Goal: Information Seeking & Learning: Check status

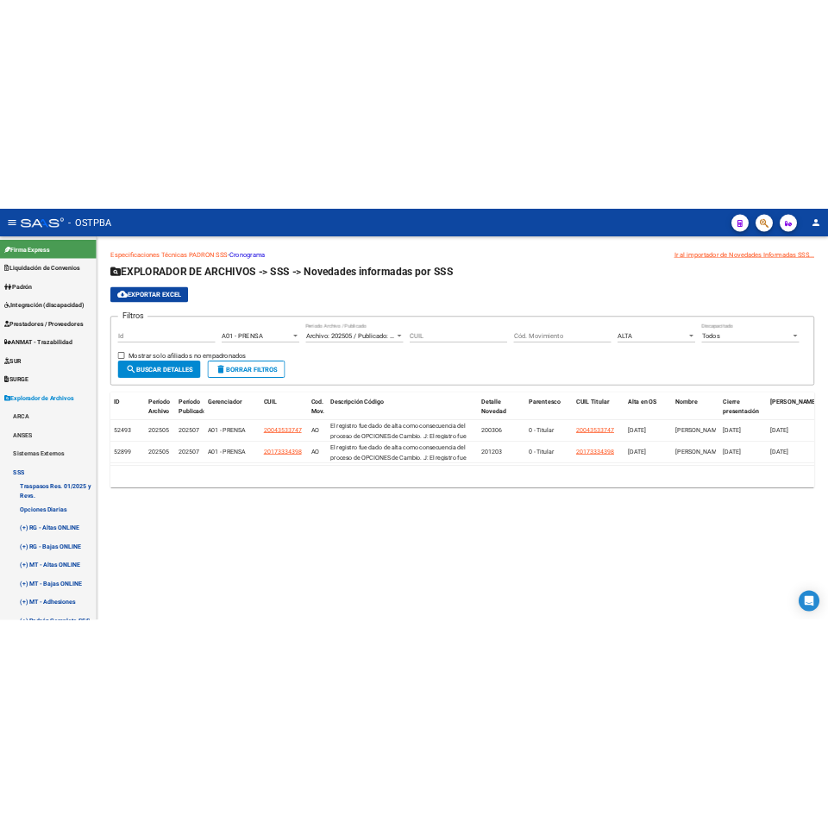
scroll to position [345, 0]
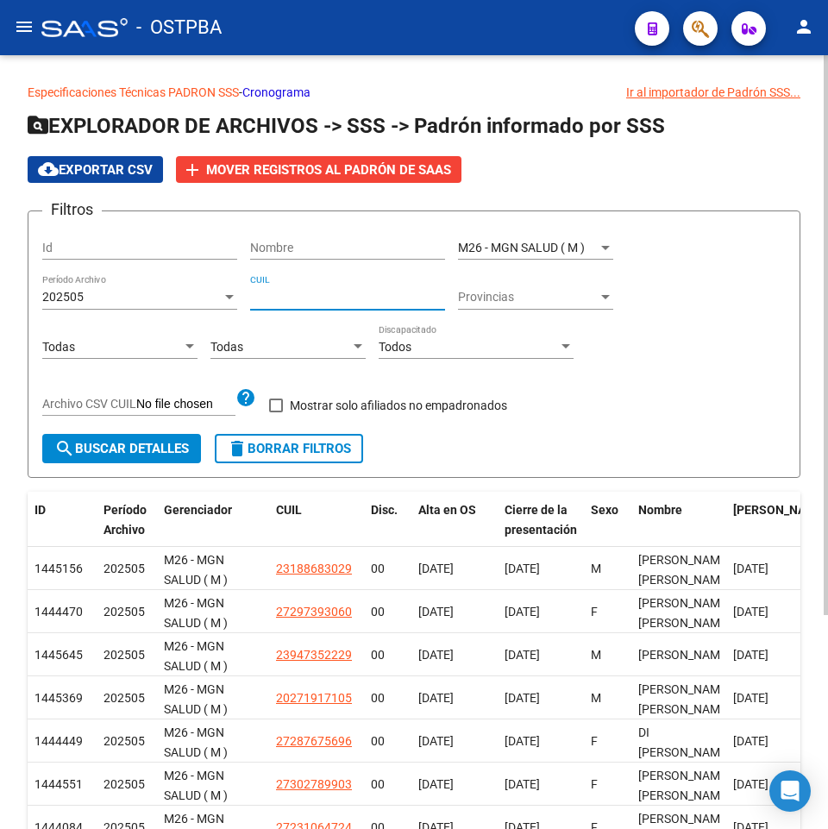
click at [390, 300] on input "CUIL" at bounding box center [347, 297] width 195 height 15
paste input "20-31886037-9"
click at [131, 450] on span "search Buscar Detalles" at bounding box center [121, 449] width 135 height 16
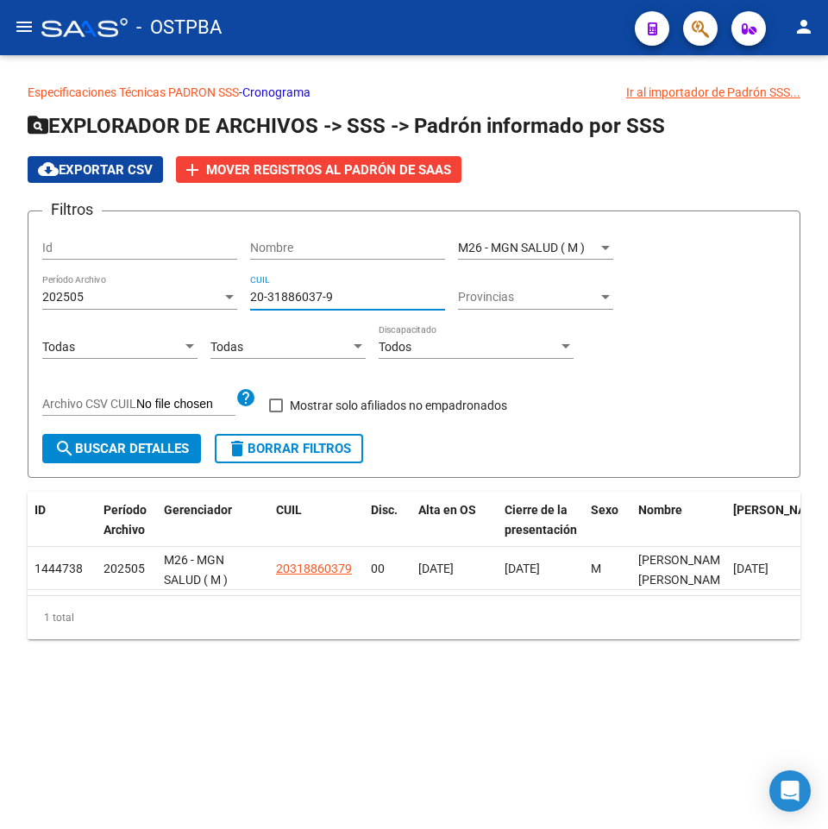
drag, startPoint x: 381, startPoint y: 298, endPoint x: 255, endPoint y: 308, distance: 125.5
click at [255, 308] on div "20-31886037-9 CUIL" at bounding box center [347, 292] width 195 height 35
type input "2"
click at [167, 445] on span "search Buscar Detalles" at bounding box center [121, 449] width 135 height 16
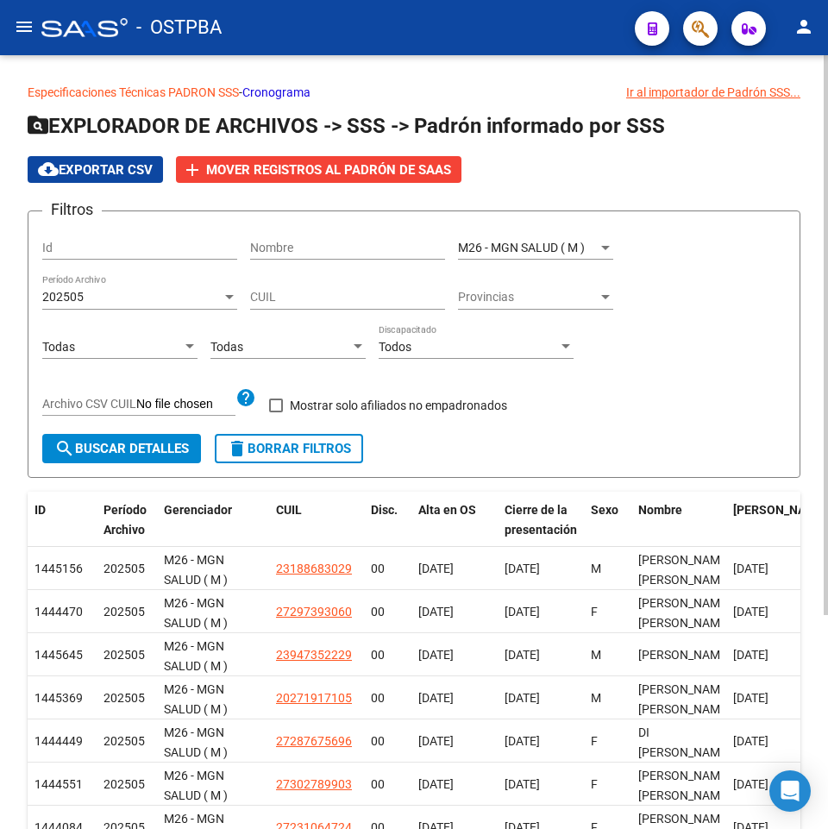
click at [538, 236] on div "M26 - MGN SALUD ( M ) Seleccionar Gerenciador" at bounding box center [535, 242] width 155 height 35
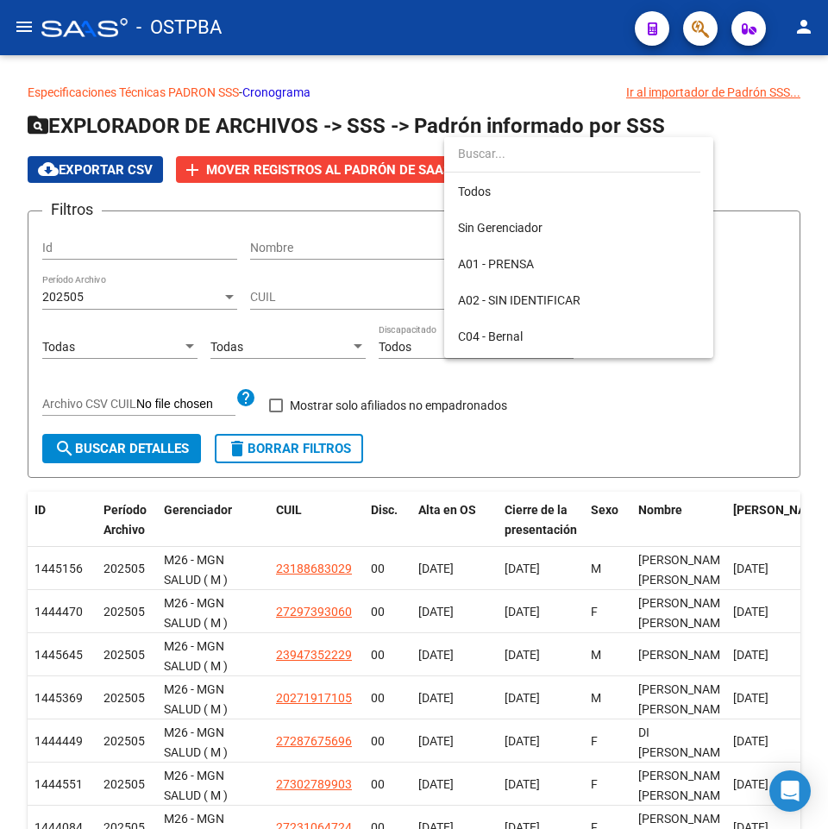
scroll to position [415, 0]
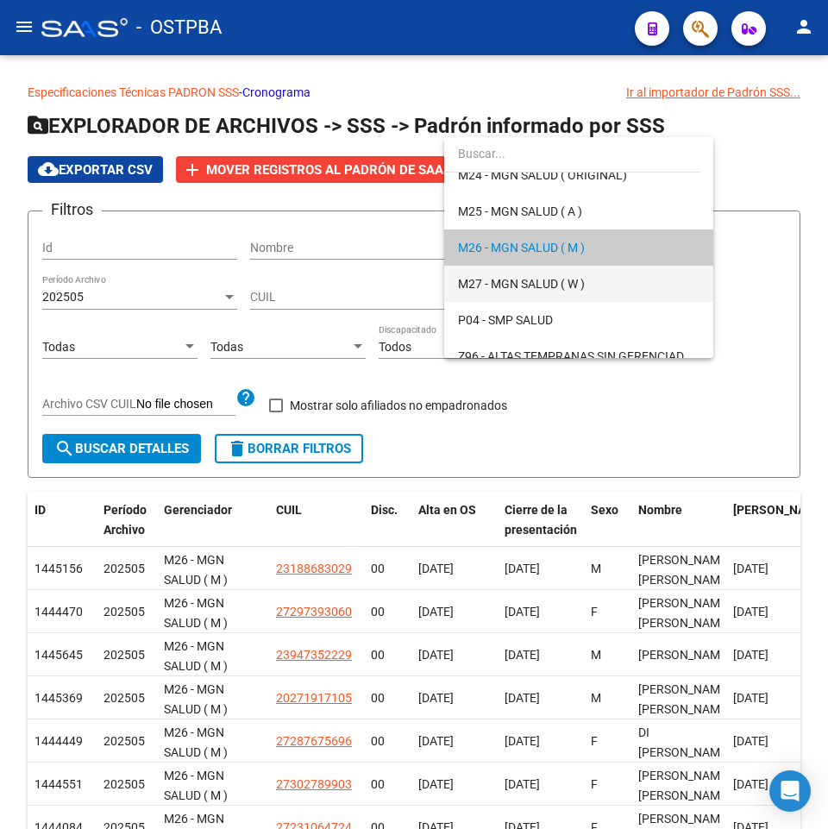
click at [617, 293] on span "M27 - MGN SALUD ( W )" at bounding box center [579, 284] width 242 height 36
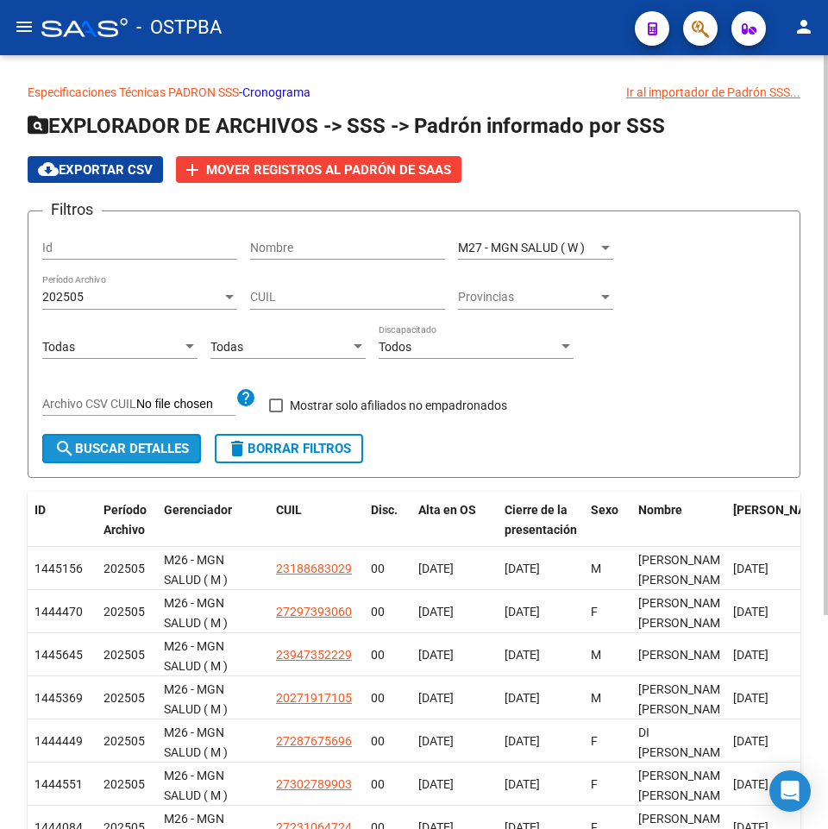
click at [148, 450] on span "search Buscar Detalles" at bounding box center [121, 449] width 135 height 16
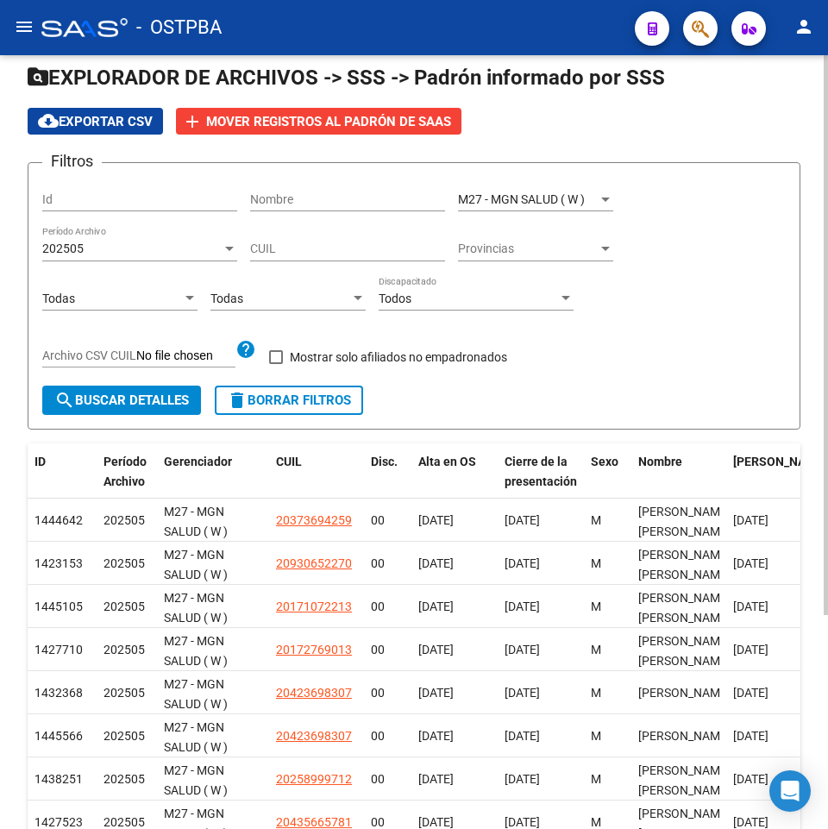
scroll to position [0, 0]
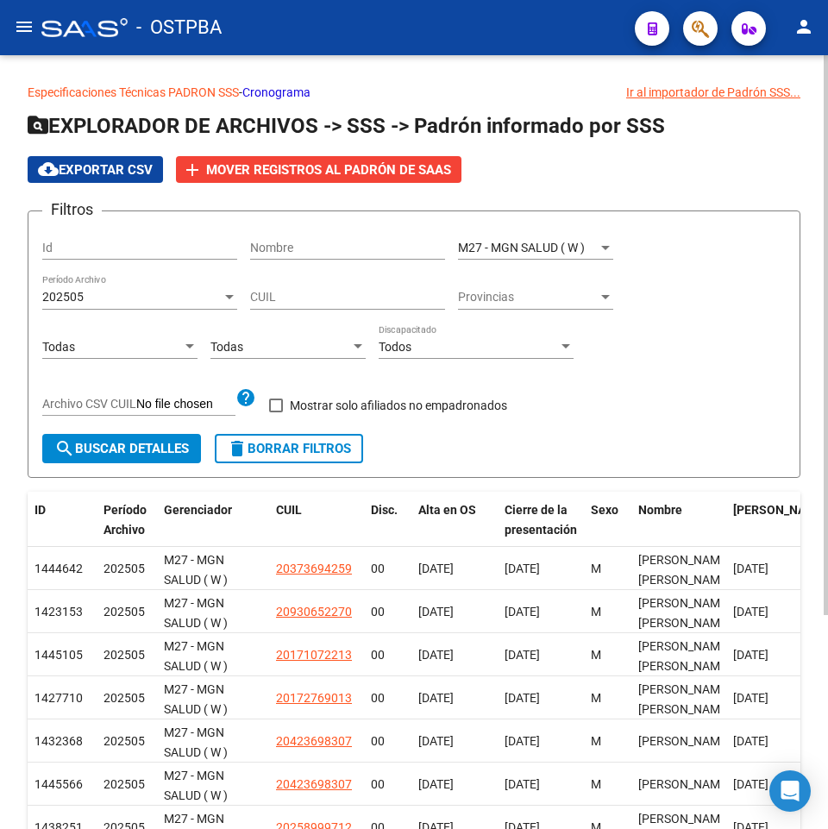
click at [568, 239] on div "M27 - MGN SALUD ( W ) Seleccionar Gerenciador" at bounding box center [535, 242] width 155 height 35
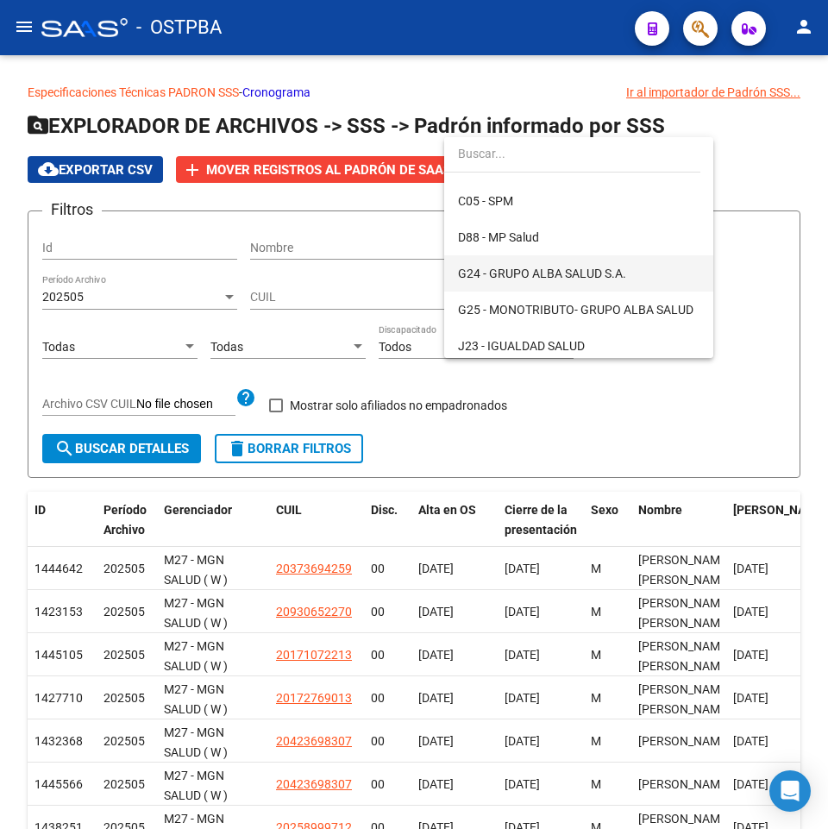
scroll to position [173, 0]
click at [574, 244] on span "D88 - MP Salud" at bounding box center [579, 236] width 242 height 36
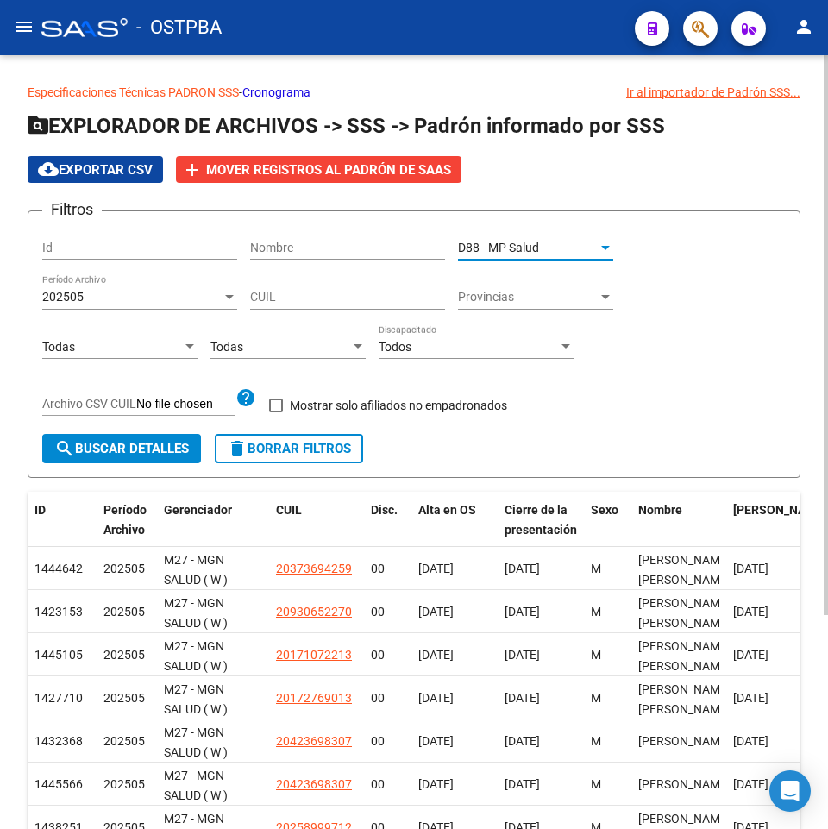
click at [153, 306] on div "202505 Período Archivo" at bounding box center [139, 292] width 195 height 35
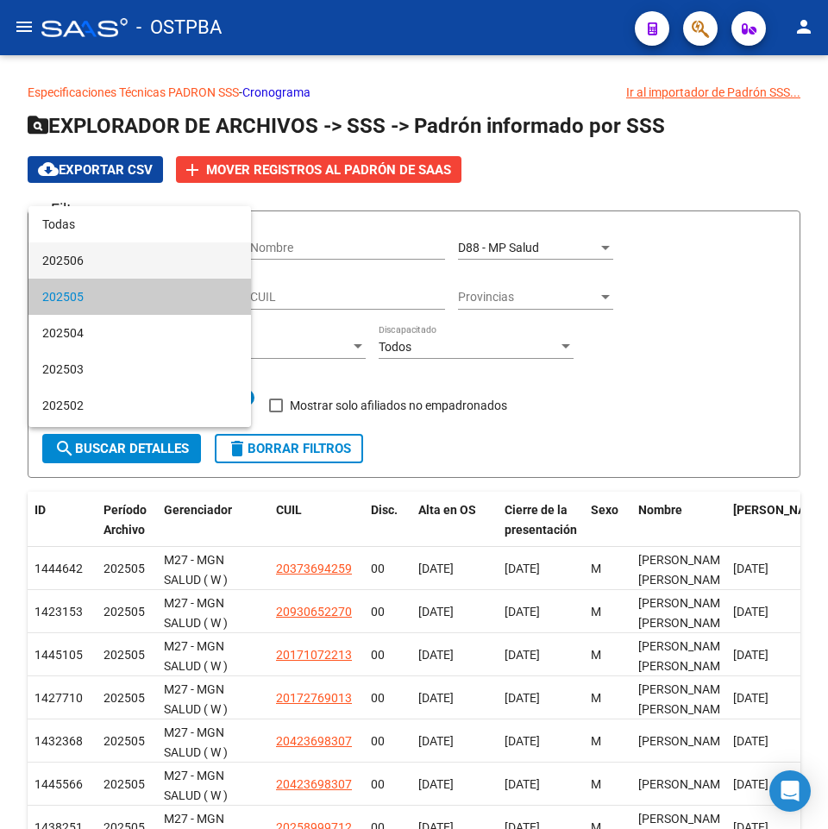
click at [142, 264] on span "202506" at bounding box center [139, 260] width 195 height 36
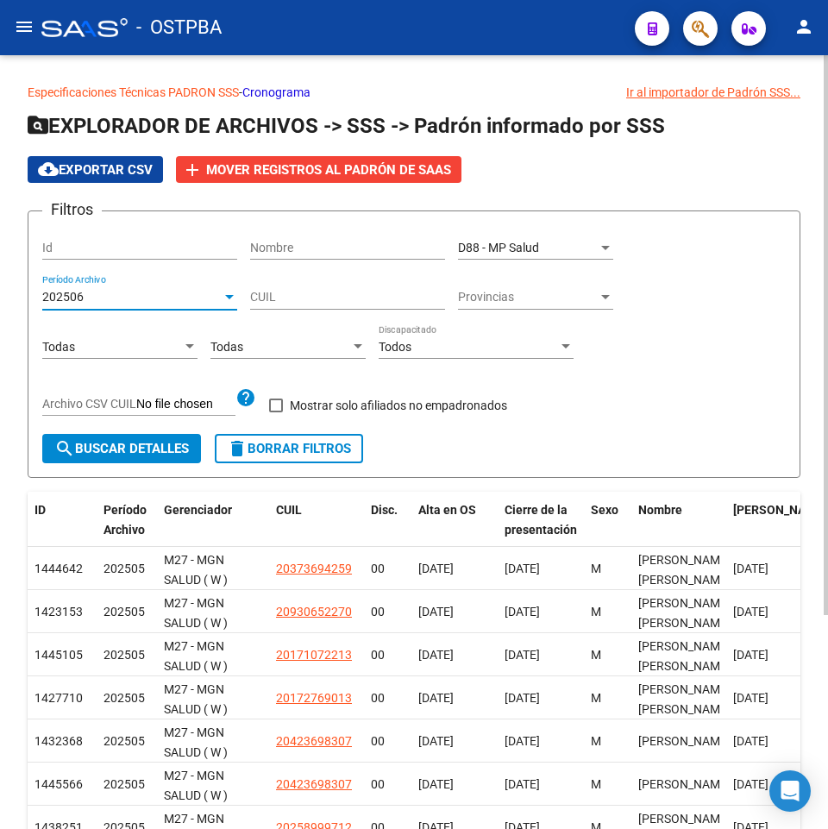
click at [146, 449] on span "search Buscar Detalles" at bounding box center [121, 449] width 135 height 16
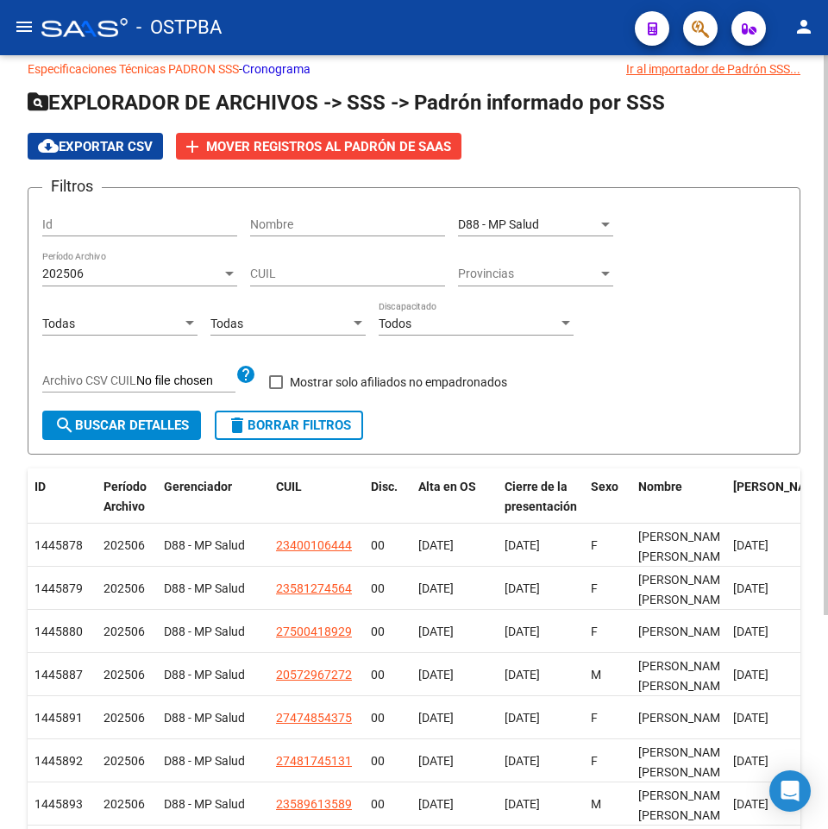
scroll to position [0, 0]
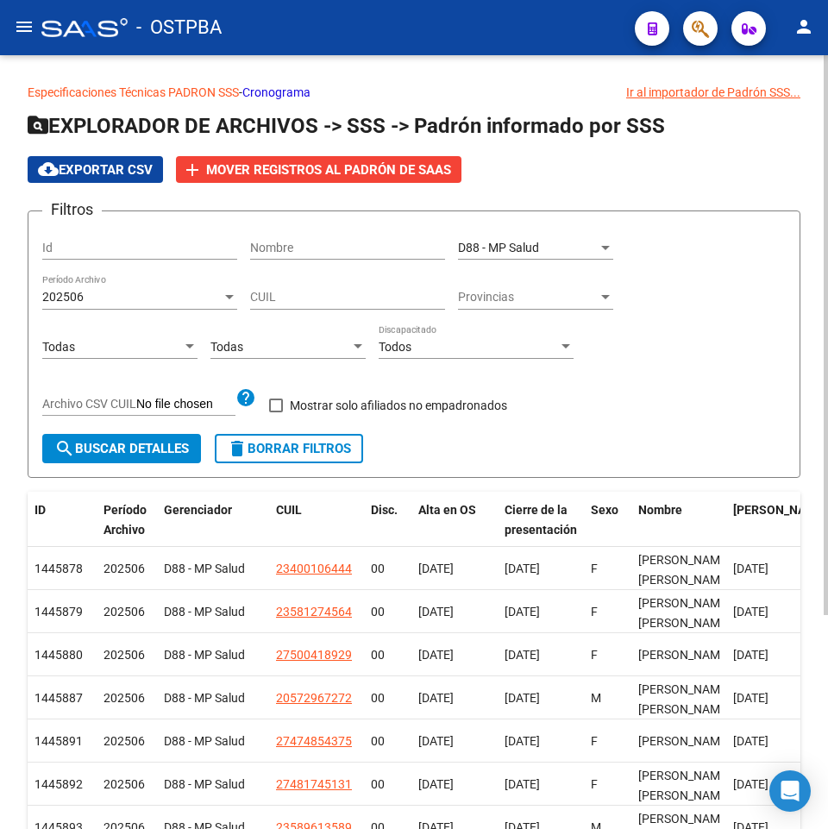
click at [548, 244] on div "D88 - MP Salud" at bounding box center [528, 248] width 140 height 15
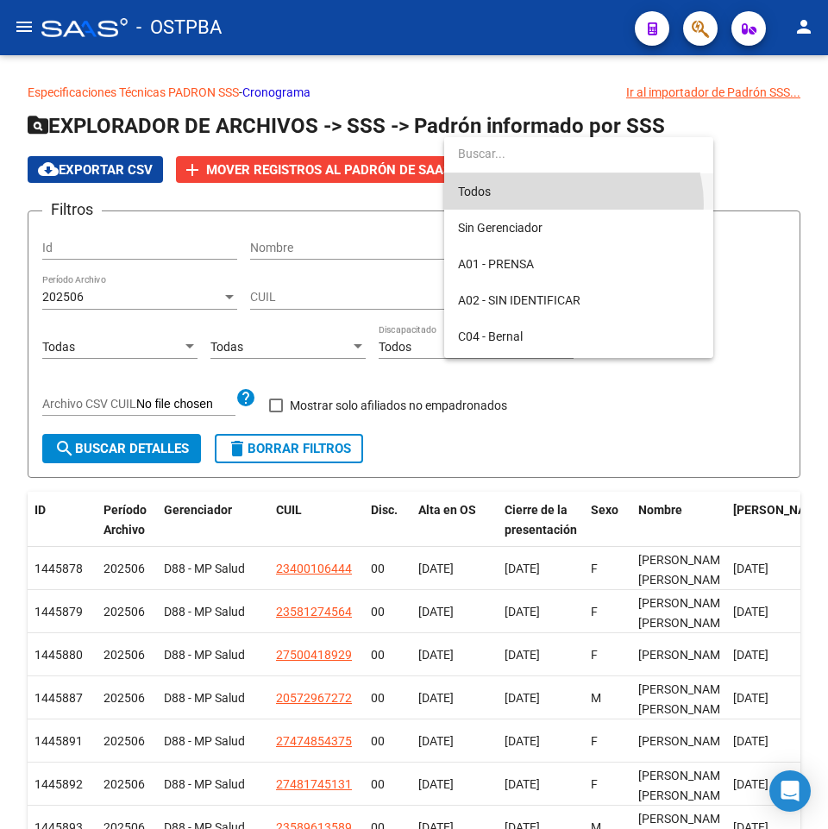
click at [570, 205] on span "Todos" at bounding box center [579, 191] width 242 height 36
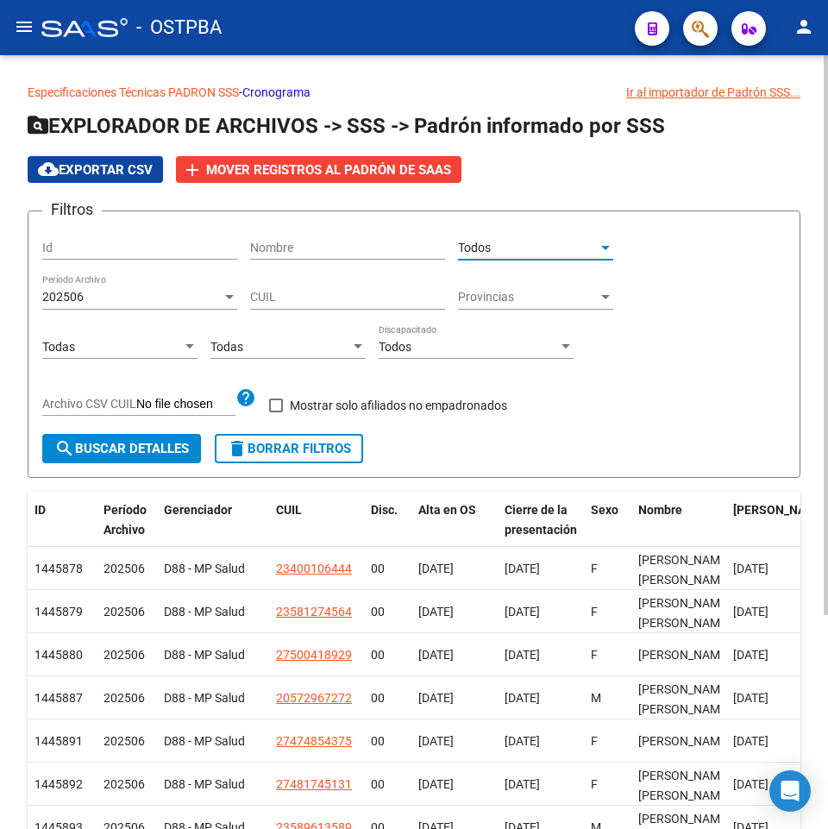
click at [163, 450] on span "search Buscar Detalles" at bounding box center [121, 449] width 135 height 16
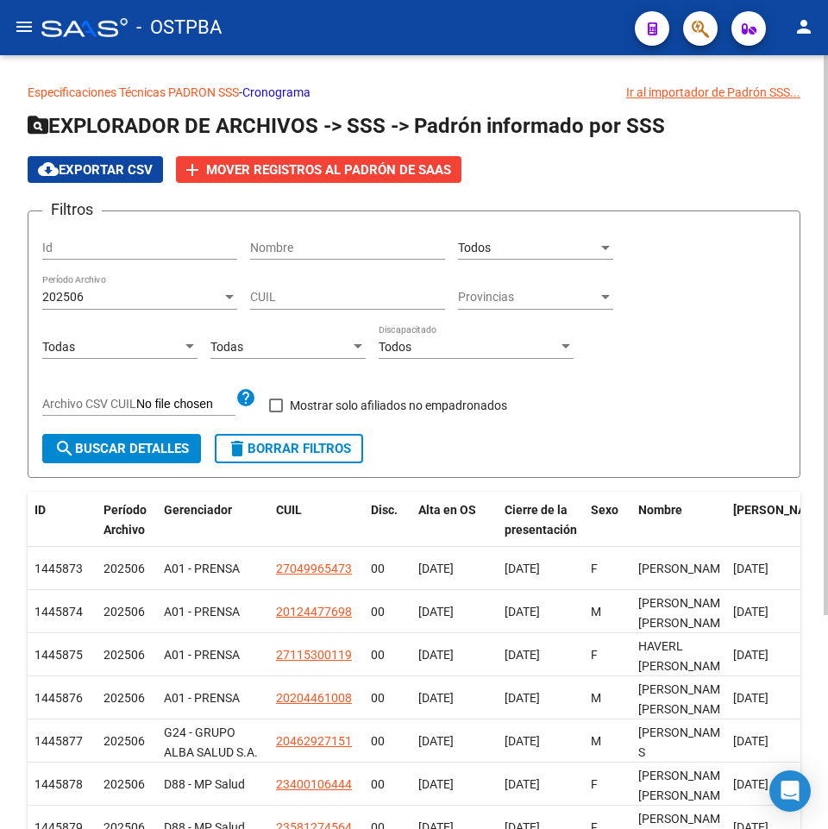
click at [481, 260] on div "Todos Seleccionar Gerenciador" at bounding box center [535, 242] width 155 height 35
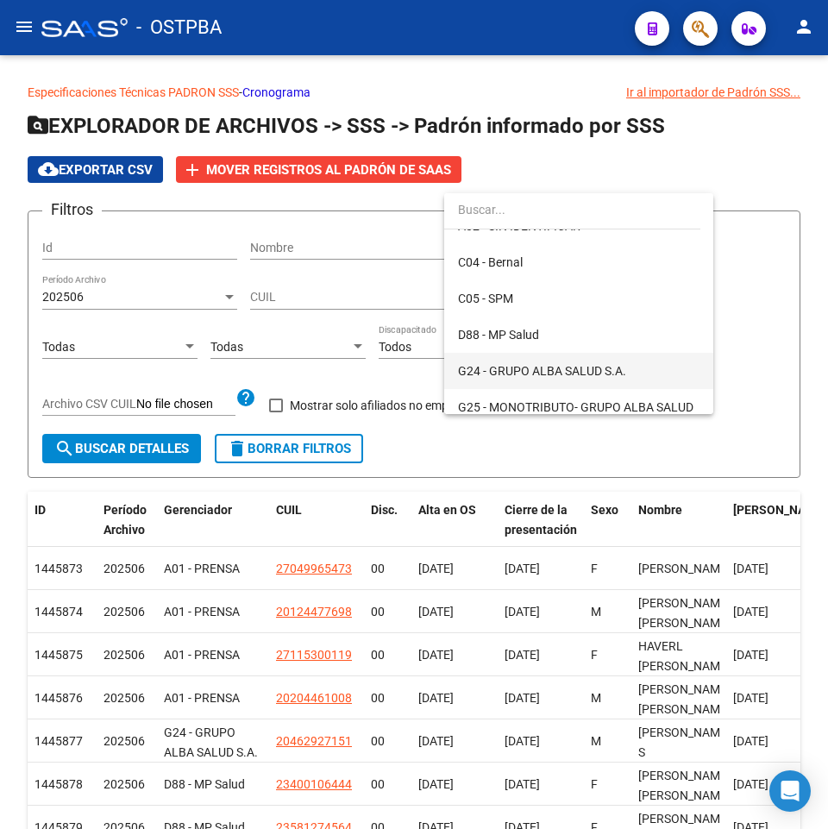
scroll to position [173, 0]
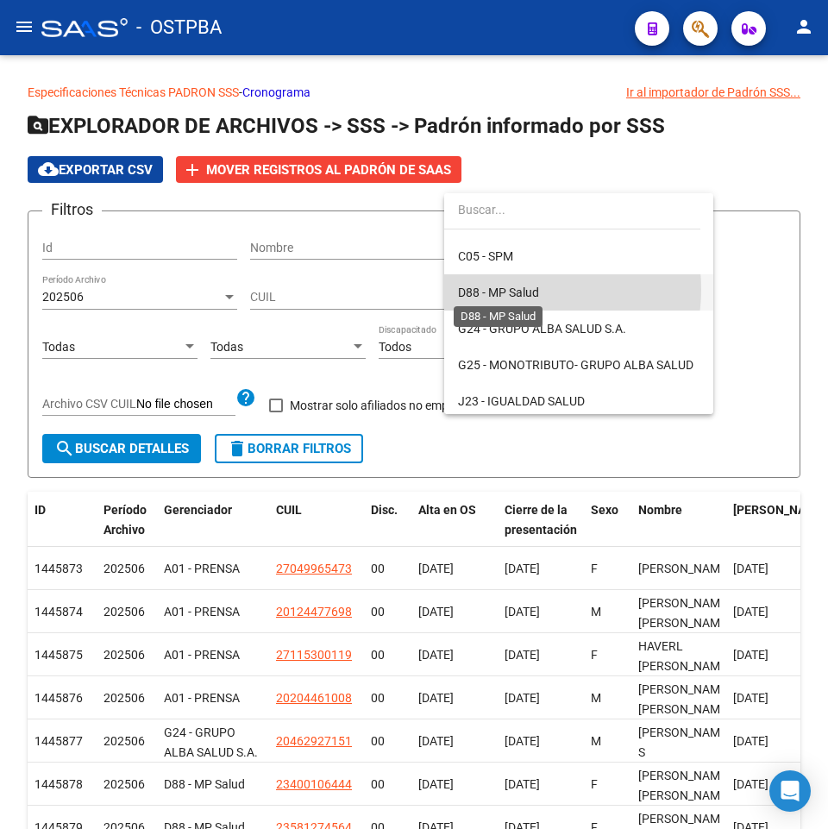
click at [514, 289] on span "D88 - MP Salud" at bounding box center [498, 293] width 81 height 14
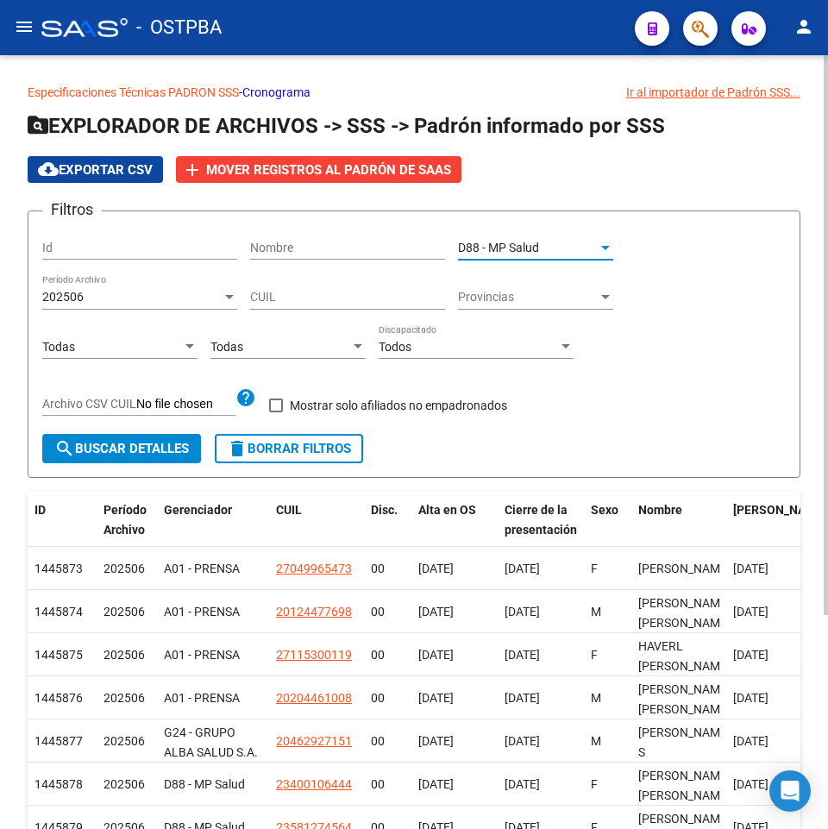
click at [176, 451] on span "search Buscar Detalles" at bounding box center [121, 449] width 135 height 16
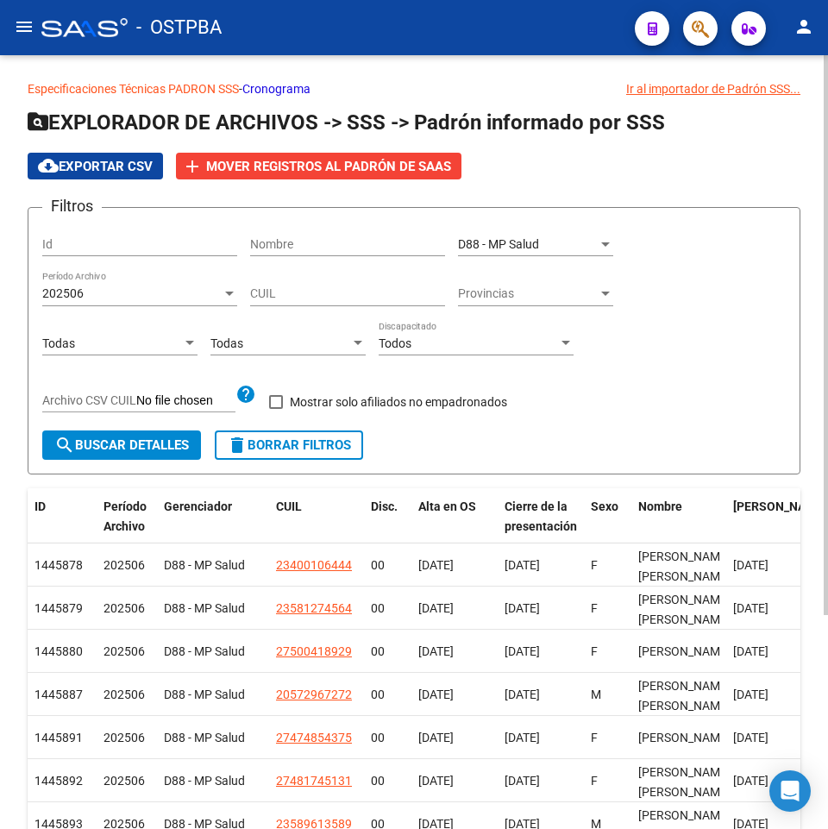
scroll to position [0, 0]
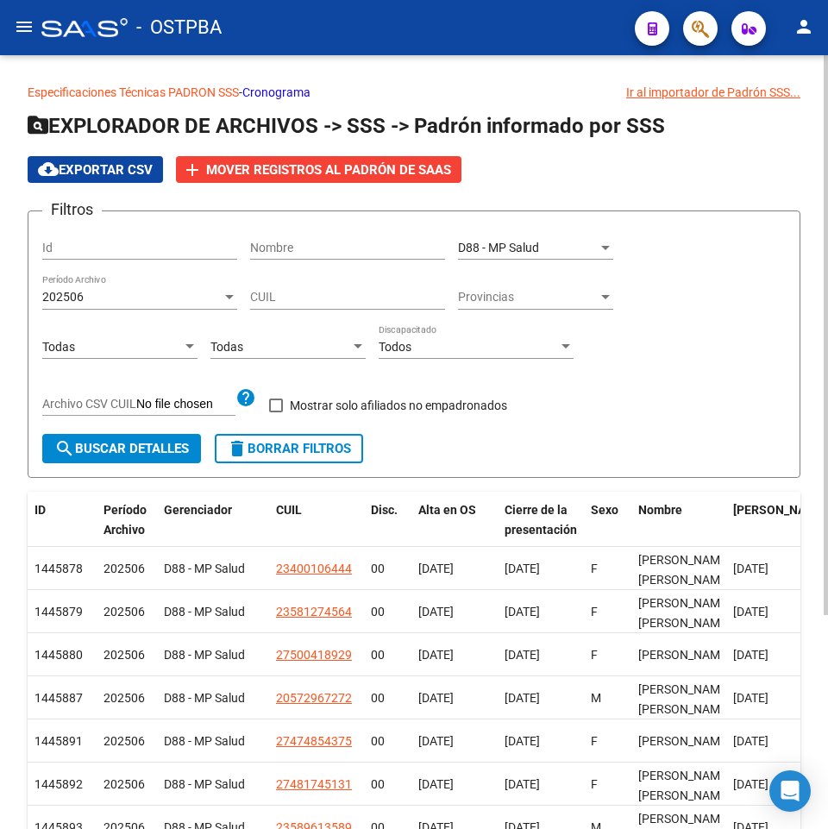
click at [519, 253] on span "D88 - MP Salud" at bounding box center [498, 248] width 81 height 14
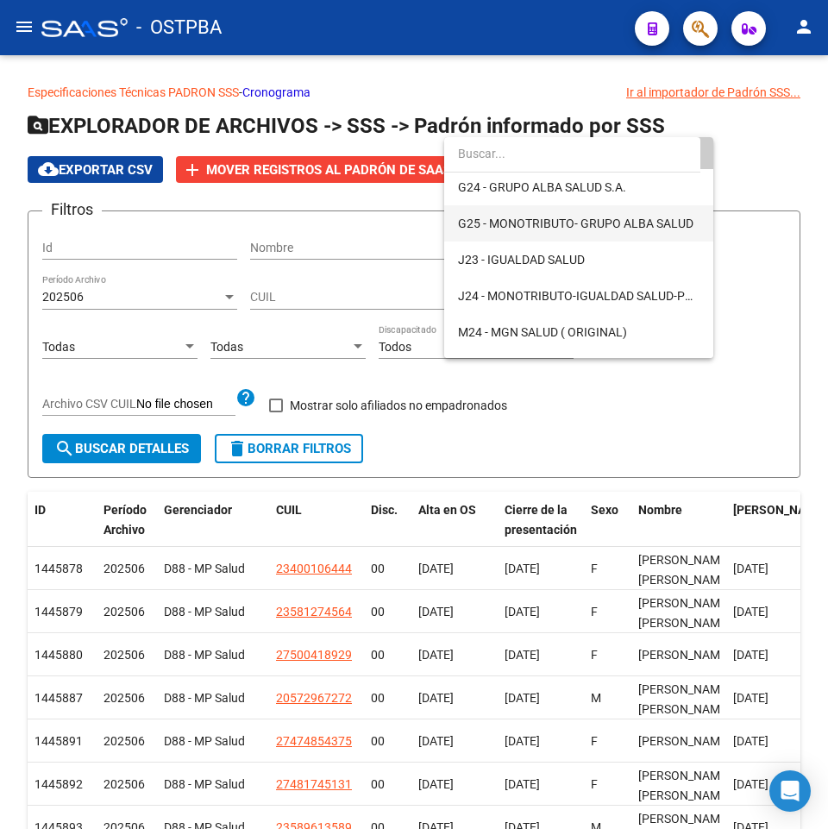
scroll to position [259, 0]
click at [615, 268] on span "J23 - IGUALDAD SALUD" at bounding box center [579, 259] width 242 height 36
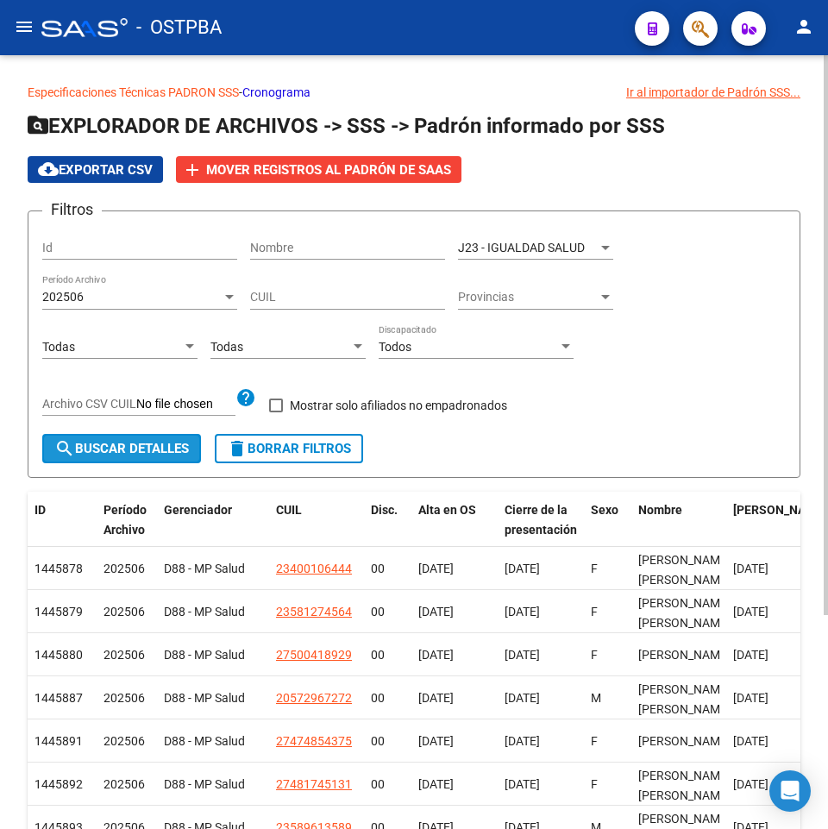
click at [156, 439] on button "search Buscar Detalles" at bounding box center [121, 448] width 159 height 29
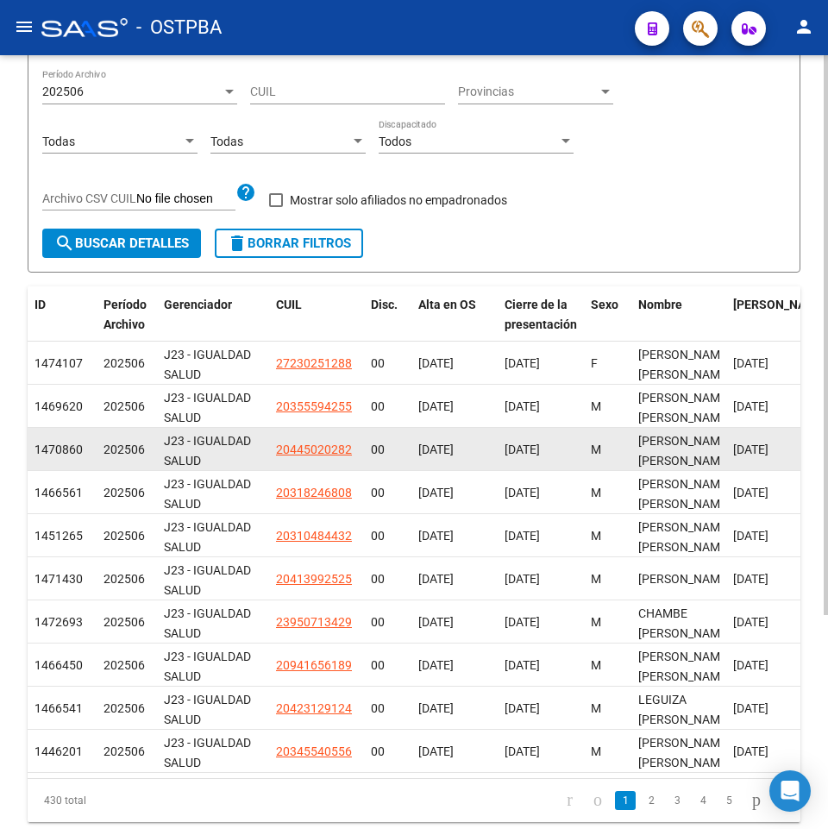
scroll to position [123, 0]
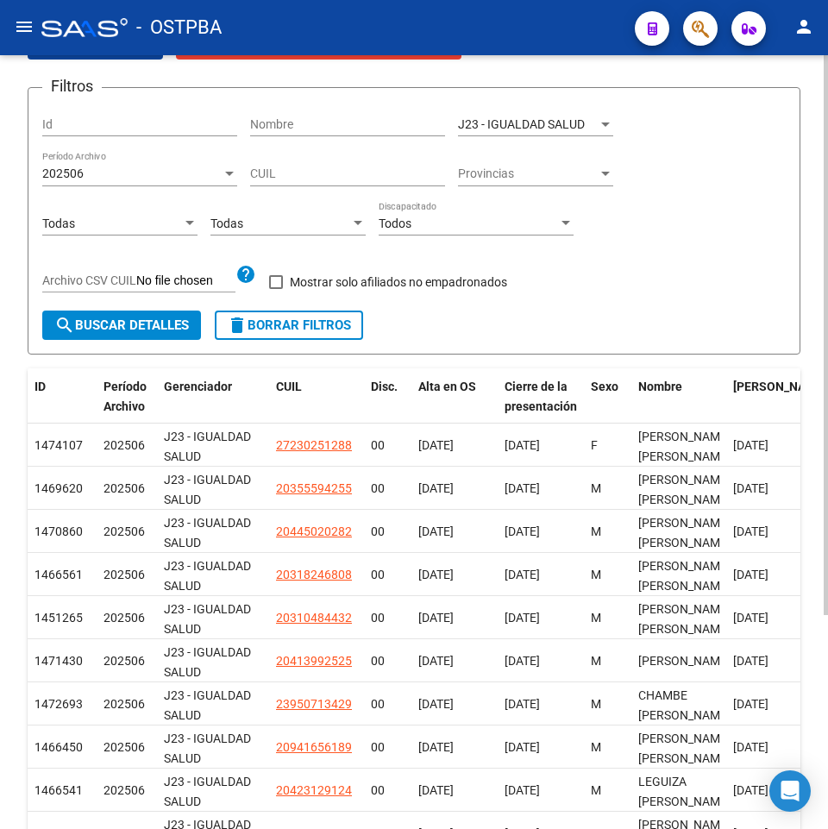
click at [165, 226] on div "Todas" at bounding box center [112, 224] width 140 height 15
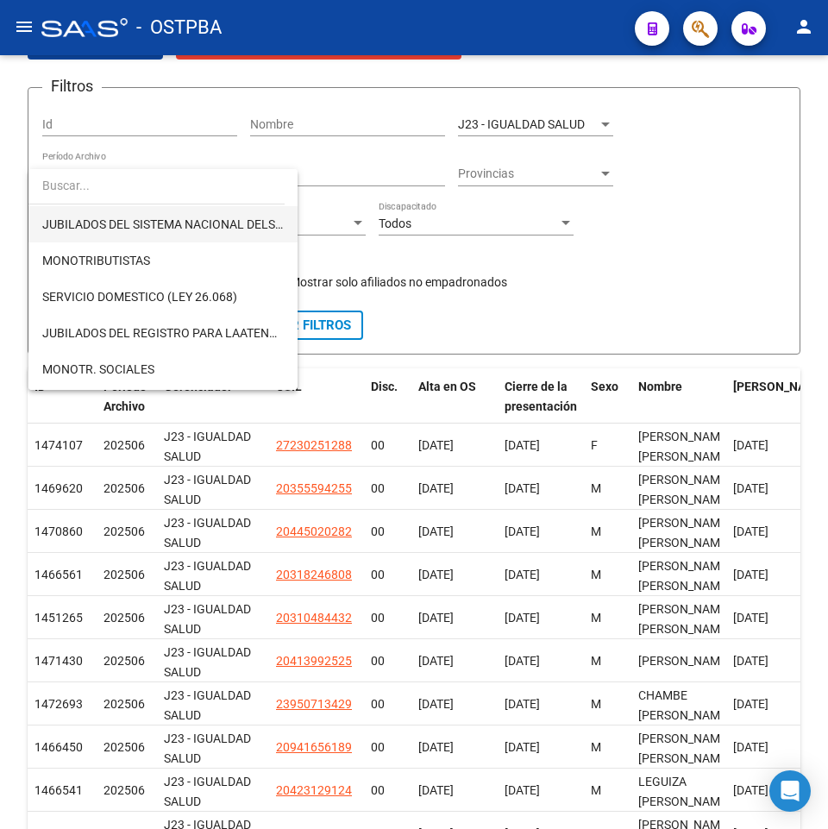
scroll to position [173, 0]
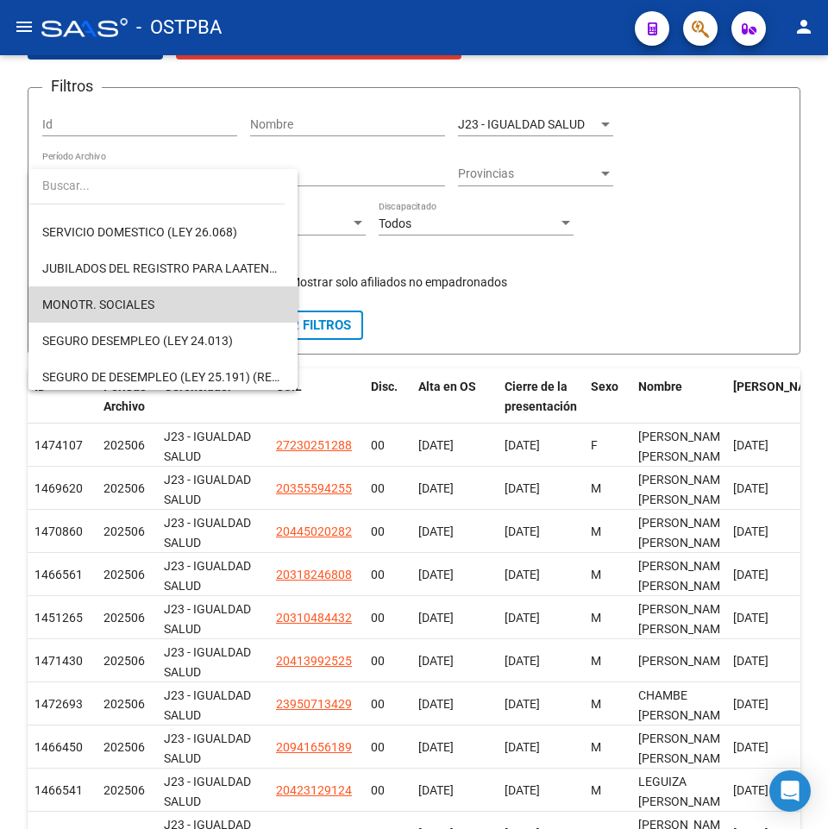
click at [185, 312] on span "MONOTR. SOCIALES" at bounding box center [163, 304] width 242 height 36
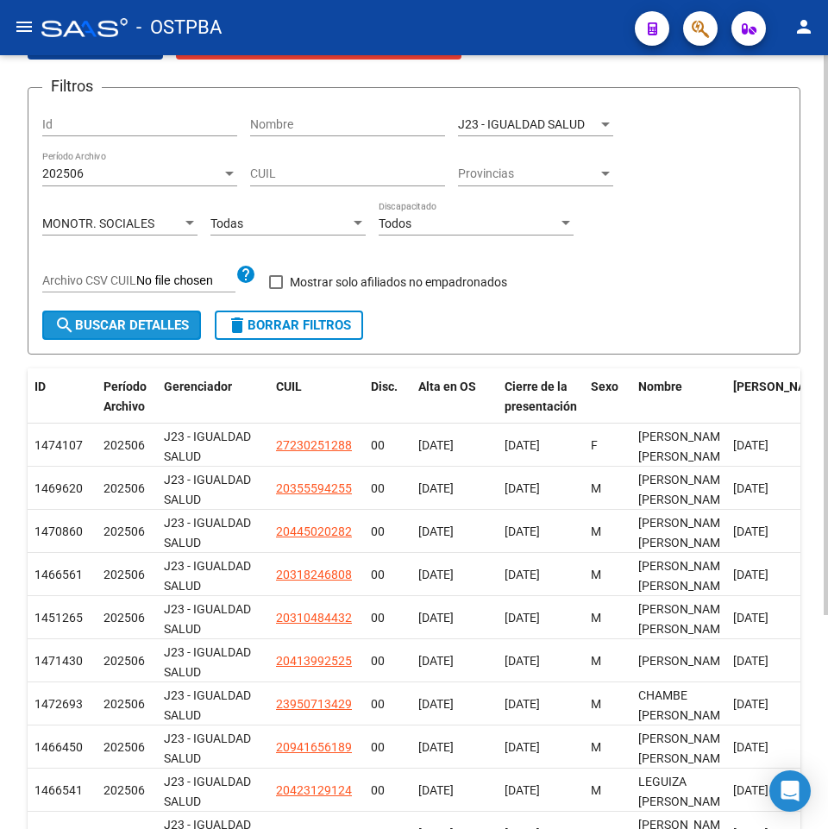
click at [145, 337] on button "search Buscar Detalles" at bounding box center [121, 325] width 159 height 29
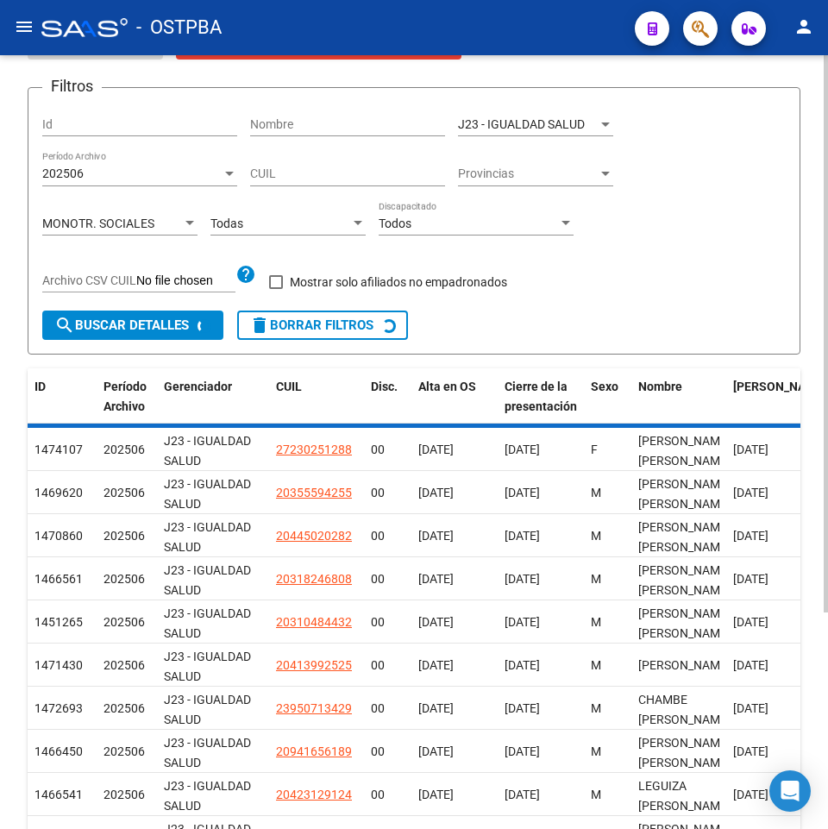
scroll to position [0, 0]
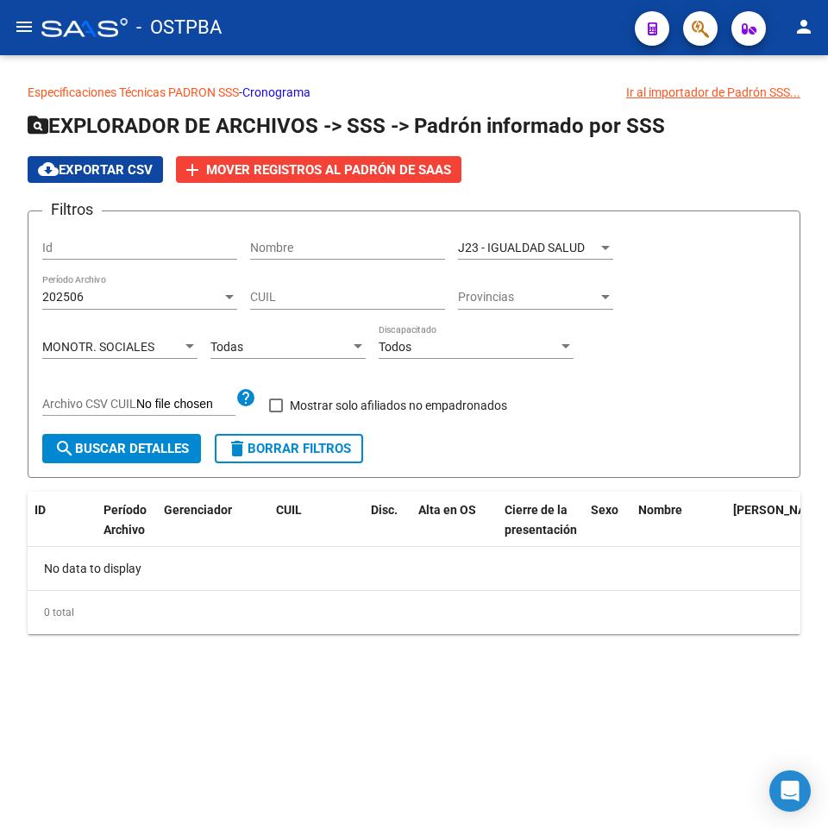
click at [140, 356] on div "MONOTR. SOCIALES Tipo de Beneficiario" at bounding box center [119, 341] width 155 height 35
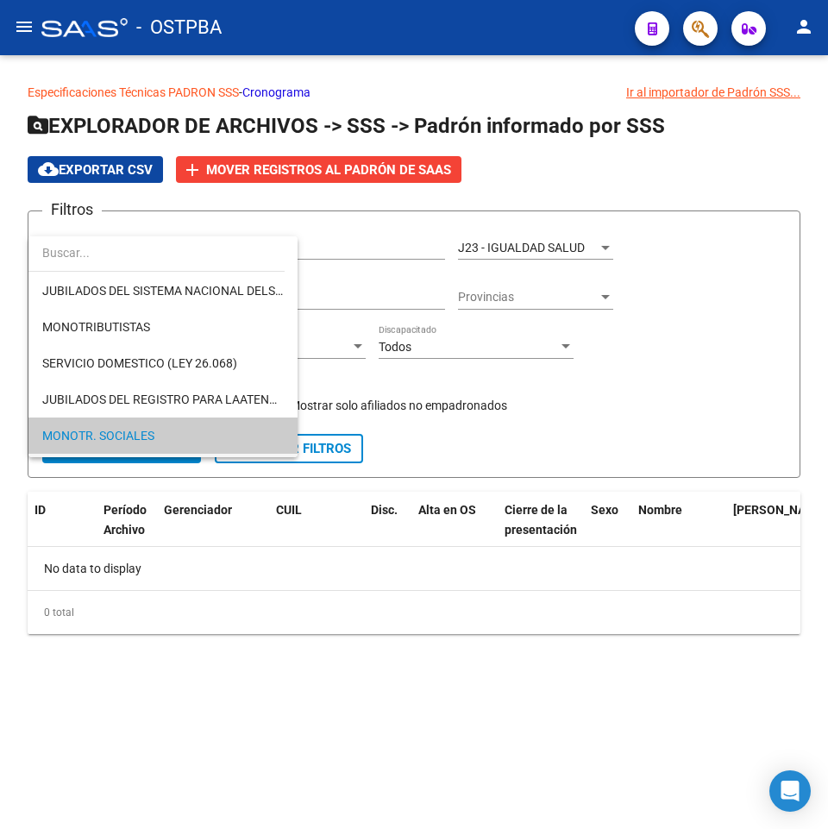
scroll to position [64, 0]
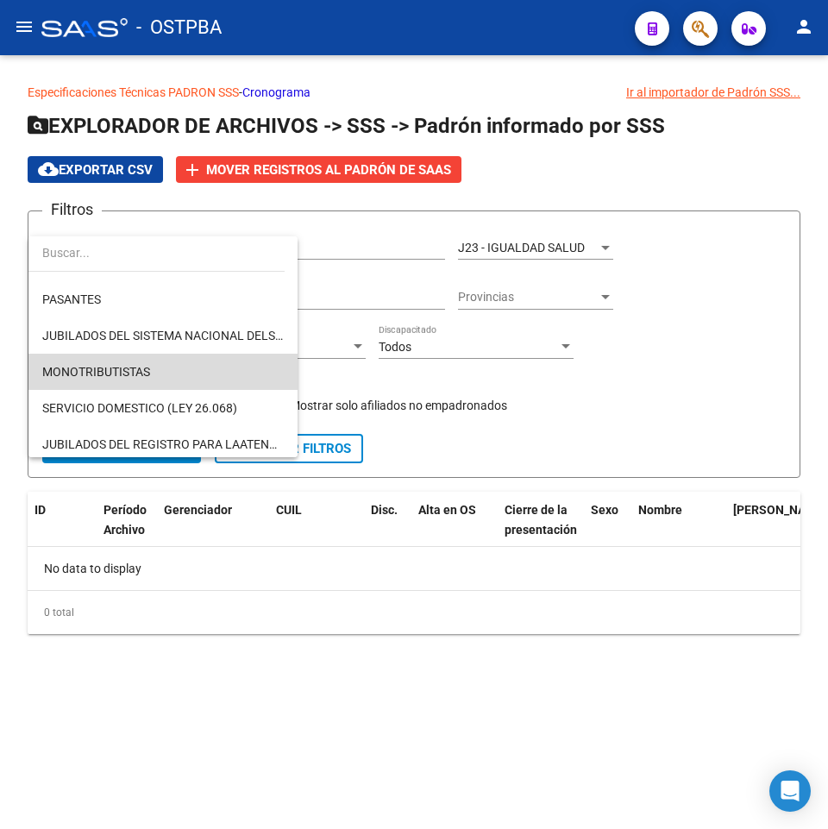
click at [176, 362] on span "MONOTRIBUTISTAS" at bounding box center [163, 372] width 242 height 36
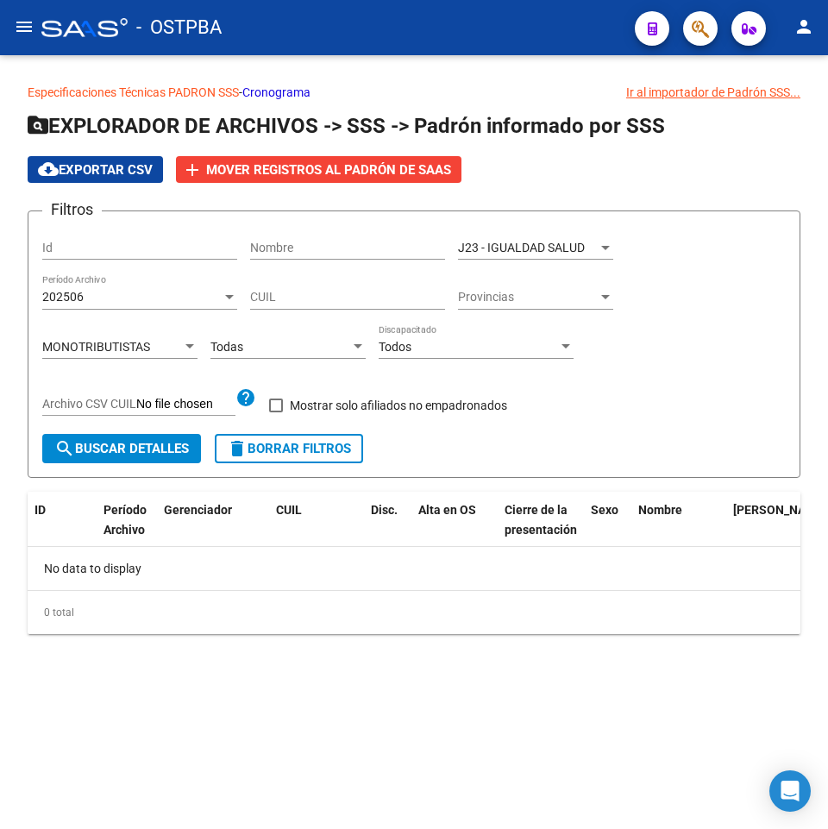
click at [79, 431] on div "Filtros Id Nombre J23 - IGUALDAD SALUD Seleccionar Gerenciador 202506 Período A…" at bounding box center [414, 329] width 744 height 209
click at [79, 441] on button "search Buscar Detalles" at bounding box center [121, 448] width 159 height 29
click at [170, 345] on div "MONOTRIBUTISTAS" at bounding box center [112, 347] width 140 height 15
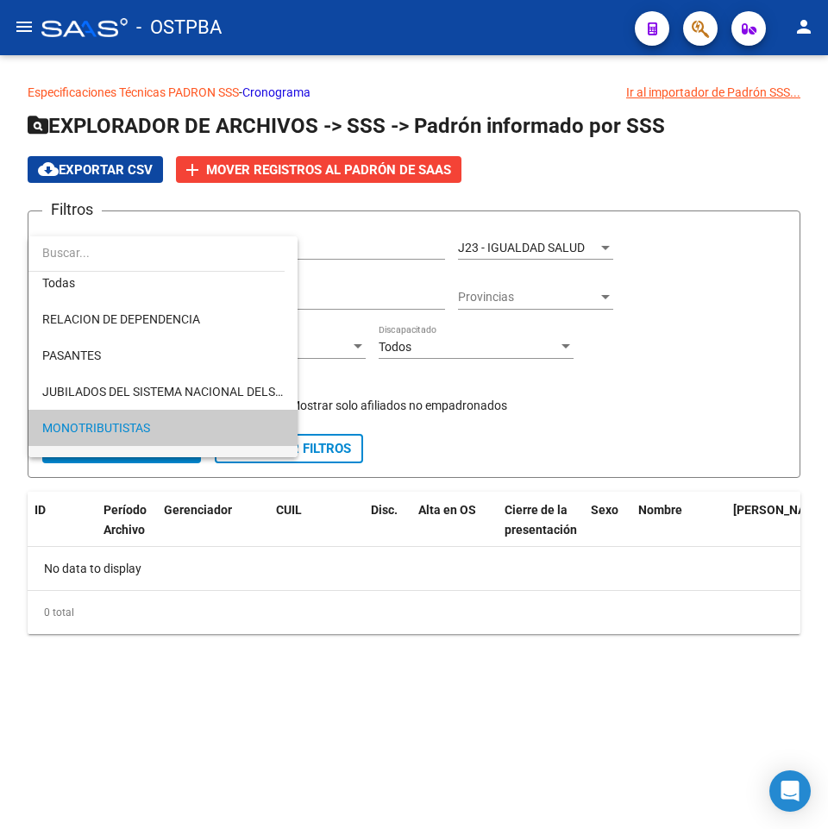
scroll to position [0, 0]
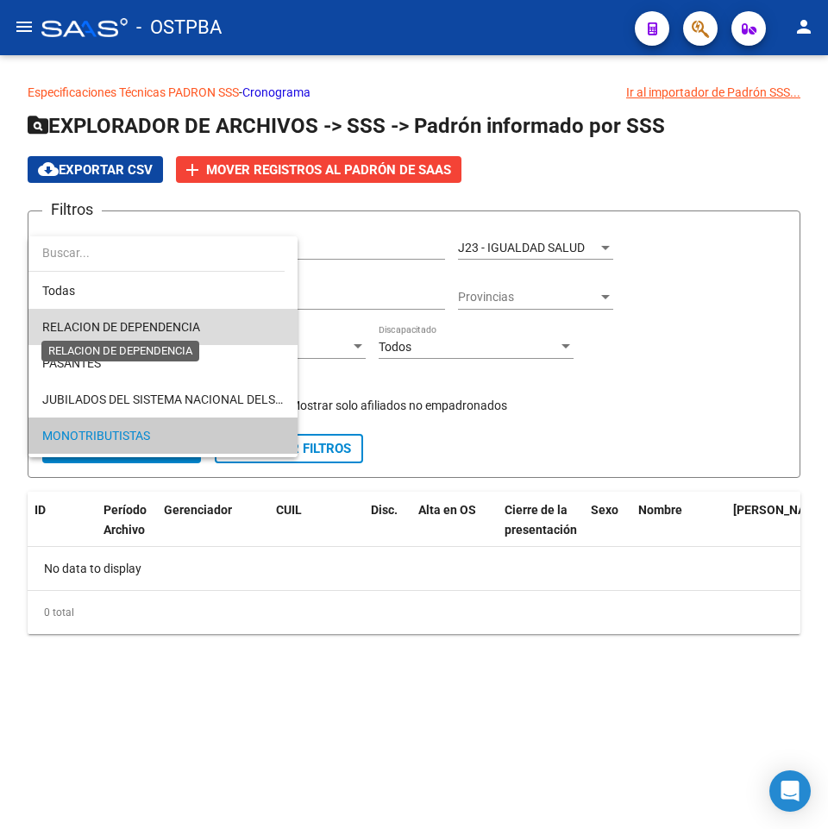
click at [193, 327] on span "RELACION DE DEPENDENCIA" at bounding box center [121, 327] width 158 height 14
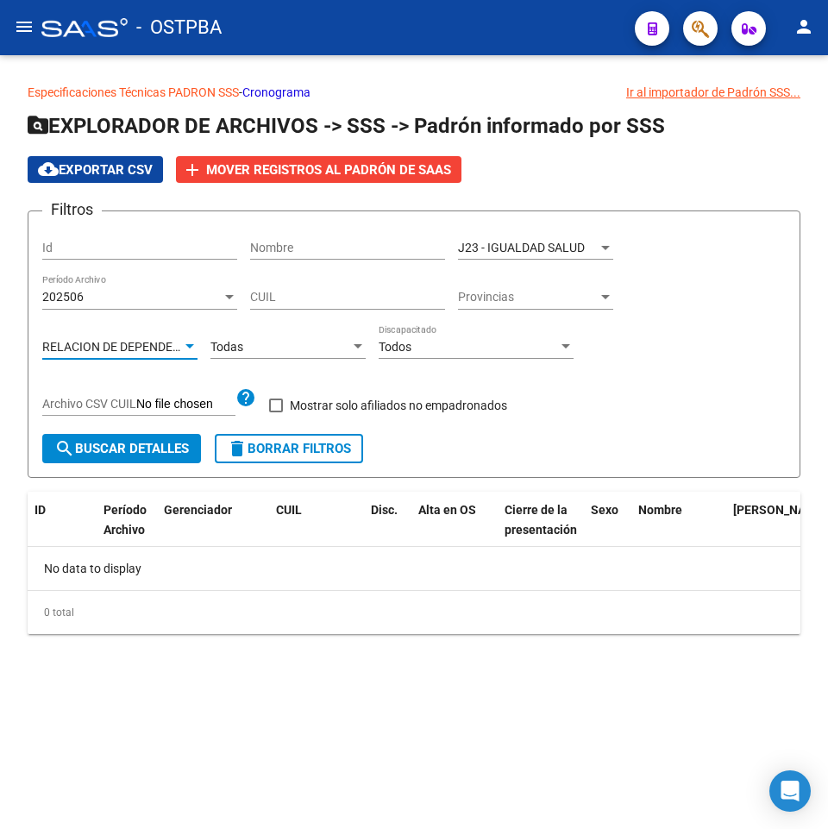
click at [136, 463] on button "search Buscar Detalles" at bounding box center [121, 448] width 159 height 29
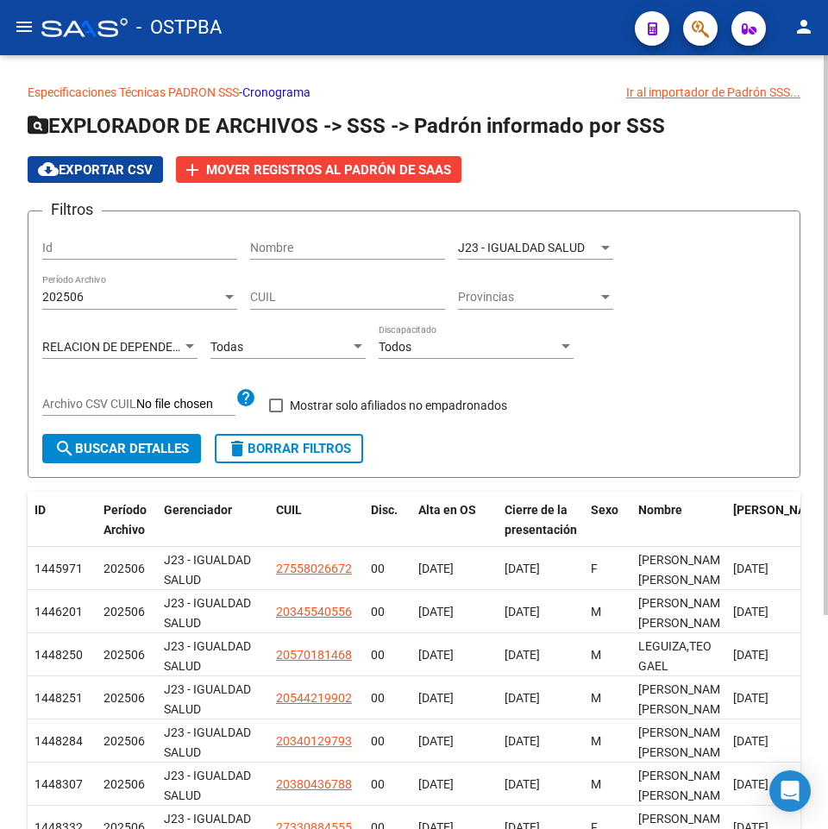
click at [267, 345] on div "Todas" at bounding box center [281, 347] width 140 height 15
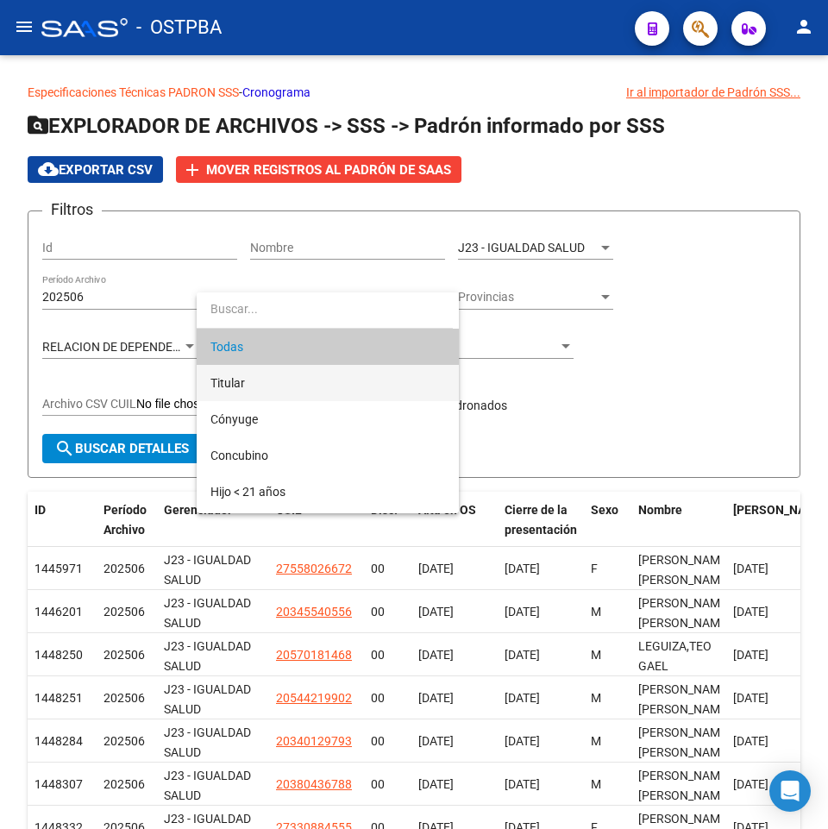
click at [252, 381] on span "Titular" at bounding box center [328, 383] width 235 height 36
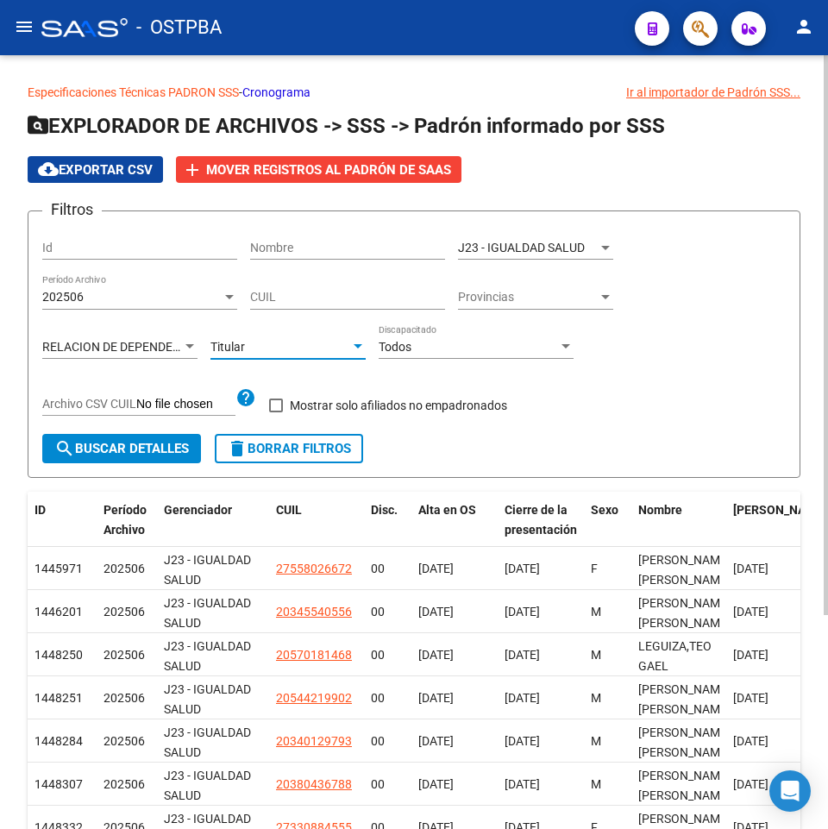
click at [177, 444] on span "search Buscar Detalles" at bounding box center [121, 449] width 135 height 16
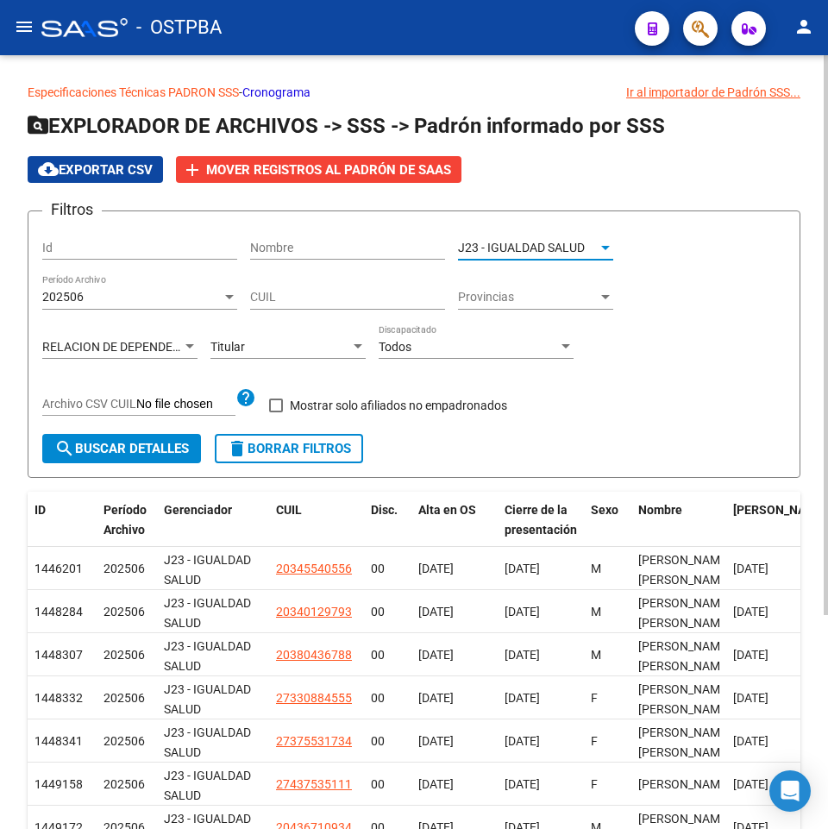
click at [502, 242] on span "J23 - IGUALDAD SALUD" at bounding box center [521, 248] width 127 height 14
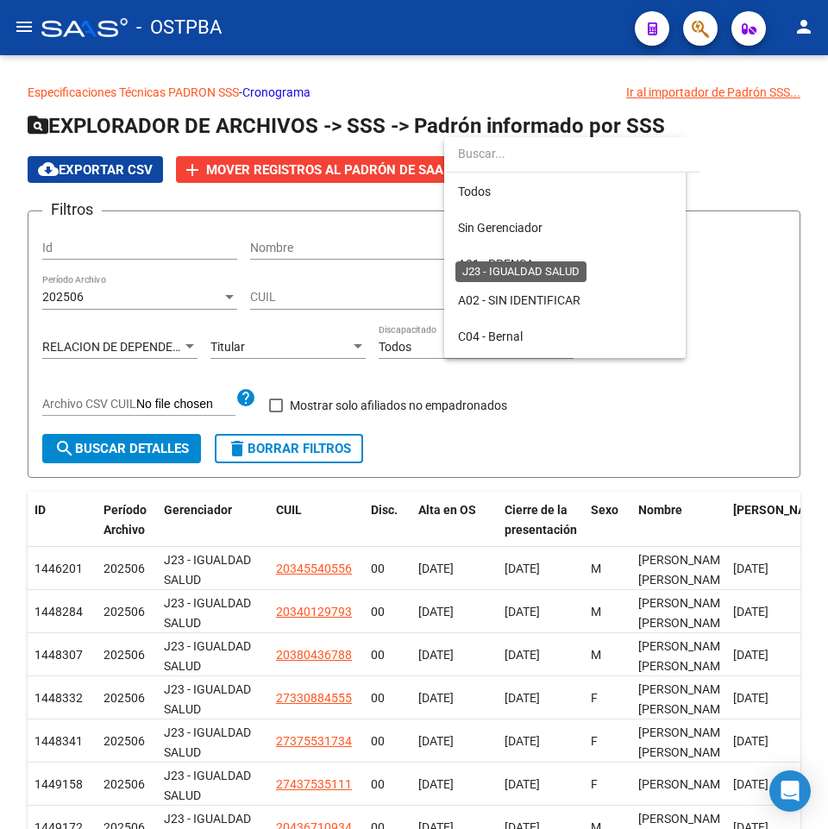
scroll to position [270, 0]
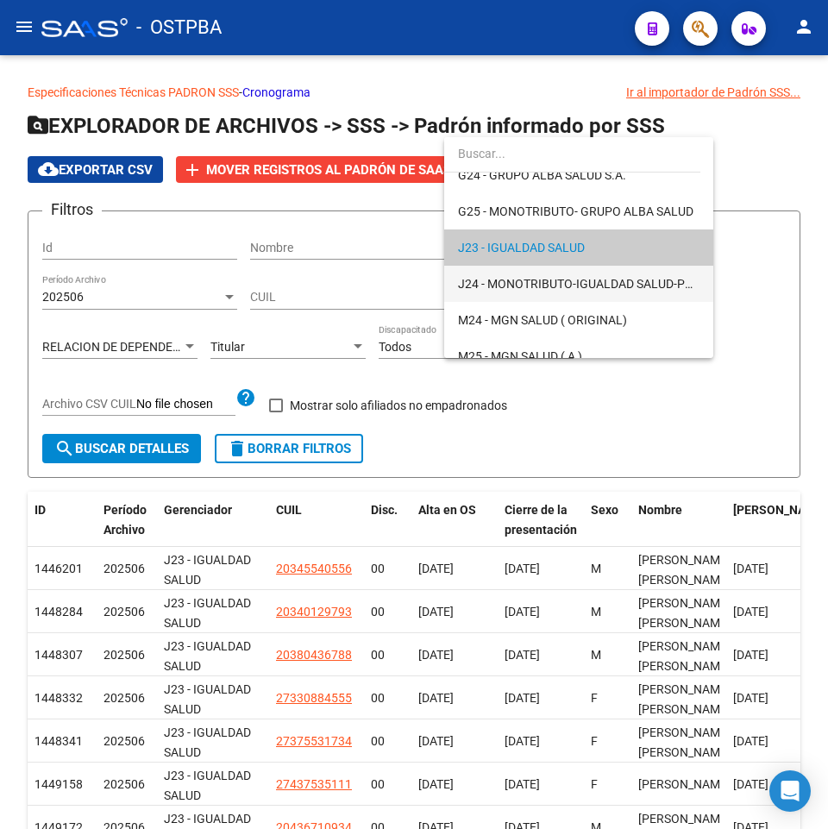
click at [632, 288] on span "J24 - MONOTRIBUTO-IGUALDAD SALUD-PRENSA" at bounding box center [590, 284] width 265 height 14
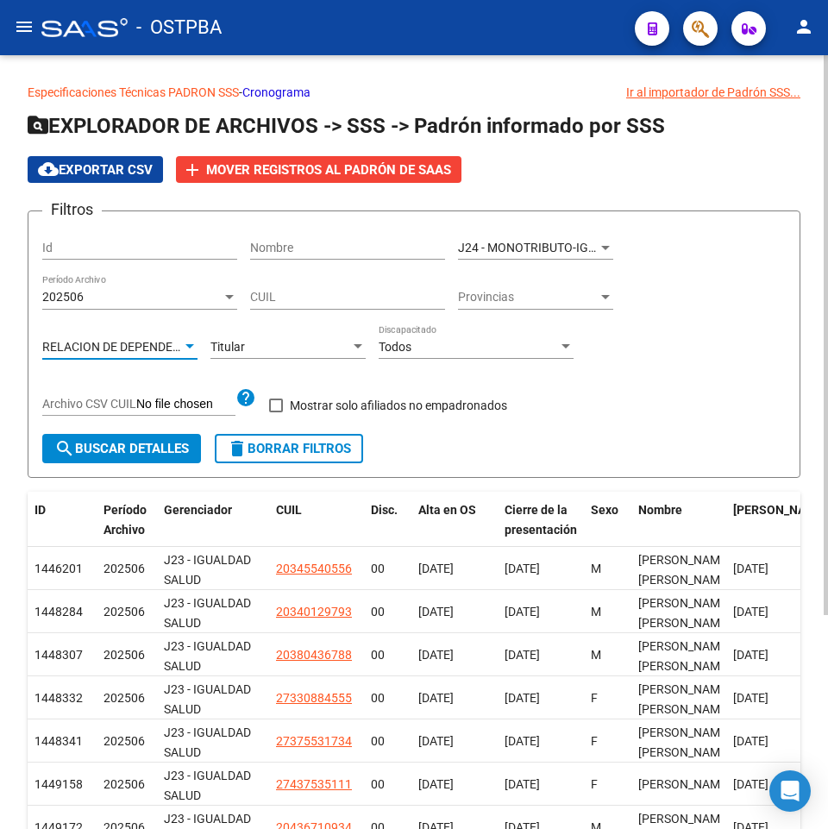
click at [166, 348] on span "RELACION DE DEPENDENCIA" at bounding box center [121, 347] width 158 height 14
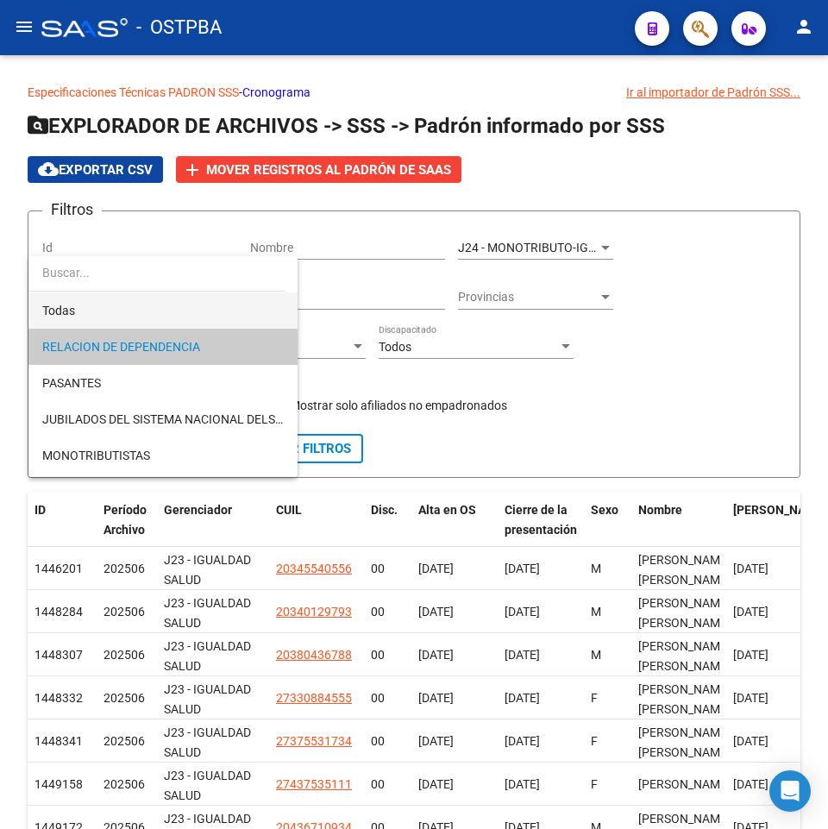
click at [179, 323] on span "Todas" at bounding box center [163, 311] width 242 height 36
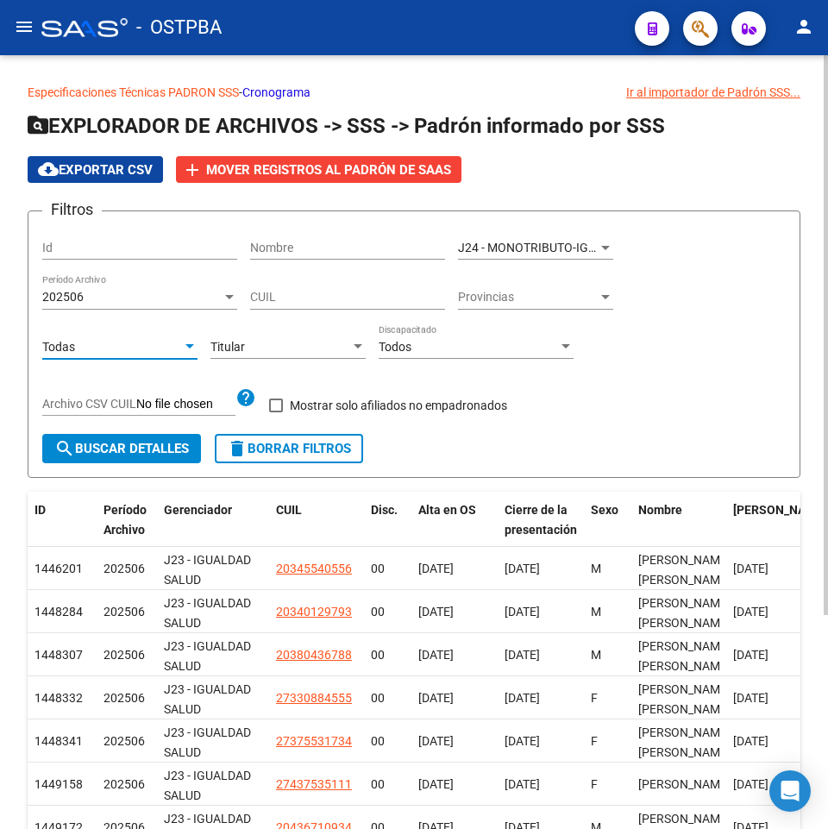
click at [154, 445] on span "search Buscar Detalles" at bounding box center [121, 449] width 135 height 16
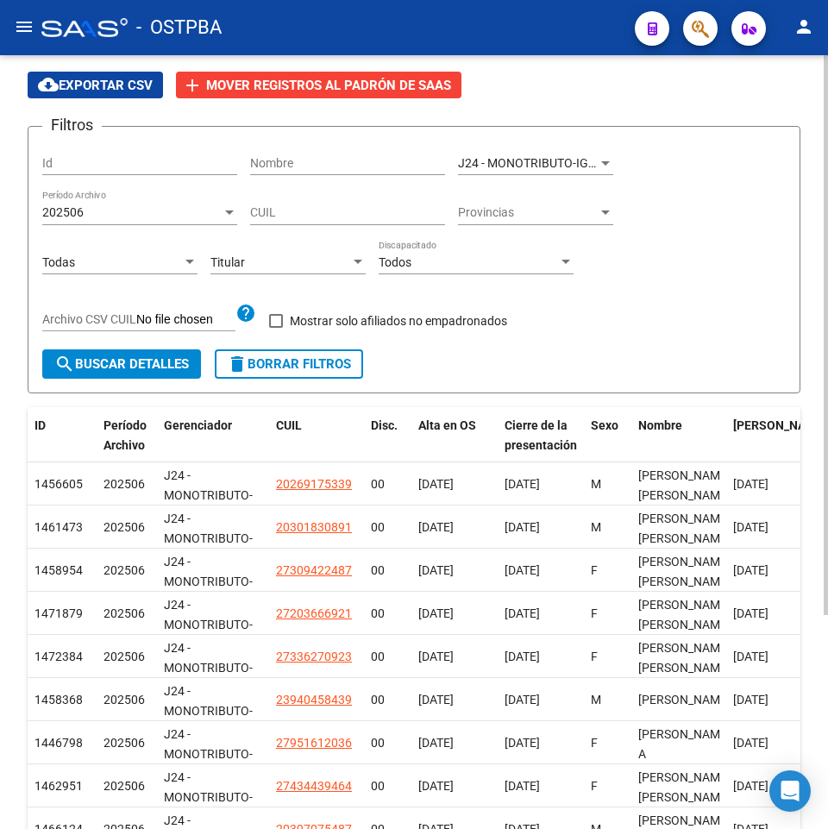
scroll to position [37, 0]
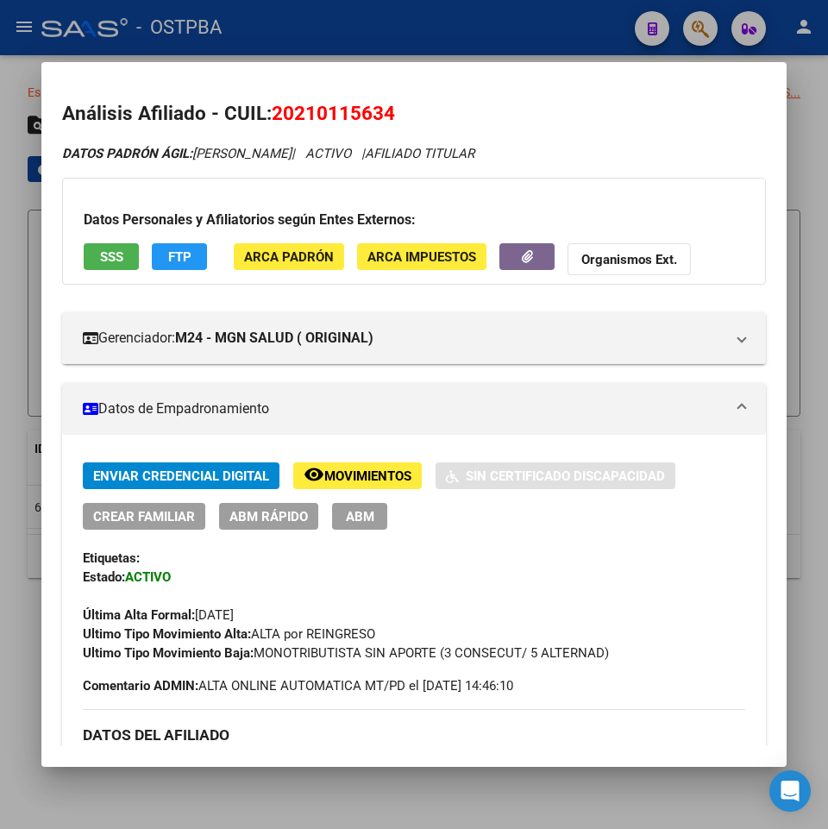
click at [509, 799] on div at bounding box center [414, 414] width 828 height 829
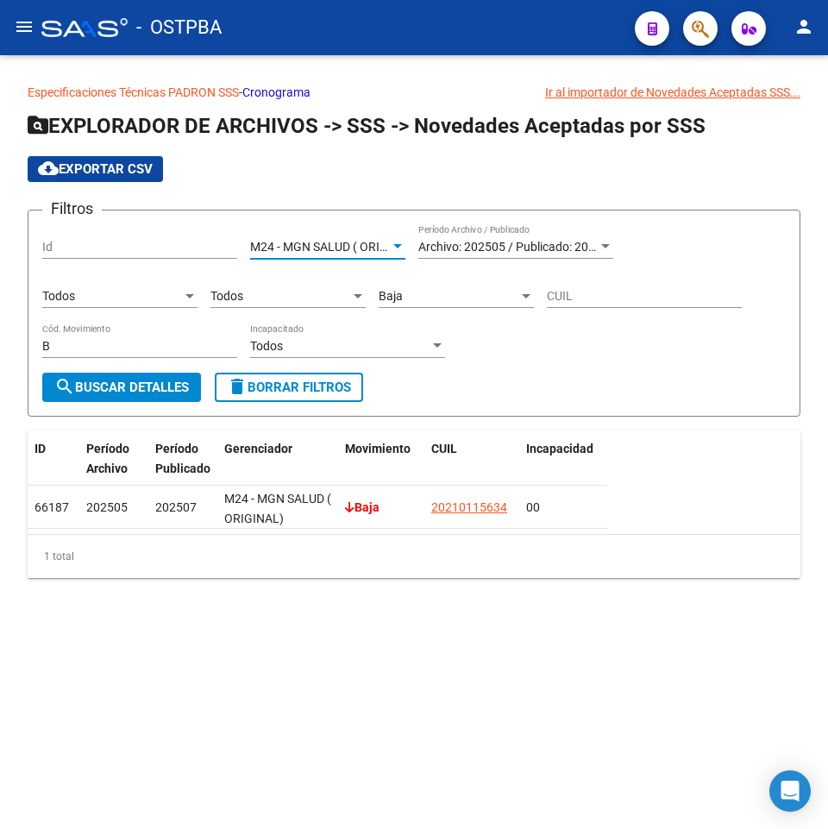
click at [371, 241] on span "M24 - MGN SALUD ( ORIGINAL)" at bounding box center [334, 247] width 169 height 14
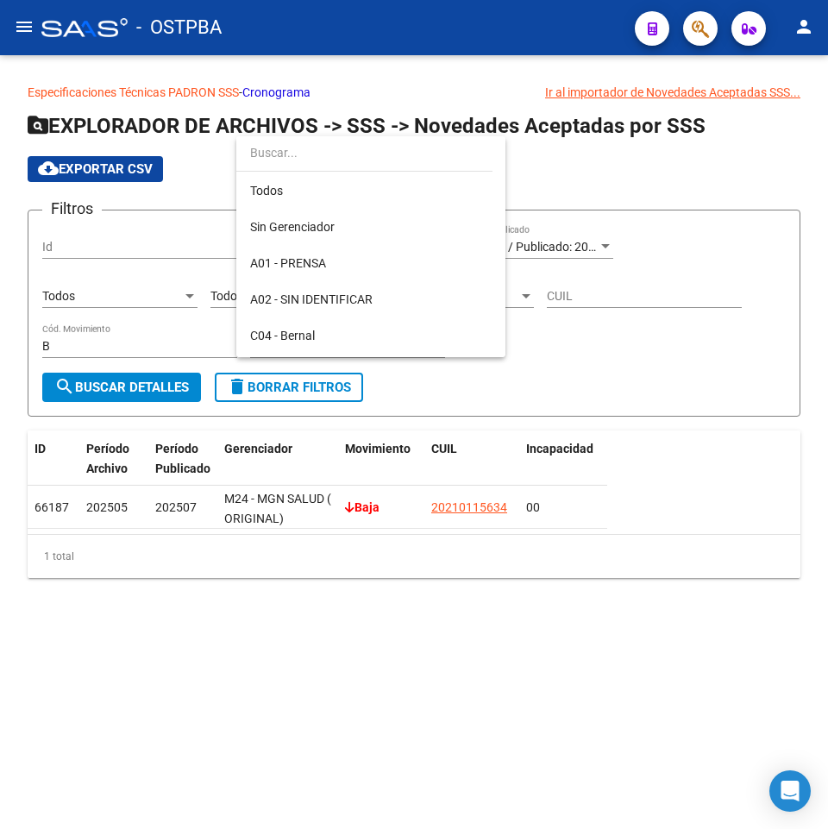
scroll to position [343, 0]
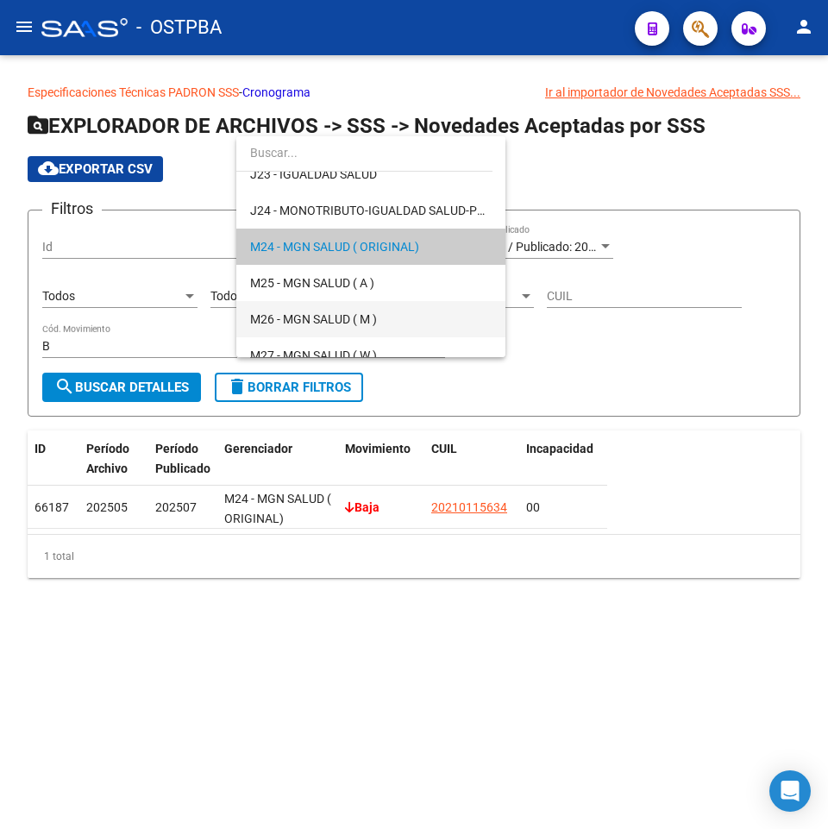
click at [438, 306] on span "M26 - MGN SALUD ( M )" at bounding box center [371, 319] width 242 height 36
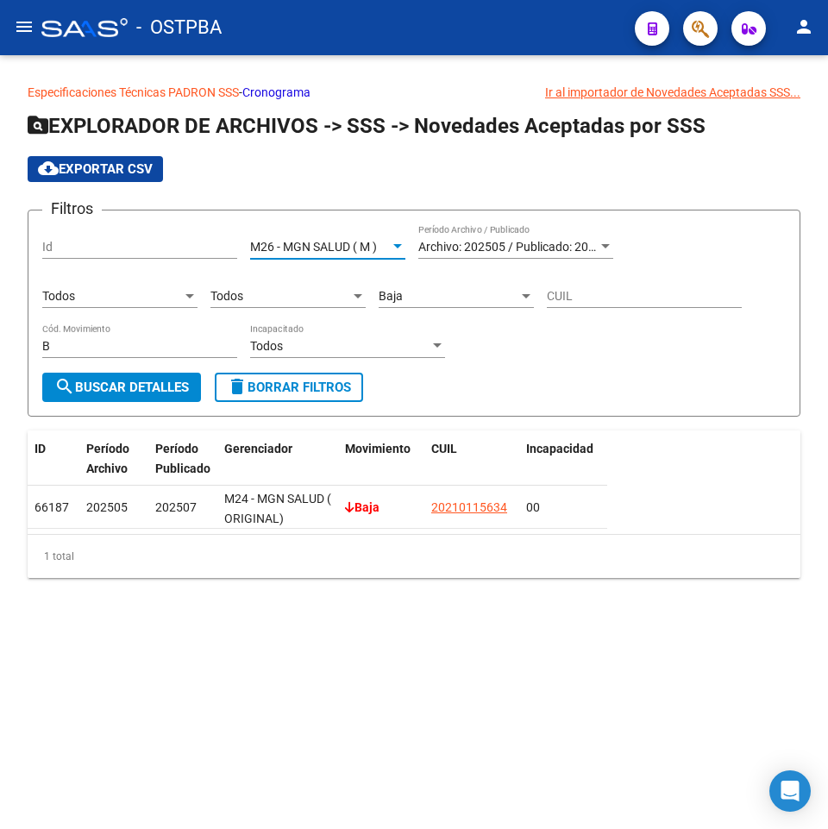
click at [297, 340] on div "Todos" at bounding box center [339, 346] width 179 height 15
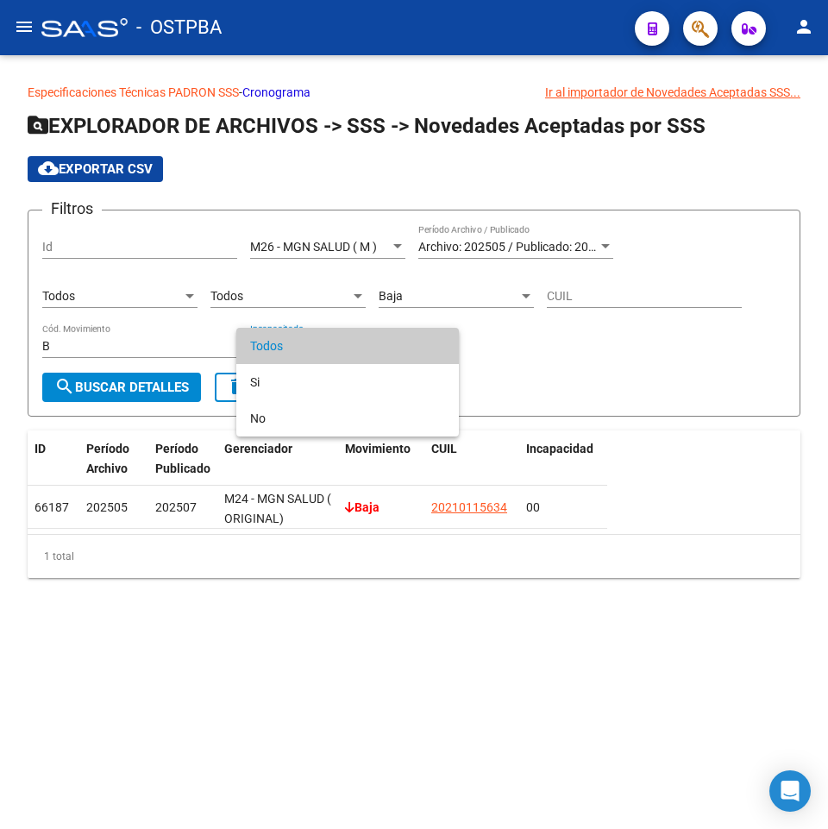
click at [579, 347] on div at bounding box center [414, 414] width 828 height 829
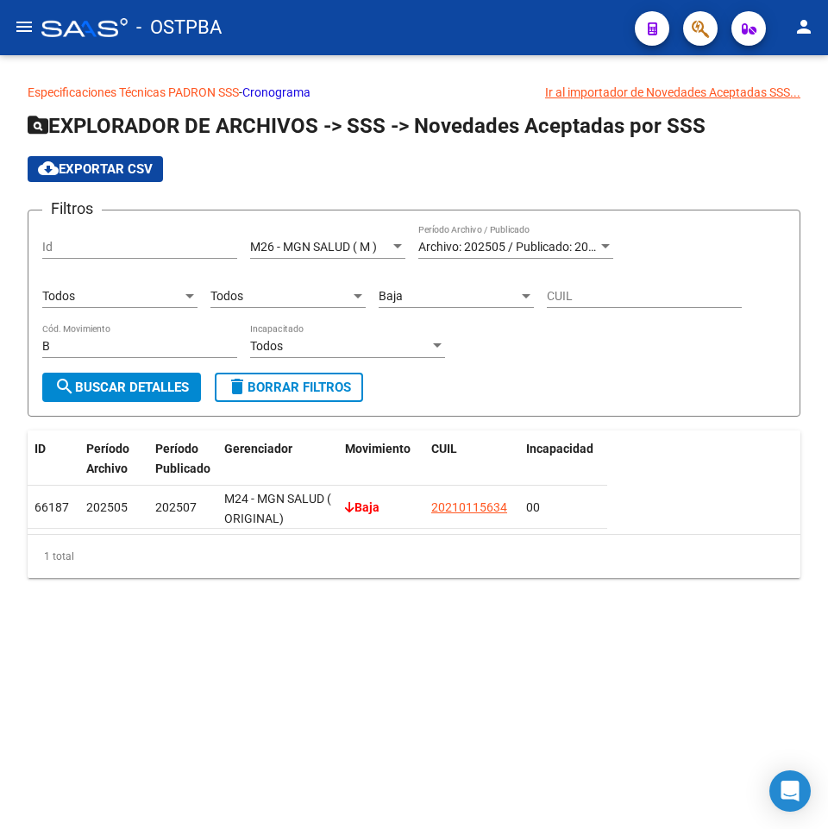
click at [460, 288] on div "Baja Cód. Movimiento" at bounding box center [456, 291] width 155 height 35
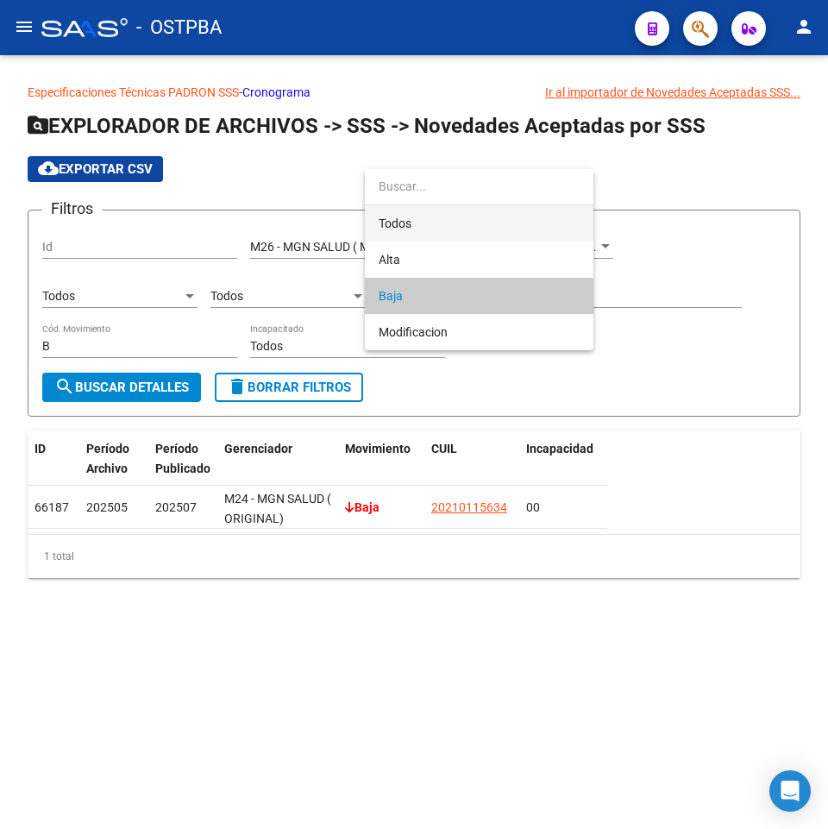
click at [456, 219] on span "Todos" at bounding box center [479, 223] width 201 height 36
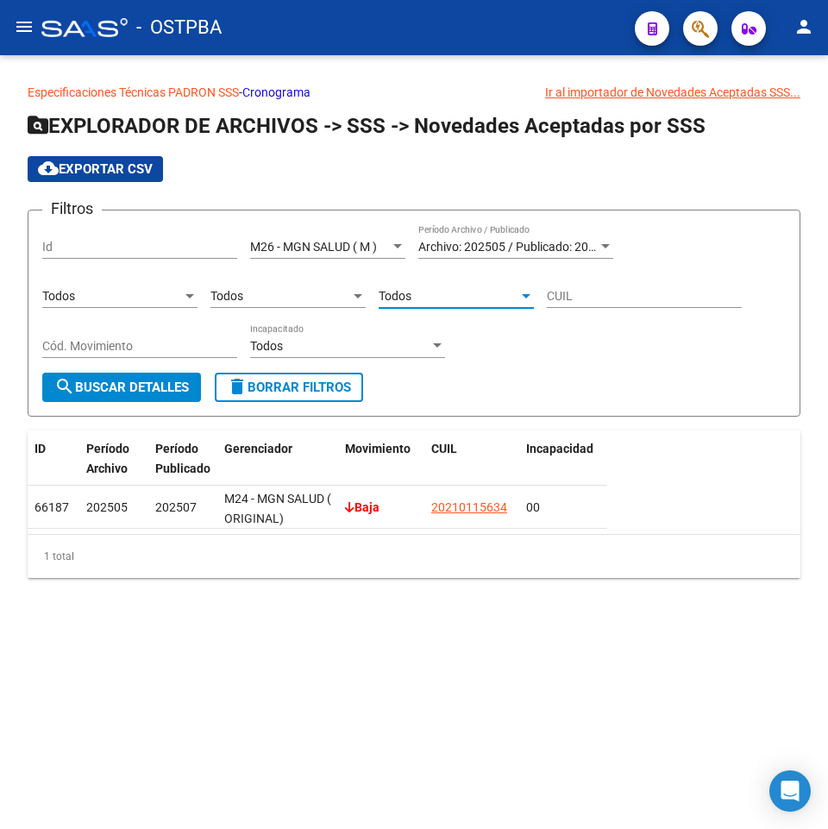
click at [124, 383] on span "search Buscar Detalles" at bounding box center [121, 388] width 135 height 16
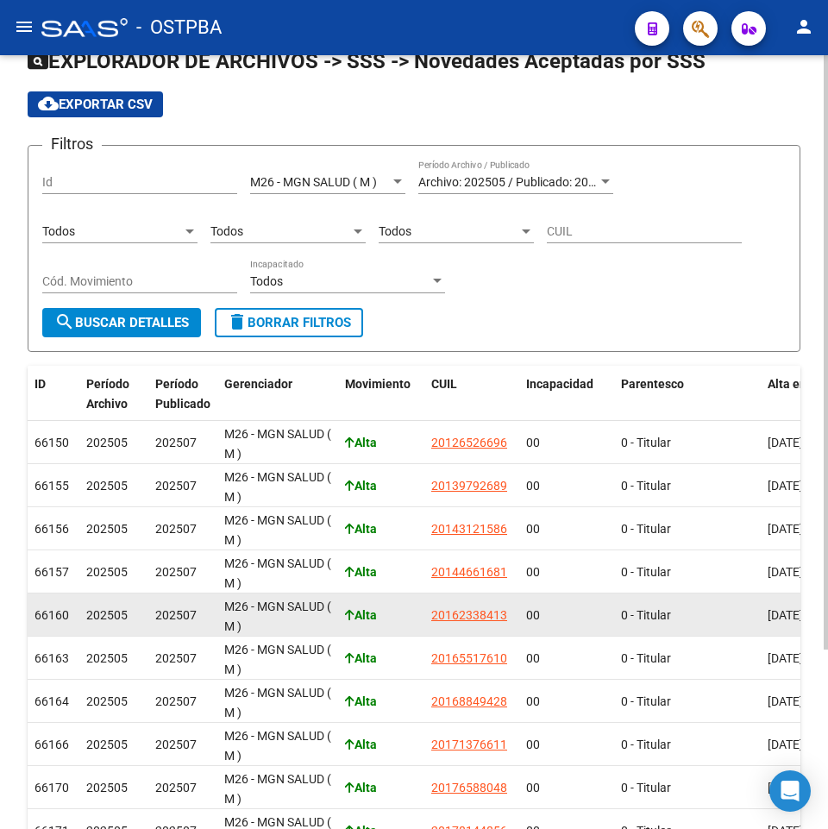
scroll to position [61, 0]
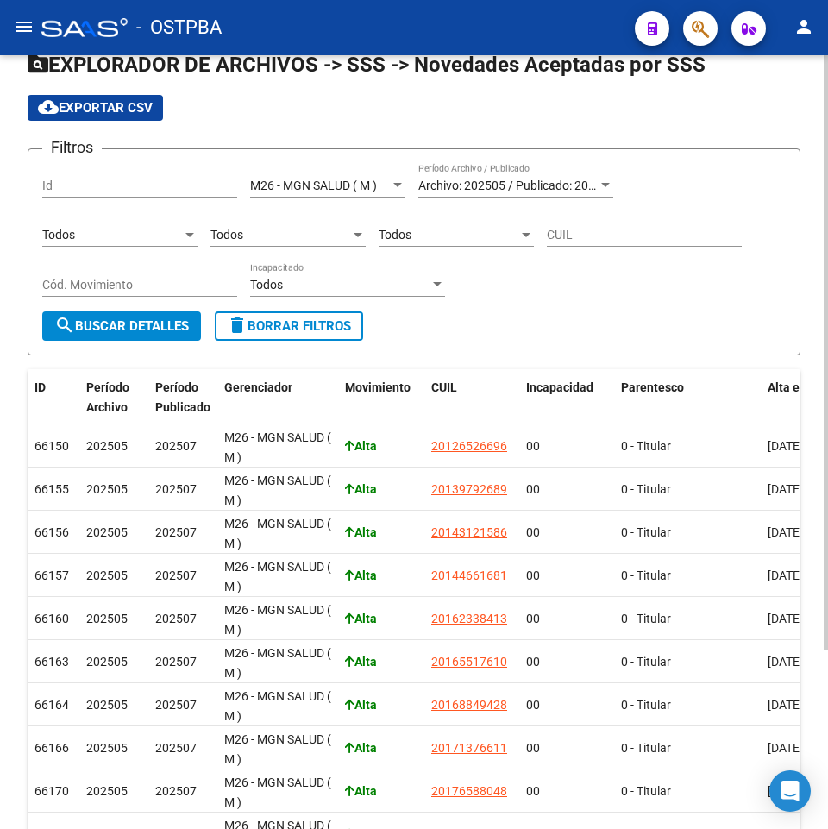
click at [412, 225] on div "Todos Cód. Movimiento" at bounding box center [456, 229] width 155 height 35
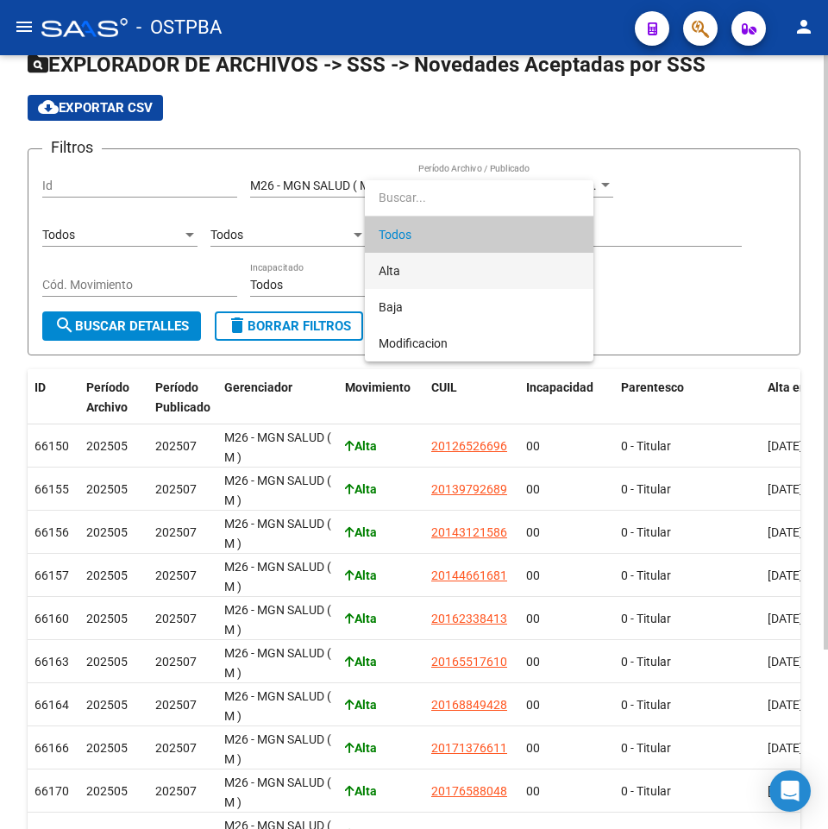
click at [404, 270] on span "Alta" at bounding box center [479, 271] width 201 height 36
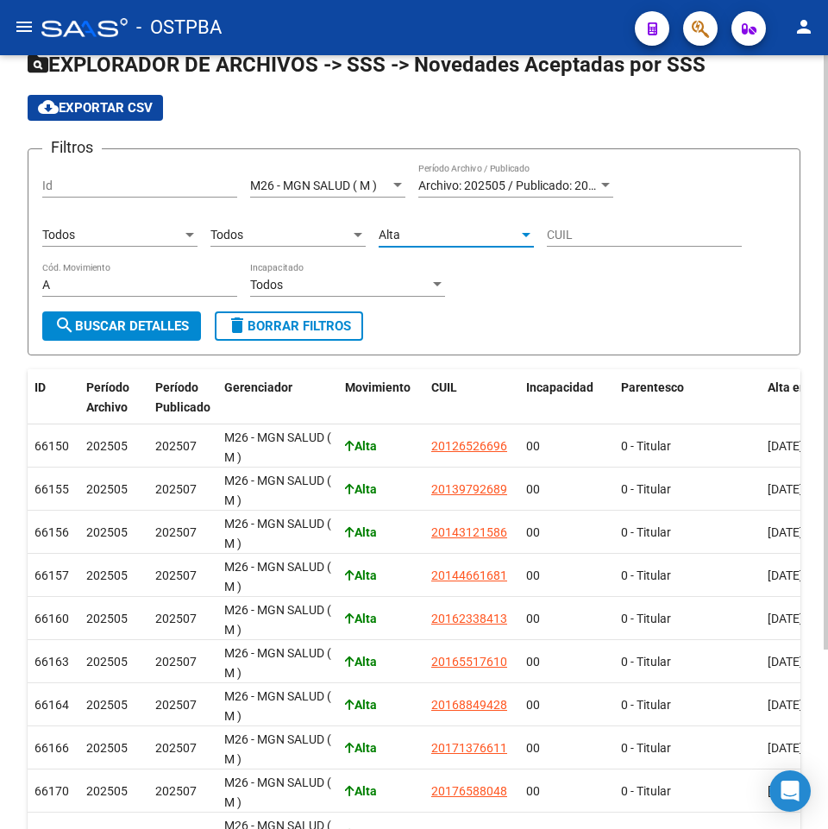
click at [118, 347] on form "Filtros Id M26 - MGN SALUD ( M ) Seleccionar Gerenciador Archivo: 202505 / Publ…" at bounding box center [414, 251] width 773 height 207
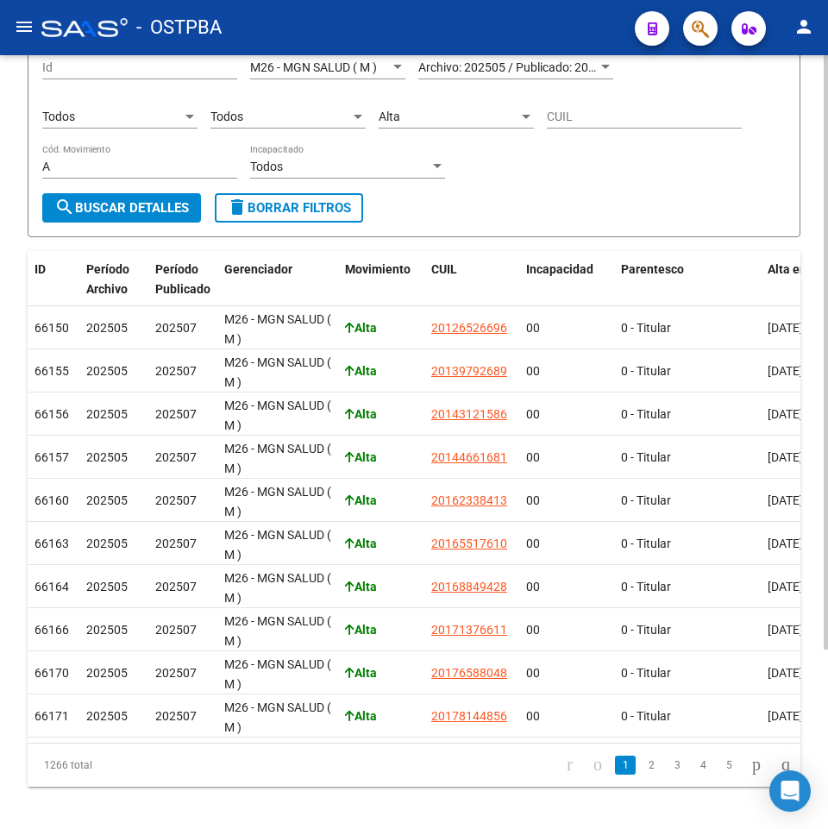
scroll to position [148, 0]
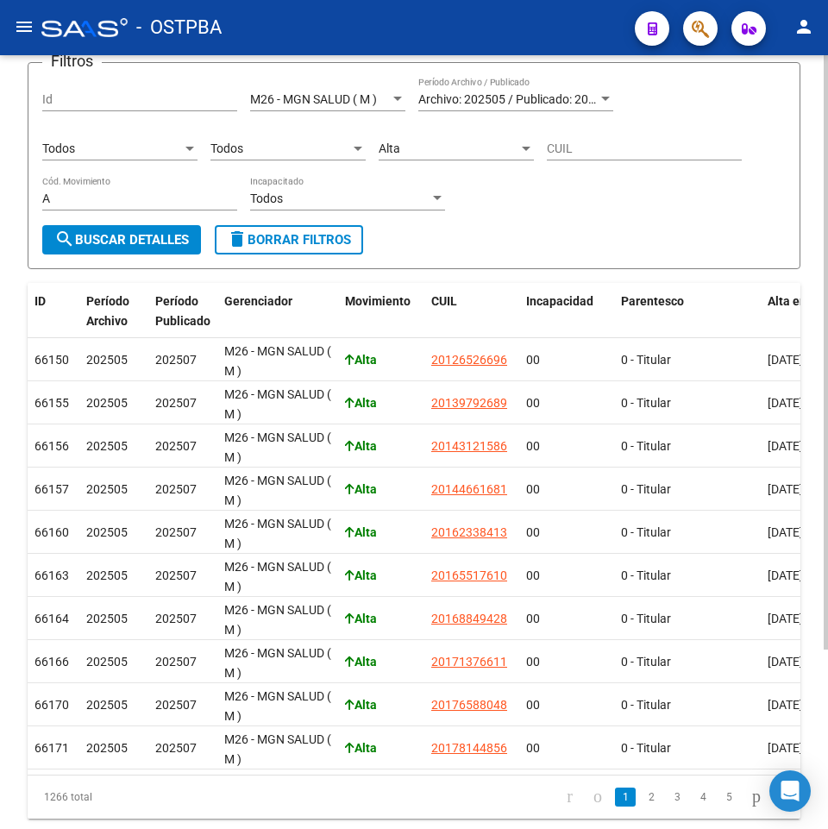
click at [120, 236] on span "search Buscar Detalles" at bounding box center [121, 240] width 135 height 16
click at [307, 147] on div "Todos" at bounding box center [281, 149] width 140 height 15
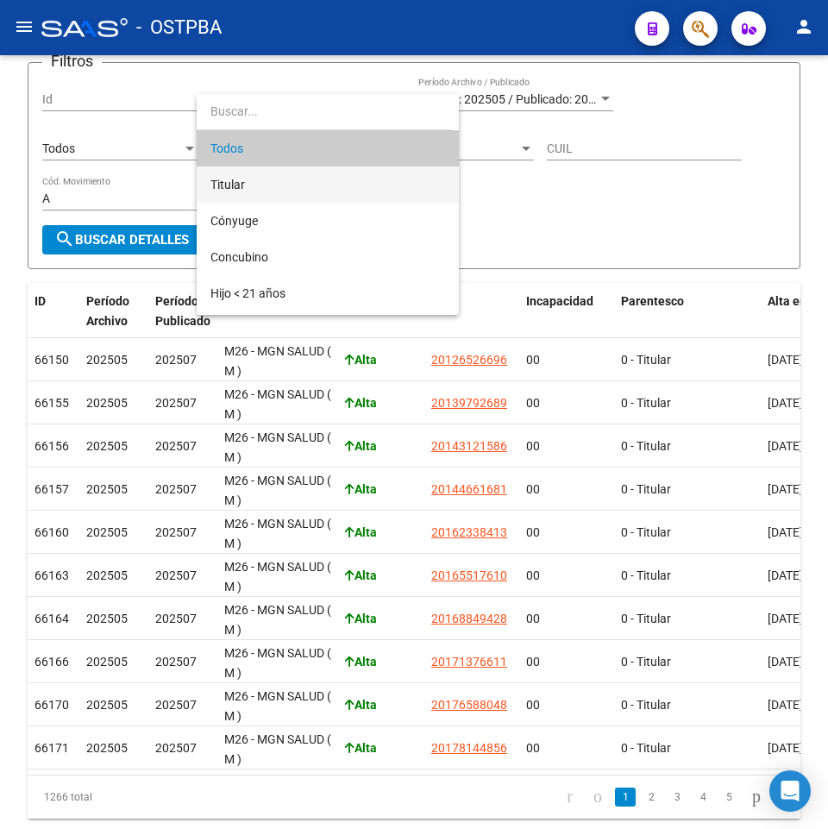
click at [294, 178] on span "Titular" at bounding box center [328, 185] width 235 height 36
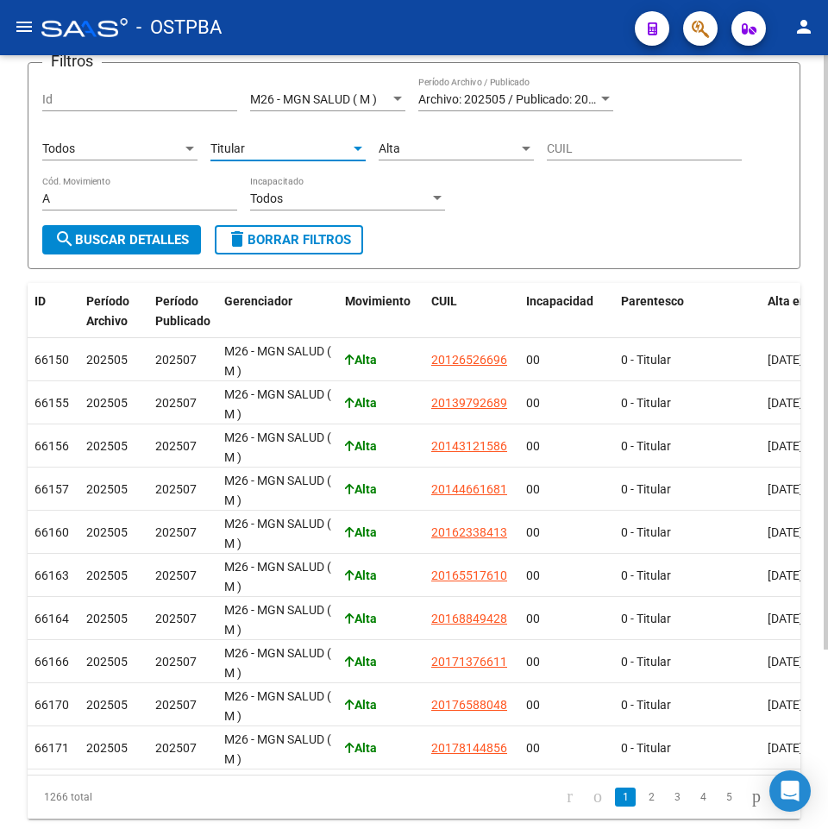
click at [130, 236] on span "search Buscar Detalles" at bounding box center [121, 240] width 135 height 16
click at [135, 160] on div "Todos Tipo de Beneficiario" at bounding box center [119, 143] width 155 height 35
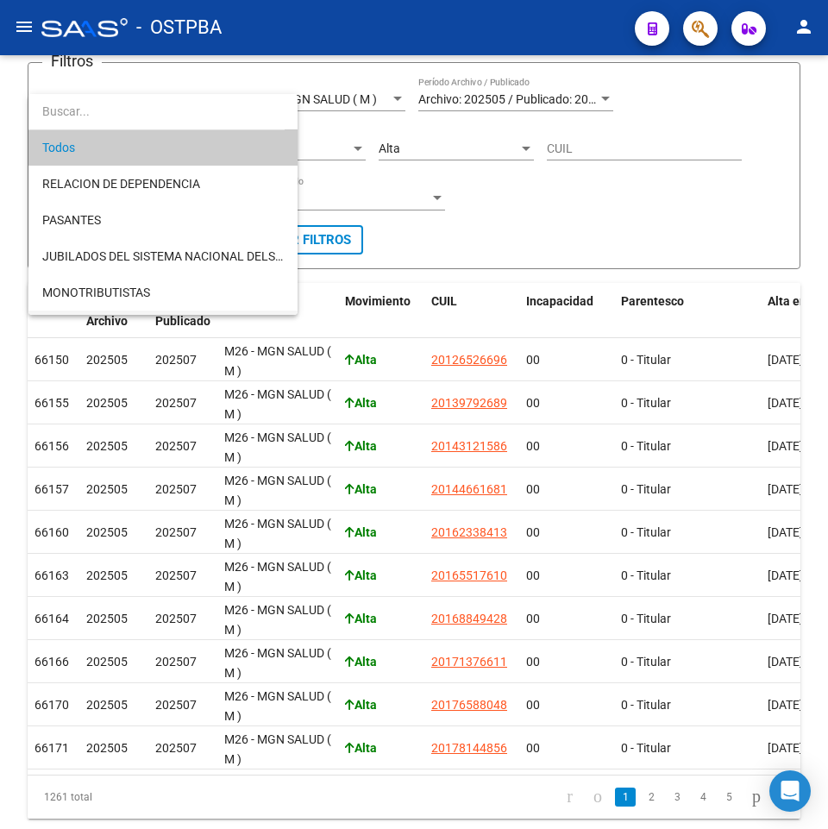
scroll to position [0, 0]
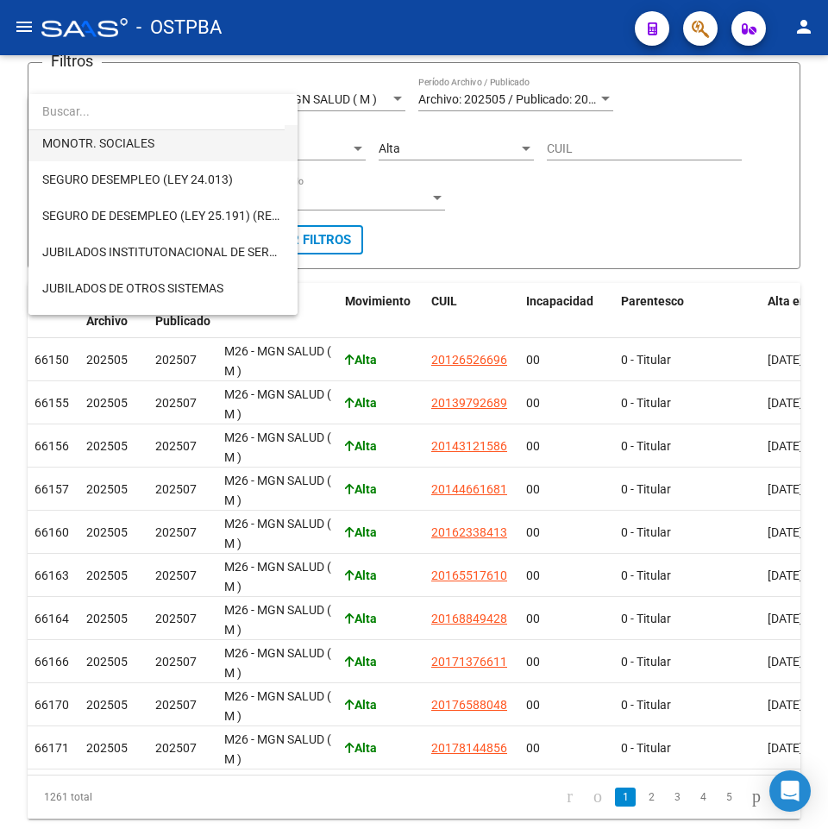
click at [167, 148] on span "MONOTR. SOCIALES" at bounding box center [163, 143] width 242 height 36
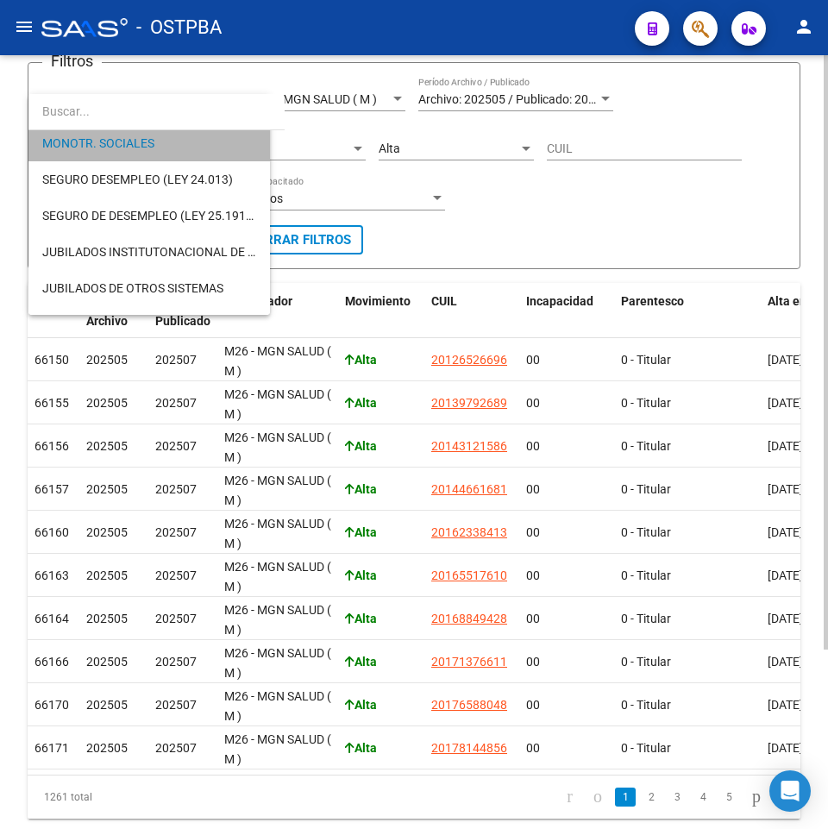
scroll to position [254, 0]
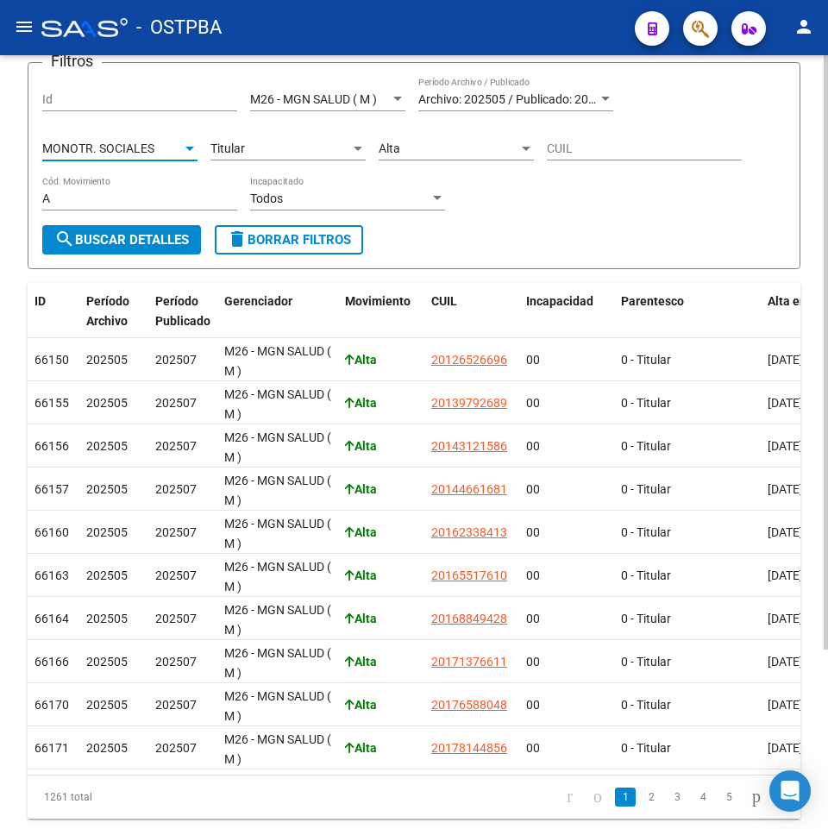
click at [111, 247] on span "search Buscar Detalles" at bounding box center [121, 240] width 135 height 16
click at [274, 152] on div "Titular" at bounding box center [281, 149] width 140 height 15
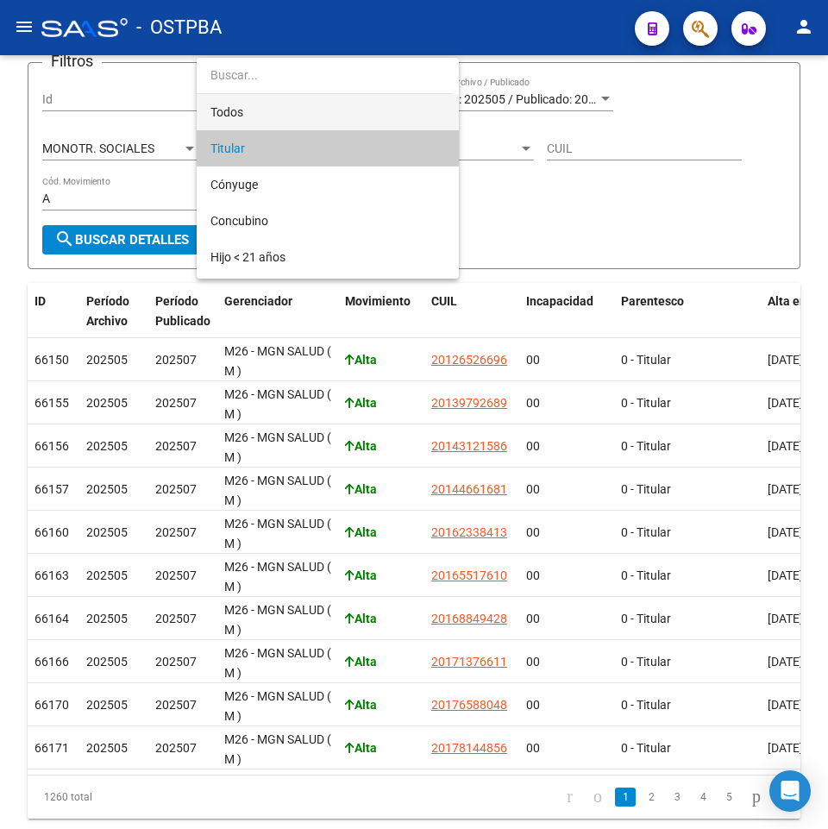
click at [276, 110] on span "Todos" at bounding box center [328, 112] width 235 height 36
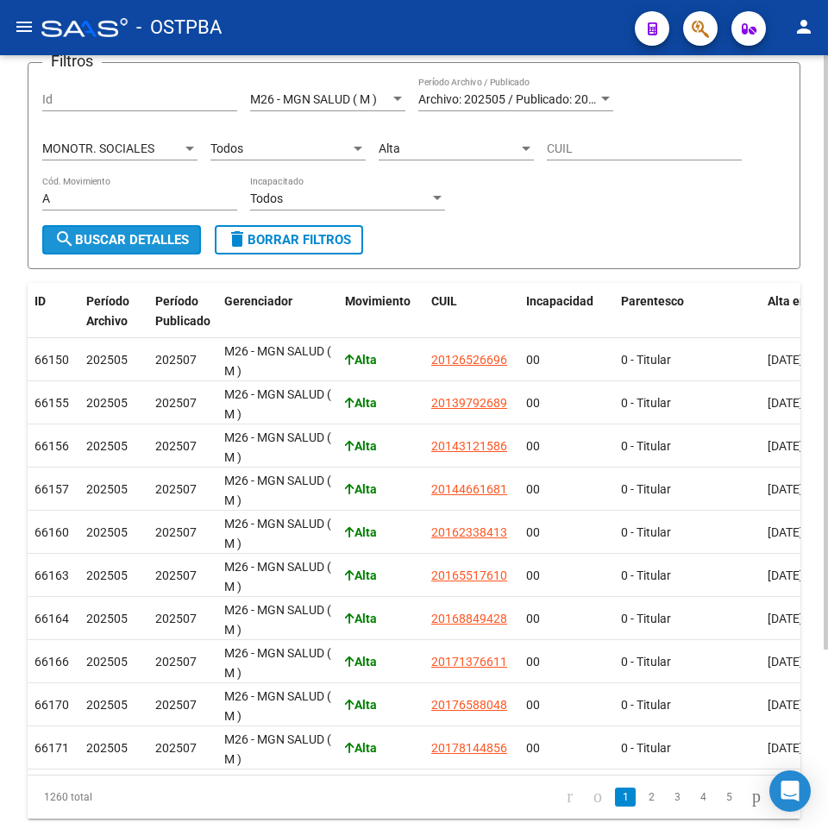
click at [113, 243] on span "search Buscar Detalles" at bounding box center [121, 240] width 135 height 16
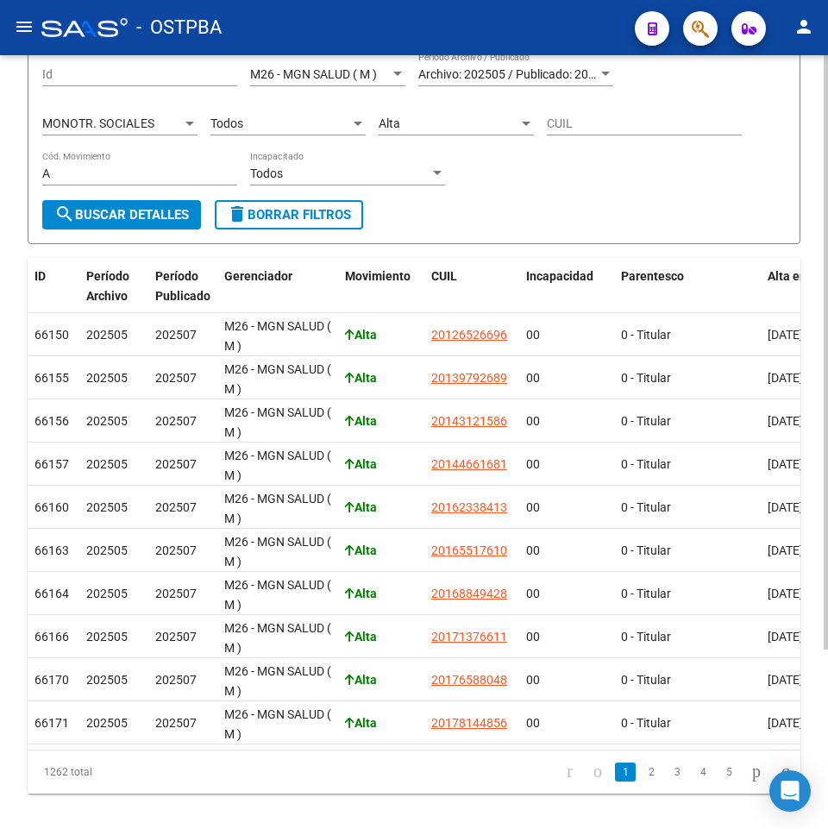
scroll to position [148, 0]
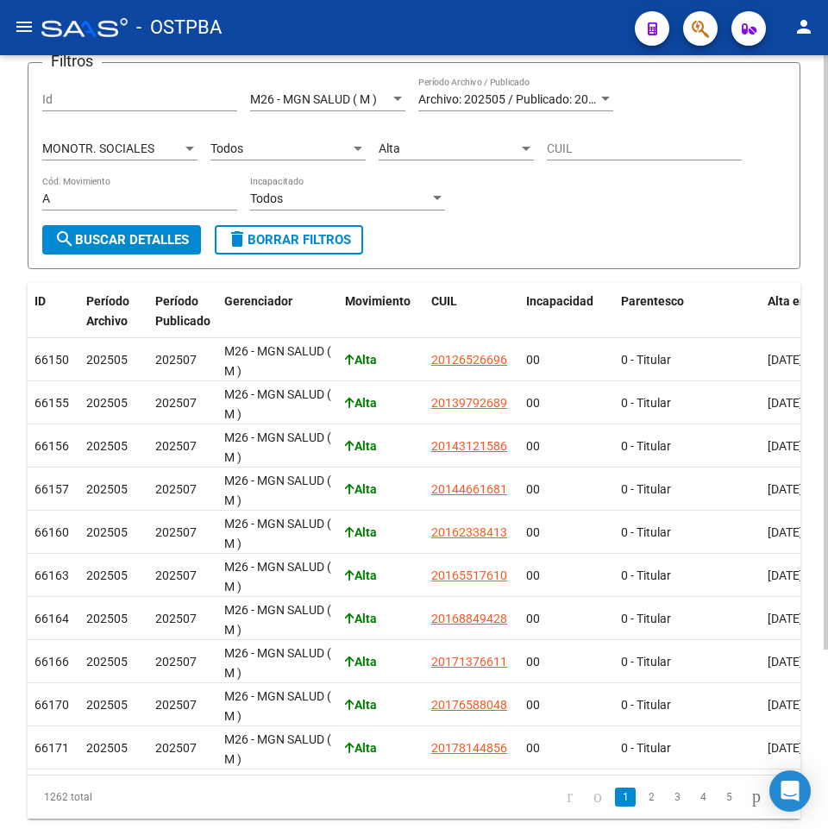
click at [413, 142] on div "Alta" at bounding box center [449, 149] width 140 height 15
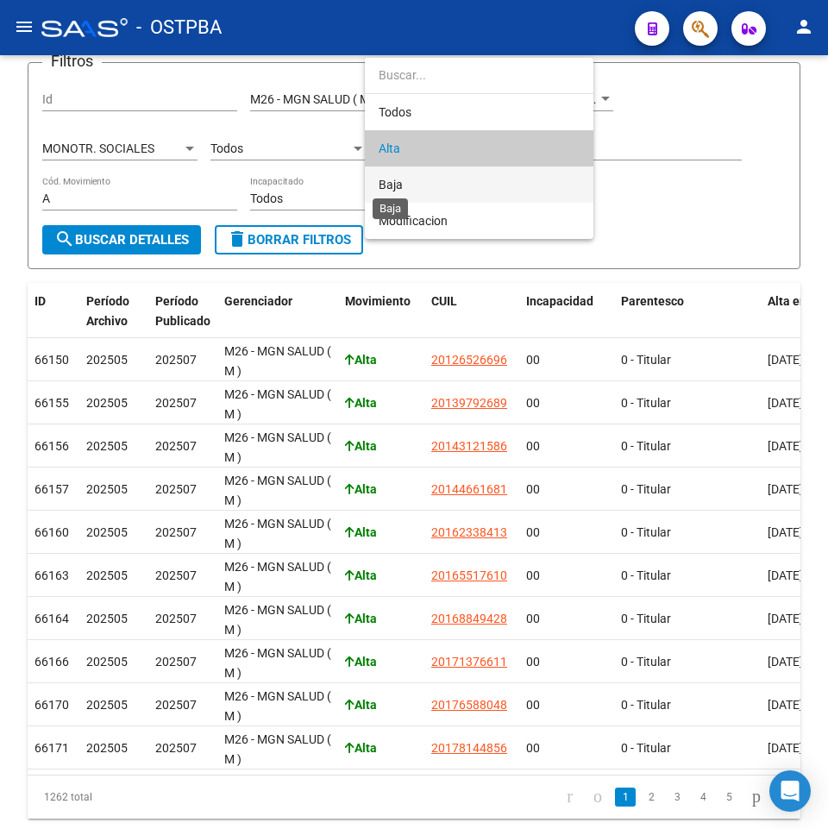
click at [401, 185] on span "Baja" at bounding box center [391, 185] width 24 height 14
type input "B"
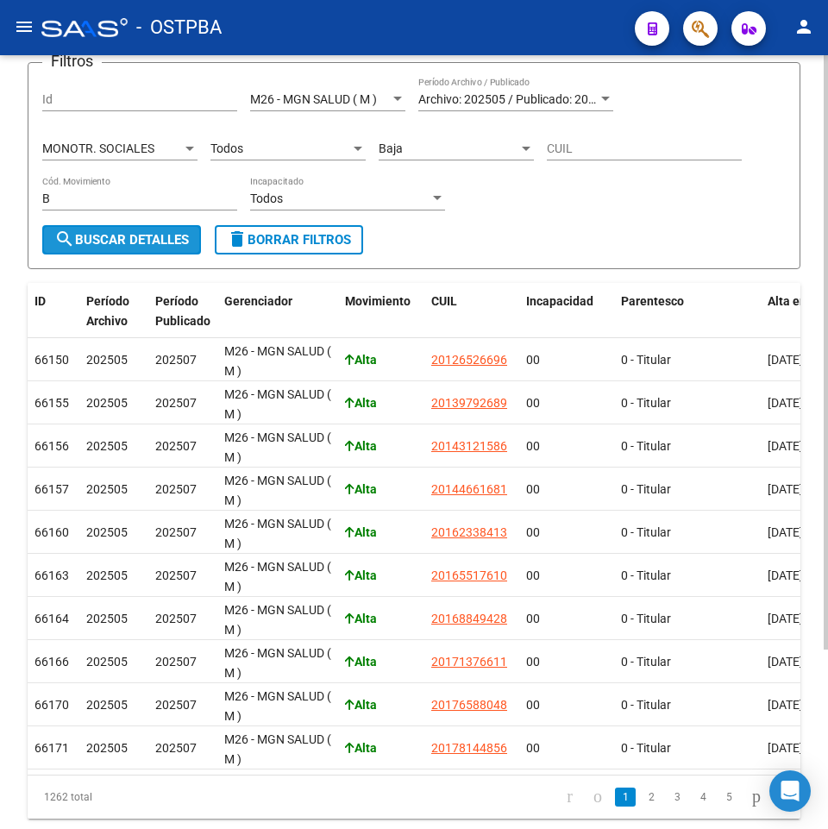
click at [104, 241] on span "search Buscar Detalles" at bounding box center [121, 240] width 135 height 16
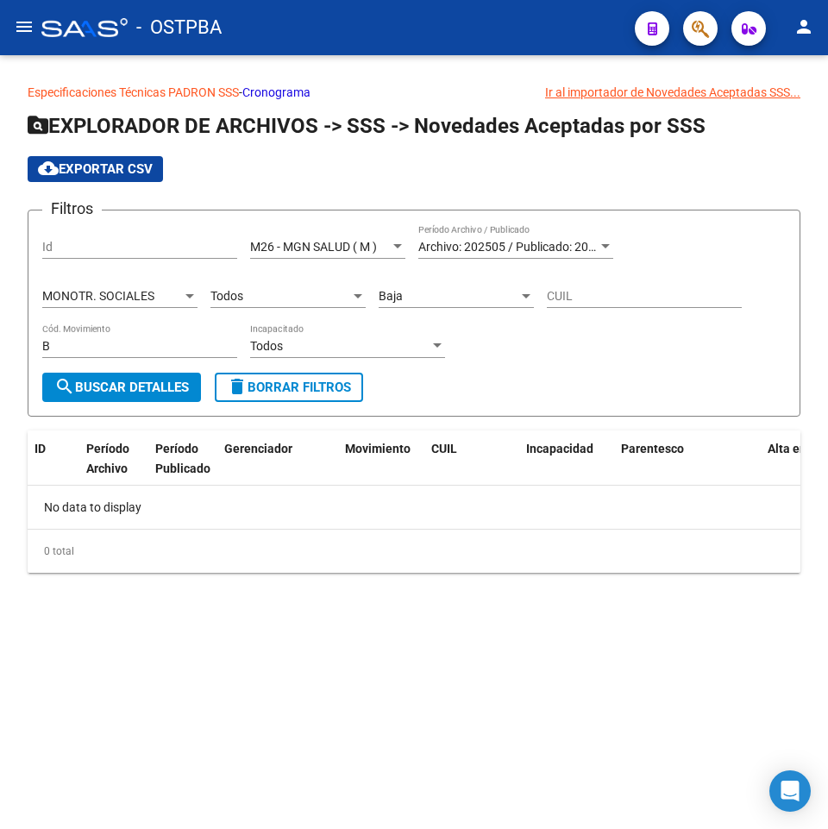
scroll to position [0, 0]
click at [223, 293] on span "Todos" at bounding box center [227, 296] width 33 height 14
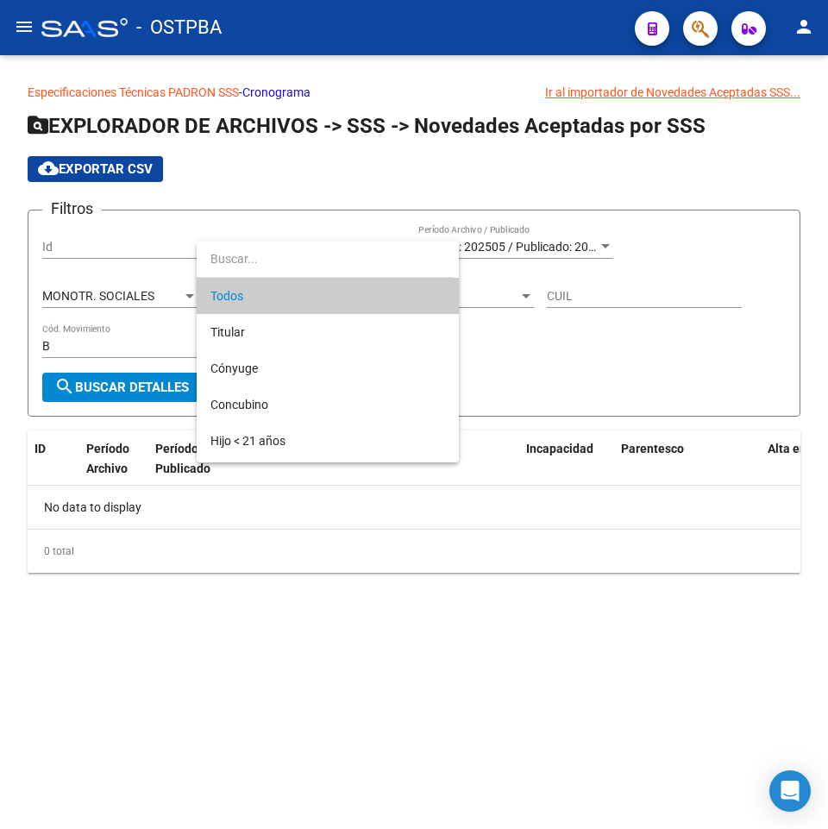
click at [219, 261] on input "dropdown search" at bounding box center [325, 259] width 256 height 36
click at [223, 296] on span "Todos" at bounding box center [328, 296] width 235 height 36
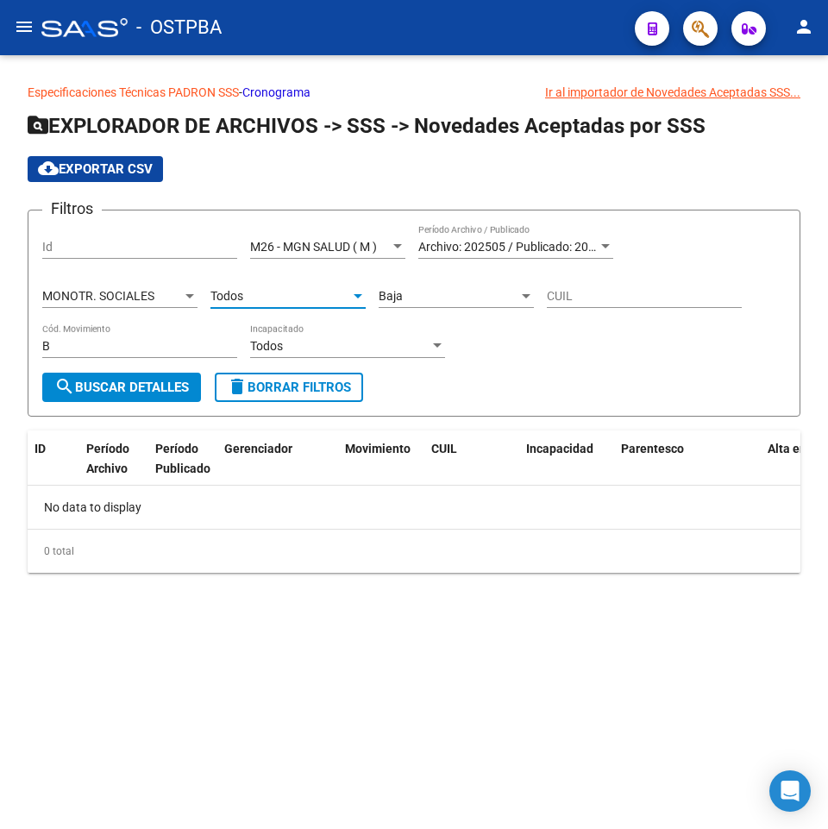
click at [135, 379] on button "search Buscar Detalles" at bounding box center [121, 387] width 159 height 29
click at [401, 294] on span "Baja" at bounding box center [391, 296] width 24 height 14
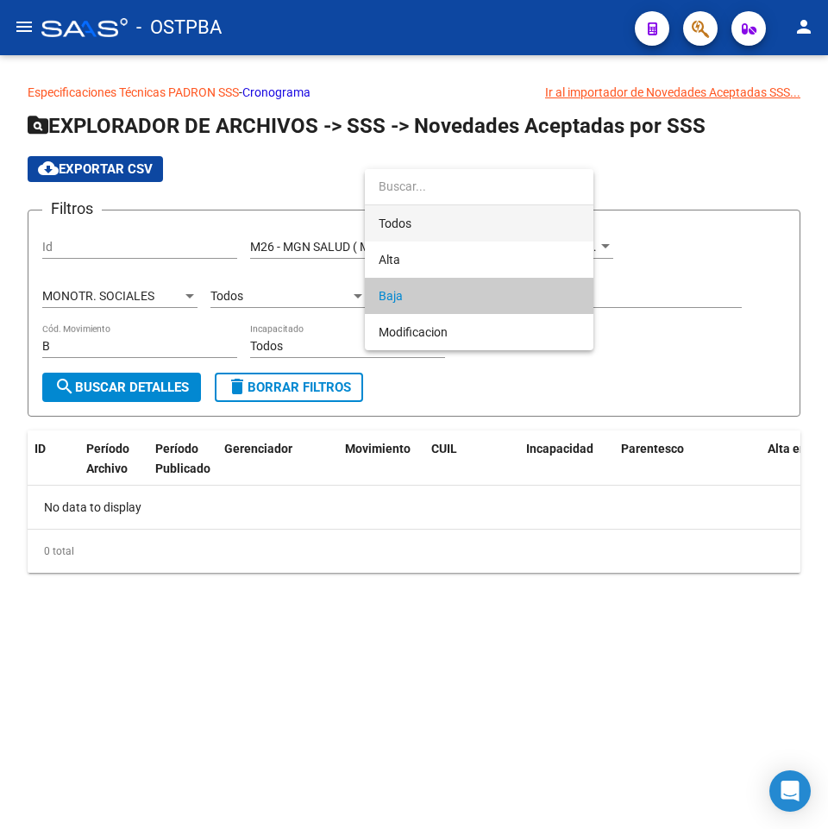
click at [414, 223] on span "Todos" at bounding box center [479, 223] width 201 height 36
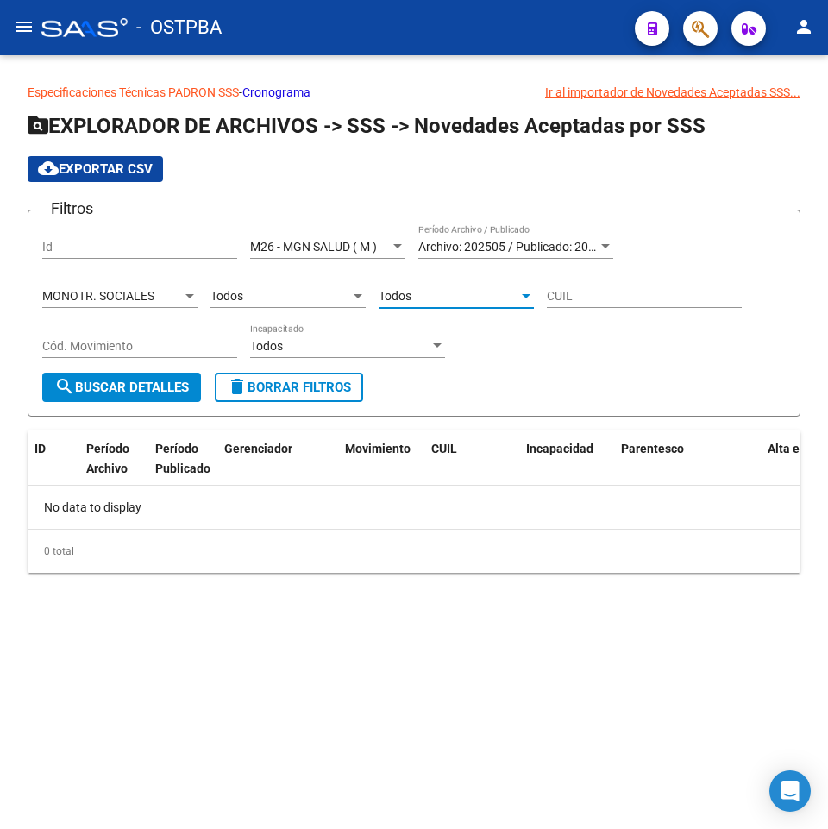
click at [79, 392] on span "search Buscar Detalles" at bounding box center [121, 388] width 135 height 16
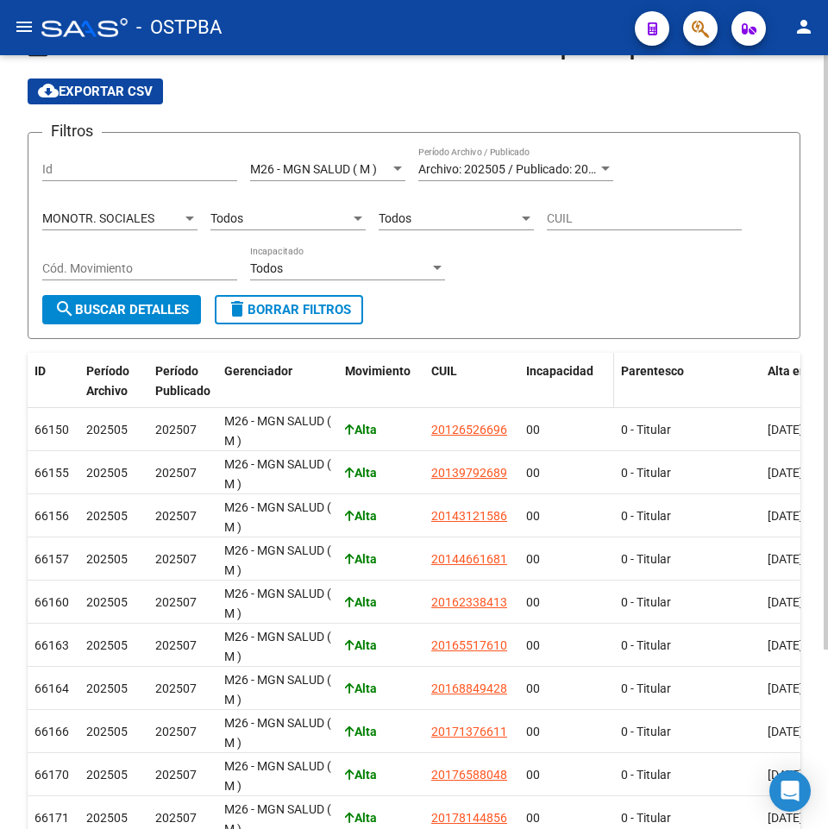
scroll to position [61, 0]
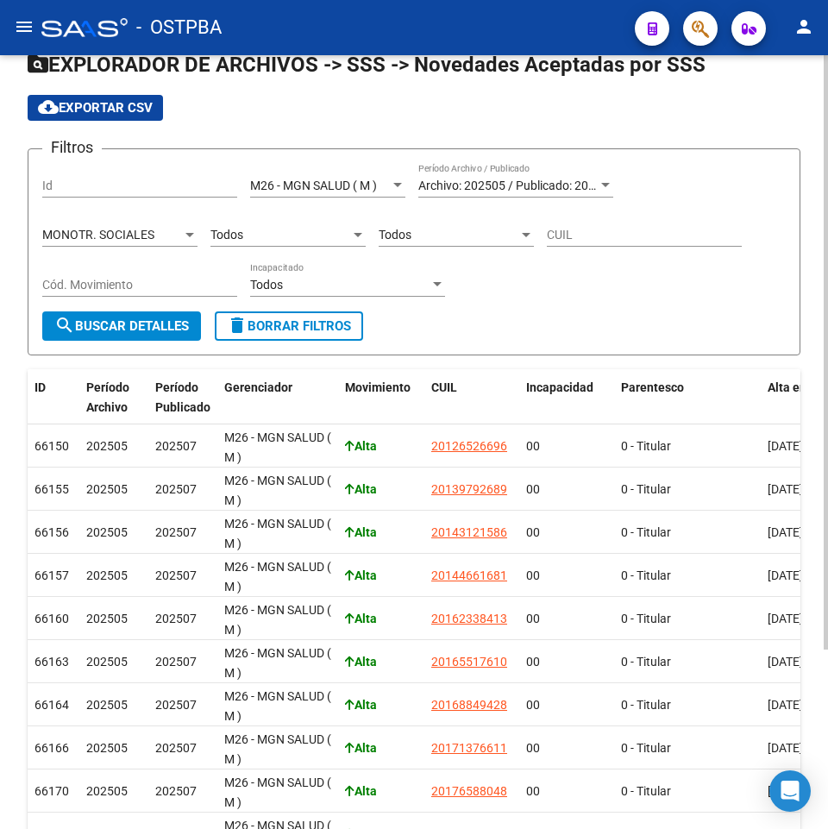
click at [158, 233] on div "MONOTR. SOCIALES" at bounding box center [112, 235] width 140 height 15
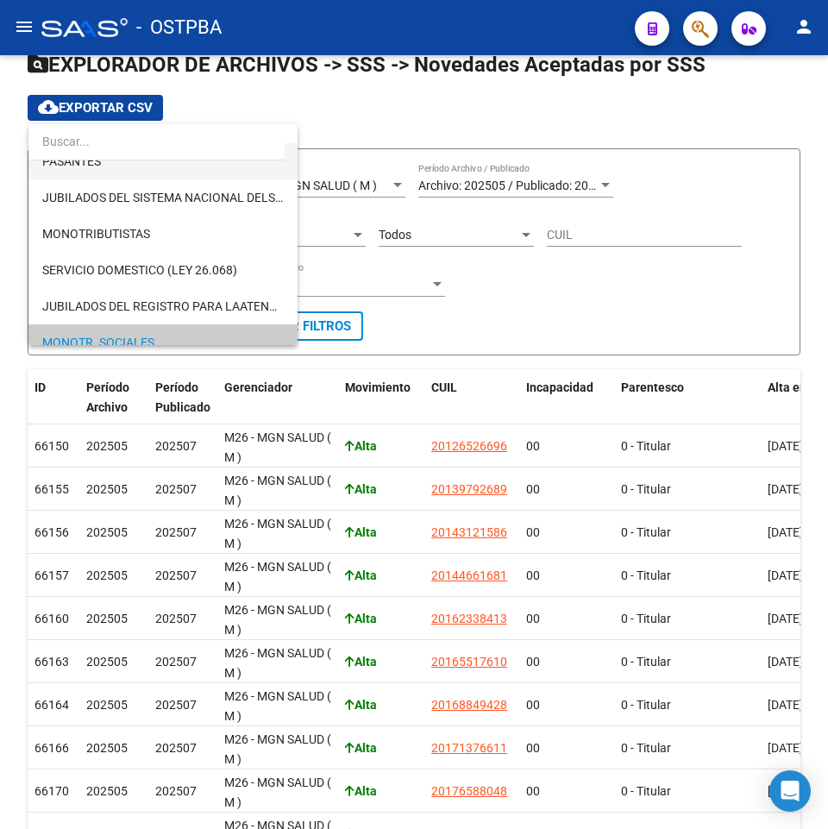
scroll to position [86, 0]
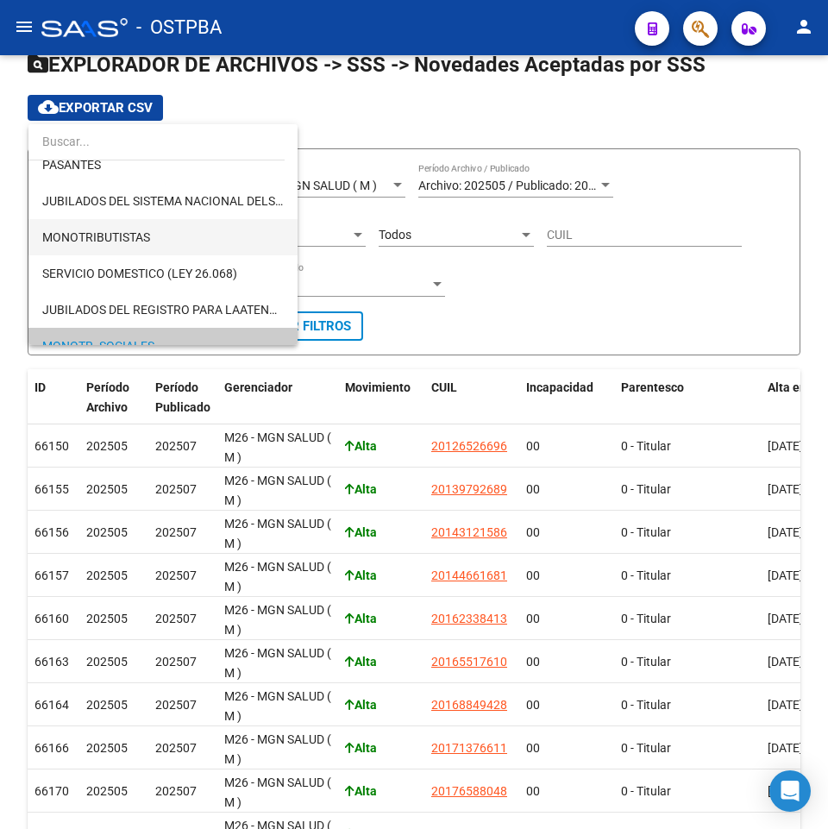
click at [172, 238] on span "MONOTRIBUTISTAS" at bounding box center [163, 237] width 242 height 36
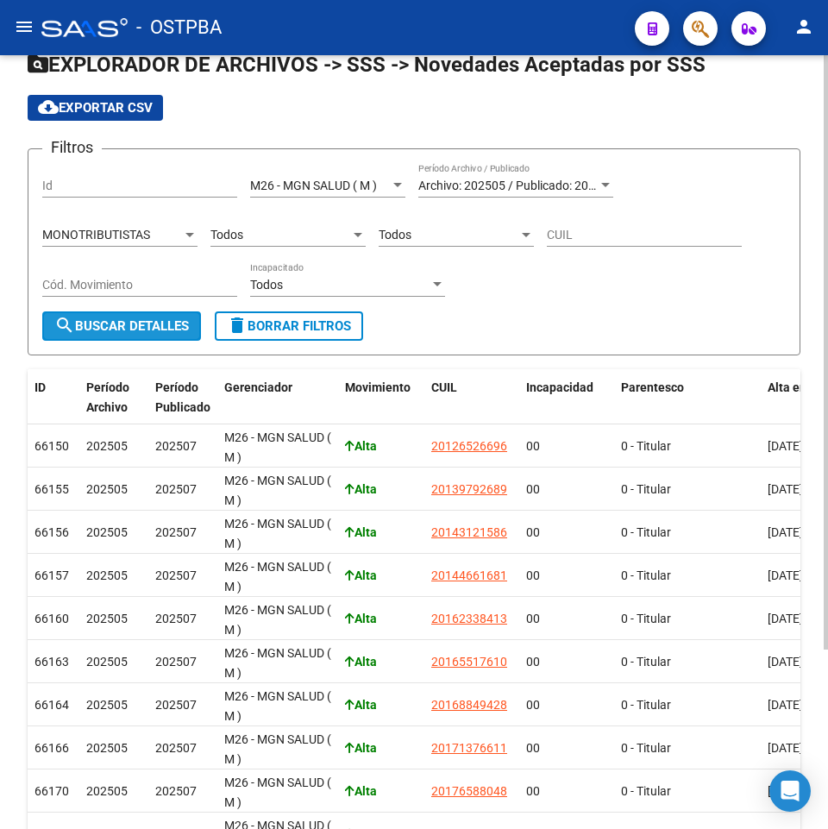
click at [127, 322] on span "search Buscar Detalles" at bounding box center [121, 326] width 135 height 16
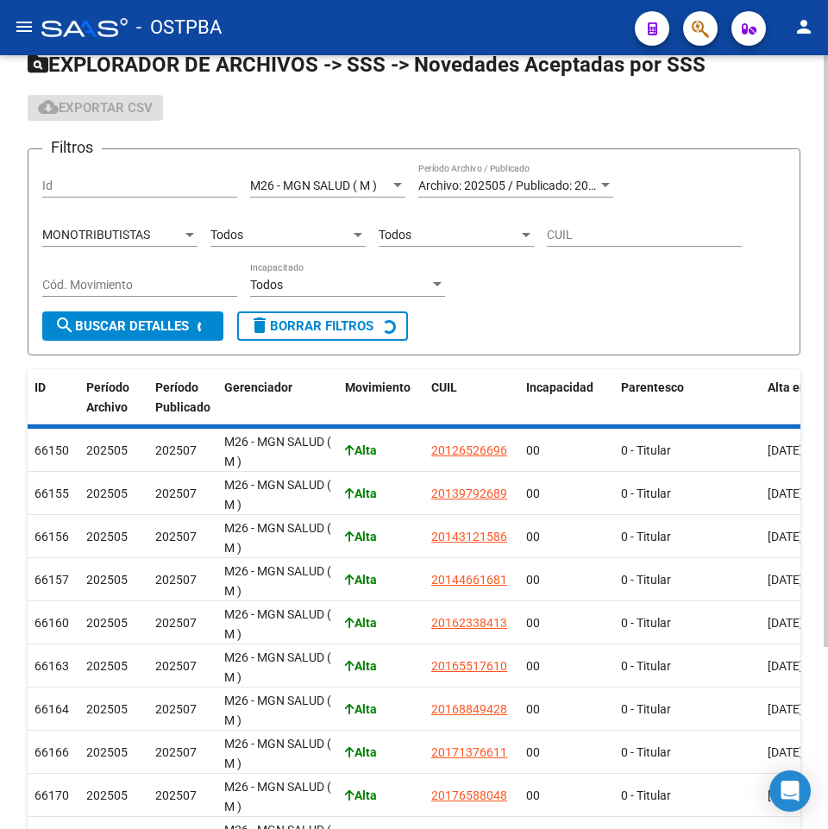
scroll to position [0, 0]
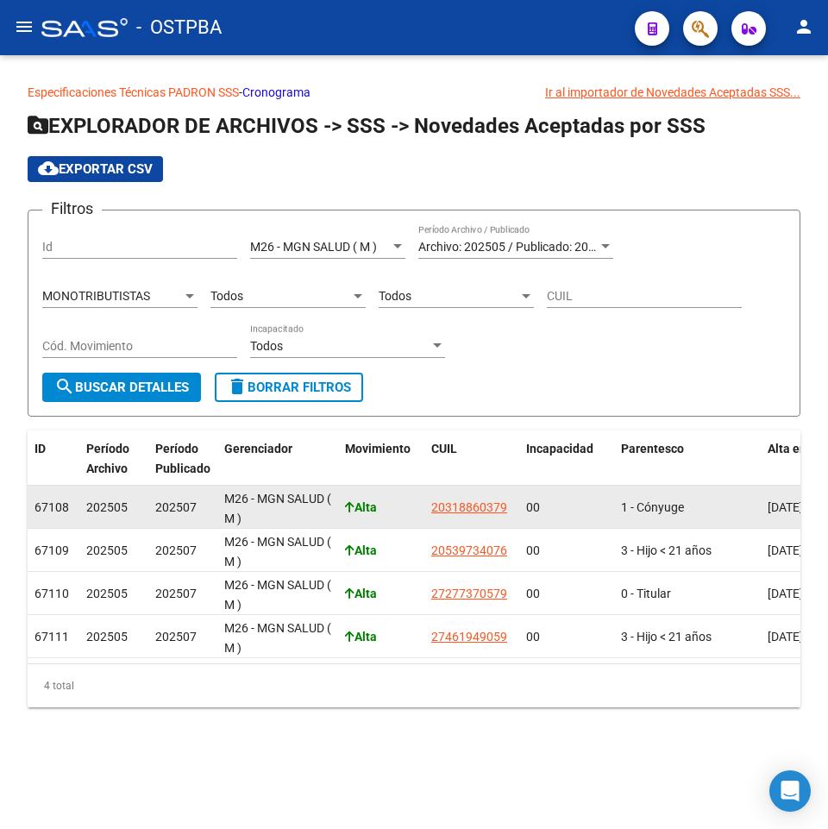
drag, startPoint x: 511, startPoint y: 517, endPoint x: 420, endPoint y: 512, distance: 90.8
copy div "Alta 20318860379"
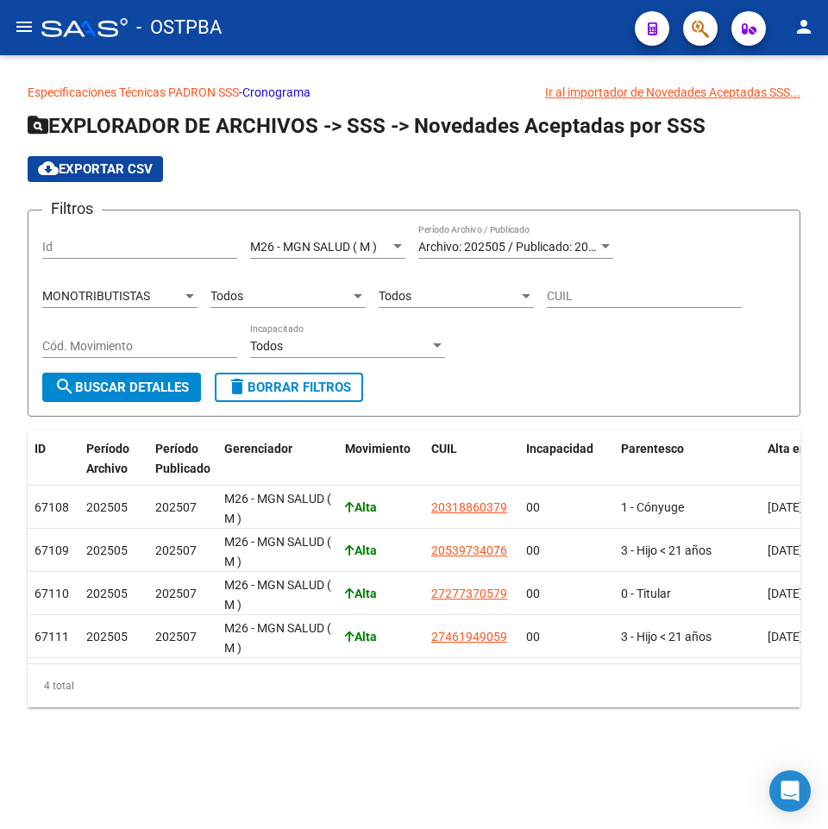
click at [267, 283] on div "Todos Parentesco" at bounding box center [288, 291] width 155 height 35
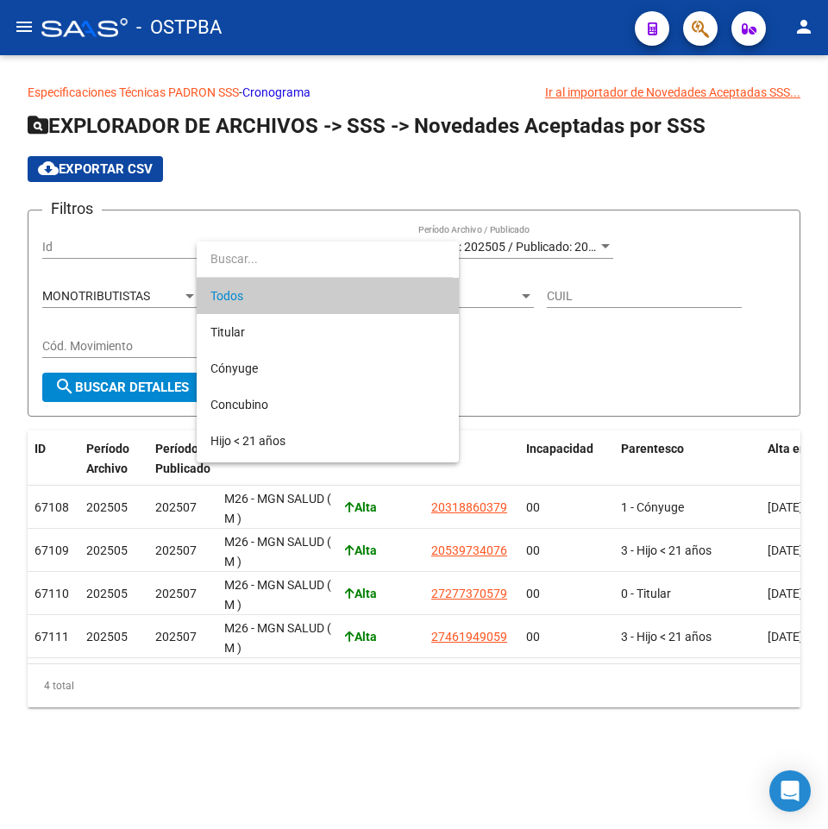
click at [687, 362] on div at bounding box center [414, 414] width 828 height 829
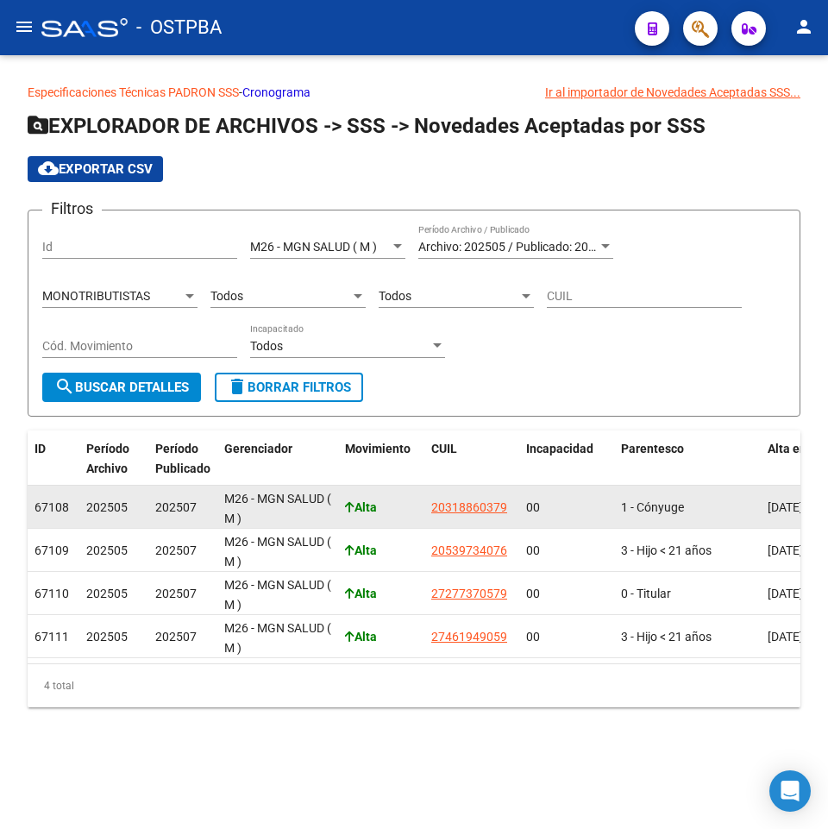
drag, startPoint x: 479, startPoint y: 553, endPoint x: 500, endPoint y: 515, distance: 43.2
click at [500, 515] on datatable-scroller "67108 202505 202507 M26 - MGN SALUD ( M ) Alta 20318860379 00 1 - Cónyuge 01/04…" at bounding box center [414, 572] width 773 height 173
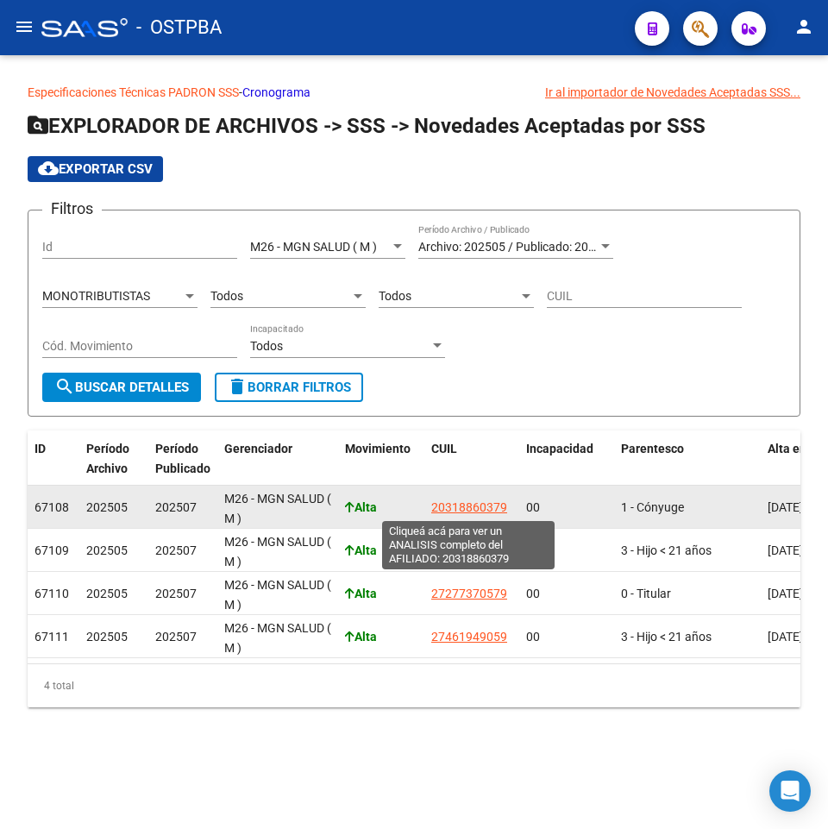
click at [477, 502] on span "20318860379" at bounding box center [469, 507] width 76 height 14
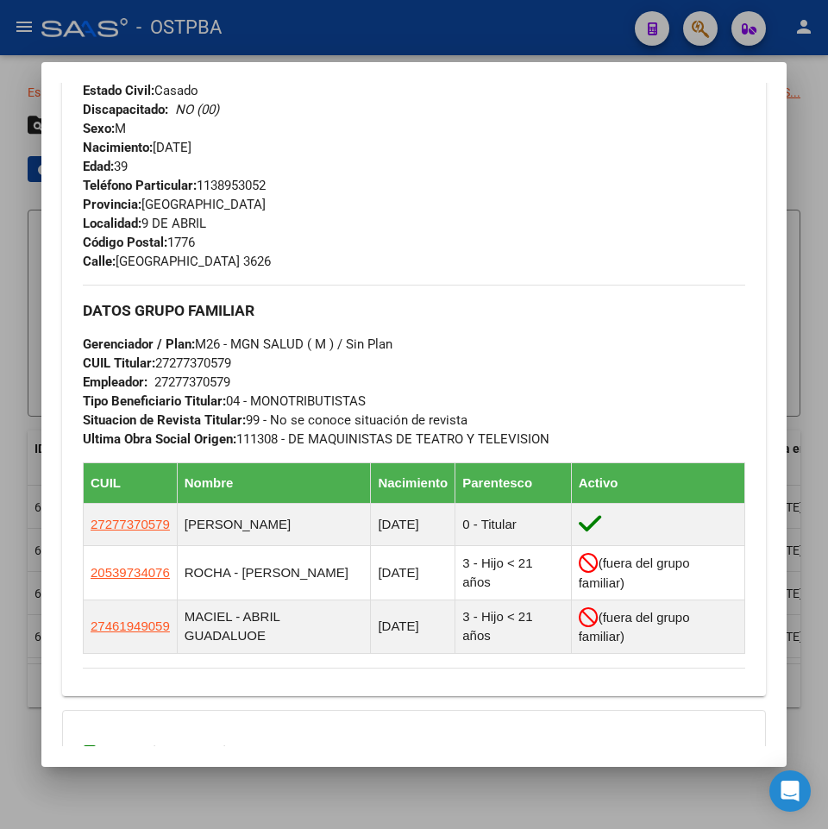
scroll to position [863, 0]
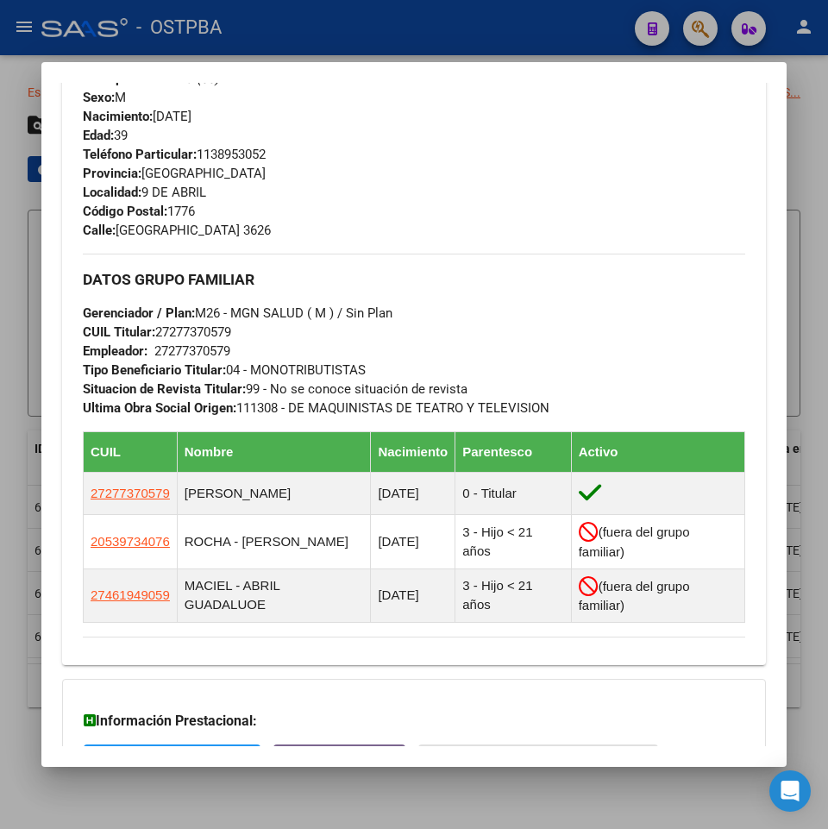
click at [423, 796] on div at bounding box center [414, 414] width 828 height 829
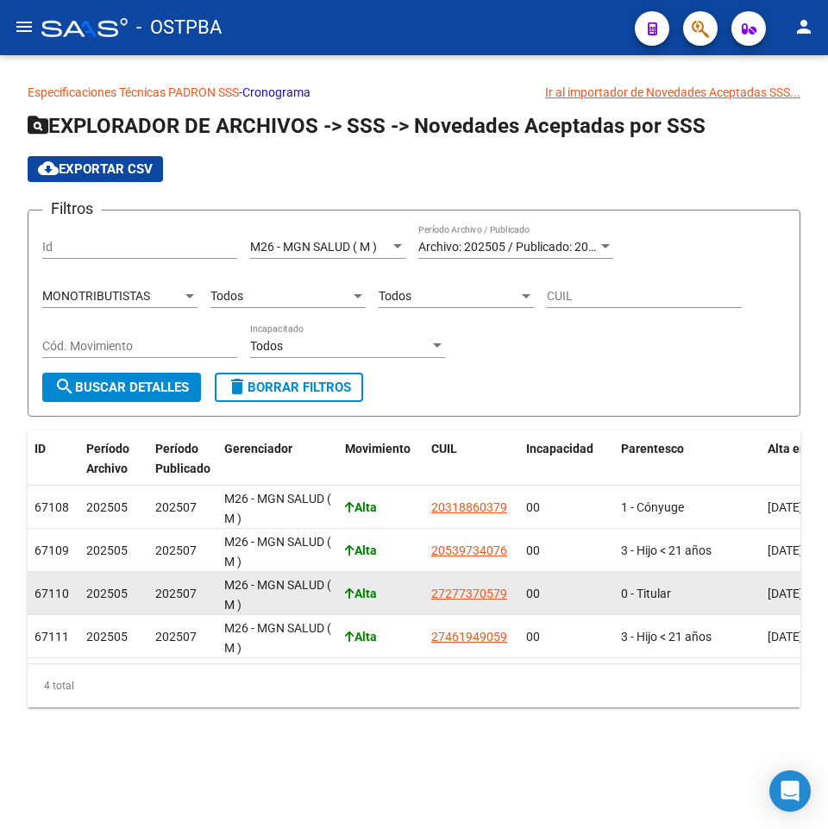
click at [439, 582] on datatable-body-cell "27277370579" at bounding box center [472, 593] width 95 height 42
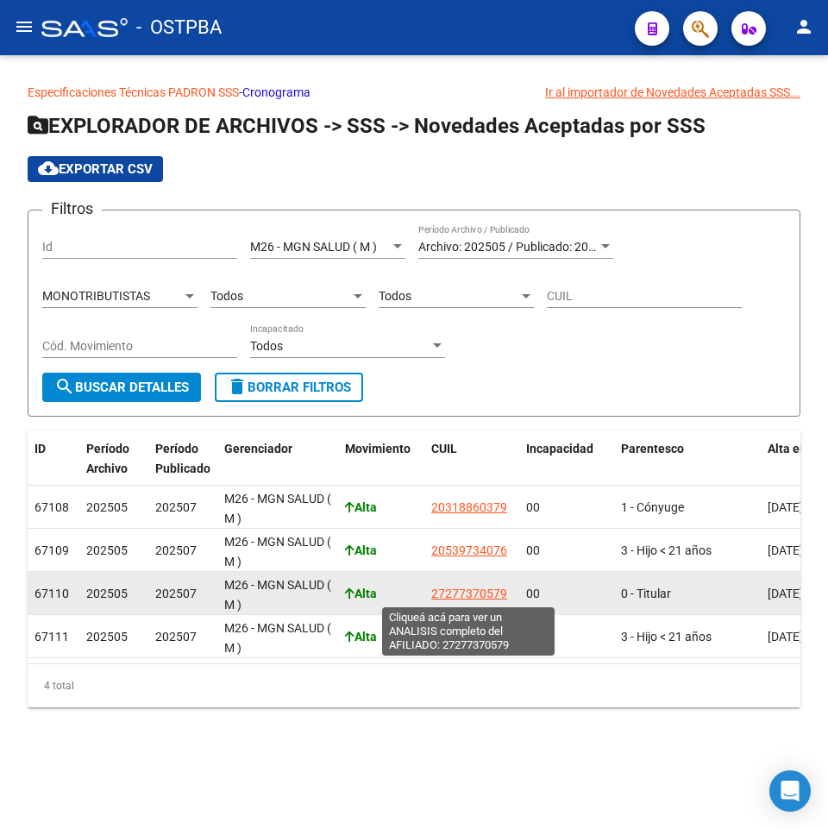
click at [439, 590] on span "27277370579" at bounding box center [469, 594] width 76 height 14
type textarea "27277370579"
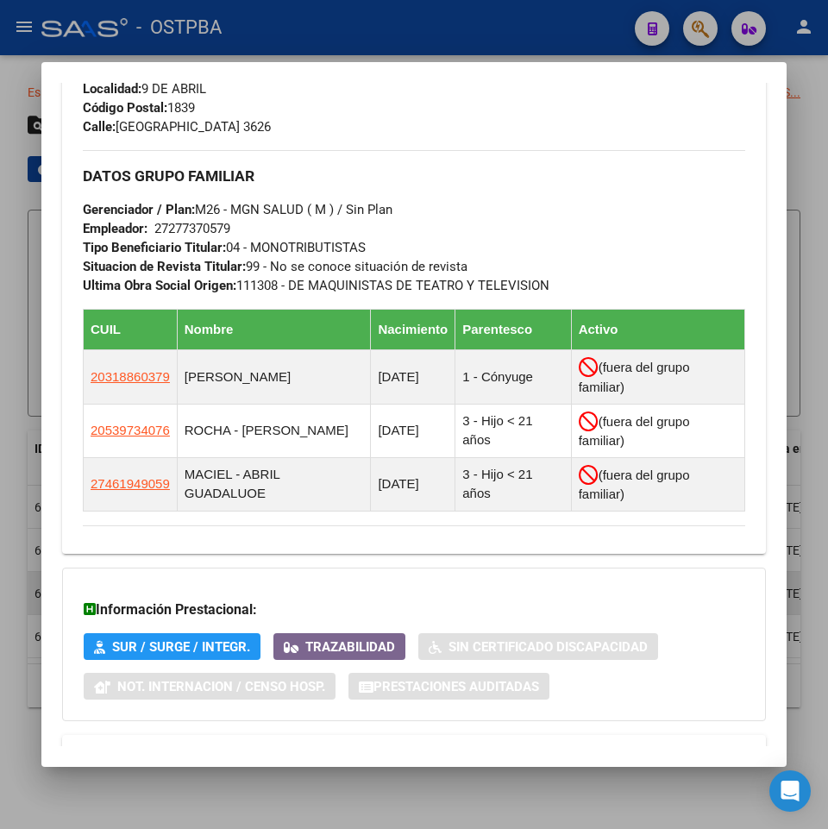
scroll to position [920, 0]
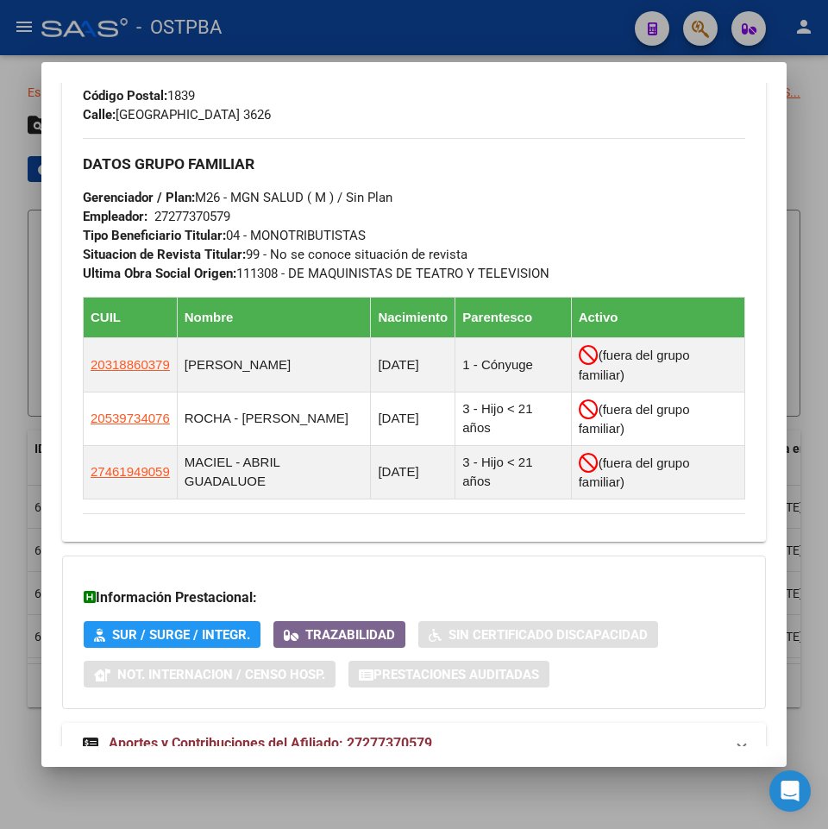
click at [387, 735] on span "Aportes y Contribuciones del Afiliado: 27277370579" at bounding box center [271, 743] width 324 height 16
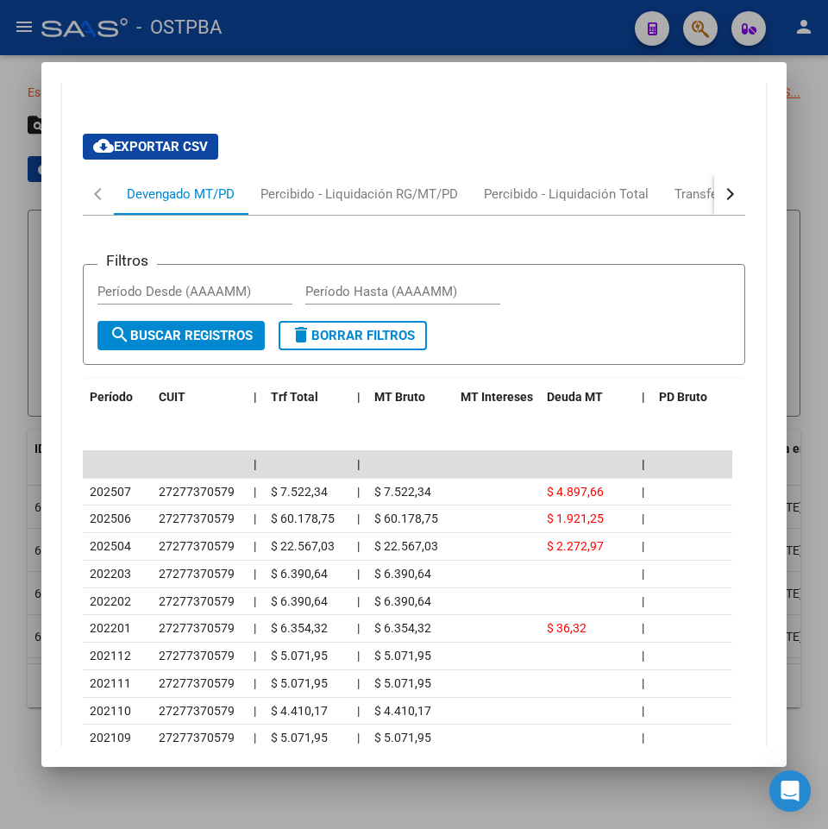
scroll to position [1610, 0]
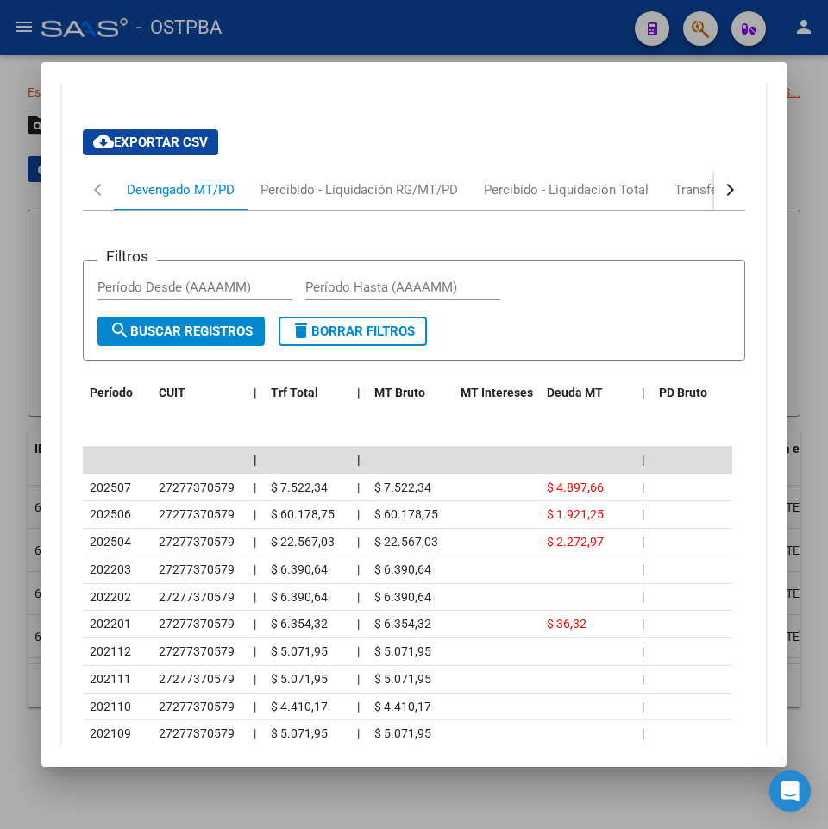
click at [571, 780] on div at bounding box center [414, 414] width 828 height 829
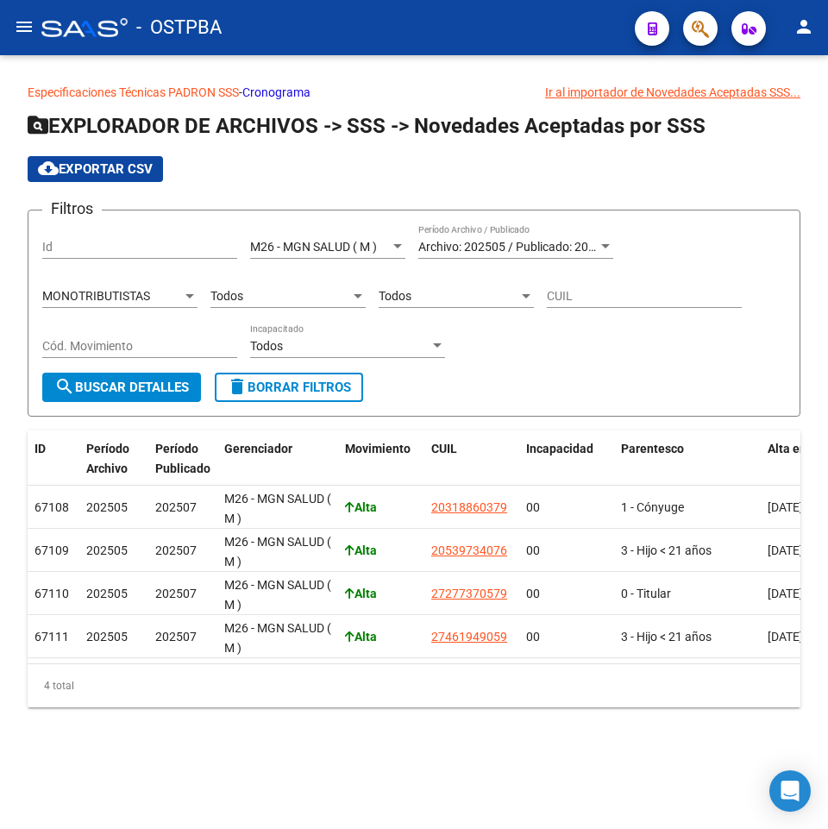
click at [519, 243] on span "Archivo: 202505 / Publicado: 202507" at bounding box center [518, 247] width 198 height 14
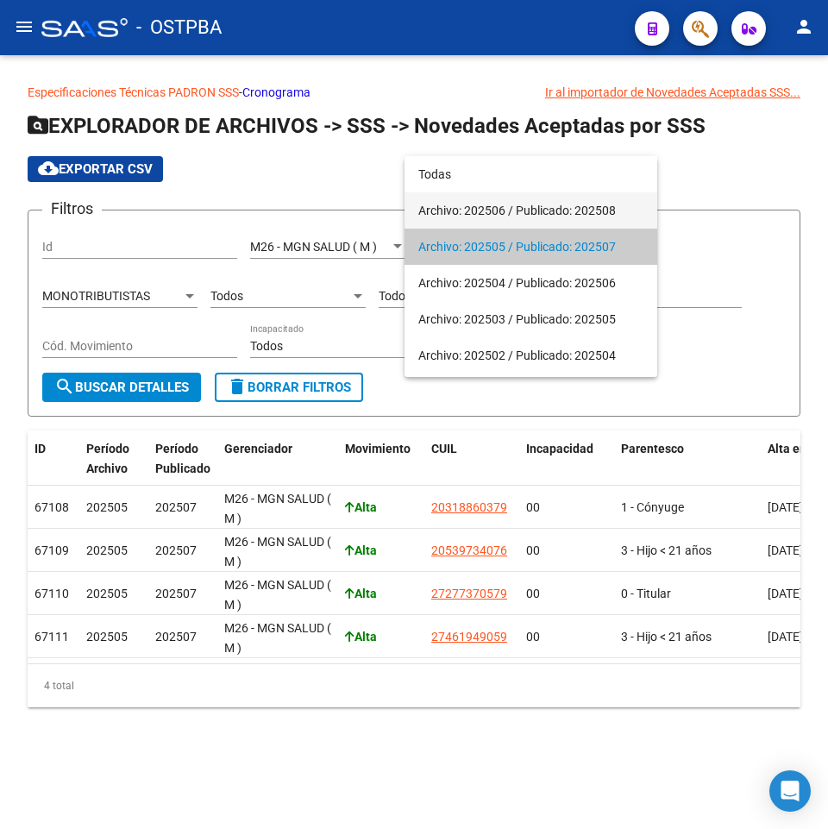
click at [592, 217] on span "Archivo: 202506 / Publicado: 202508" at bounding box center [531, 210] width 225 height 36
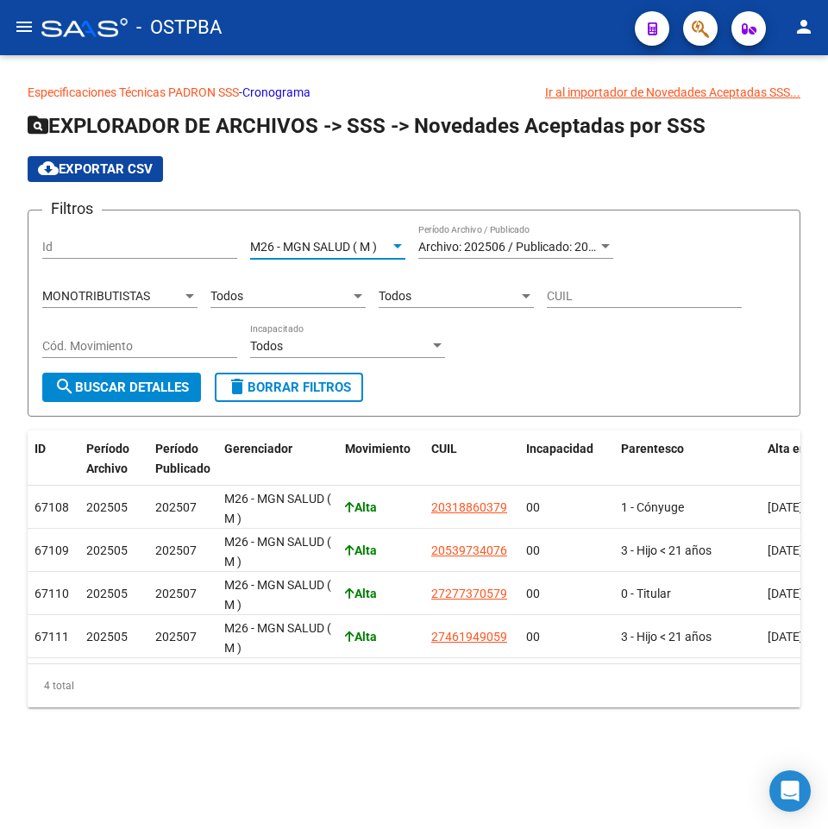
click at [375, 245] on span "M26 - MGN SALUD ( M )" at bounding box center [313, 247] width 127 height 14
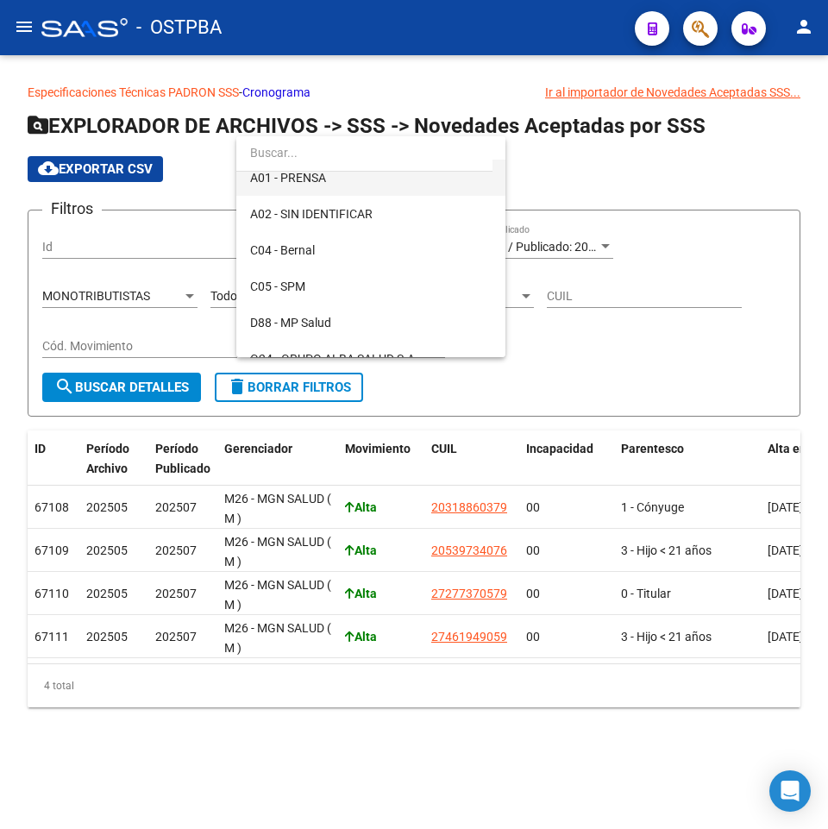
scroll to position [86, 0]
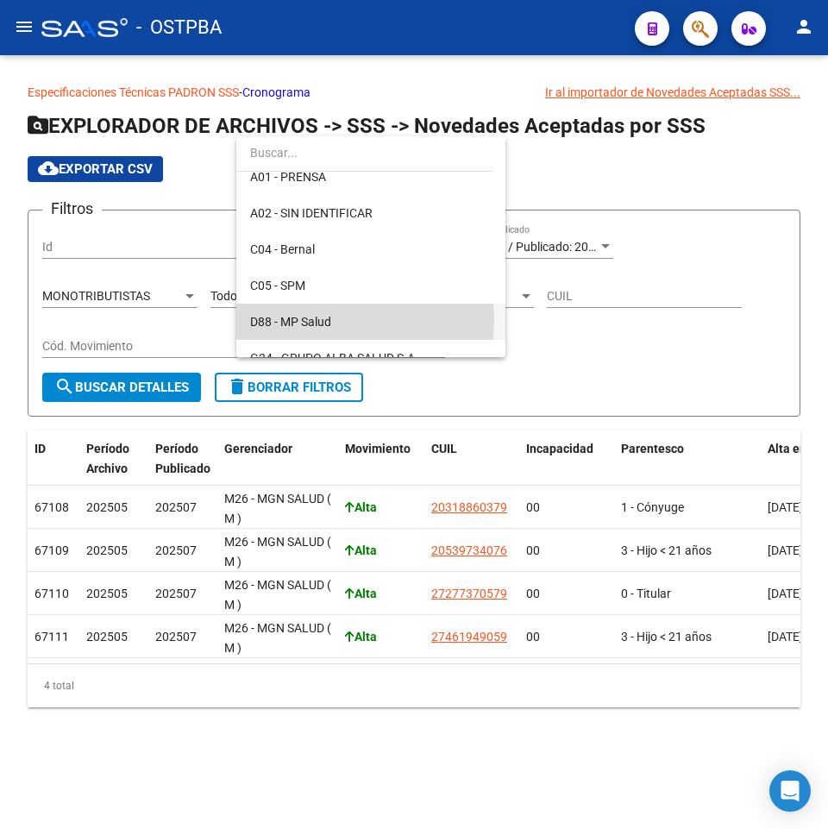
click at [340, 319] on span "D88 - MP Salud" at bounding box center [371, 322] width 242 height 36
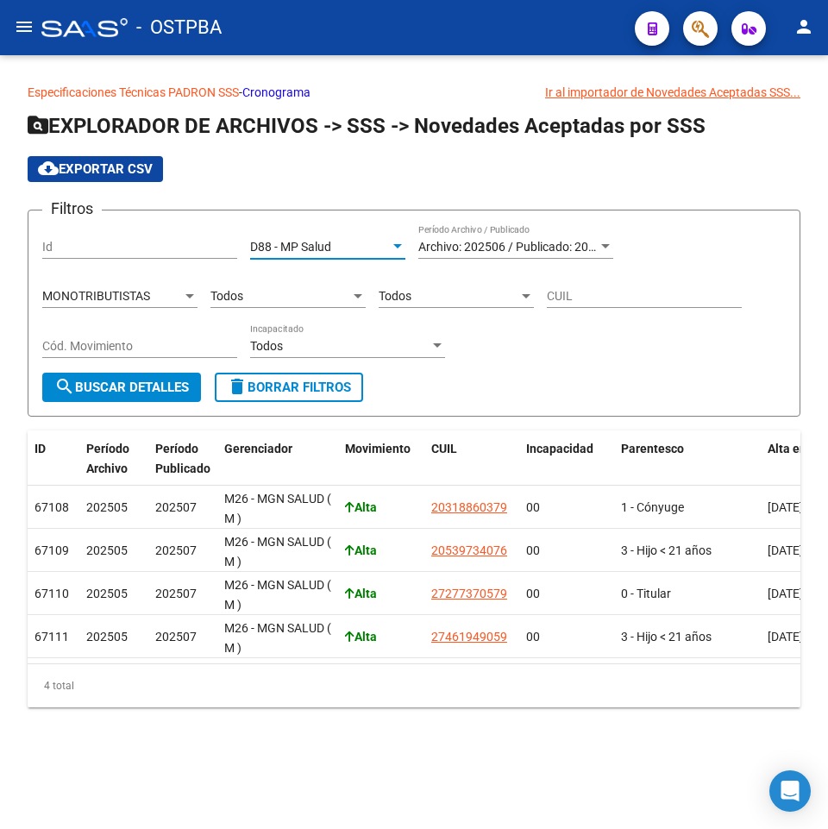
click at [169, 285] on div "MONOTRIBUTISTAS Tipo de Beneficiario" at bounding box center [119, 291] width 155 height 35
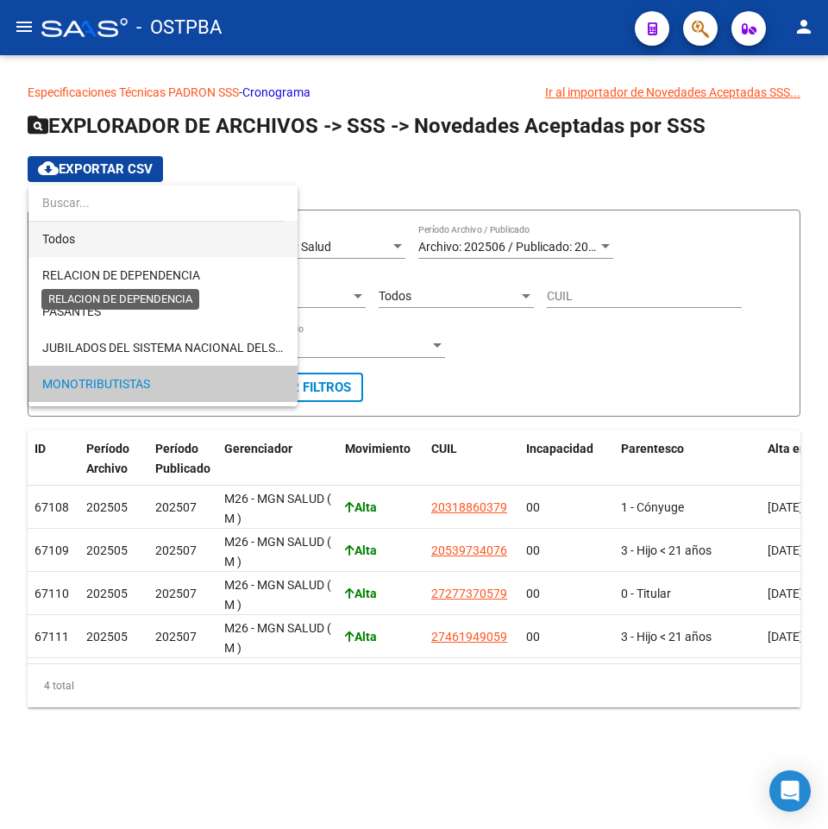
scroll to position [0, 0]
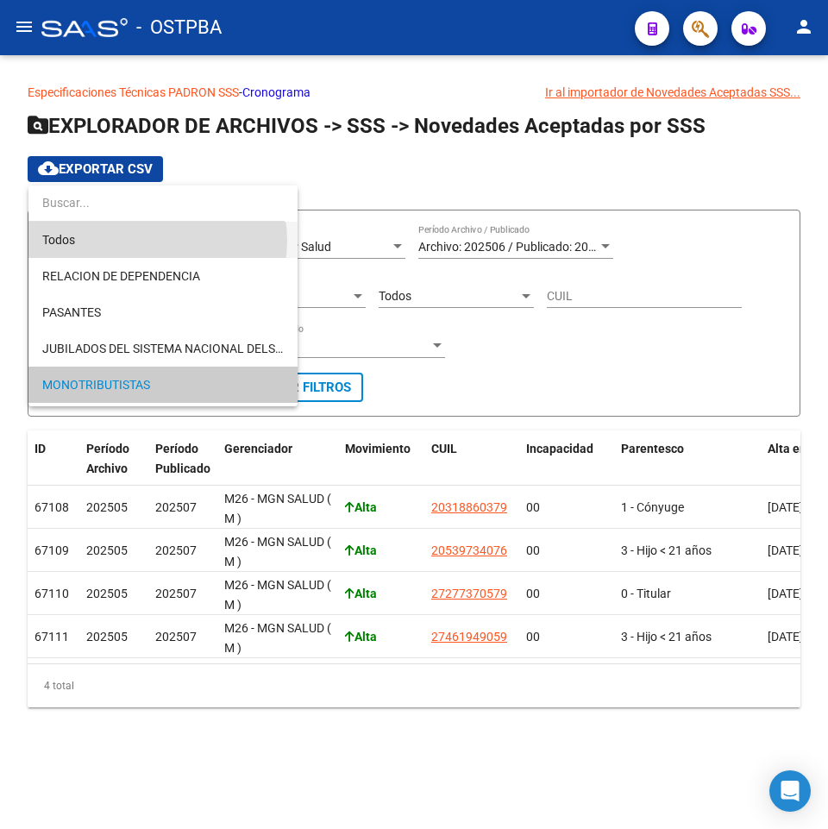
click at [157, 241] on span "Todos" at bounding box center [163, 240] width 242 height 36
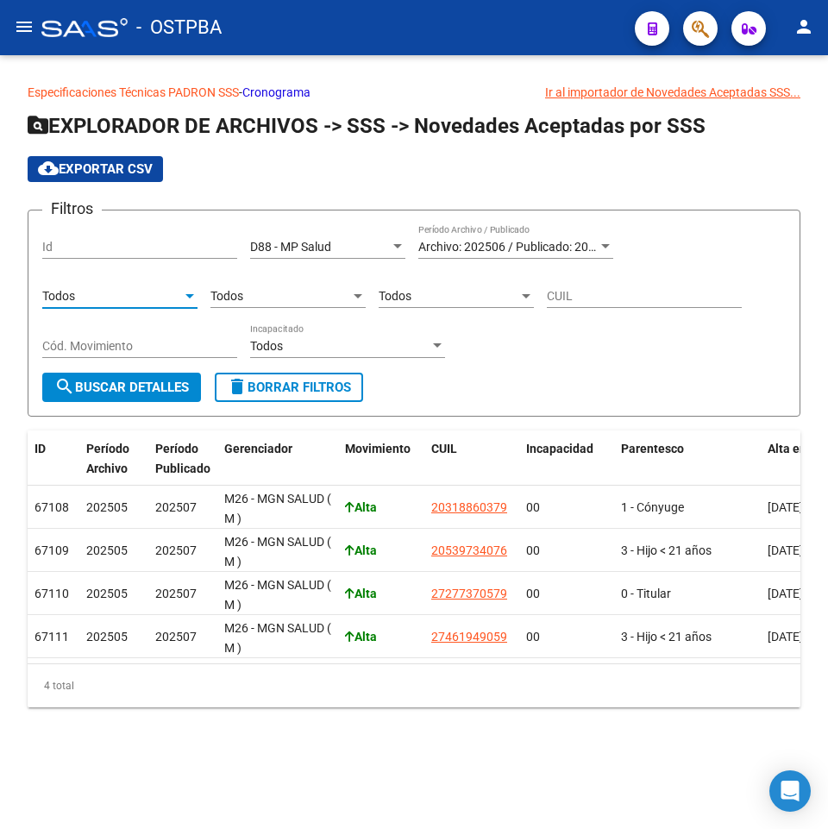
click at [126, 383] on span "search Buscar Detalles" at bounding box center [121, 388] width 135 height 16
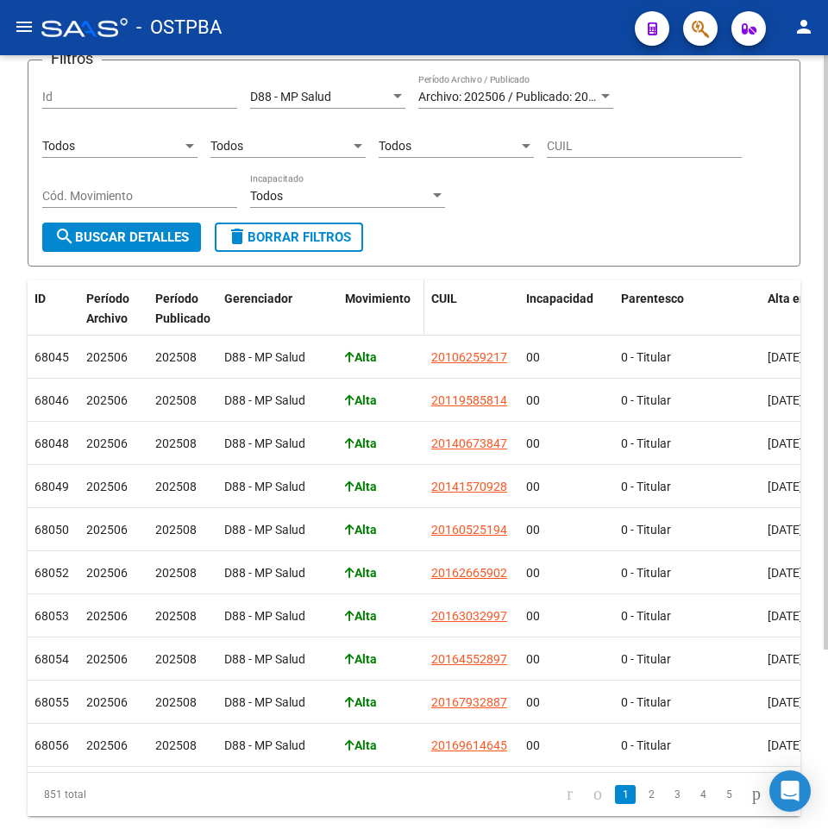
scroll to position [61, 0]
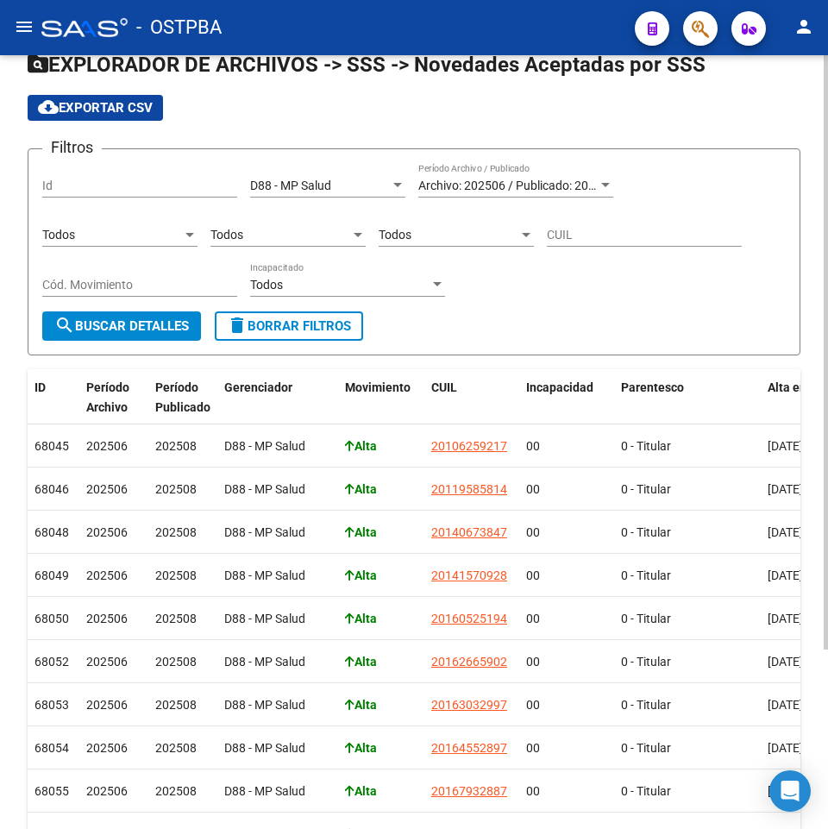
click at [385, 236] on span "Todos" at bounding box center [395, 235] width 33 height 14
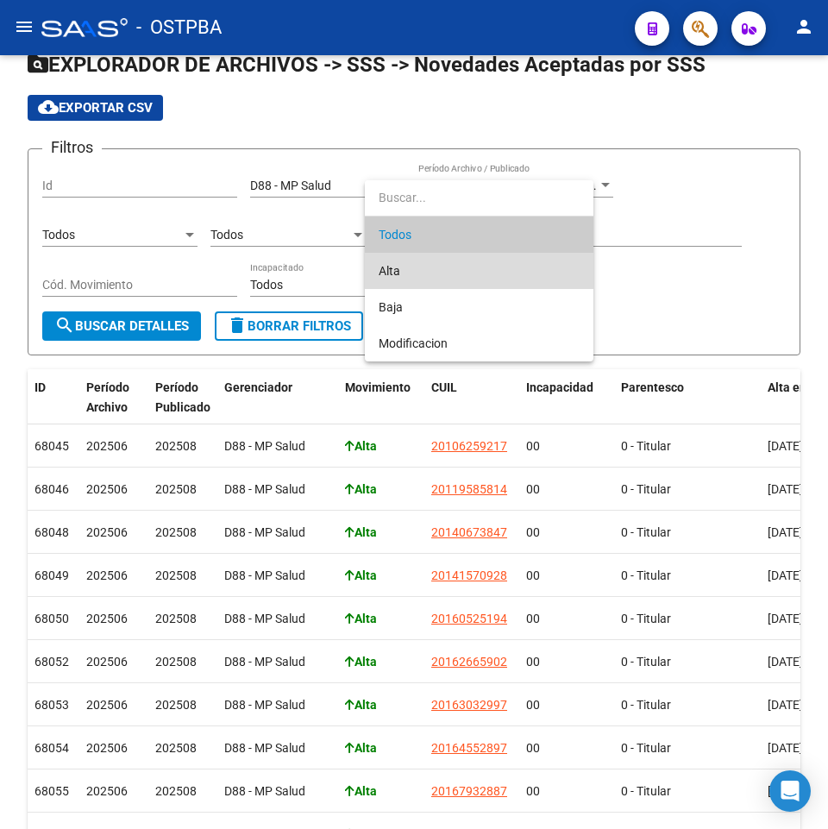
click at [400, 285] on span "Alta" at bounding box center [479, 271] width 201 height 36
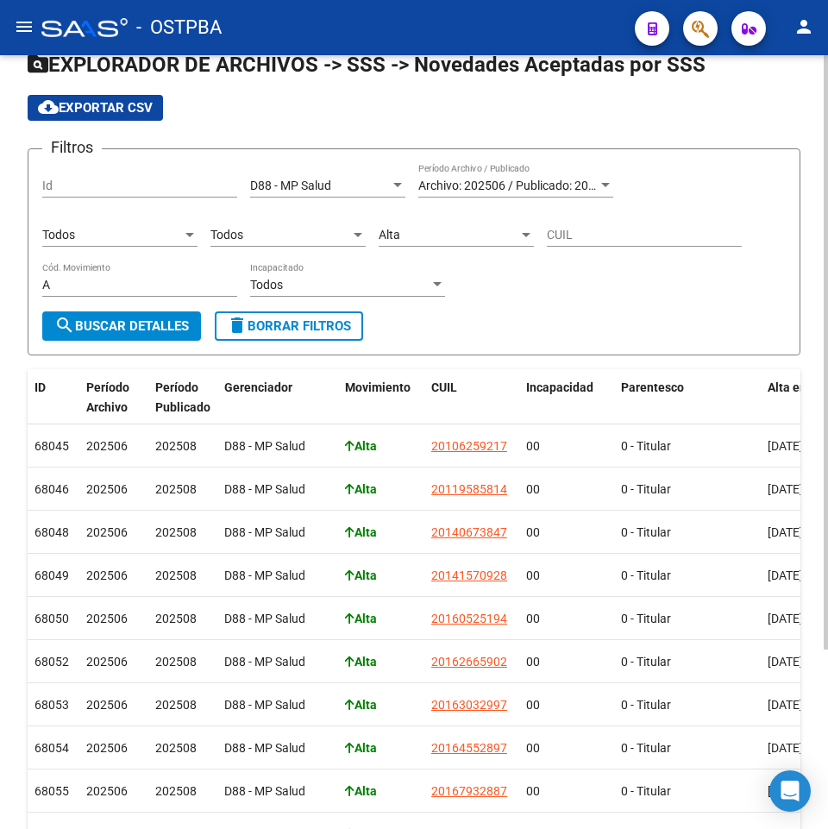
click at [276, 248] on div "Todos Parentesco" at bounding box center [288, 236] width 155 height 49
click at [136, 232] on div "Todos" at bounding box center [112, 235] width 140 height 15
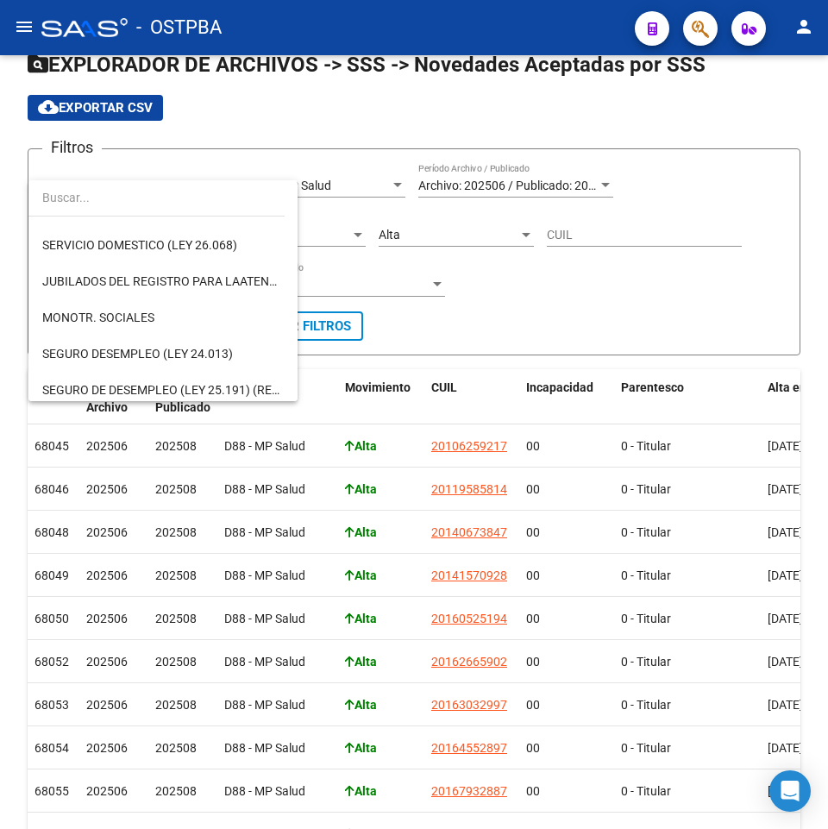
scroll to position [173, 0]
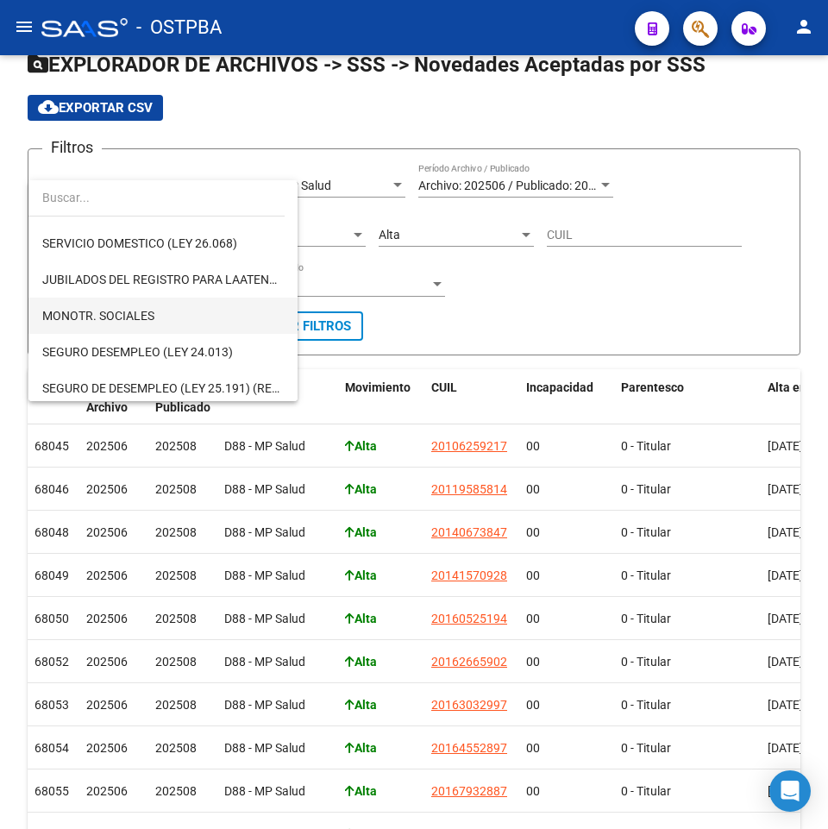
click at [132, 311] on span "MONOTR. SOCIALES" at bounding box center [98, 316] width 112 height 14
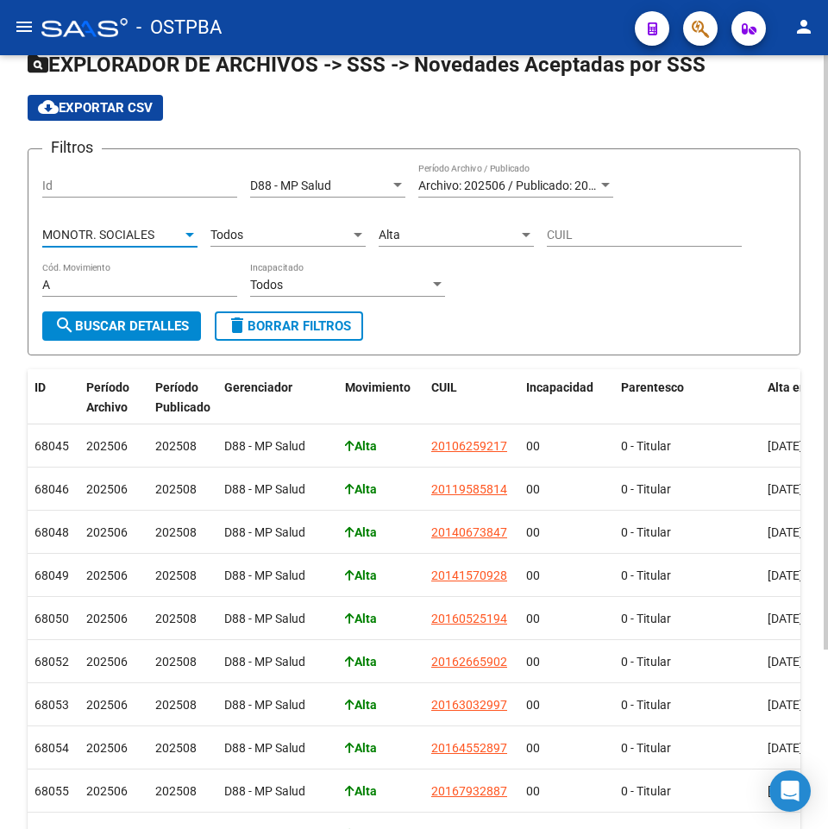
click at [136, 326] on span "search Buscar Detalles" at bounding box center [121, 326] width 135 height 16
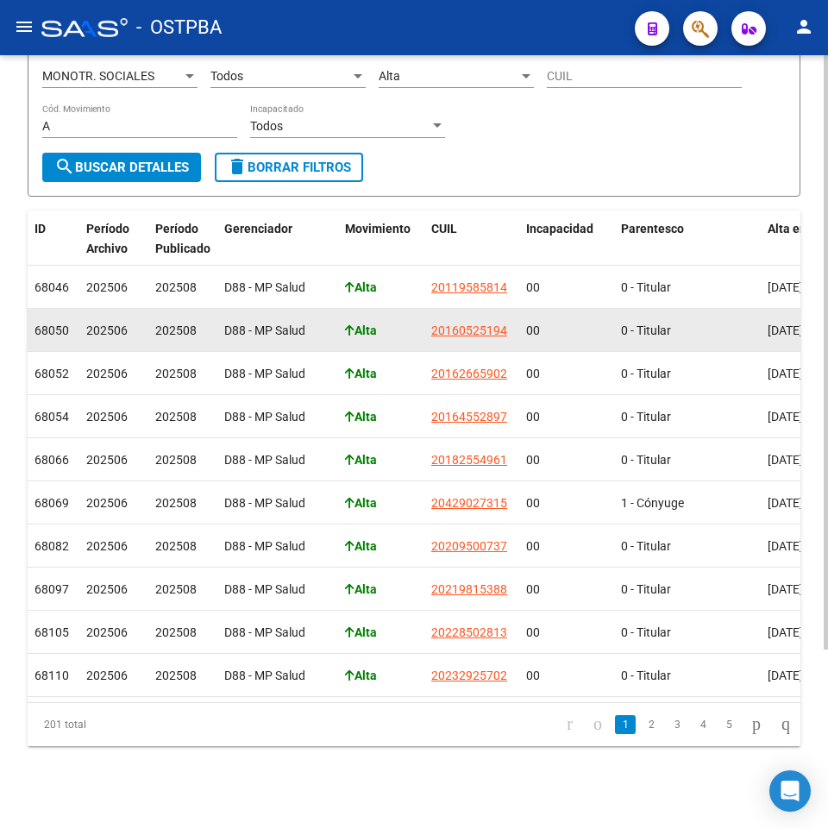
scroll to position [148, 0]
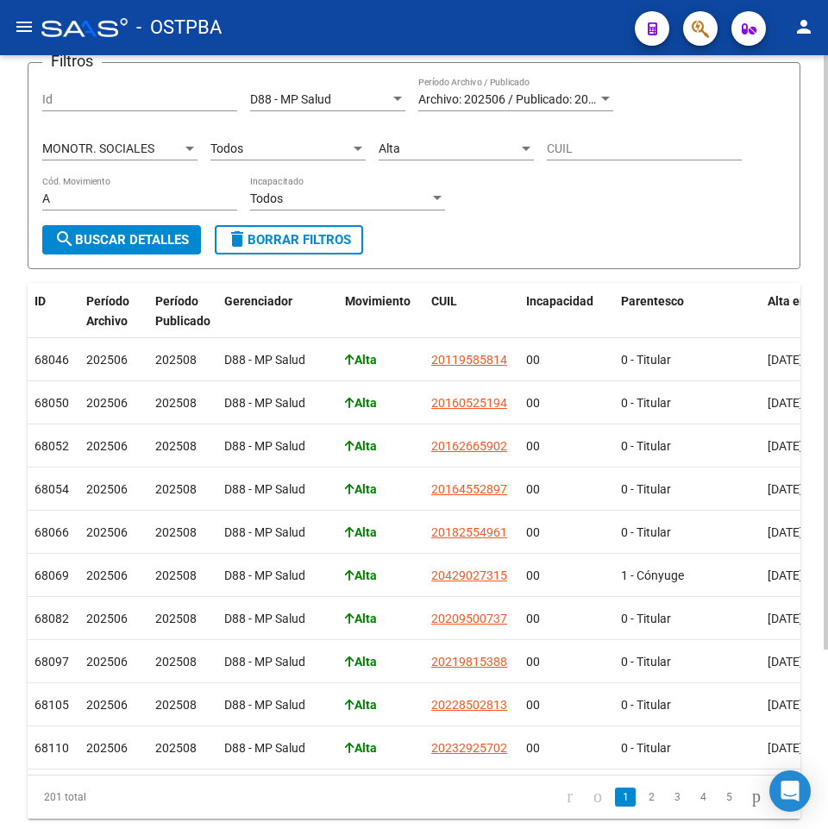
click at [265, 129] on div "Todos Parentesco" at bounding box center [288, 143] width 155 height 35
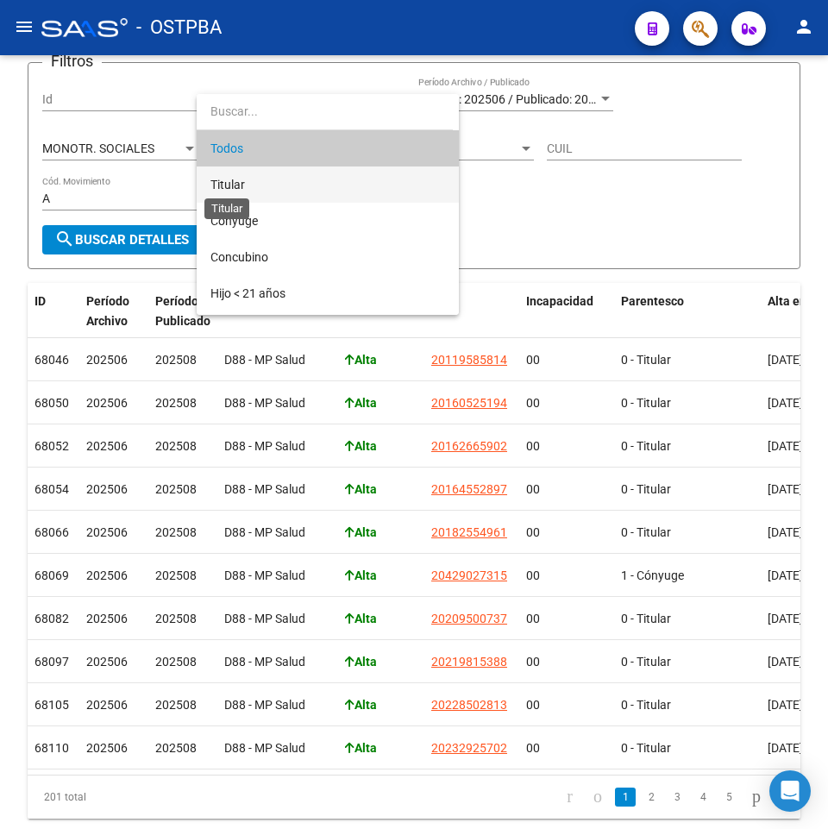
click at [233, 187] on span "Titular" at bounding box center [228, 185] width 35 height 14
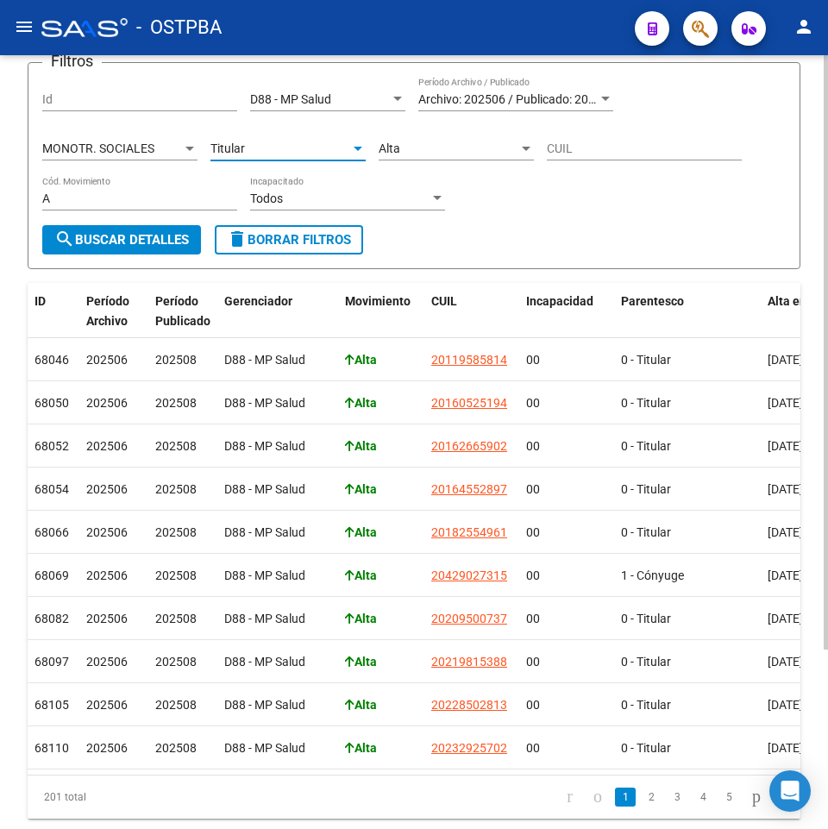
click at [147, 243] on span "search Buscar Detalles" at bounding box center [121, 240] width 135 height 16
click at [72, 138] on div "MONOTR. SOCIALES Tipo de Beneficiario" at bounding box center [119, 143] width 155 height 35
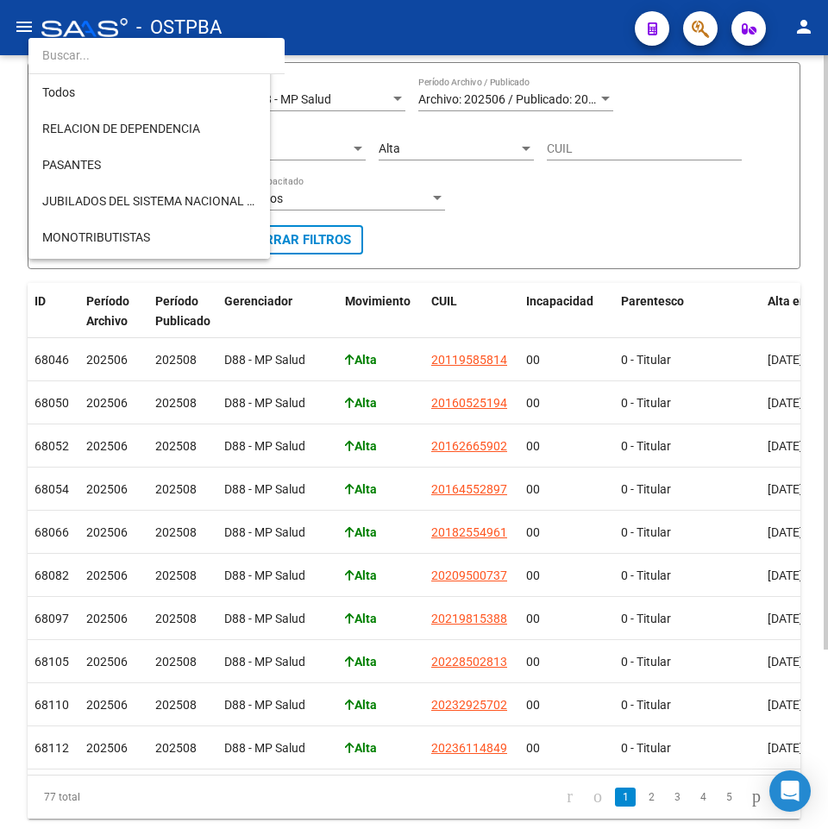
scroll to position [198, 0]
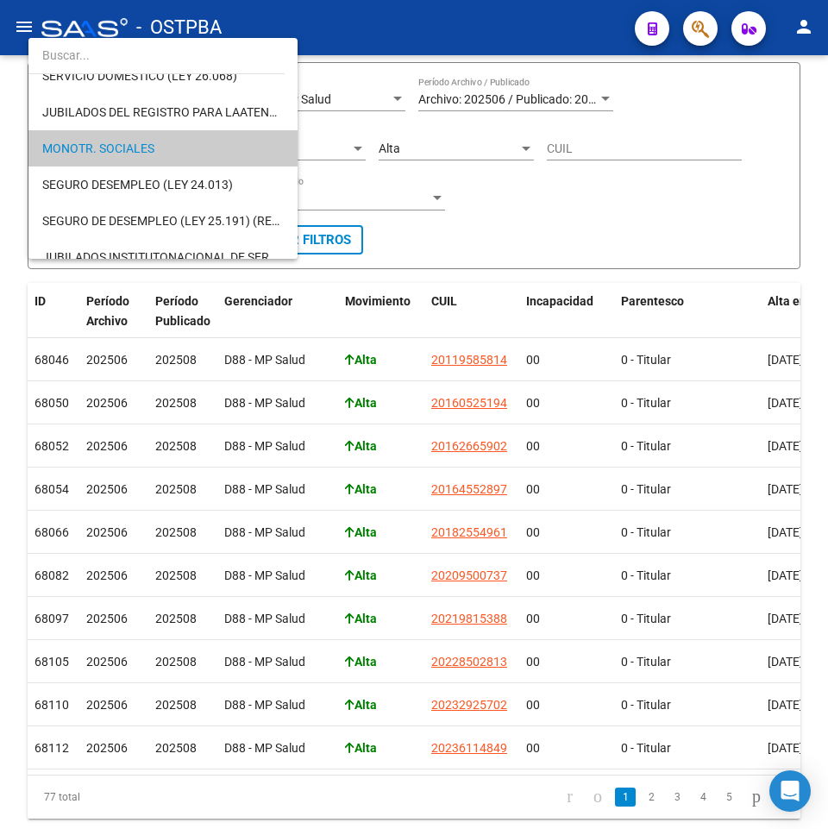
click at [526, 191] on div at bounding box center [414, 414] width 828 height 829
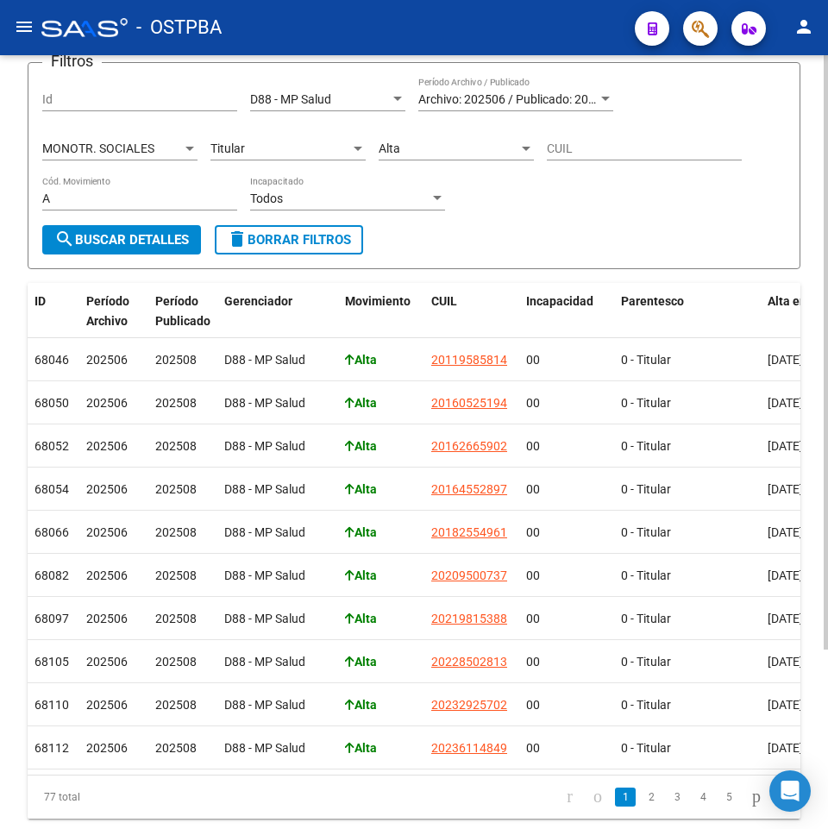
click at [424, 138] on div "Alta Cód. Movimiento" at bounding box center [456, 143] width 155 height 35
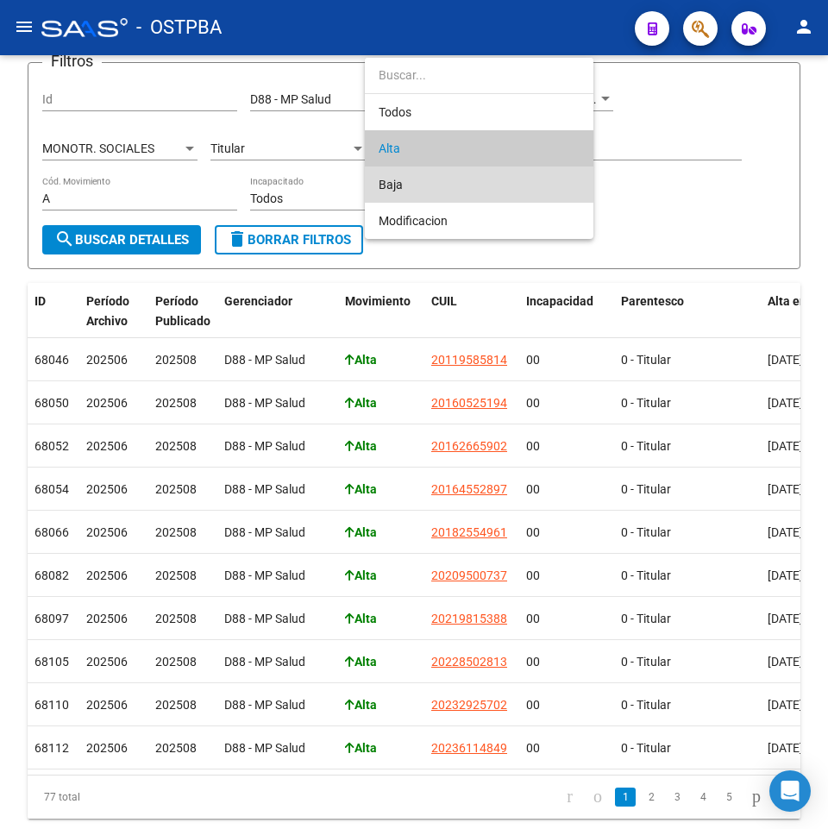
click at [443, 186] on span "Baja" at bounding box center [479, 185] width 201 height 36
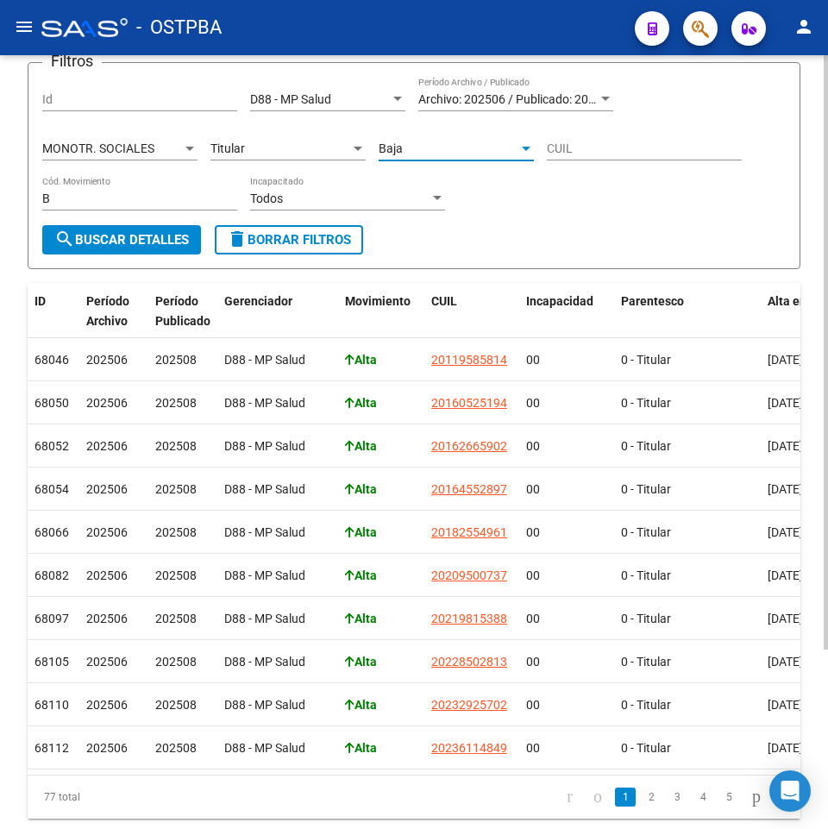
click at [258, 129] on div "Titular Parentesco" at bounding box center [288, 143] width 155 height 35
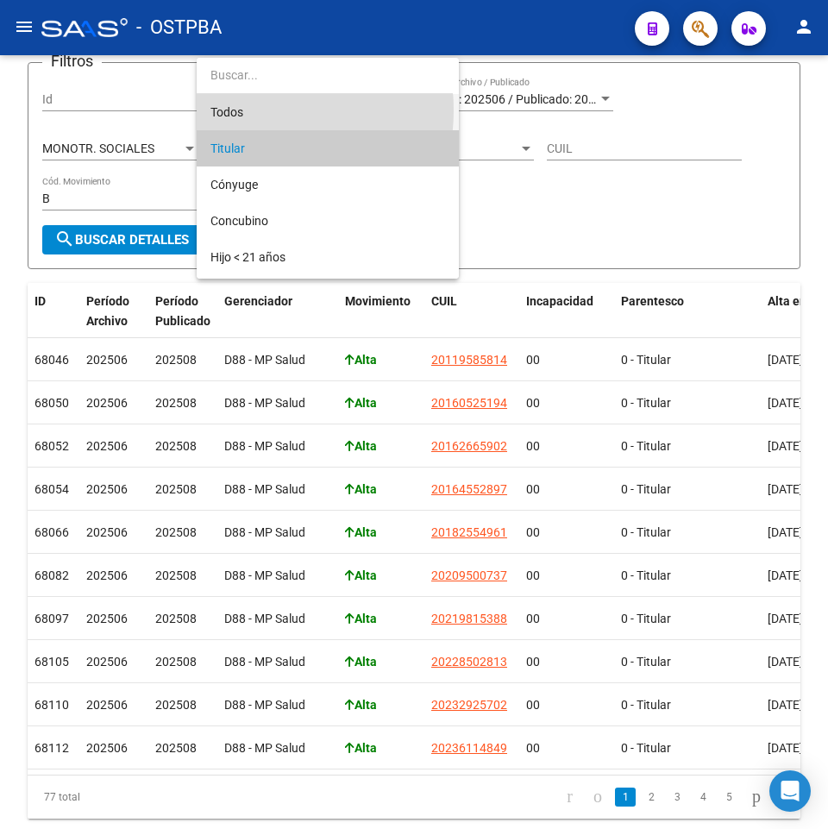
click at [240, 110] on span "Todos" at bounding box center [328, 112] width 235 height 36
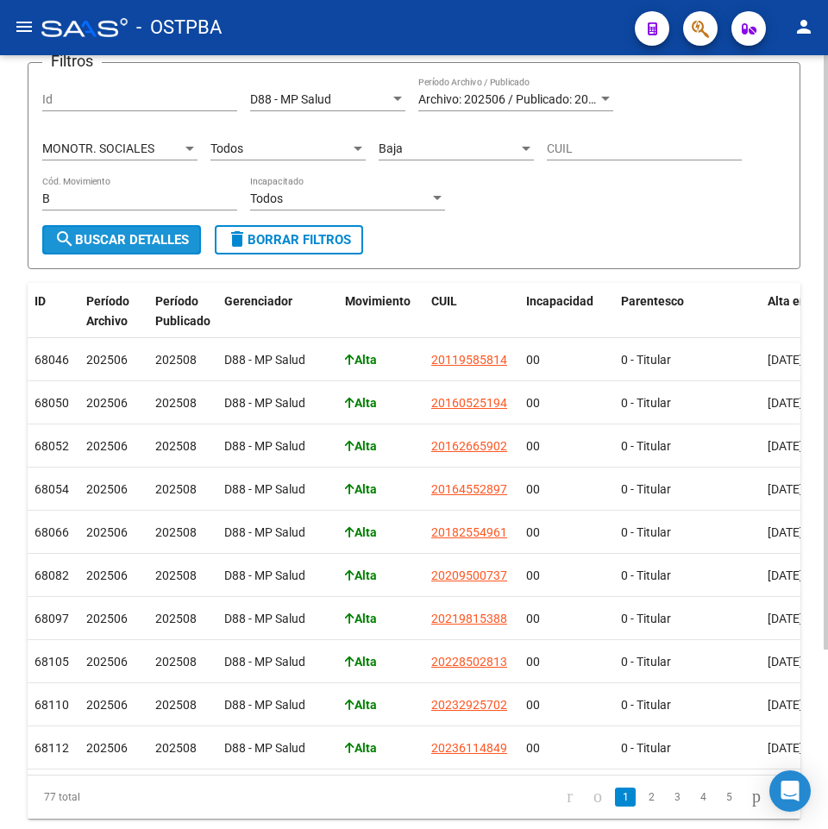
click at [151, 236] on span "search Buscar Detalles" at bounding box center [121, 240] width 135 height 16
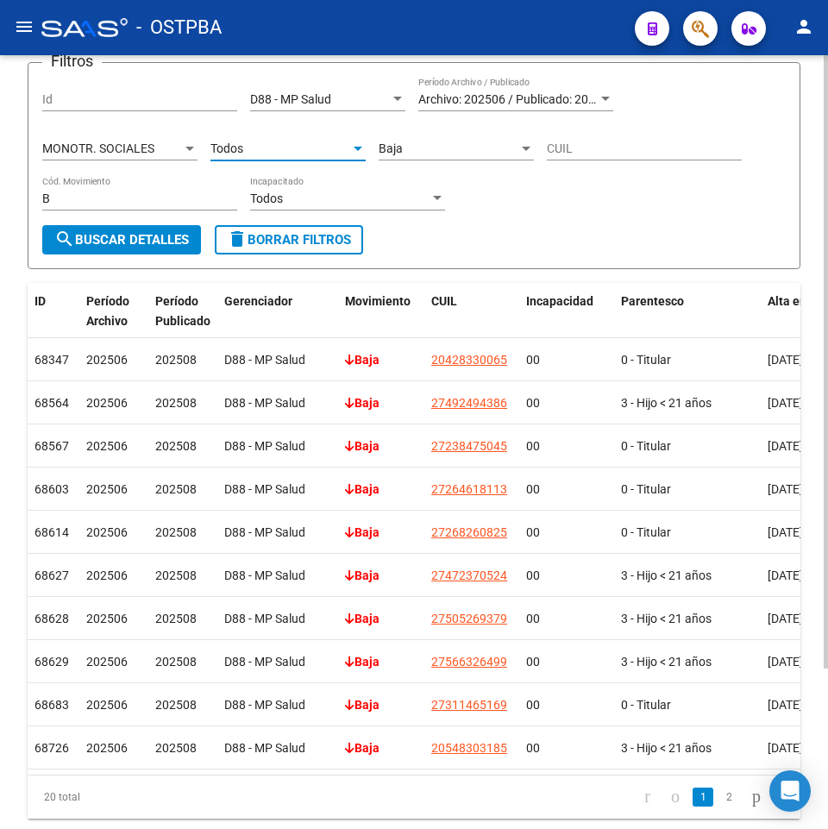
click at [245, 150] on div "Todos" at bounding box center [281, 149] width 140 height 15
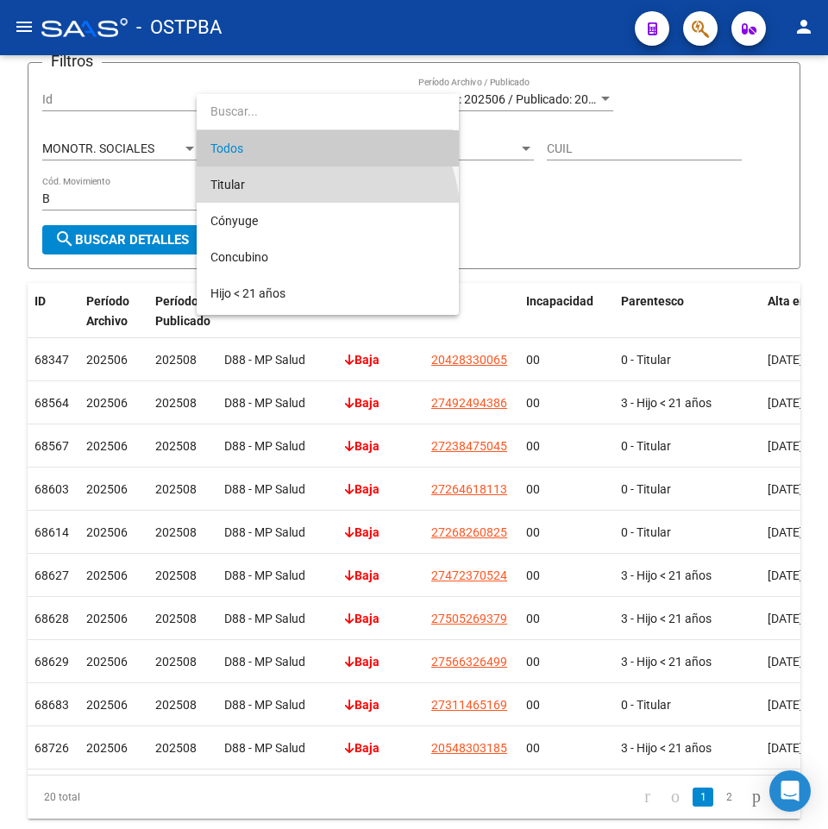
drag, startPoint x: 250, startPoint y: 183, endPoint x: 167, endPoint y: 237, distance: 99.1
click at [249, 185] on span "Titular" at bounding box center [328, 185] width 235 height 36
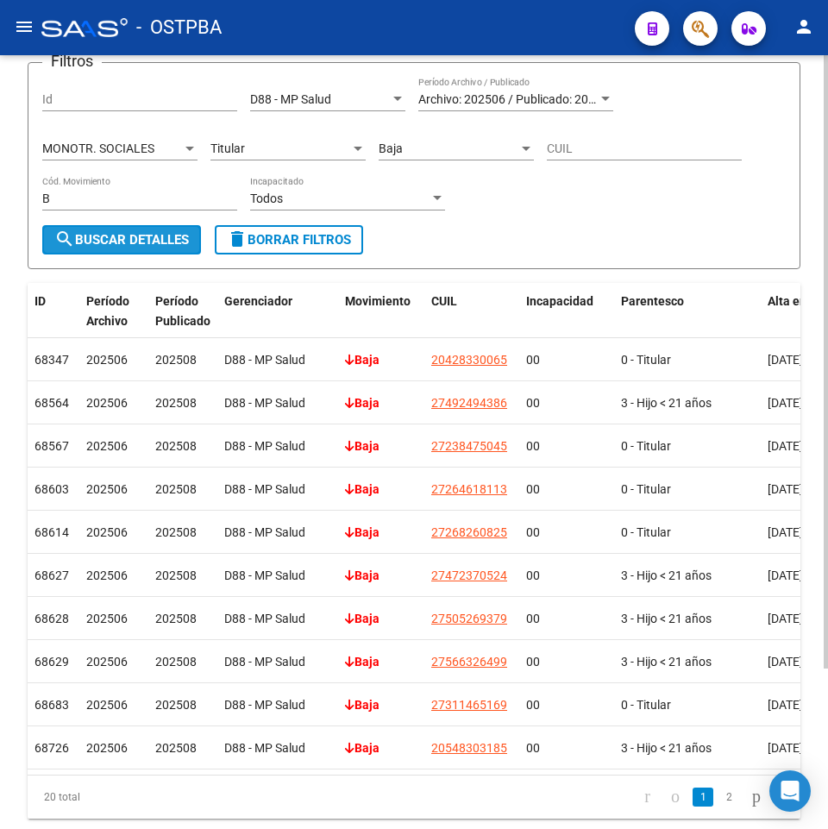
click at [161, 241] on span "search Buscar Detalles" at bounding box center [121, 240] width 135 height 16
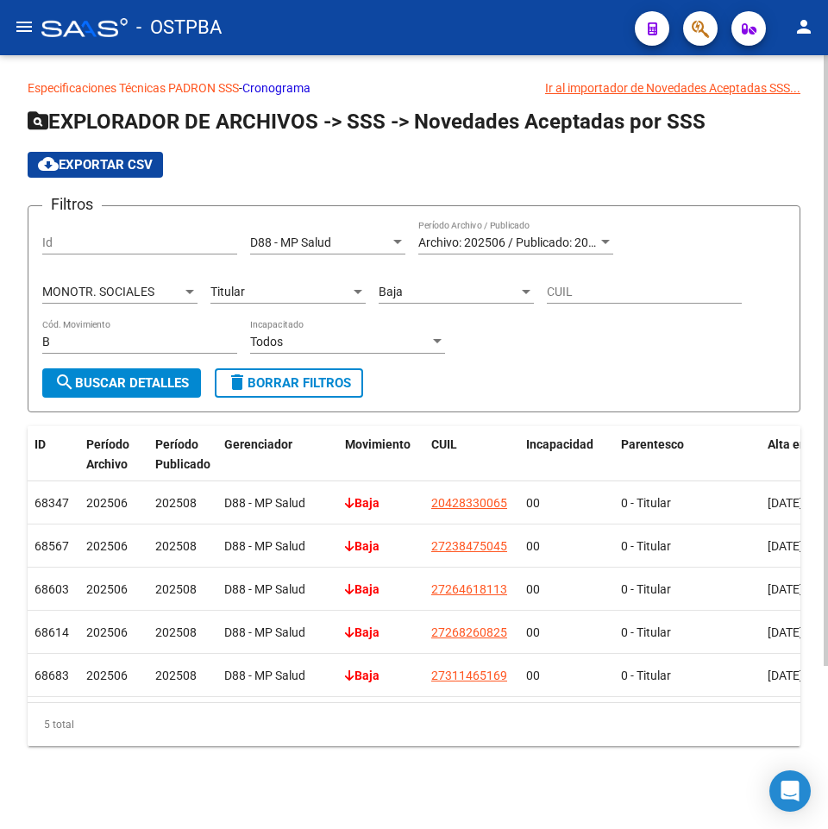
scroll to position [0, 0]
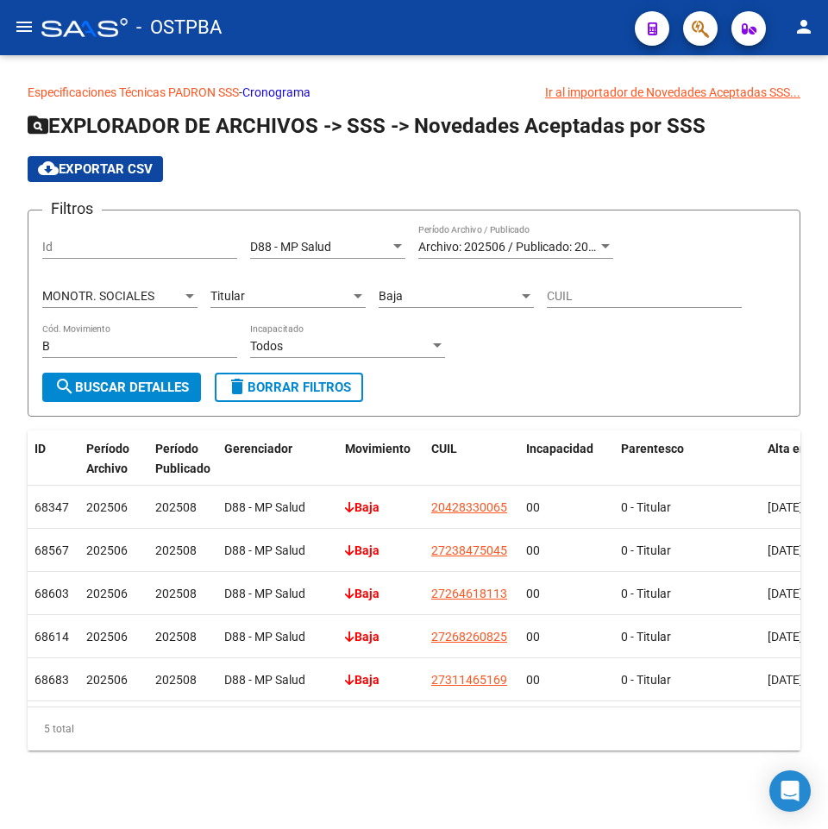
click at [410, 291] on div "Baja" at bounding box center [449, 296] width 140 height 15
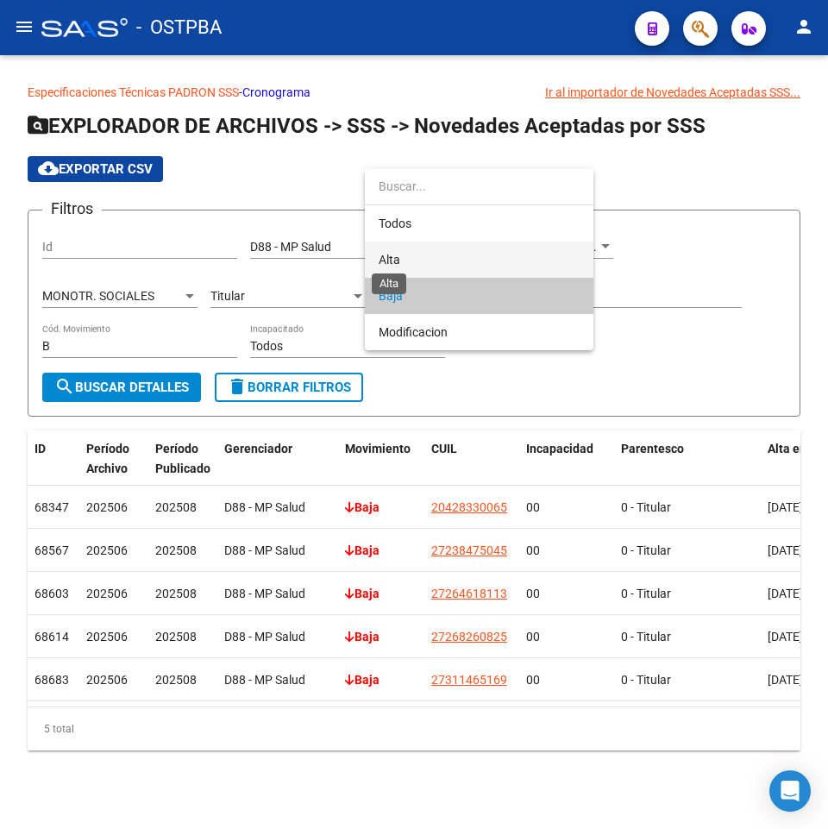
click at [398, 255] on span "Alta" at bounding box center [390, 260] width 22 height 14
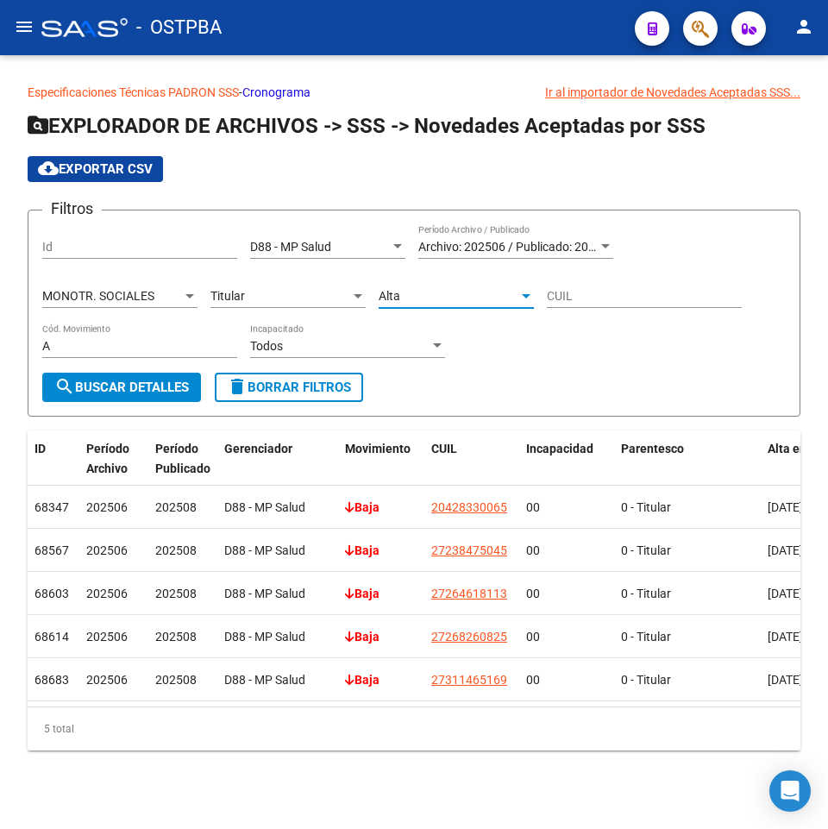
click at [234, 294] on span "Titular" at bounding box center [228, 296] width 35 height 14
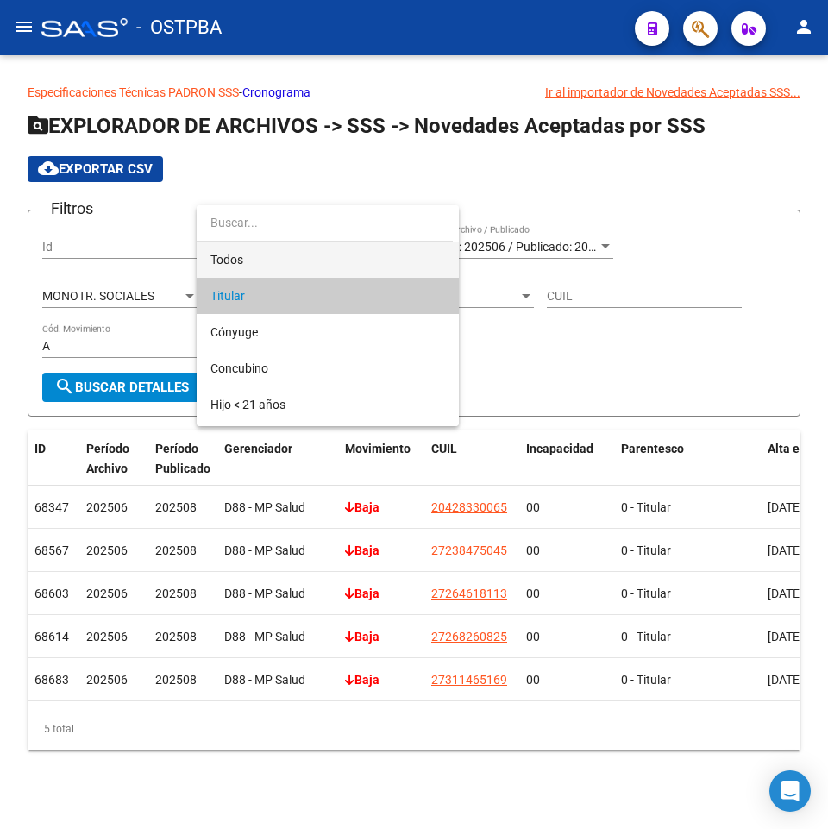
click at [232, 268] on span "Todos" at bounding box center [328, 260] width 235 height 36
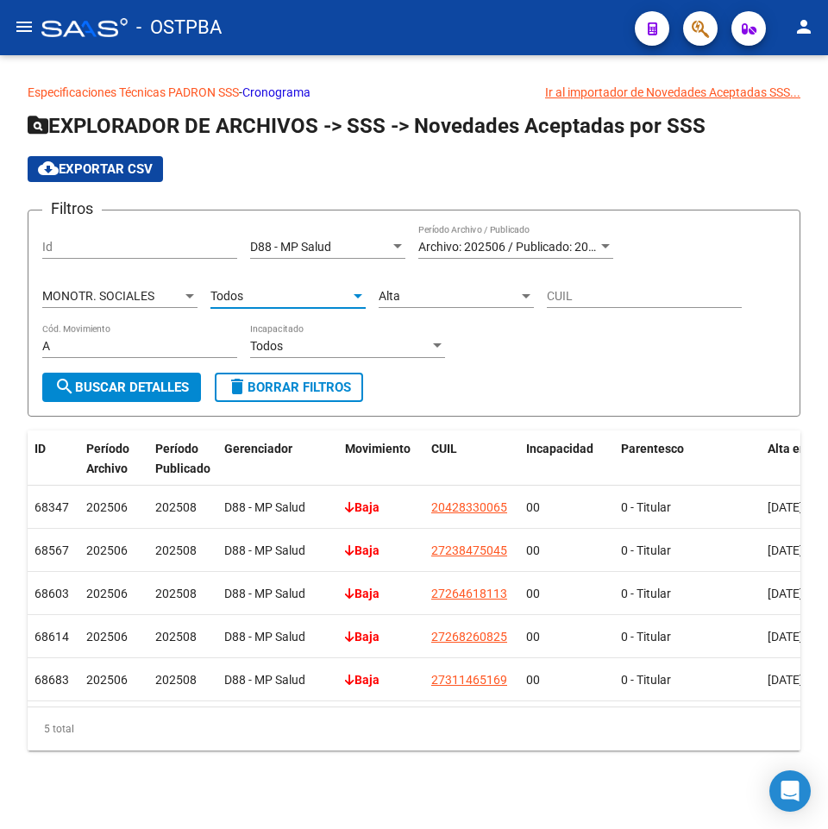
click at [150, 293] on span "MONOTR. SOCIALES" at bounding box center [98, 296] width 112 height 14
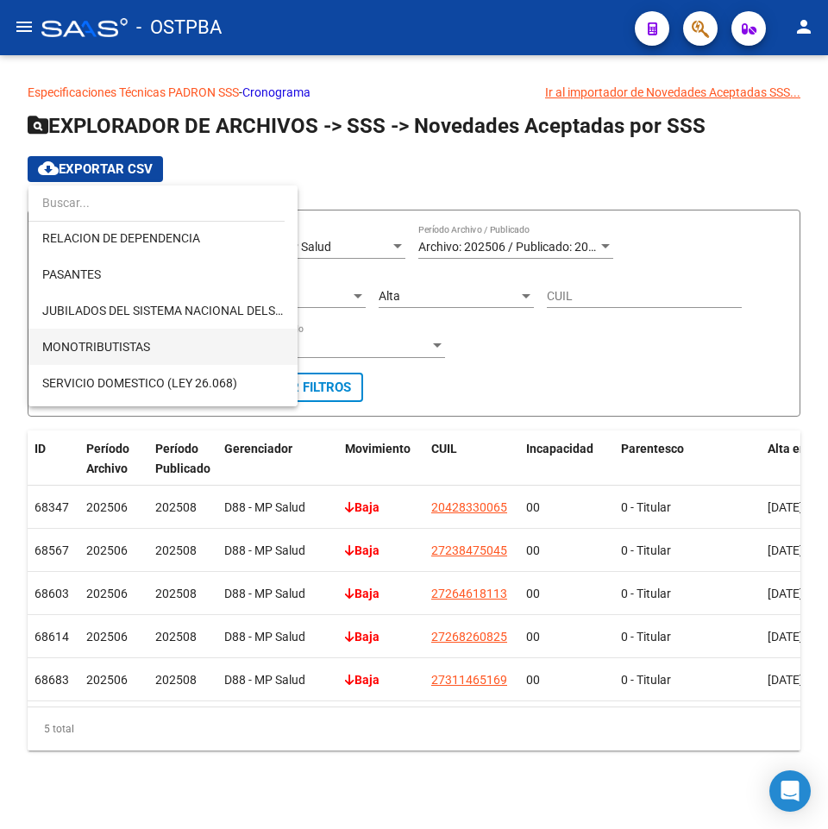
scroll to position [86, 0]
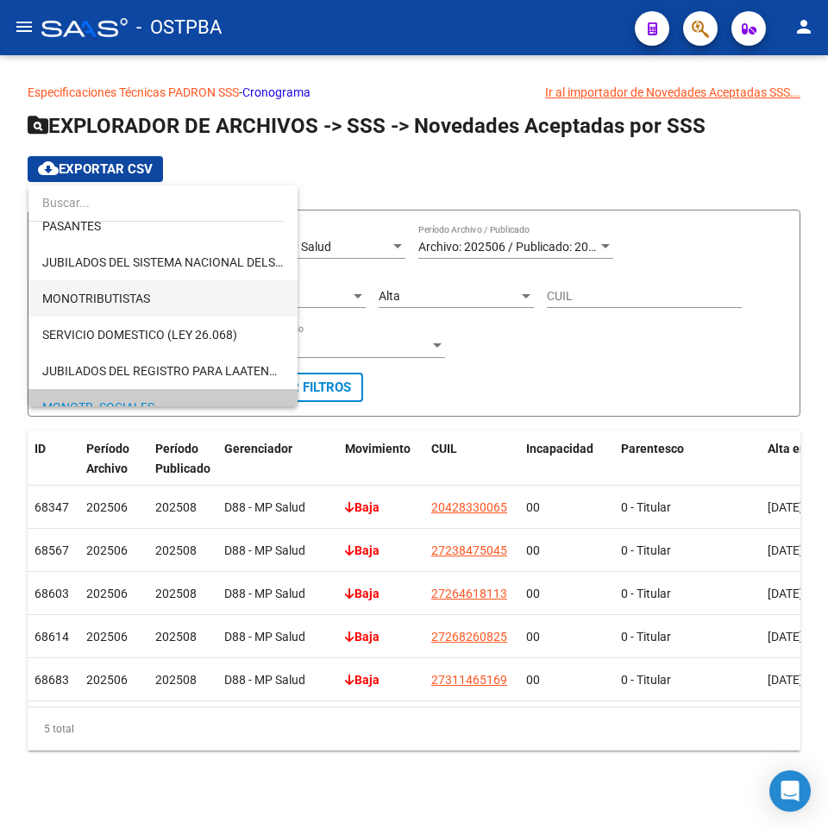
click at [151, 299] on span "MONOTRIBUTISTAS" at bounding box center [163, 298] width 242 height 36
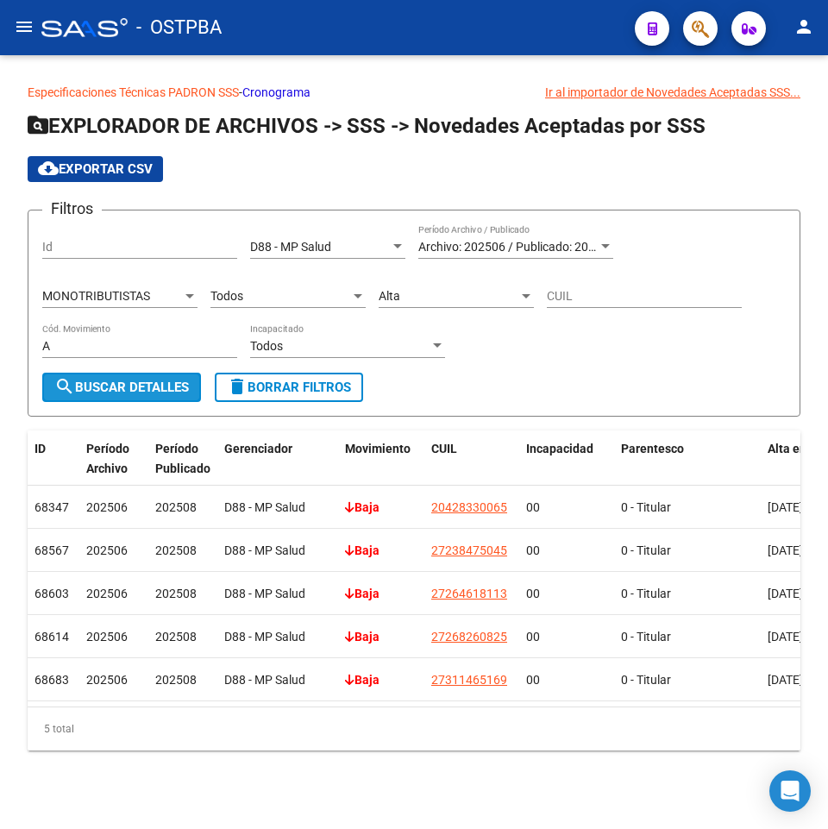
click at [158, 381] on span "search Buscar Detalles" at bounding box center [121, 388] width 135 height 16
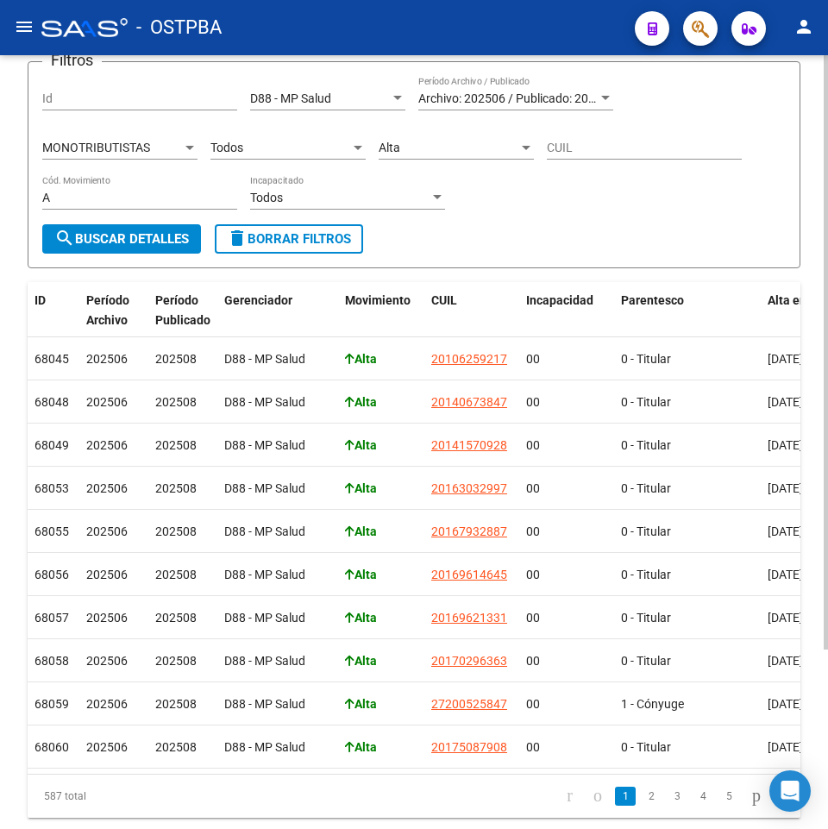
scroll to position [148, 0]
click at [302, 145] on div "Todos" at bounding box center [281, 149] width 140 height 15
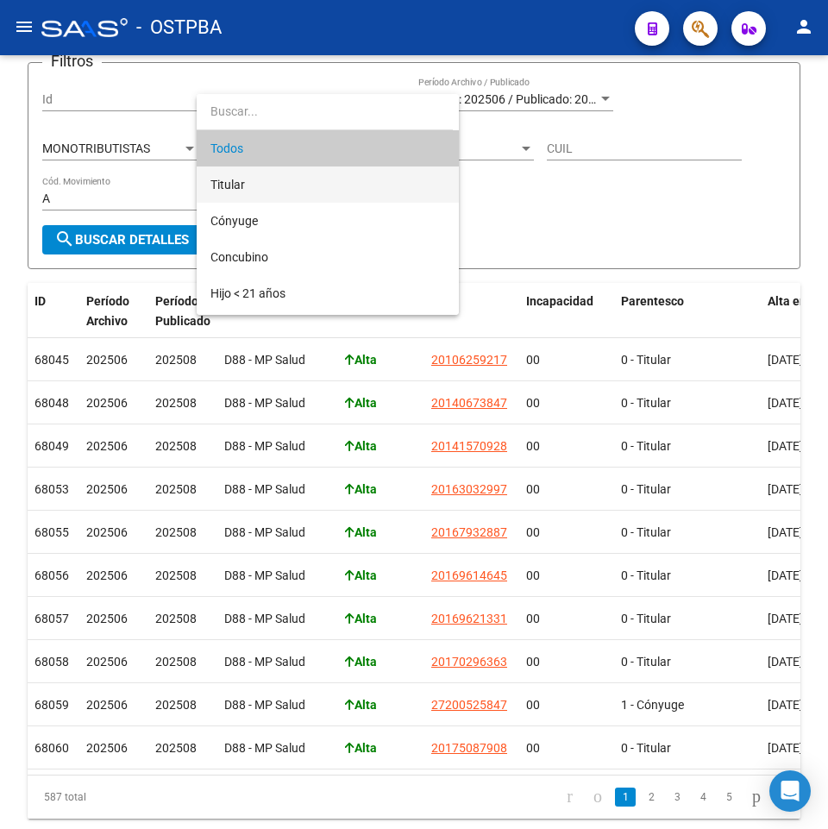
click at [292, 167] on span "Titular" at bounding box center [328, 185] width 235 height 36
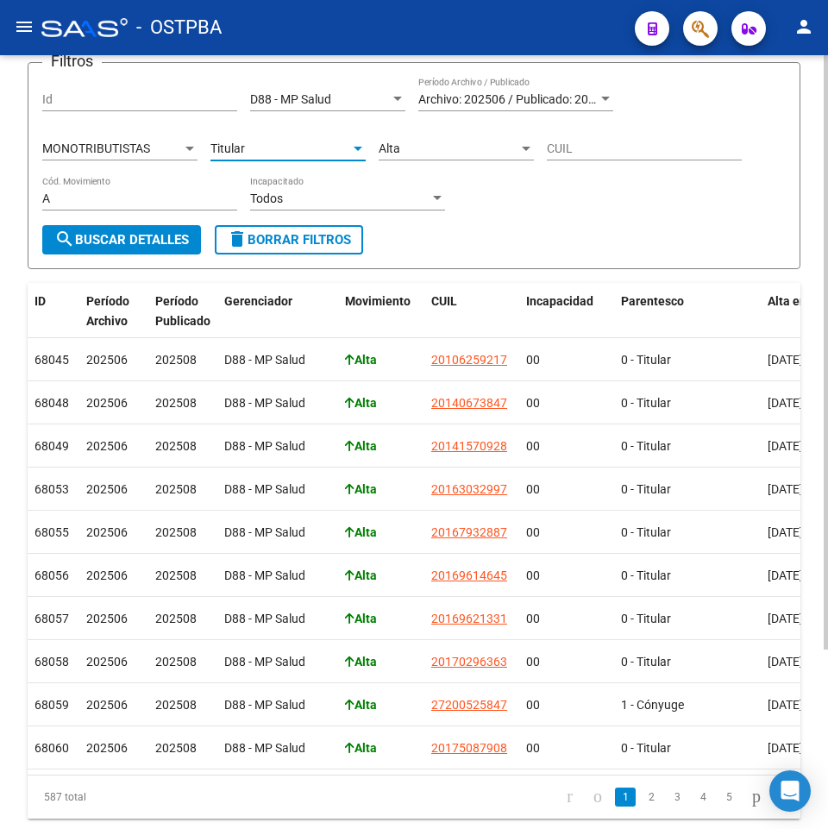
click at [170, 244] on span "search Buscar Detalles" at bounding box center [121, 240] width 135 height 16
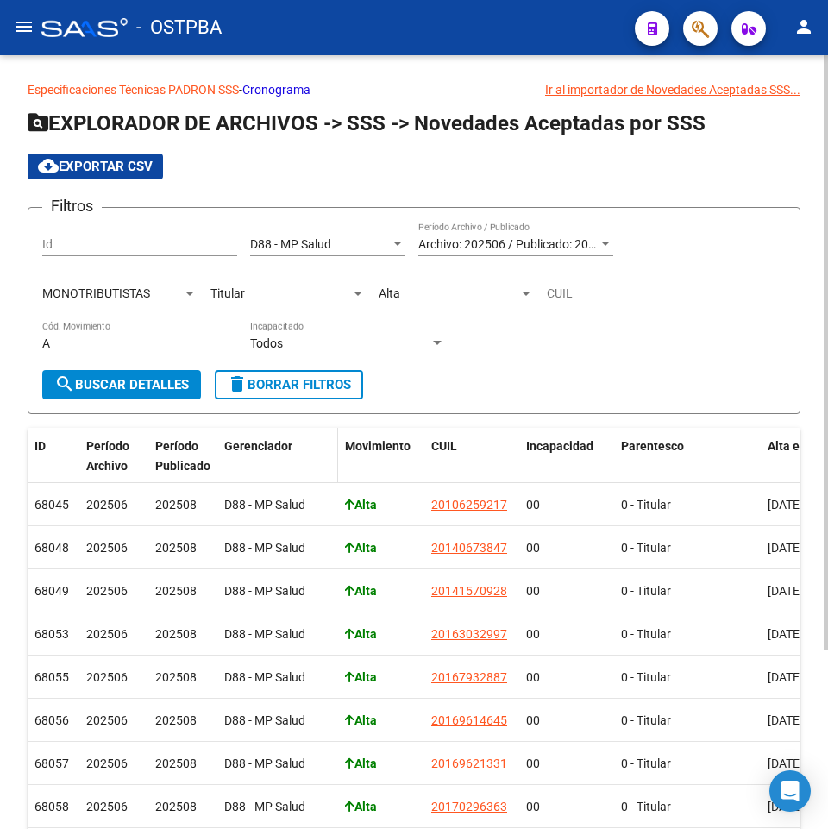
scroll to position [0, 0]
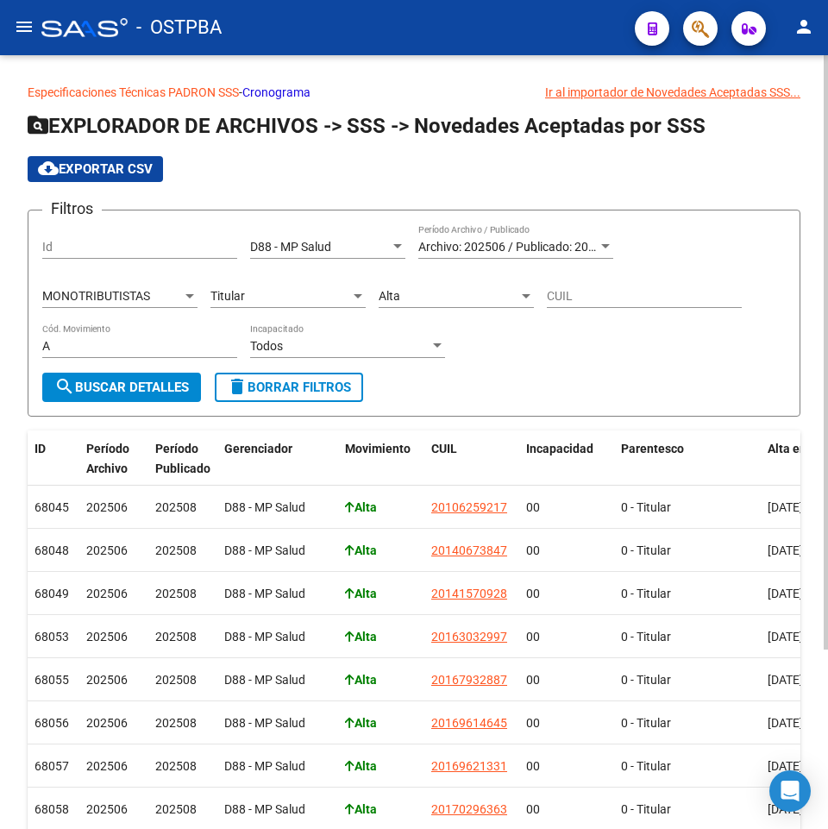
click at [247, 292] on div "Titular" at bounding box center [281, 296] width 140 height 15
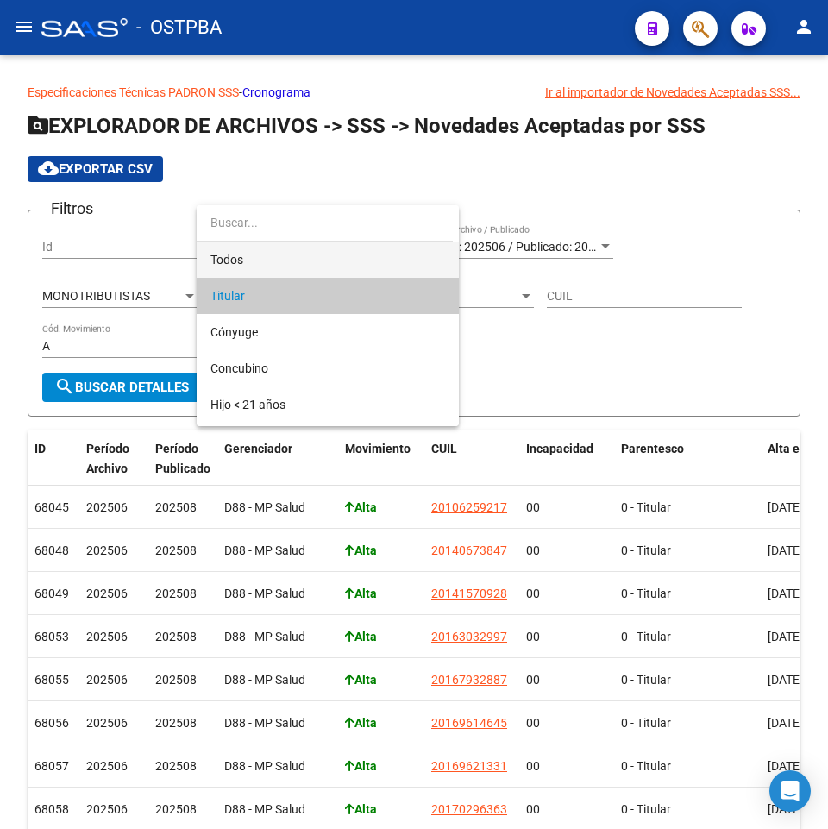
drag, startPoint x: 243, startPoint y: 269, endPoint x: 183, endPoint y: 330, distance: 85.4
click at [242, 269] on span "Todos" at bounding box center [328, 260] width 235 height 36
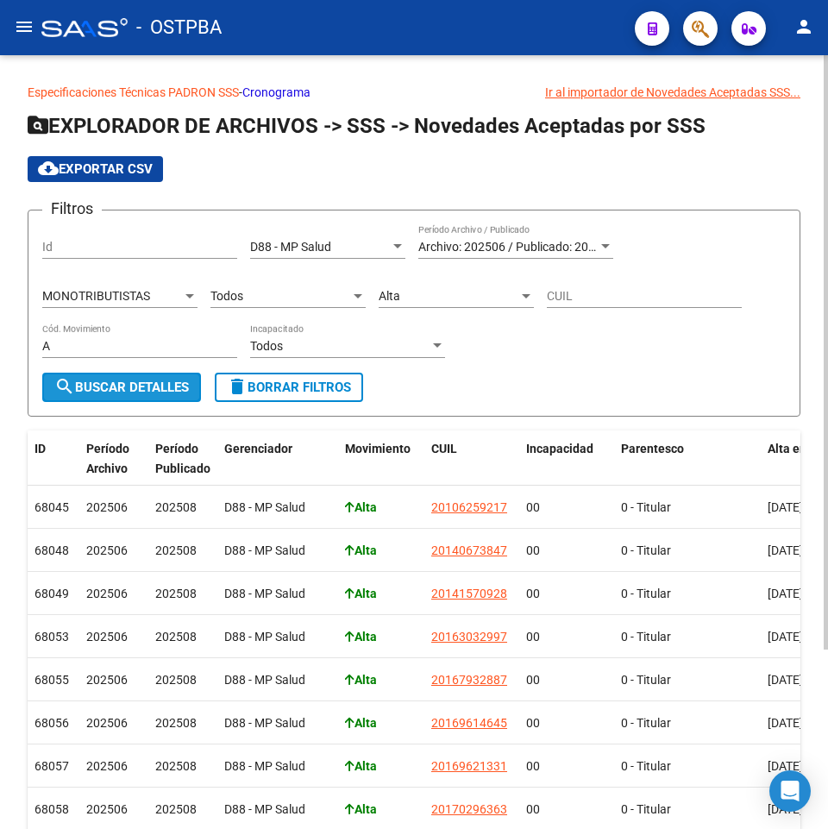
click at [148, 374] on button "search Buscar Detalles" at bounding box center [121, 387] width 159 height 29
click at [433, 289] on div "Alta" at bounding box center [449, 296] width 140 height 15
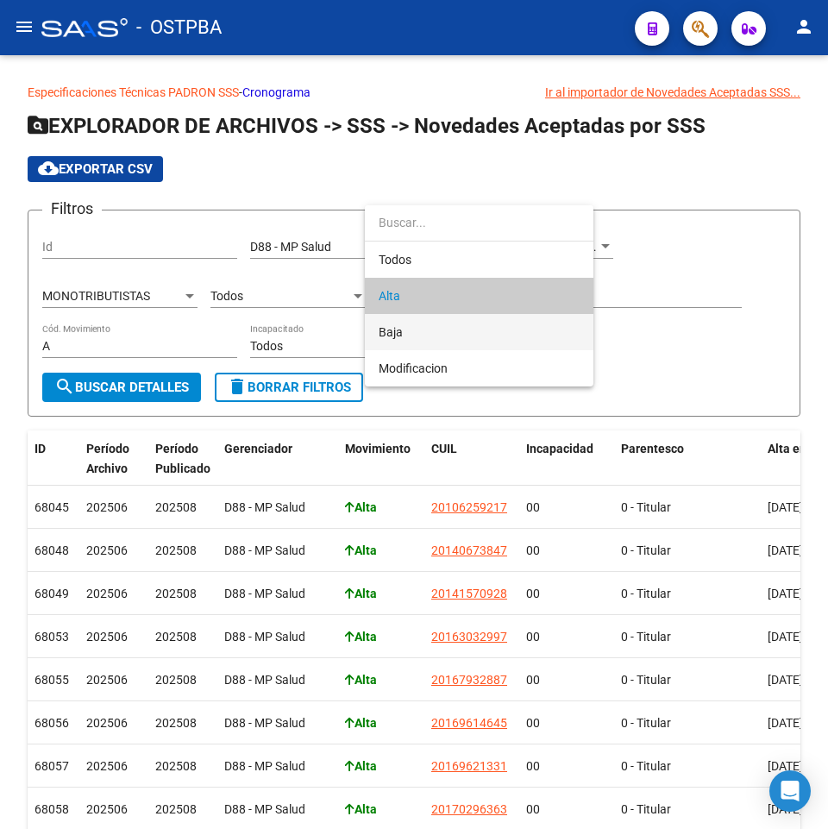
click at [427, 324] on span "Baja" at bounding box center [479, 332] width 201 height 36
type input "B"
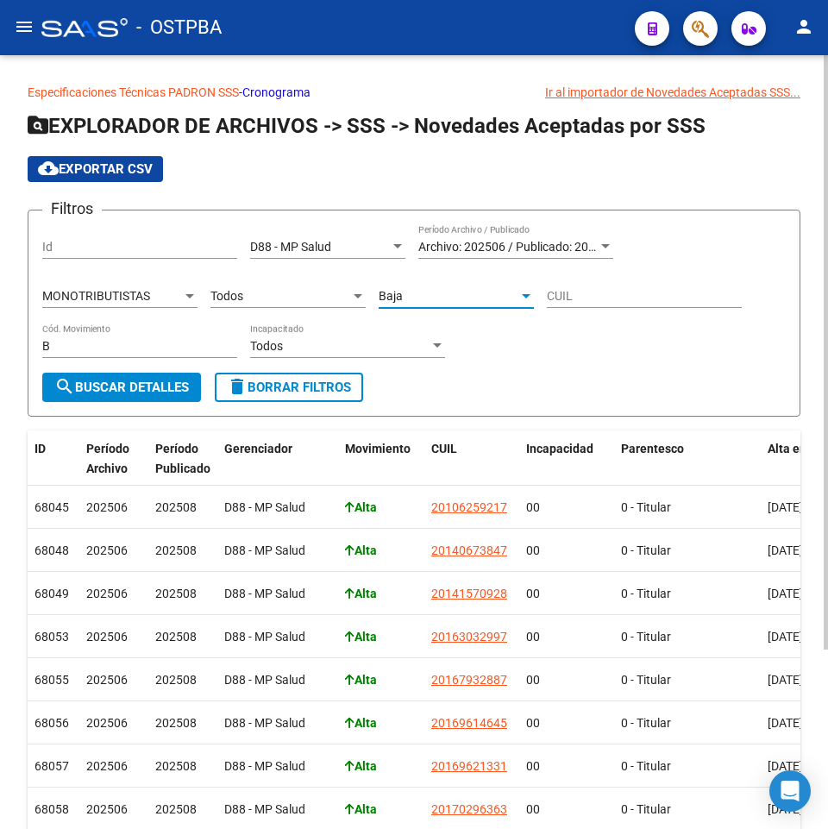
click at [113, 393] on span "search Buscar Detalles" at bounding box center [121, 388] width 135 height 16
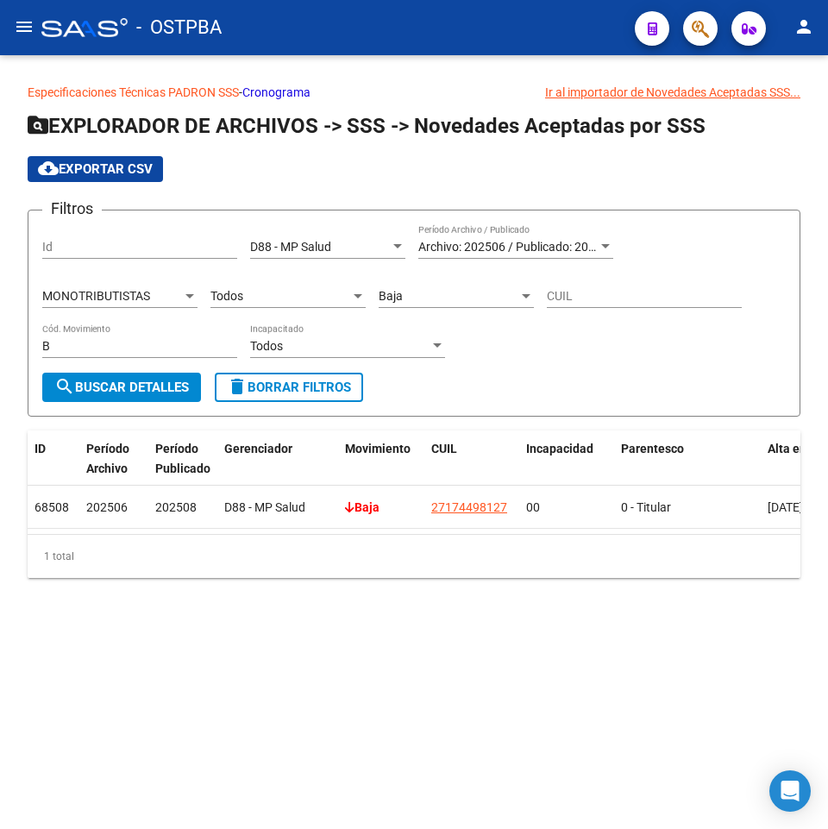
click at [421, 292] on div "Baja" at bounding box center [449, 296] width 140 height 15
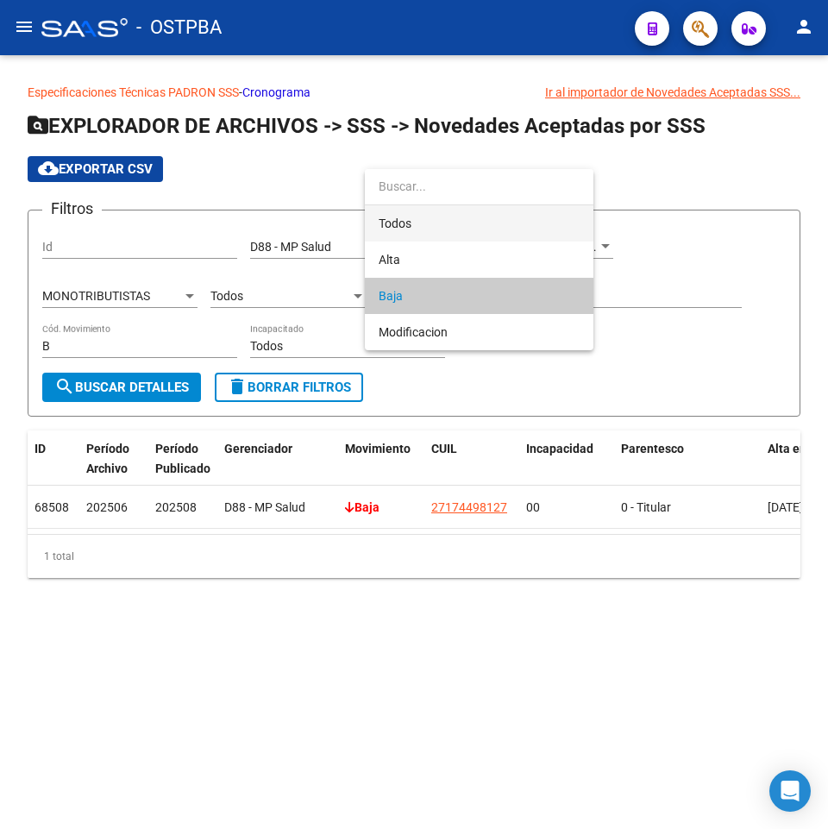
click at [422, 229] on span "Todos" at bounding box center [479, 223] width 201 height 36
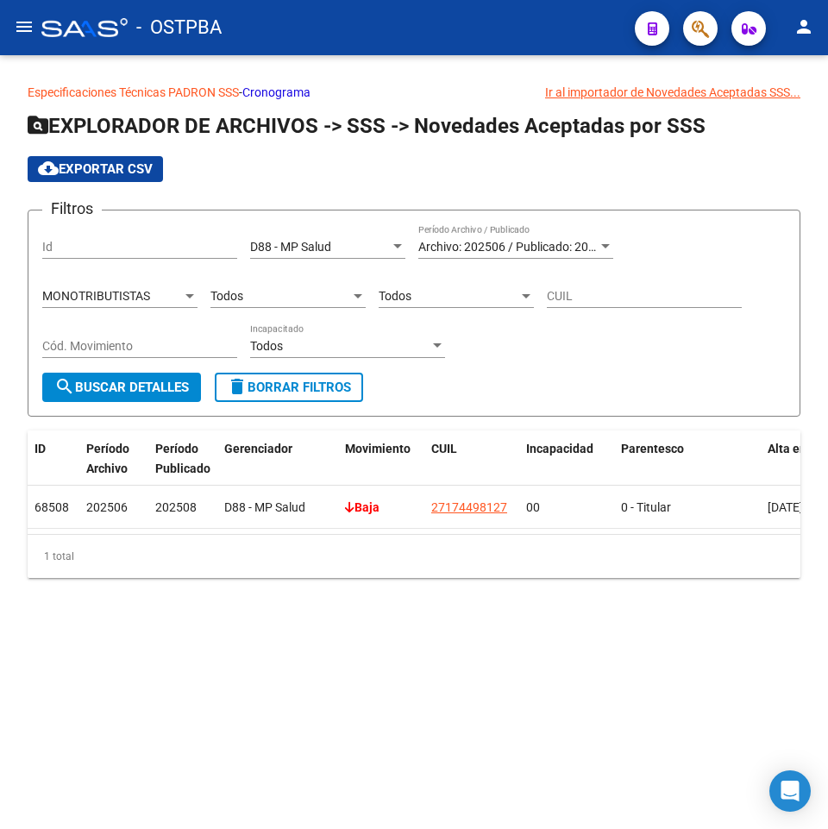
click at [191, 288] on div "MONOTRIBUTISTAS Tipo de Beneficiario" at bounding box center [119, 291] width 155 height 35
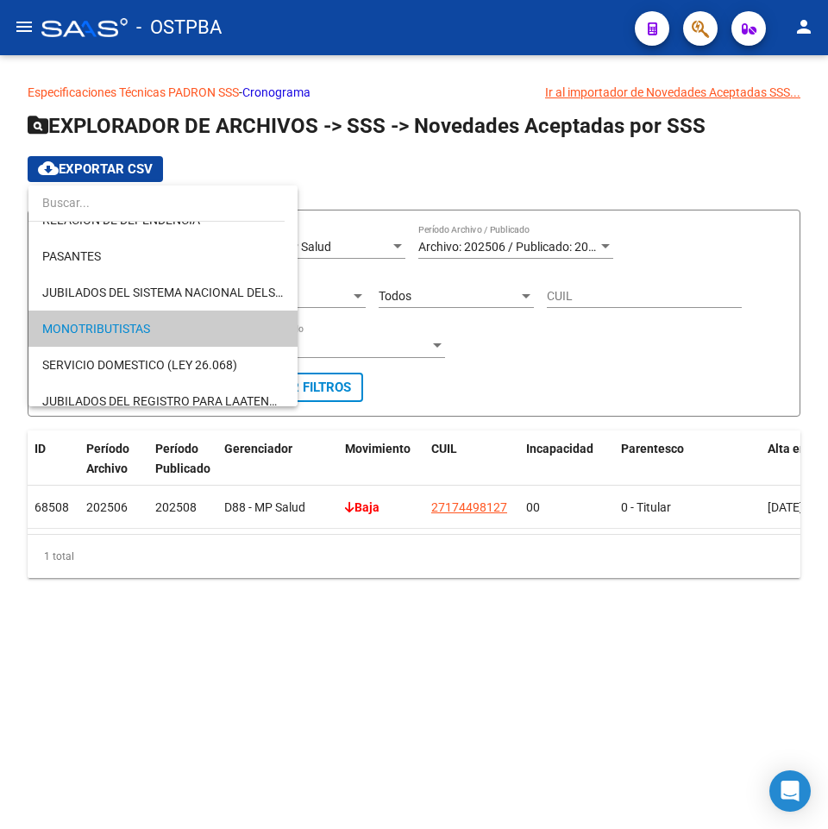
scroll to position [3, 0]
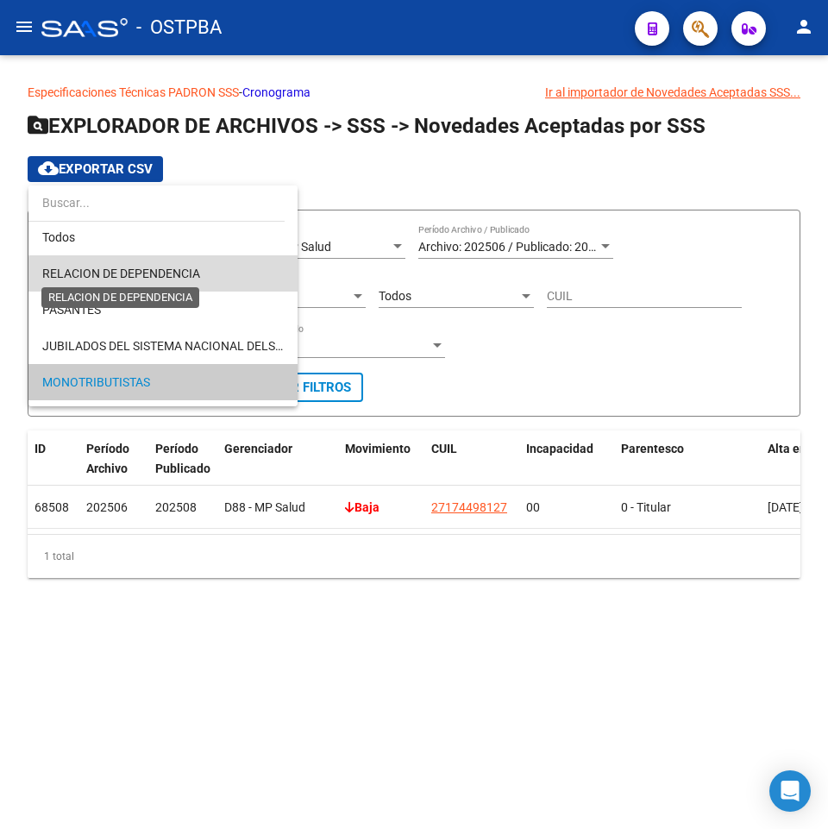
click at [195, 278] on span "RELACION DE DEPENDENCIA" at bounding box center [121, 274] width 158 height 14
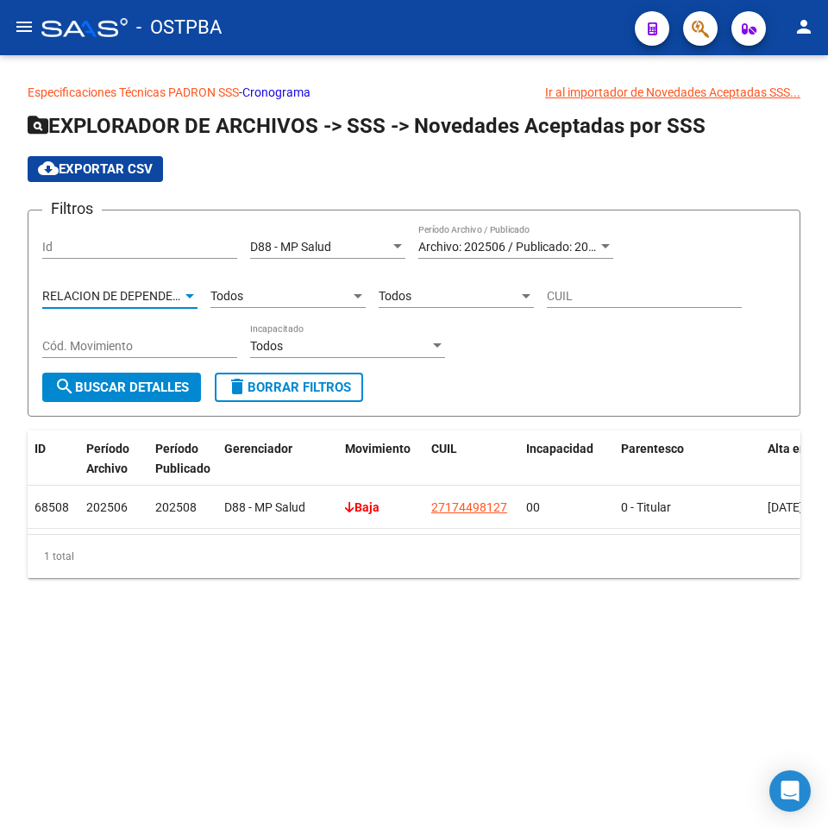
click at [170, 381] on span "search Buscar Detalles" at bounding box center [121, 388] width 135 height 16
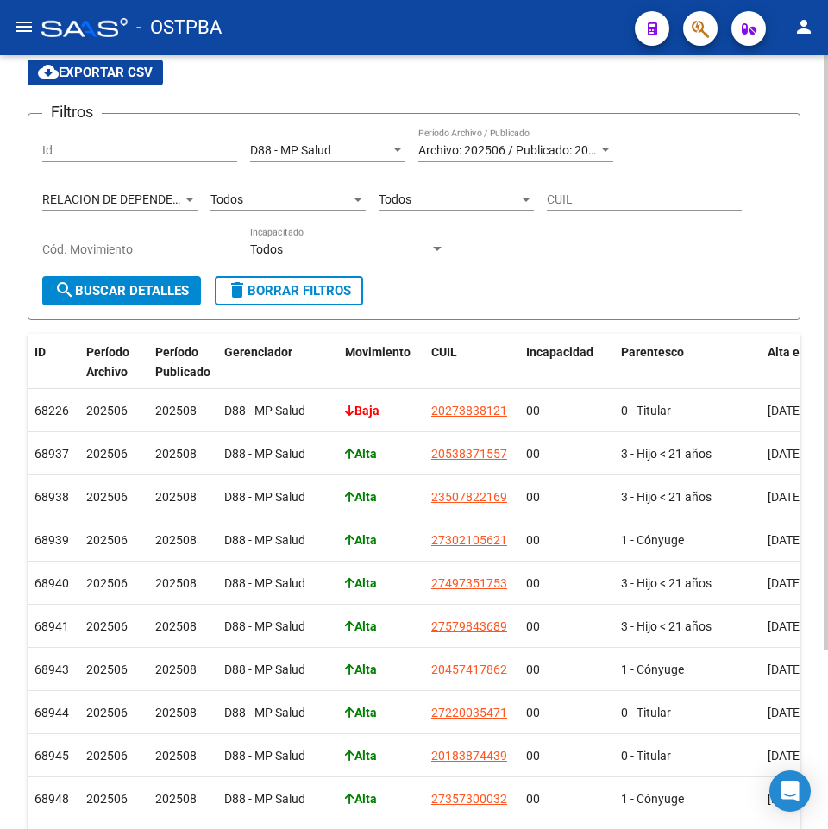
scroll to position [61, 0]
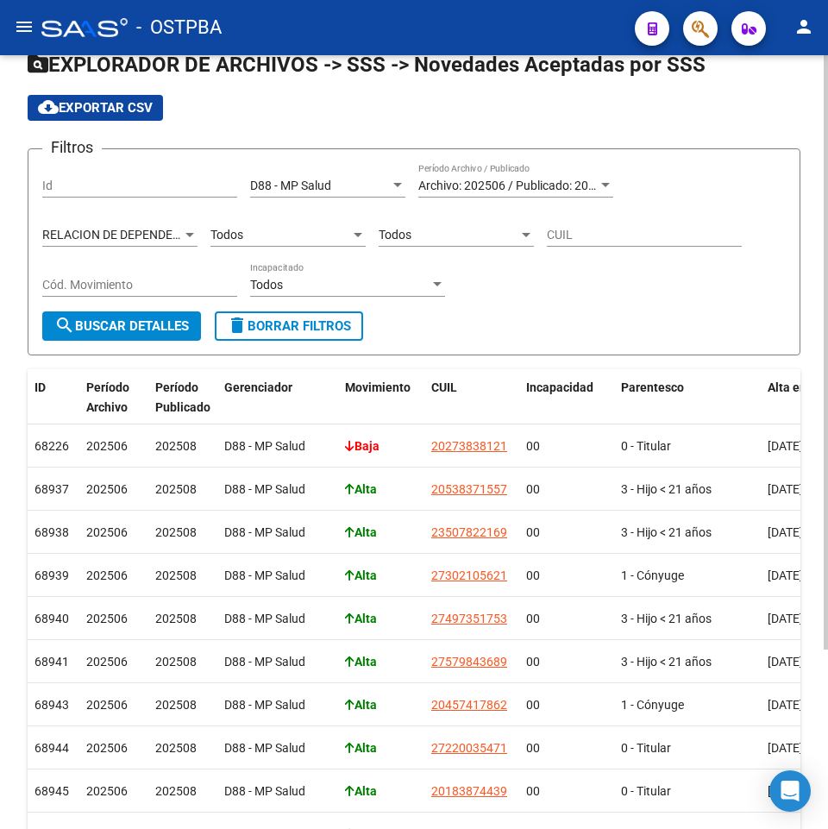
click at [417, 236] on div "Todos" at bounding box center [449, 235] width 140 height 15
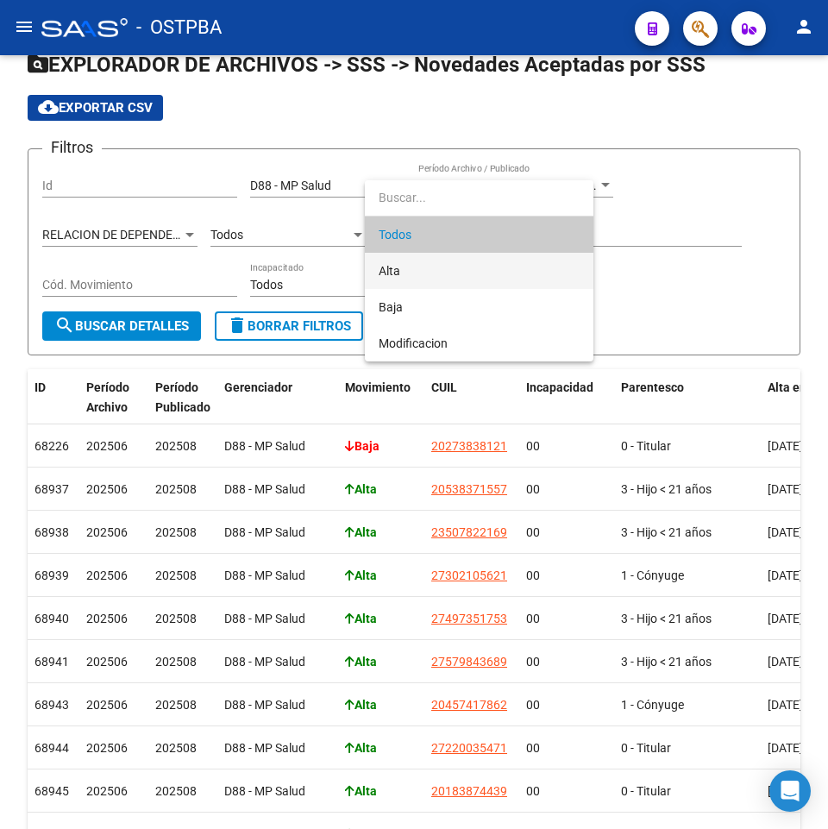
click at [407, 274] on span "Alta" at bounding box center [479, 271] width 201 height 36
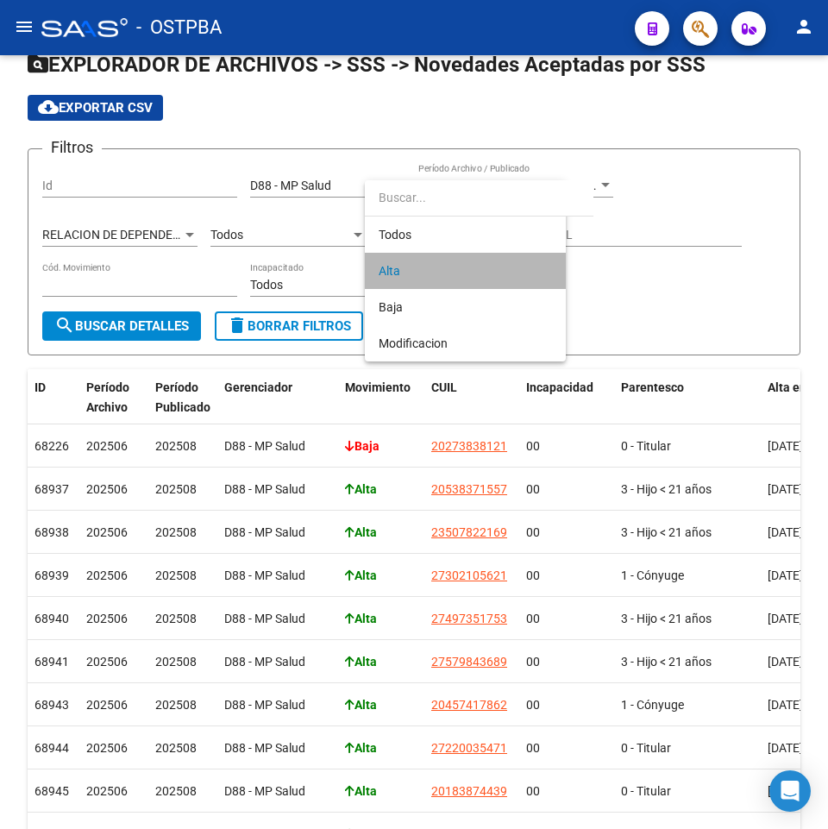
type input "A"
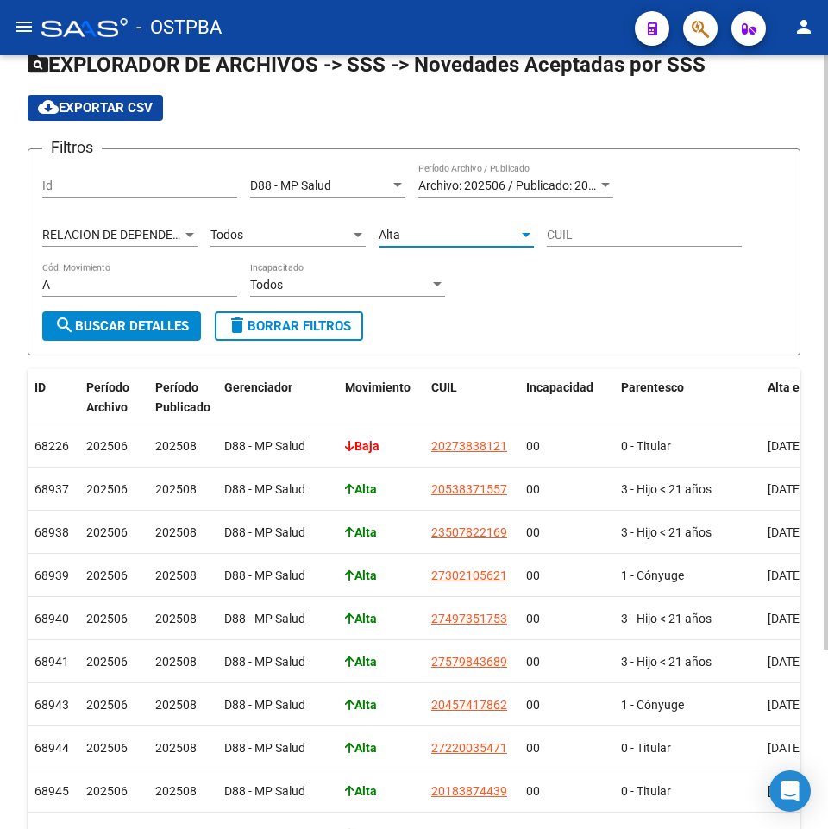
click at [148, 335] on button "search Buscar Detalles" at bounding box center [121, 326] width 159 height 29
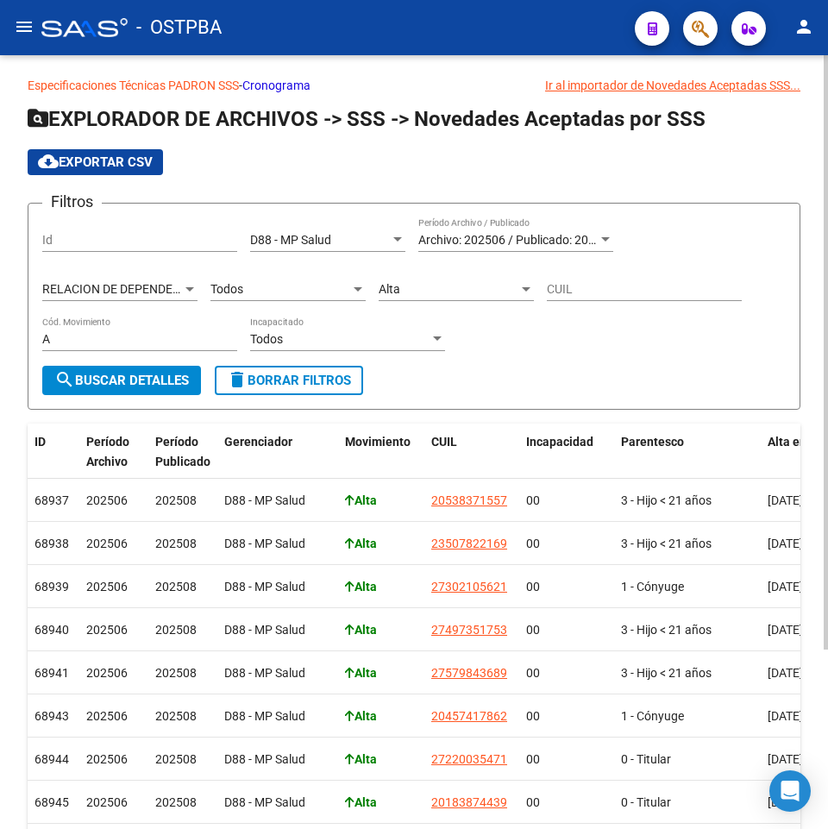
scroll to position [0, 0]
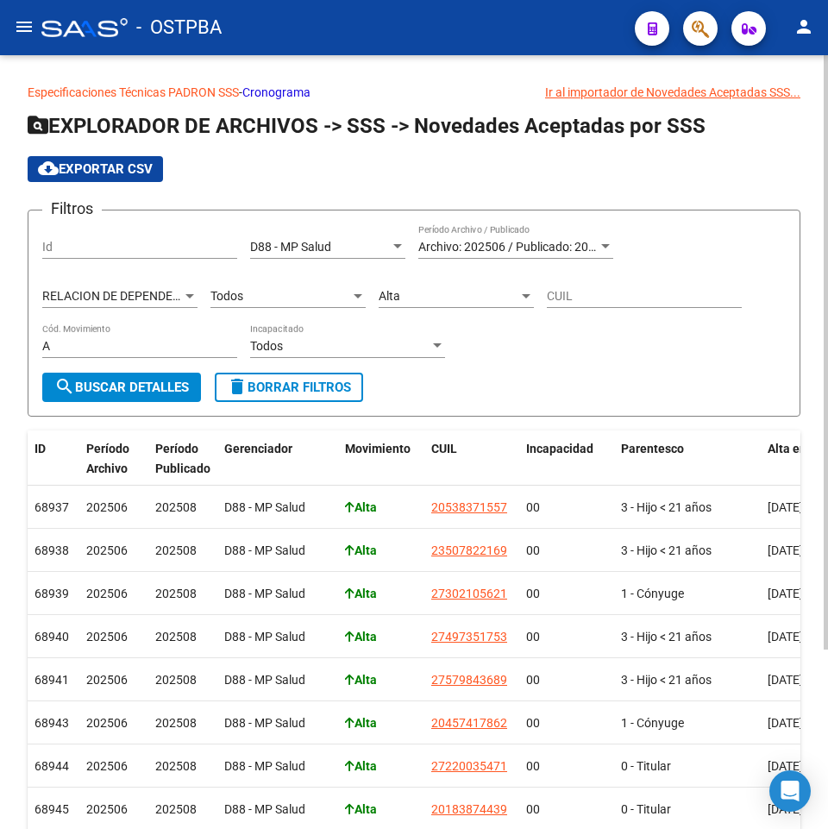
click at [294, 285] on div "Todos Parentesco" at bounding box center [288, 291] width 155 height 35
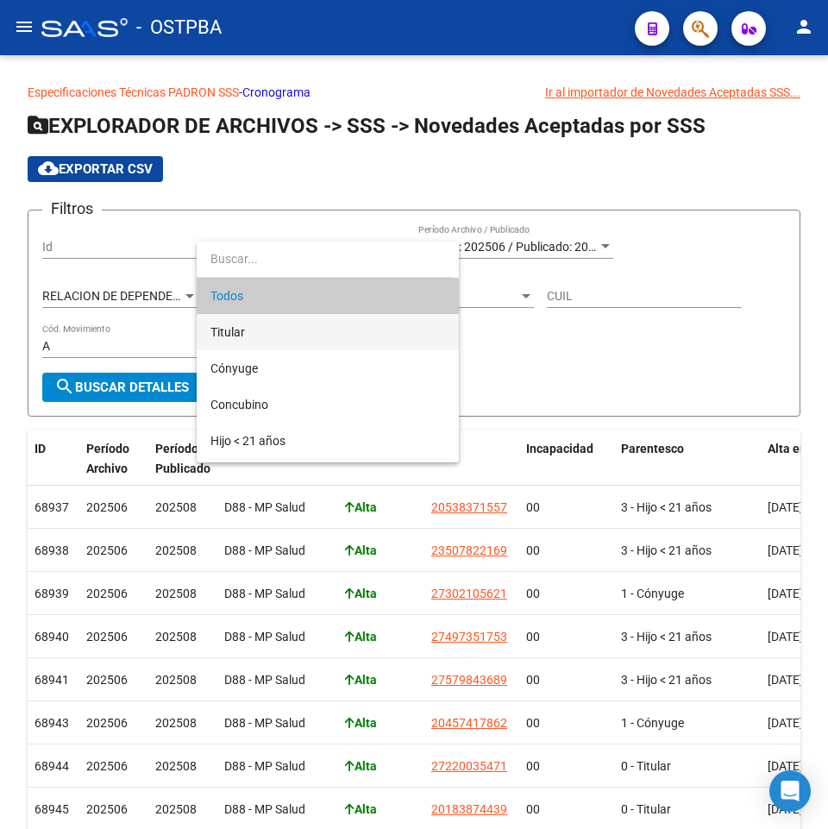
click at [261, 337] on span "Titular" at bounding box center [328, 332] width 235 height 36
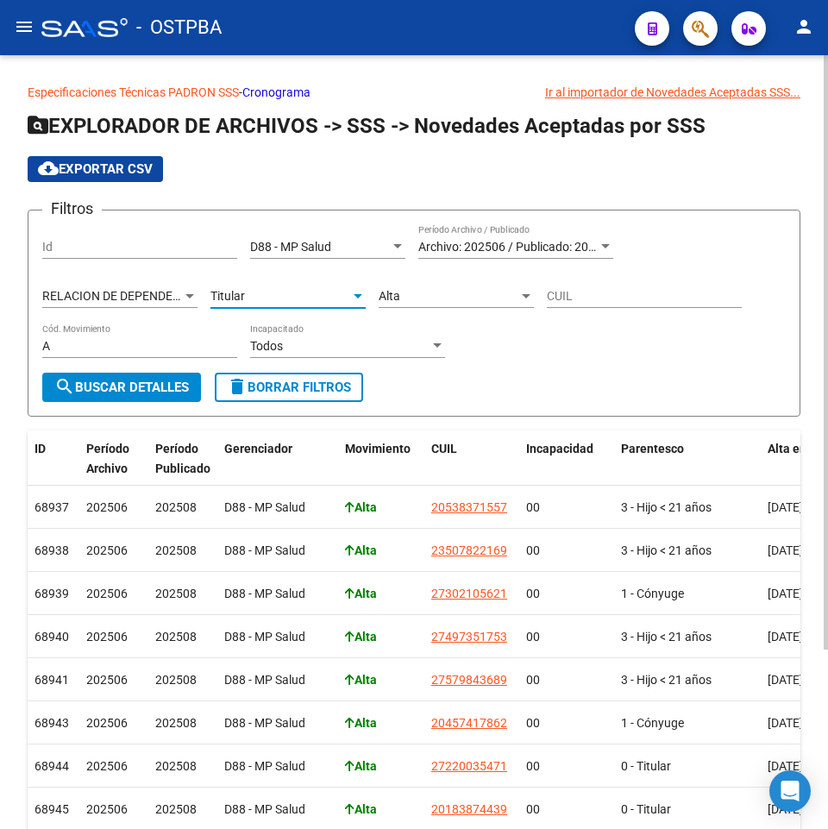
click at [123, 406] on form "Filtros Id D88 - MP Salud Seleccionar Gerenciador Archivo: 202506 / Publicado: …" at bounding box center [414, 313] width 773 height 207
click at [123, 390] on span "search Buscar Detalles" at bounding box center [121, 388] width 135 height 16
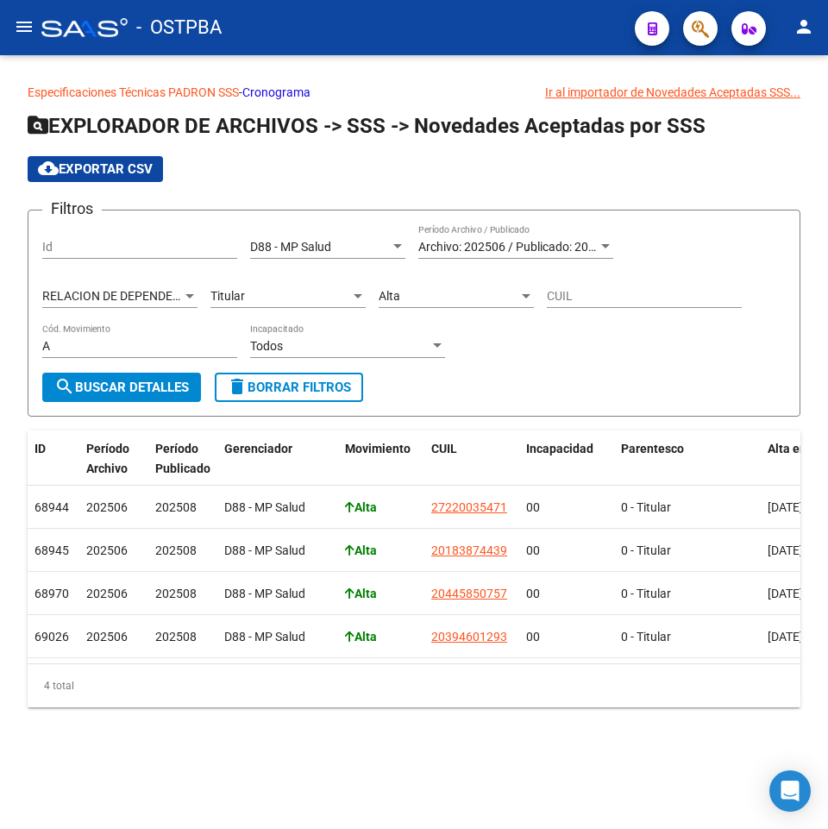
drag, startPoint x: 419, startPoint y: 320, endPoint x: 418, endPoint y: 309, distance: 11.3
click at [419, 320] on div "Alta Cód. Movimiento" at bounding box center [456, 298] width 155 height 49
click at [419, 300] on div "Alta" at bounding box center [449, 296] width 140 height 15
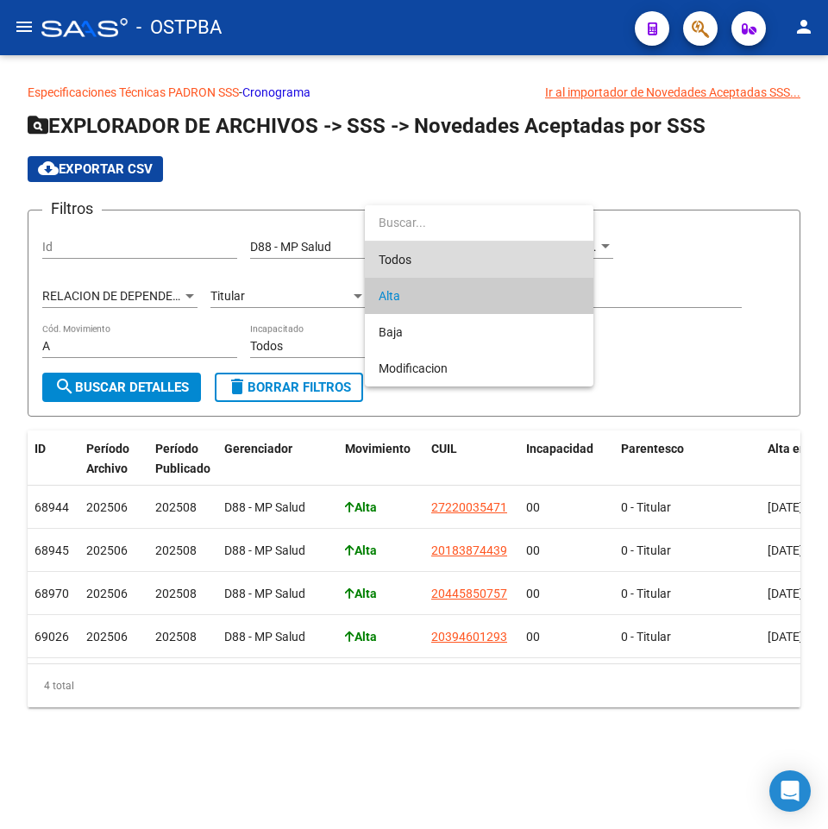
click at [420, 267] on span "Todos" at bounding box center [479, 260] width 201 height 36
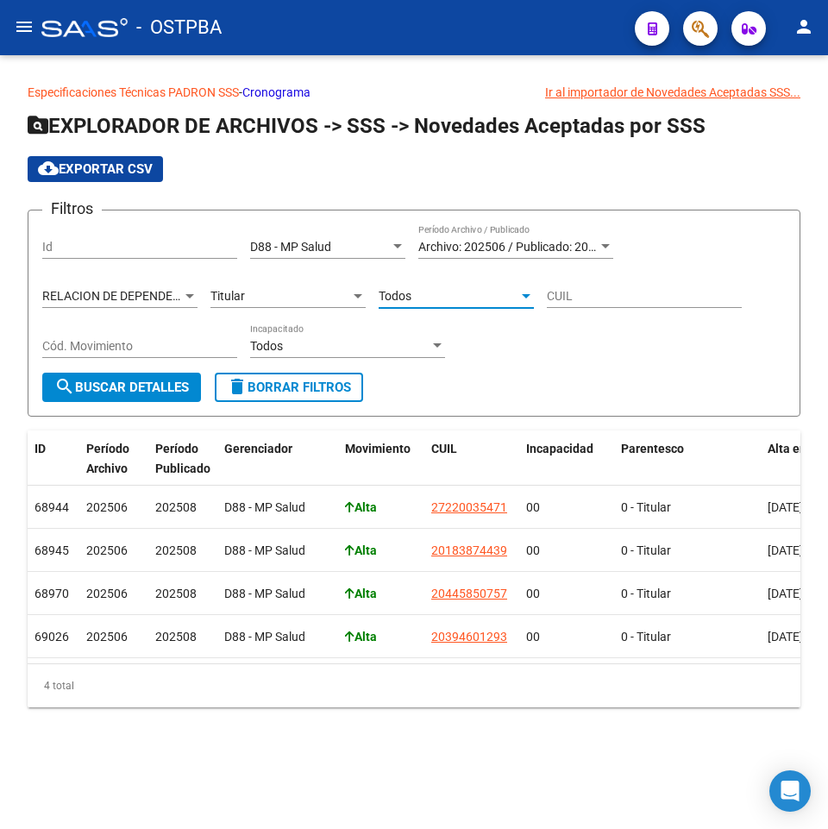
click at [132, 386] on span "search Buscar Detalles" at bounding box center [121, 388] width 135 height 16
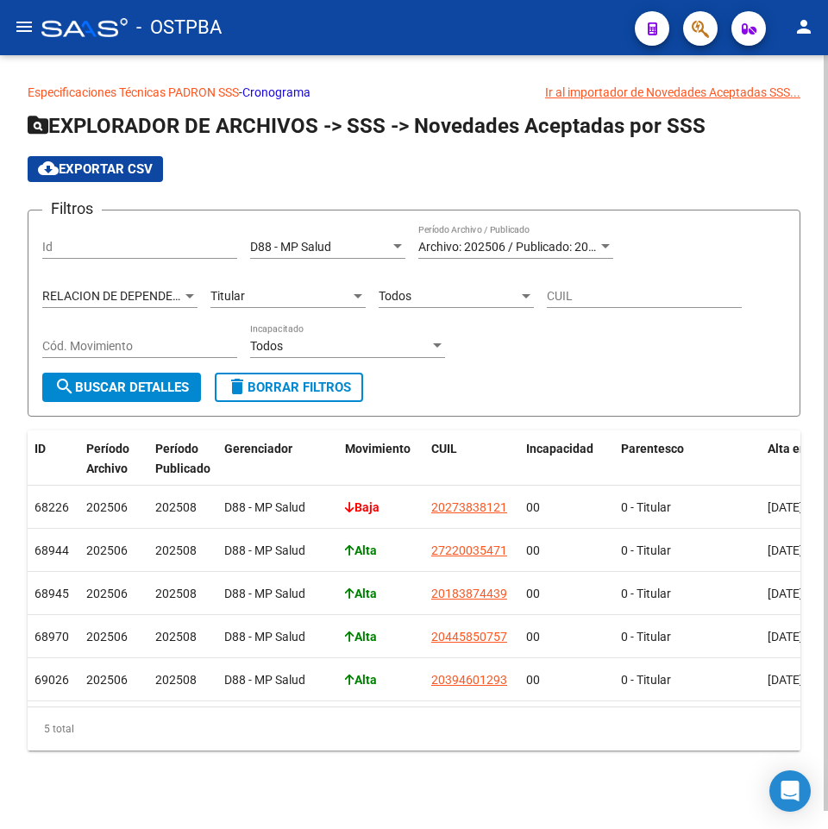
click at [333, 297] on div "Titular" at bounding box center [281, 296] width 140 height 15
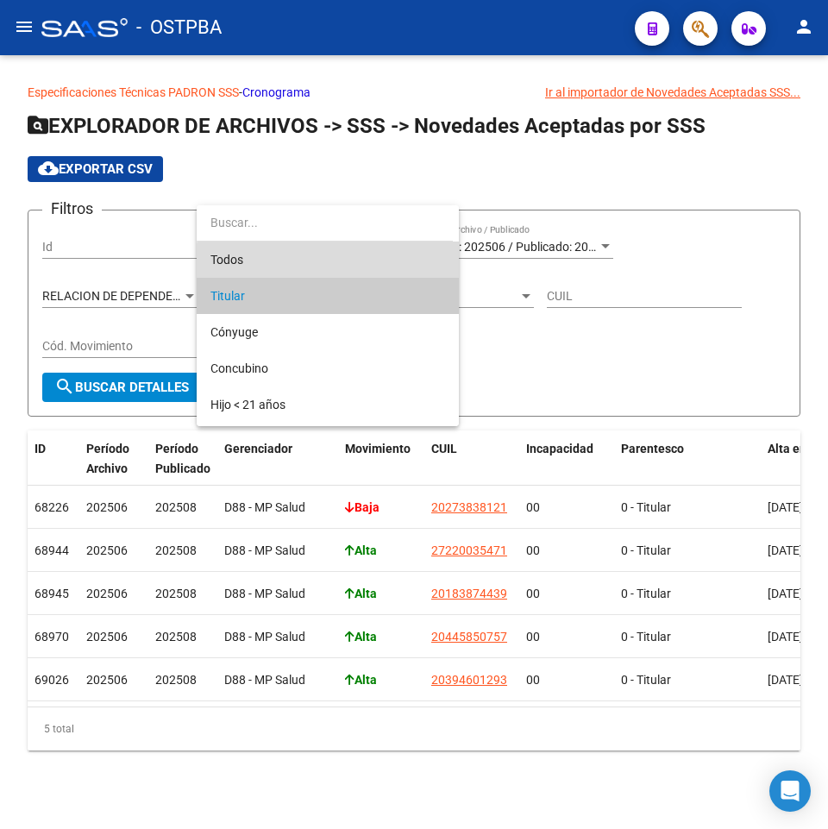
click at [331, 270] on span "Todos" at bounding box center [328, 260] width 235 height 36
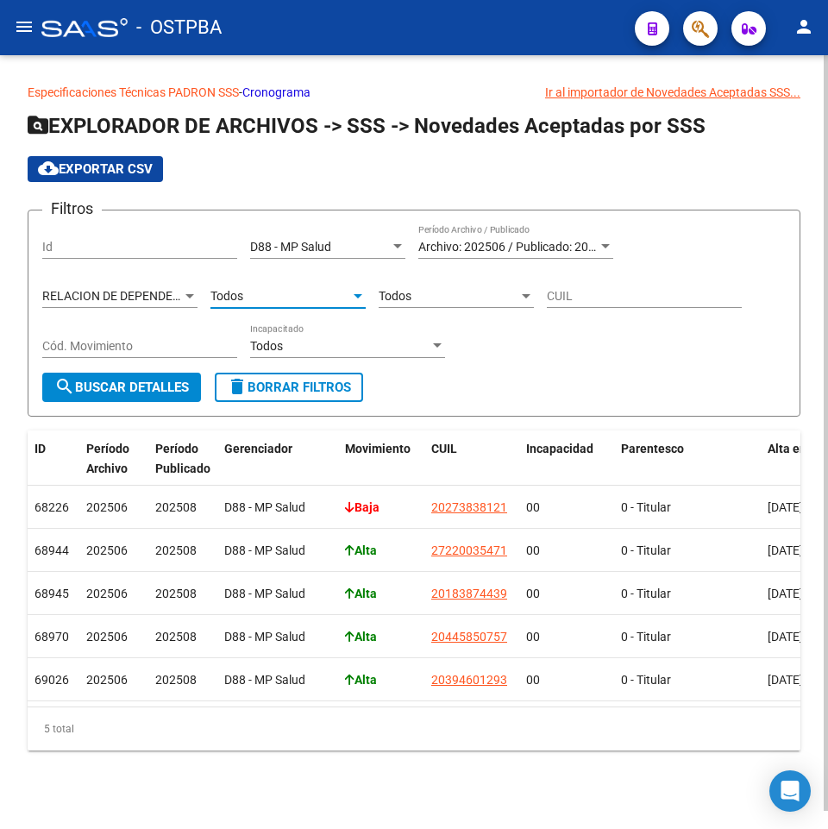
click at [419, 288] on div "Todos Cód. Movimiento" at bounding box center [456, 291] width 155 height 35
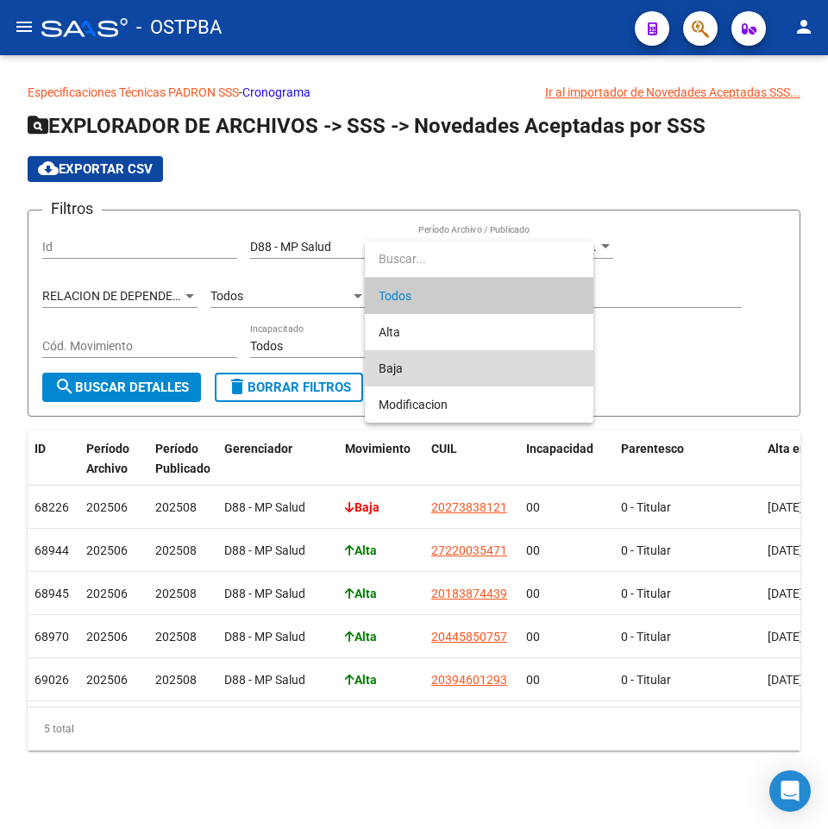
click at [411, 368] on span "Baja" at bounding box center [479, 368] width 201 height 36
type input "B"
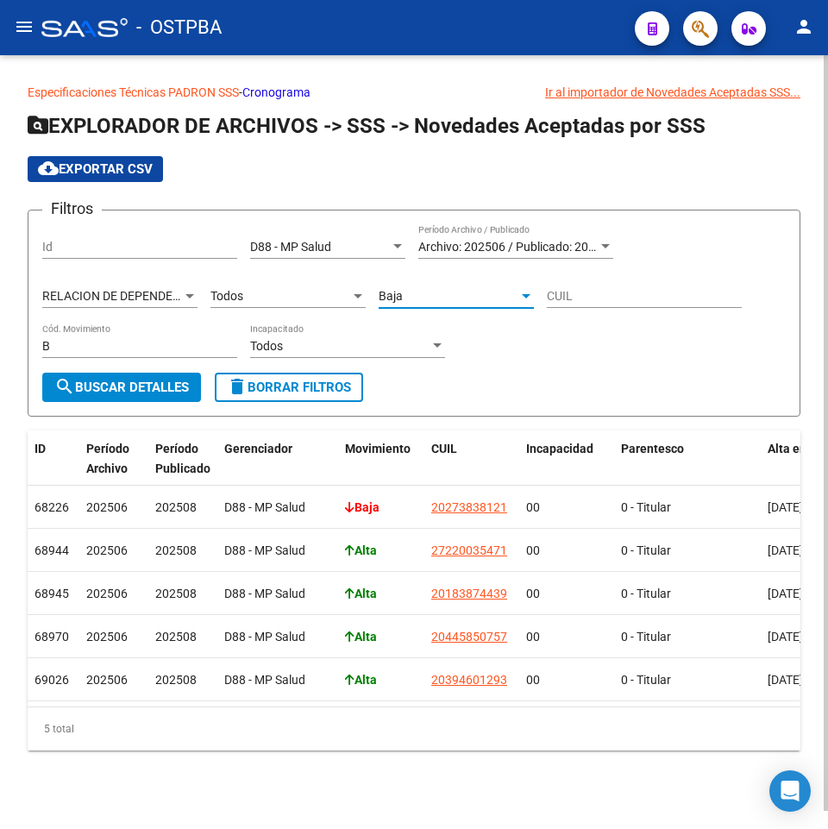
click at [126, 387] on span "search Buscar Detalles" at bounding box center [121, 388] width 135 height 16
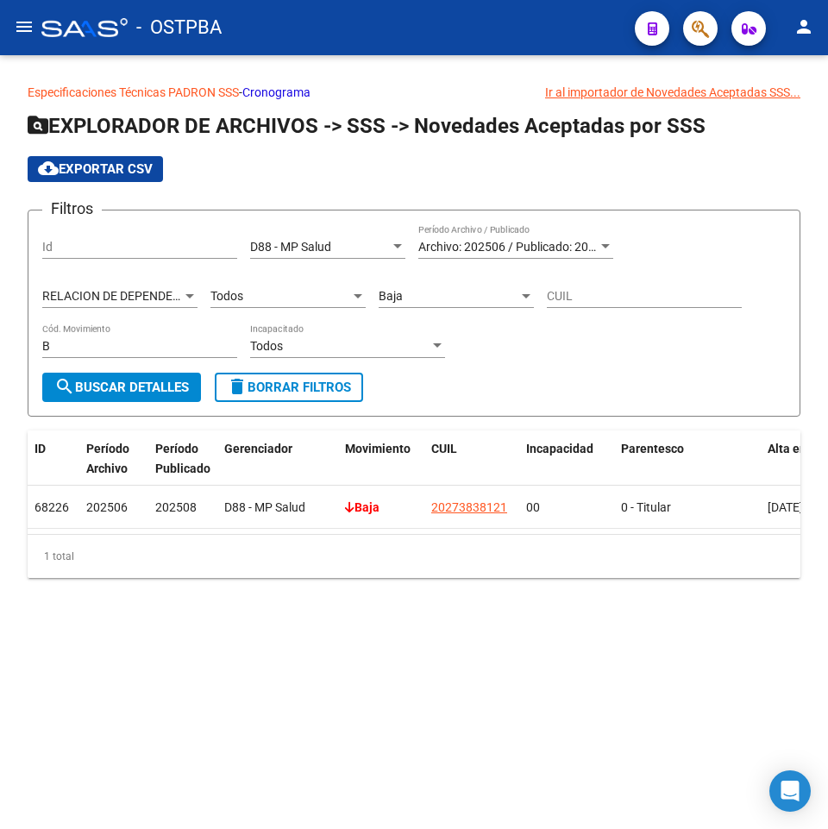
click at [456, 300] on div "Baja" at bounding box center [449, 296] width 140 height 15
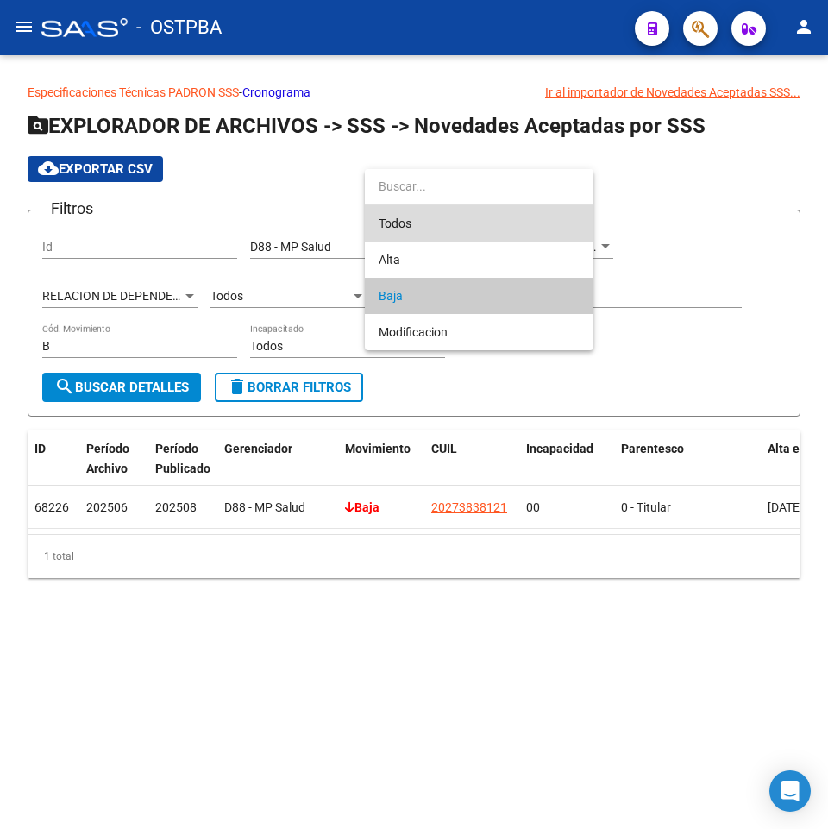
click at [454, 234] on span "Todos" at bounding box center [479, 223] width 201 height 36
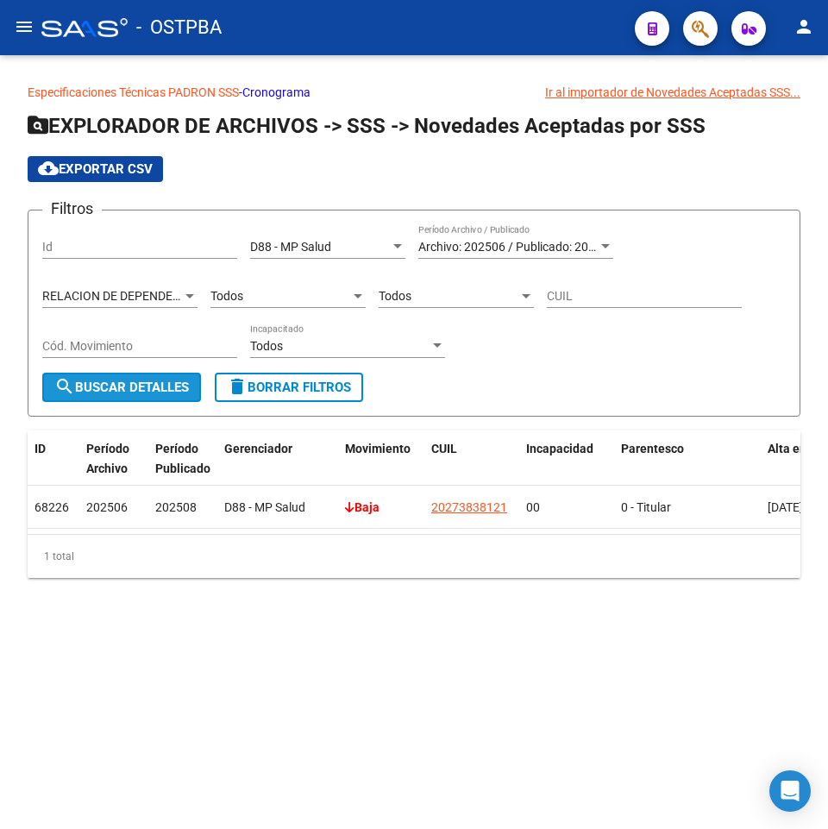
click at [196, 385] on button "search Buscar Detalles" at bounding box center [121, 387] width 159 height 29
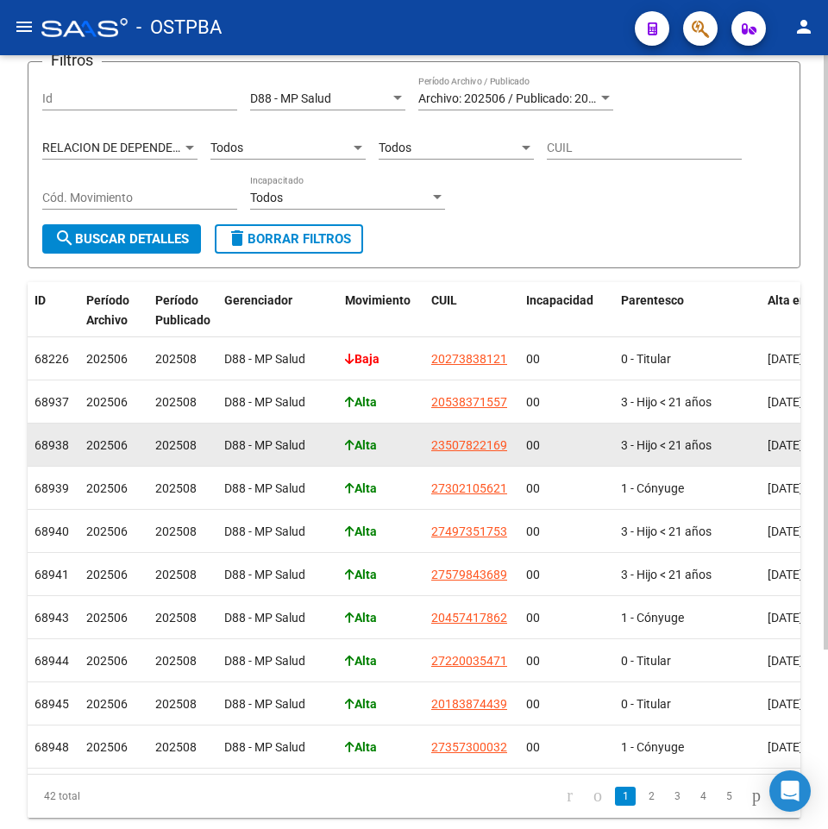
scroll to position [148, 0]
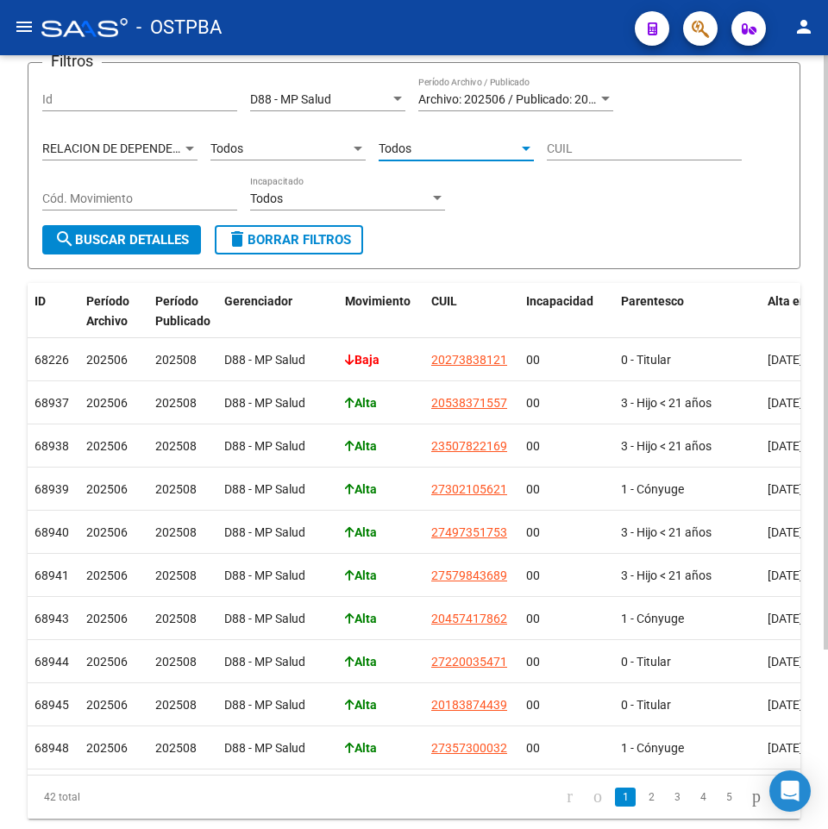
click at [431, 155] on div "Todos" at bounding box center [449, 149] width 140 height 15
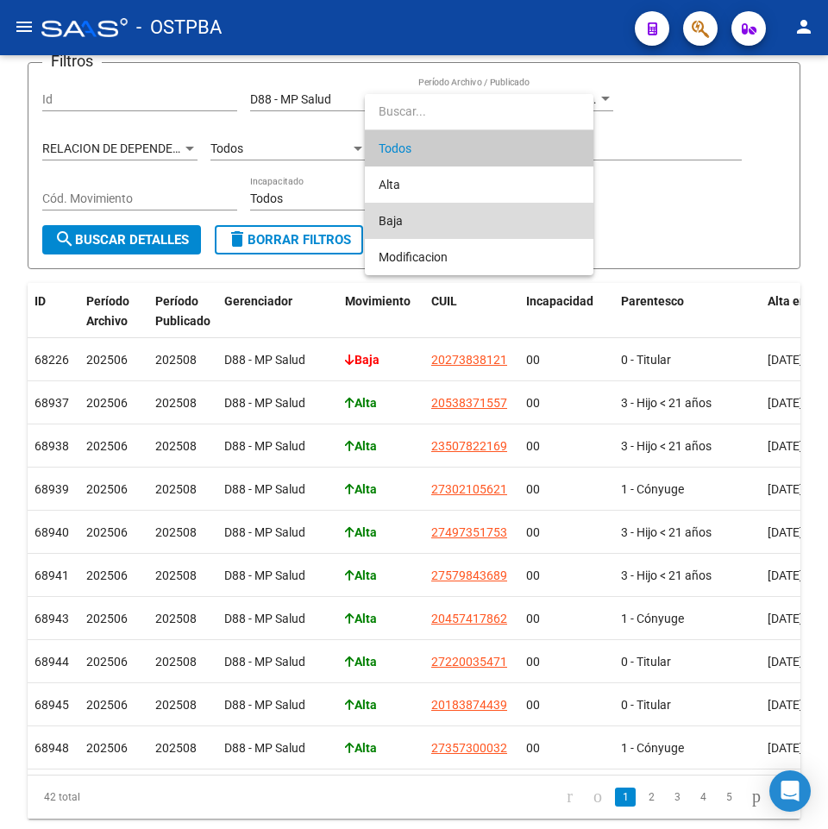
click at [409, 205] on span "Baja" at bounding box center [479, 221] width 201 height 36
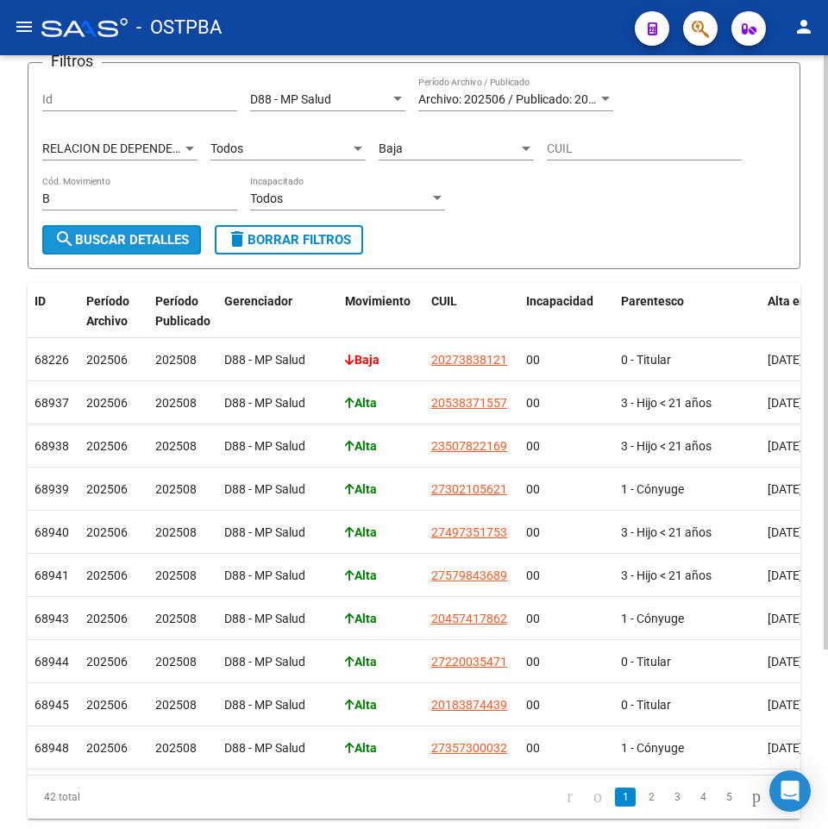
click at [144, 234] on span "search Buscar Detalles" at bounding box center [121, 240] width 135 height 16
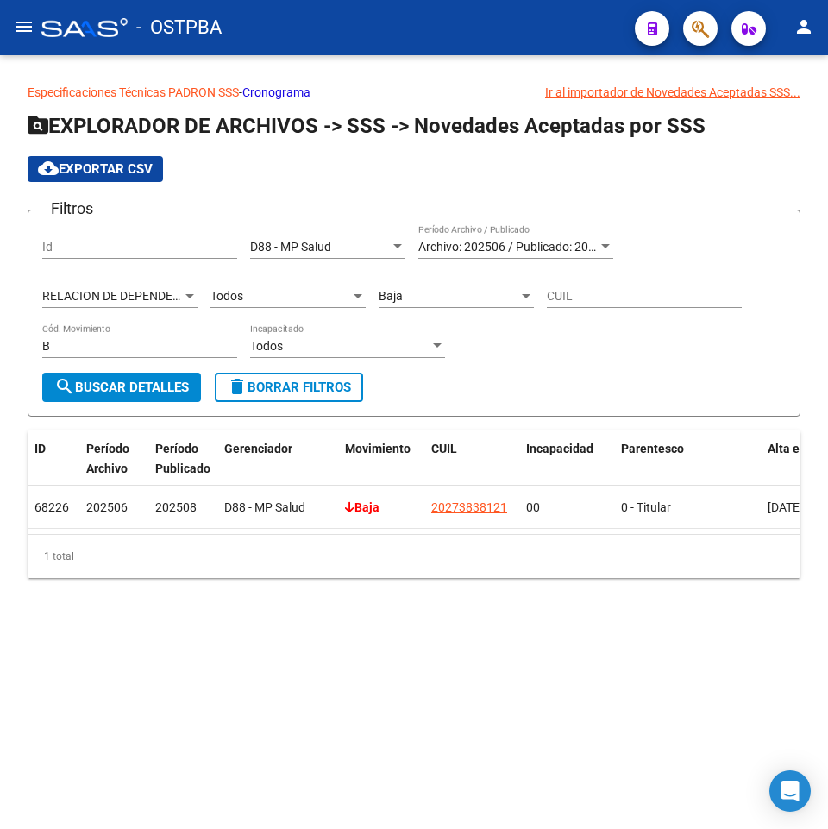
scroll to position [0, 0]
click at [734, 267] on div "Filtros Id D88 - MP Salud Seleccionar Gerenciador Archivo: 202506 / Publicado: …" at bounding box center [414, 298] width 744 height 148
click at [140, 285] on div "RELACION DE DEPENDENCIA Tipo de Beneficiario" at bounding box center [119, 291] width 155 height 35
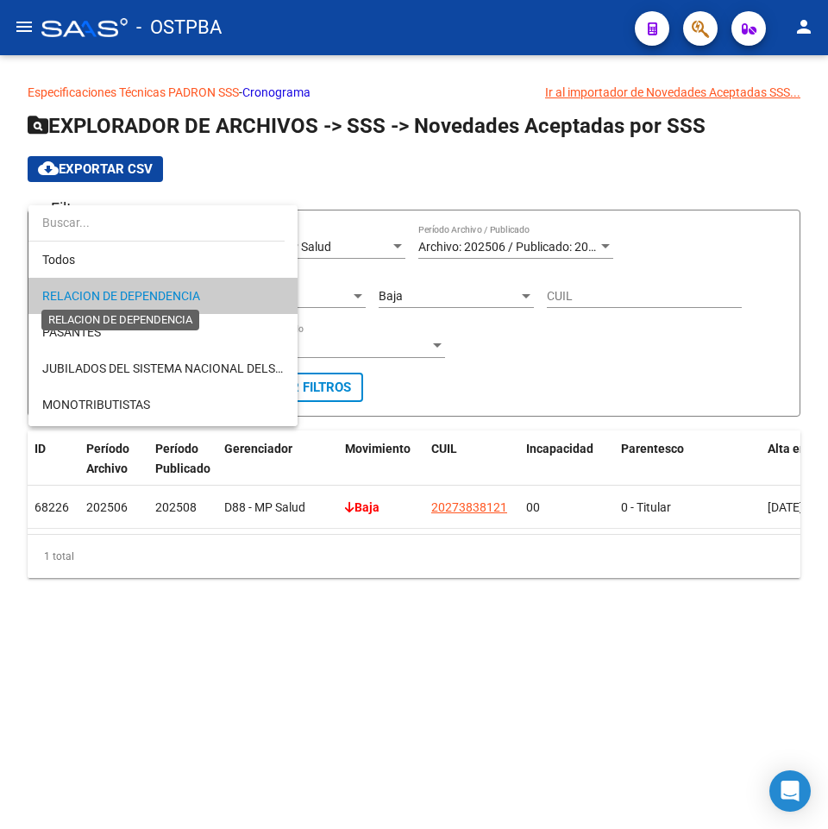
click at [148, 295] on span "RELACION DE DEPENDENCIA" at bounding box center [121, 296] width 158 height 14
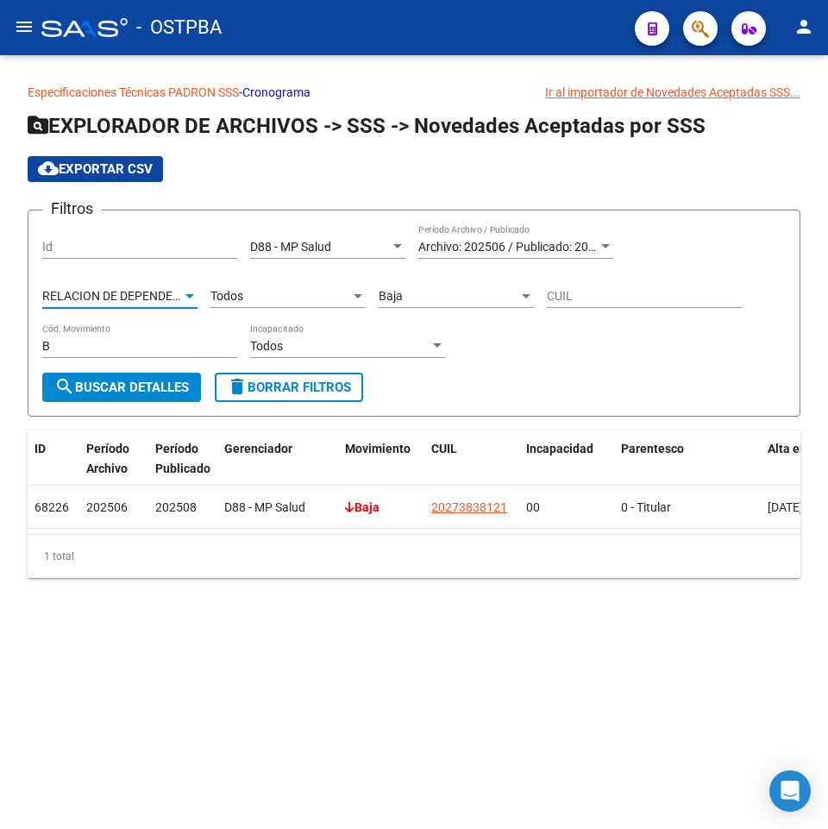
click at [317, 295] on div "Todos" at bounding box center [281, 296] width 140 height 15
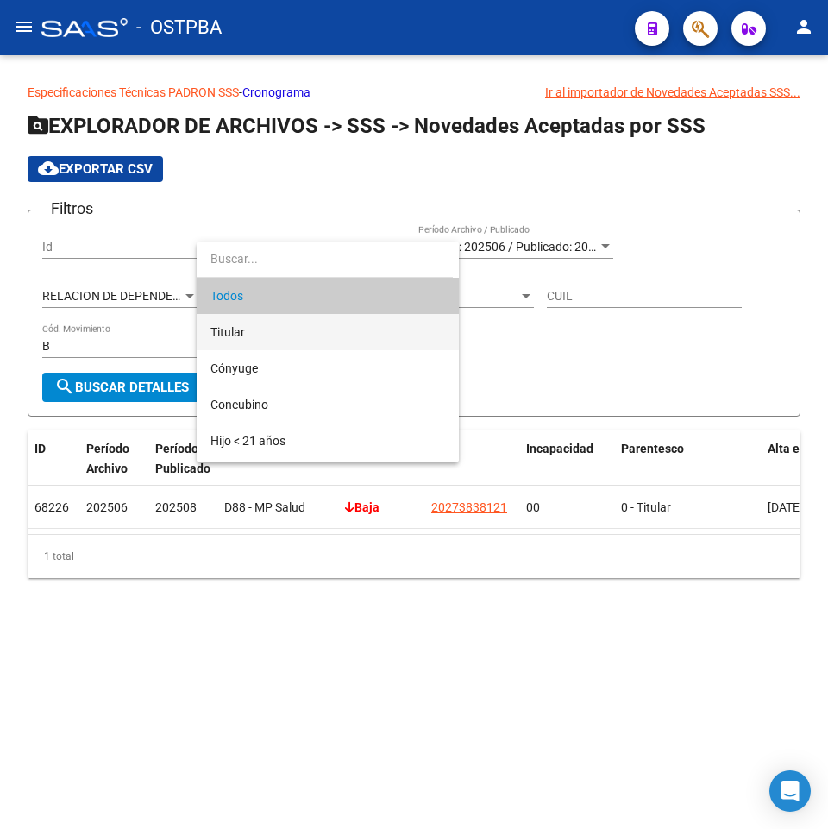
click at [300, 336] on span "Titular" at bounding box center [328, 332] width 235 height 36
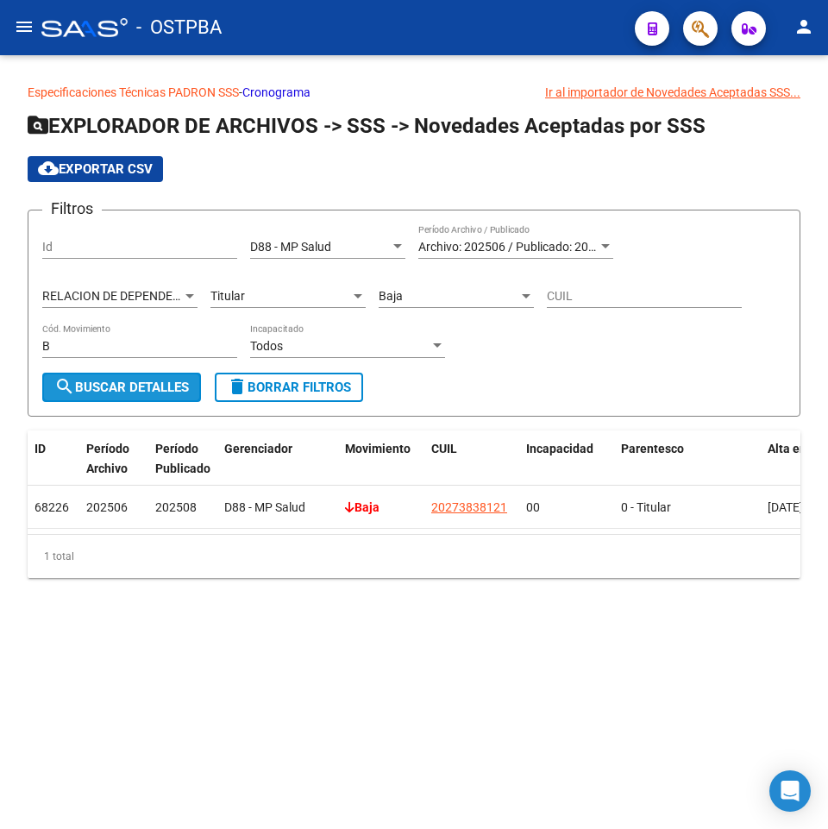
click at [109, 379] on button "search Buscar Detalles" at bounding box center [121, 387] width 159 height 29
click at [302, 299] on div "Titular" at bounding box center [281, 296] width 140 height 15
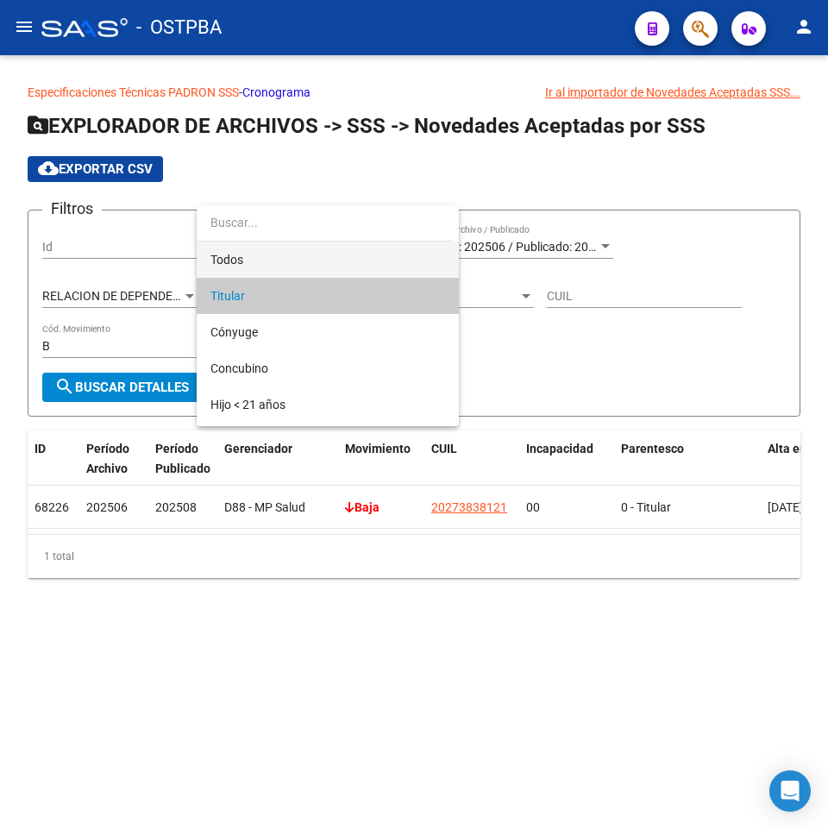
drag, startPoint x: 272, startPoint y: 278, endPoint x: 272, endPoint y: 266, distance: 12.1
click at [272, 266] on div "Todos Titular Cónyuge Concubino Hijo < 21 años Hijo e/ 21-25 estudiando Hijo có…" at bounding box center [328, 315] width 262 height 221
click at [272, 265] on span "Todos" at bounding box center [328, 260] width 235 height 36
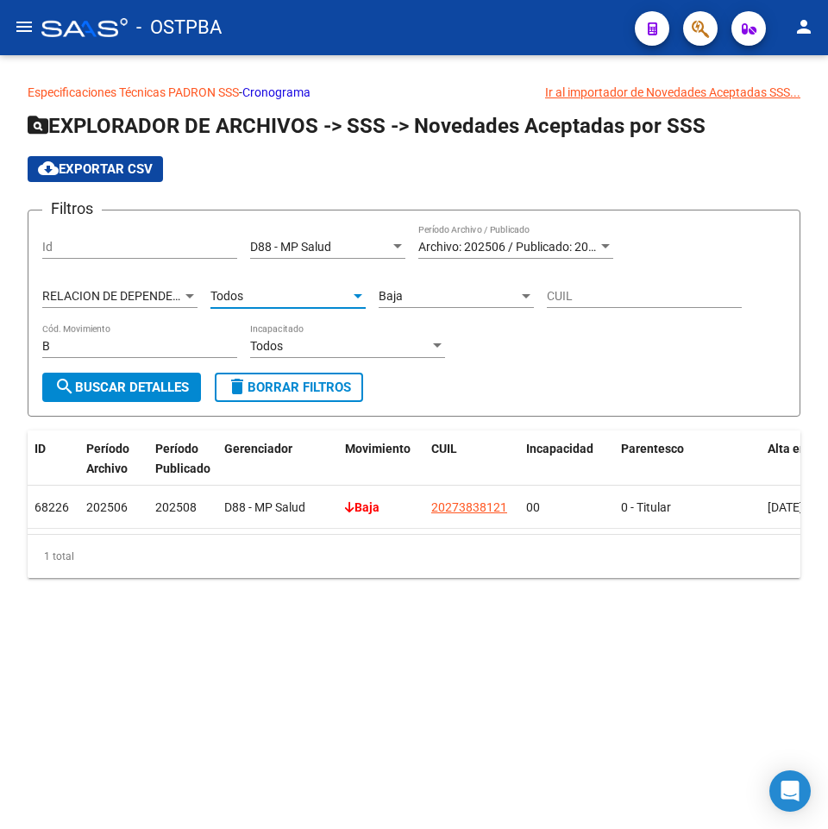
click at [131, 389] on span "search Buscar Detalles" at bounding box center [121, 388] width 135 height 16
click at [322, 286] on div "Todos Parentesco" at bounding box center [288, 291] width 155 height 35
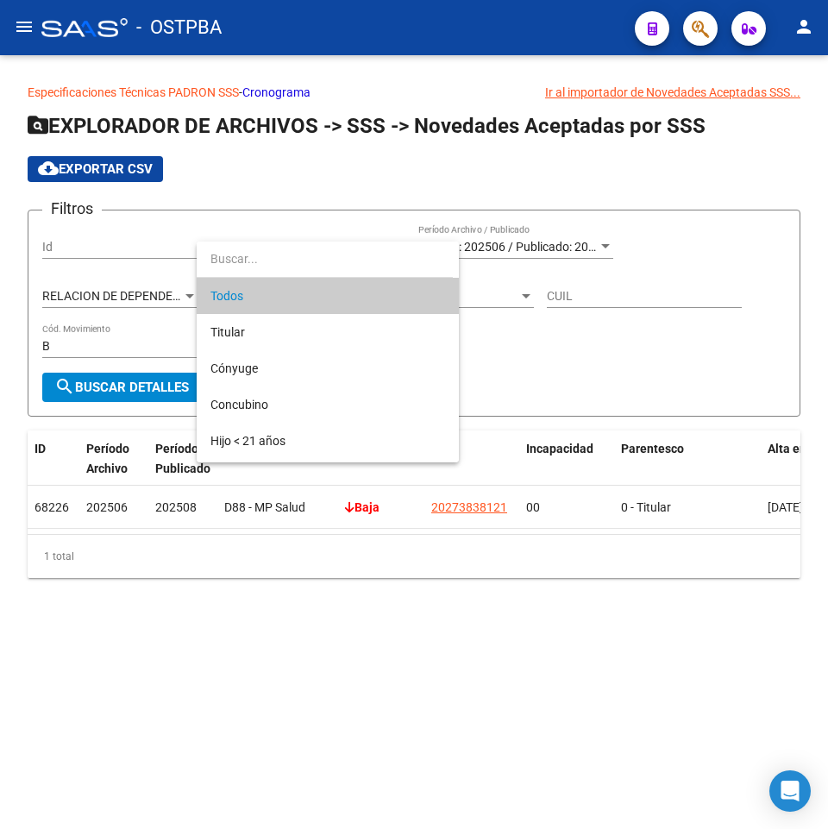
click at [341, 298] on span "Todos" at bounding box center [328, 296] width 235 height 36
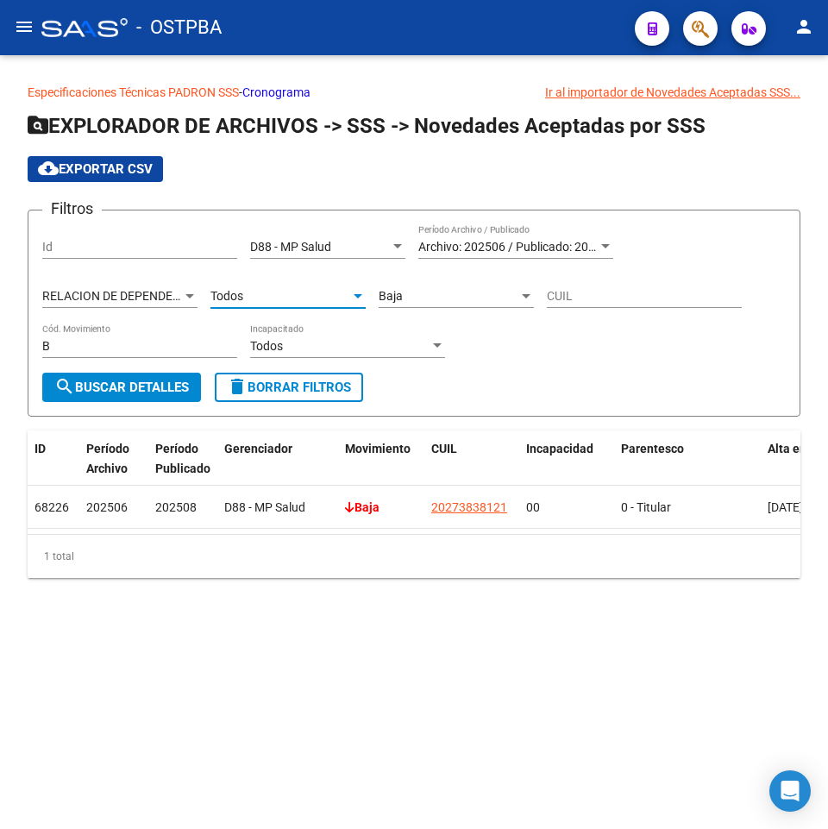
click at [179, 302] on span "RELACION DE DEPENDENCIA" at bounding box center [121, 296] width 158 height 14
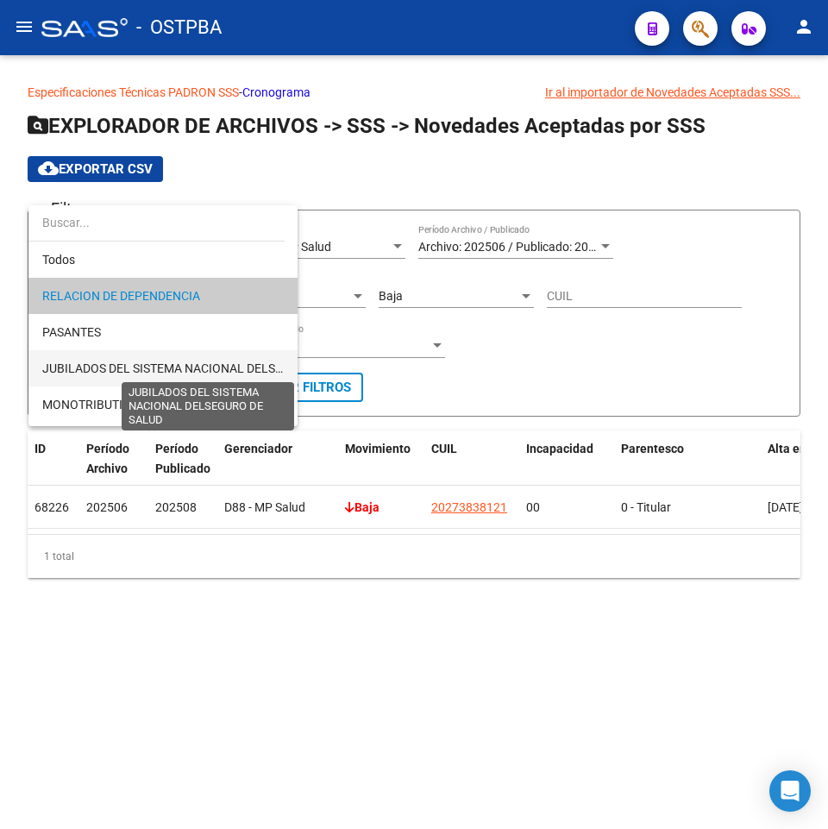
scroll to position [86, 0]
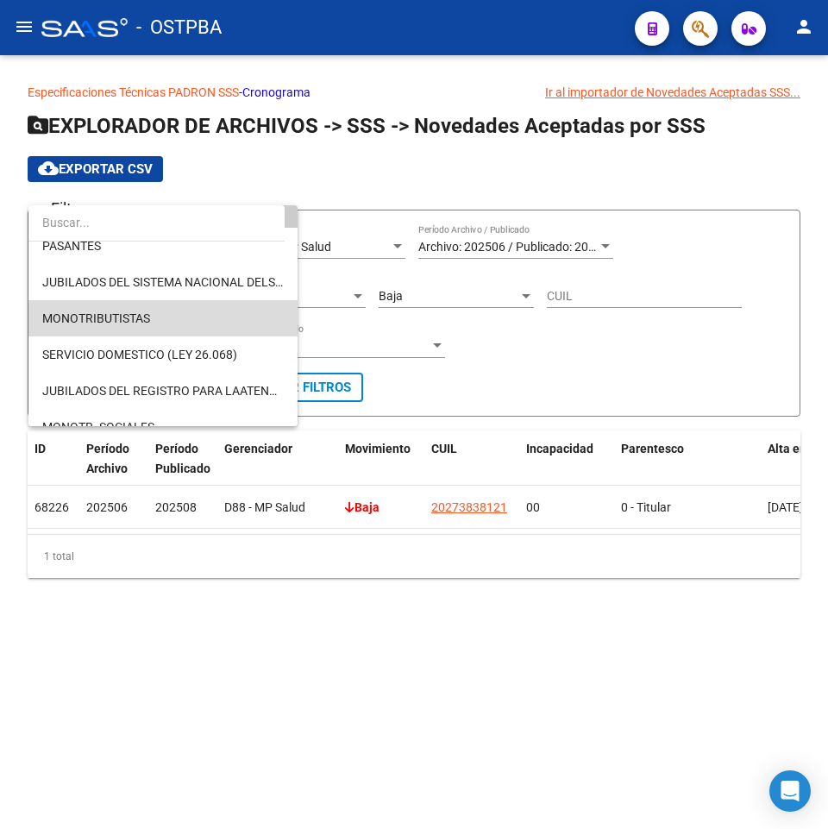
click at [172, 326] on span "MONOTRIBUTISTAS" at bounding box center [163, 318] width 242 height 36
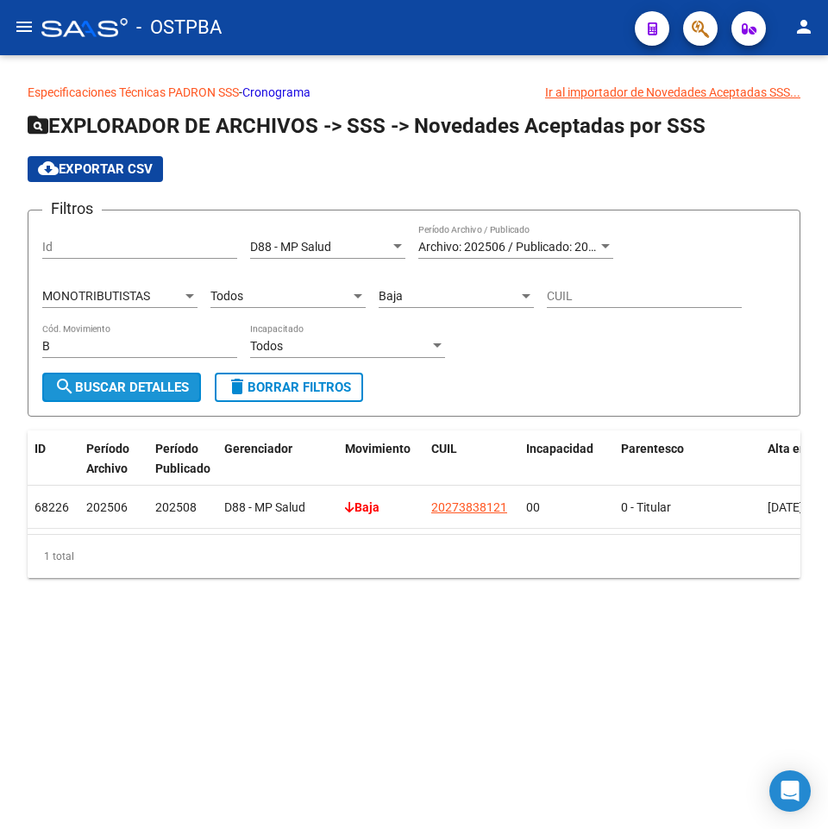
click at [137, 377] on button "search Buscar Detalles" at bounding box center [121, 387] width 159 height 29
click at [146, 296] on span "MONOTRIBUTISTAS" at bounding box center [96, 296] width 108 height 14
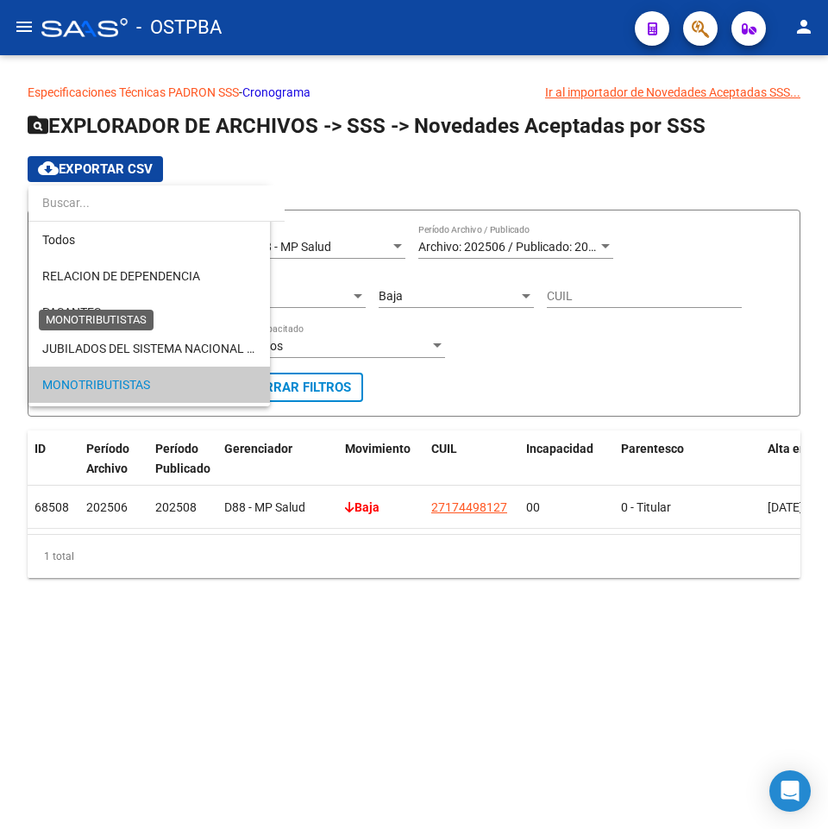
scroll to position [89, 0]
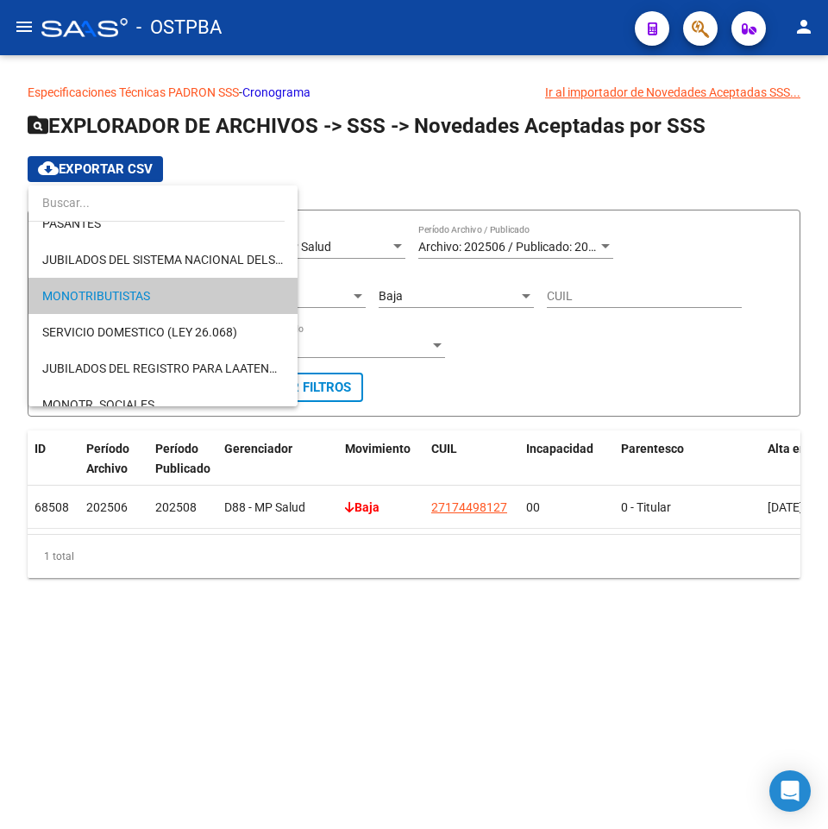
click at [452, 327] on div at bounding box center [414, 414] width 828 height 829
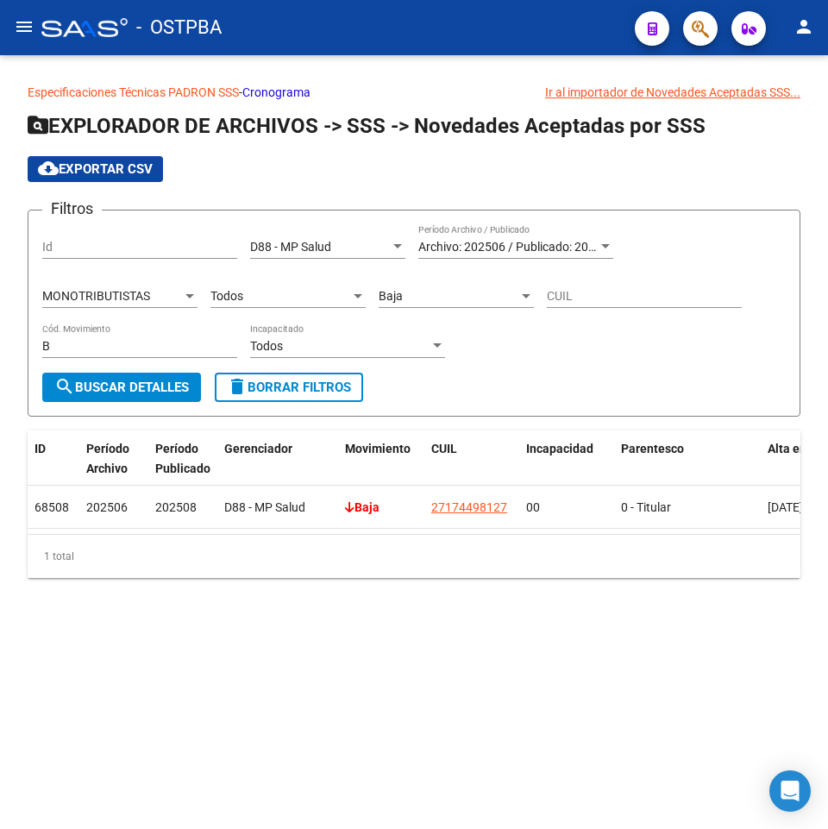
click at [152, 286] on div "MONOTRIBUTISTAS Tipo de Beneficiario" at bounding box center [119, 291] width 155 height 35
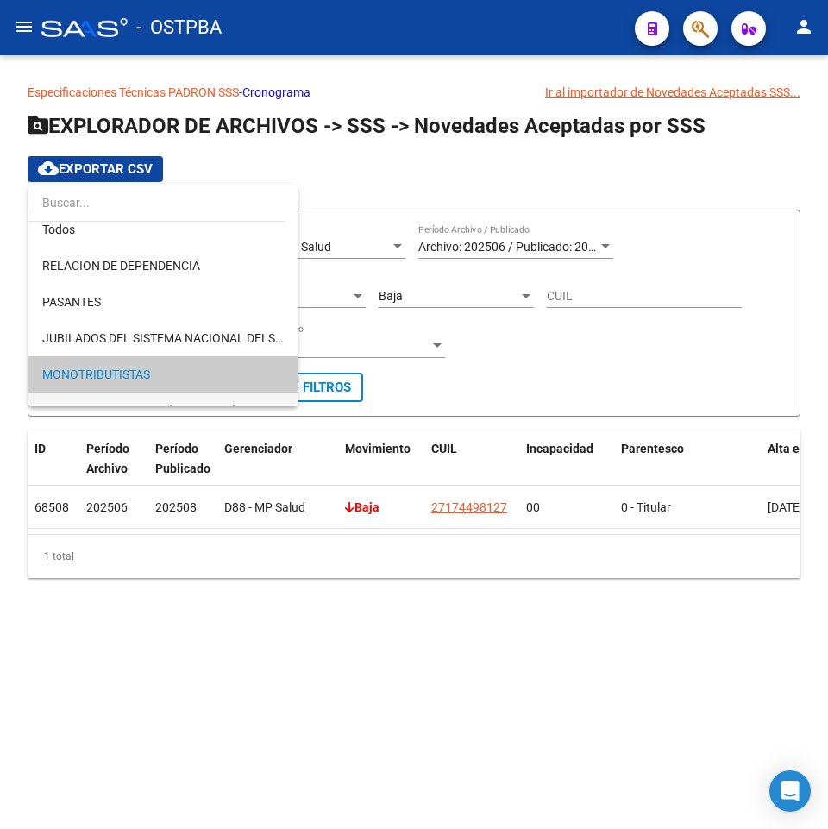
scroll to position [0, 0]
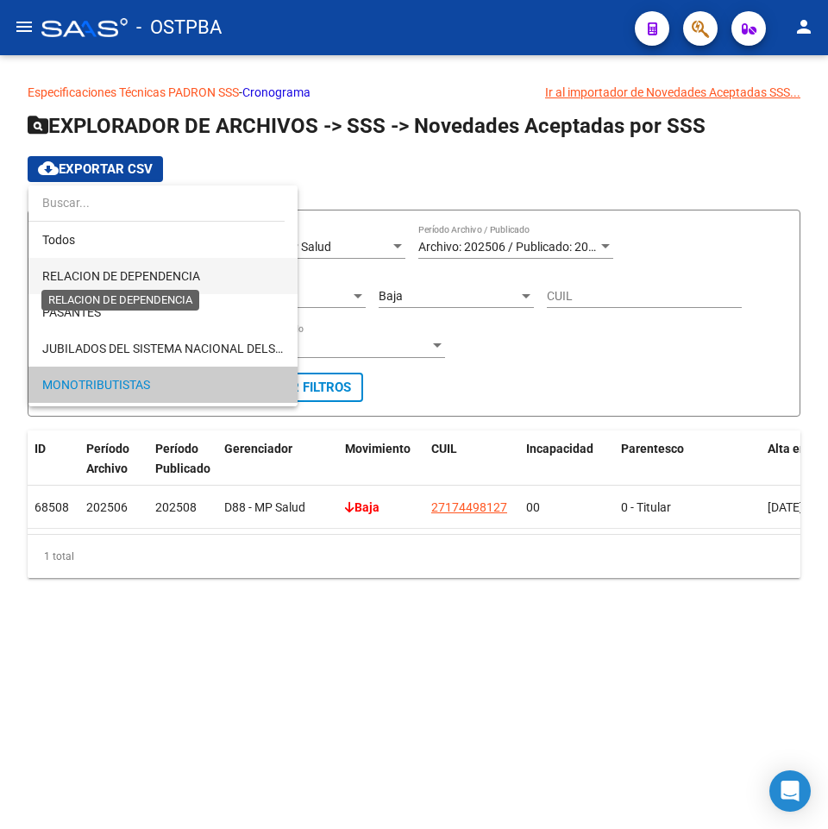
click at [172, 280] on span "RELACION DE DEPENDENCIA" at bounding box center [121, 276] width 158 height 14
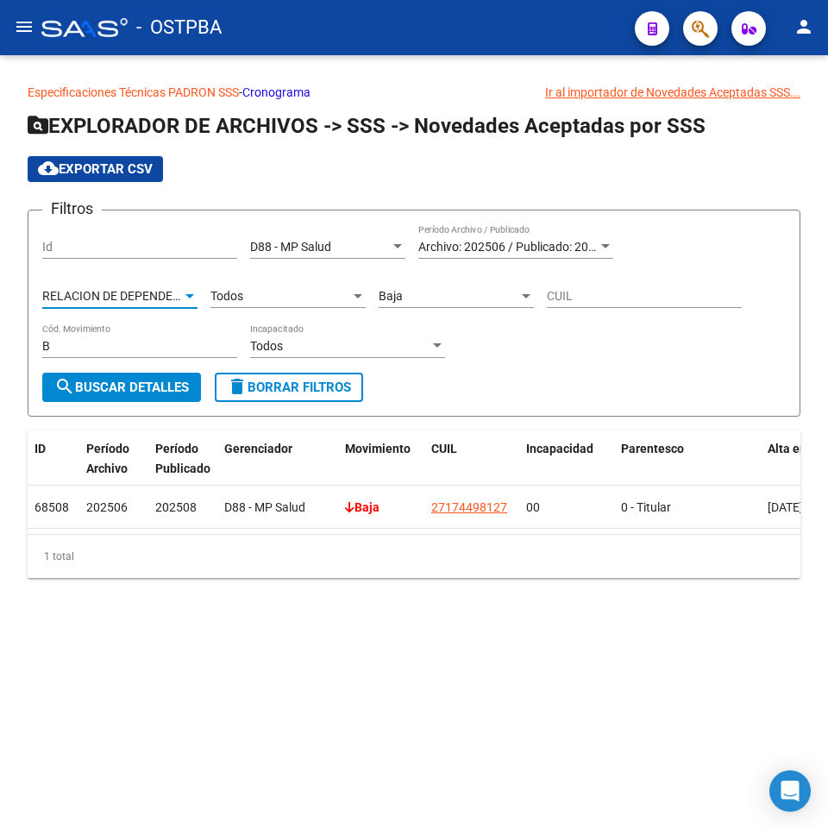
click at [108, 372] on div "B Cód. Movimiento" at bounding box center [139, 348] width 195 height 49
click at [108, 382] on span "search Buscar Detalles" at bounding box center [121, 388] width 135 height 16
click at [186, 285] on div "RELACION DE DEPENDENCIA Tipo de Beneficiario" at bounding box center [119, 291] width 155 height 35
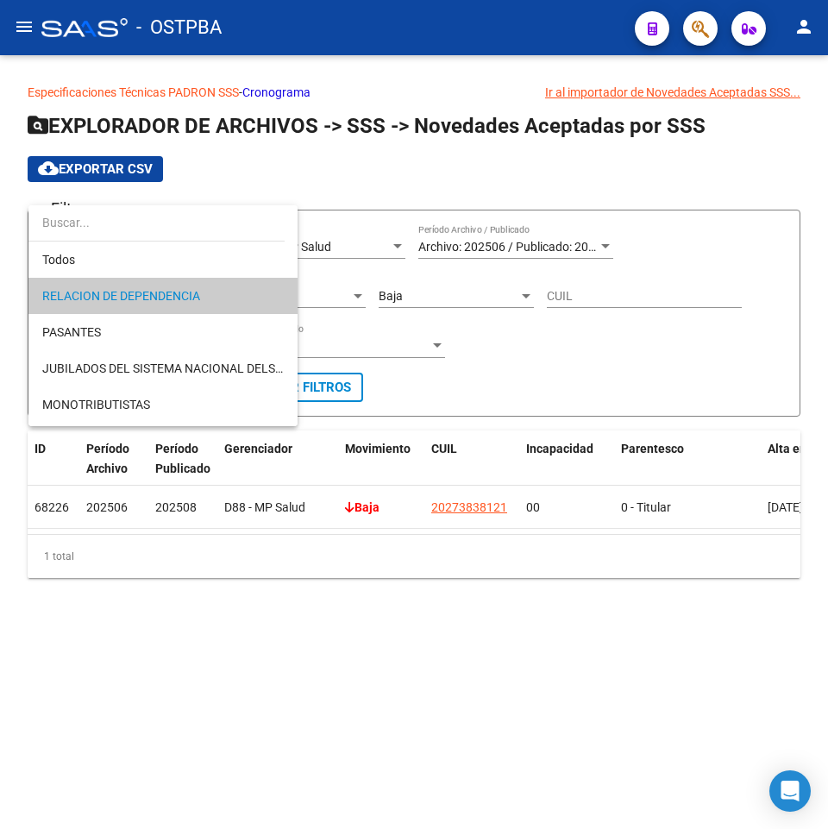
click at [477, 325] on div at bounding box center [414, 414] width 828 height 829
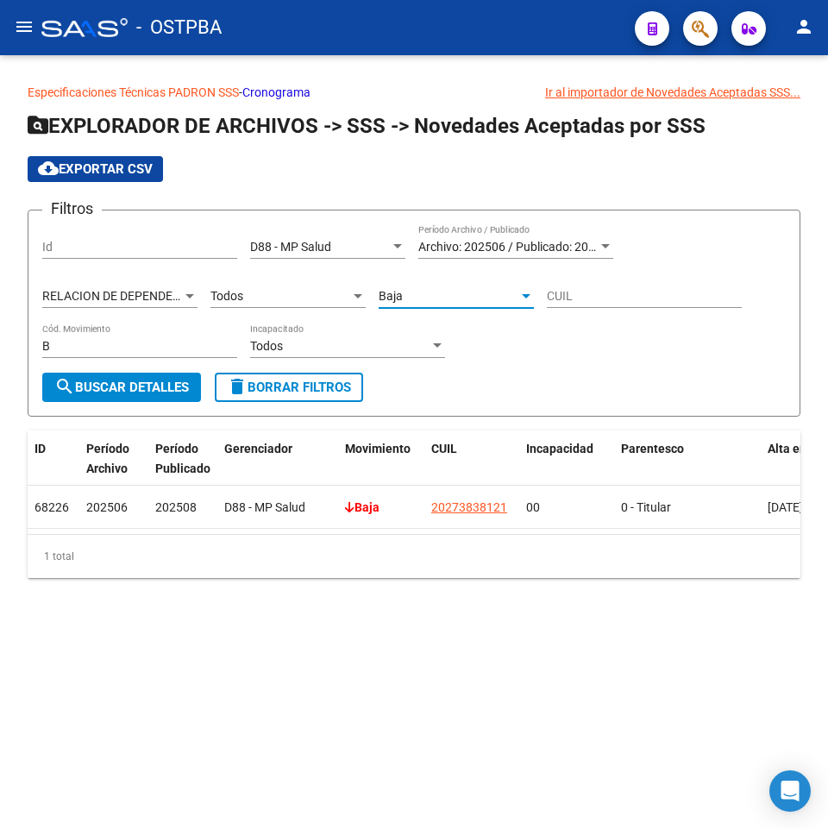
click at [462, 296] on div "Baja" at bounding box center [449, 296] width 140 height 15
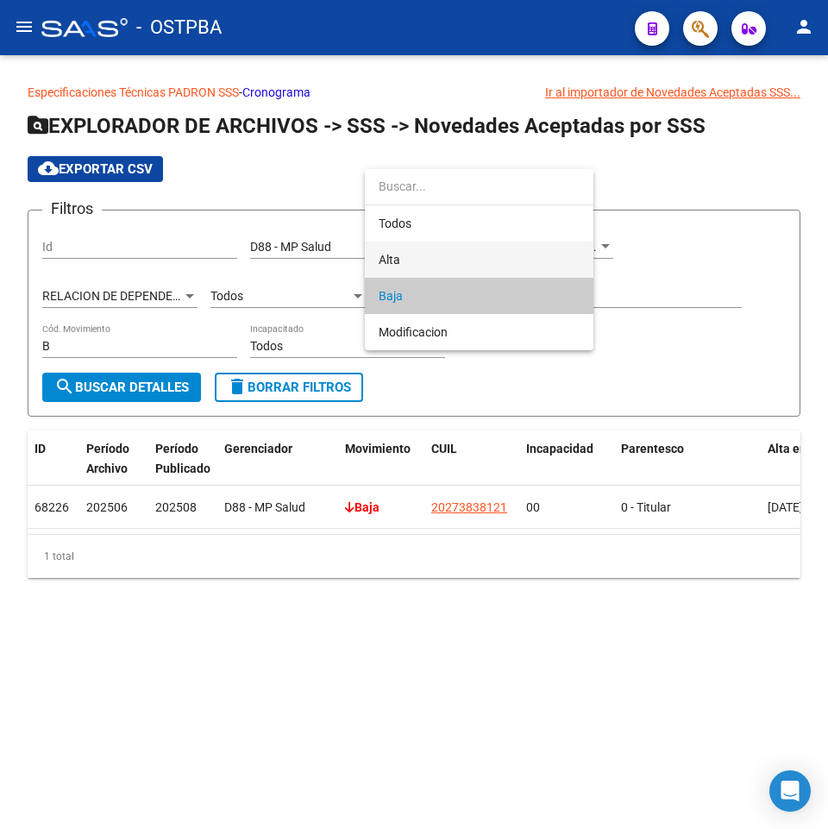
drag, startPoint x: 431, startPoint y: 258, endPoint x: 367, endPoint y: 270, distance: 65.0
click at [430, 258] on span "Alta" at bounding box center [479, 260] width 201 height 36
type input "A"
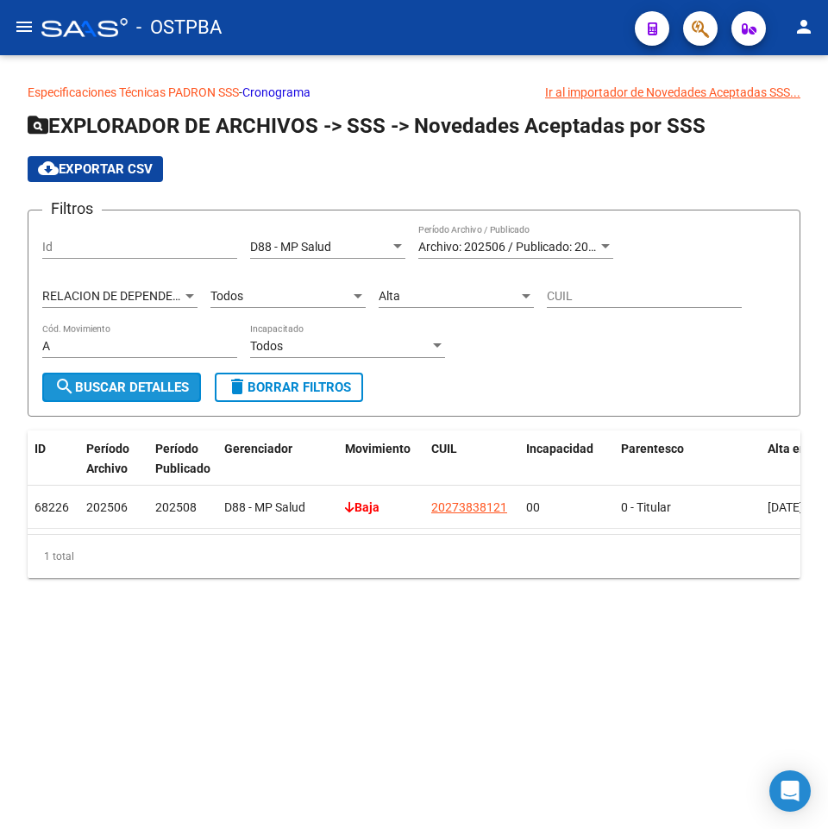
click at [127, 394] on span "search Buscar Detalles" at bounding box center [121, 388] width 135 height 16
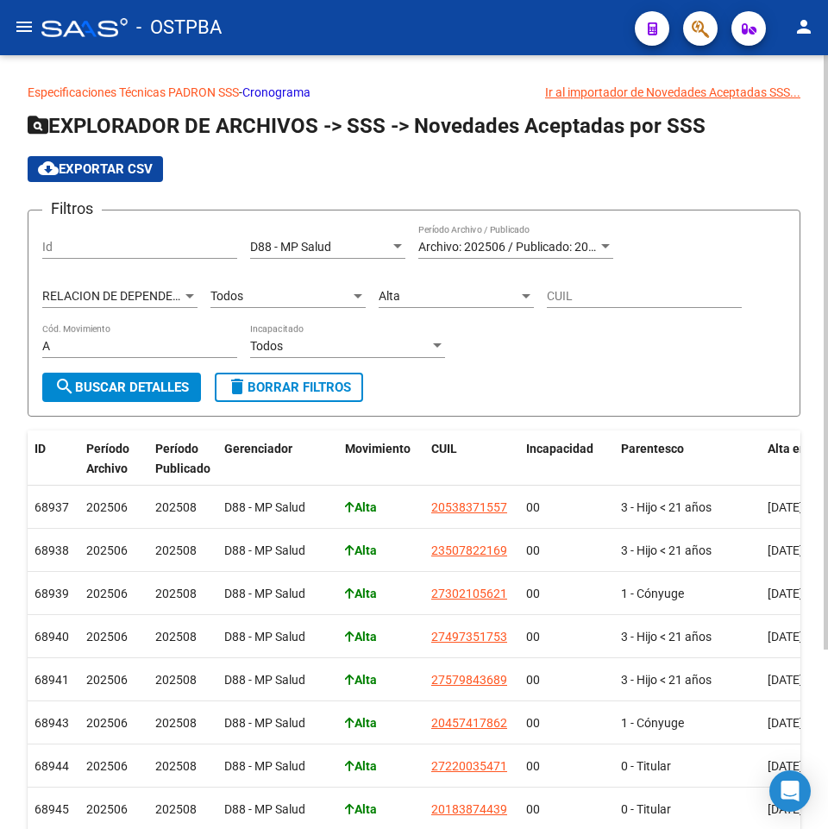
click at [95, 282] on div "RELACION DE DEPENDENCIA Tipo de Beneficiario" at bounding box center [119, 291] width 155 height 35
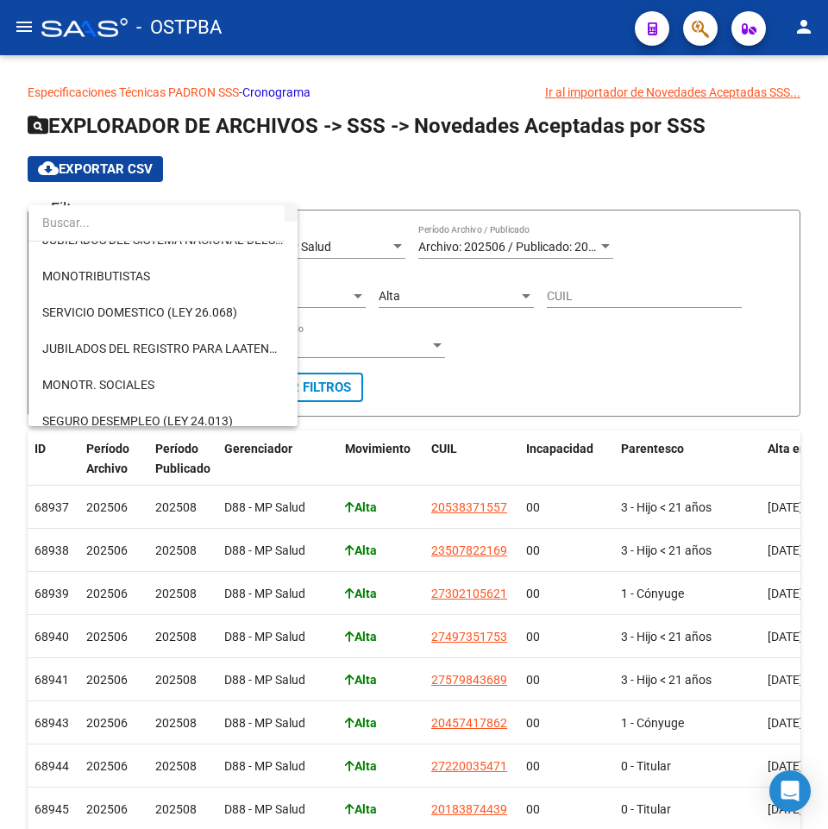
scroll to position [173, 0]
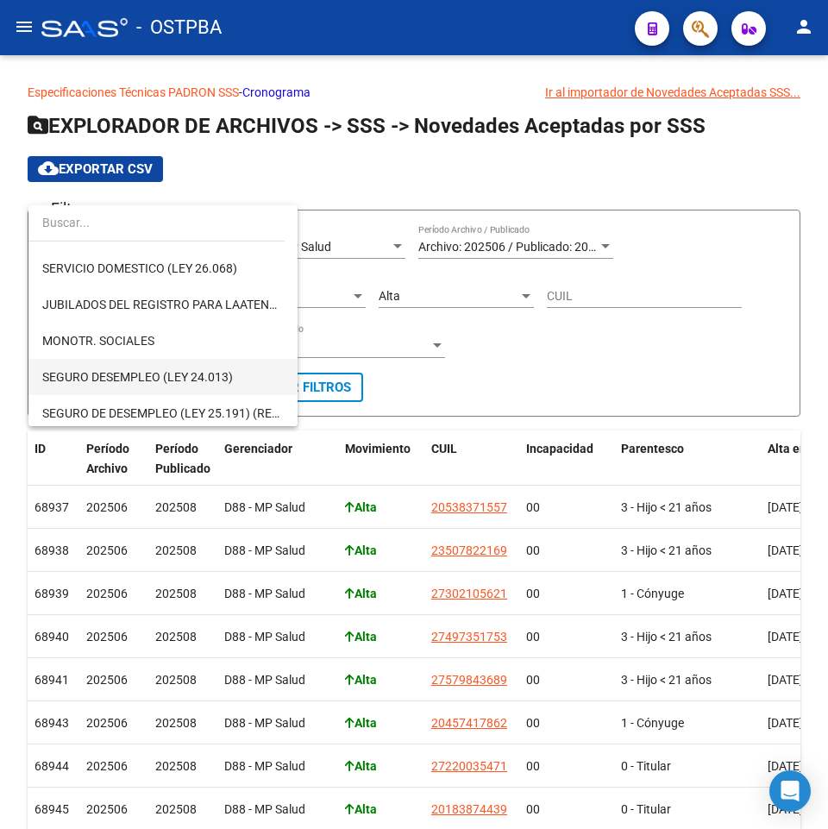
click at [144, 368] on span "SEGURO DESEMPLEO (LEY 24.013)" at bounding box center [163, 377] width 242 height 36
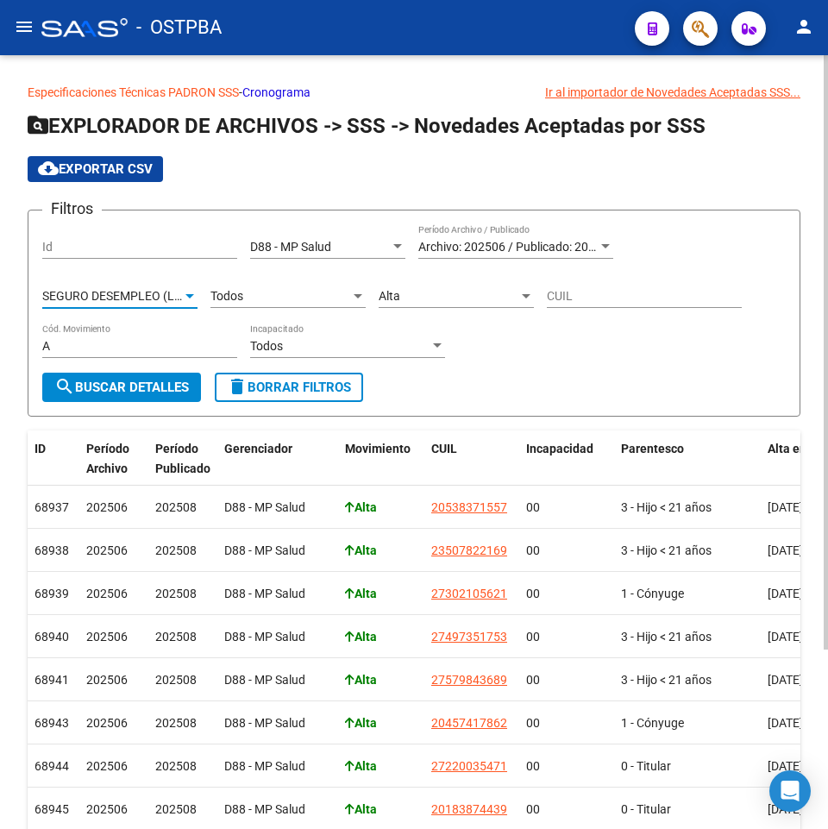
click at [422, 290] on div "Alta" at bounding box center [449, 296] width 140 height 15
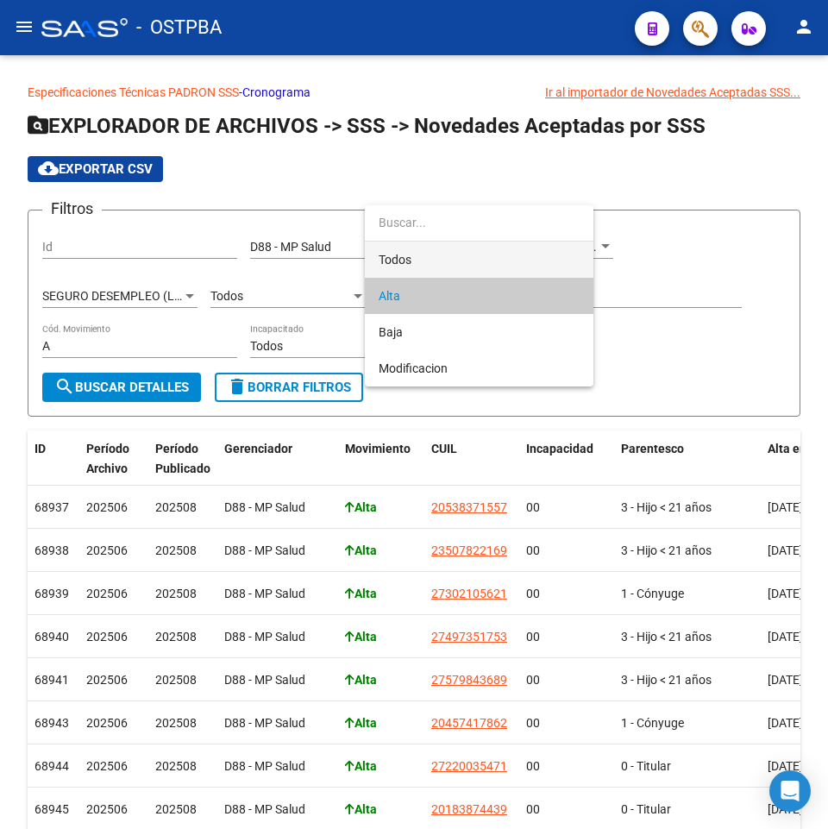
click at [431, 255] on span "Todos" at bounding box center [479, 260] width 201 height 36
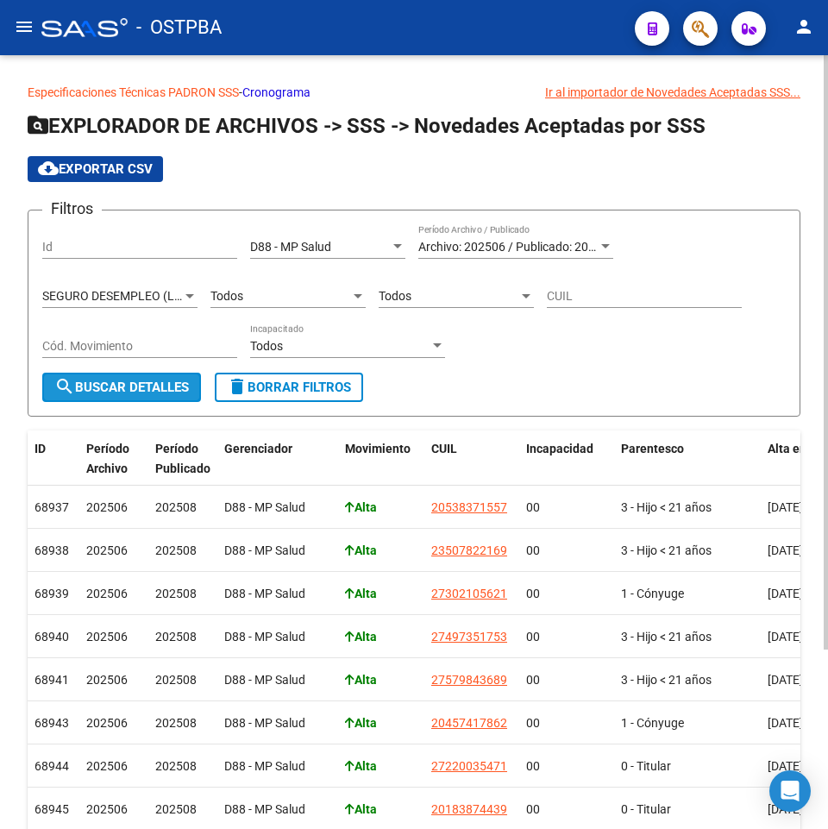
click at [125, 386] on span "search Buscar Detalles" at bounding box center [121, 388] width 135 height 16
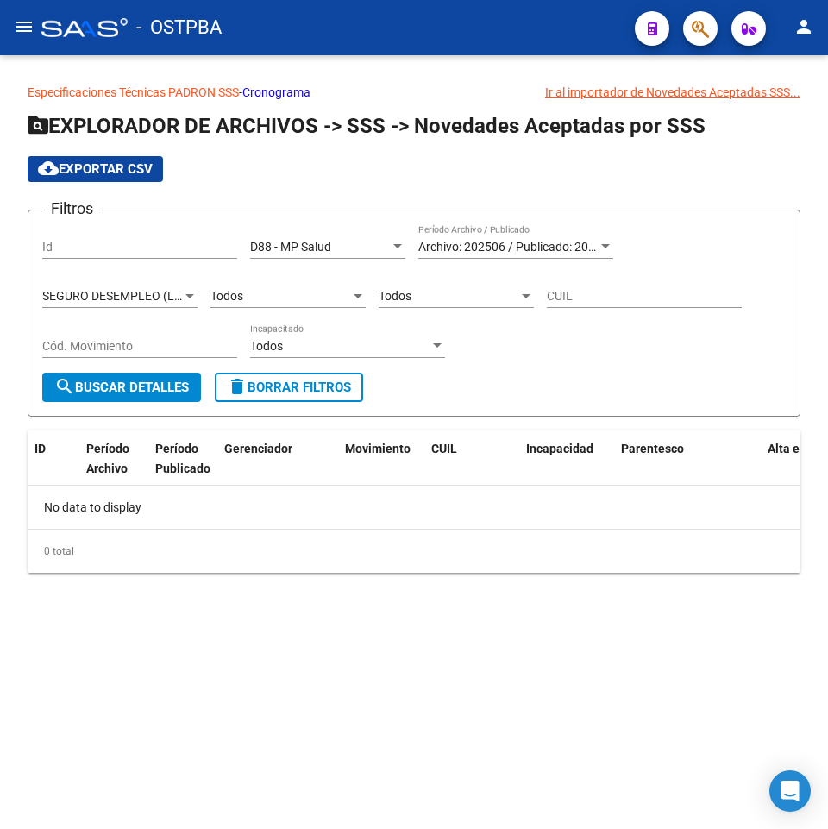
click at [129, 314] on div "SEGURO DESEMPLEO (LEY 24.013) Tipo de Beneficiario" at bounding box center [119, 298] width 155 height 49
click at [129, 301] on span "SEGURO DESEMPLEO (LEY 24.013)" at bounding box center [137, 296] width 191 height 14
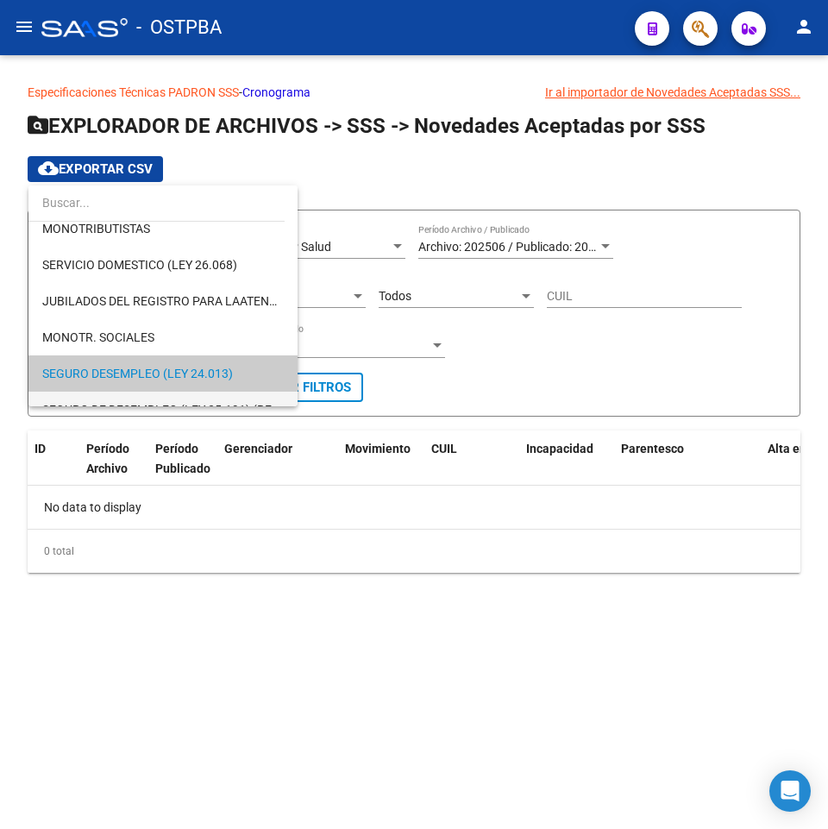
scroll to position [148, 0]
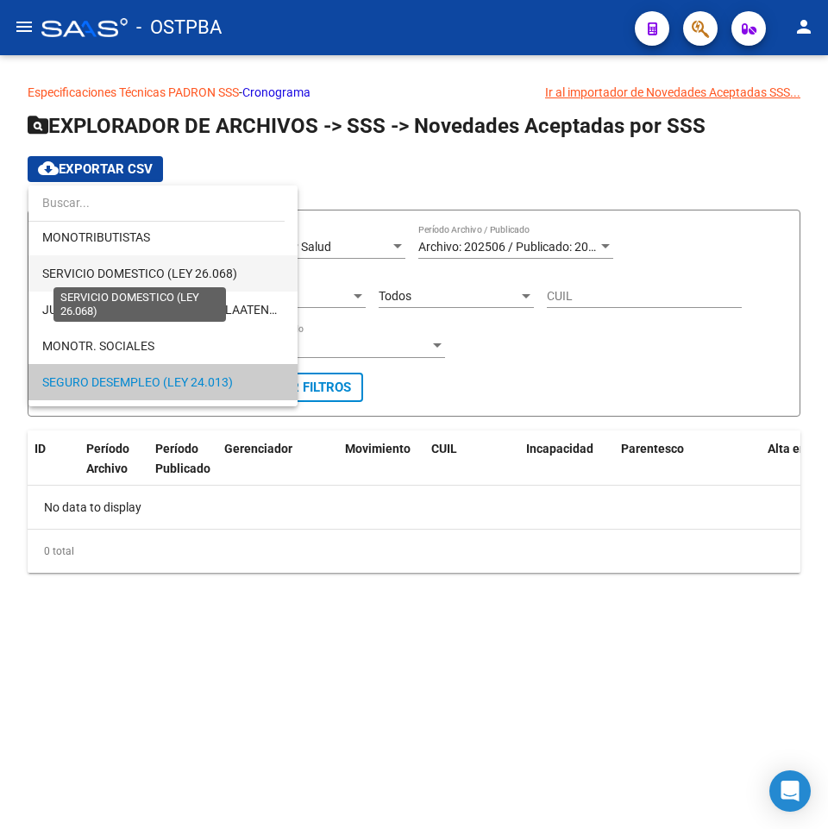
click at [177, 273] on span "SERVICIO DOMESTICO (LEY 26.068)" at bounding box center [139, 274] width 195 height 14
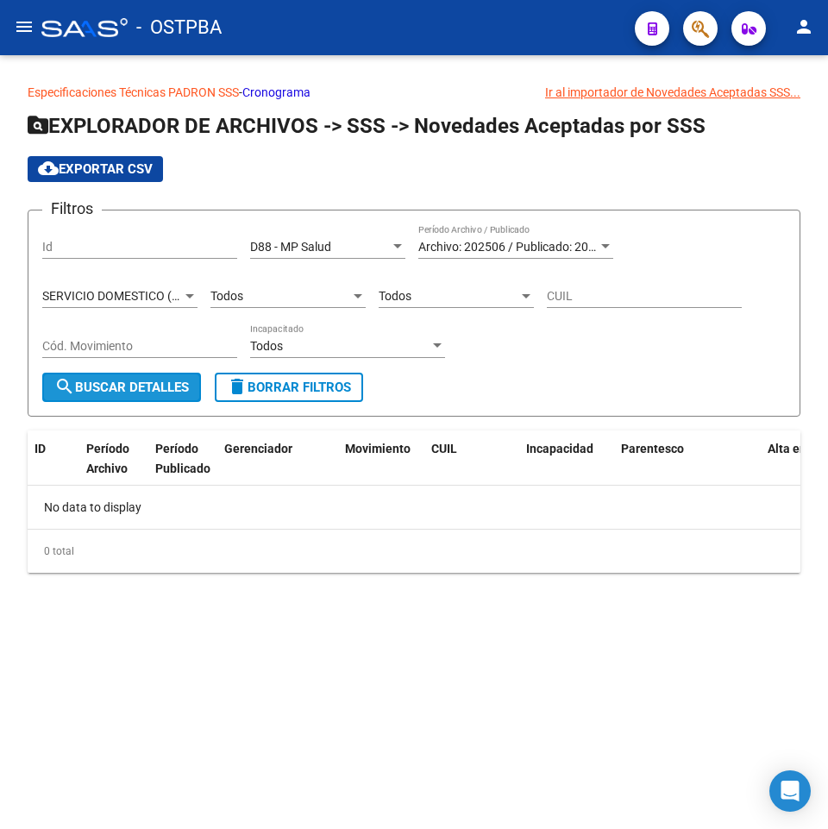
click at [129, 387] on span "search Buscar Detalles" at bounding box center [121, 388] width 135 height 16
click at [139, 297] on span "SERVICIO DOMESTICO (LEY 26.068)" at bounding box center [139, 296] width 195 height 14
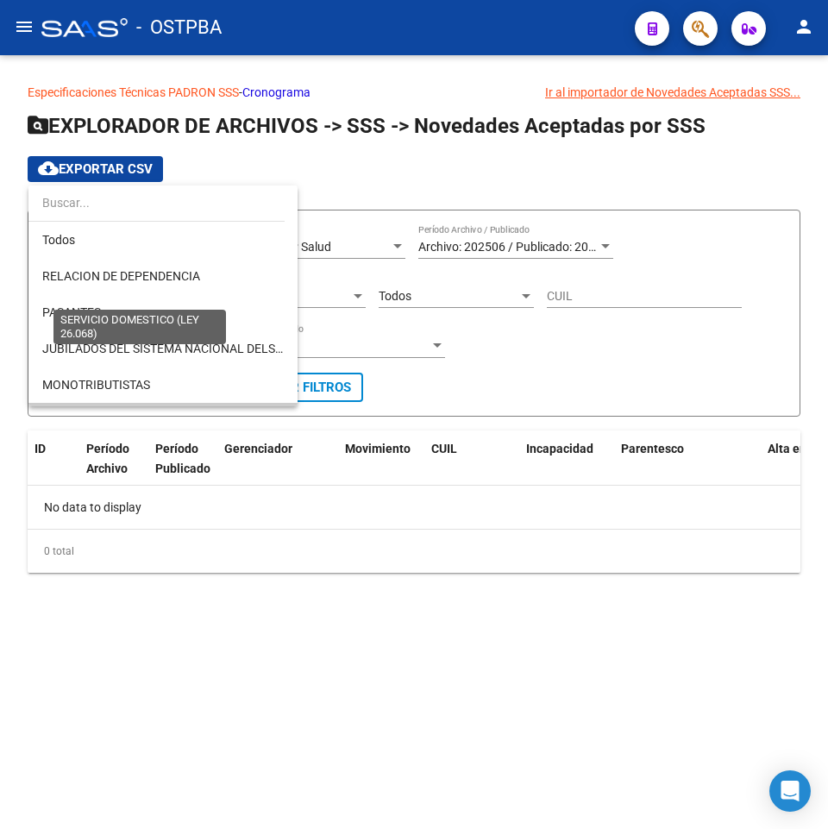
scroll to position [125, 0]
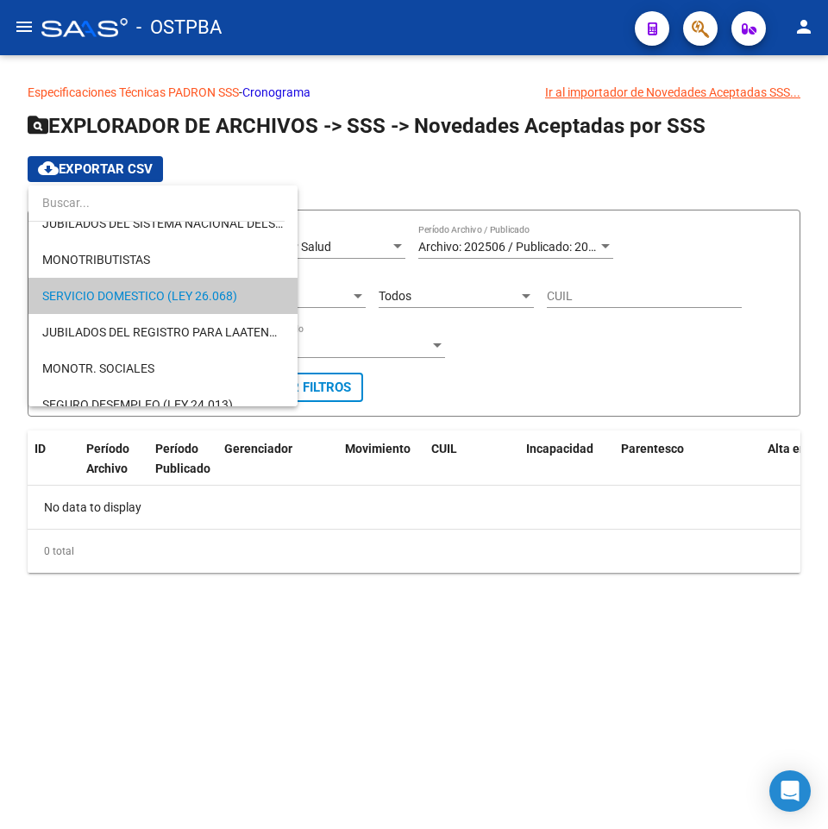
click at [548, 715] on div at bounding box center [414, 414] width 828 height 829
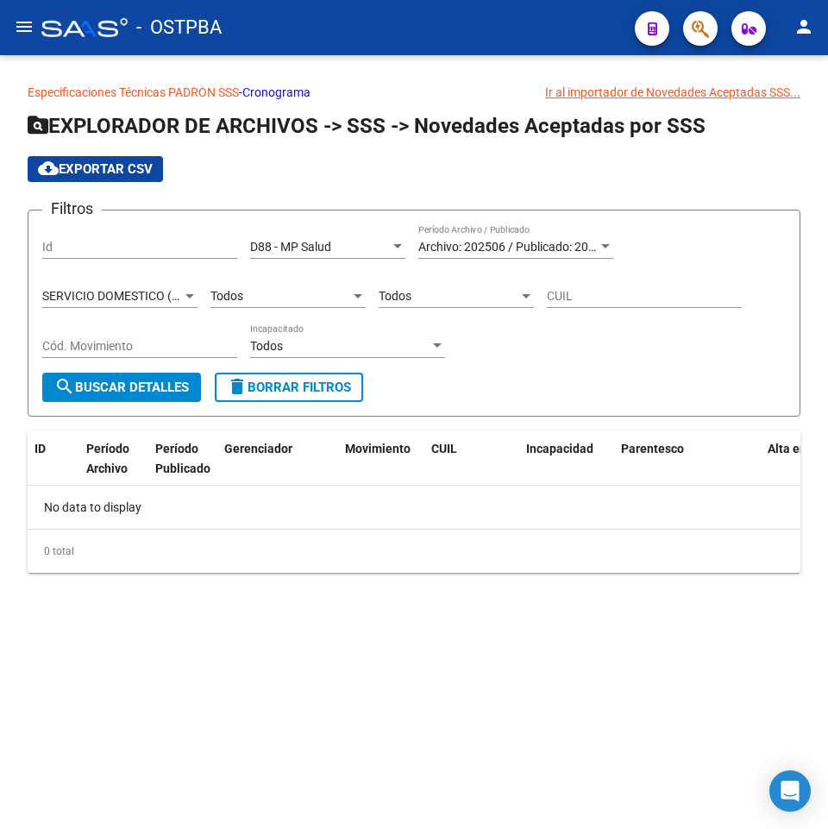
click at [192, 287] on div "SERVICIO DOMESTICO (LEY 26.068) Tipo de Beneficiario" at bounding box center [119, 291] width 155 height 35
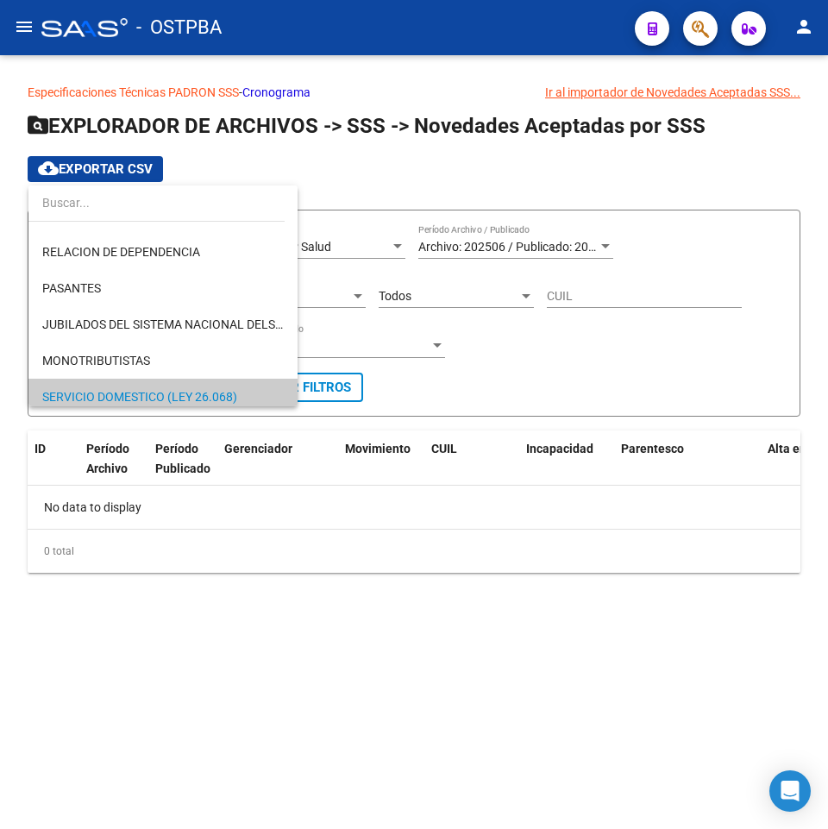
scroll to position [0, 0]
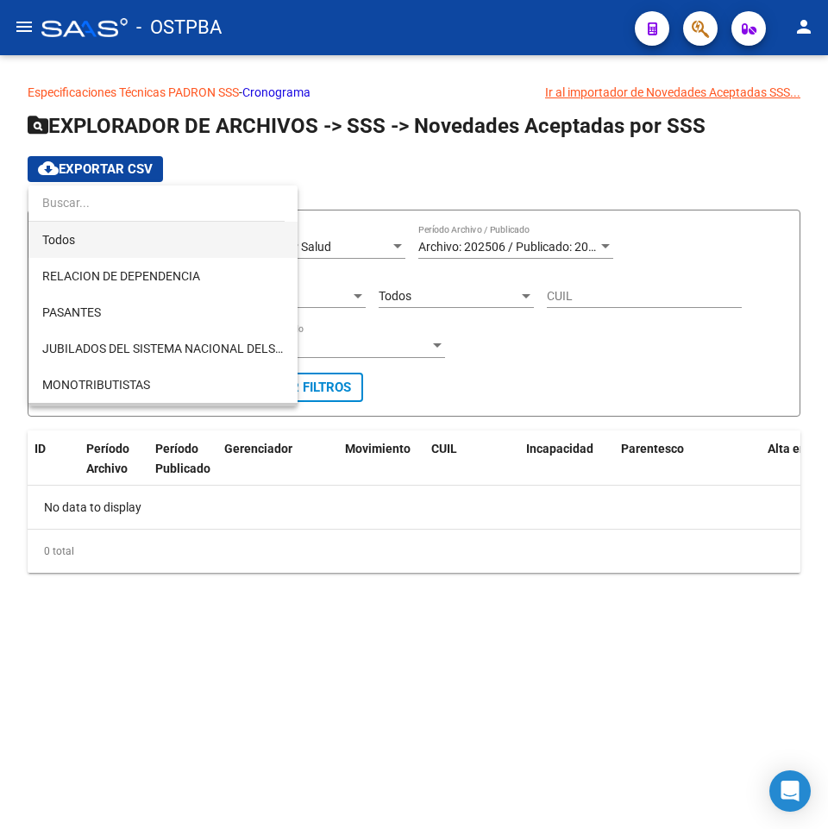
click at [172, 240] on span "Todos" at bounding box center [163, 240] width 242 height 36
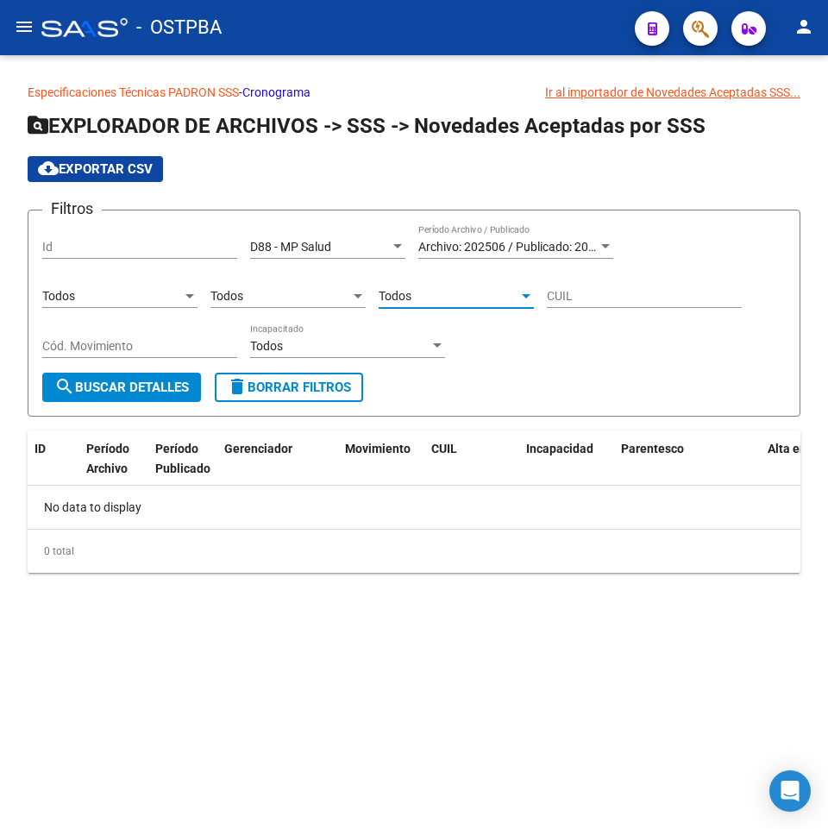
click at [425, 293] on div "Todos" at bounding box center [449, 296] width 140 height 15
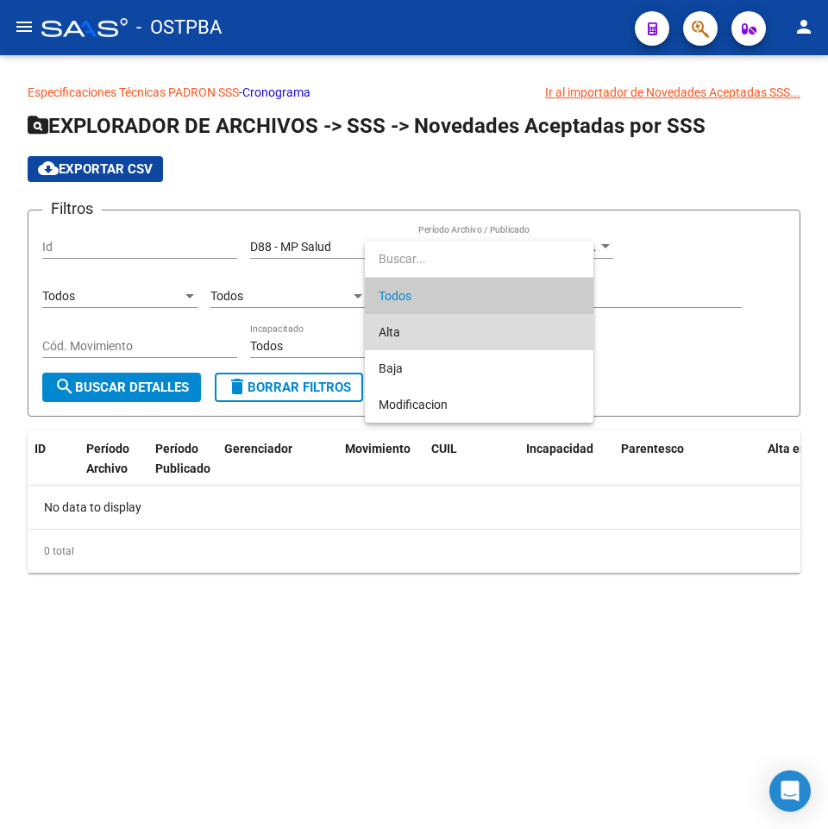
click at [441, 344] on span "Alta" at bounding box center [479, 332] width 201 height 36
type input "A"
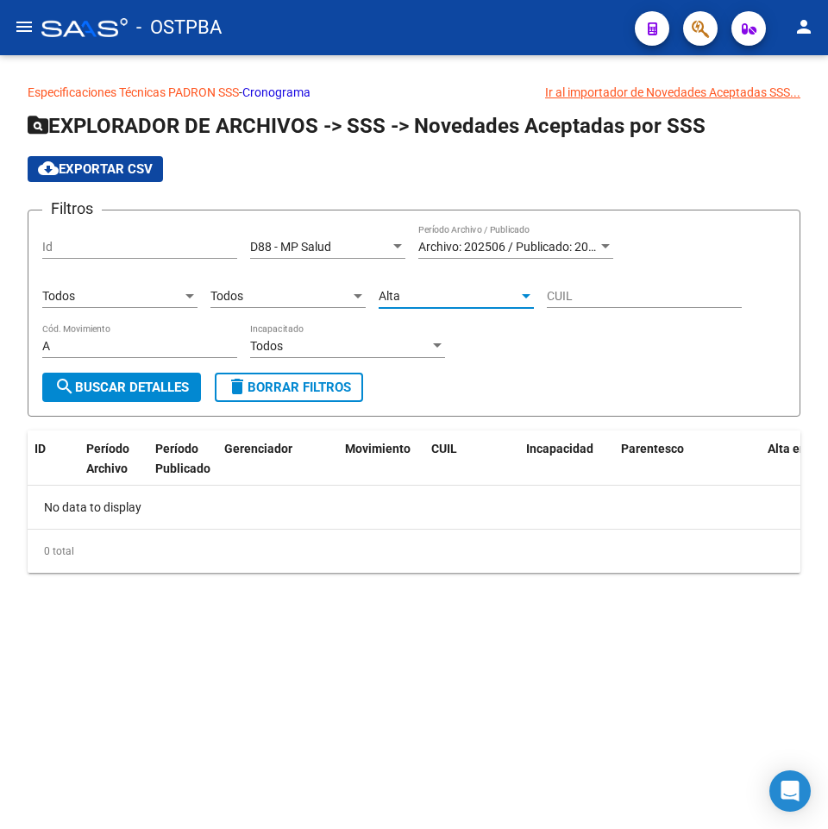
click at [116, 391] on span "search Buscar Detalles" at bounding box center [121, 388] width 135 height 16
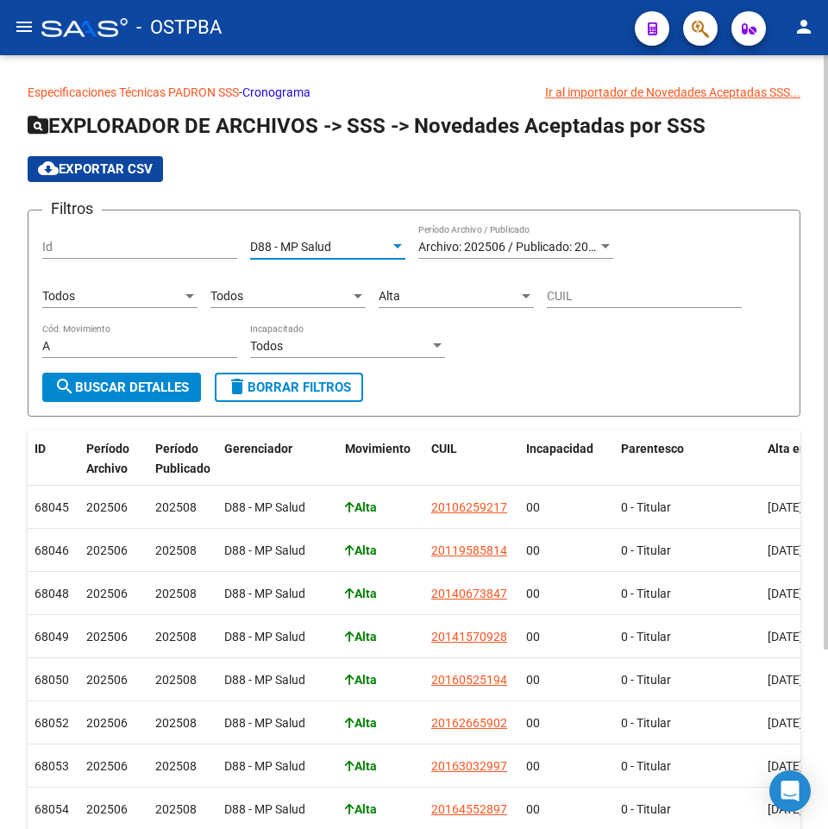
click at [362, 242] on div "D88 - MP Salud" at bounding box center [320, 247] width 140 height 15
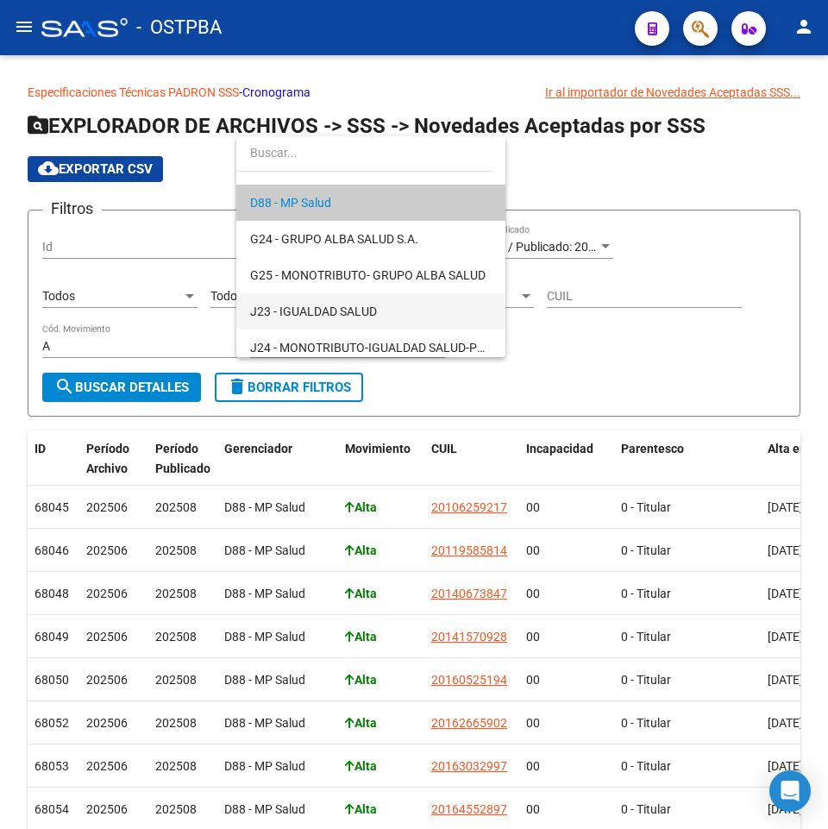
scroll to position [248, 0]
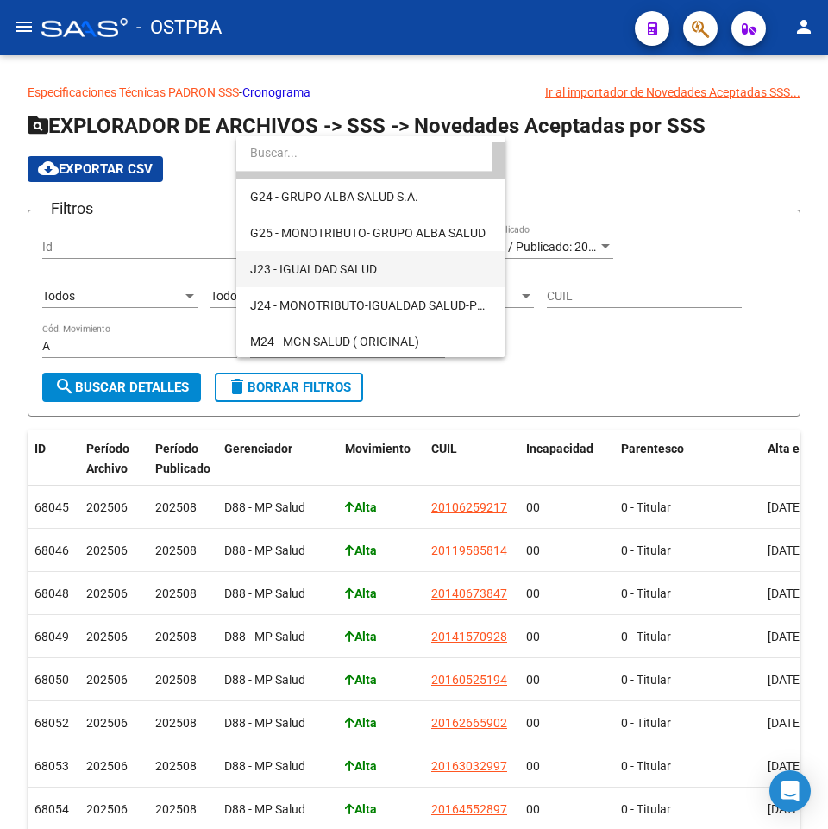
click at [412, 280] on span "J23 - IGUALDAD SALUD" at bounding box center [371, 269] width 242 height 36
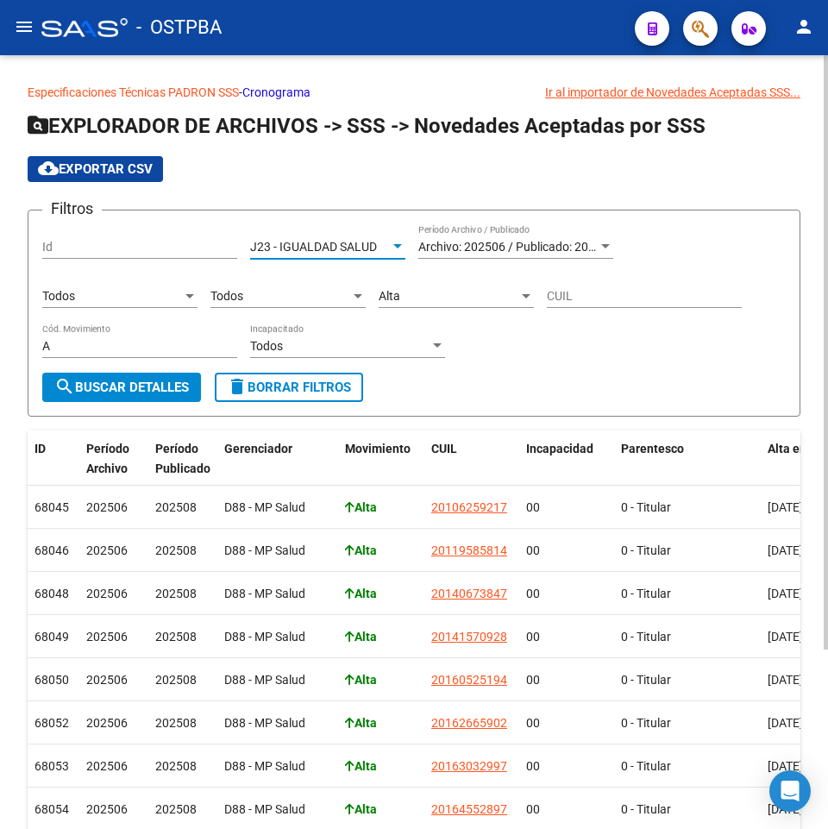
click at [427, 287] on div "Alta Cód. Movimiento" at bounding box center [456, 291] width 155 height 35
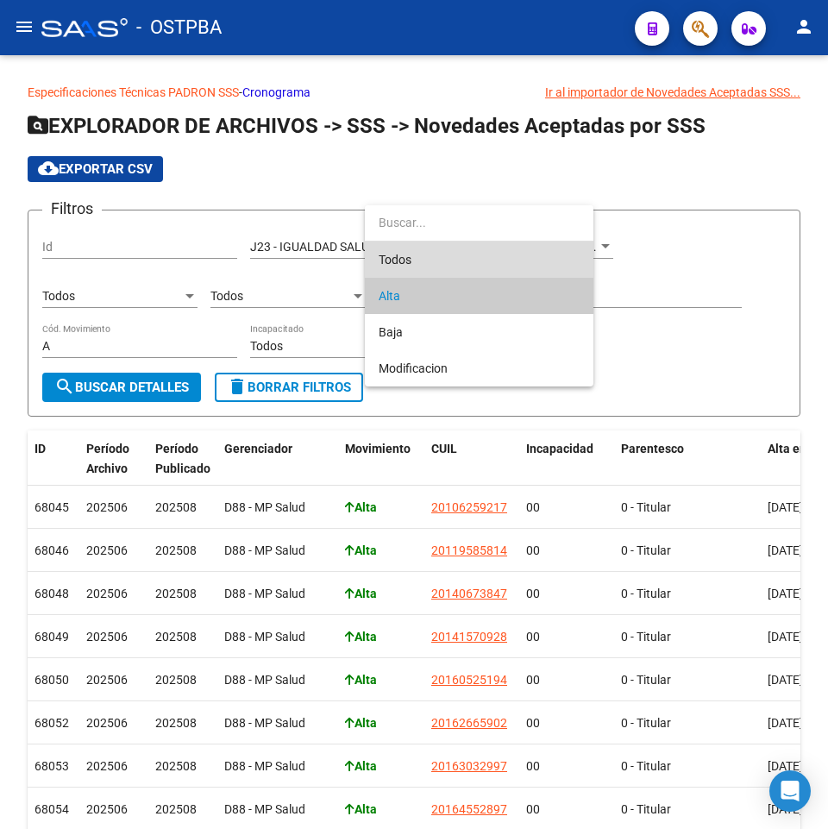
click at [427, 261] on span "Todos" at bounding box center [479, 260] width 201 height 36
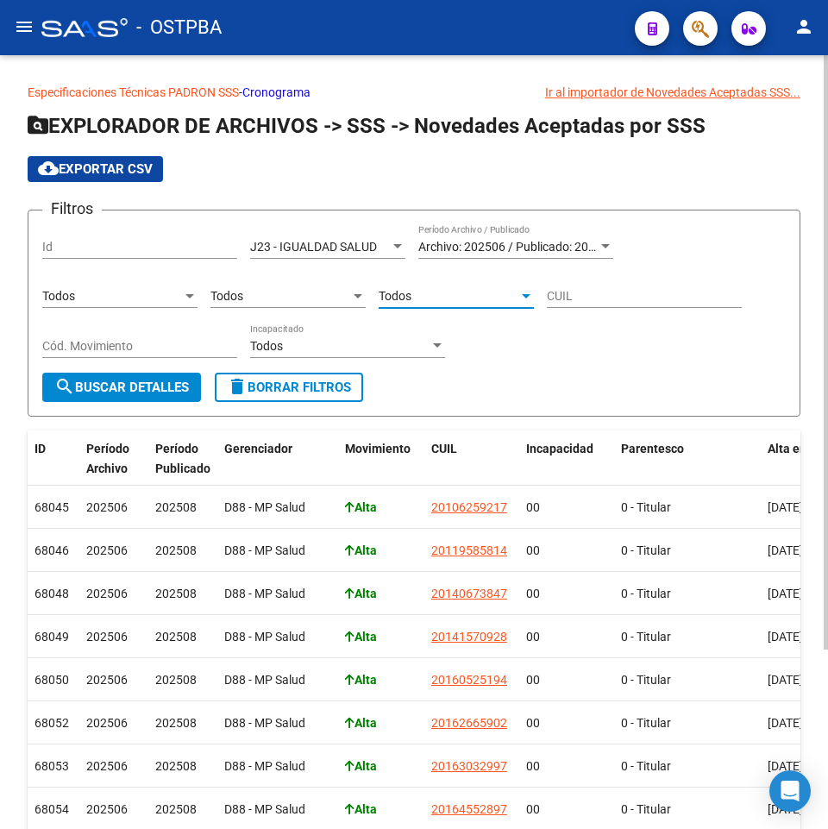
click at [157, 388] on span "search Buscar Detalles" at bounding box center [121, 388] width 135 height 16
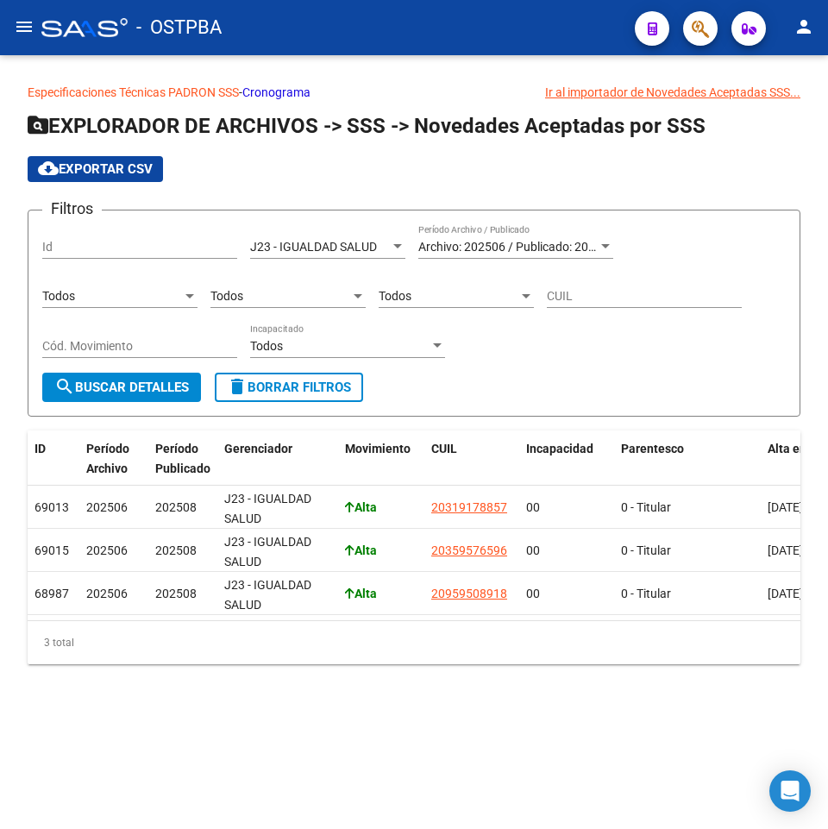
click at [657, 365] on div "Filtros Id J23 - IGUALDAD SALUD Seleccionar Gerenciador Archivo: 202506 / Publi…" at bounding box center [414, 298] width 744 height 148
click at [337, 246] on span "J23 - IGUALDAD SALUD" at bounding box center [313, 247] width 127 height 14
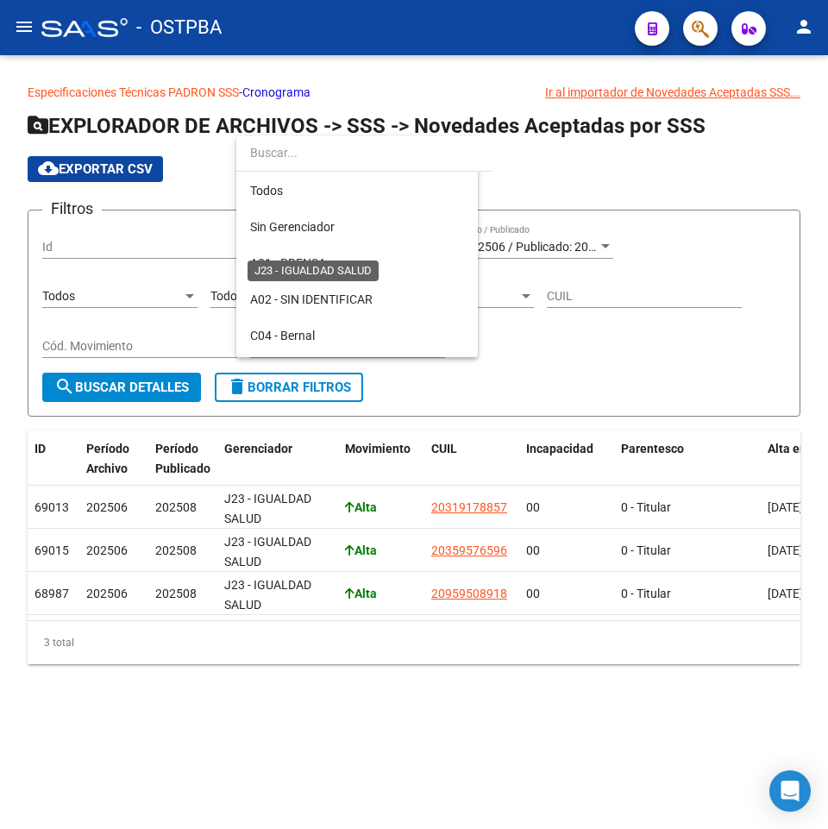
scroll to position [270, 0]
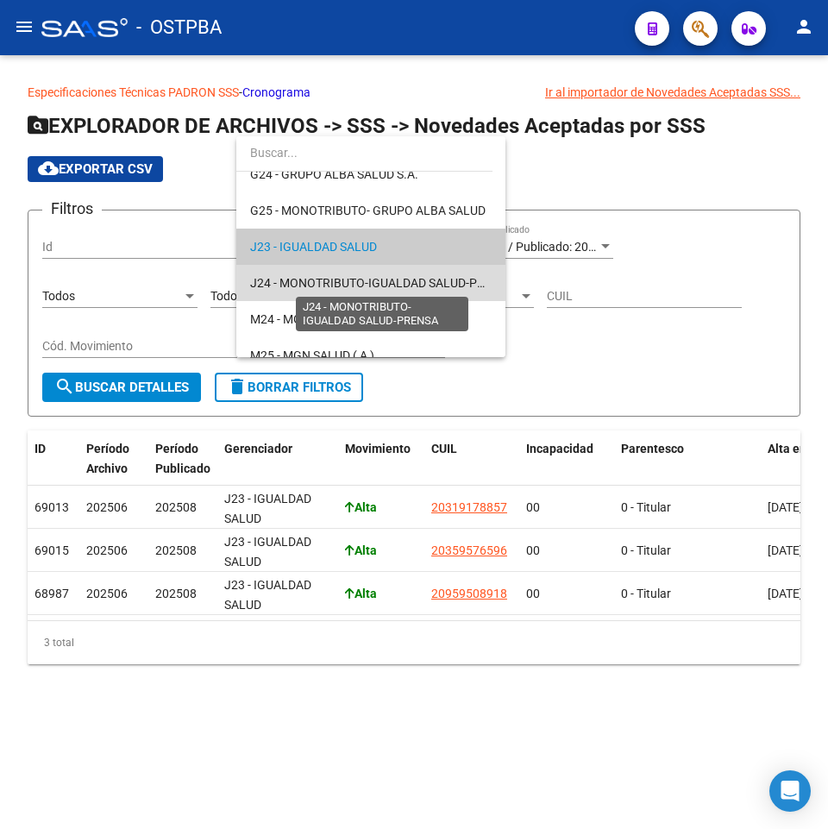
click at [396, 276] on span "J24 - MONOTRIBUTO-IGUALDAD SALUD-PRENSA" at bounding box center [382, 283] width 265 height 14
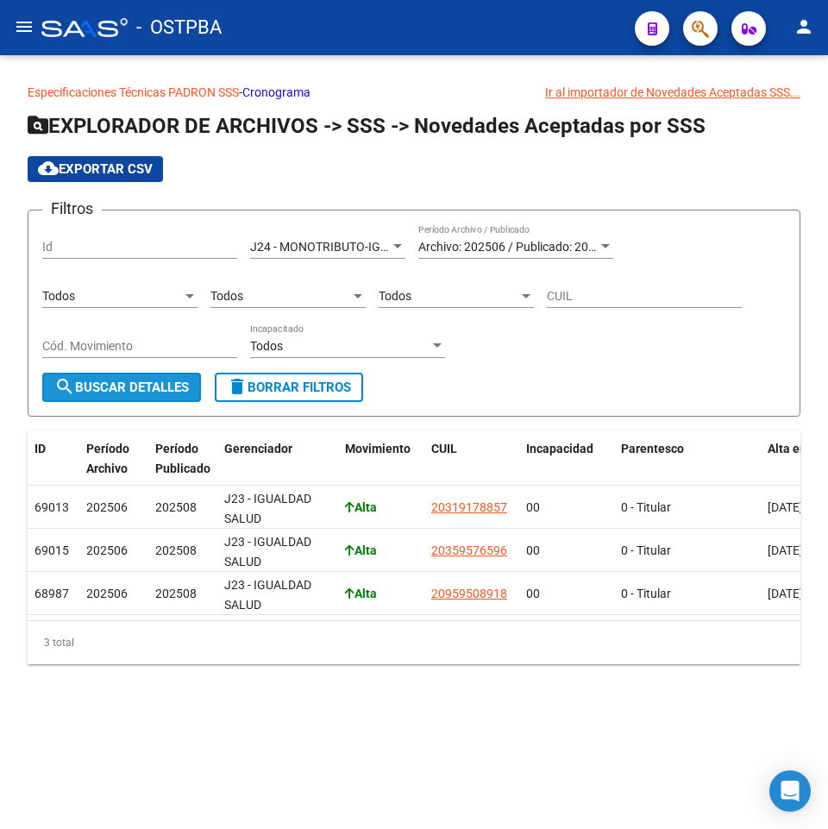
click at [157, 378] on button "search Buscar Detalles" at bounding box center [121, 387] width 159 height 29
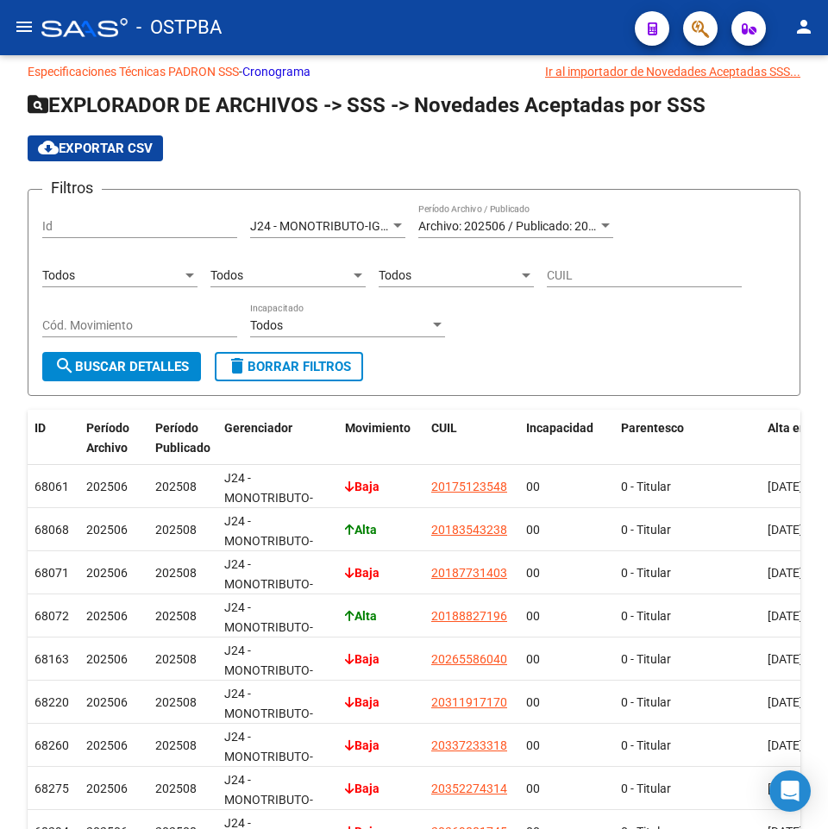
scroll to position [0, 0]
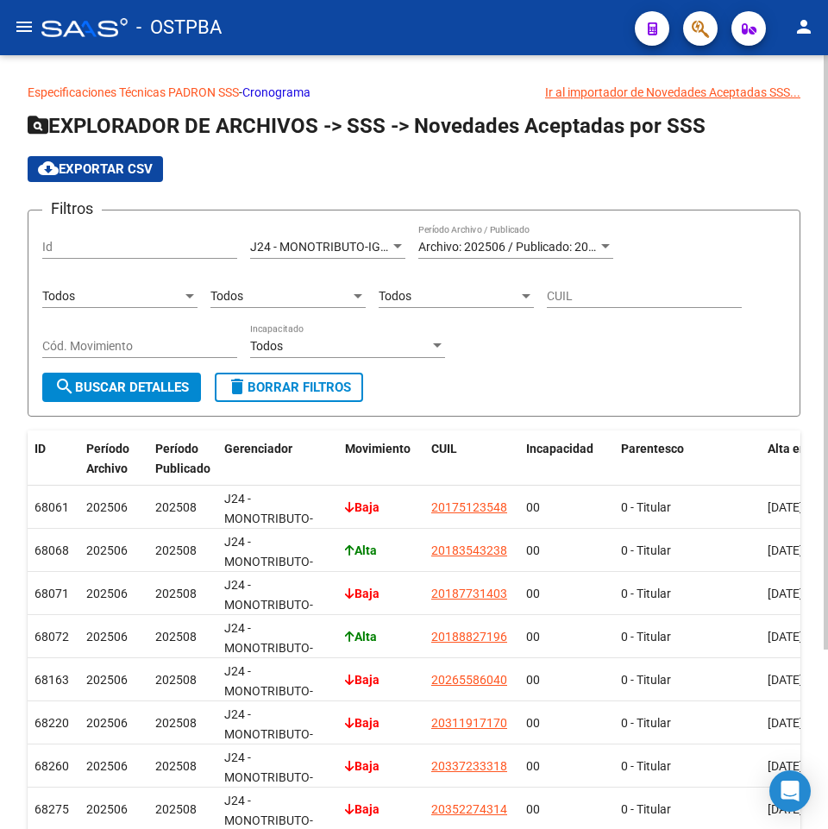
click at [368, 238] on div "J24 - MONOTRIBUTO-IGUALDAD SALUD-PRENSA Seleccionar Gerenciador" at bounding box center [327, 241] width 155 height 35
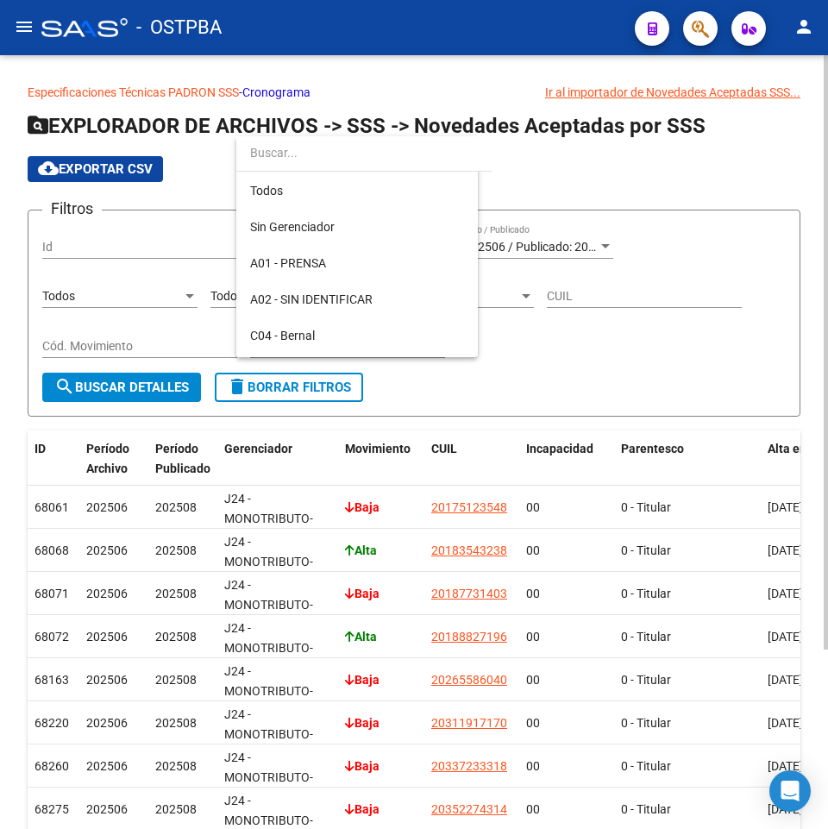
scroll to position [306, 0]
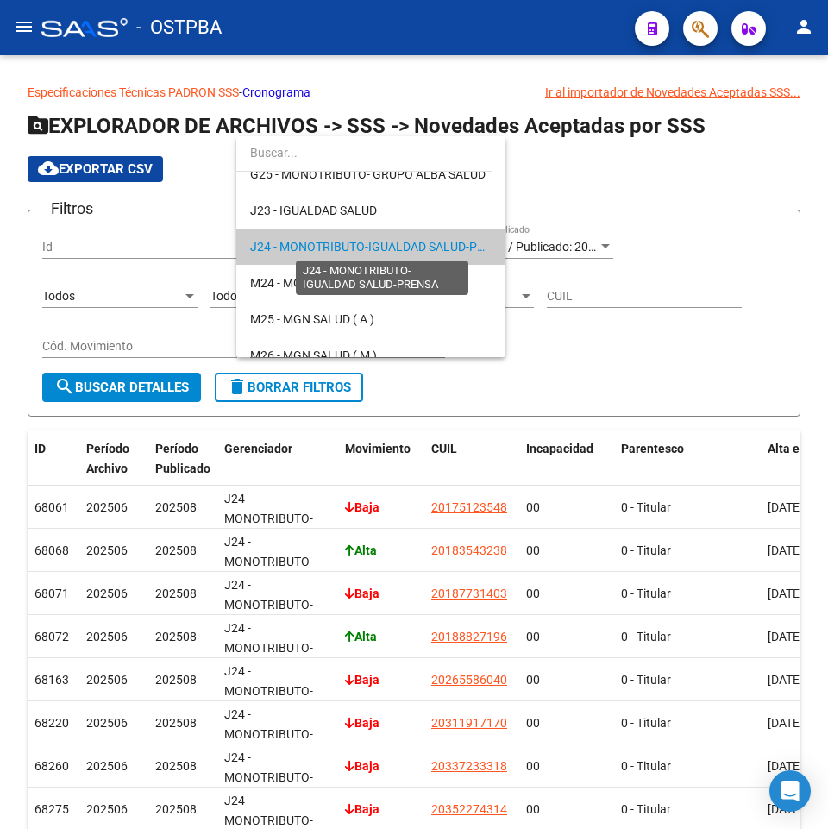
click at [432, 249] on span "J24 - MONOTRIBUTO-IGUALDAD SALUD-PRENSA" at bounding box center [382, 247] width 265 height 14
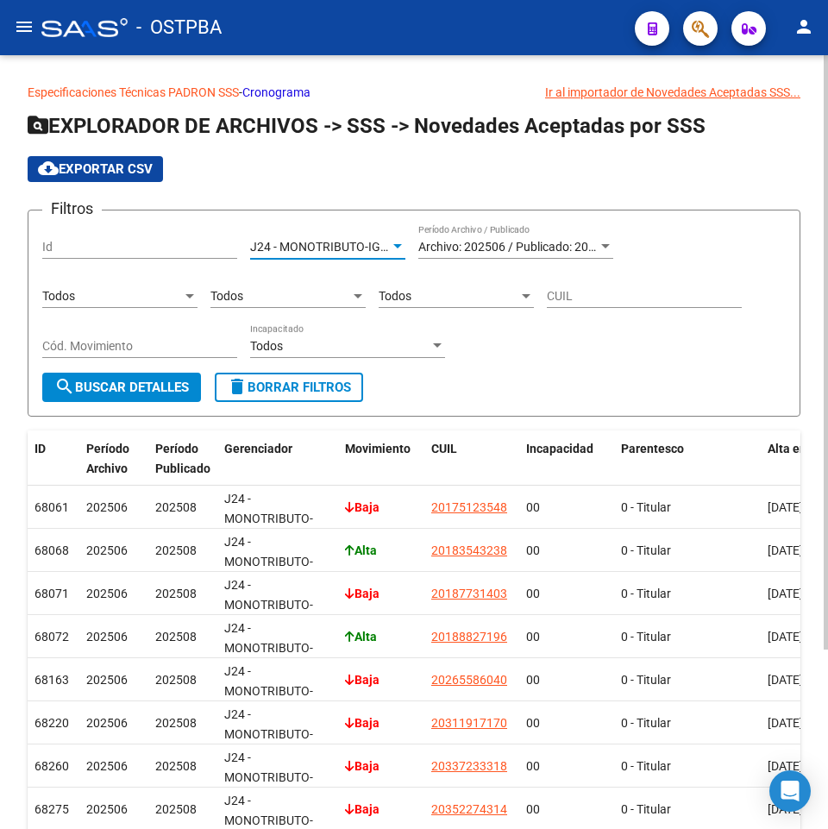
click at [518, 240] on span "Archivo: 202506 / Publicado: 202508" at bounding box center [518, 247] width 198 height 14
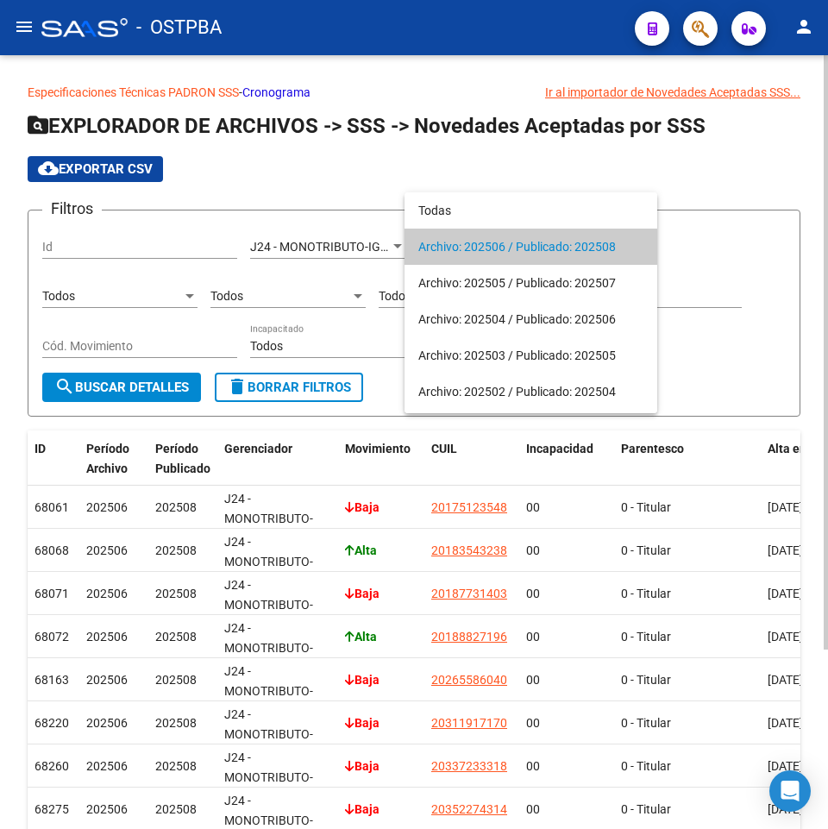
drag, startPoint x: 500, startPoint y: 245, endPoint x: 469, endPoint y: 245, distance: 30.2
click at [484, 245] on span "Archivo: 202506 / Publicado: 202508" at bounding box center [531, 247] width 225 height 36
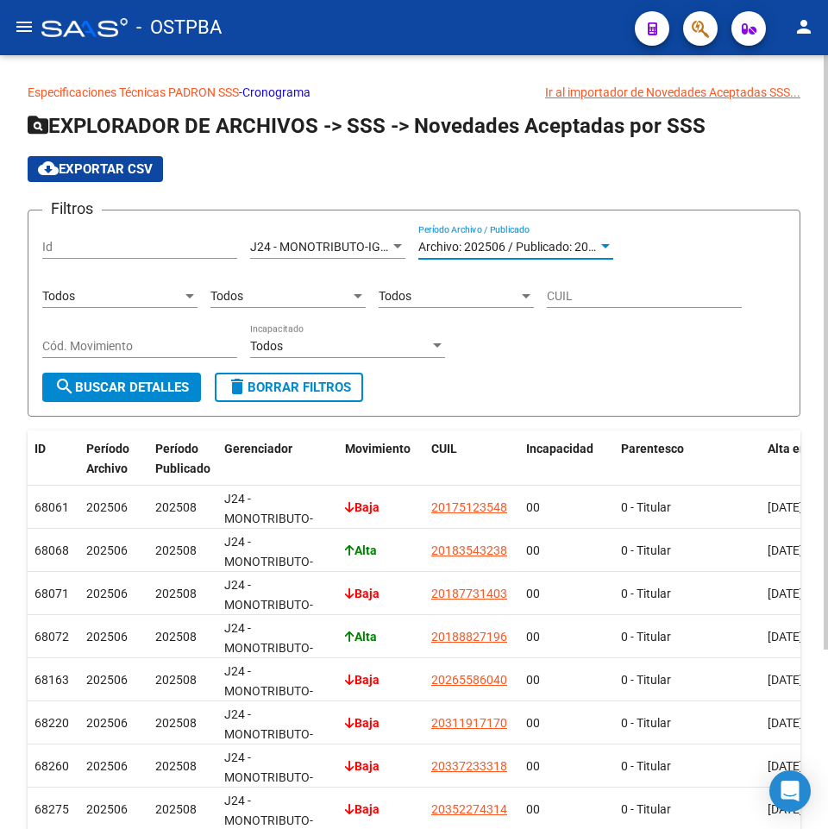
click at [98, 386] on span "search Buscar Detalles" at bounding box center [121, 388] width 135 height 16
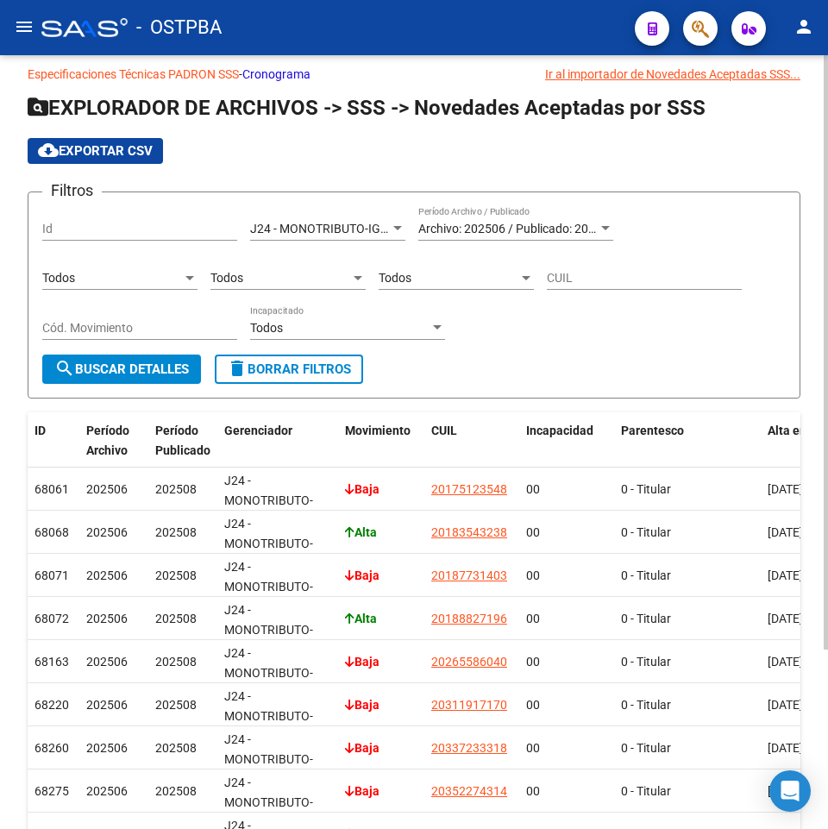
scroll to position [0, 0]
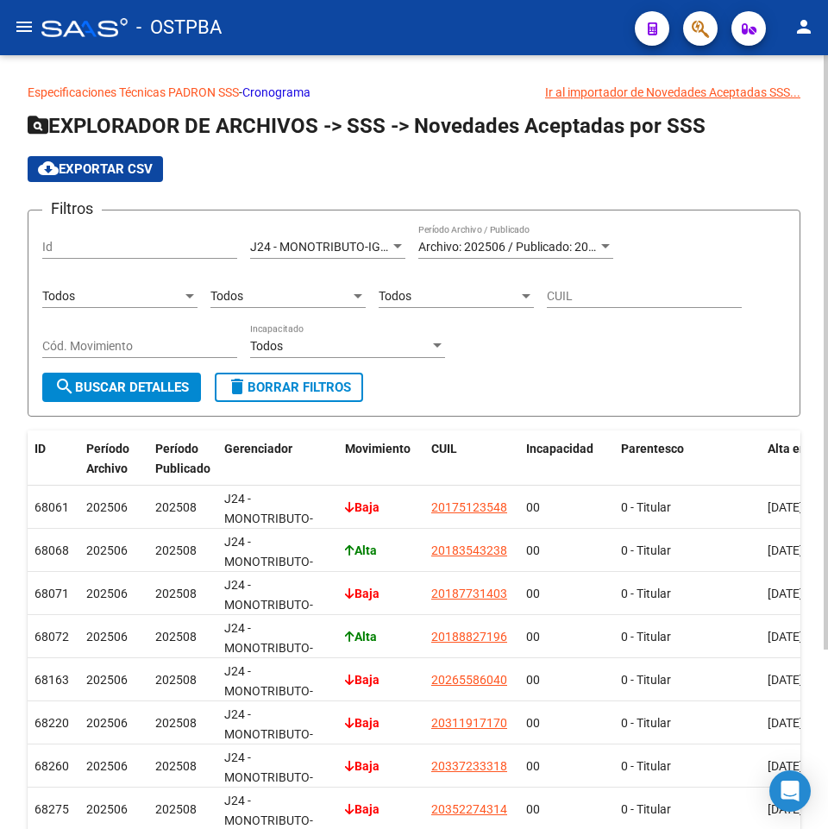
click at [387, 301] on span "Todos" at bounding box center [395, 296] width 33 height 14
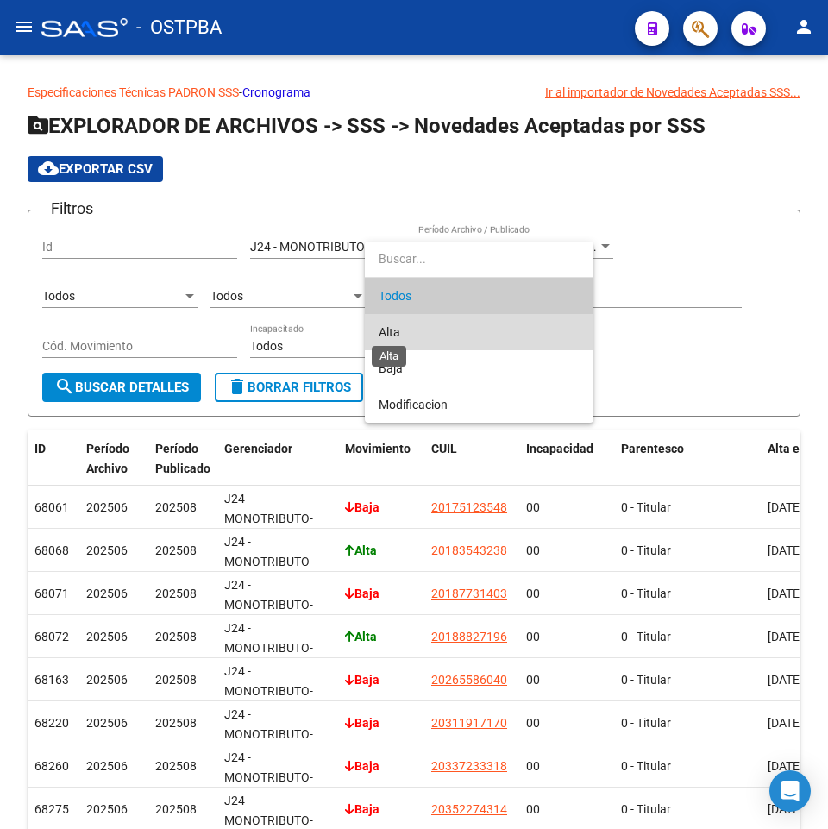
click at [392, 330] on span "Alta" at bounding box center [390, 332] width 22 height 14
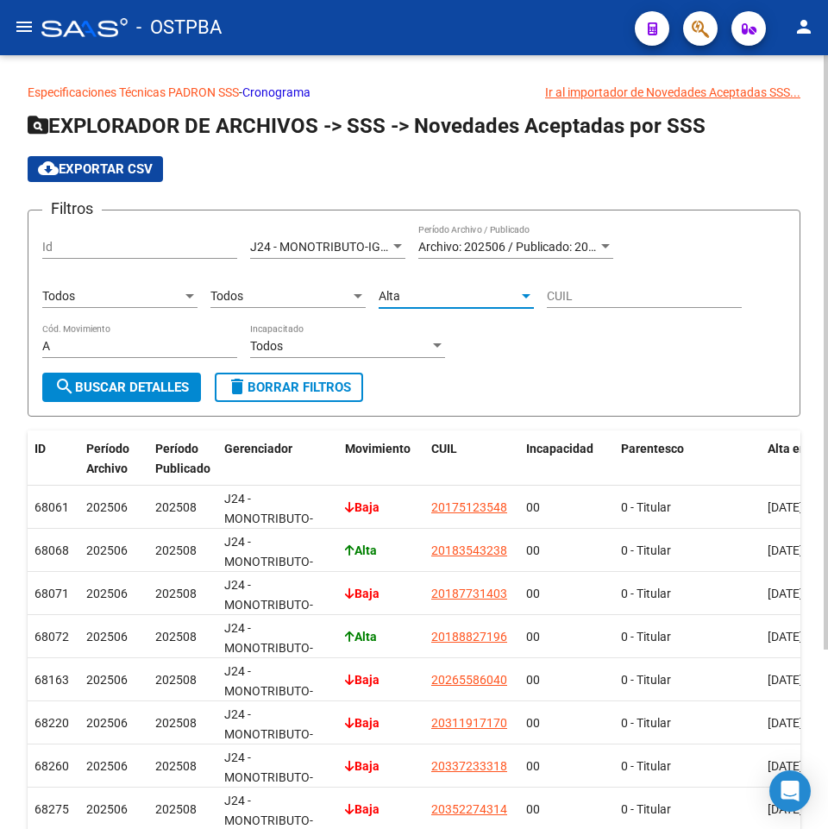
click at [153, 384] on span "search Buscar Detalles" at bounding box center [121, 388] width 135 height 16
click at [277, 308] on div "Todos Parentesco" at bounding box center [288, 291] width 155 height 35
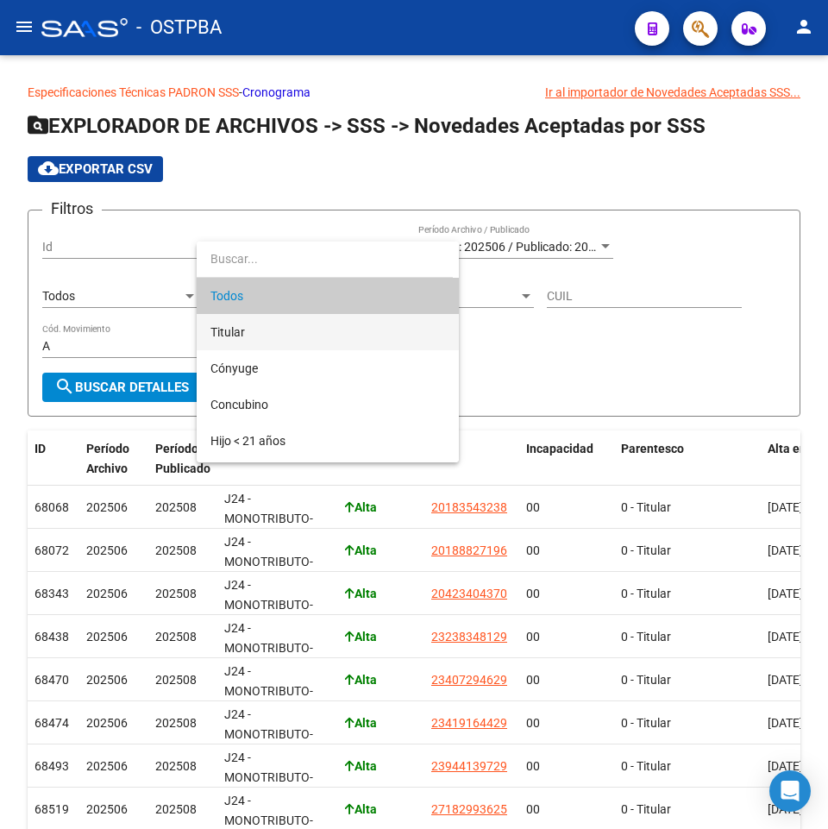
click at [250, 324] on span "Titular" at bounding box center [328, 332] width 235 height 36
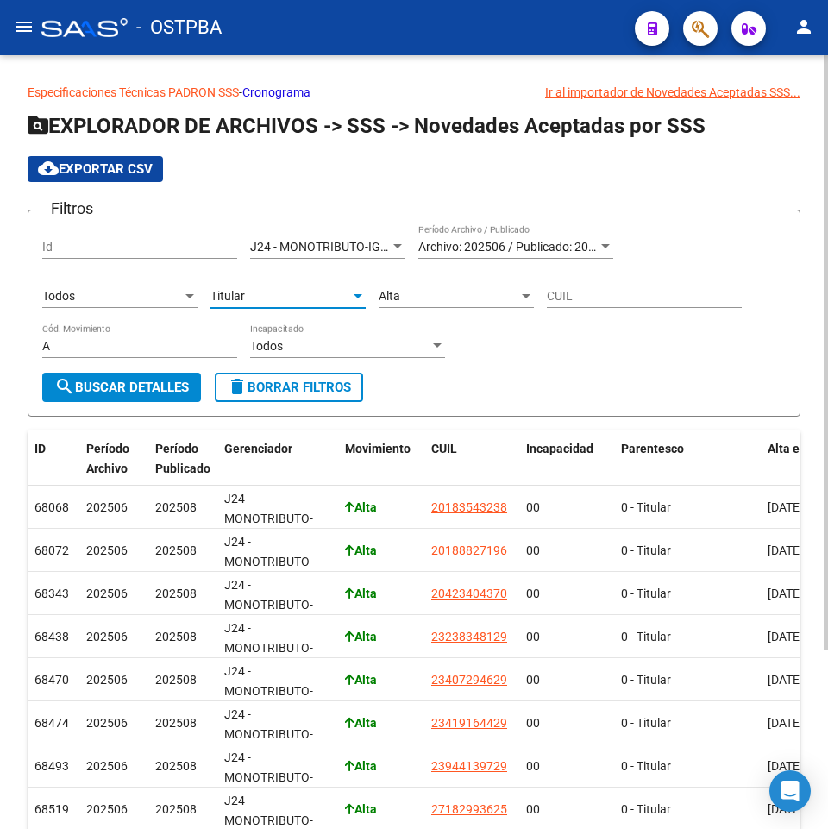
click at [98, 395] on span "search Buscar Detalles" at bounding box center [121, 388] width 135 height 16
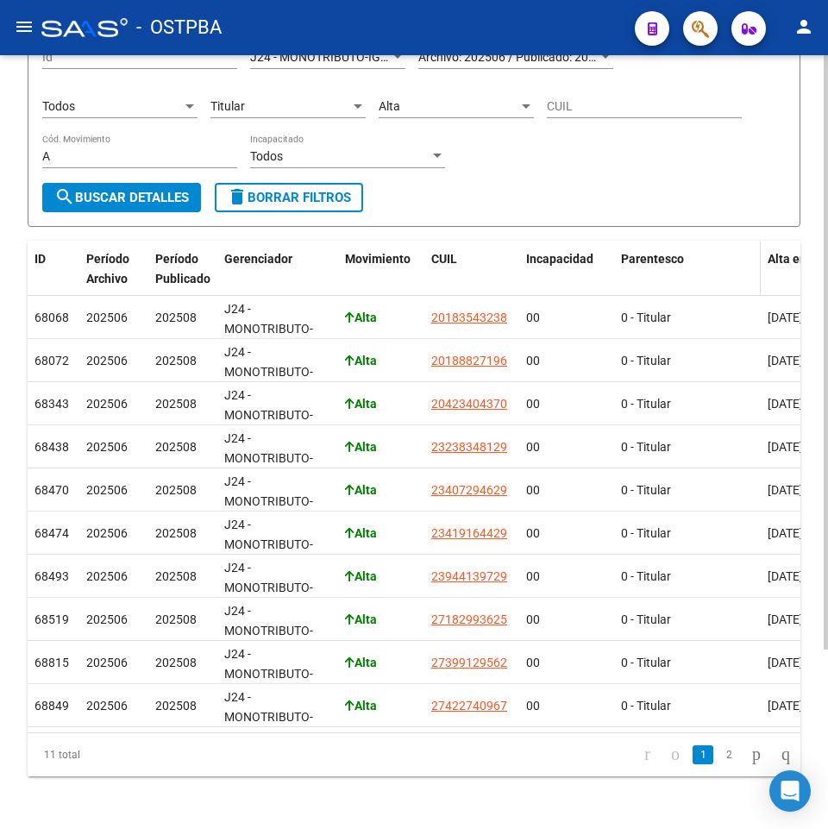
scroll to position [148, 0]
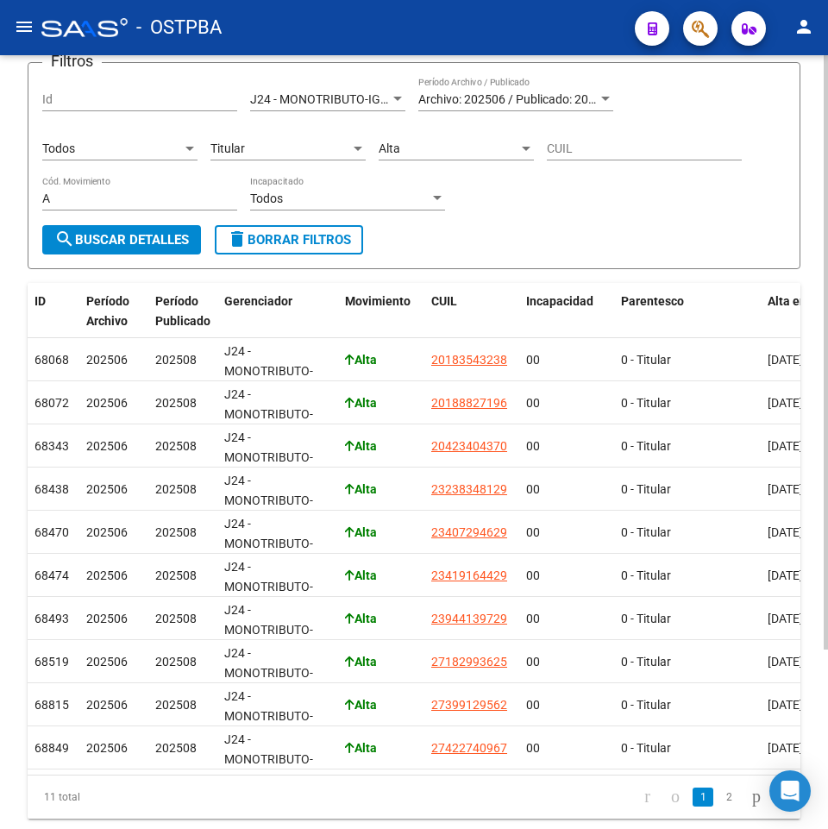
click at [426, 143] on div "Alta" at bounding box center [449, 149] width 140 height 15
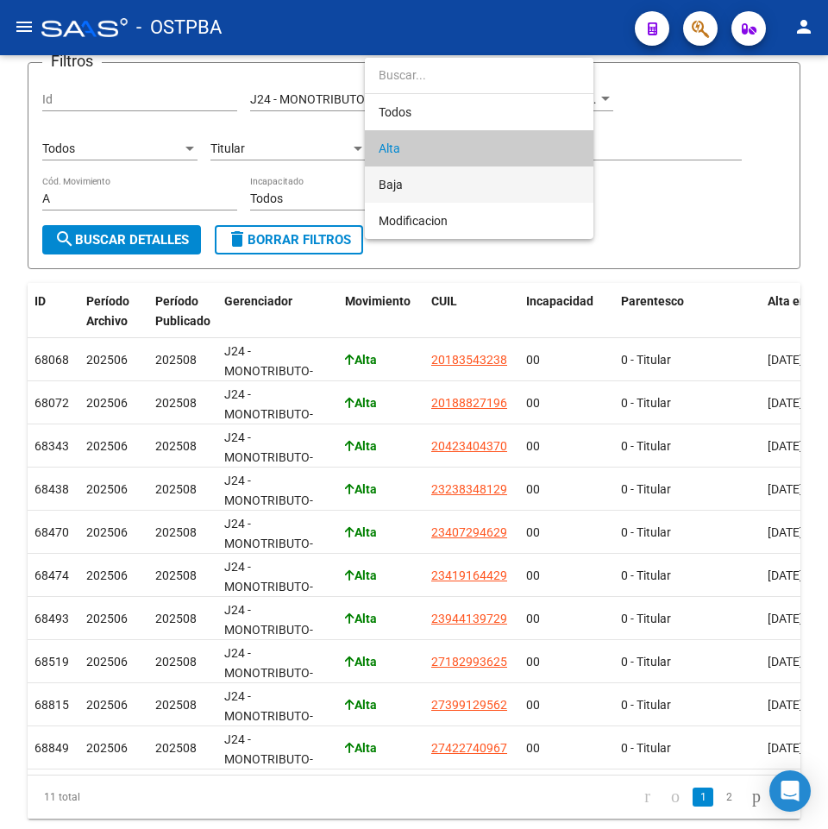
click at [426, 197] on span "Baja" at bounding box center [479, 185] width 201 height 36
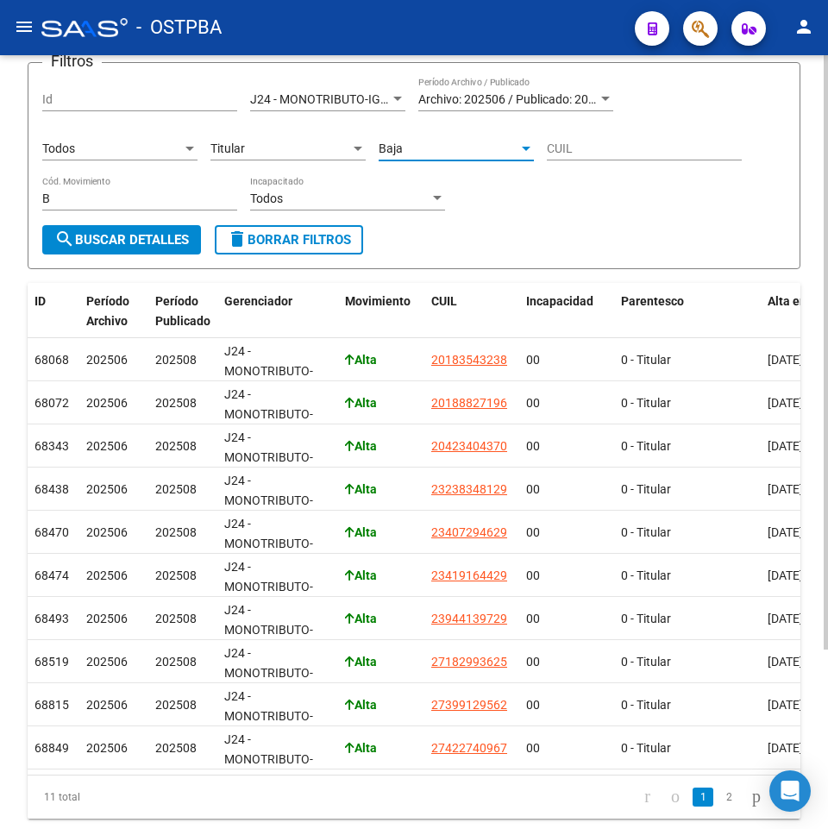
click at [330, 155] on div "Titular" at bounding box center [281, 149] width 140 height 15
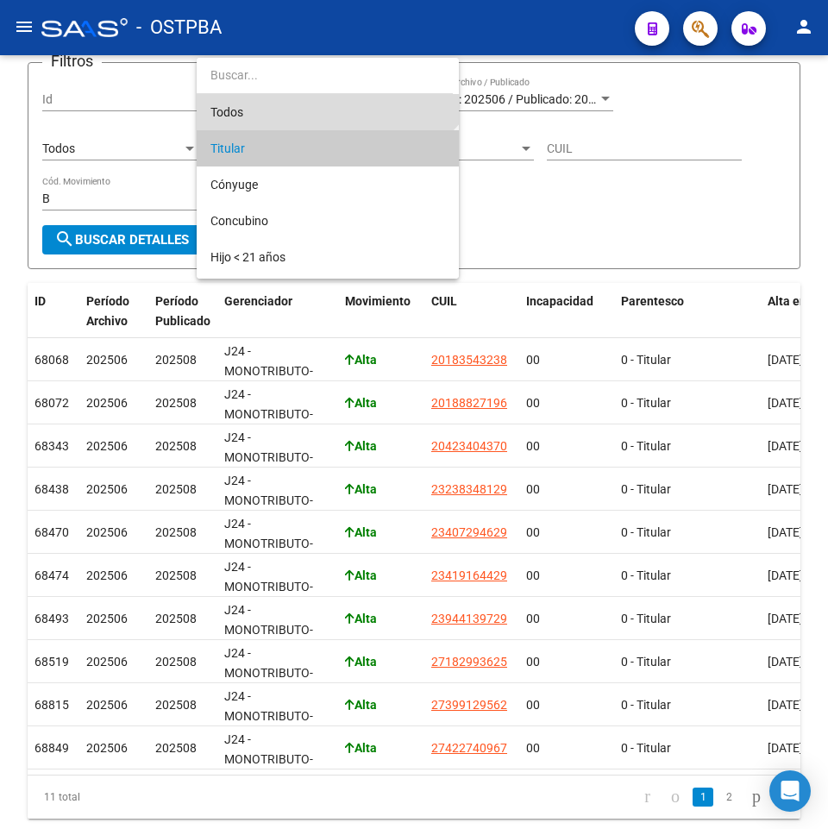
click at [285, 117] on span "Todos" at bounding box center [328, 112] width 235 height 36
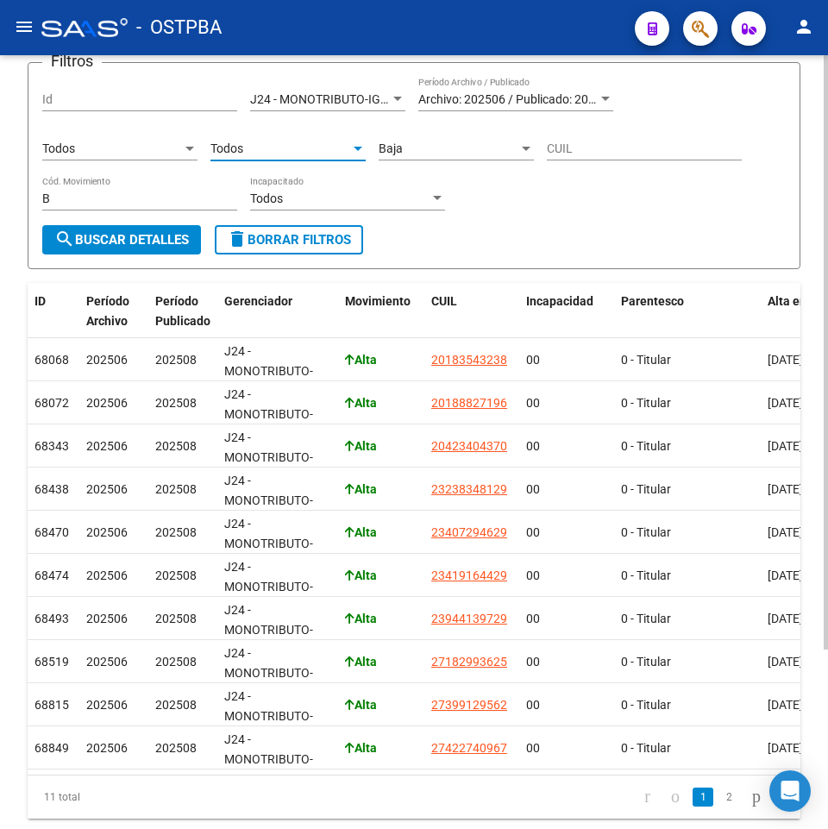
click at [154, 236] on span "search Buscar Detalles" at bounding box center [121, 240] width 135 height 16
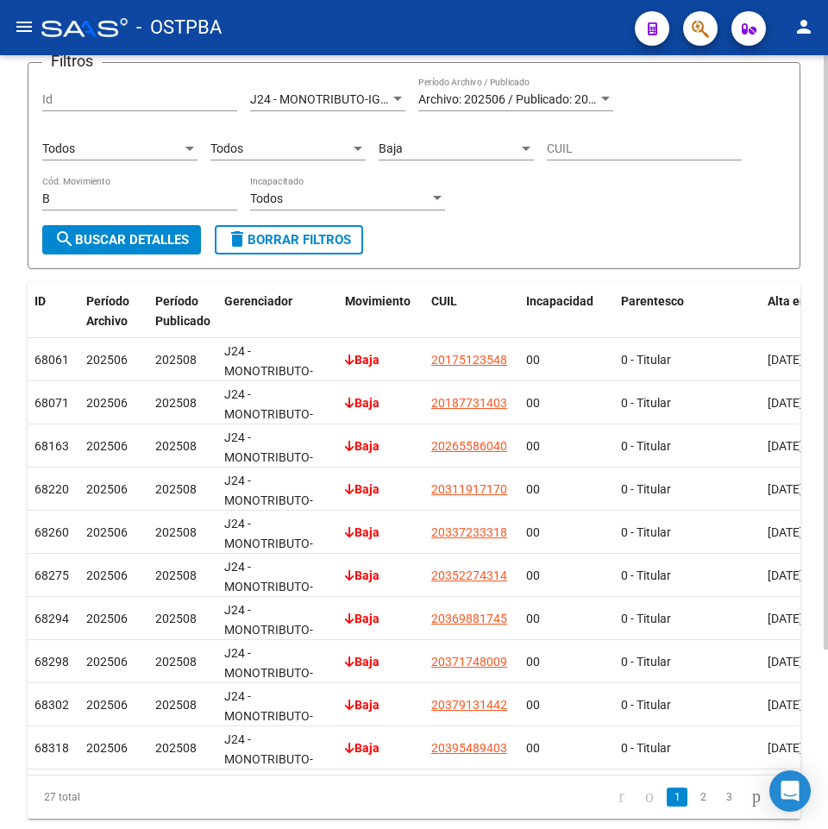
click at [145, 159] on div "Todos Tipo de Beneficiario" at bounding box center [119, 143] width 155 height 35
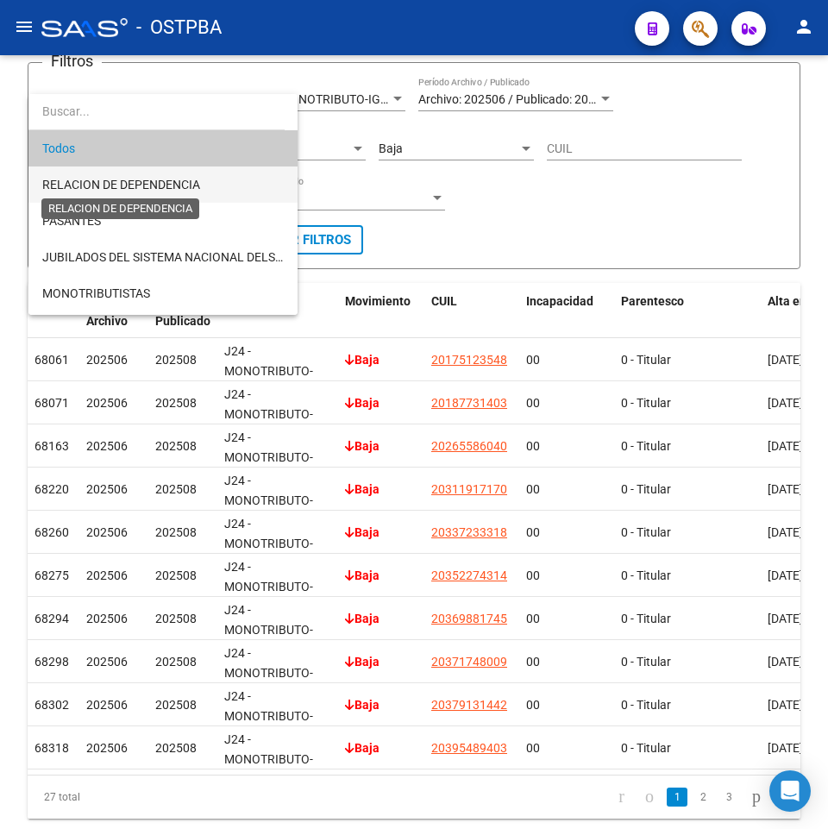
click at [160, 190] on span "RELACION DE DEPENDENCIA" at bounding box center [121, 185] width 158 height 14
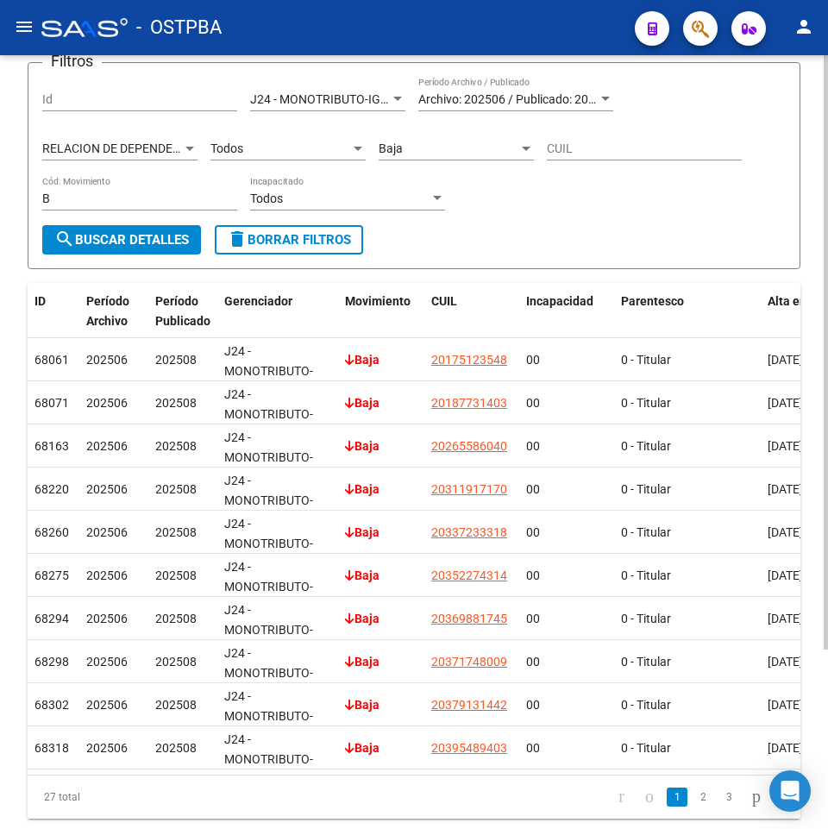
click at [69, 126] on div "RELACION DE DEPENDENCIA Tipo de Beneficiario" at bounding box center [119, 143] width 155 height 35
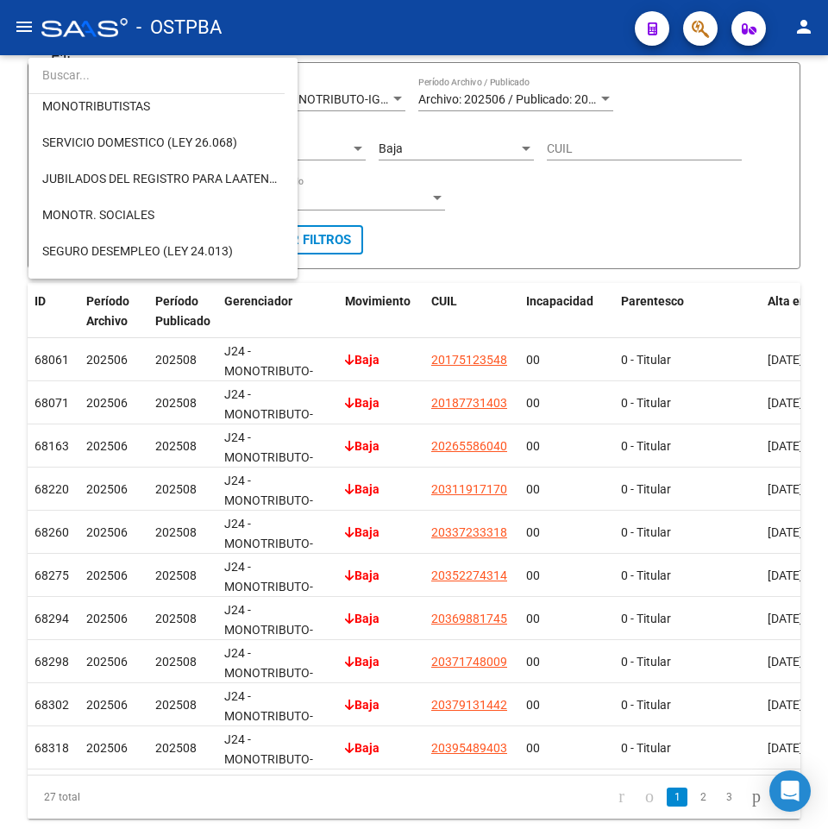
scroll to position [150, 0]
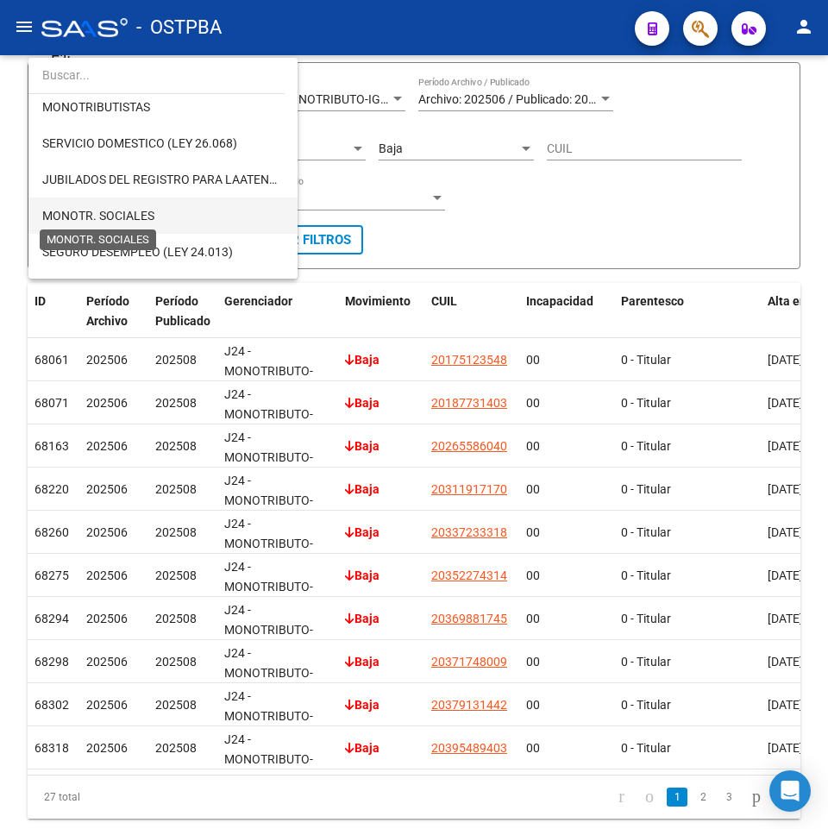
click at [125, 217] on span "MONOTR. SOCIALES" at bounding box center [98, 216] width 112 height 14
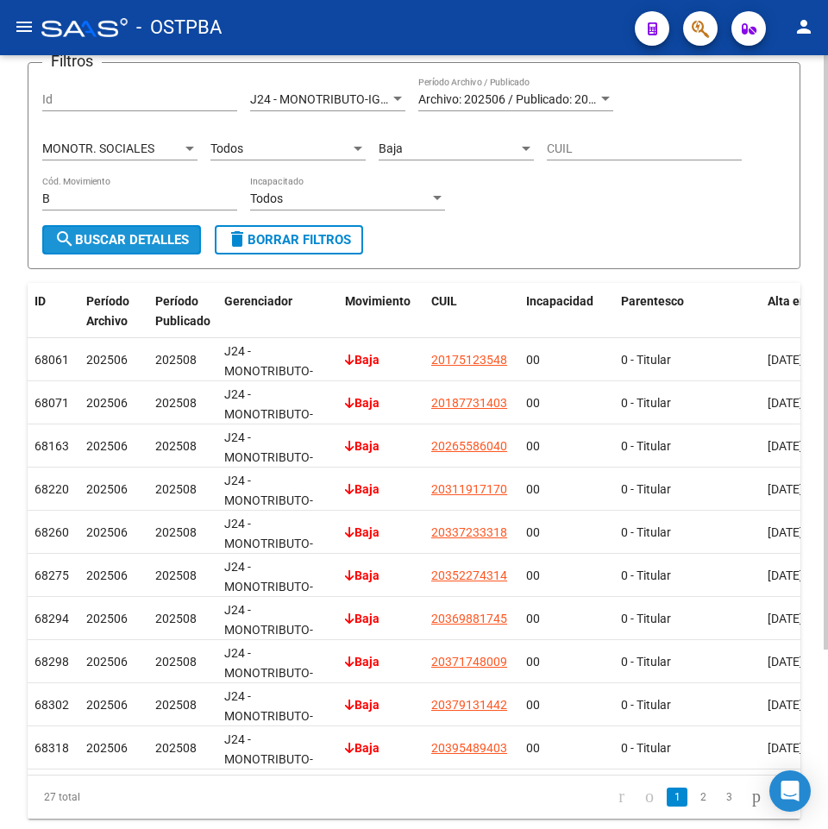
click at [89, 234] on span "search Buscar Detalles" at bounding box center [121, 240] width 135 height 16
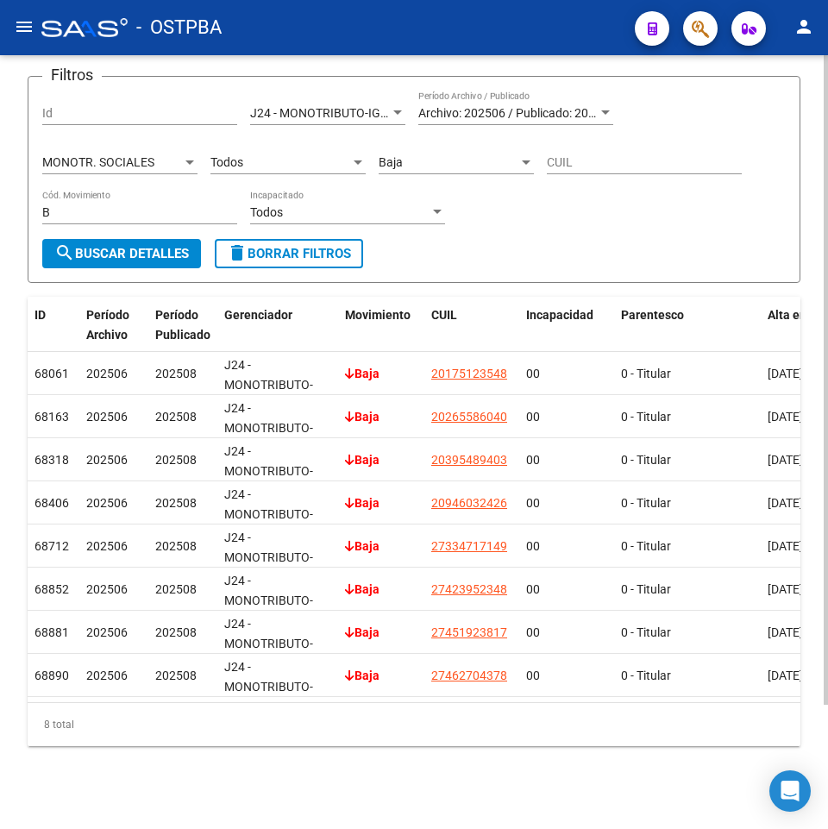
click at [430, 155] on div "Baja" at bounding box center [449, 162] width 140 height 15
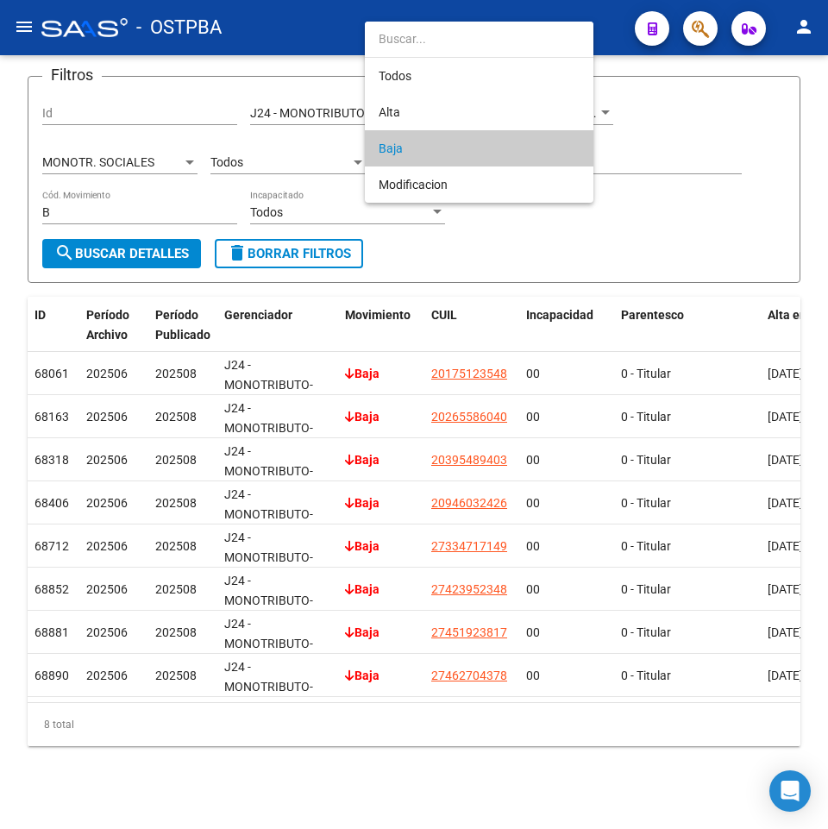
drag, startPoint x: 728, startPoint y: 250, endPoint x: 526, endPoint y: 187, distance: 212.3
click at [727, 249] on div at bounding box center [414, 414] width 828 height 829
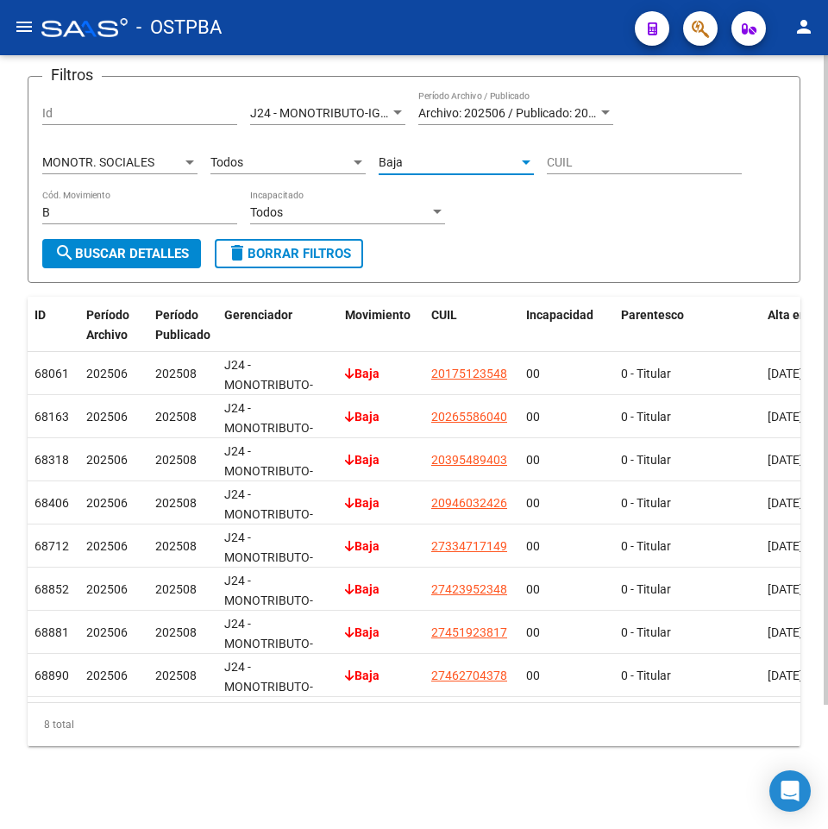
click at [399, 155] on span "Baja" at bounding box center [391, 162] width 24 height 14
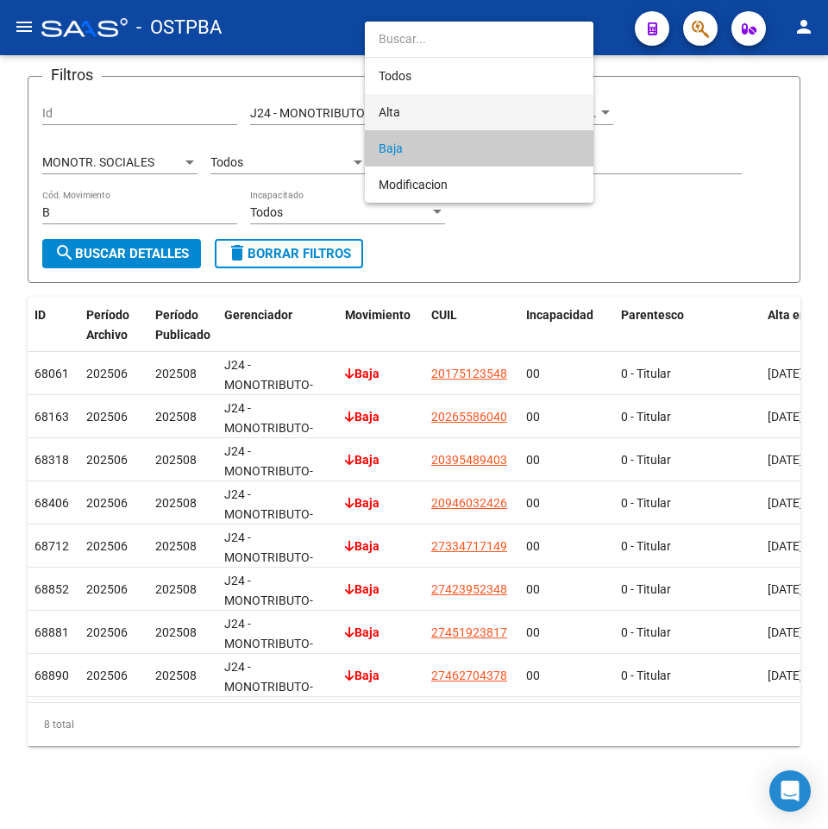
click at [402, 121] on span "Alta" at bounding box center [479, 112] width 201 height 36
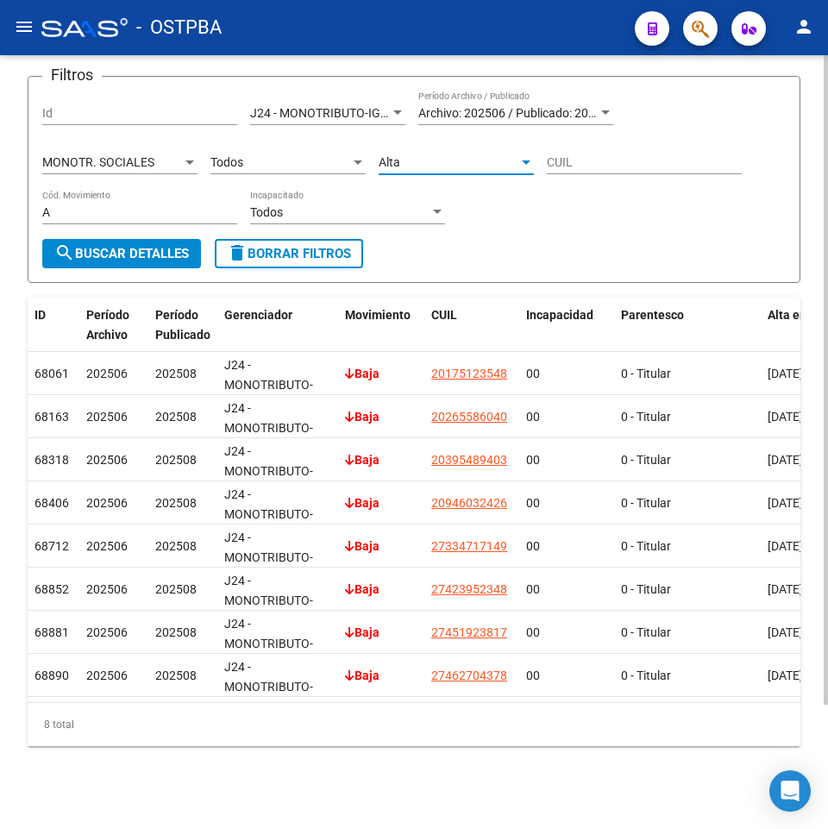
click at [153, 239] on button "search Buscar Detalles" at bounding box center [121, 253] width 159 height 29
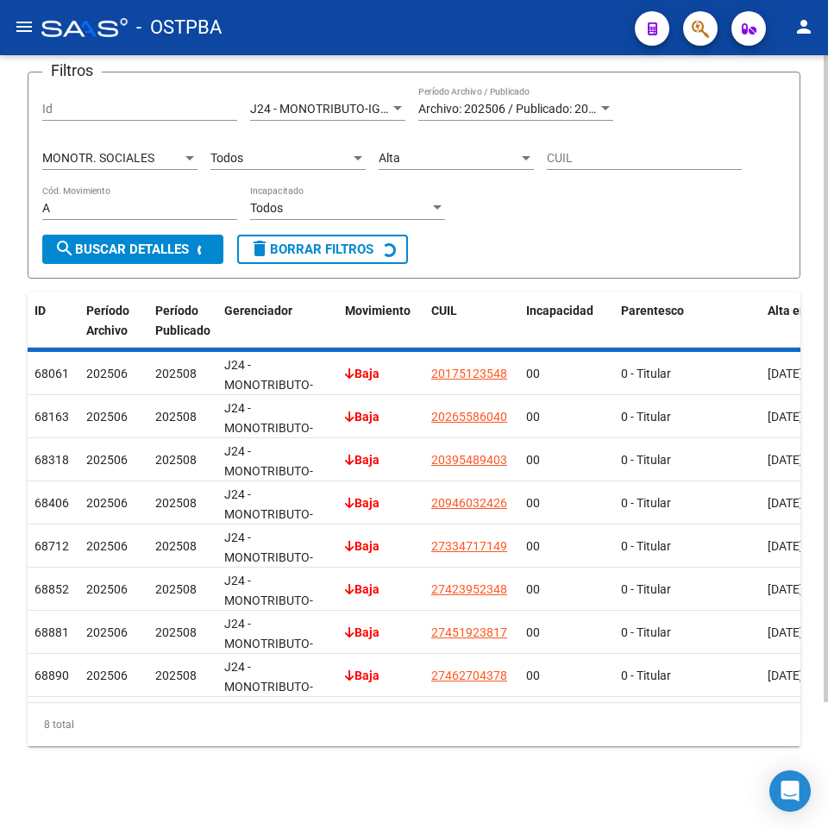
scroll to position [0, 0]
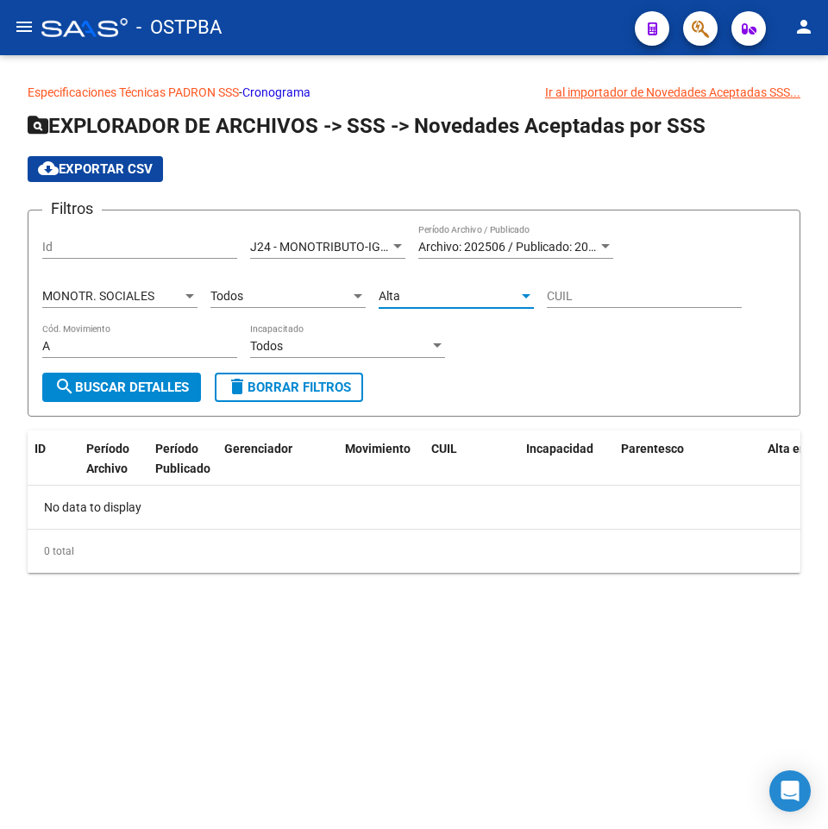
click at [387, 296] on span "Alta" at bounding box center [390, 296] width 22 height 14
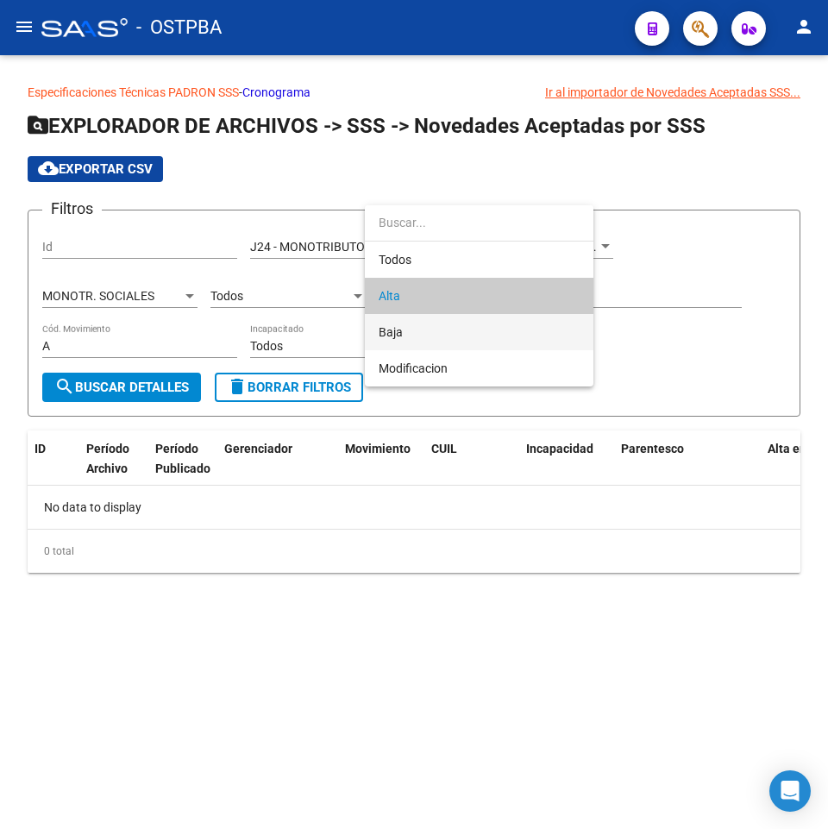
click at [412, 342] on span "Baja" at bounding box center [479, 332] width 201 height 36
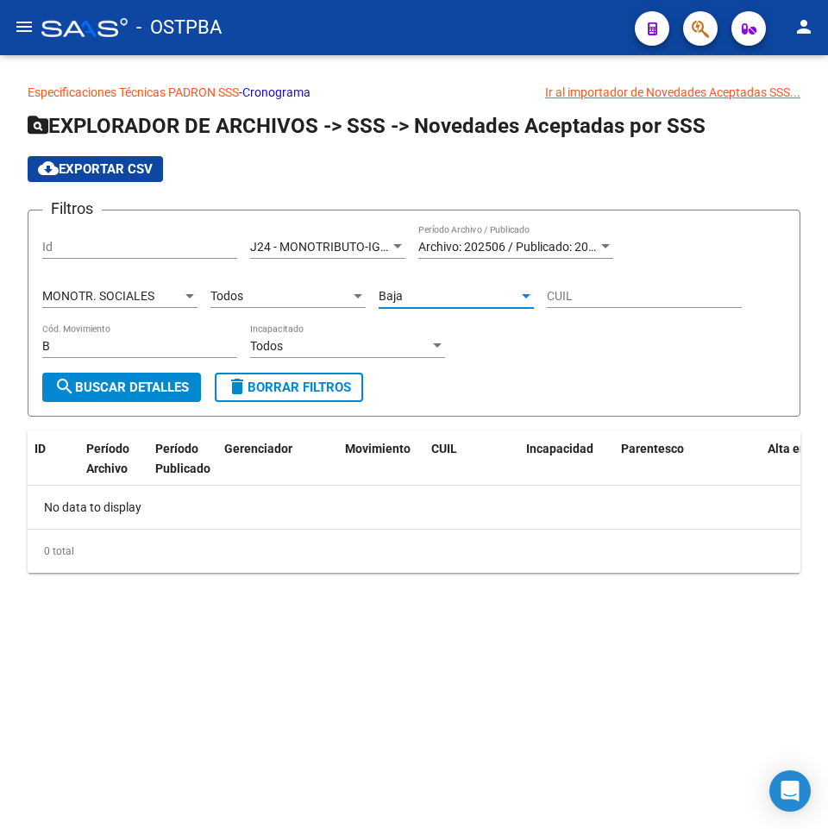
click at [105, 384] on span "search Buscar Detalles" at bounding box center [121, 388] width 135 height 16
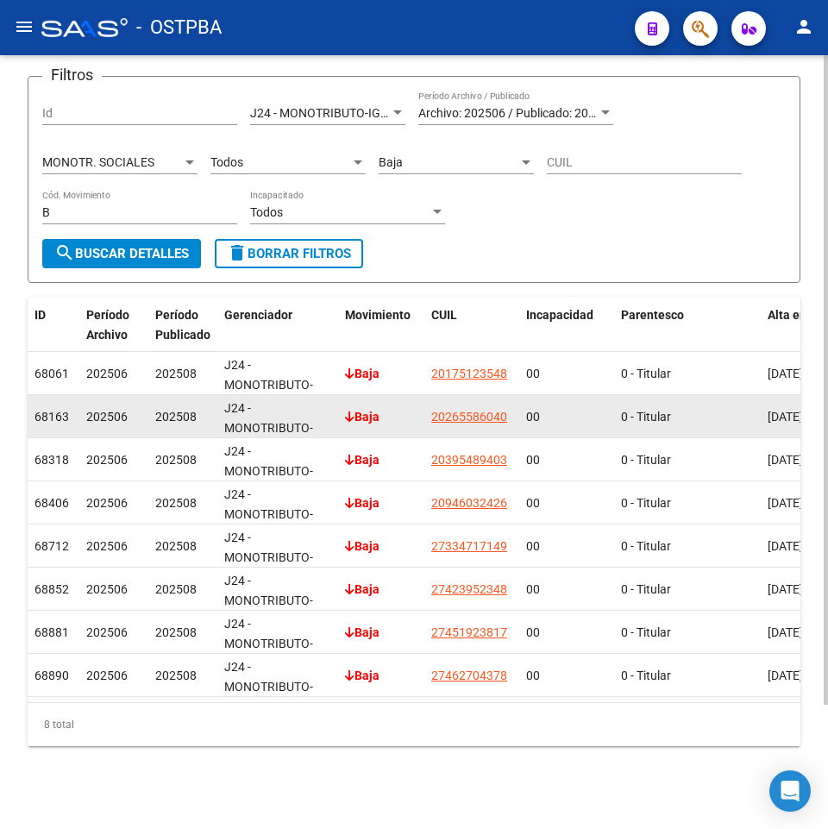
scroll to position [148, 0]
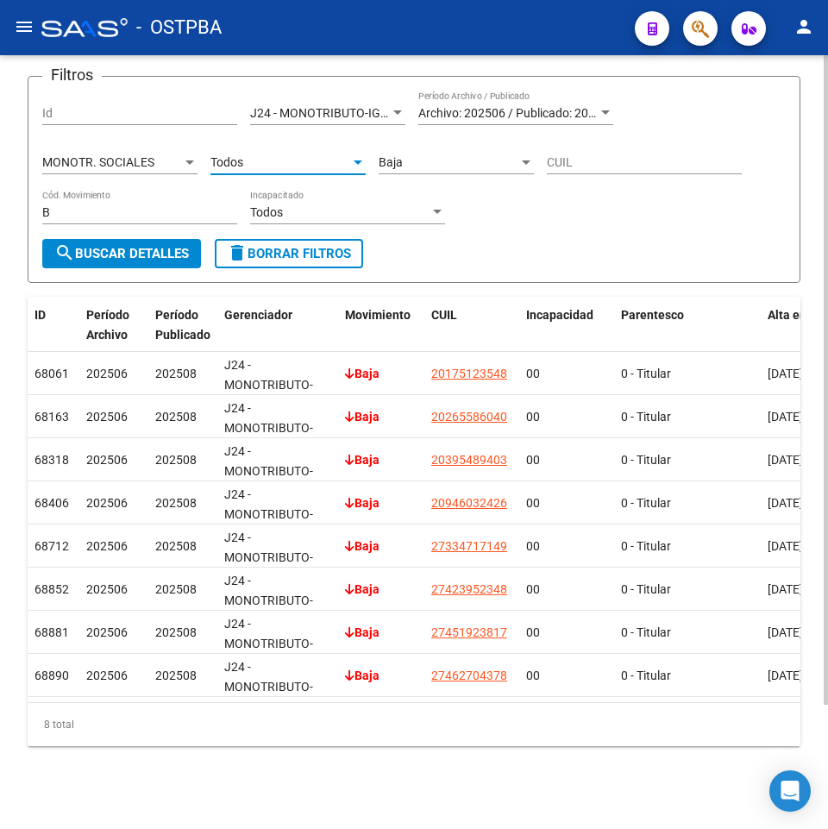
click at [324, 155] on div "Todos" at bounding box center [281, 162] width 140 height 15
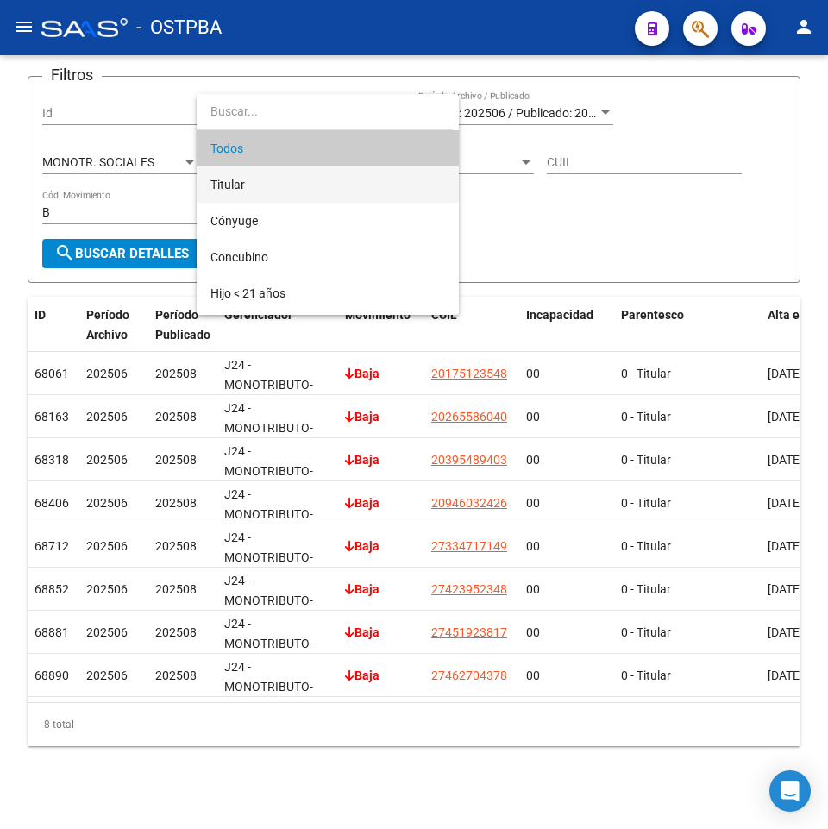
click at [218, 194] on span "Titular" at bounding box center [328, 185] width 235 height 36
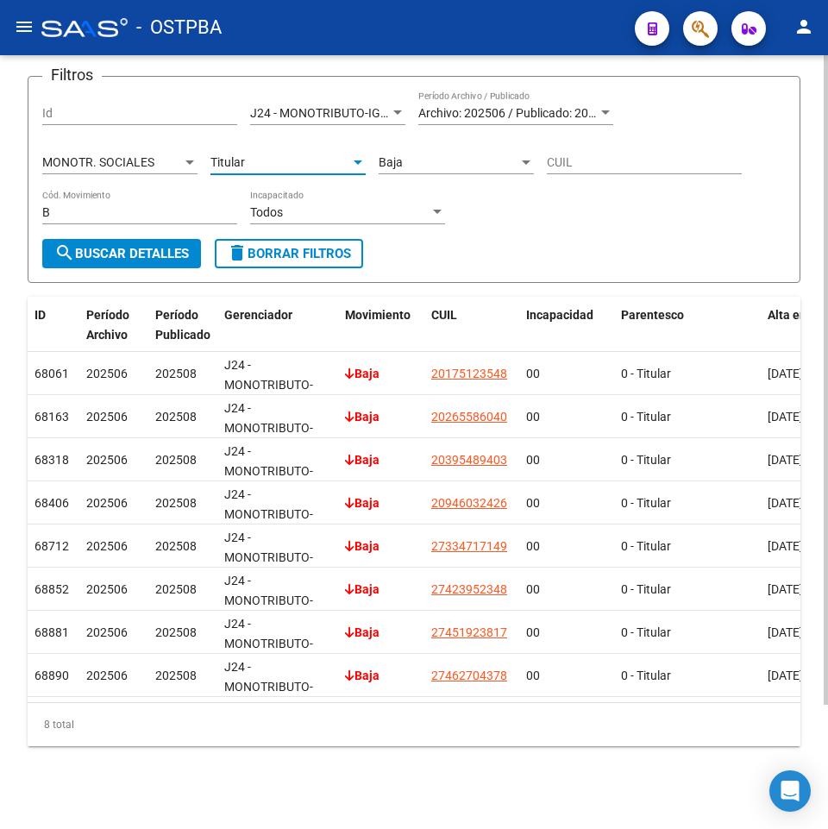
click at [138, 246] on span "search Buscar Detalles" at bounding box center [121, 254] width 135 height 16
click at [430, 158] on div "Baja Cód. Movimiento" at bounding box center [456, 157] width 155 height 35
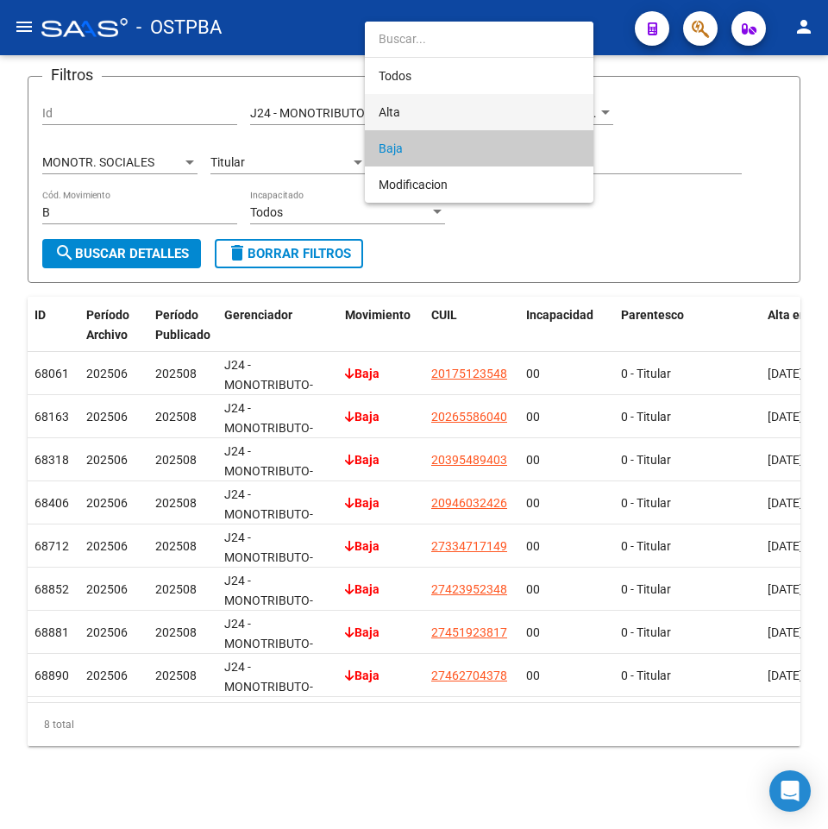
click at [411, 114] on span "Alta" at bounding box center [479, 112] width 201 height 36
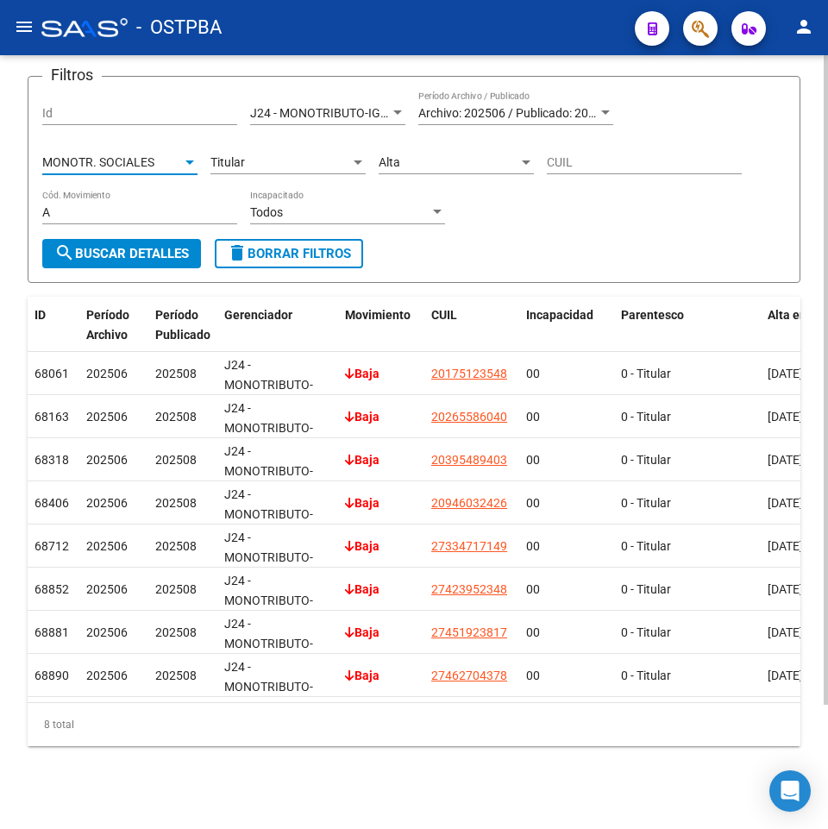
click at [78, 155] on span "MONOTR. SOCIALES" at bounding box center [98, 162] width 112 height 14
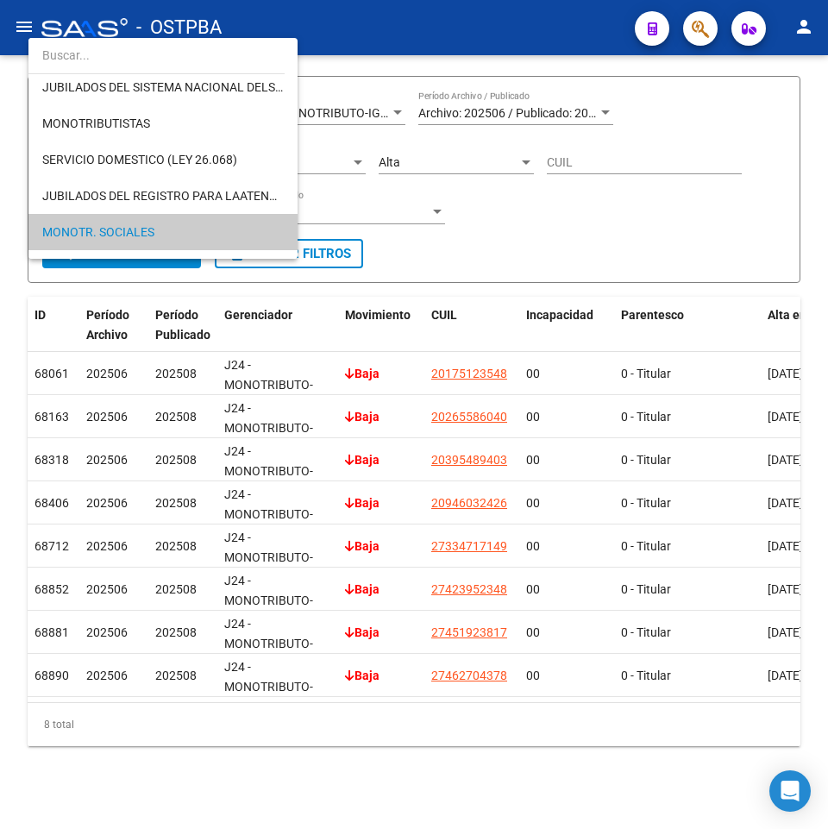
scroll to position [64, 0]
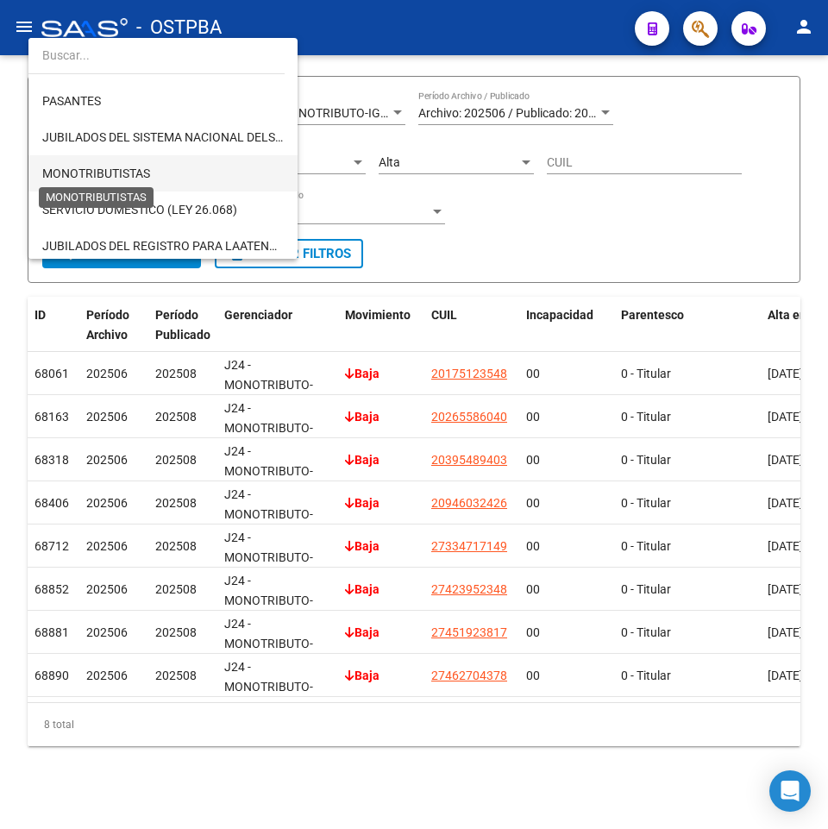
click at [116, 174] on span "MONOTRIBUTISTAS" at bounding box center [96, 174] width 108 height 14
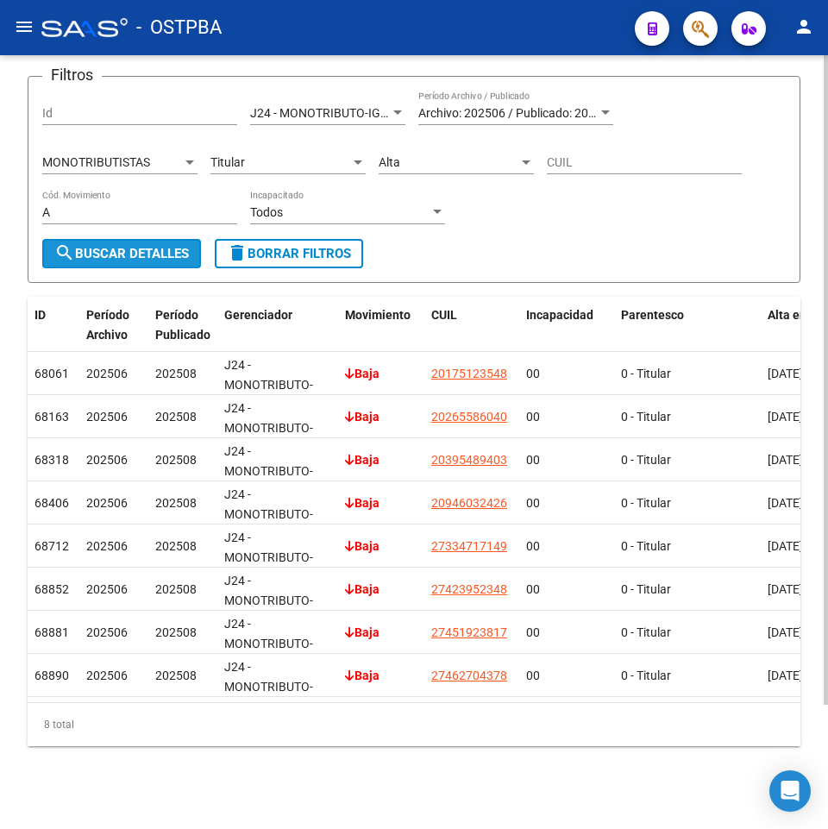
click at [116, 246] on span "search Buscar Detalles" at bounding box center [121, 254] width 135 height 16
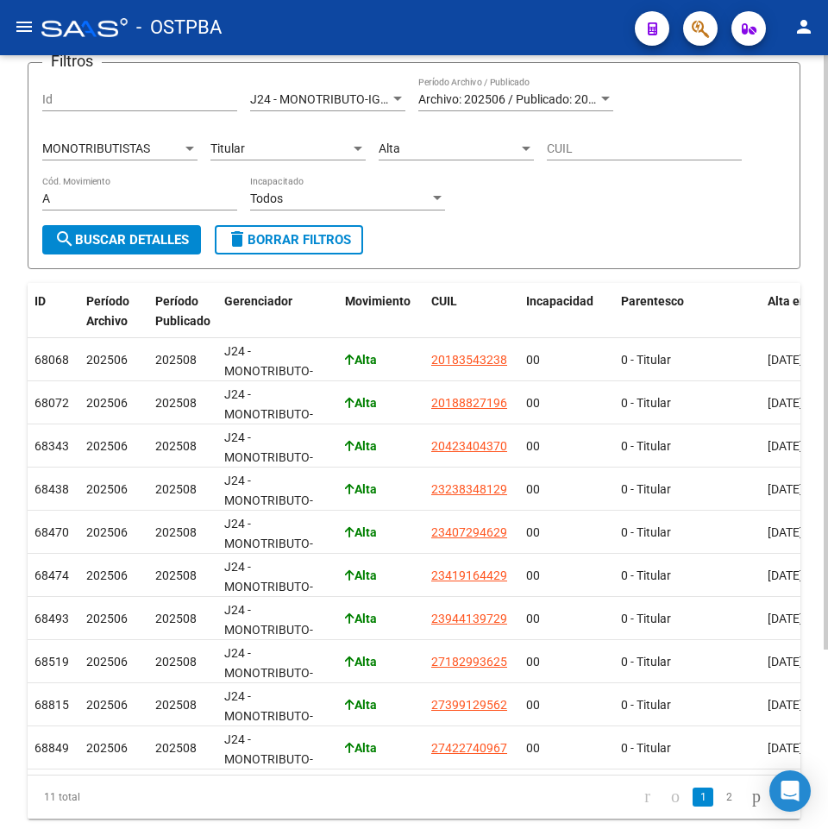
click at [308, 157] on div "Titular Parentesco" at bounding box center [288, 143] width 155 height 35
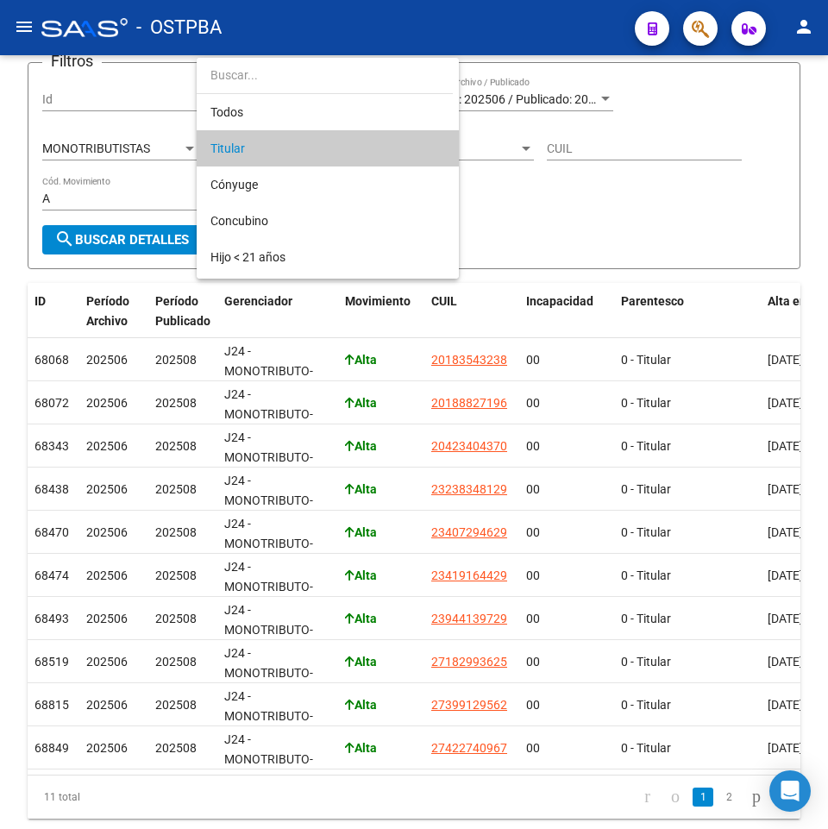
click at [270, 151] on span "Titular" at bounding box center [328, 148] width 235 height 36
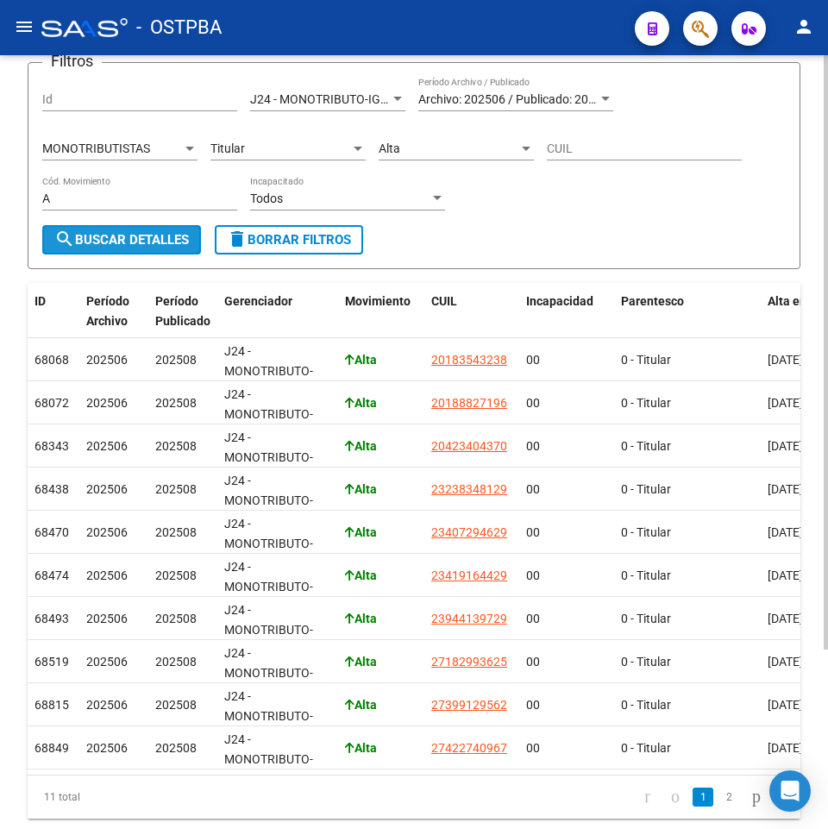
click at [154, 239] on span "search Buscar Detalles" at bounding box center [121, 240] width 135 height 16
click at [419, 152] on div "Alta" at bounding box center [449, 149] width 140 height 15
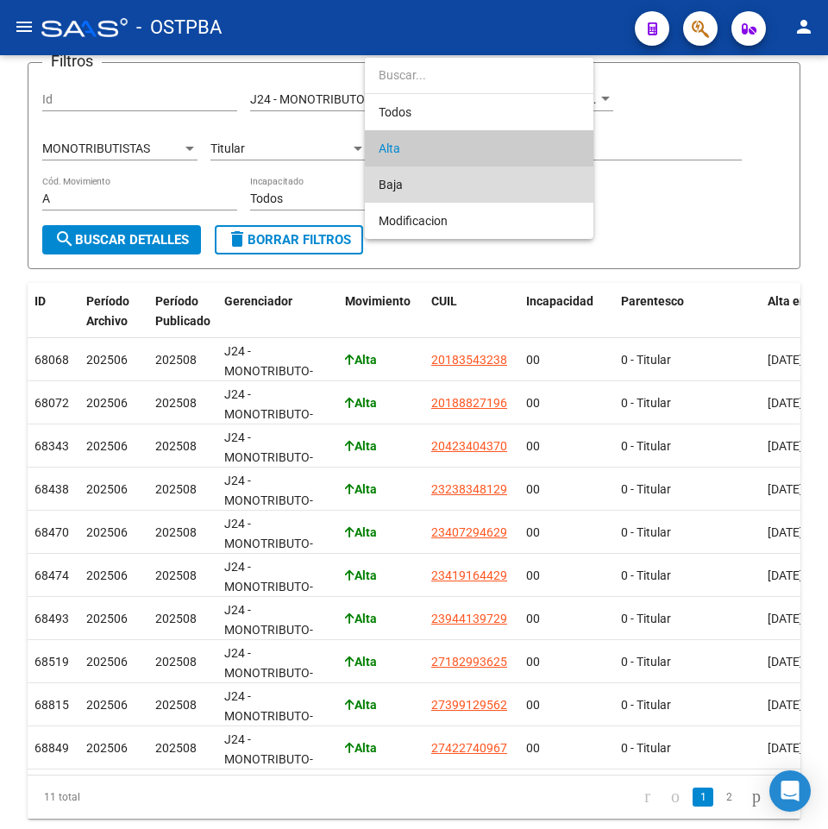
click at [421, 198] on span "Baja" at bounding box center [479, 185] width 201 height 36
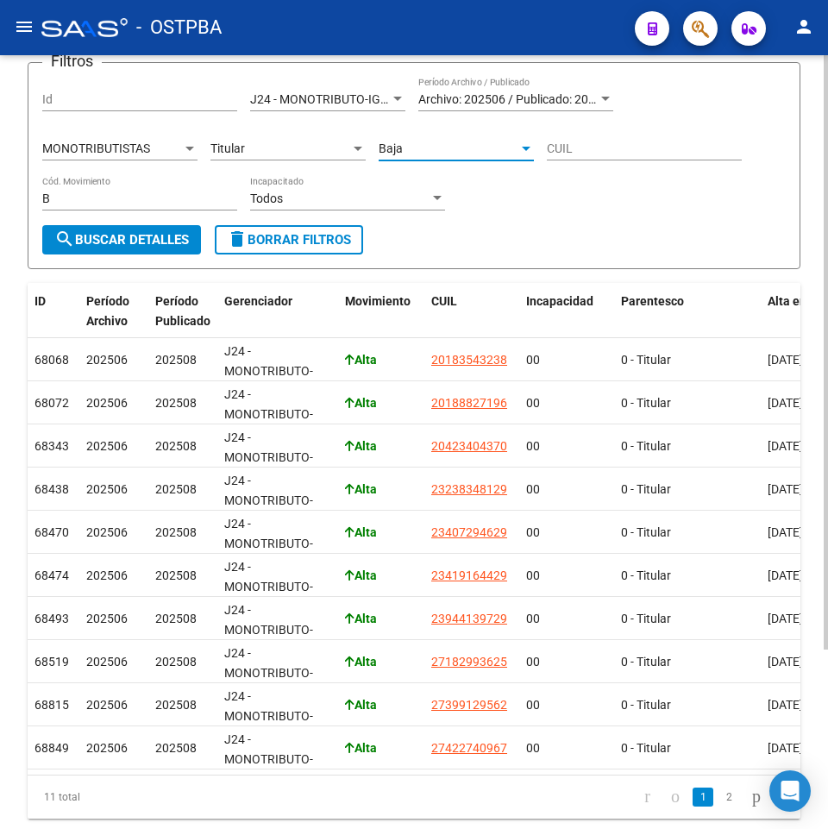
click at [222, 145] on span "Titular" at bounding box center [228, 149] width 35 height 14
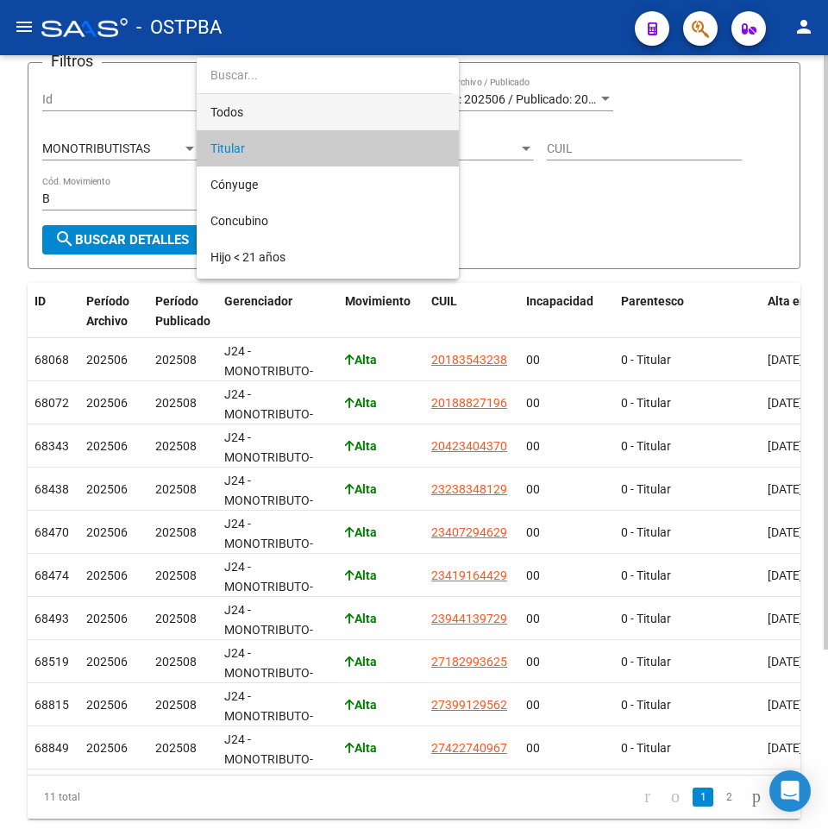
drag, startPoint x: 231, startPoint y: 107, endPoint x: 223, endPoint y: 122, distance: 16.6
click at [231, 108] on span "Todos" at bounding box center [328, 112] width 235 height 36
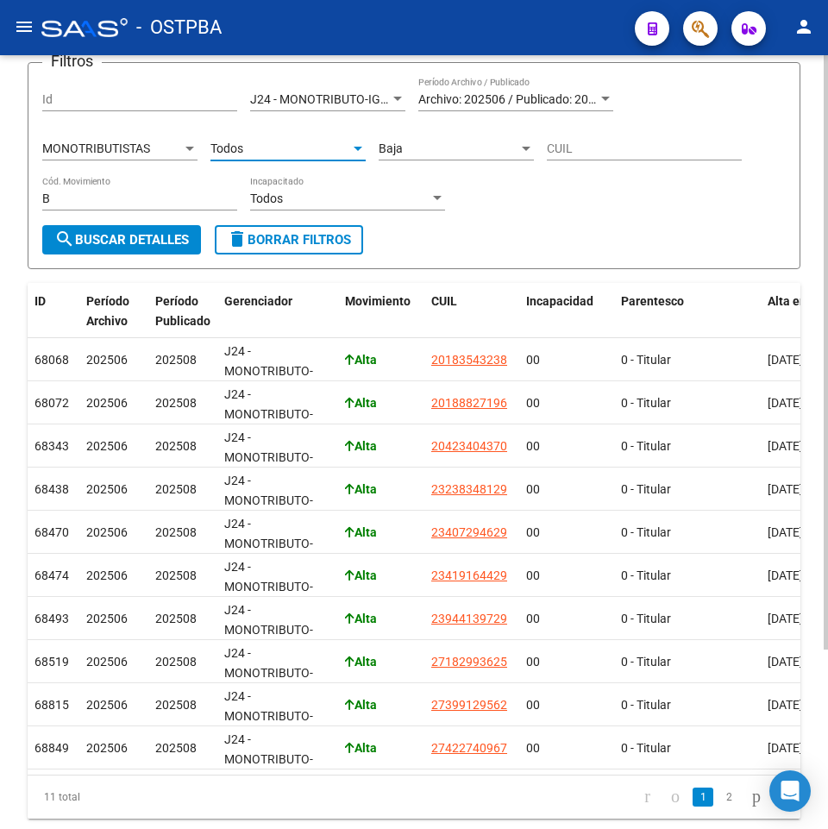
click at [137, 253] on button "search Buscar Detalles" at bounding box center [121, 239] width 159 height 29
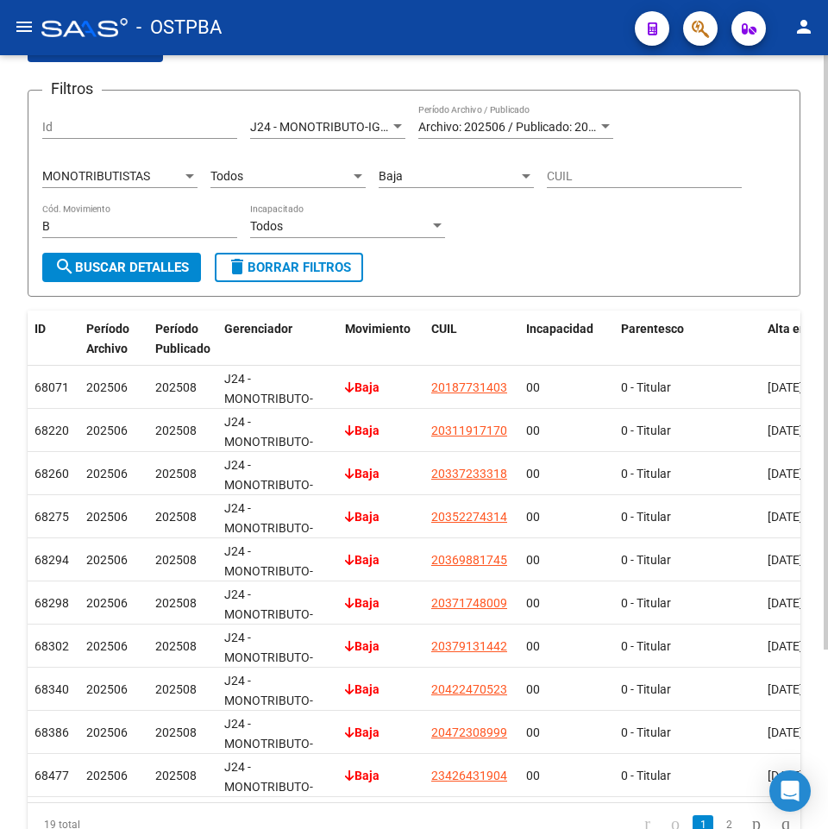
scroll to position [61, 0]
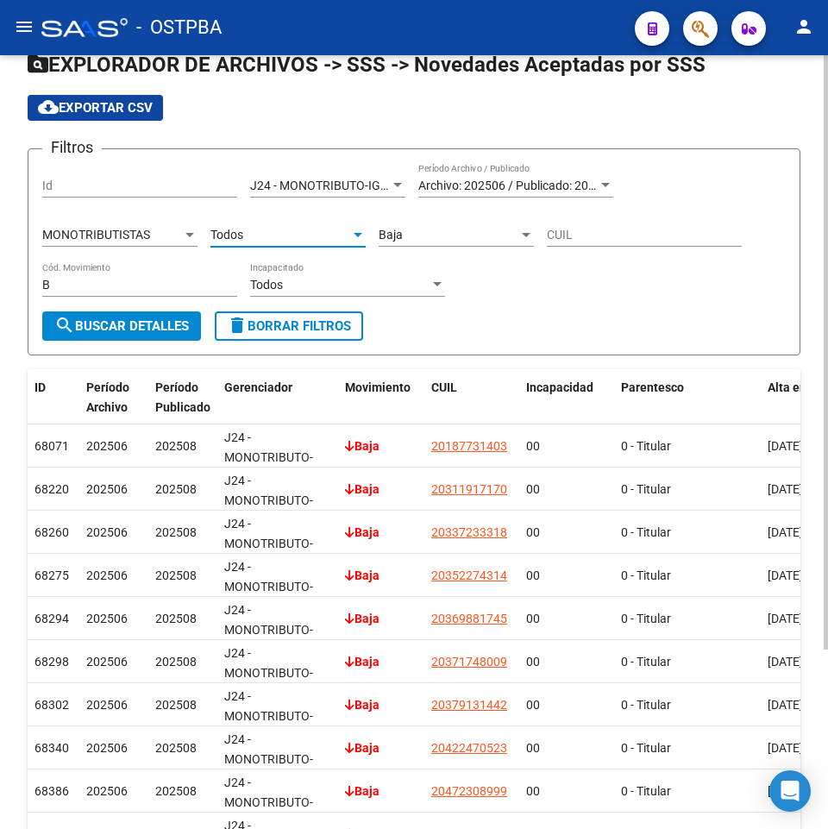
click at [318, 231] on div "Todos" at bounding box center [281, 235] width 140 height 15
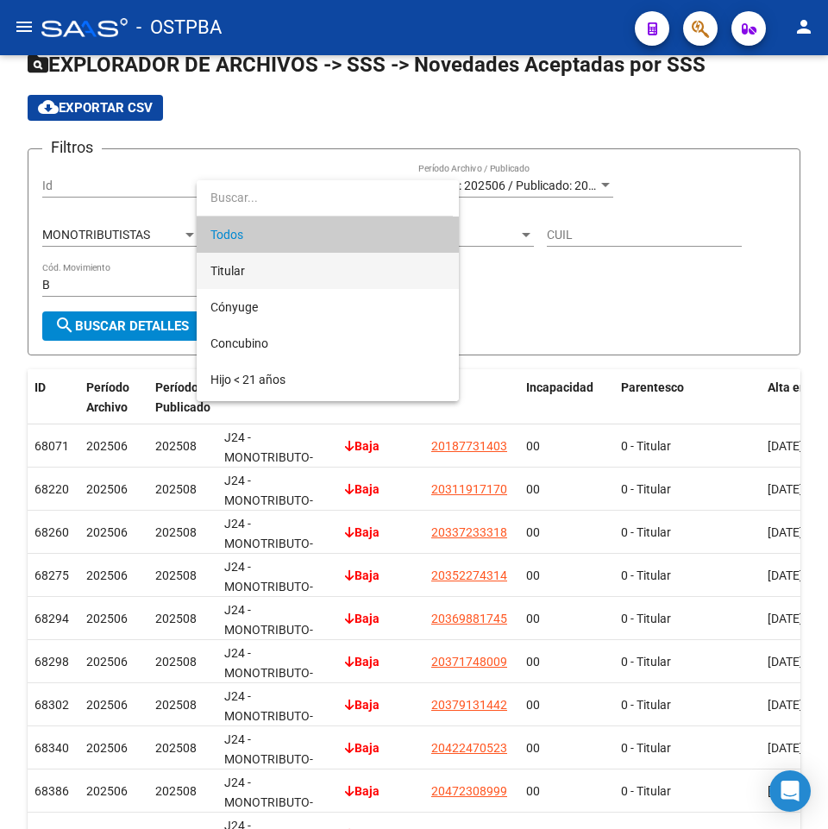
click at [253, 267] on span "Titular" at bounding box center [328, 271] width 235 height 36
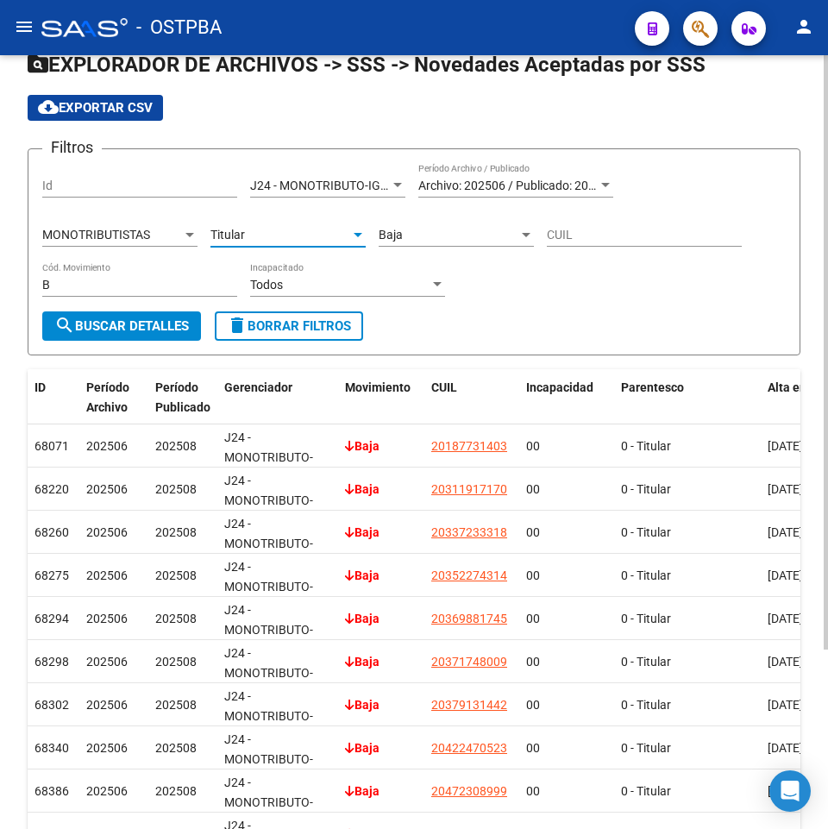
drag, startPoint x: 135, startPoint y: 325, endPoint x: 395, endPoint y: 330, distance: 260.6
click at [136, 324] on span "search Buscar Detalles" at bounding box center [121, 326] width 135 height 16
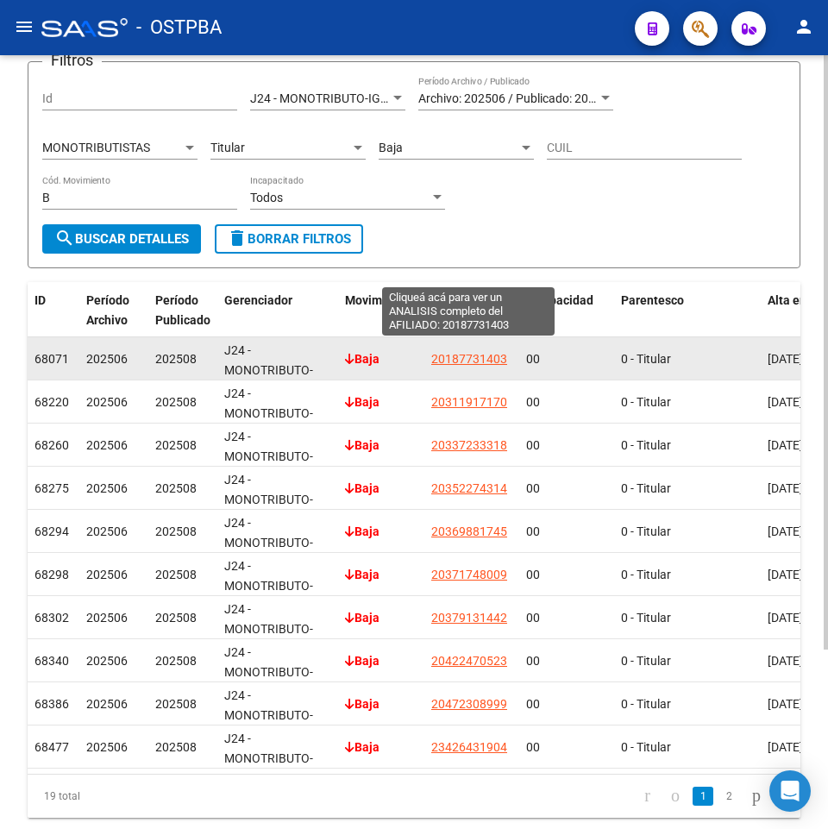
scroll to position [148, 0]
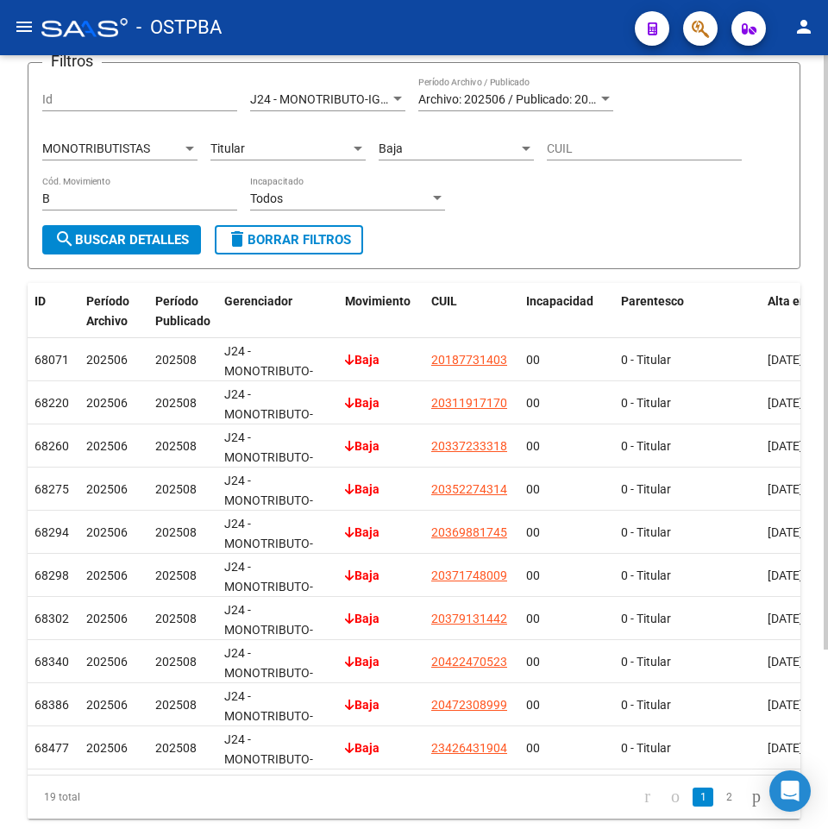
click at [118, 134] on div "MONOTRIBUTISTAS Tipo de Beneficiario" at bounding box center [119, 143] width 155 height 35
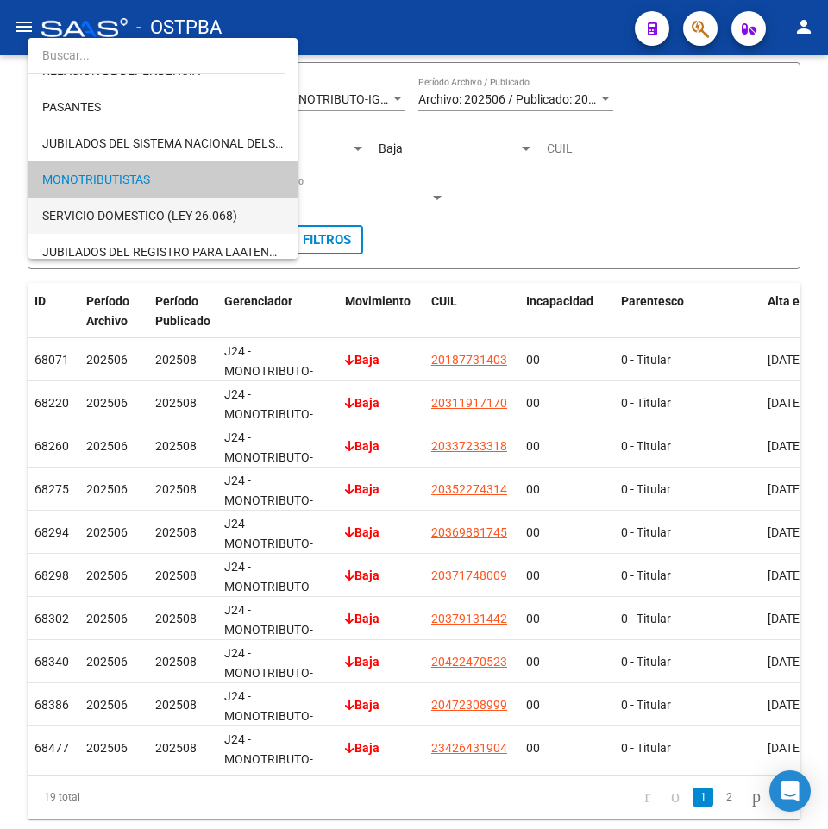
scroll to position [0, 0]
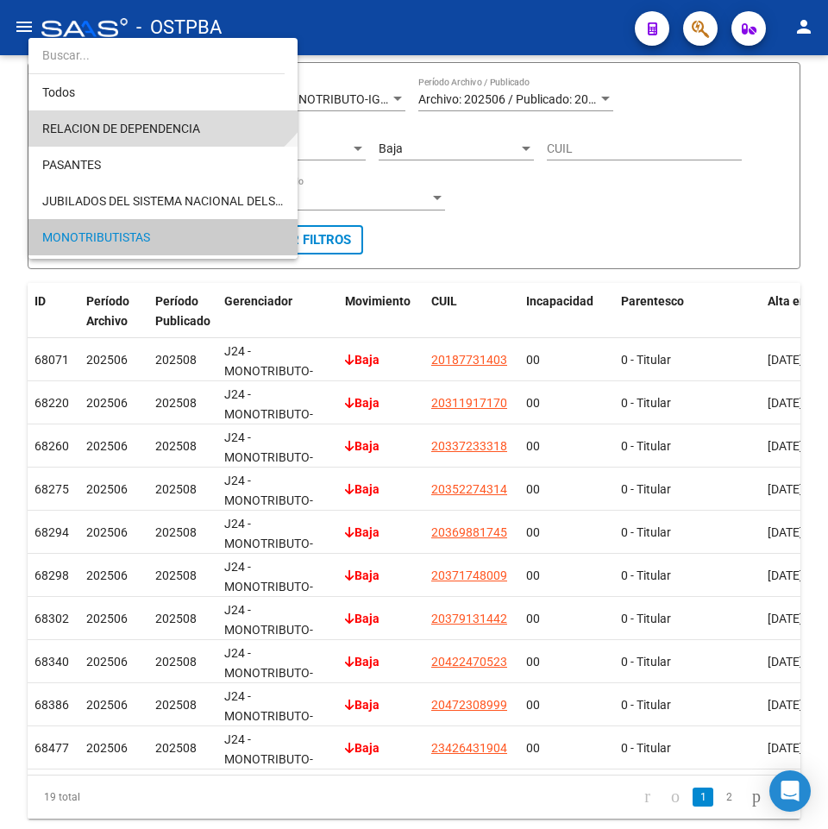
click at [138, 144] on span "RELACION DE DEPENDENCIA" at bounding box center [163, 128] width 242 height 36
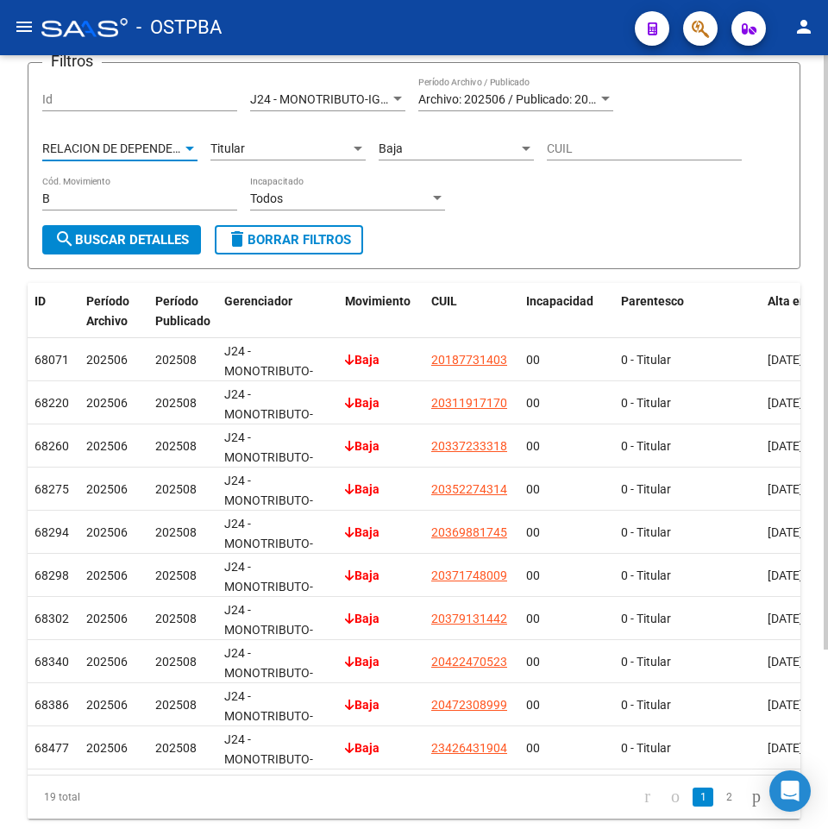
click at [365, 145] on div at bounding box center [358, 149] width 16 height 14
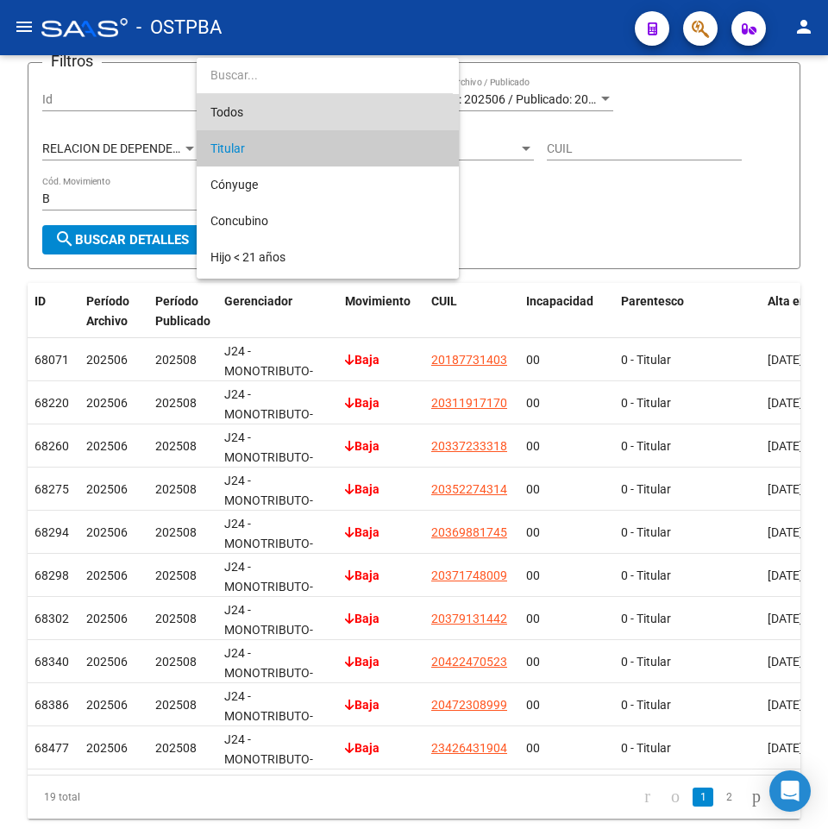
click at [393, 113] on span "Todos" at bounding box center [328, 112] width 235 height 36
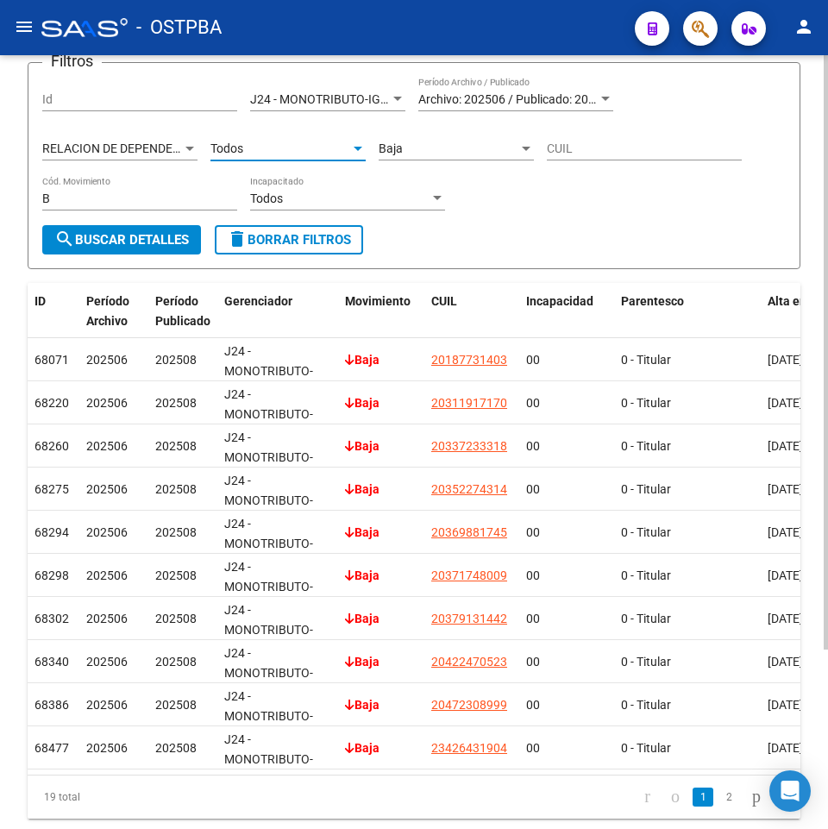
click at [401, 138] on div "Baja Cód. Movimiento" at bounding box center [456, 143] width 155 height 35
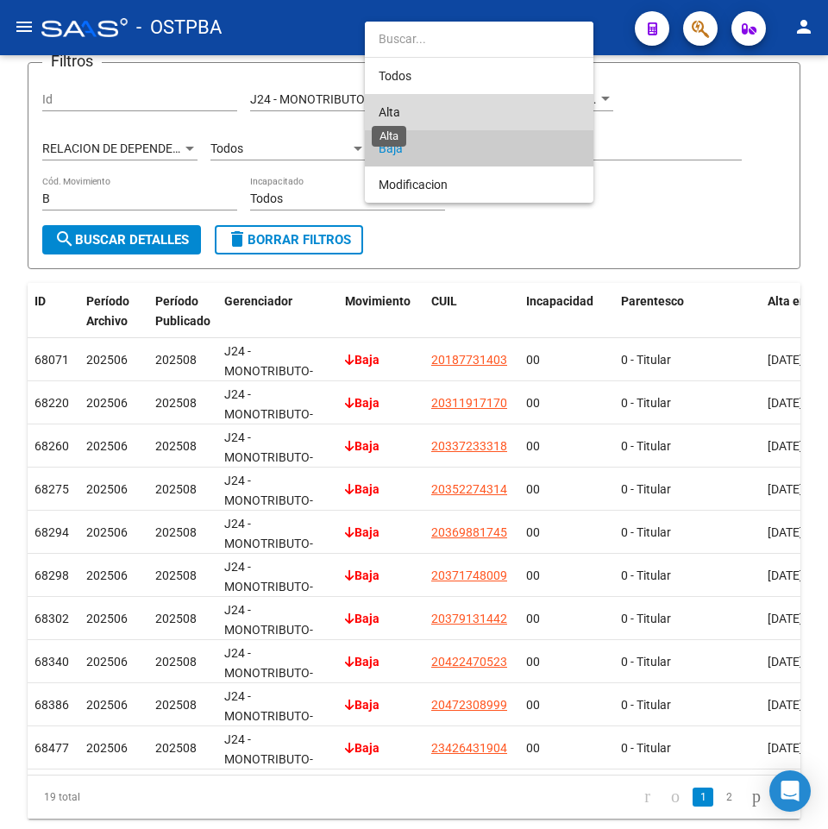
click at [391, 118] on span "Alta" at bounding box center [390, 112] width 22 height 14
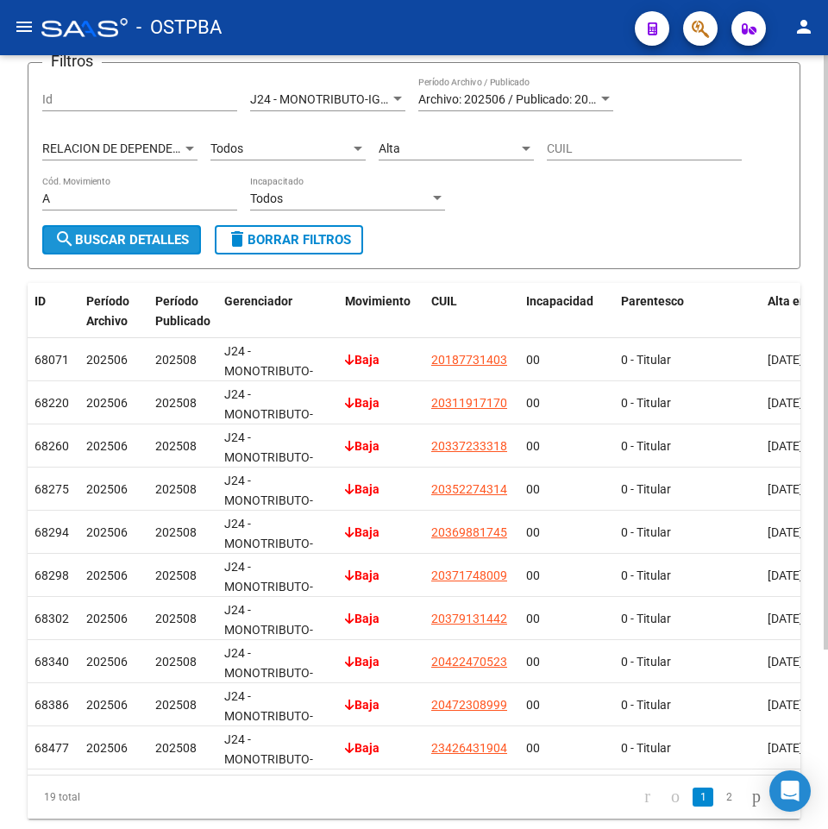
click at [107, 230] on button "search Buscar Detalles" at bounding box center [121, 239] width 159 height 29
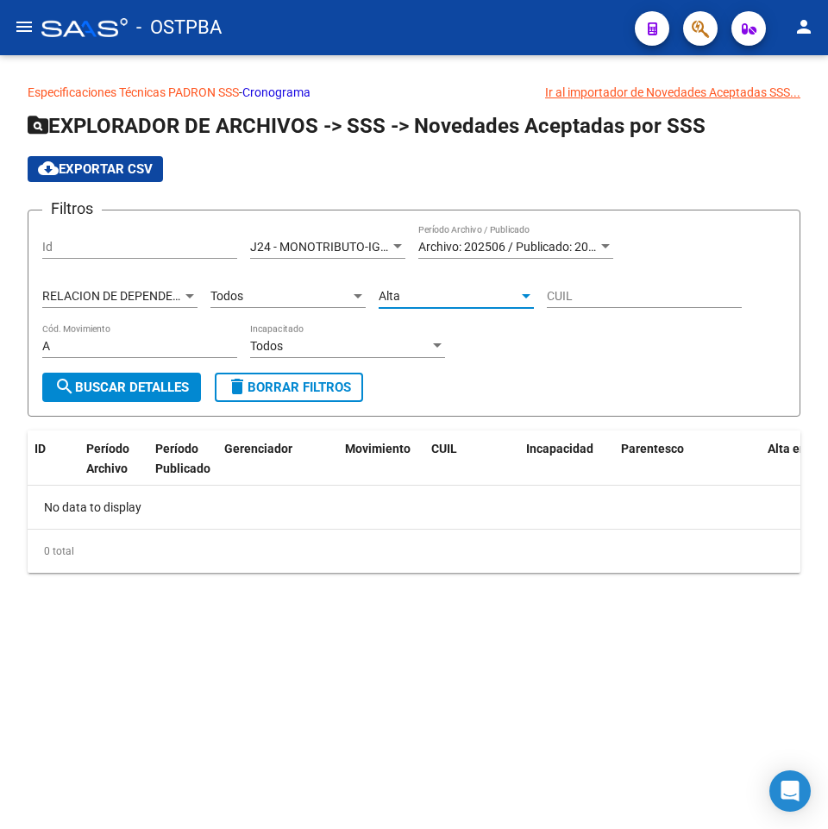
click at [453, 296] on div "Alta" at bounding box center [449, 296] width 140 height 15
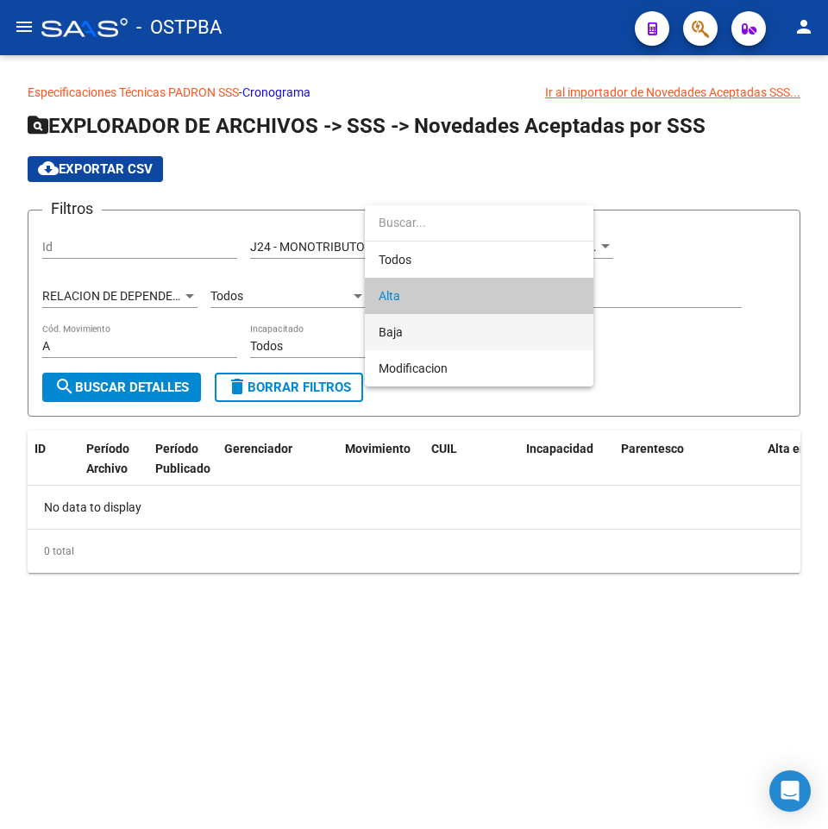
click at [431, 330] on span "Baja" at bounding box center [479, 332] width 201 height 36
type input "B"
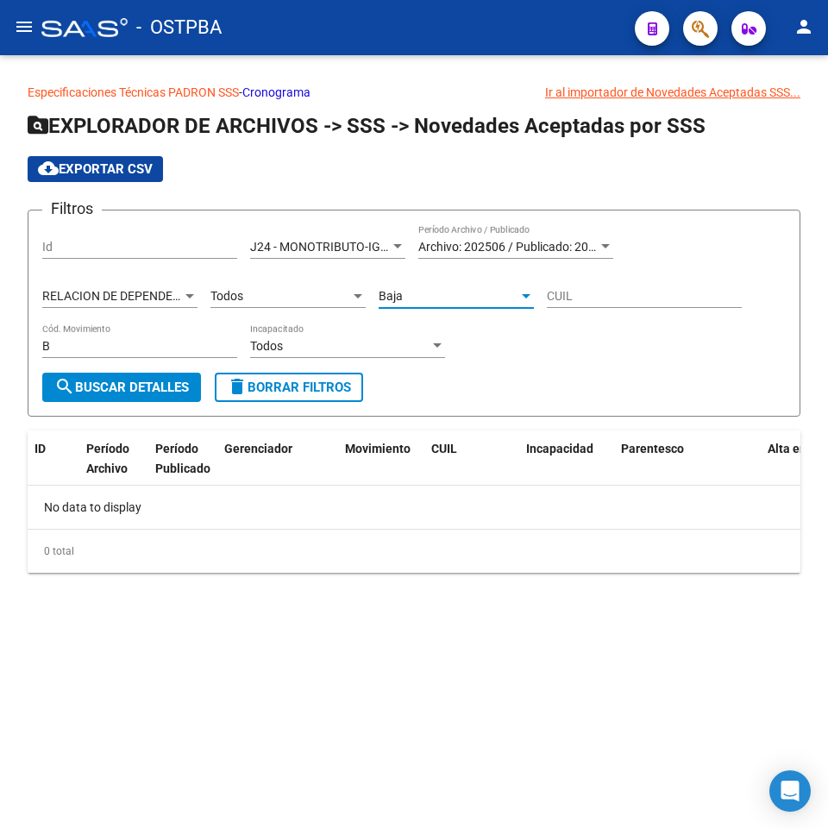
click at [126, 387] on span "search Buscar Detalles" at bounding box center [121, 388] width 135 height 16
click at [334, 244] on span "J24 - MONOTRIBUTO-IGUALDAD SALUD-PRENSA" at bounding box center [382, 247] width 265 height 14
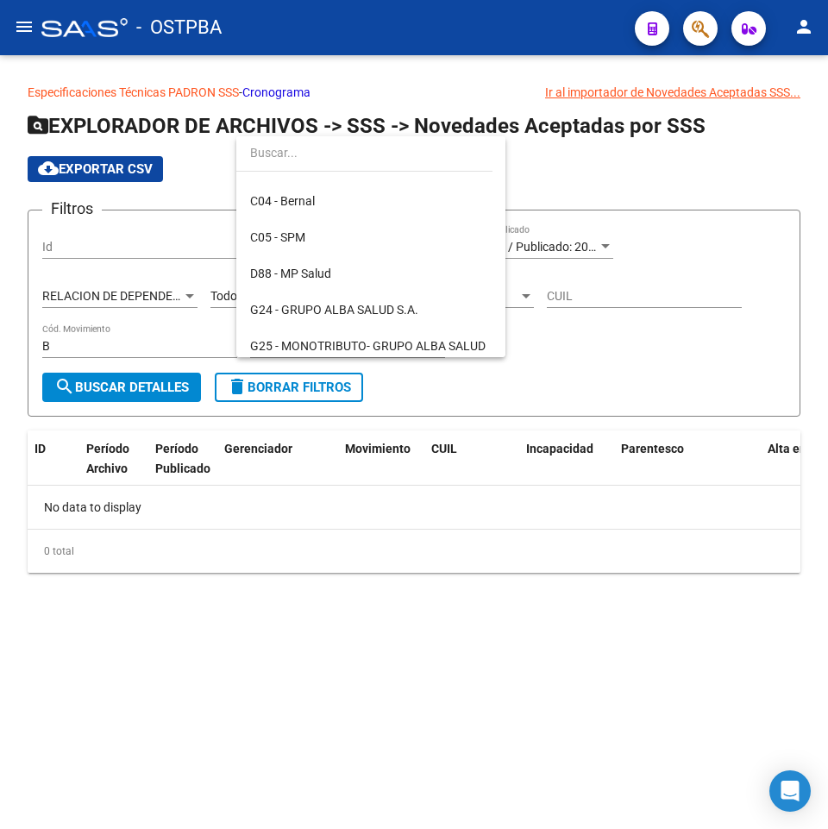
scroll to position [134, 0]
drag, startPoint x: 363, startPoint y: 298, endPoint x: 318, endPoint y: 301, distance: 45.0
click at [362, 298] on span "G24 - GRUPO ALBA SALUD S.A." at bounding box center [371, 311] width 242 height 36
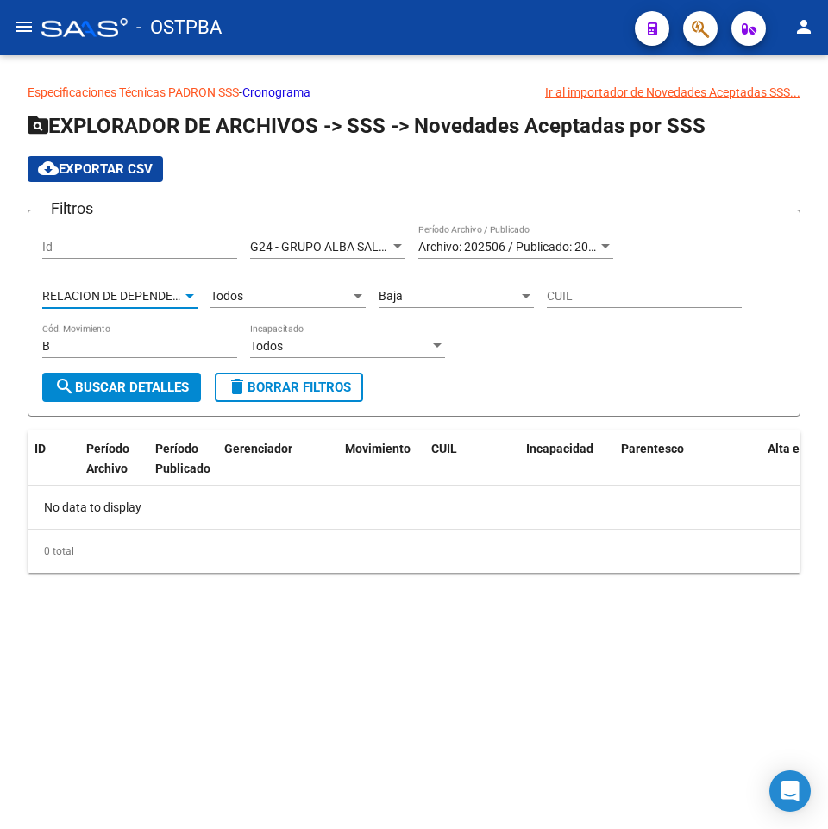
click at [156, 296] on span "RELACION DE DEPENDENCIA" at bounding box center [121, 296] width 158 height 14
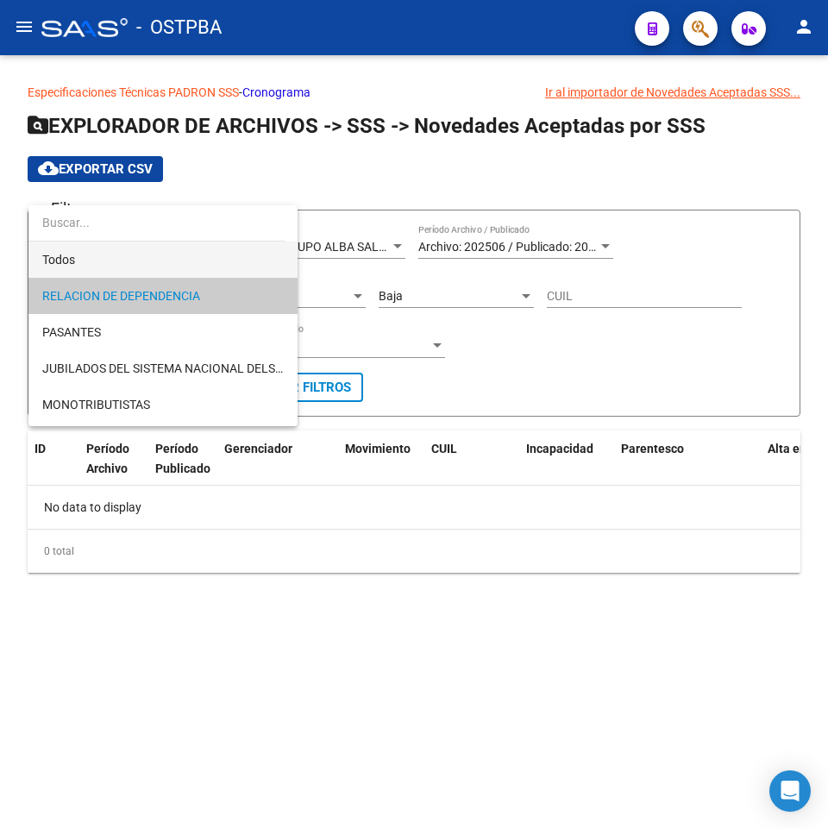
click at [151, 261] on span "Todos" at bounding box center [163, 260] width 242 height 36
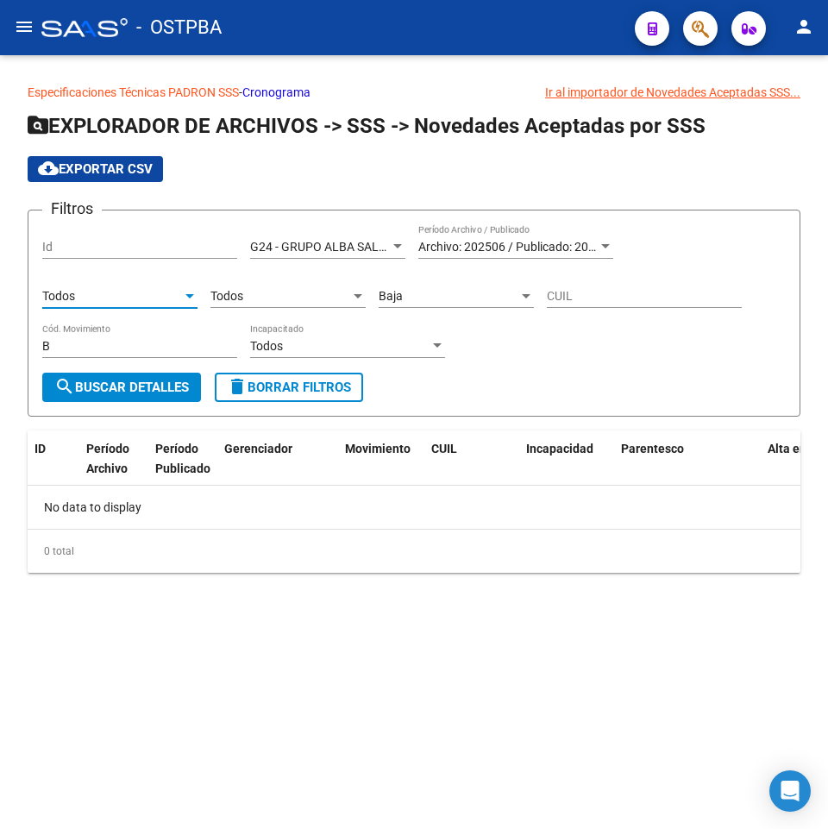
click at [403, 299] on div "Baja" at bounding box center [449, 296] width 140 height 15
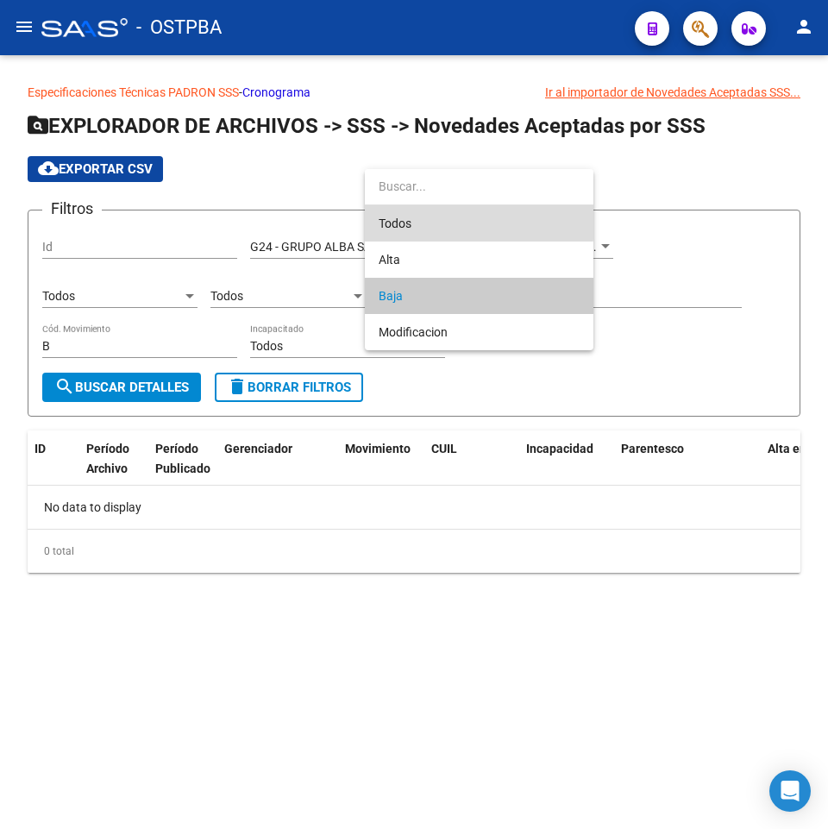
click at [416, 222] on span "Todos" at bounding box center [479, 223] width 201 height 36
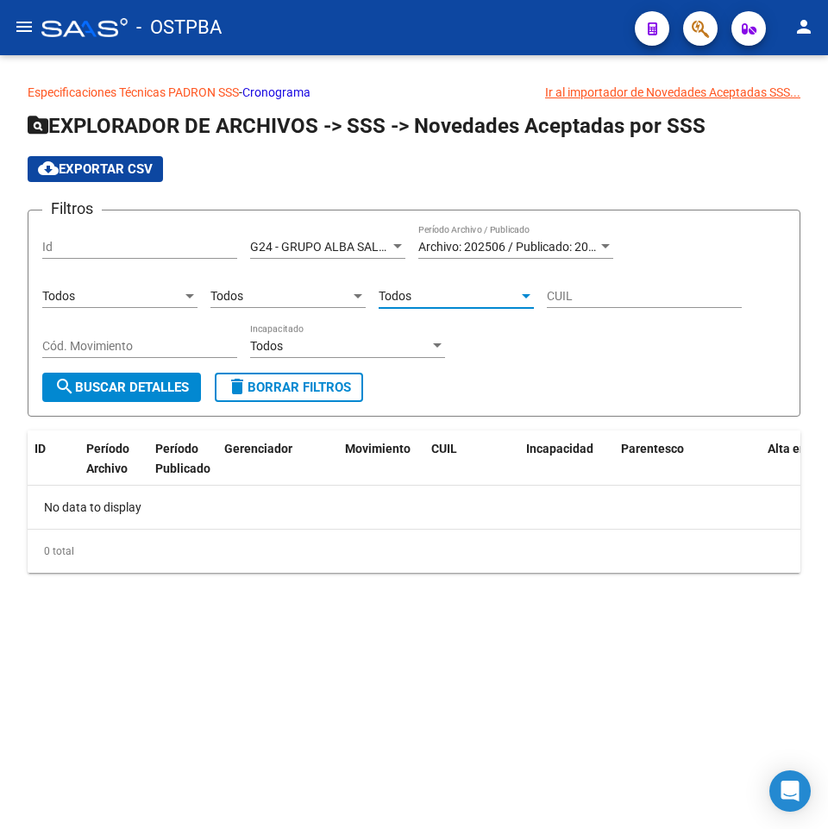
click at [91, 382] on span "search Buscar Detalles" at bounding box center [121, 388] width 135 height 16
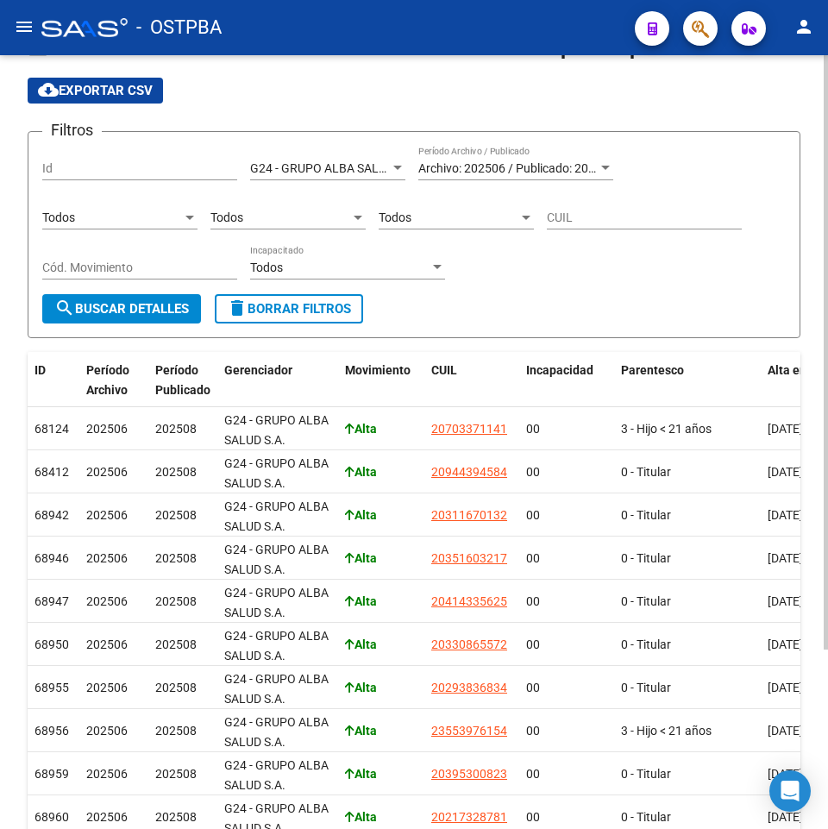
scroll to position [61, 0]
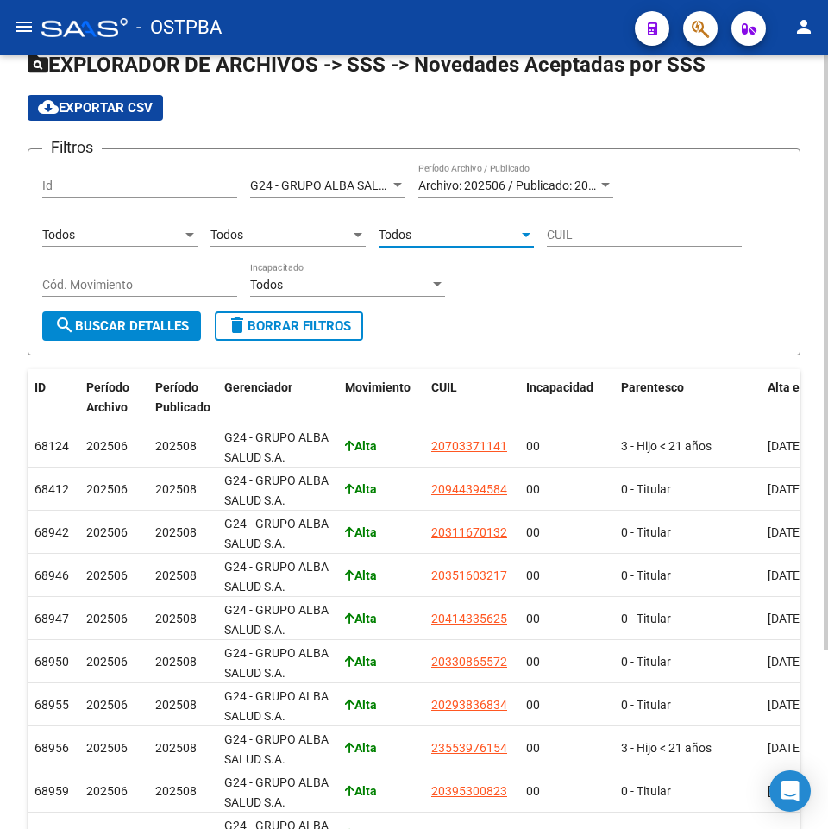
click at [413, 236] on div "Todos" at bounding box center [449, 235] width 140 height 15
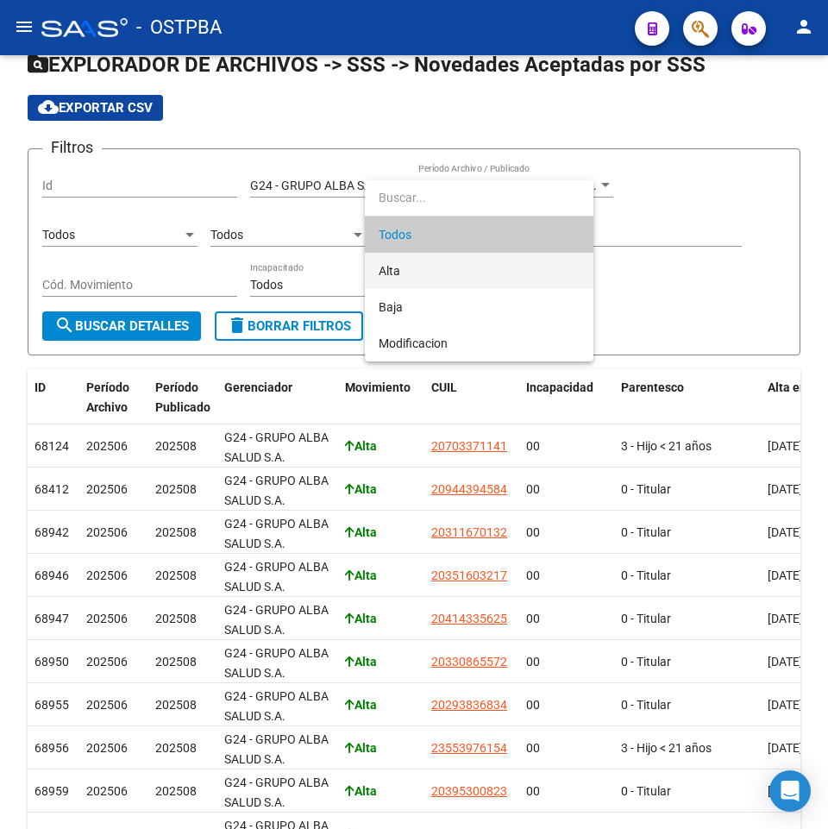
click at [415, 280] on span "Alta" at bounding box center [479, 271] width 201 height 36
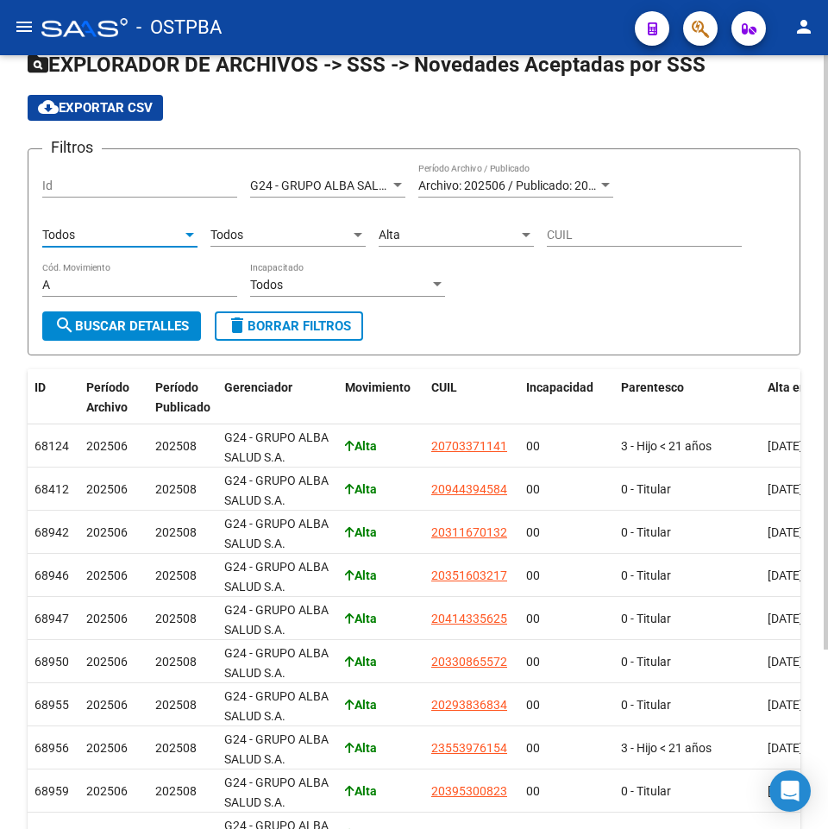
click at [138, 242] on div "Todos" at bounding box center [112, 235] width 140 height 15
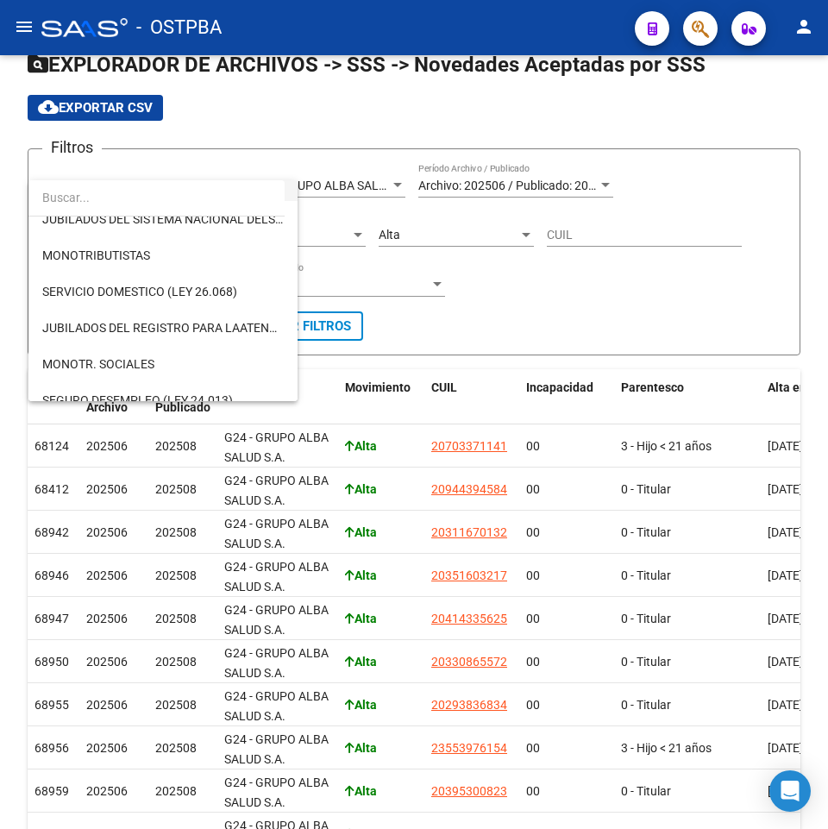
scroll to position [173, 0]
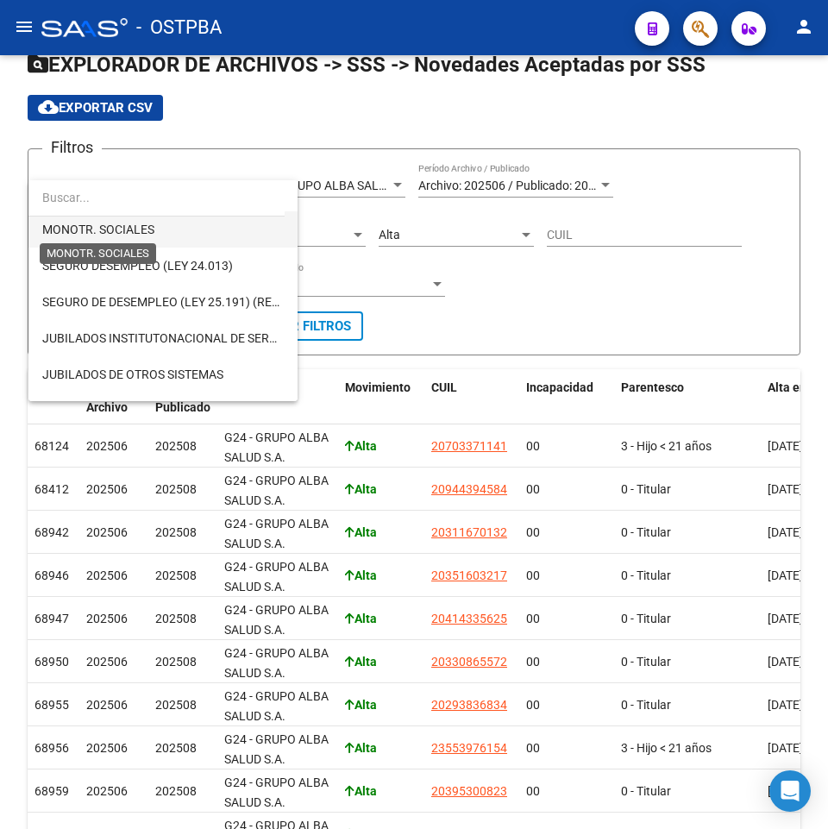
click at [148, 234] on span "MONOTR. SOCIALES" at bounding box center [98, 230] width 112 height 14
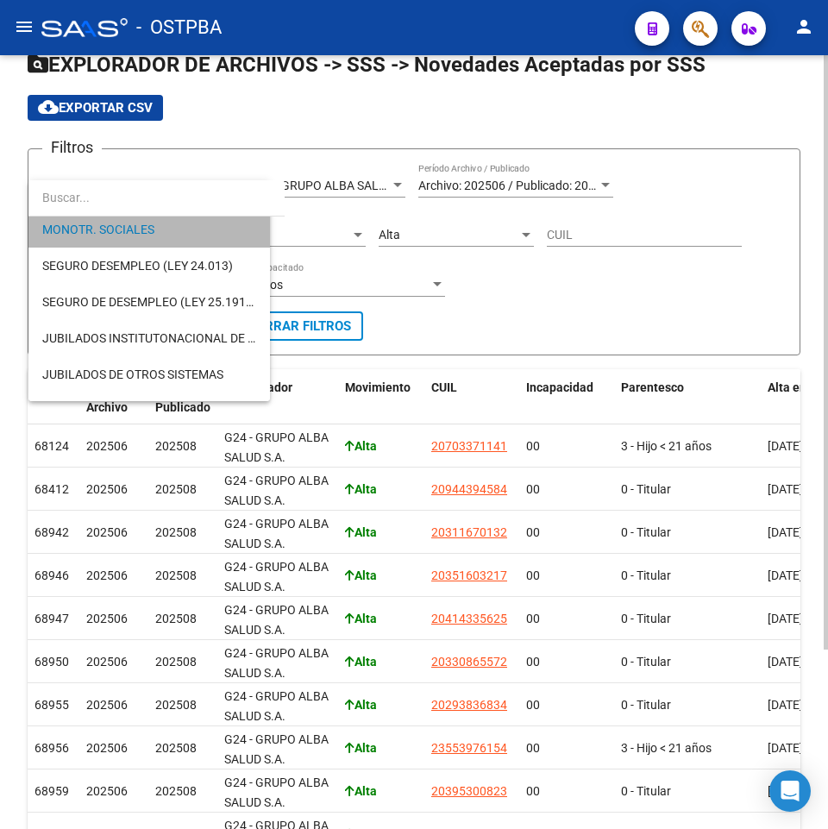
scroll to position [254, 0]
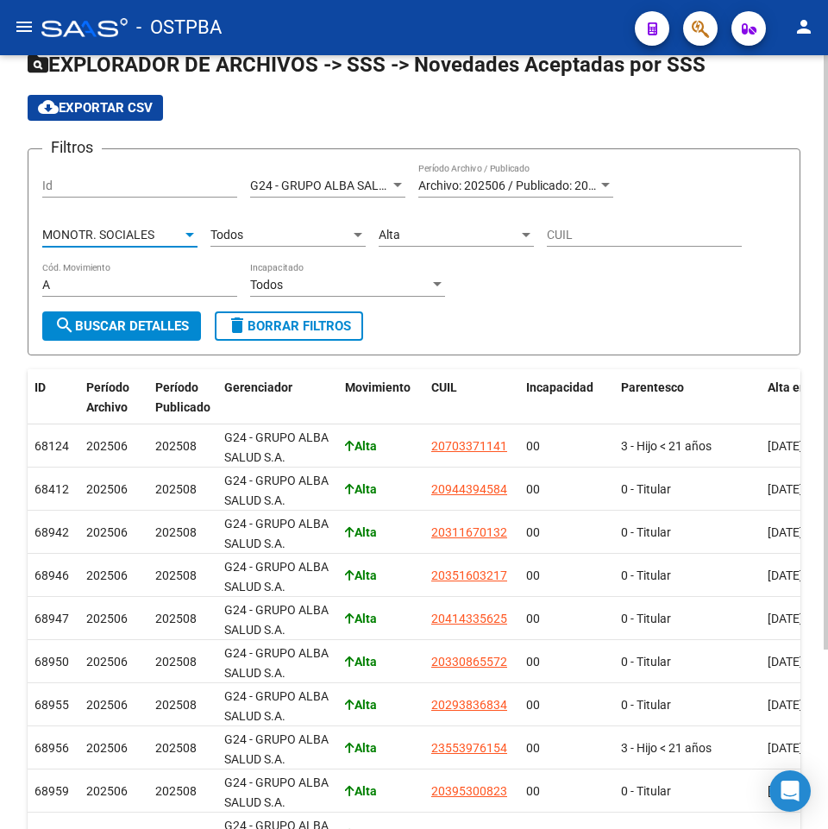
click at [79, 324] on span "search Buscar Detalles" at bounding box center [121, 326] width 135 height 16
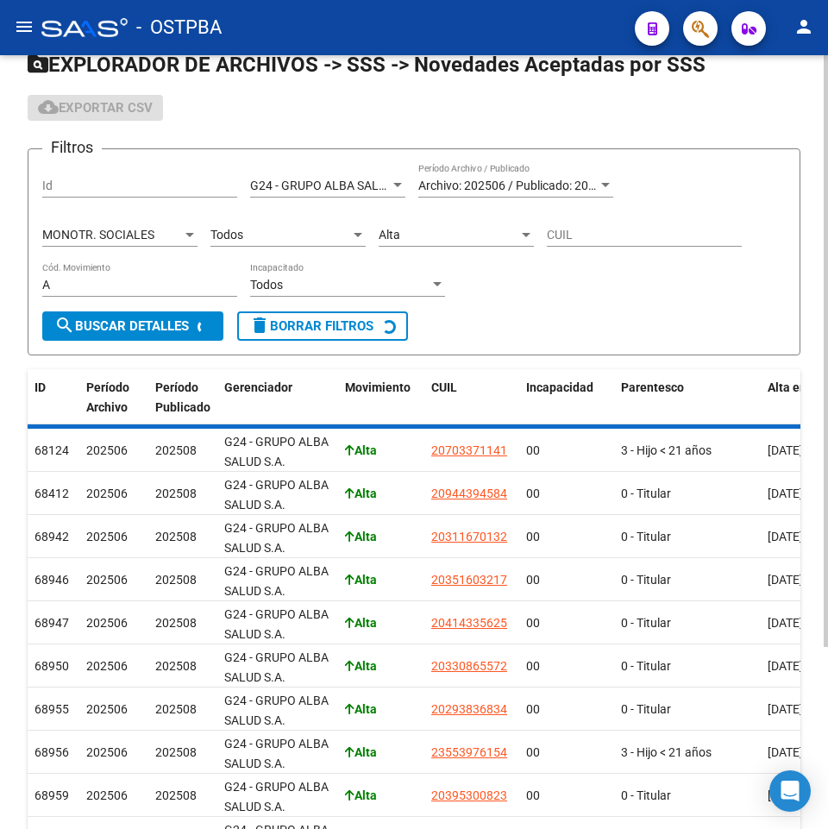
scroll to position [0, 0]
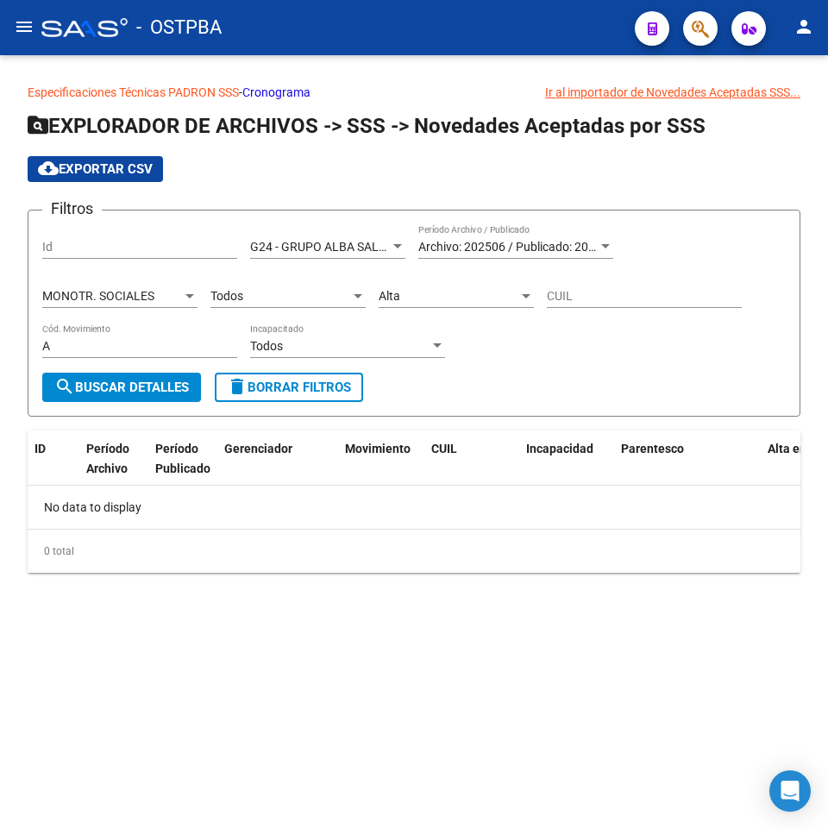
click at [422, 305] on div "Alta Cód. Movimiento" at bounding box center [456, 291] width 155 height 35
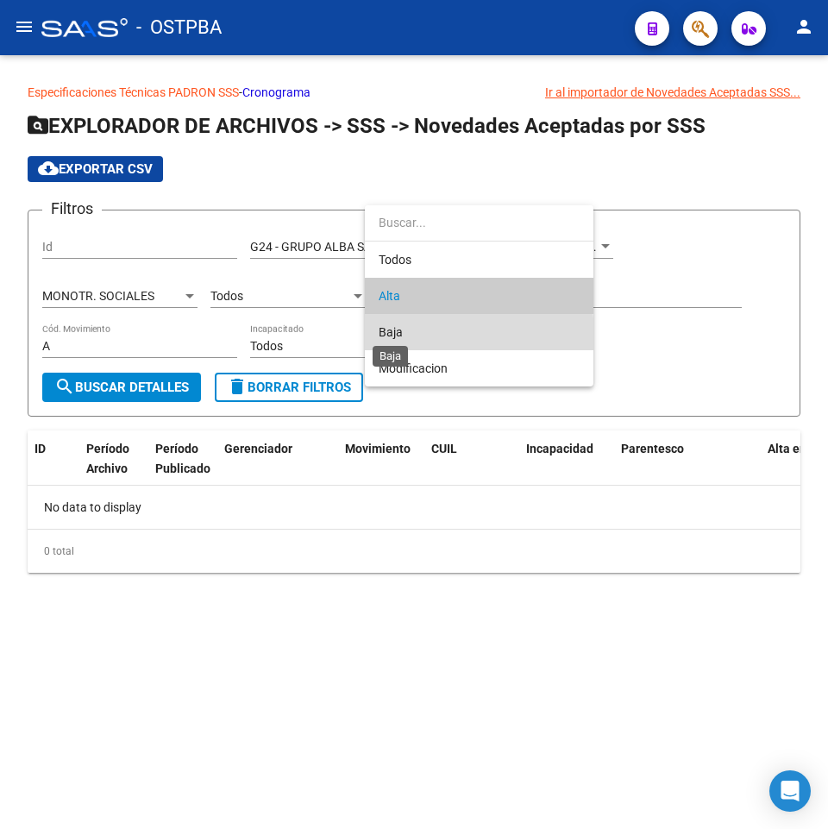
click at [398, 337] on span "Baja" at bounding box center [391, 332] width 24 height 14
type input "B"
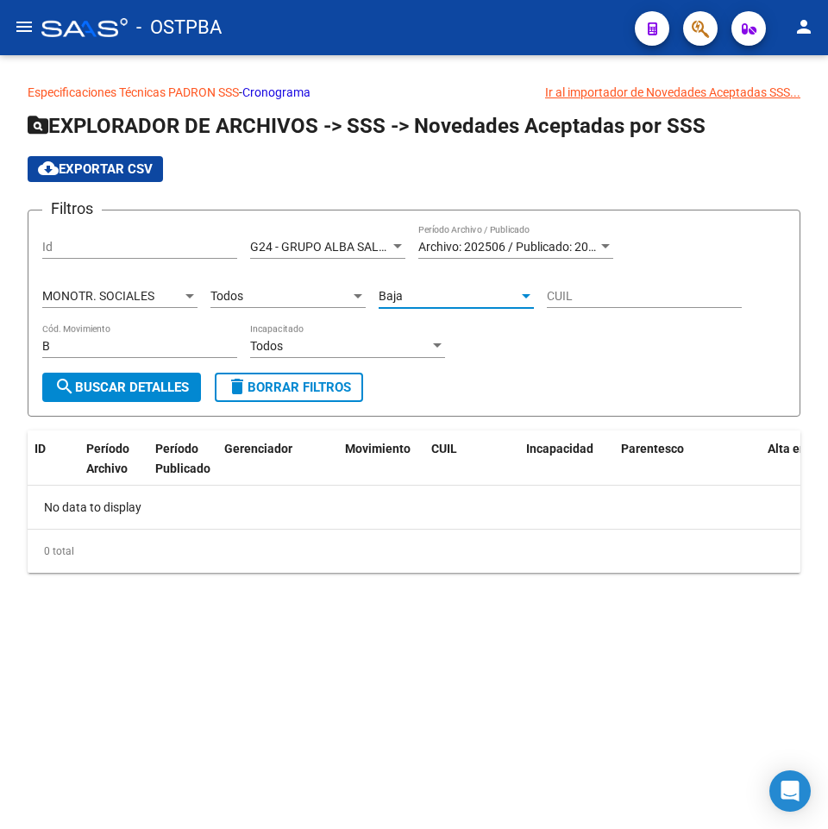
click at [80, 393] on span "search Buscar Detalles" at bounding box center [121, 388] width 135 height 16
click at [431, 295] on div "Baja" at bounding box center [449, 296] width 140 height 15
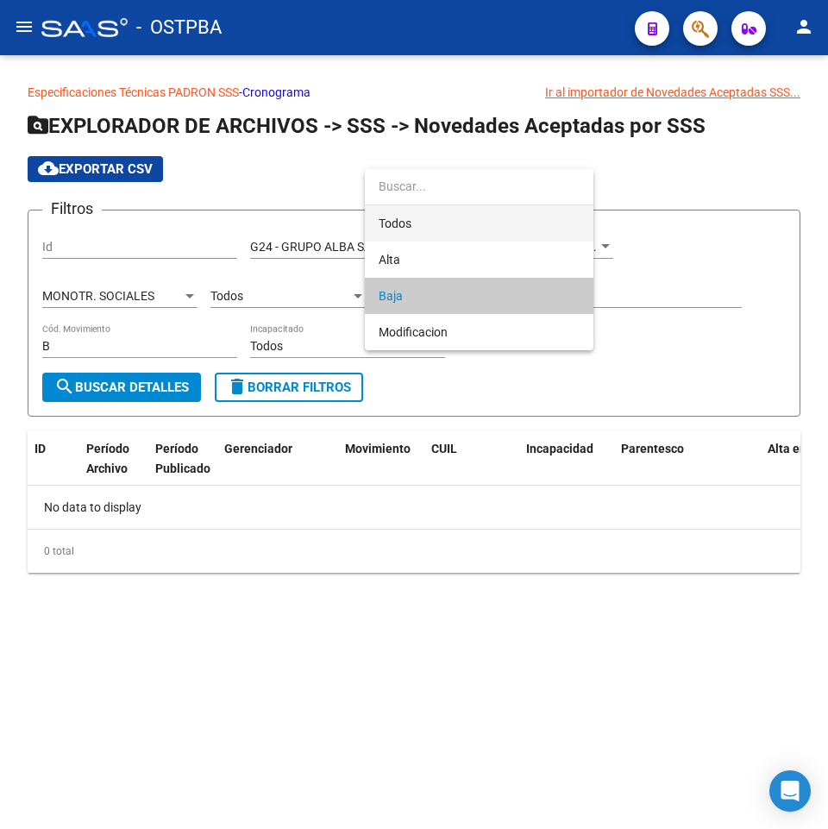
click at [400, 226] on span "Todos" at bounding box center [479, 223] width 201 height 36
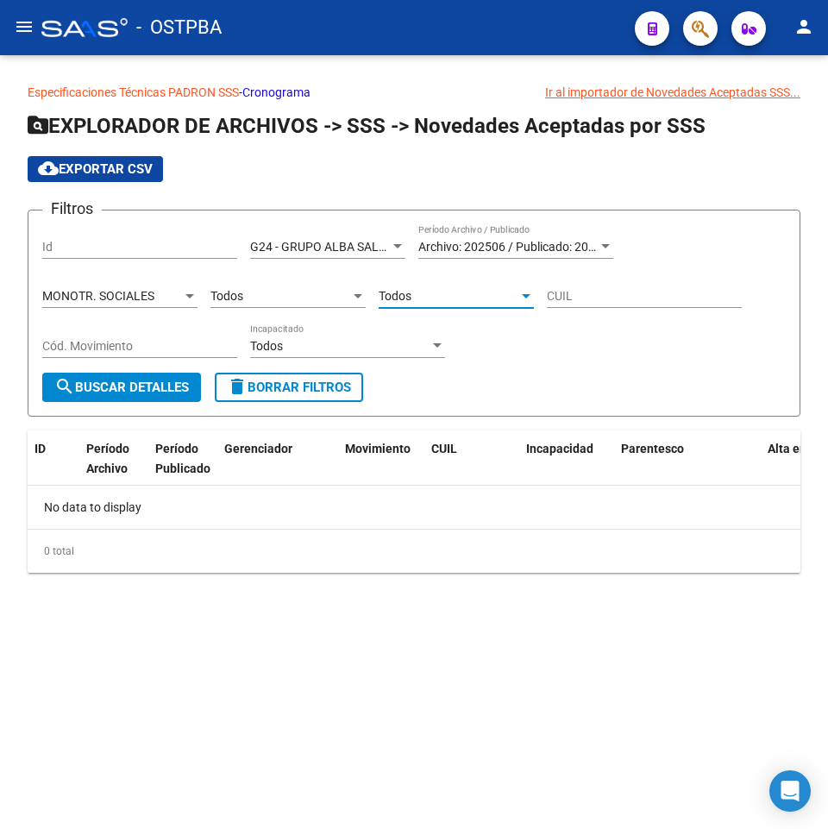
click at [132, 287] on div "MONOTR. SOCIALES Tipo de Beneficiario" at bounding box center [119, 291] width 155 height 35
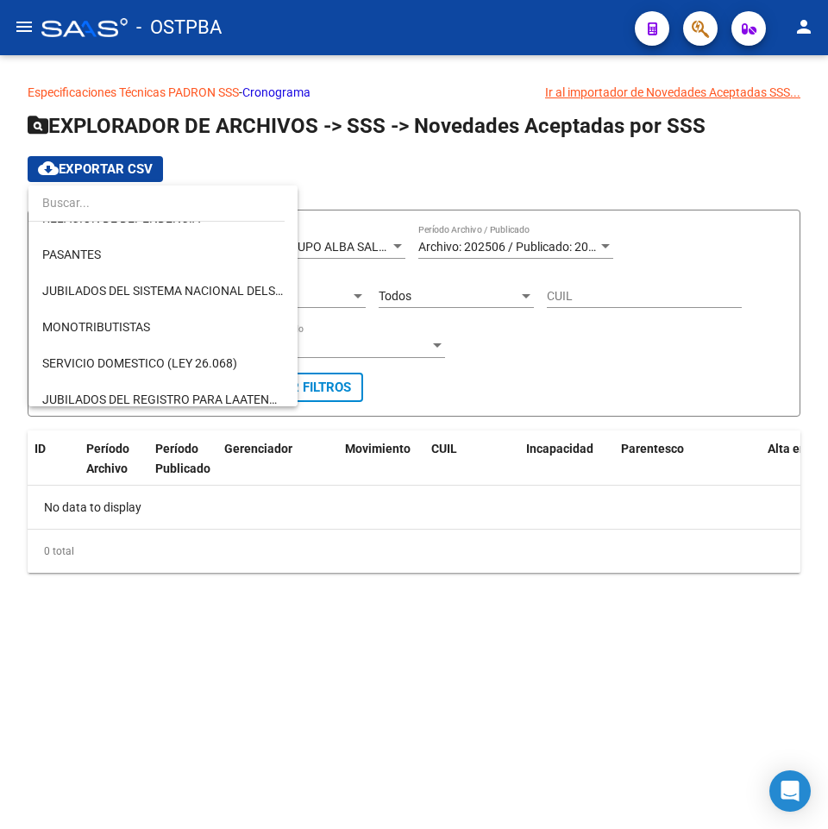
scroll to position [25, 0]
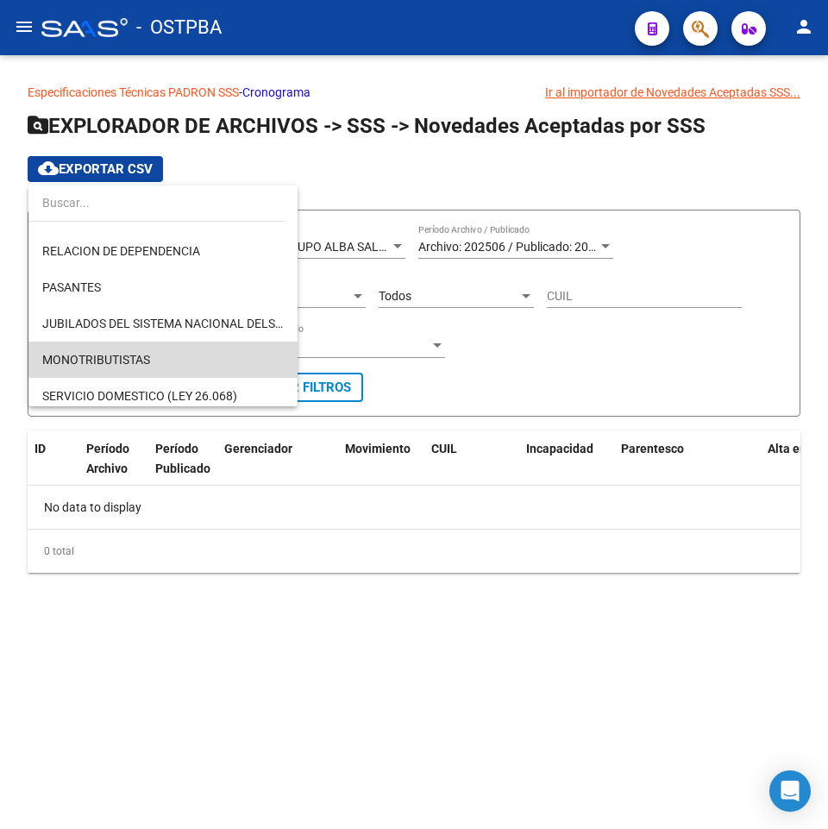
click at [177, 344] on span "MONOTRIBUTISTAS" at bounding box center [163, 360] width 242 height 36
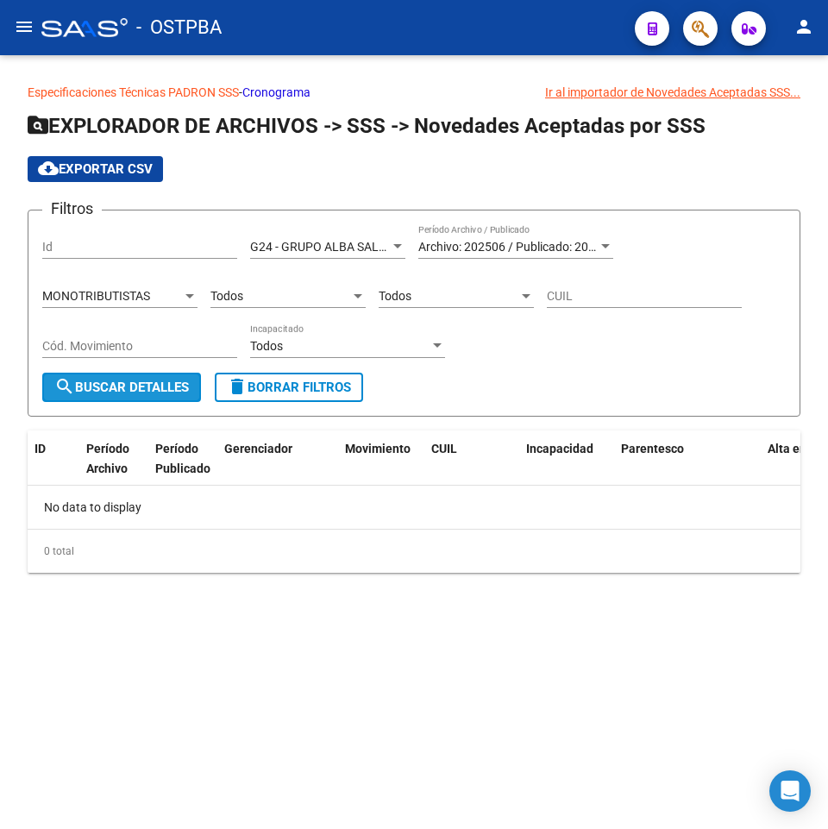
click at [124, 384] on span "search Buscar Detalles" at bounding box center [121, 388] width 135 height 16
click at [394, 299] on span "Todos" at bounding box center [395, 296] width 33 height 14
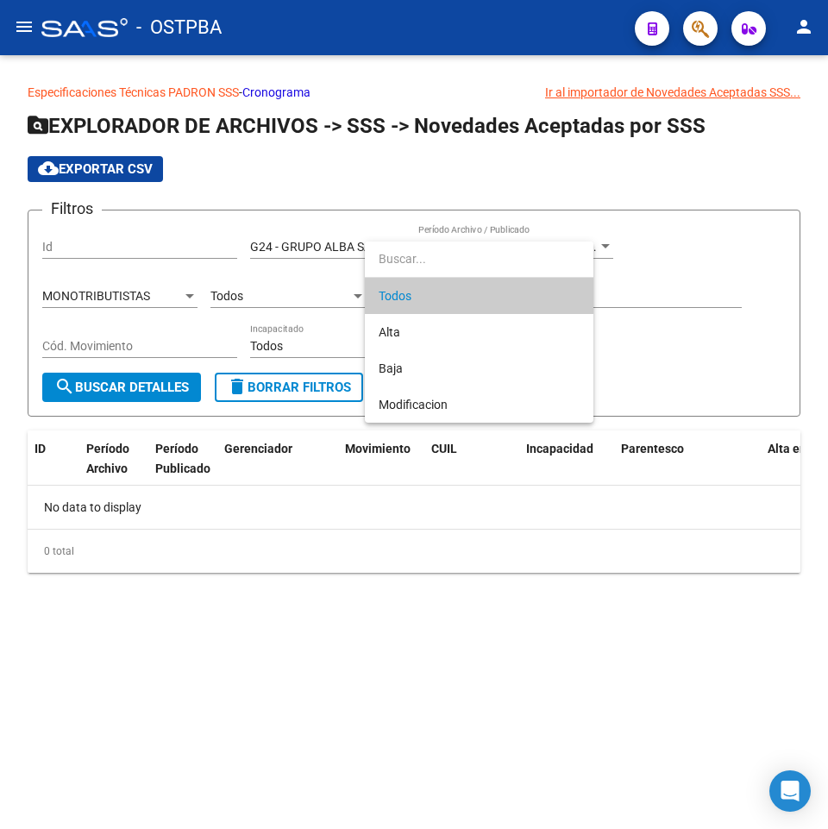
click at [154, 300] on div at bounding box center [414, 414] width 828 height 829
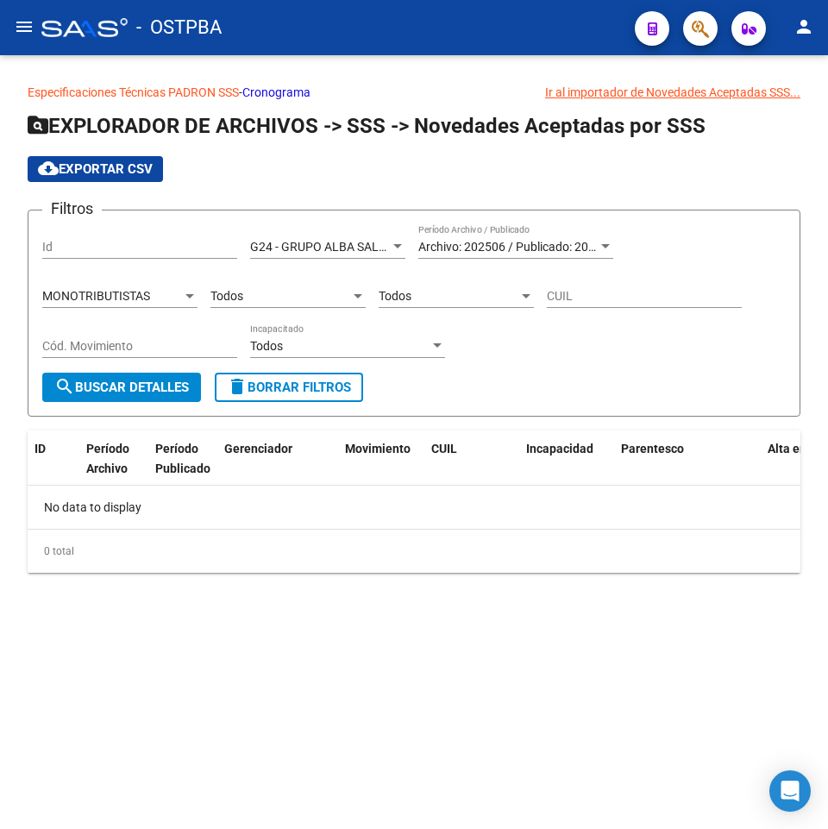
click at [152, 300] on div "MONOTRIBUTISTAS" at bounding box center [112, 296] width 140 height 15
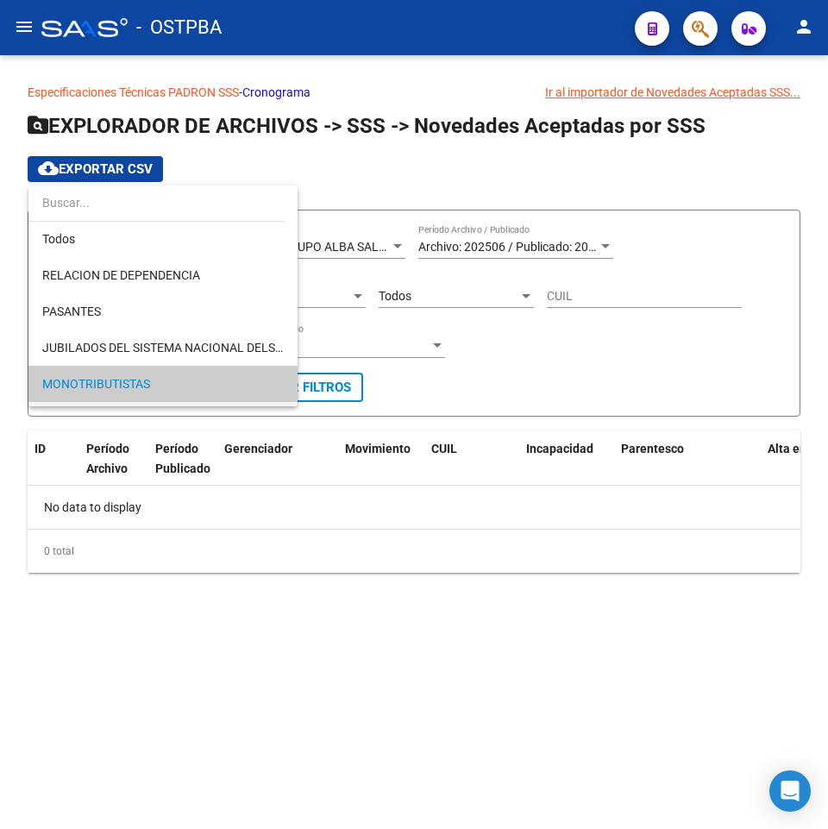
scroll to position [0, 0]
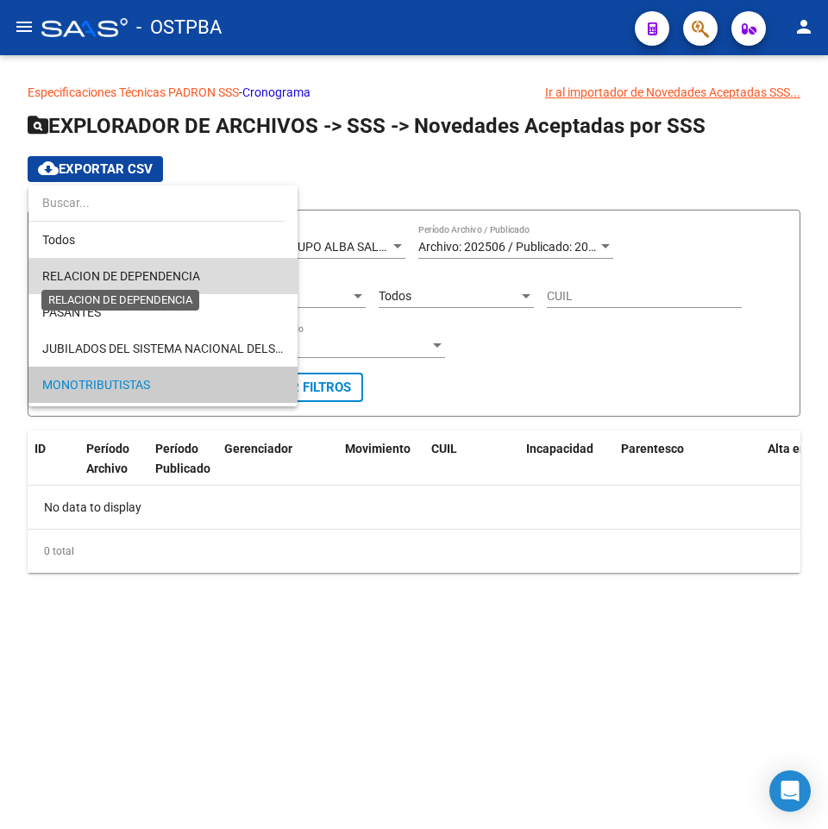
click at [184, 277] on span "RELACION DE DEPENDENCIA" at bounding box center [121, 276] width 158 height 14
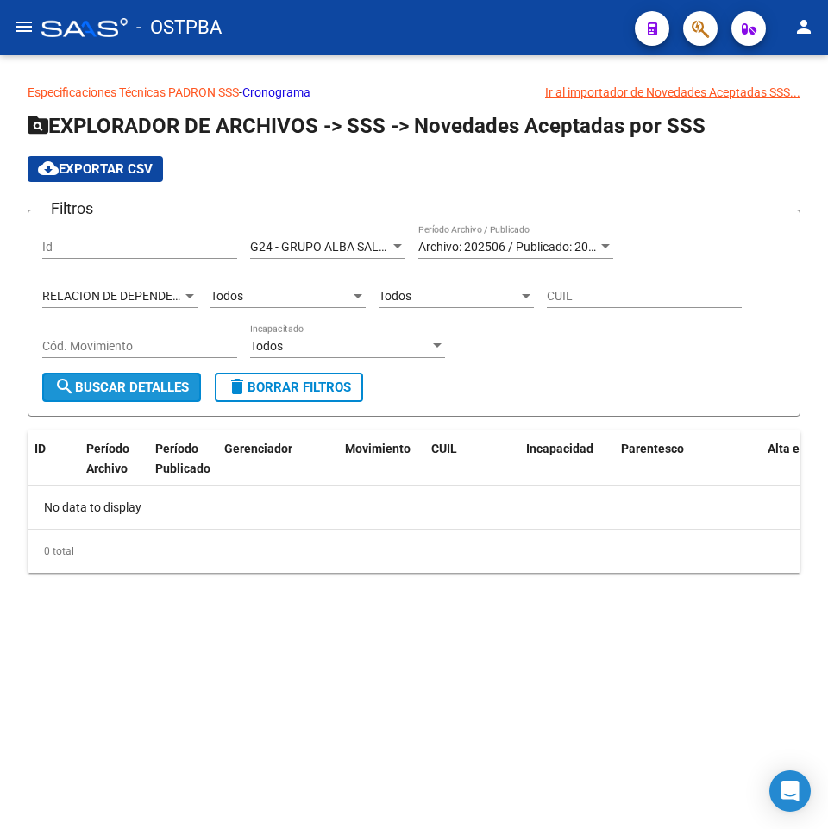
click at [138, 387] on span "search Buscar Detalles" at bounding box center [121, 388] width 135 height 16
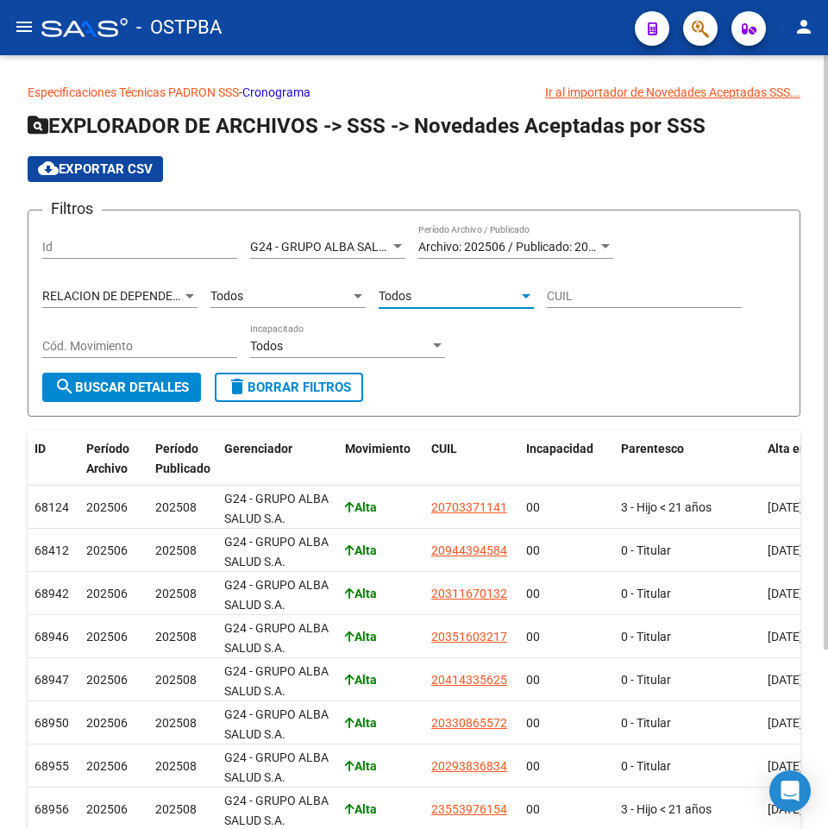
click at [398, 300] on span "Todos" at bounding box center [395, 296] width 33 height 14
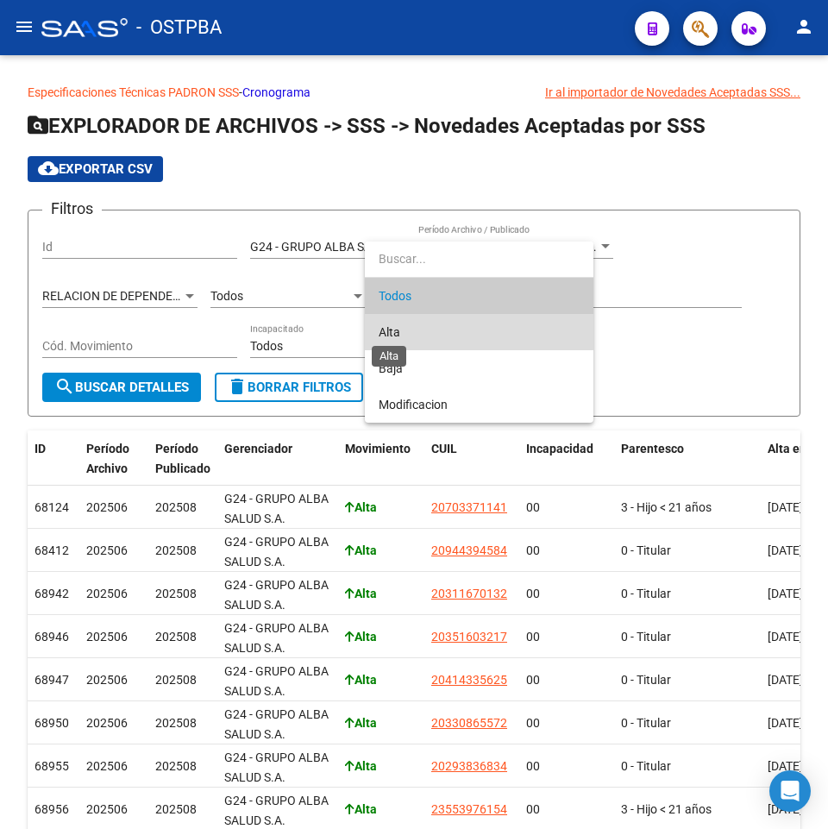
click at [388, 331] on span "Alta" at bounding box center [390, 332] width 22 height 14
type input "A"
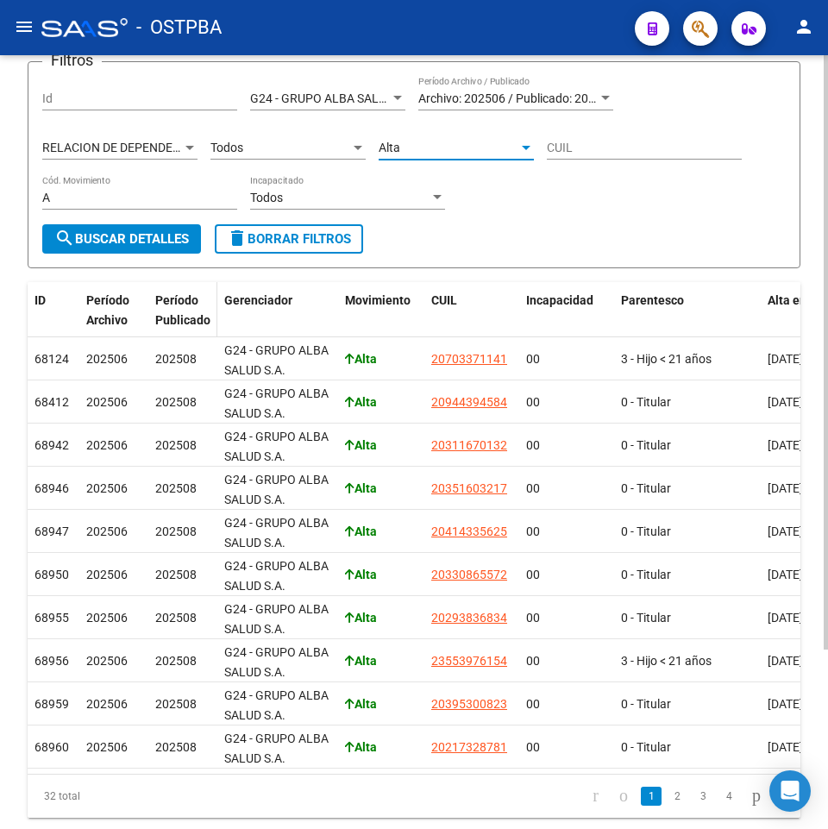
scroll to position [148, 0]
click at [135, 249] on button "search Buscar Detalles" at bounding box center [121, 239] width 159 height 29
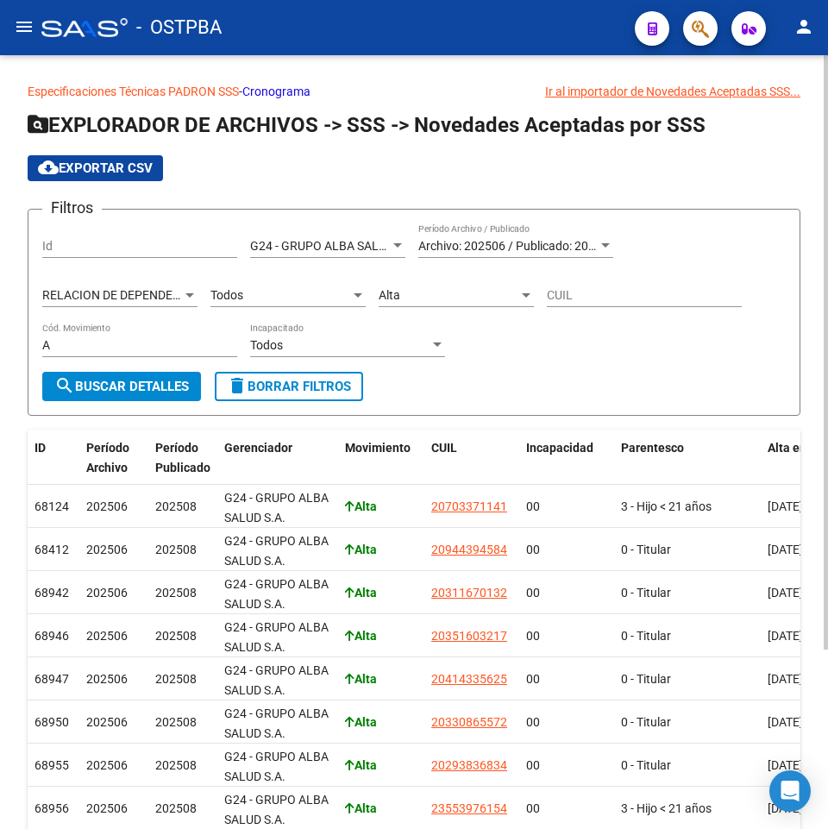
scroll to position [0, 0]
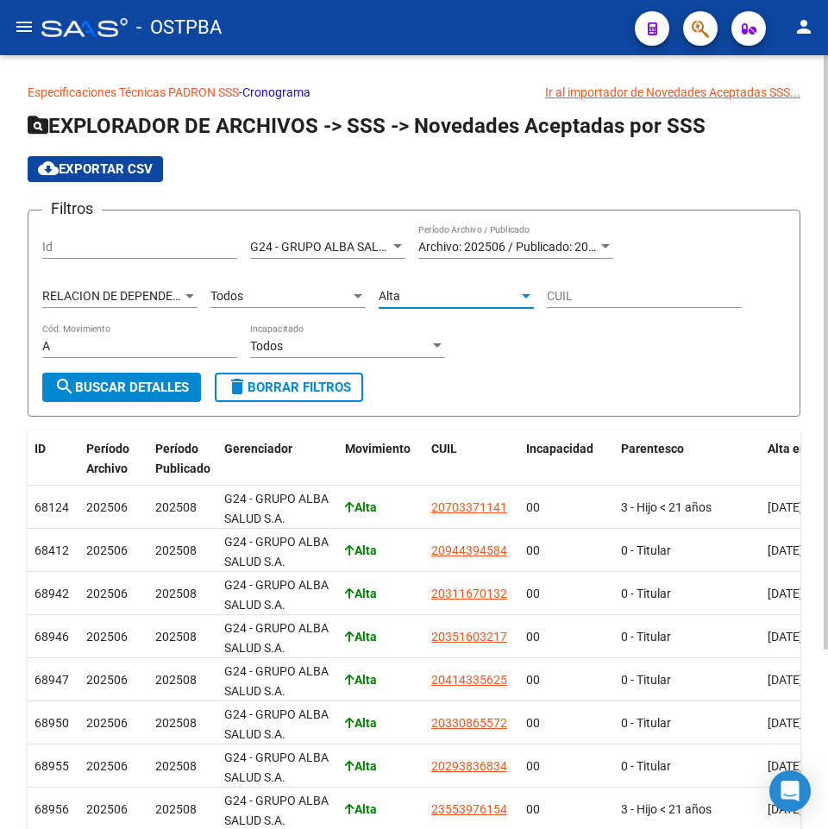
click at [408, 299] on div "Alta" at bounding box center [449, 296] width 140 height 15
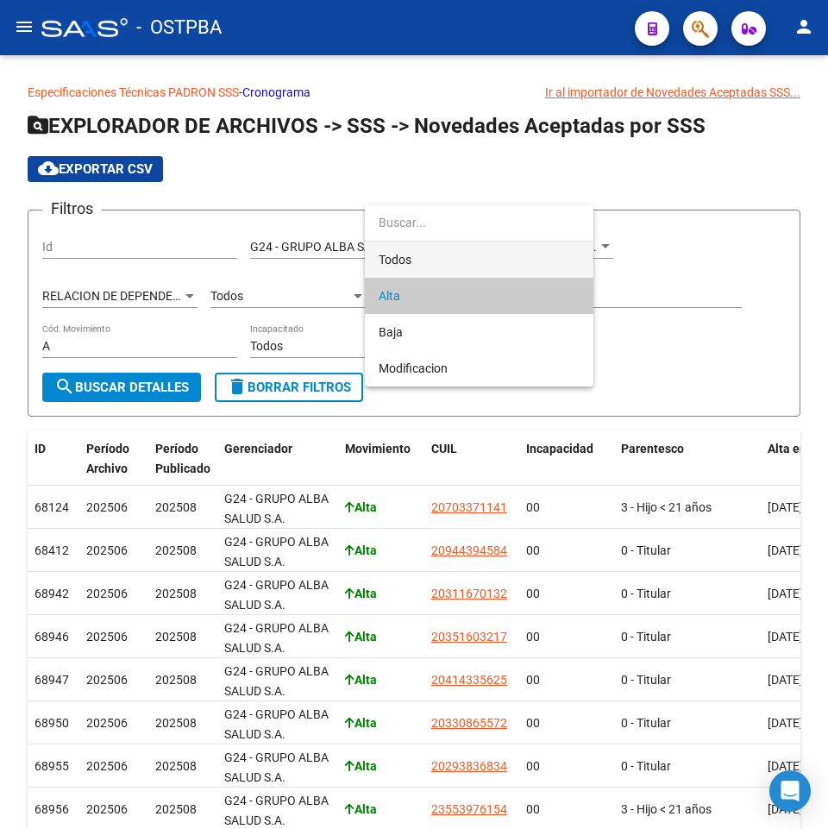
click at [427, 264] on span "Todos" at bounding box center [479, 260] width 201 height 36
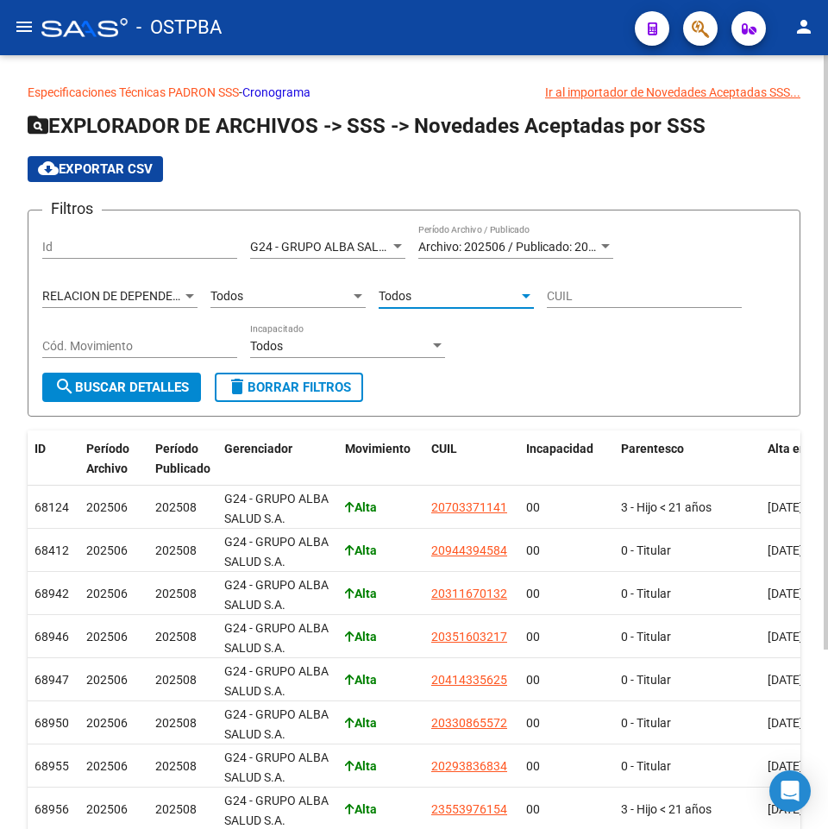
click at [134, 391] on span "search Buscar Detalles" at bounding box center [121, 388] width 135 height 16
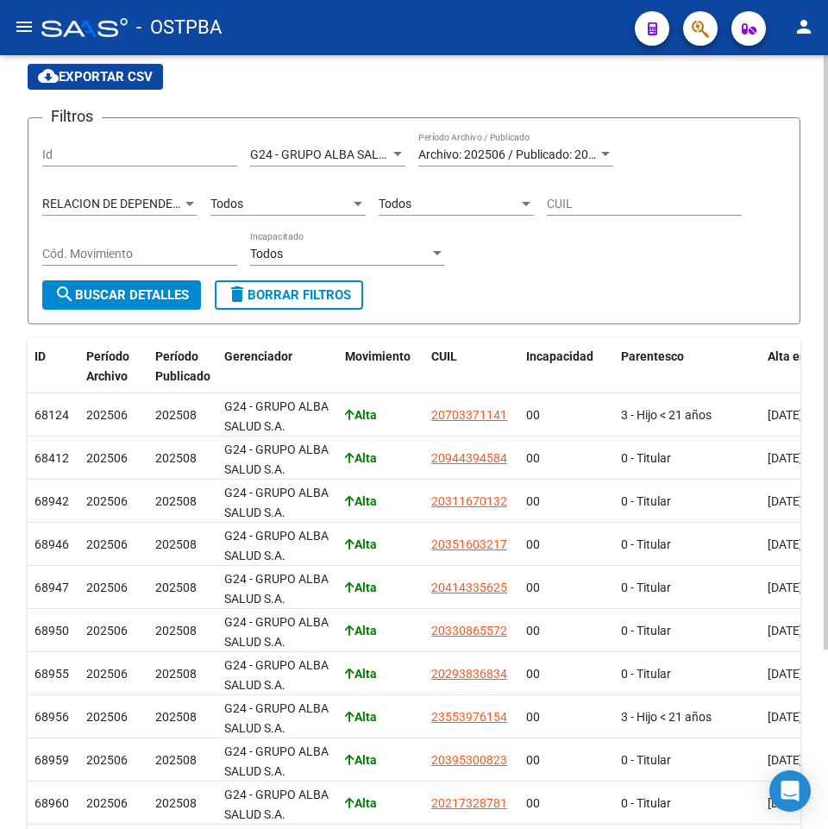
scroll to position [61, 0]
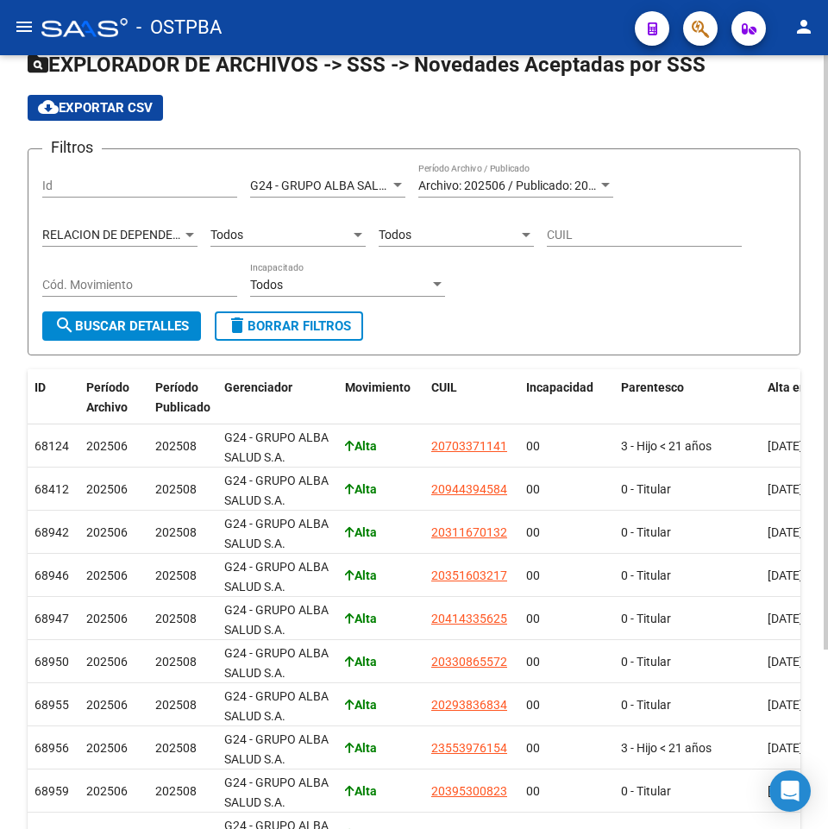
click at [157, 237] on span "RELACION DE DEPENDENCIA" at bounding box center [121, 235] width 158 height 14
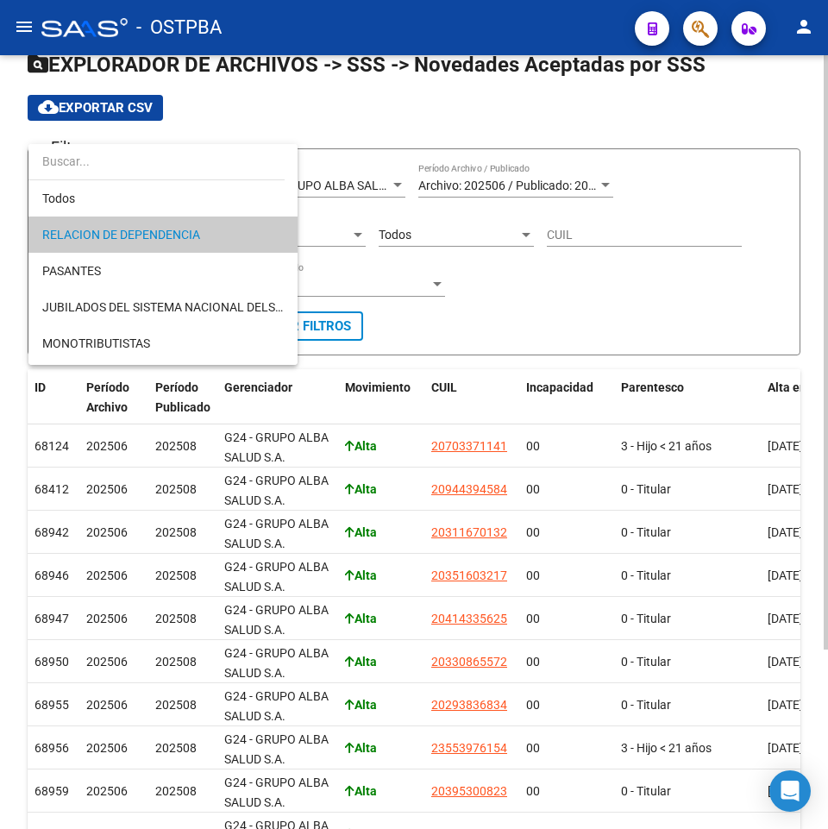
drag, startPoint x: 730, startPoint y: 293, endPoint x: 701, endPoint y: 293, distance: 29.3
click at [729, 294] on div at bounding box center [414, 414] width 828 height 829
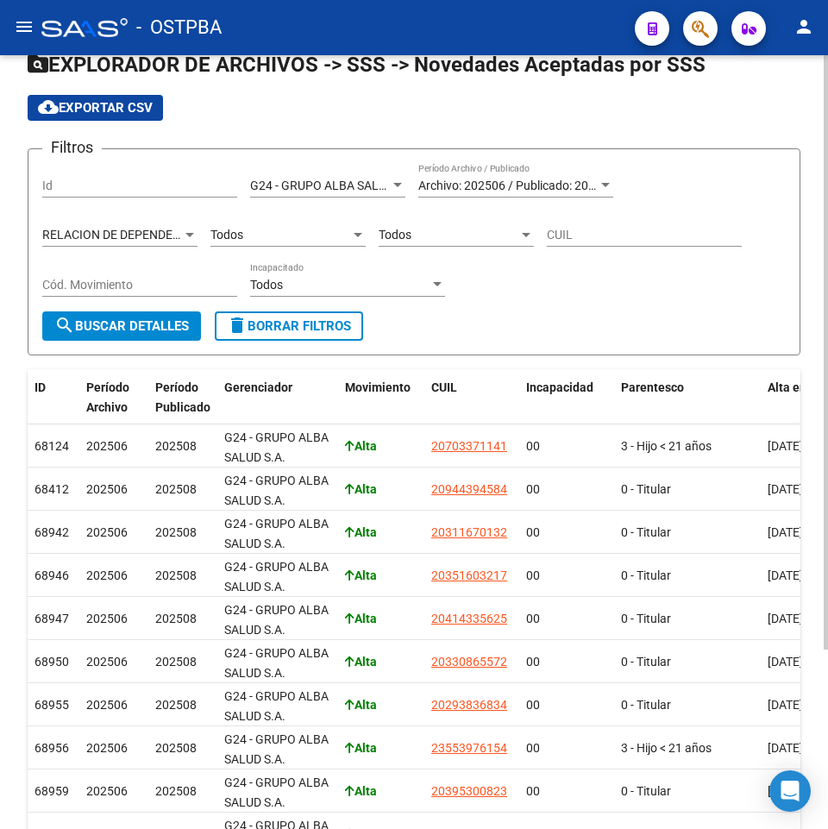
click at [404, 236] on span "Todos" at bounding box center [395, 235] width 33 height 14
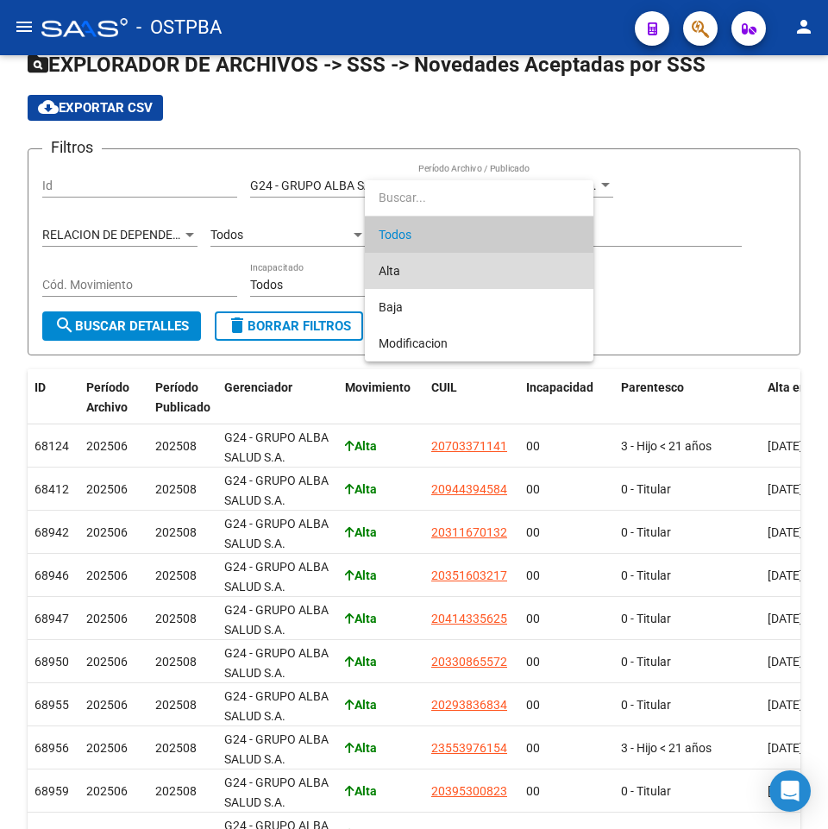
click at [402, 270] on span "Alta" at bounding box center [479, 271] width 201 height 36
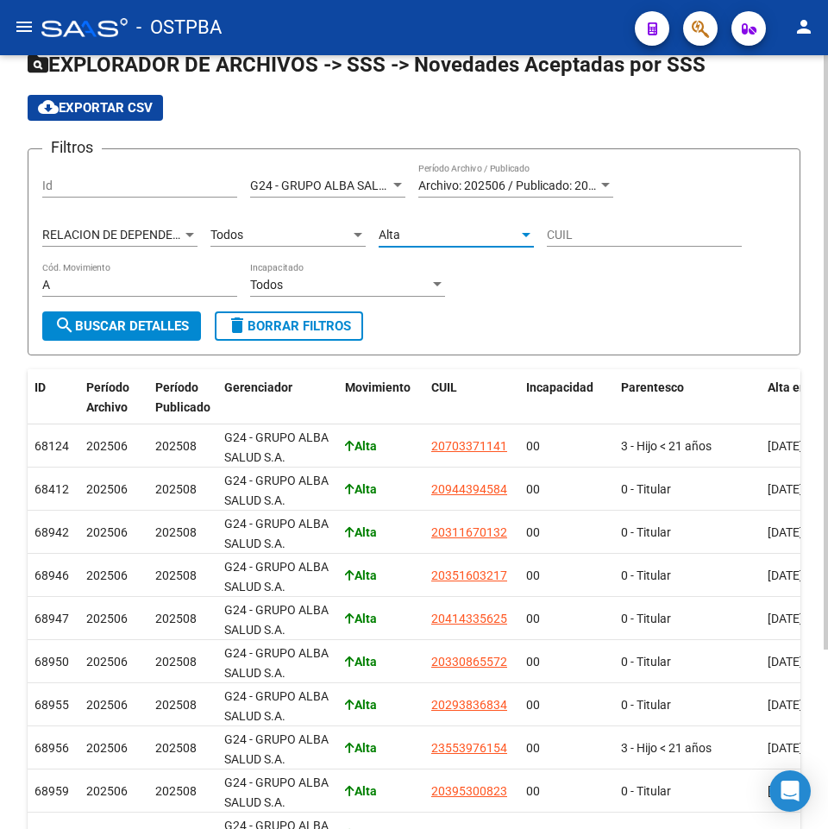
click at [416, 230] on div "Alta" at bounding box center [449, 235] width 140 height 15
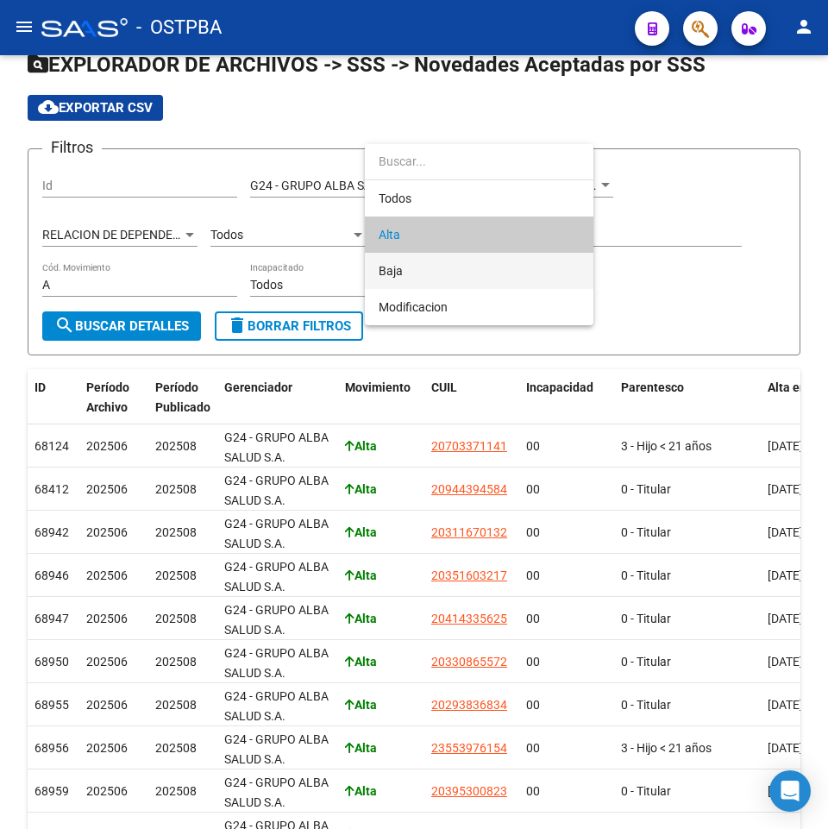
click at [412, 280] on span "Baja" at bounding box center [479, 271] width 201 height 36
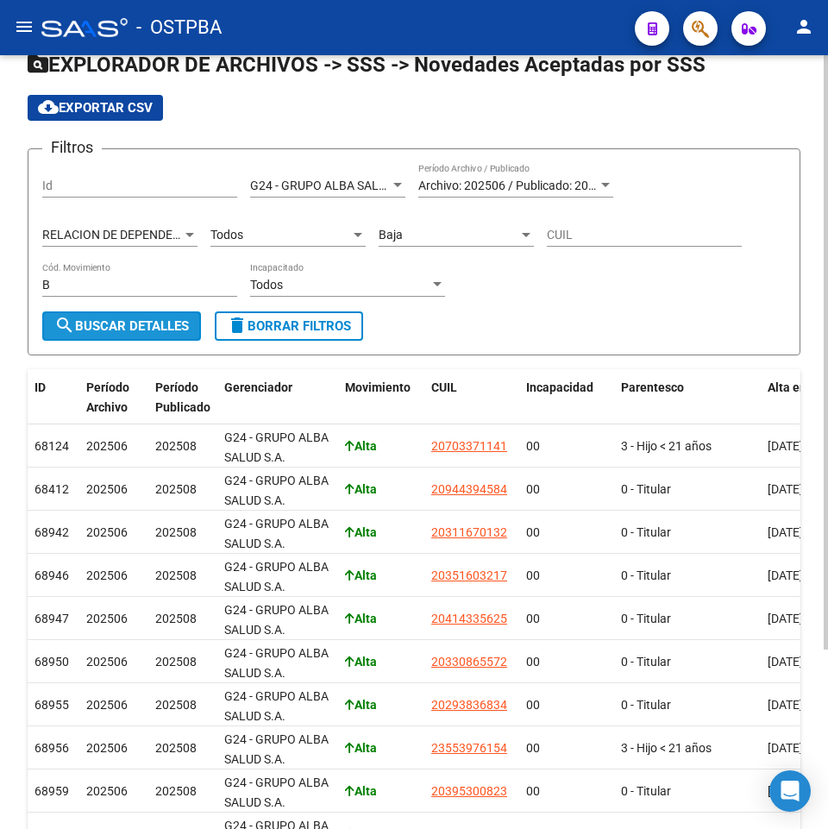
click at [117, 318] on button "search Buscar Detalles" at bounding box center [121, 326] width 159 height 29
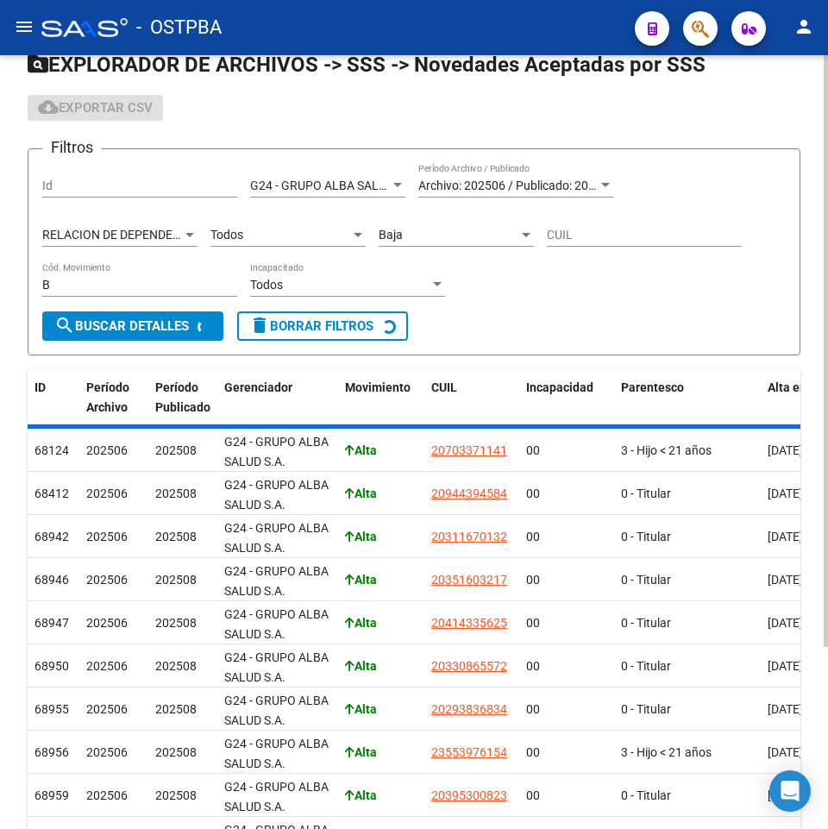
scroll to position [0, 0]
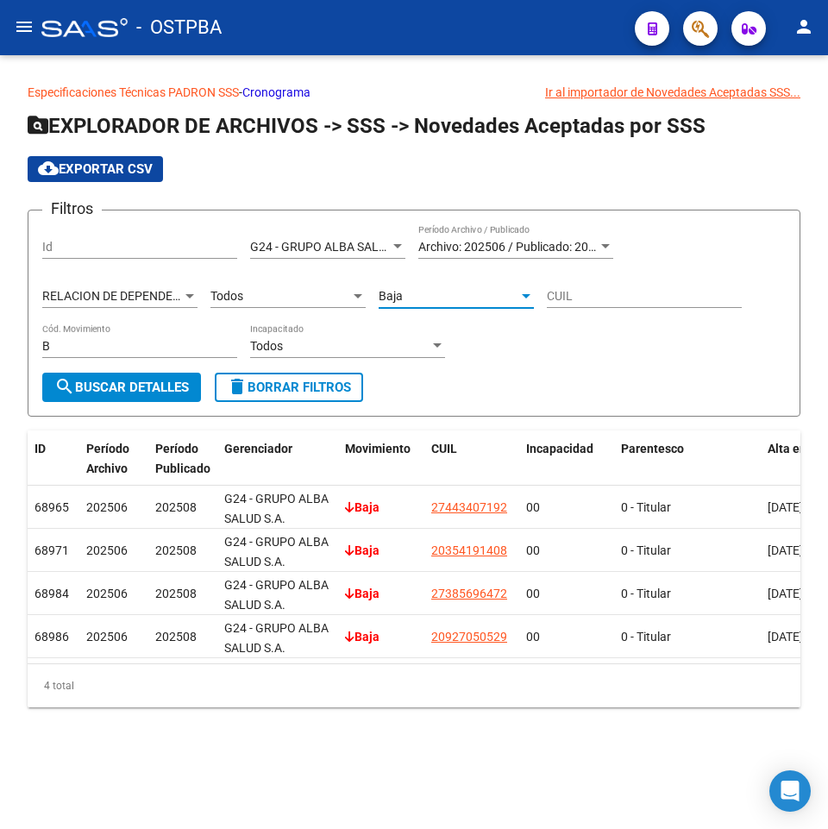
click at [396, 293] on span "Baja" at bounding box center [391, 296] width 24 height 14
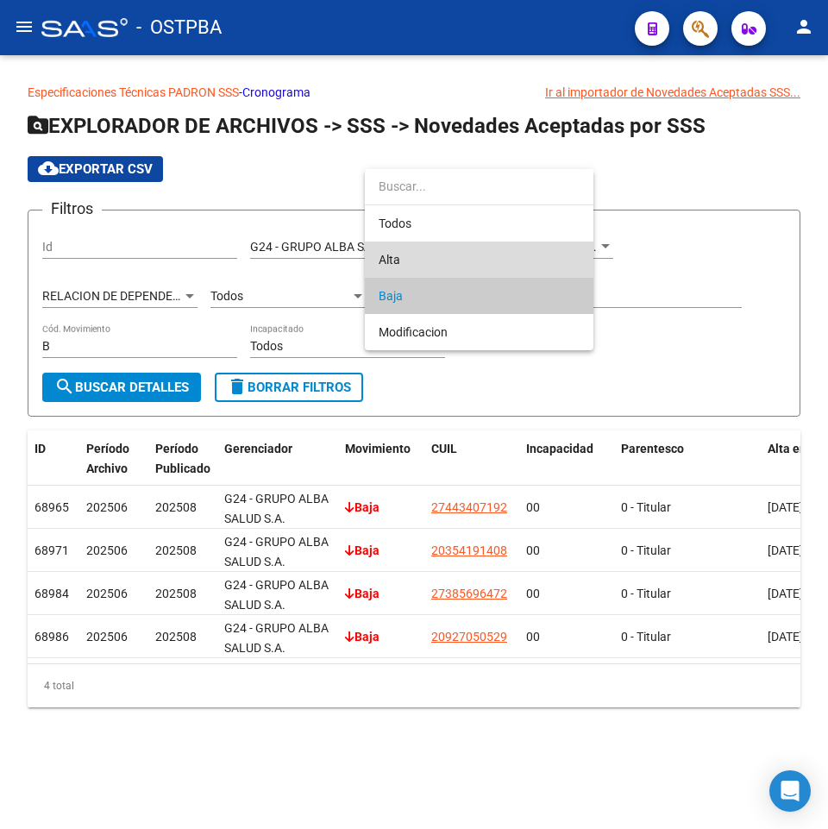
click at [447, 261] on span "Alta" at bounding box center [479, 260] width 201 height 36
type input "A"
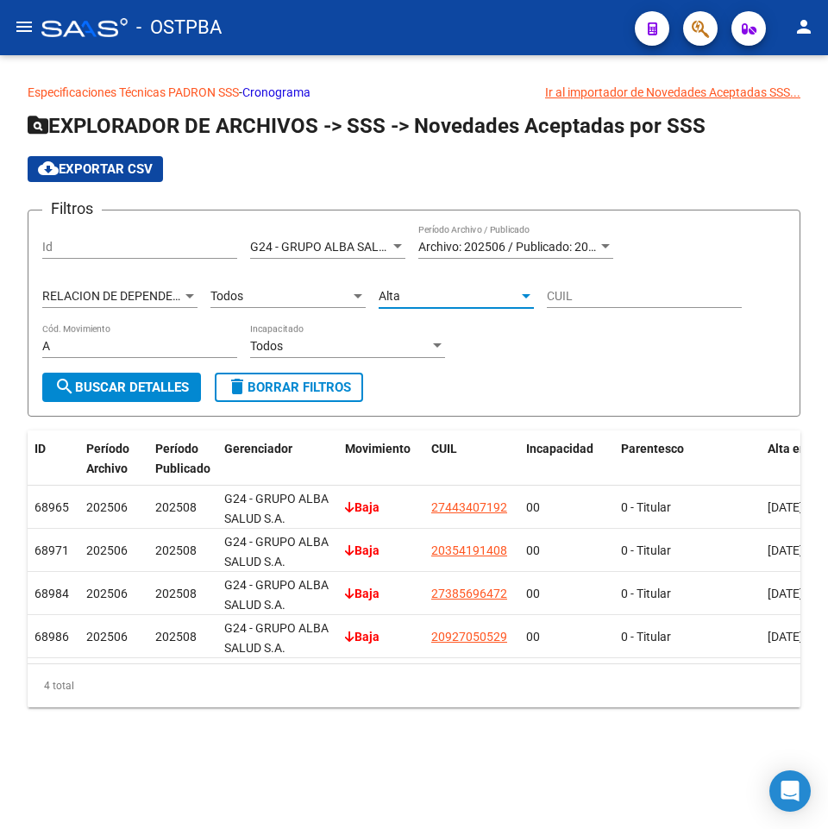
click at [150, 379] on button "search Buscar Detalles" at bounding box center [121, 387] width 159 height 29
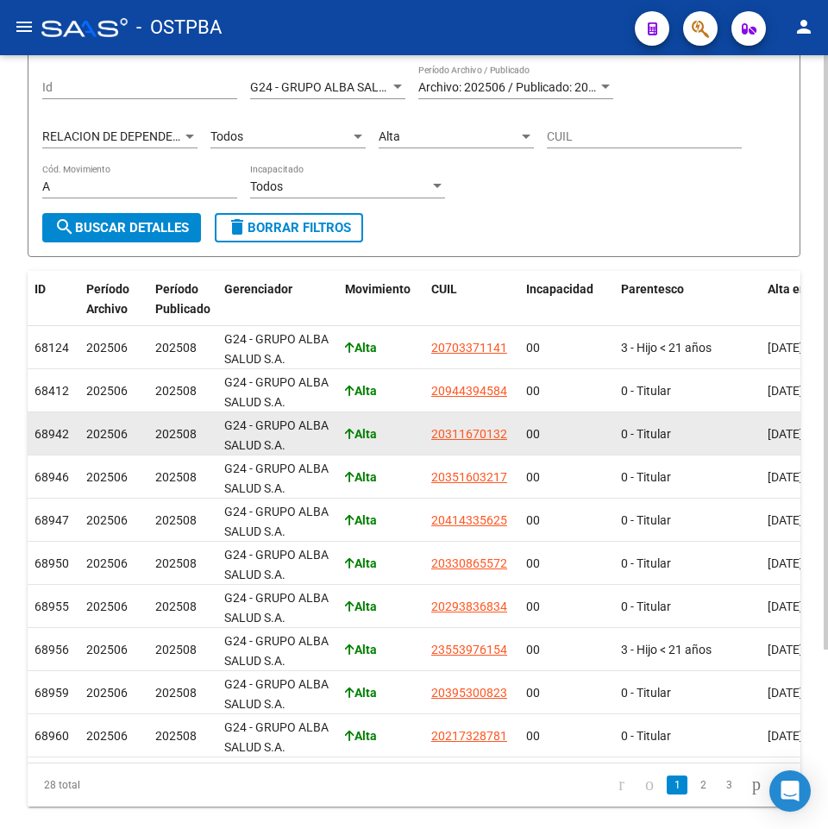
scroll to position [173, 0]
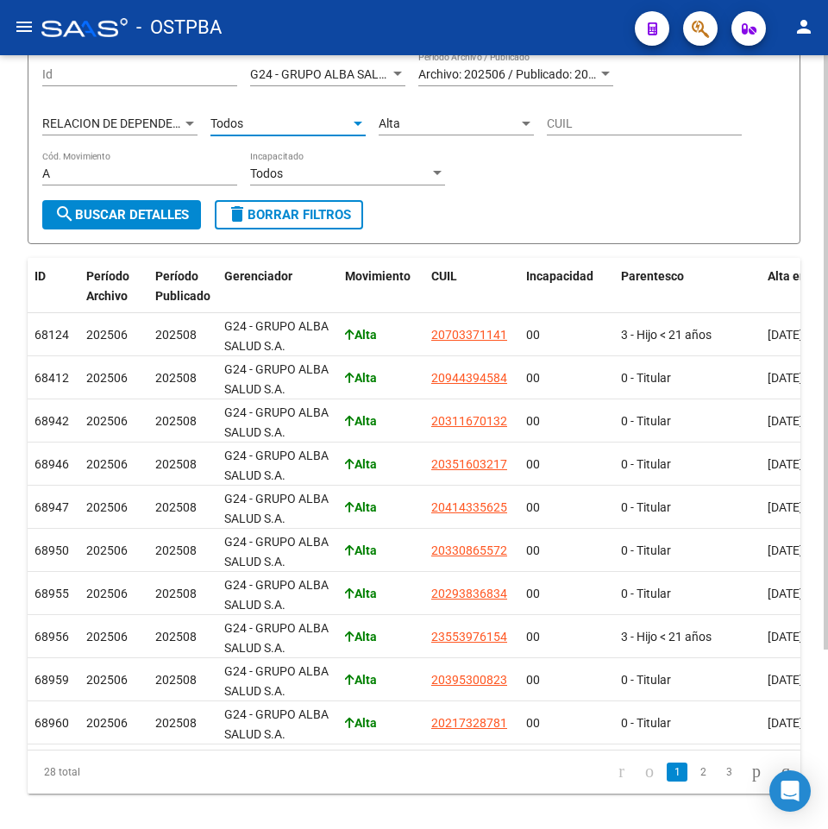
click at [321, 120] on div "Todos" at bounding box center [281, 123] width 140 height 15
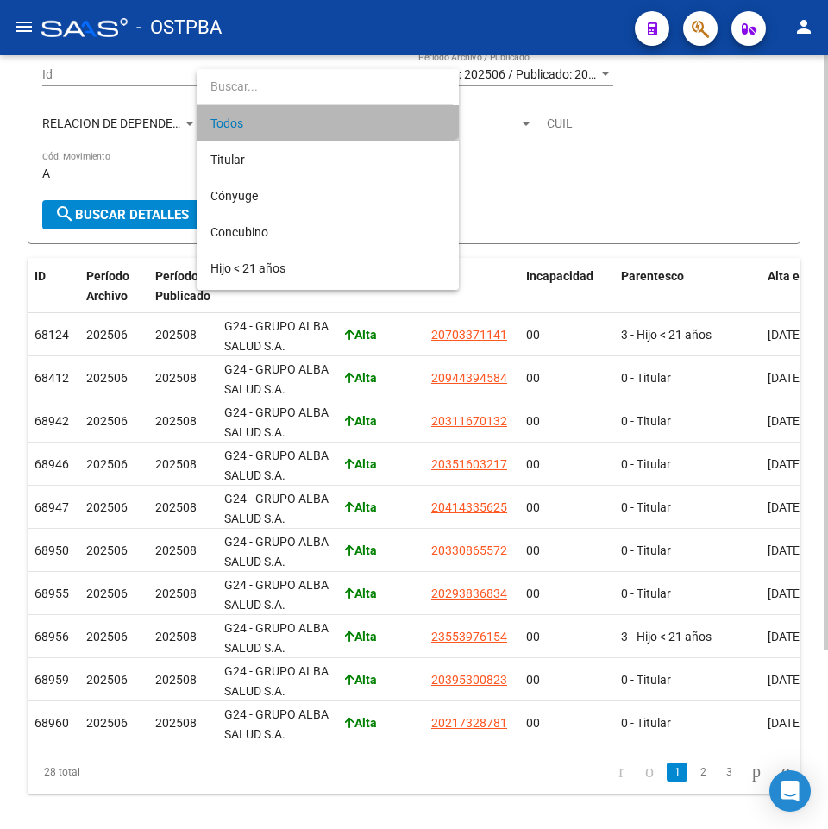
click at [321, 120] on span "Todos" at bounding box center [328, 123] width 235 height 36
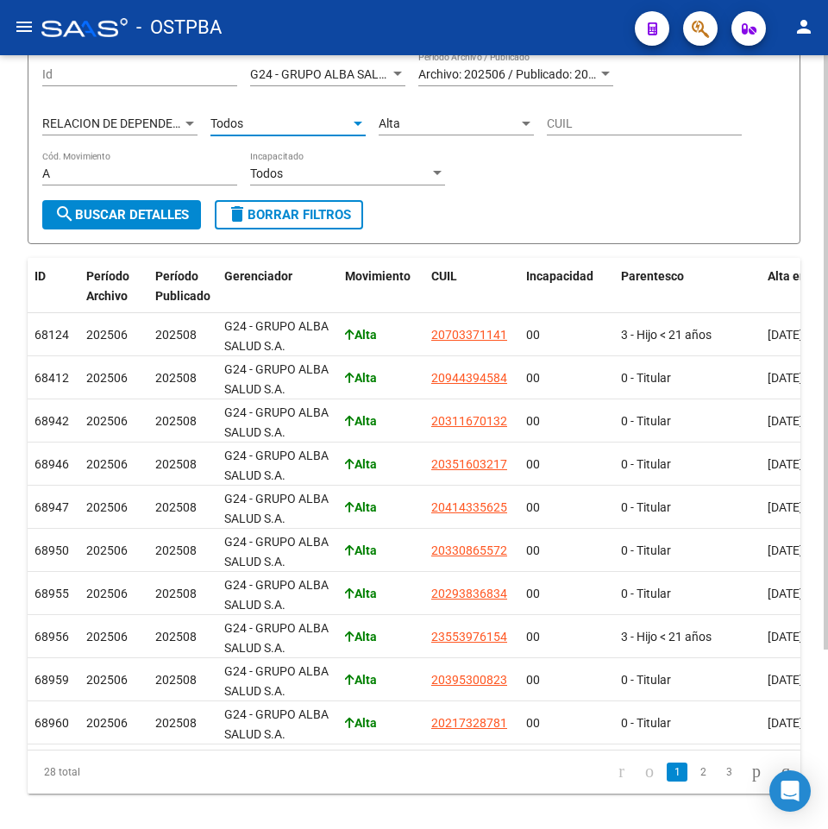
click at [109, 214] on span "search Buscar Detalles" at bounding box center [121, 215] width 135 height 16
click at [255, 135] on div "Todos Parentesco" at bounding box center [288, 118] width 155 height 35
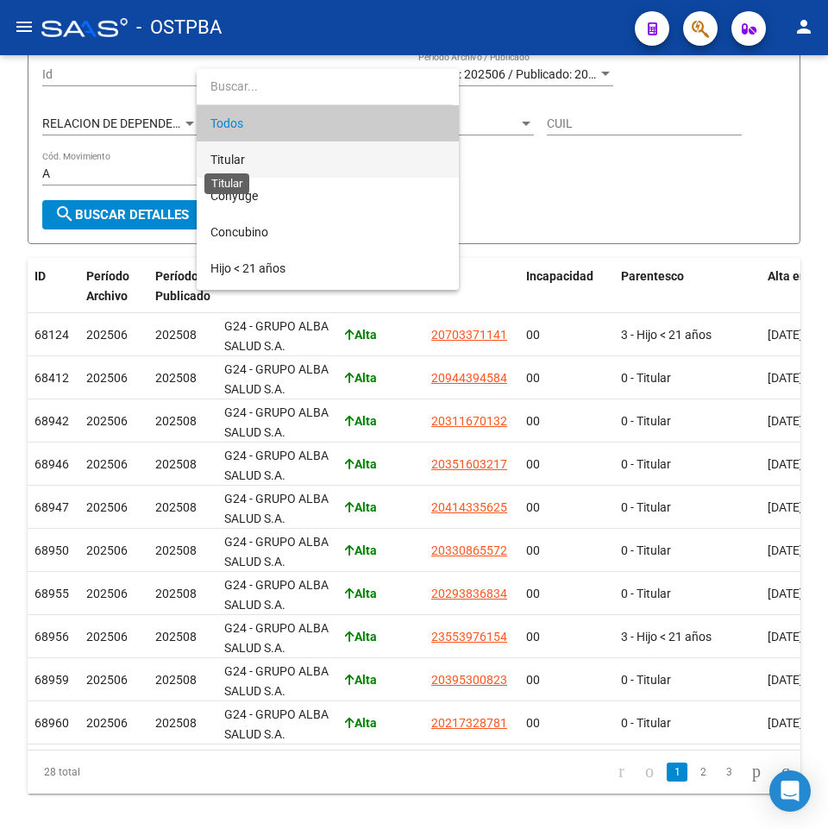
click at [235, 163] on span "Titular" at bounding box center [228, 160] width 35 height 14
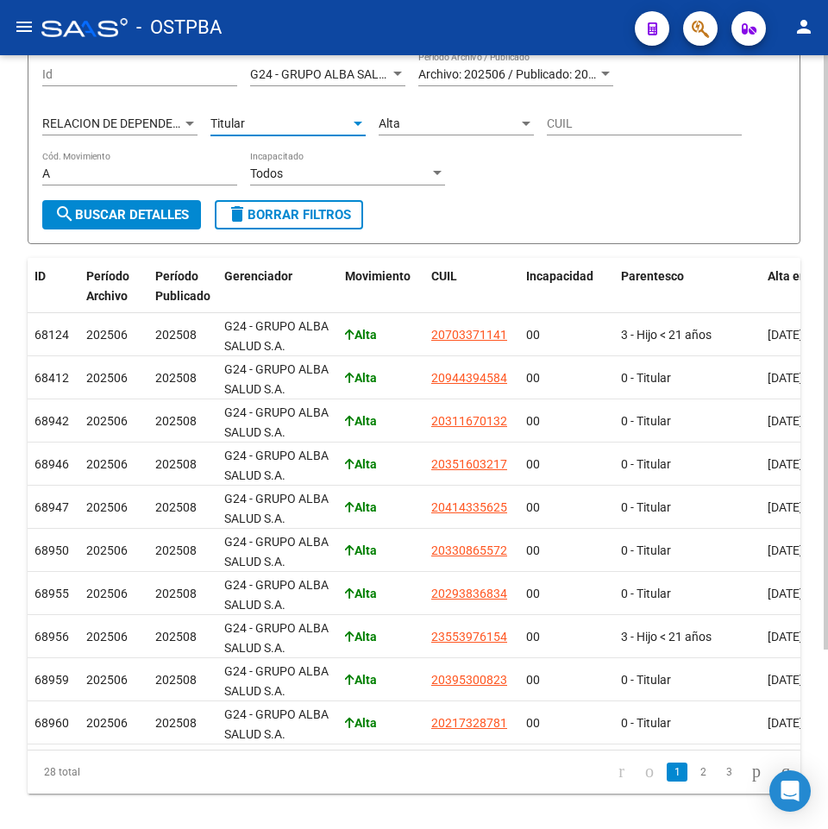
click at [167, 217] on span "search Buscar Detalles" at bounding box center [121, 215] width 135 height 16
click at [305, 129] on div "Titular" at bounding box center [281, 123] width 140 height 15
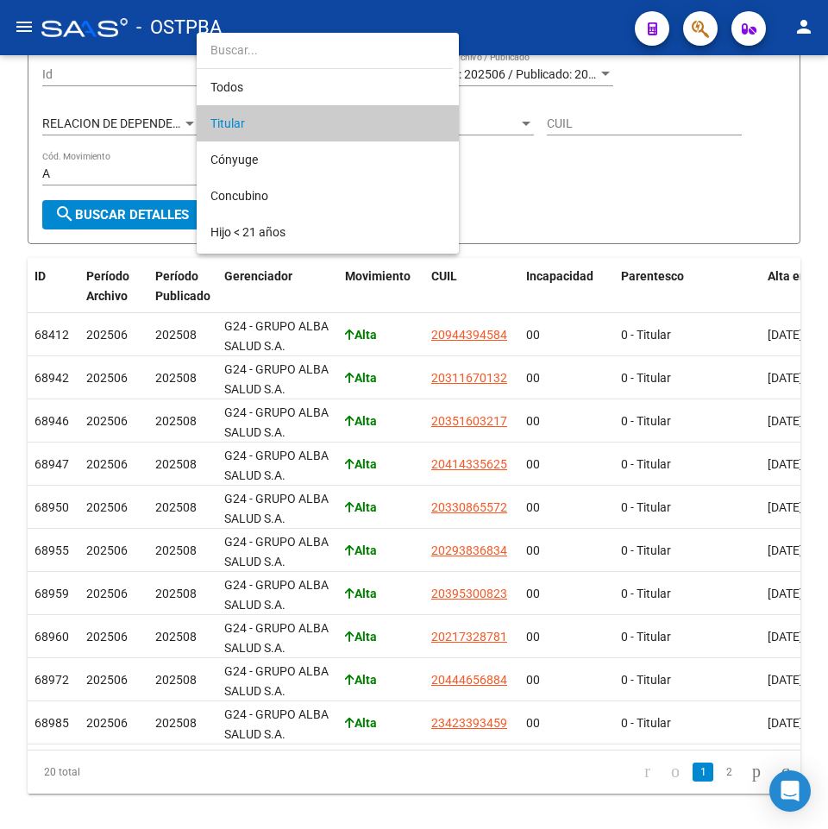
click at [248, 110] on span "Titular" at bounding box center [328, 123] width 235 height 36
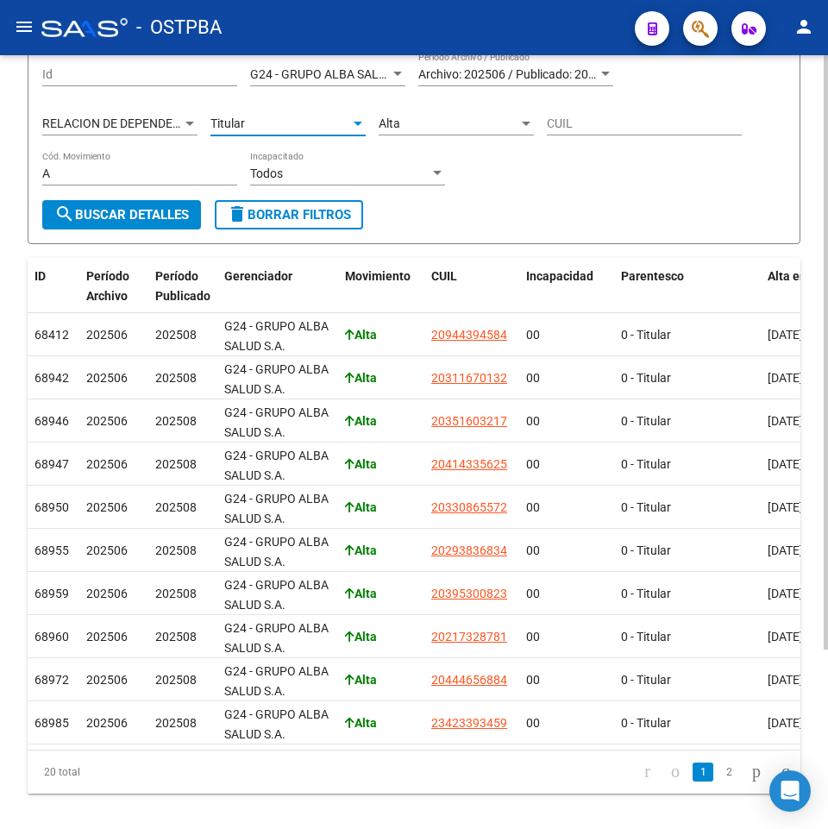
click at [225, 119] on span "Titular" at bounding box center [228, 123] width 35 height 14
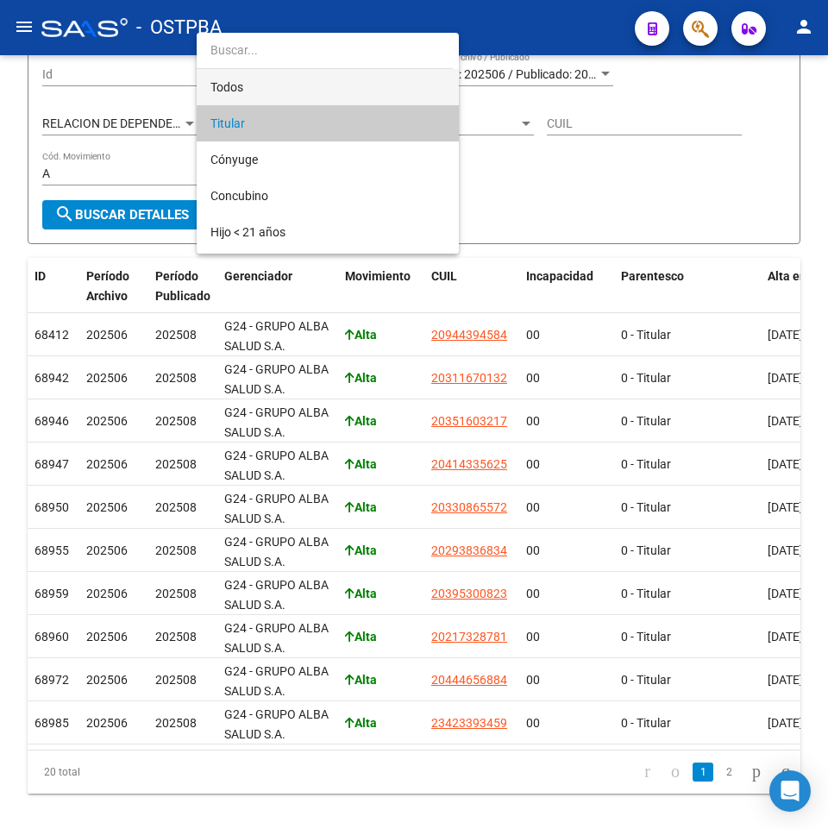
drag, startPoint x: 223, startPoint y: 80, endPoint x: 199, endPoint y: 95, distance: 27.5
click at [221, 81] on span "Todos" at bounding box center [328, 87] width 235 height 36
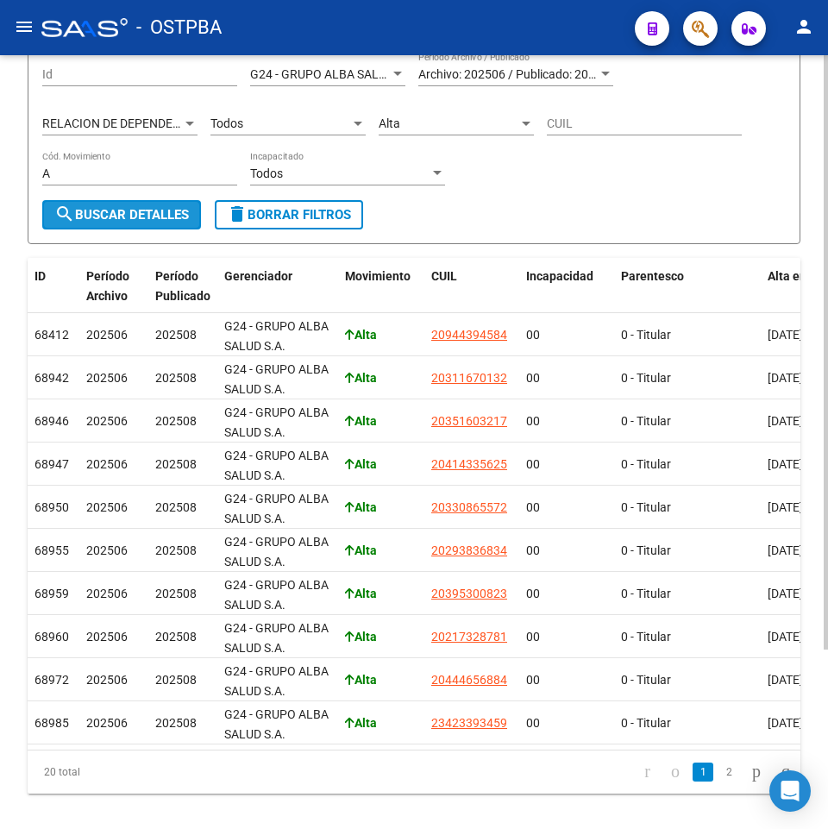
click at [119, 209] on span "search Buscar Detalles" at bounding box center [121, 215] width 135 height 16
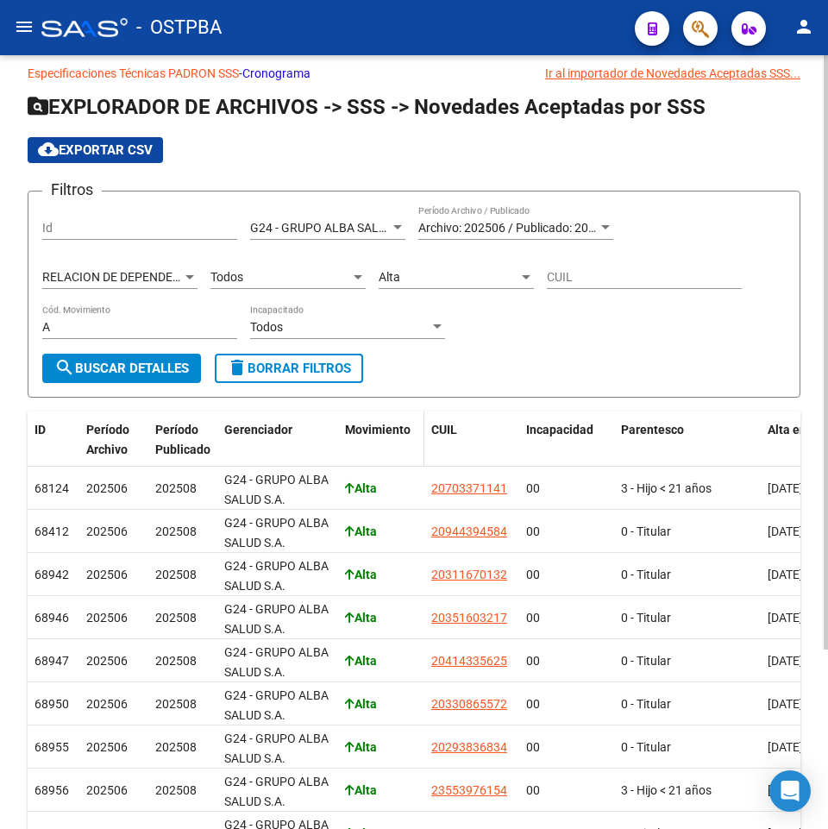
scroll to position [0, 0]
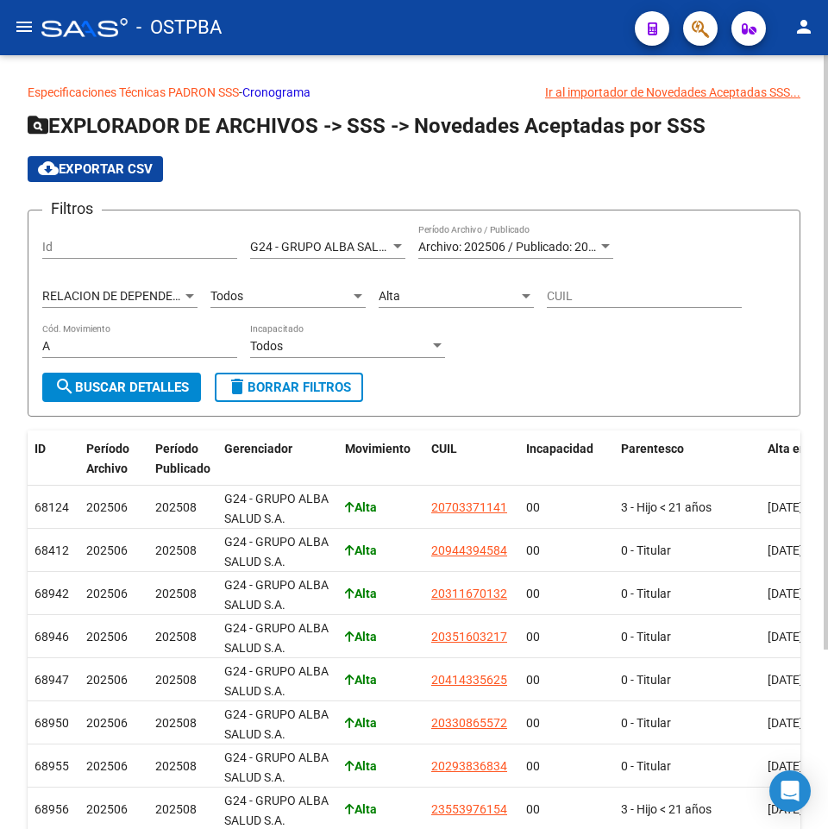
click at [173, 293] on span "RELACION DE DEPENDENCIA" at bounding box center [121, 296] width 158 height 14
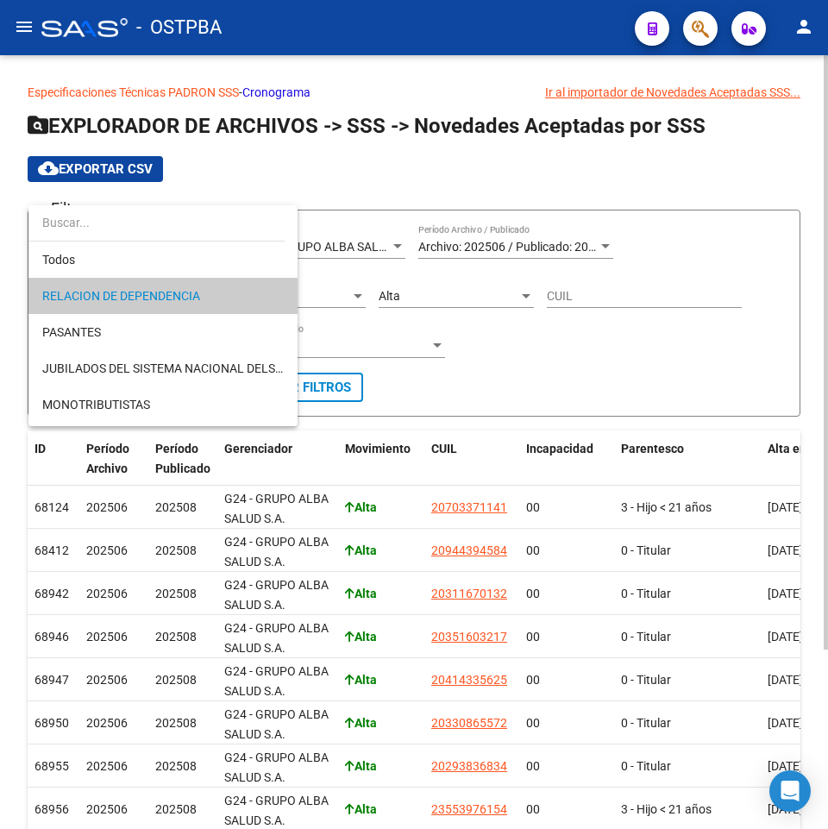
click at [572, 356] on div at bounding box center [414, 414] width 828 height 829
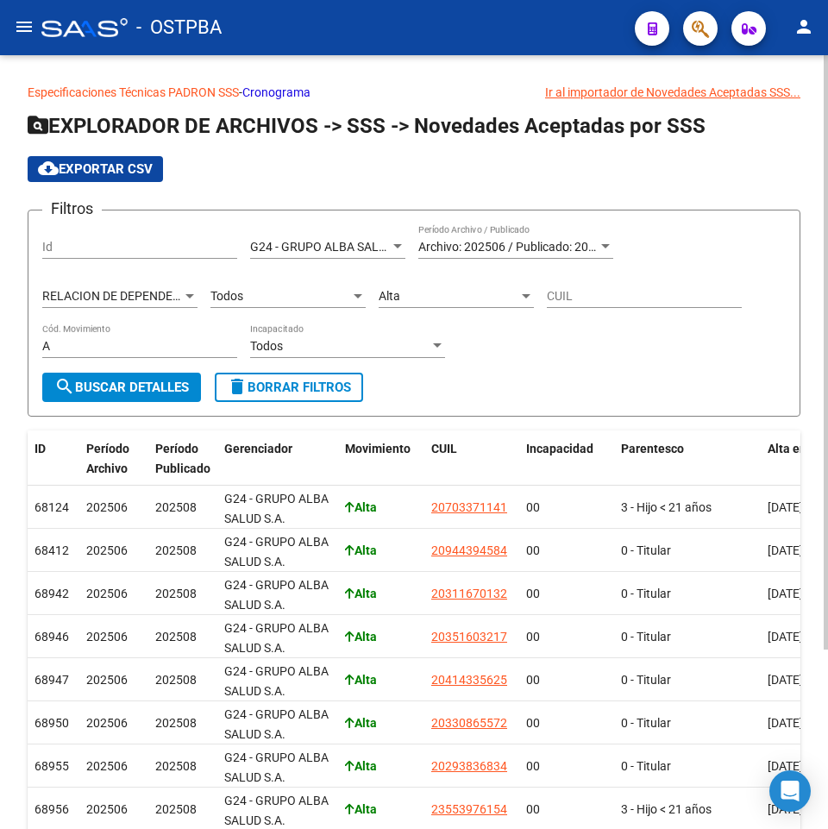
click at [151, 292] on span "RELACION DE DEPENDENCIA" at bounding box center [121, 296] width 158 height 14
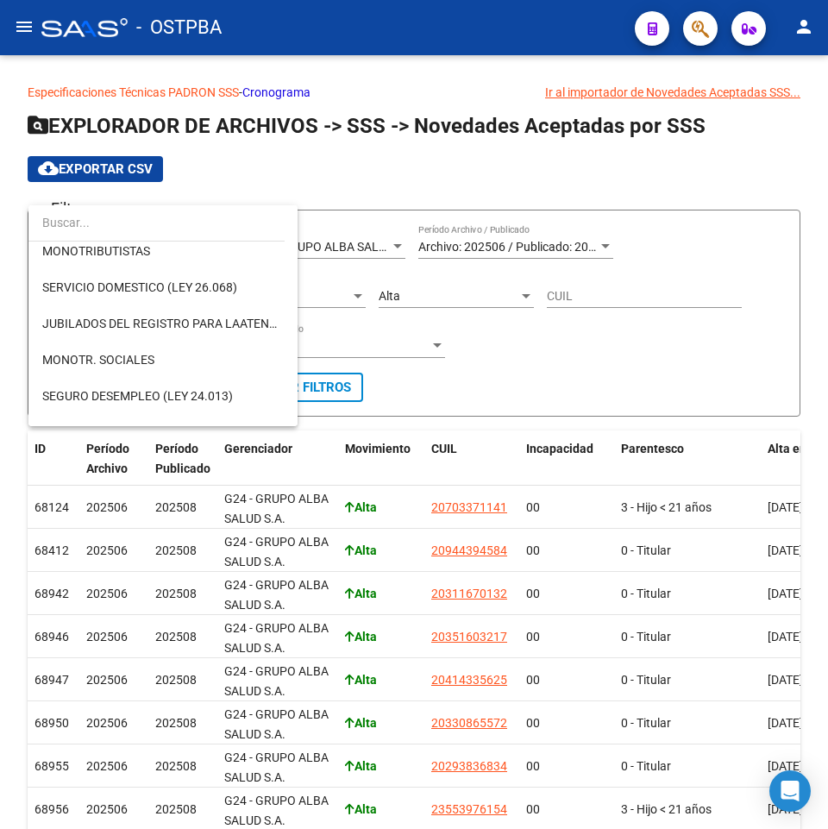
scroll to position [173, 0]
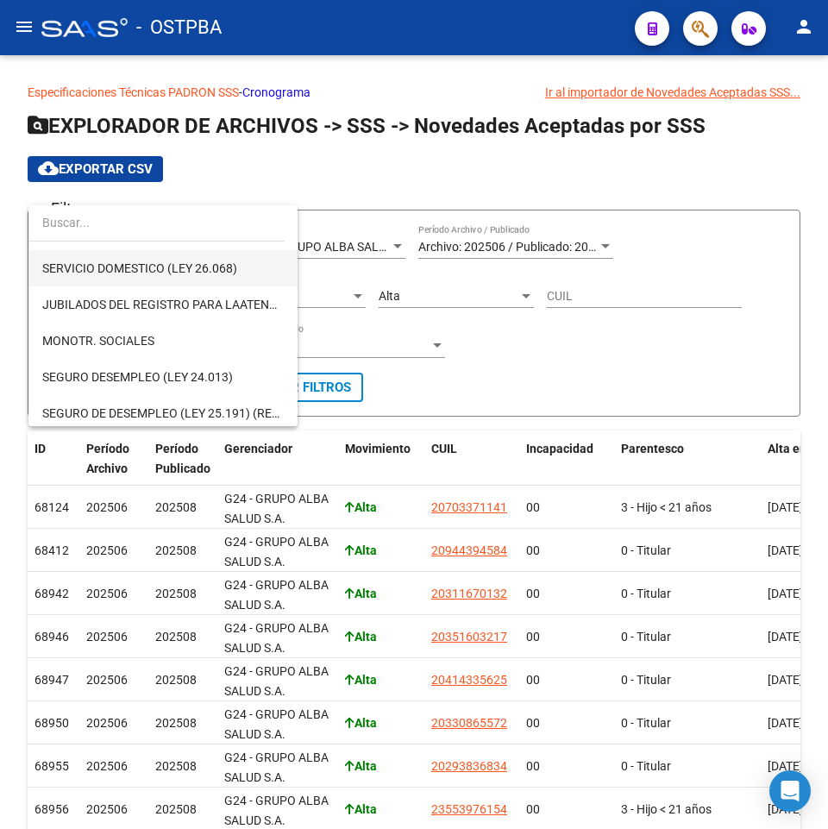
click at [227, 274] on span "SERVICIO DOMESTICO (LEY 26.068)" at bounding box center [139, 268] width 195 height 14
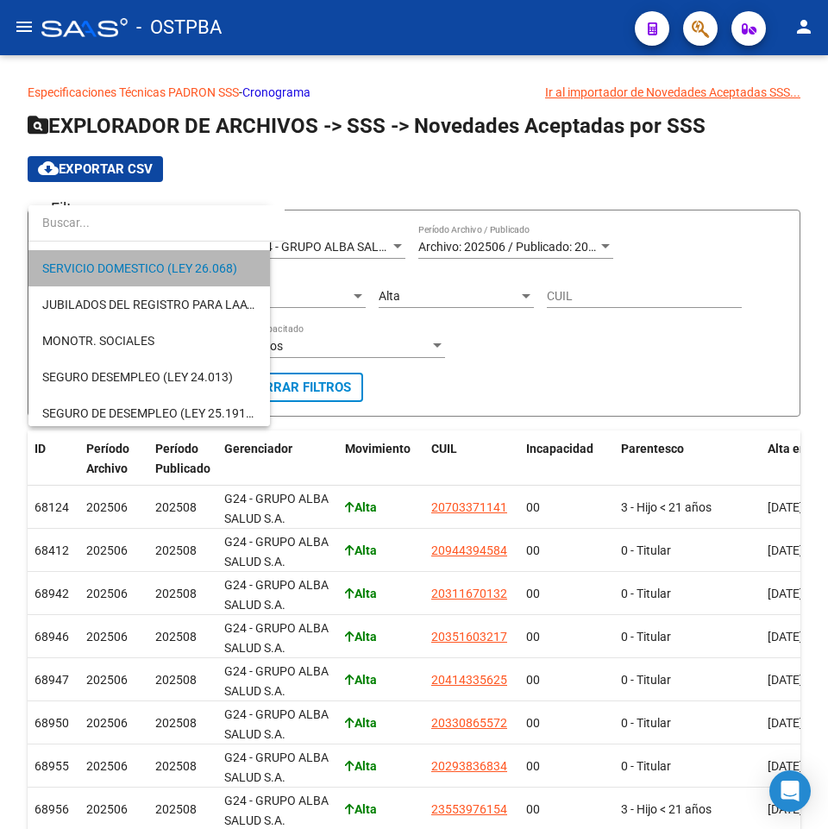
scroll to position [181, 0]
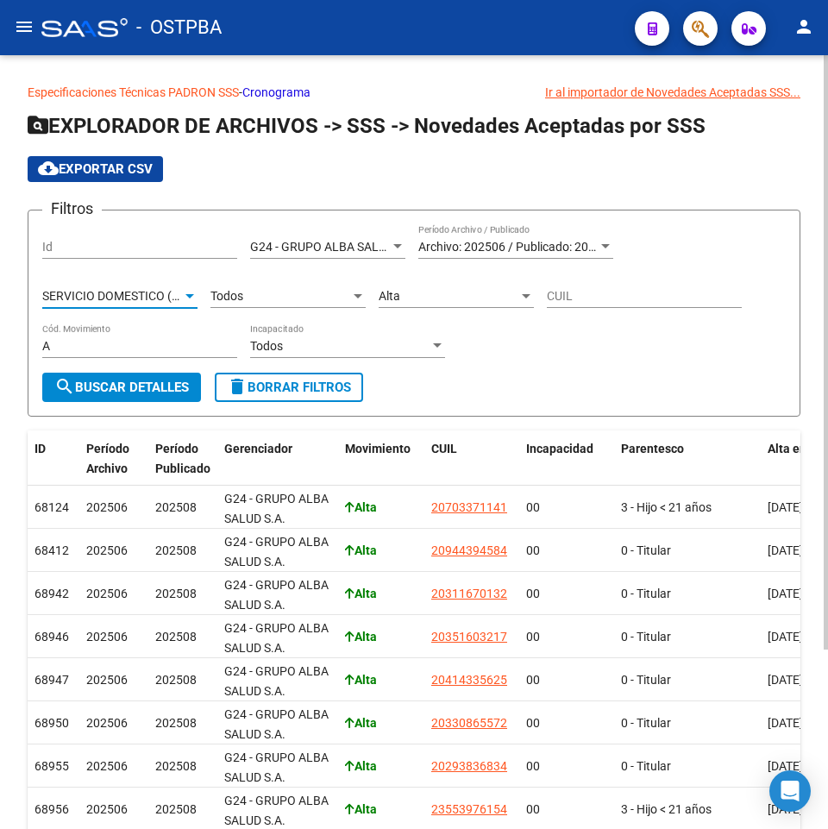
click at [112, 292] on span "SERVICIO DOMESTICO (LEY 26.068)" at bounding box center [139, 296] width 195 height 14
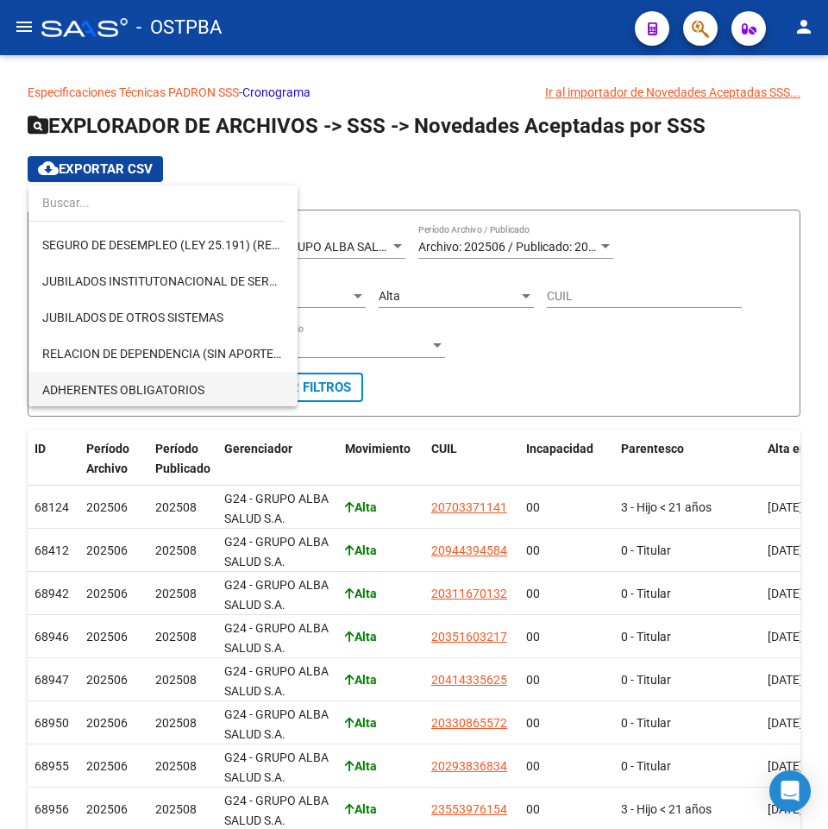
scroll to position [323, 0]
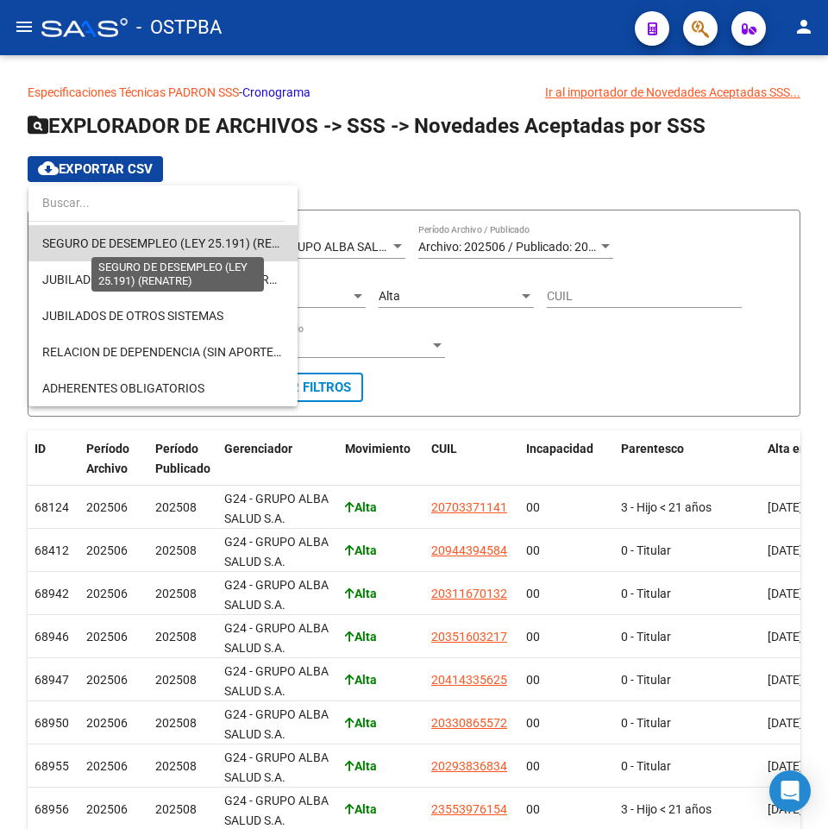
click at [237, 246] on span "SEGURO DE DESEMPLEO (LEY 25.191) (RENATRE)" at bounding box center [177, 243] width 271 height 14
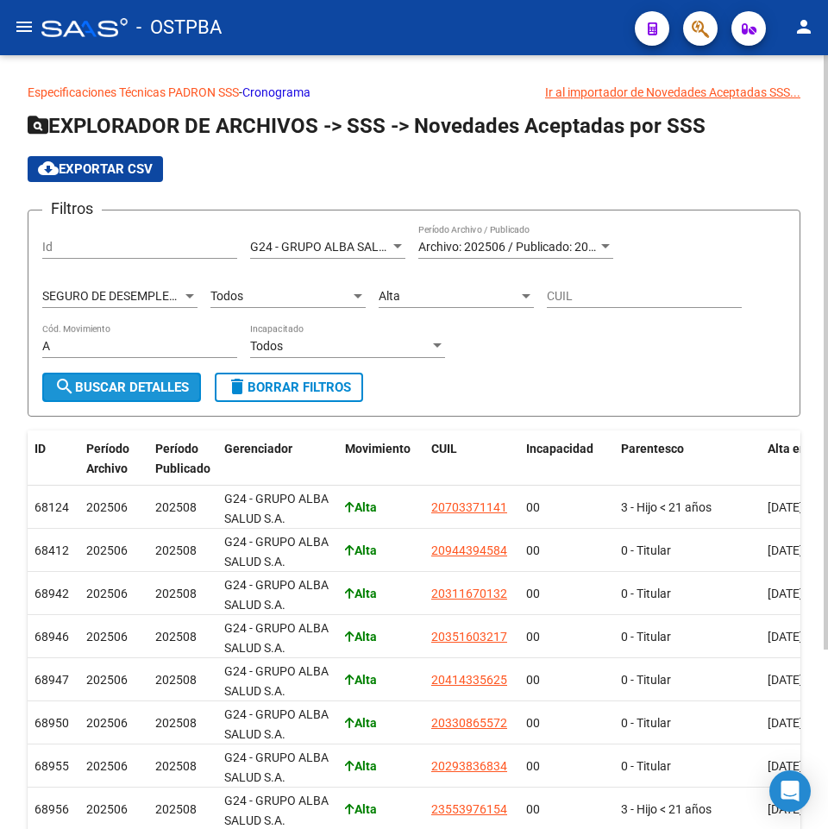
click at [124, 402] on button "search Buscar Detalles" at bounding box center [121, 387] width 159 height 29
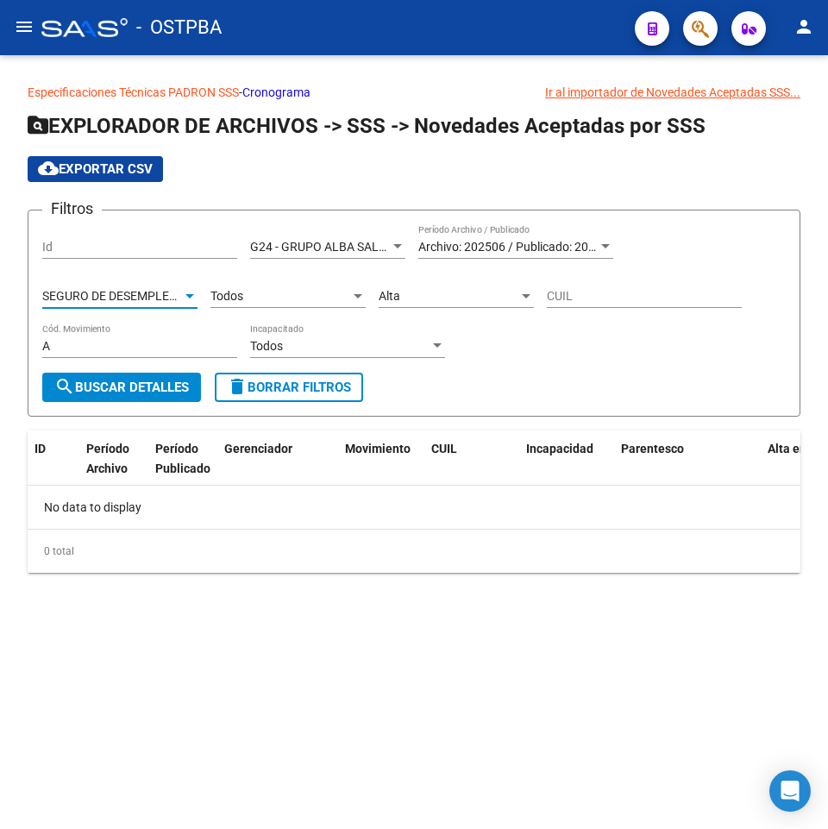
click at [153, 299] on span "SEGURO DE DESEMPLEO (LEY 25.191) (RENATRE)" at bounding box center [177, 296] width 271 height 14
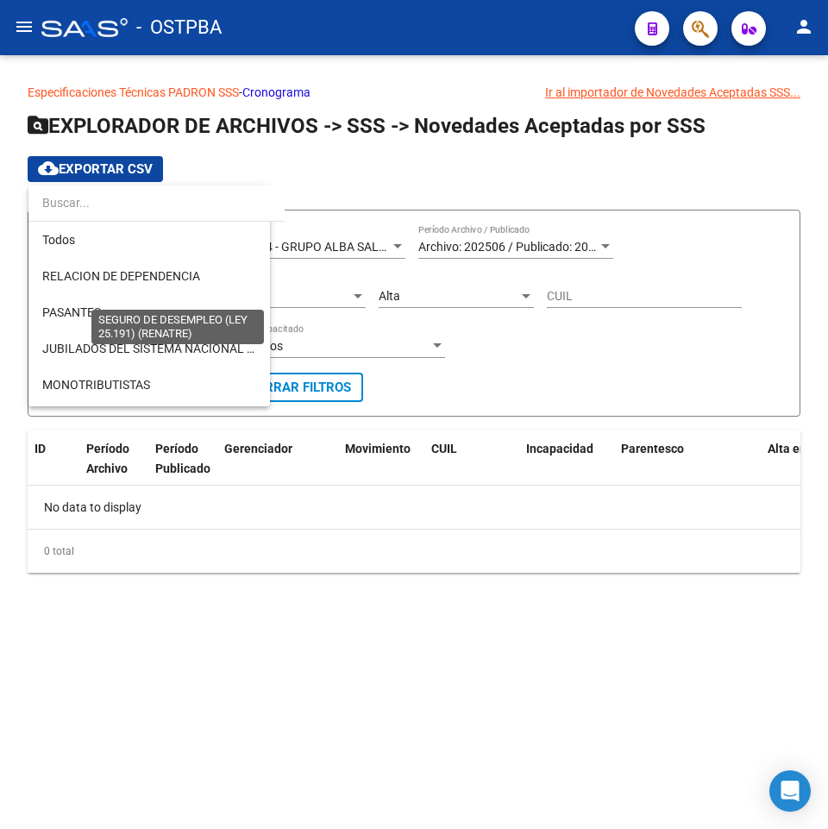
scroll to position [270, 0]
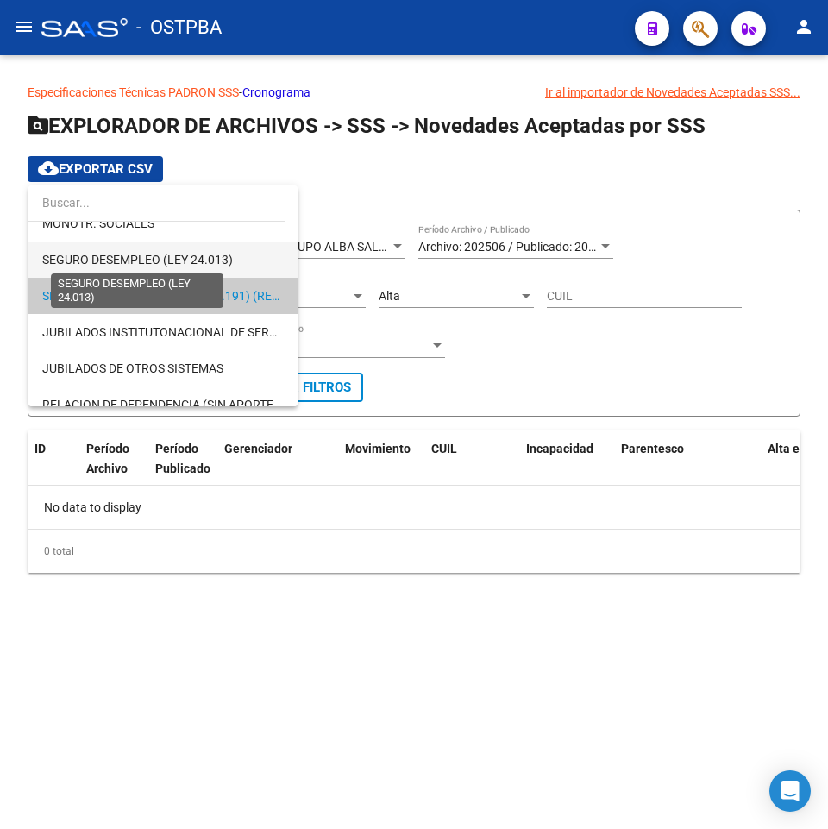
click at [179, 264] on span "SEGURO DESEMPLEO (LEY 24.013)" at bounding box center [137, 260] width 191 height 14
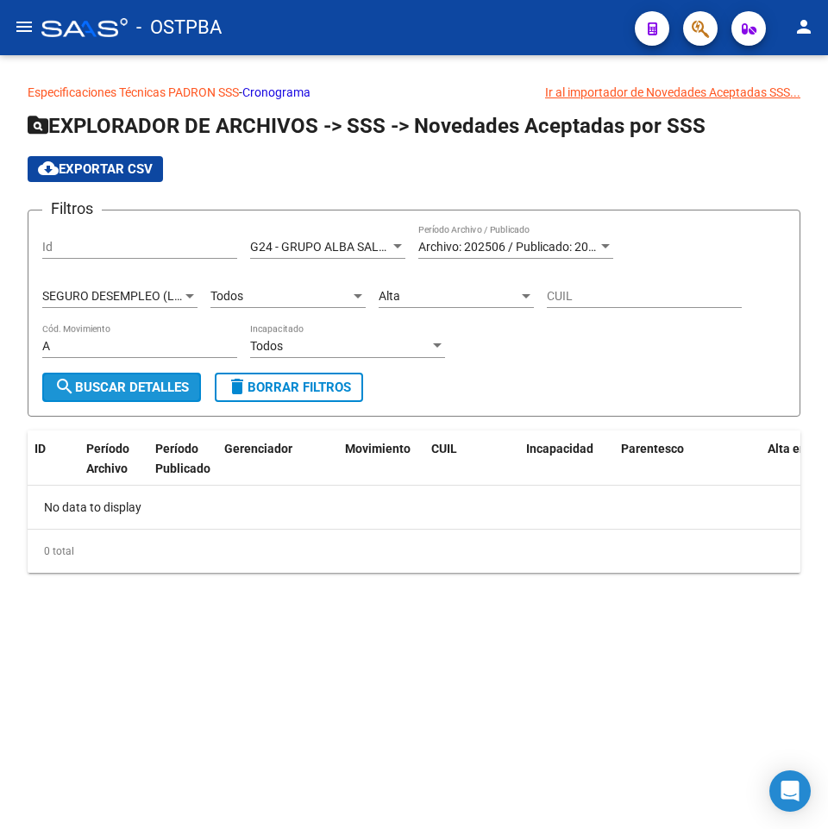
click at [101, 387] on span "search Buscar Detalles" at bounding box center [121, 388] width 135 height 16
click at [129, 293] on span "SEGURO DESEMPLEO (LEY 24.013)" at bounding box center [137, 296] width 191 height 14
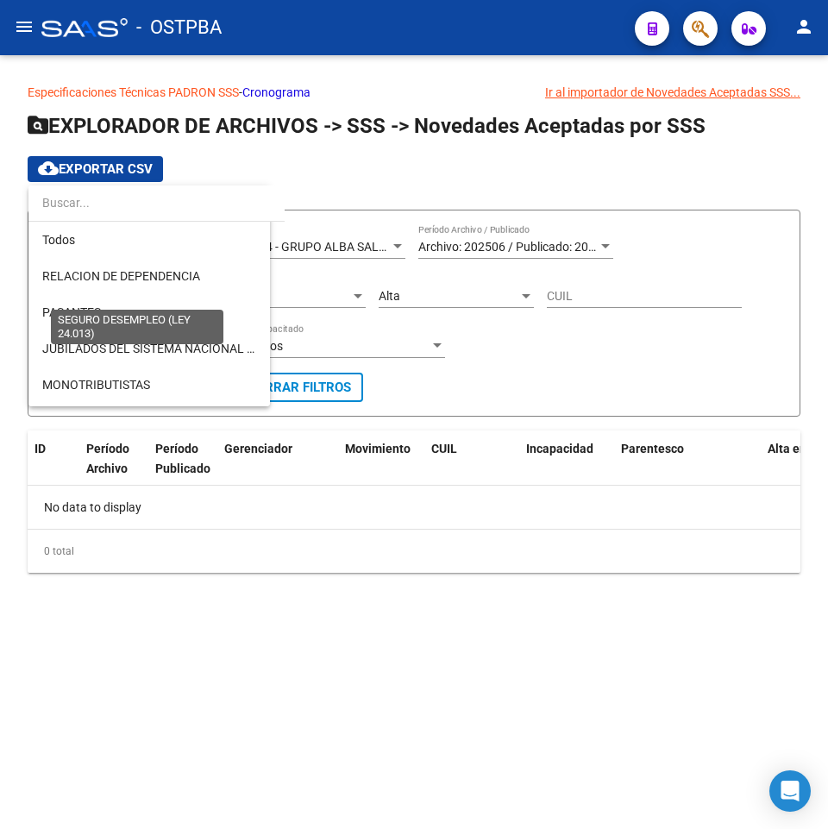
scroll to position [234, 0]
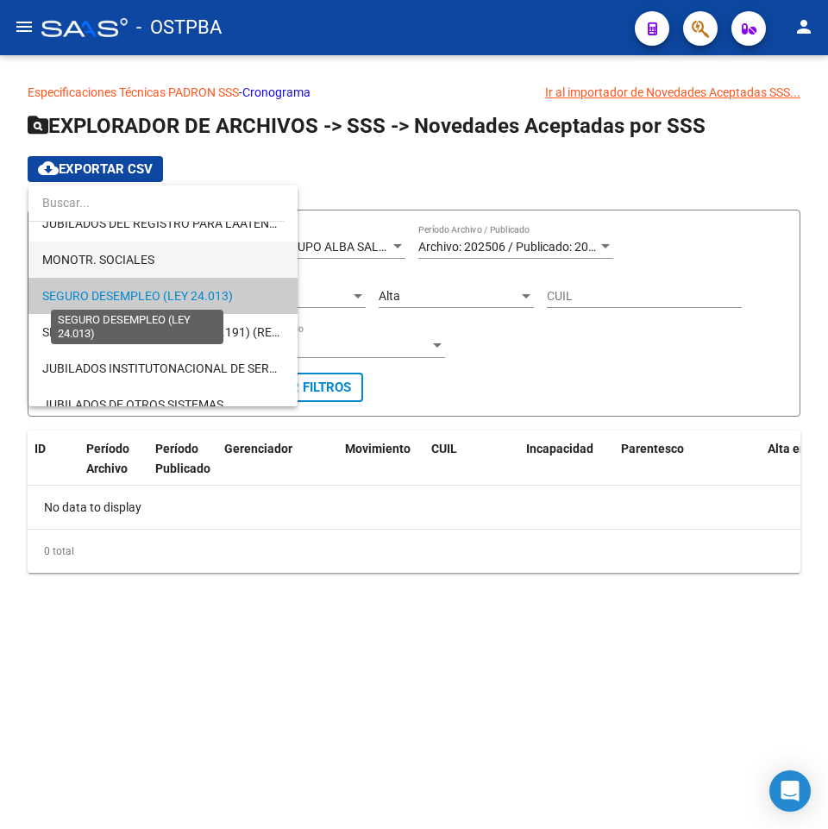
click at [191, 276] on span "MONOTR. SOCIALES" at bounding box center [163, 260] width 242 height 36
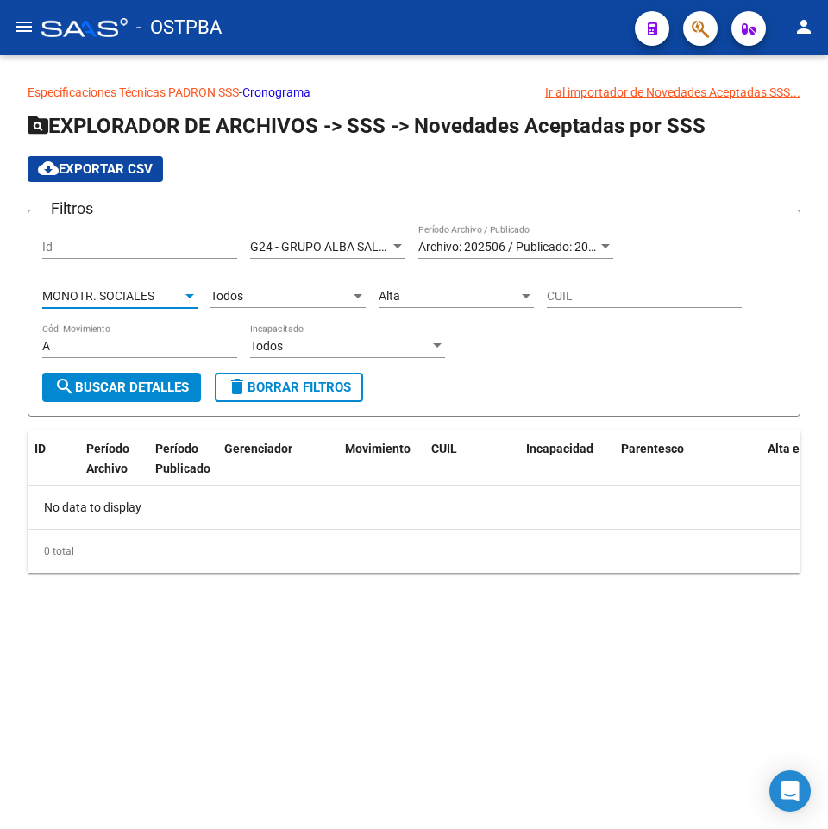
click at [178, 297] on div "MONOTR. SOCIALES" at bounding box center [112, 296] width 140 height 15
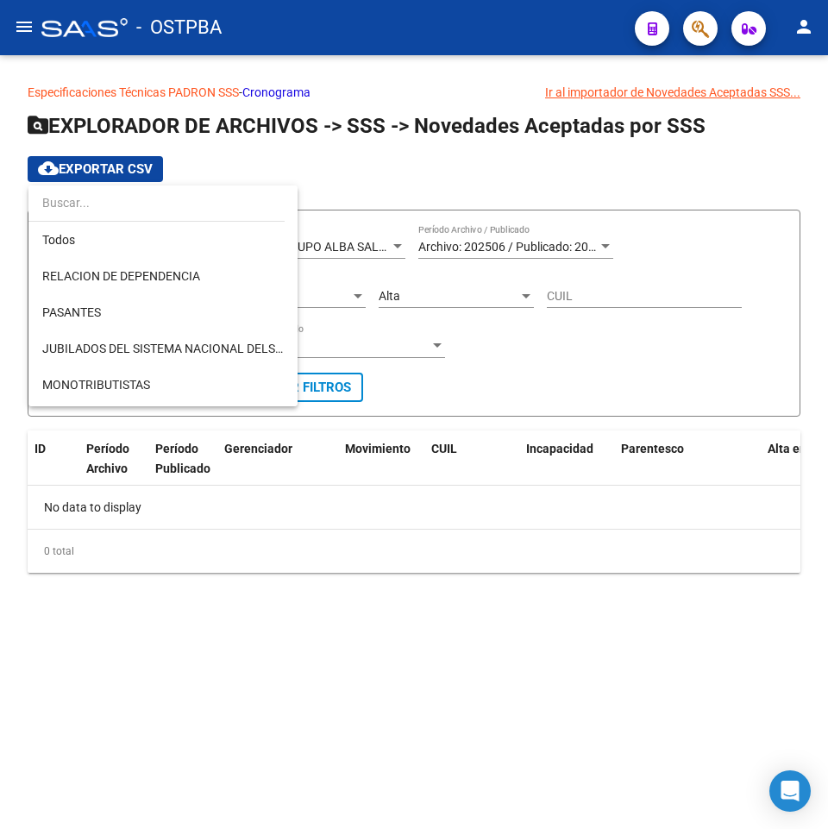
scroll to position [198, 0]
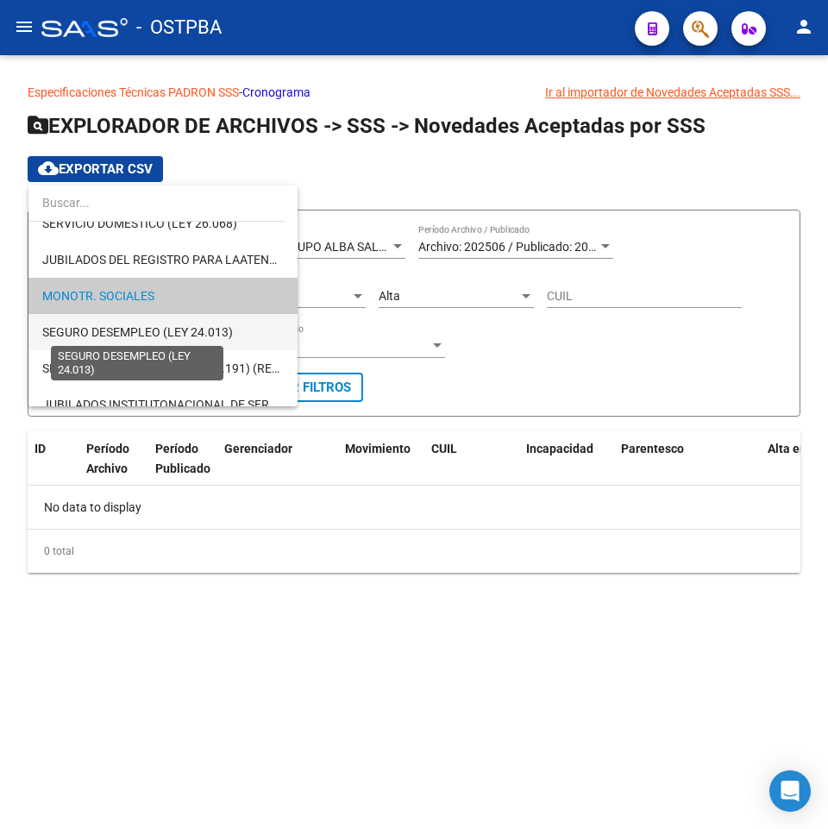
click at [150, 329] on span "SEGURO DESEMPLEO (LEY 24.013)" at bounding box center [137, 332] width 191 height 14
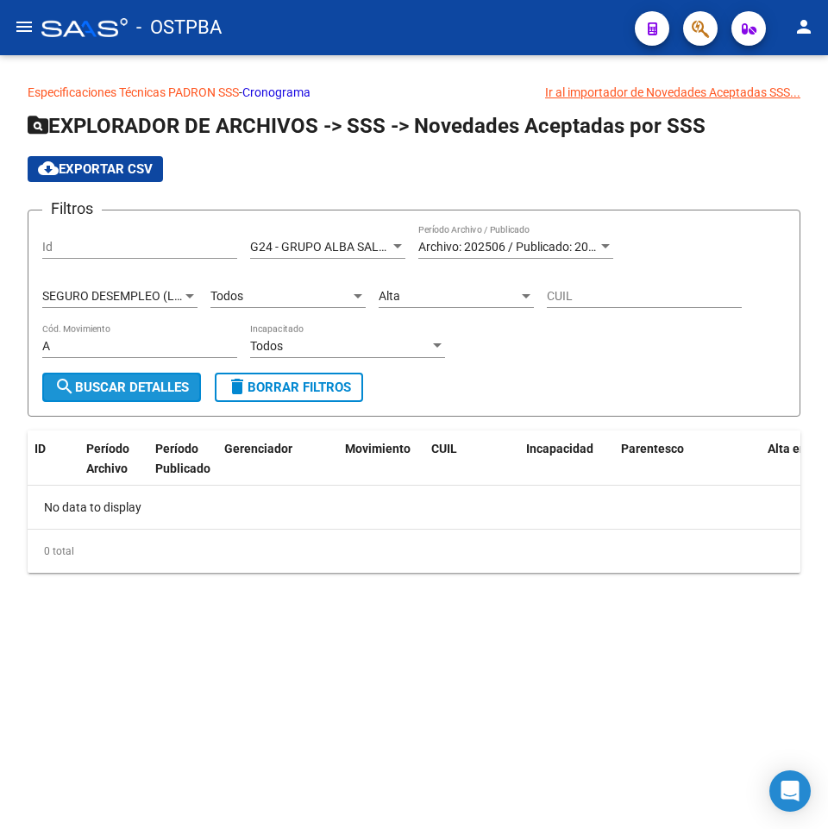
click at [117, 387] on span "search Buscar Detalles" at bounding box center [121, 388] width 135 height 16
click at [400, 289] on span "Alta" at bounding box center [390, 296] width 22 height 14
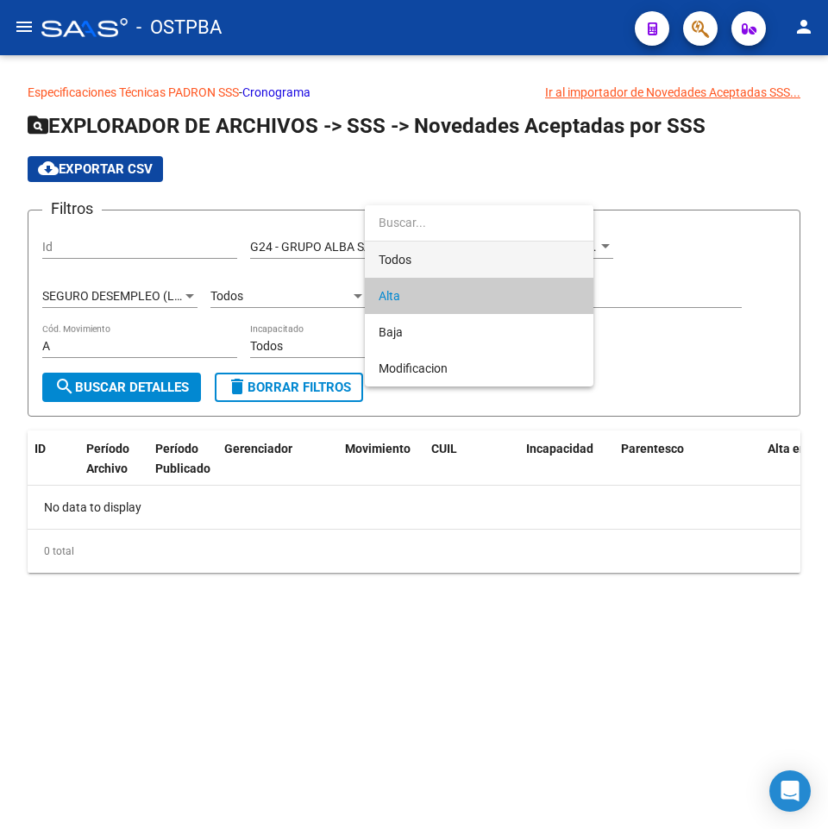
click at [400, 242] on span "Todos" at bounding box center [479, 260] width 201 height 36
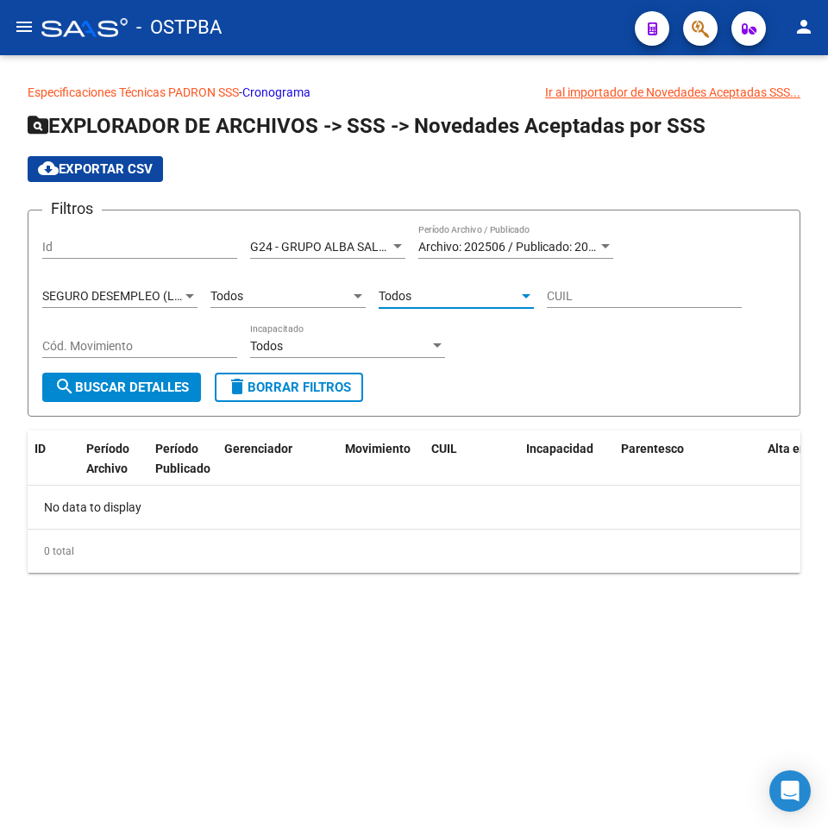
click at [156, 379] on button "search Buscar Detalles" at bounding box center [121, 387] width 159 height 29
click at [105, 286] on div "SEGURO DESEMPLEO (LEY 24.013) Tipo de Beneficiario" at bounding box center [119, 291] width 155 height 35
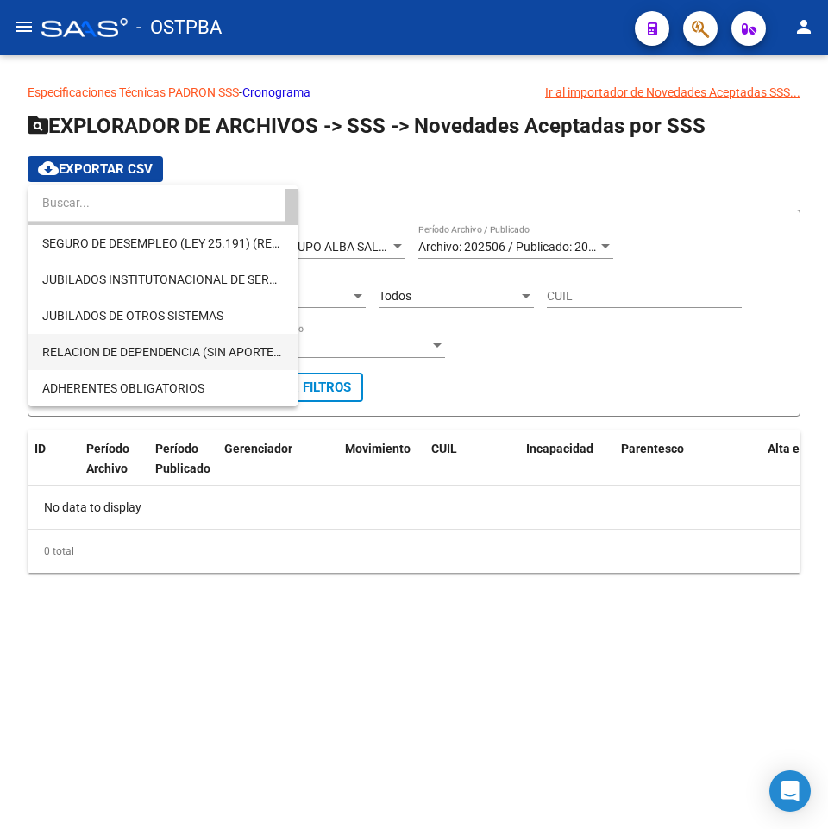
scroll to position [236, 0]
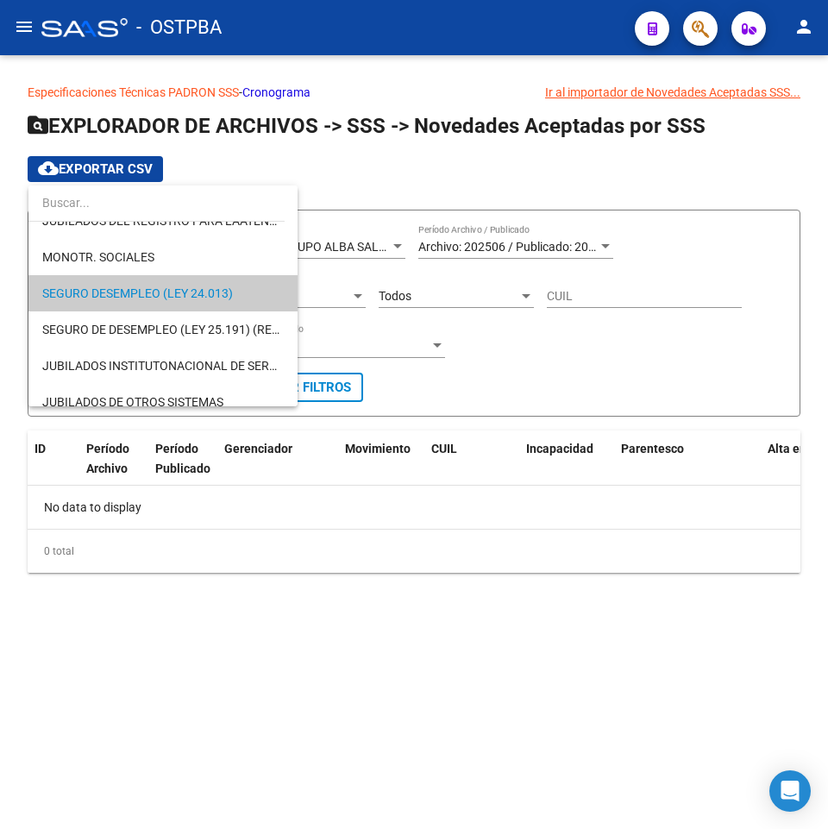
click at [221, 301] on span "SEGURO DESEMPLEO (LEY 24.013)" at bounding box center [163, 293] width 242 height 36
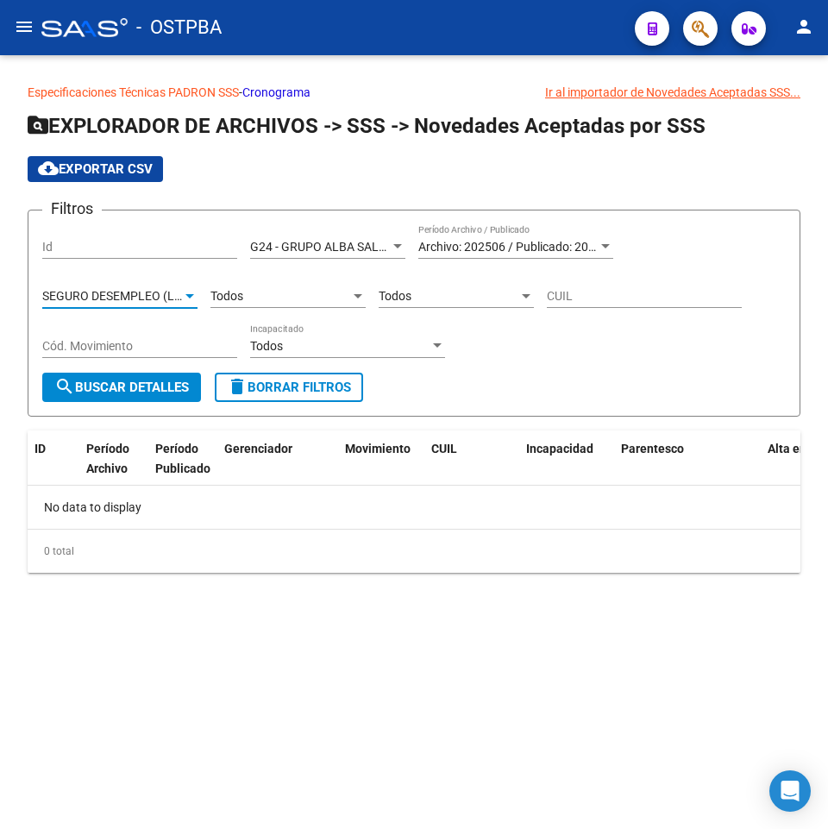
click at [177, 301] on span "SEGURO DESEMPLEO (LEY 24.013)" at bounding box center [137, 296] width 191 height 14
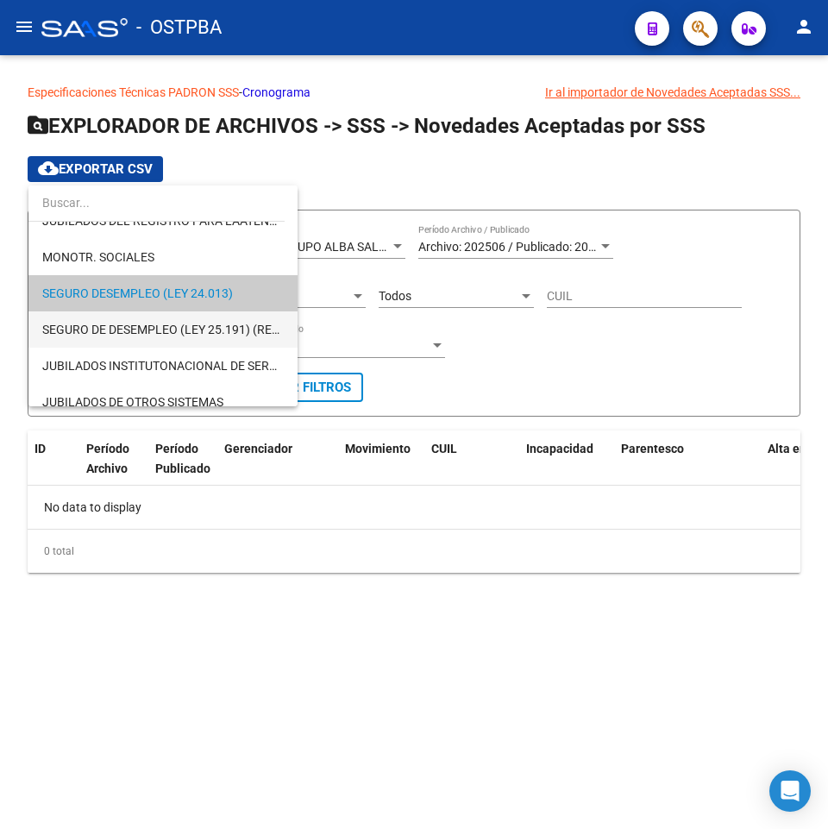
scroll to position [150, 0]
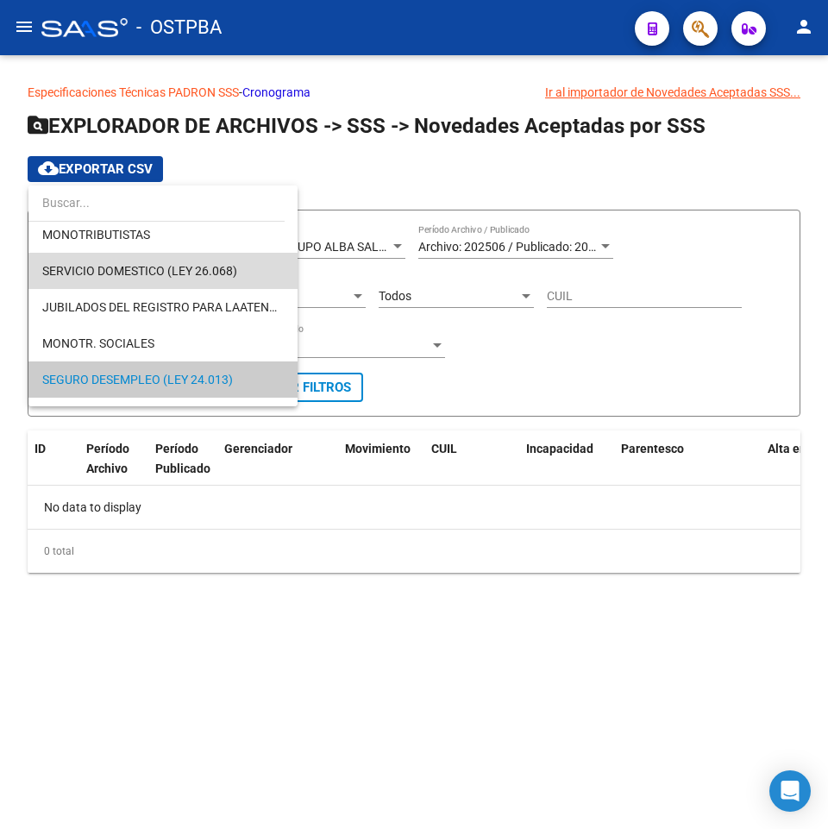
click at [197, 279] on span "SERVICIO DOMESTICO (LEY 26.068)" at bounding box center [163, 271] width 242 height 36
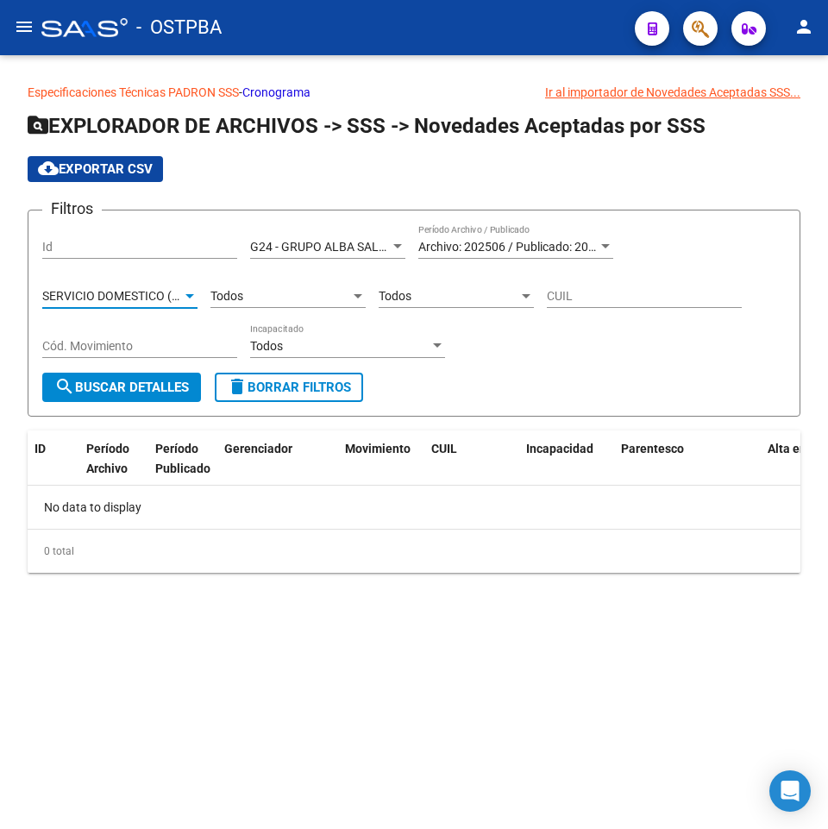
click at [128, 384] on span "search Buscar Detalles" at bounding box center [121, 388] width 135 height 16
click at [178, 303] on span "SERVICIO DOMESTICO (LEY 26.068)" at bounding box center [139, 296] width 195 height 14
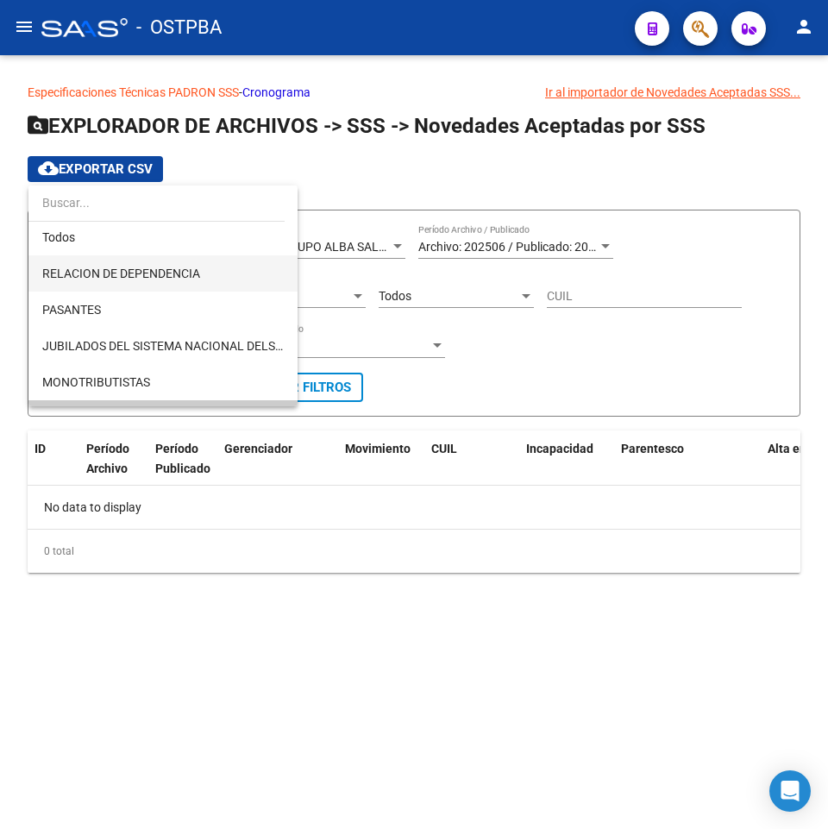
scroll to position [0, 0]
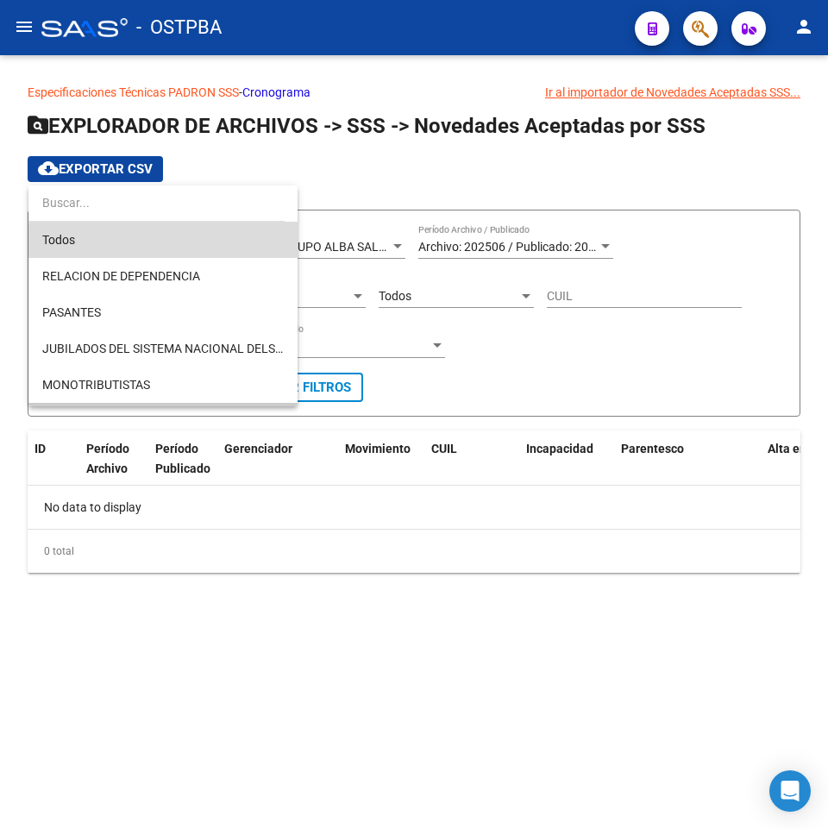
click at [167, 241] on span "Todos" at bounding box center [163, 240] width 242 height 36
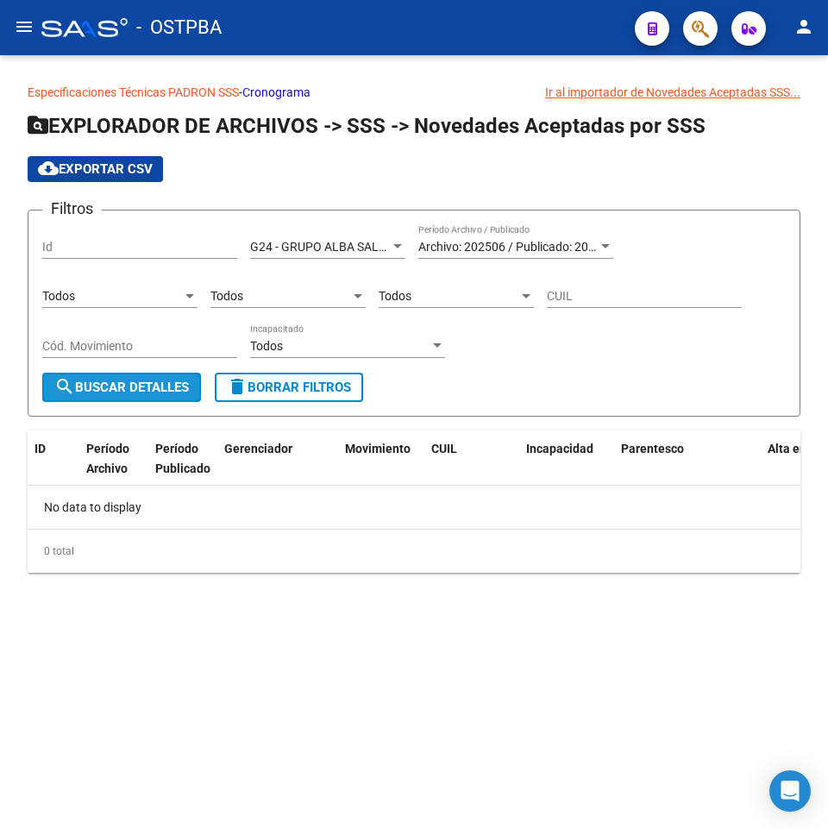
click at [145, 386] on span "search Buscar Detalles" at bounding box center [121, 388] width 135 height 16
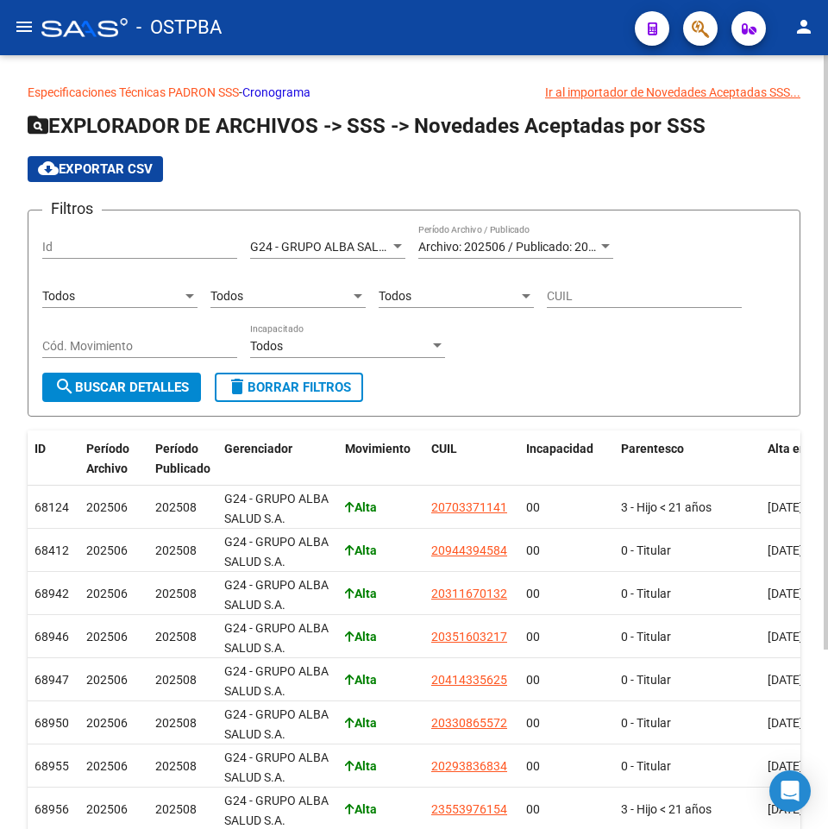
scroll to position [234, 0]
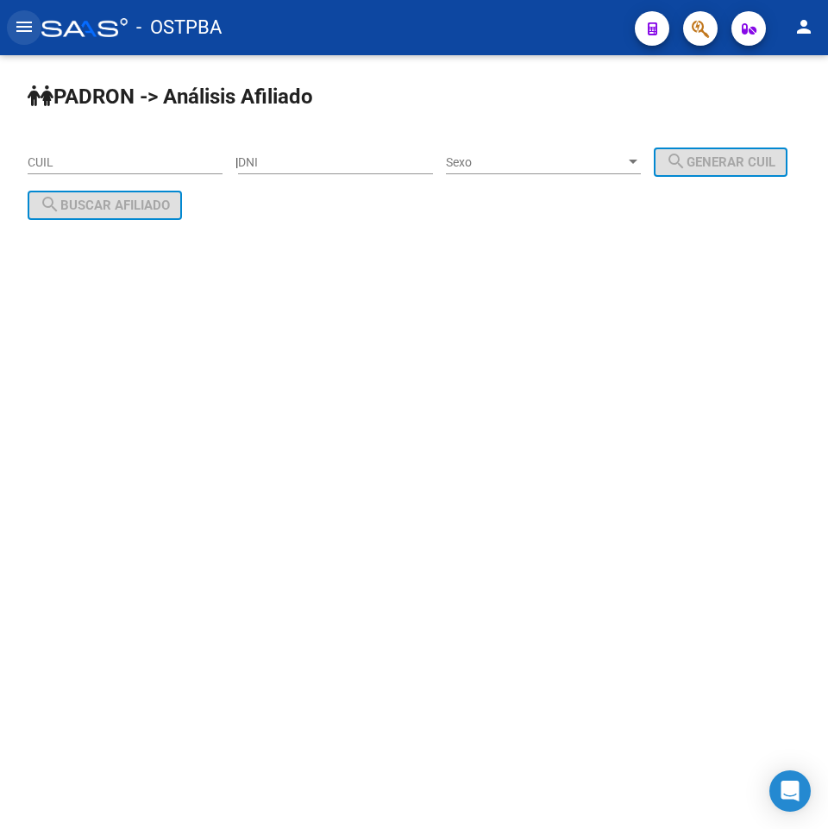
click at [37, 32] on button "menu" at bounding box center [24, 27] width 35 height 35
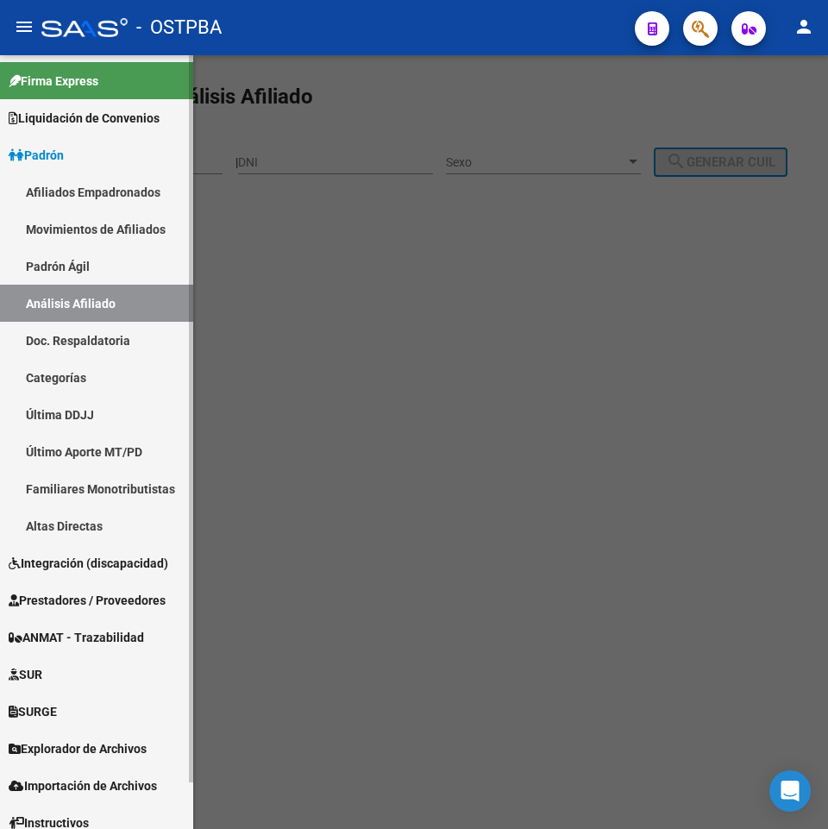
click at [74, 745] on span "Explorador de Archivos" at bounding box center [78, 749] width 138 height 19
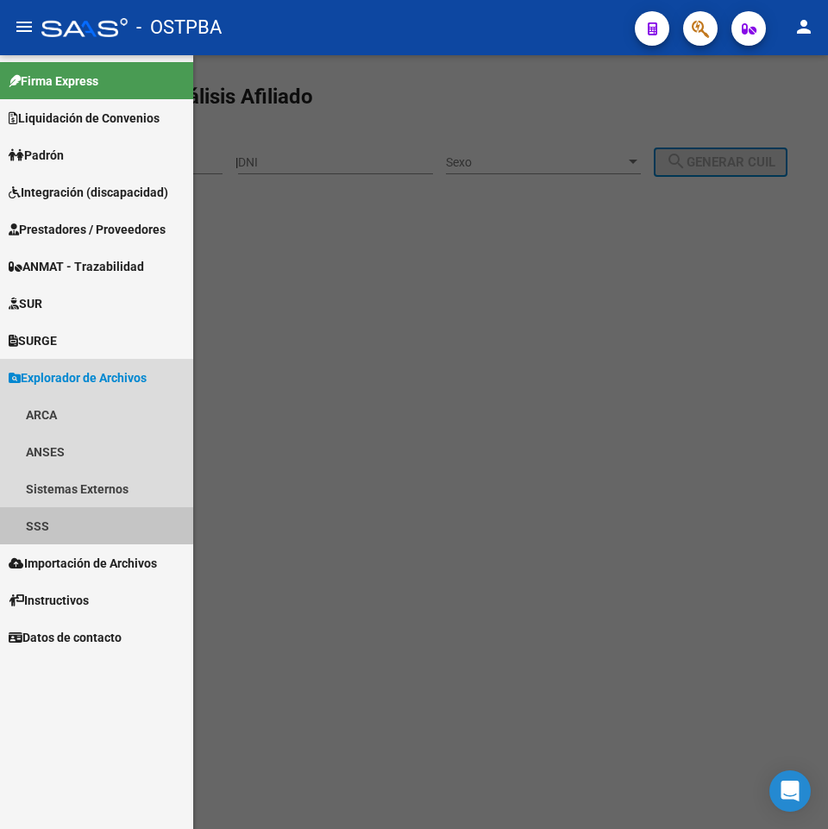
click at [80, 516] on link "SSS" at bounding box center [96, 525] width 193 height 37
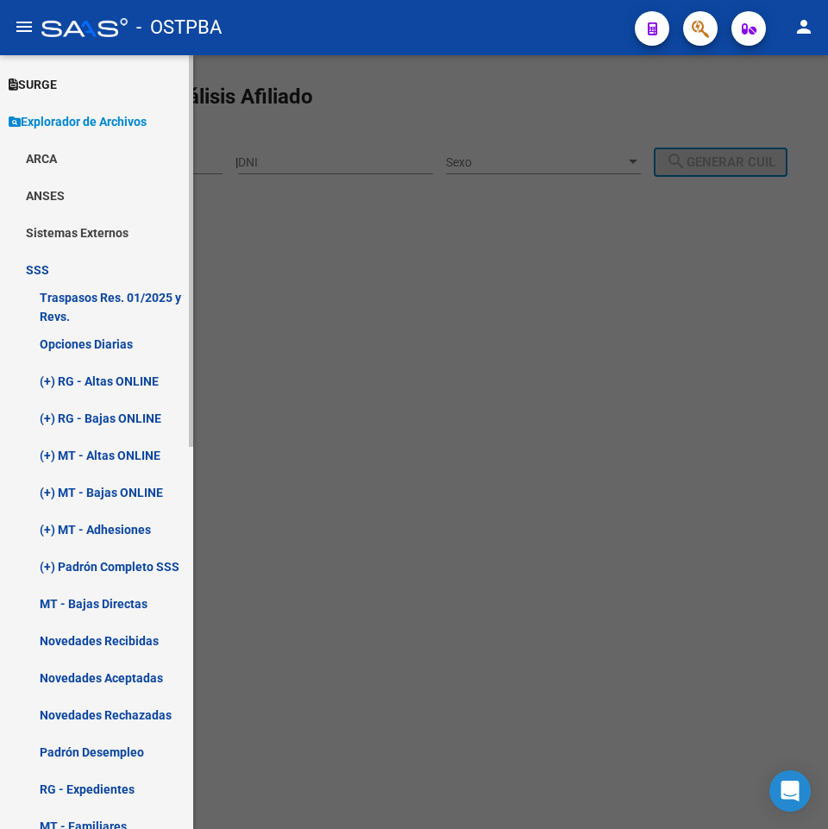
scroll to position [259, 0]
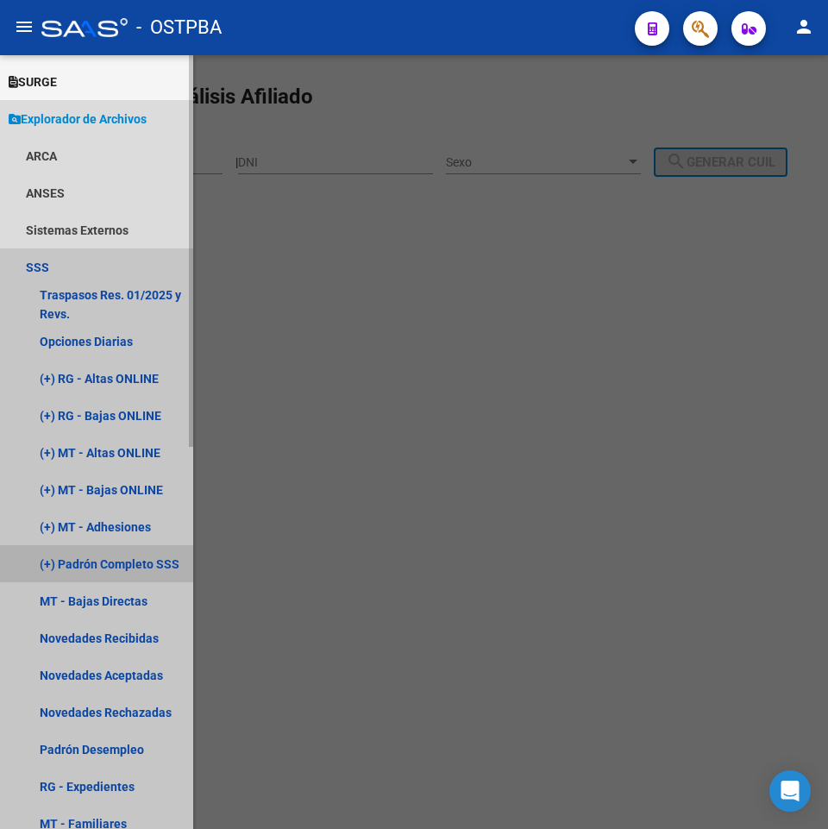
click at [134, 564] on link "(+) Padrón Completo SSS" at bounding box center [96, 563] width 193 height 37
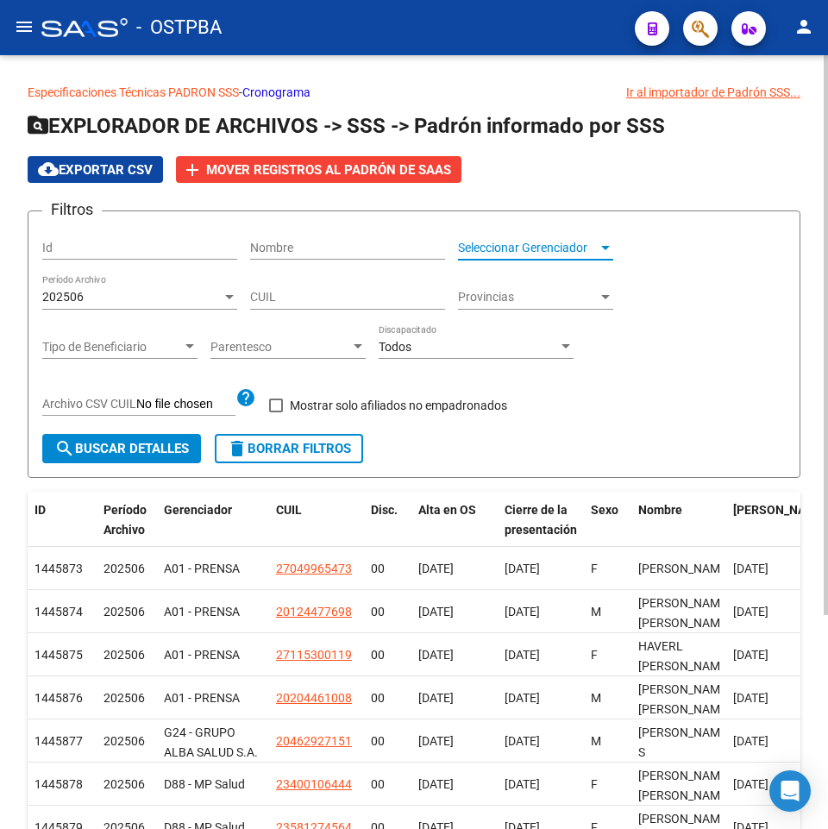
click at [514, 250] on span "Seleccionar Gerenciador" at bounding box center [528, 248] width 140 height 15
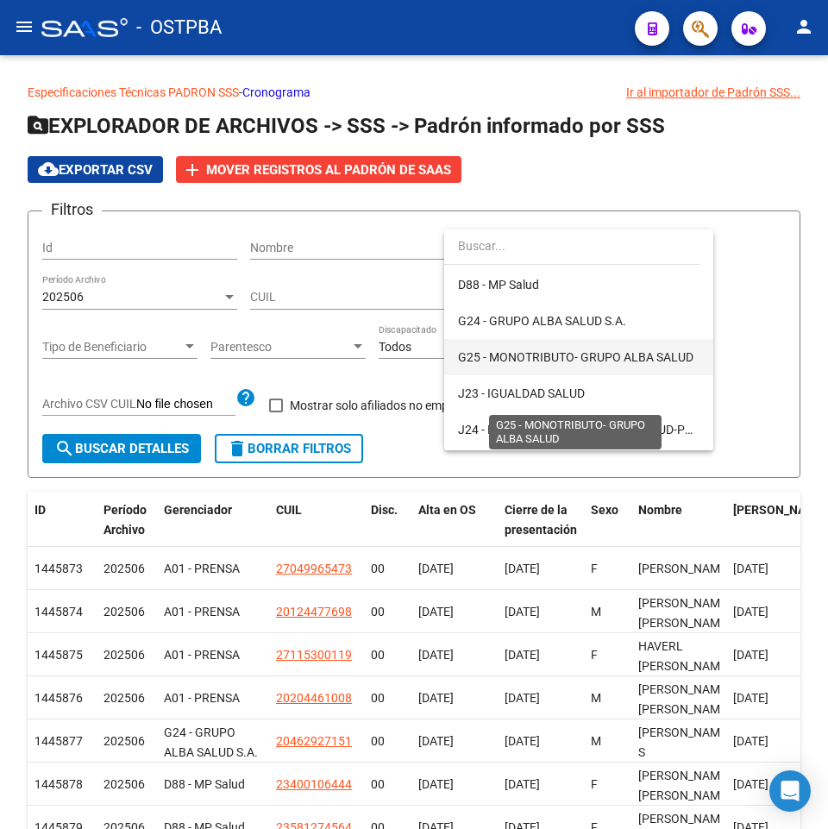
scroll to position [259, 0]
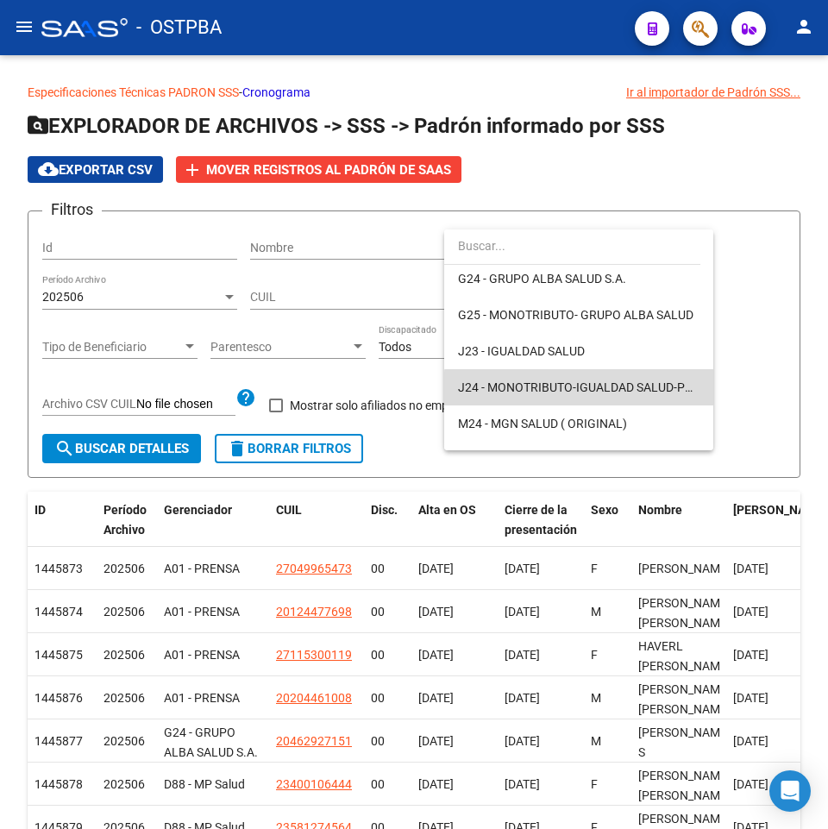
click at [627, 397] on span "J24 - MONOTRIBUTO-IGUALDAD SALUD-PRENSA" at bounding box center [579, 387] width 242 height 36
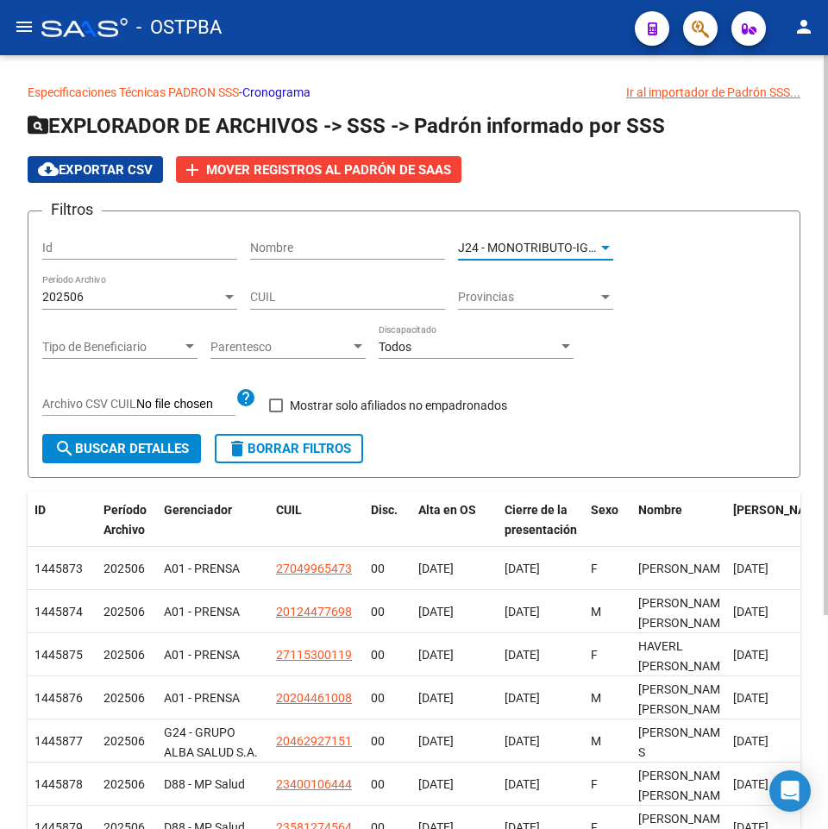
click at [146, 438] on button "search Buscar Detalles" at bounding box center [121, 448] width 159 height 29
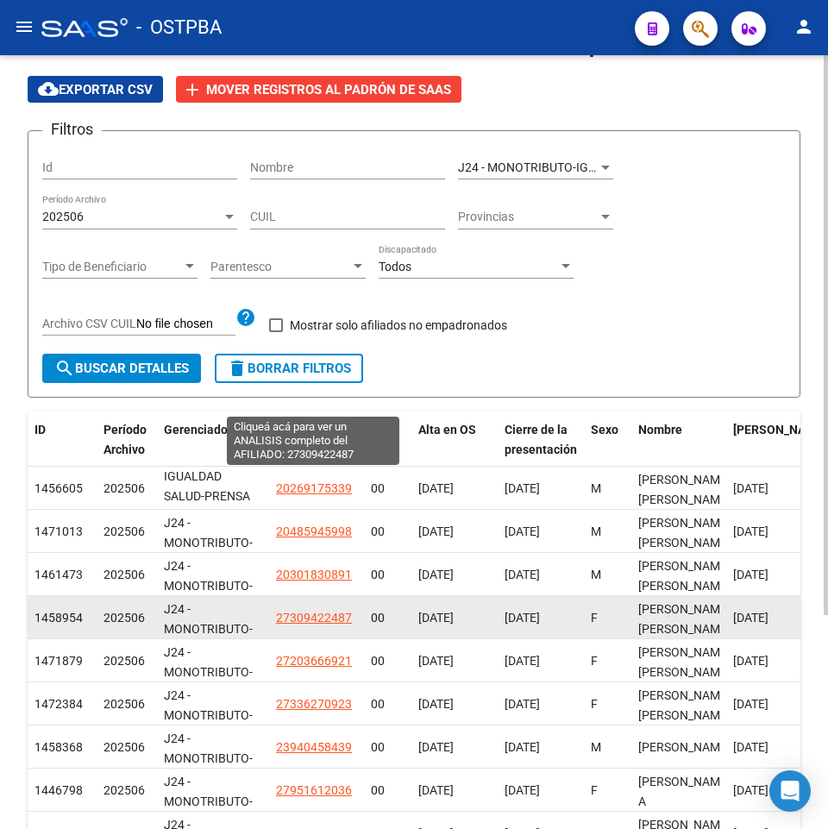
scroll to position [37, 0]
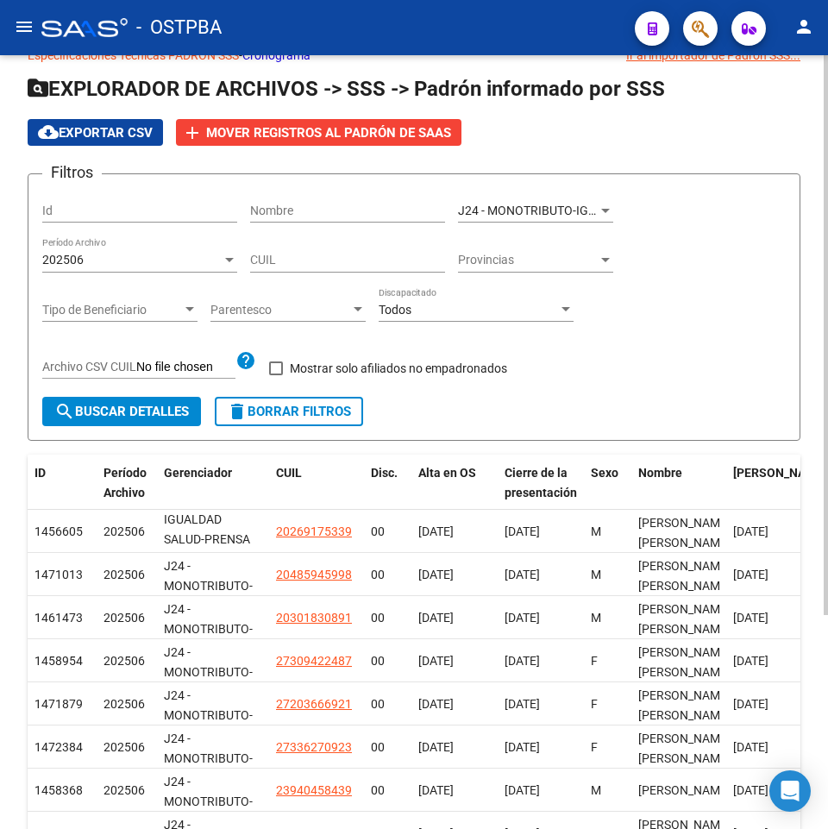
click at [551, 196] on div "J24 - MONOTRIBUTO-IGUALDAD SALUD-PRENSA Seleccionar Gerenciador" at bounding box center [535, 205] width 155 height 35
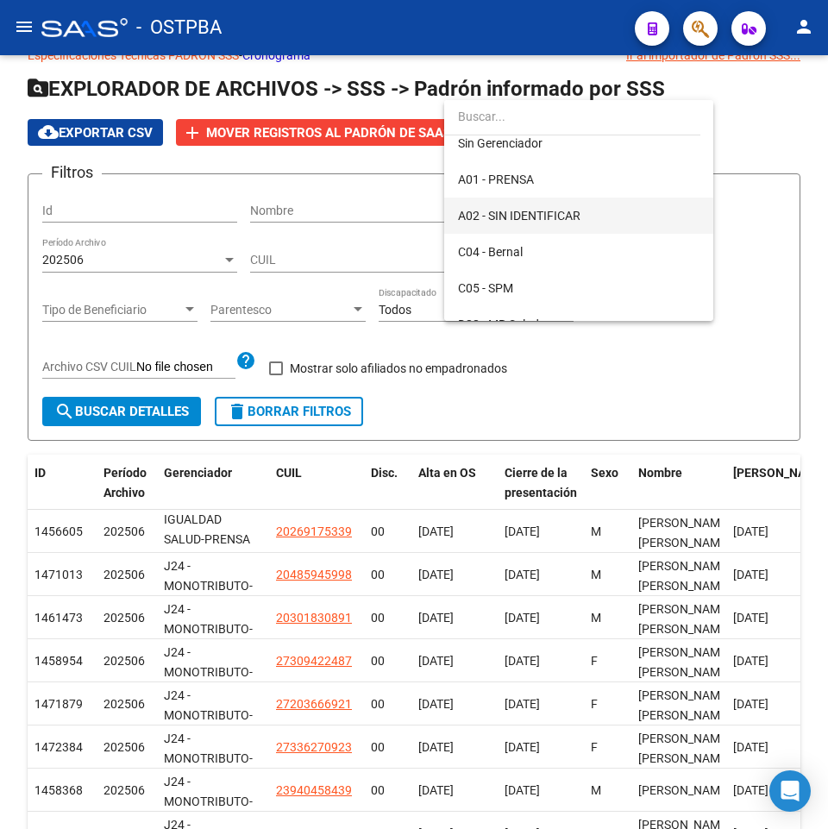
scroll to position [173, 0]
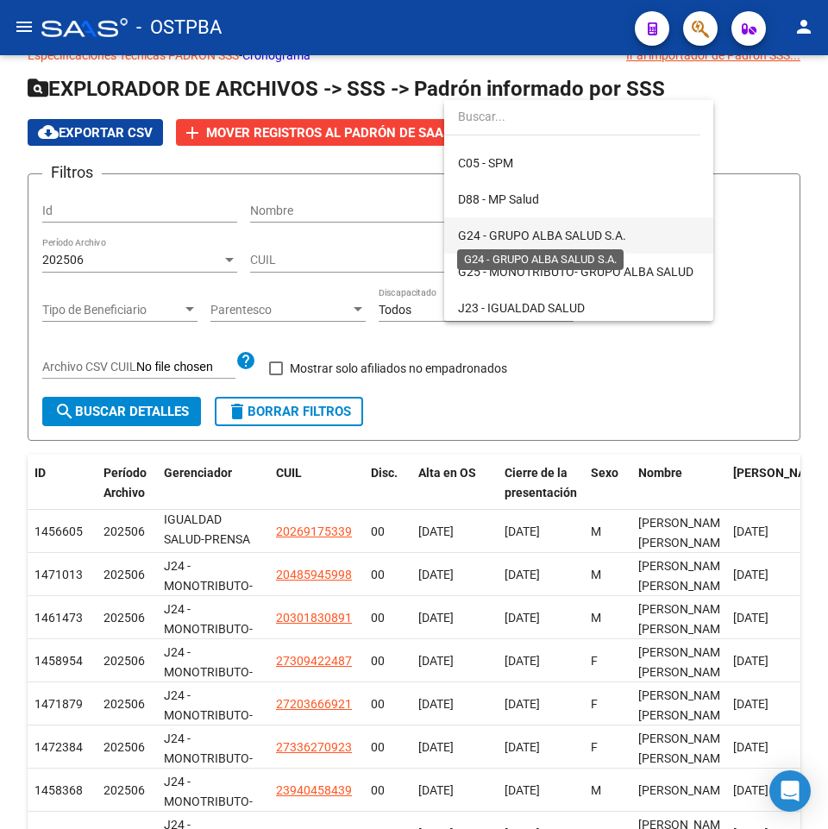
click at [613, 233] on span "G24 - GRUPO ALBA SALUD S.A." at bounding box center [542, 236] width 168 height 14
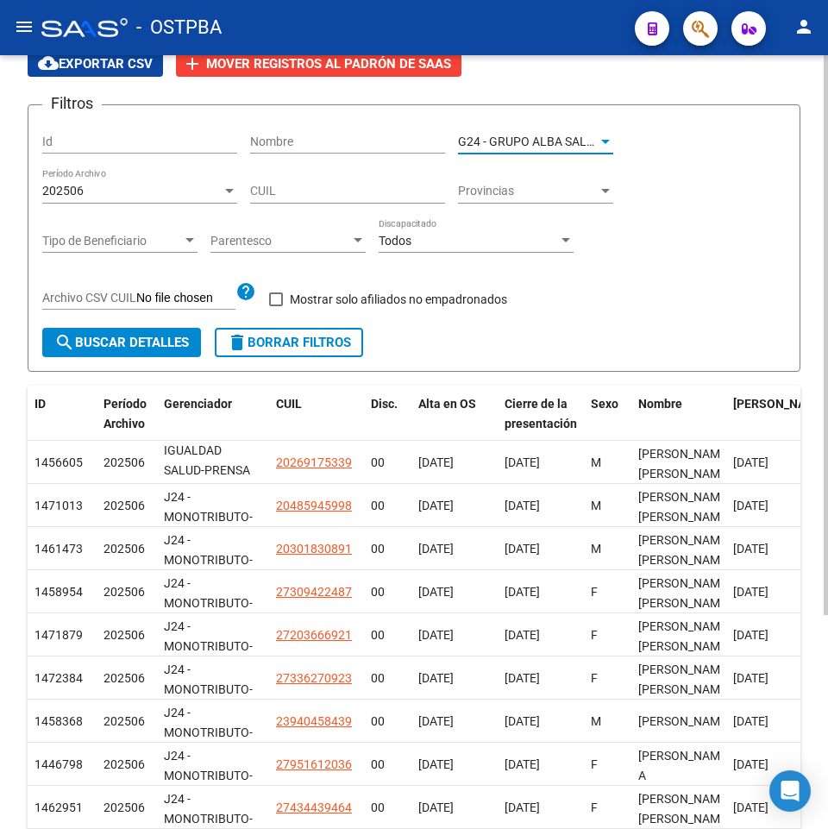
scroll to position [0, 0]
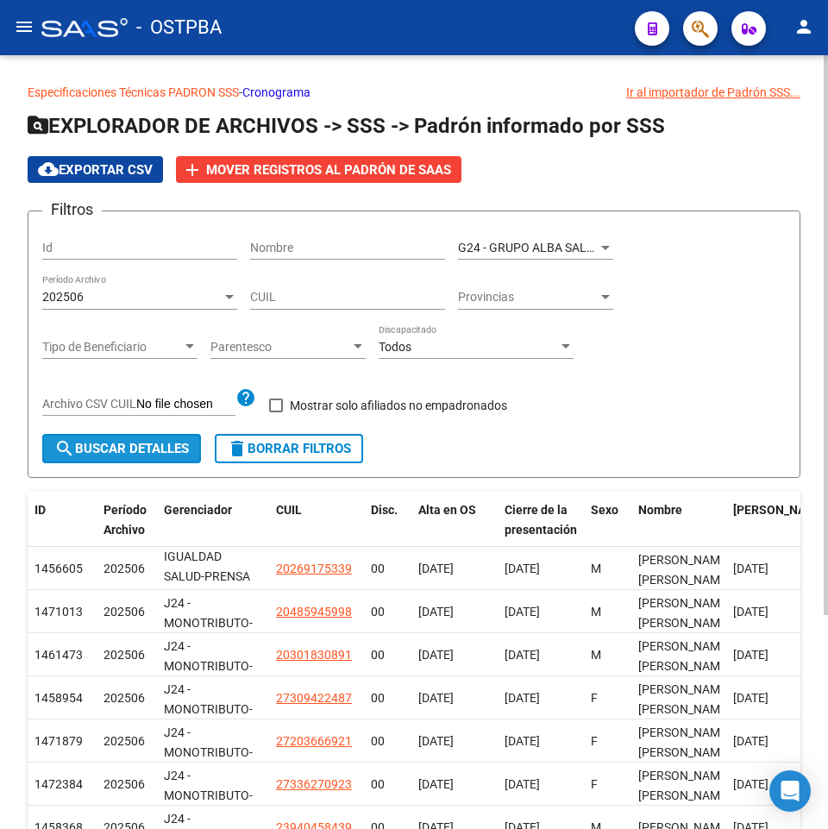
click at [131, 436] on button "search Buscar Detalles" at bounding box center [121, 448] width 159 height 29
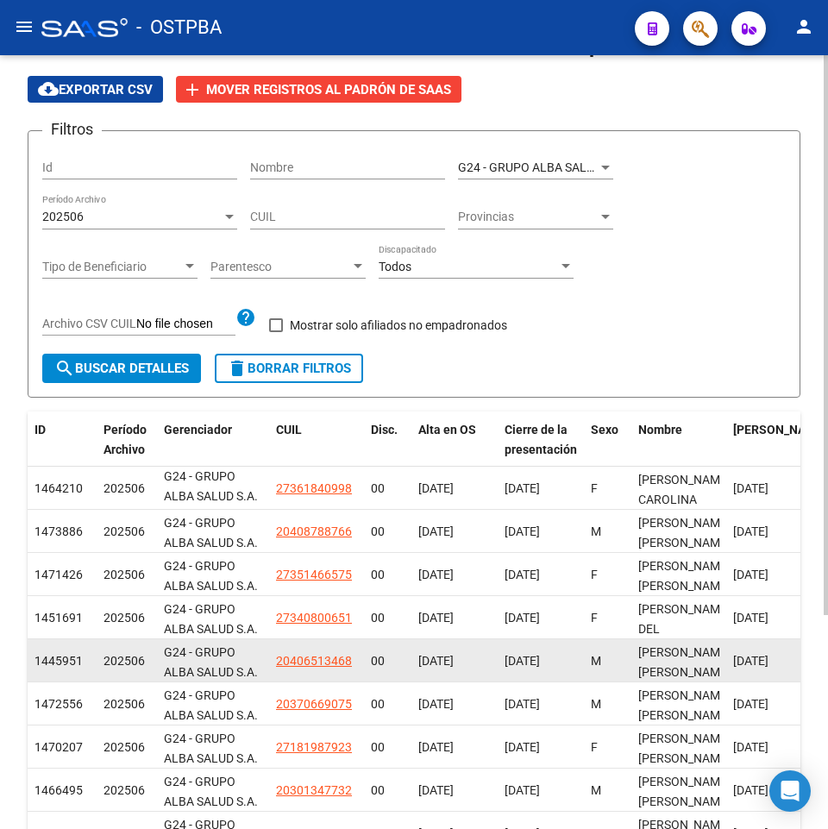
scroll to position [259, 0]
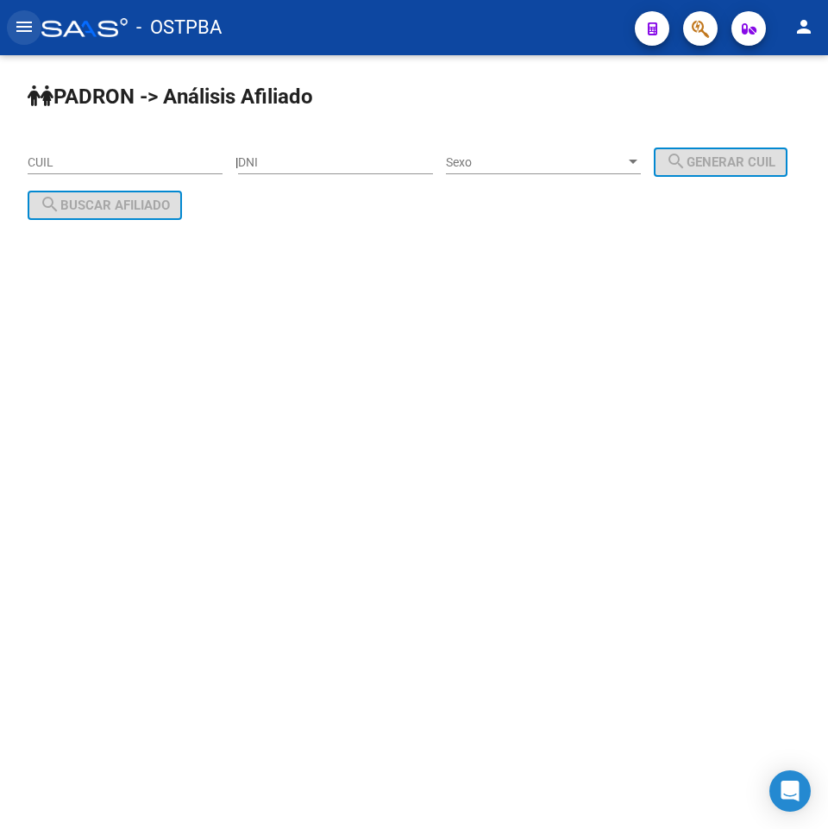
click at [24, 22] on mat-icon "menu" at bounding box center [24, 26] width 21 height 21
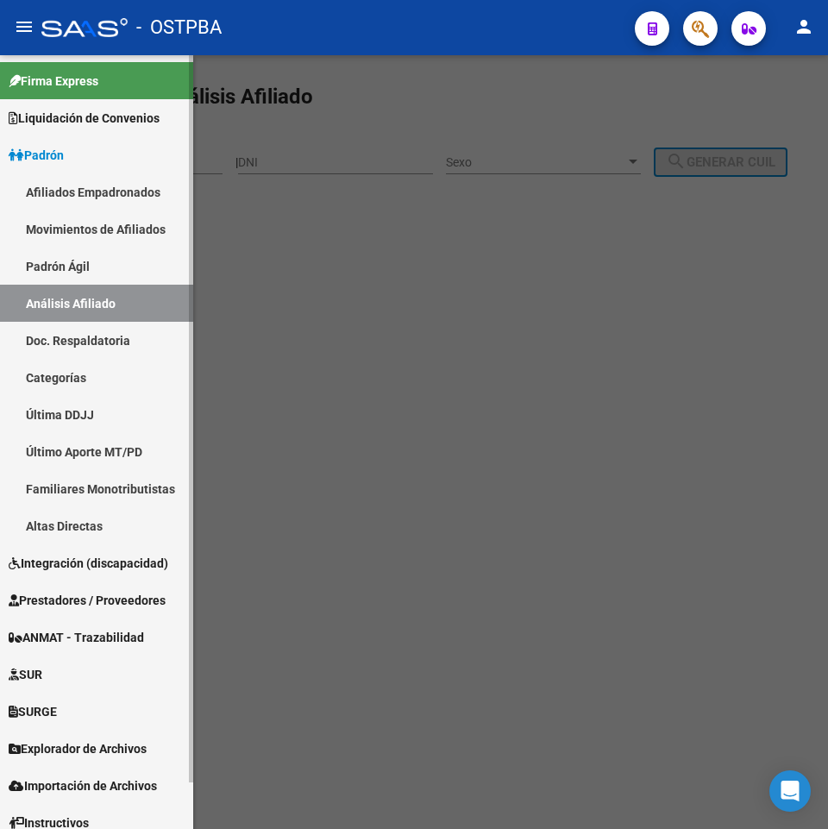
click at [84, 229] on link "Movimientos de Afiliados" at bounding box center [96, 229] width 193 height 37
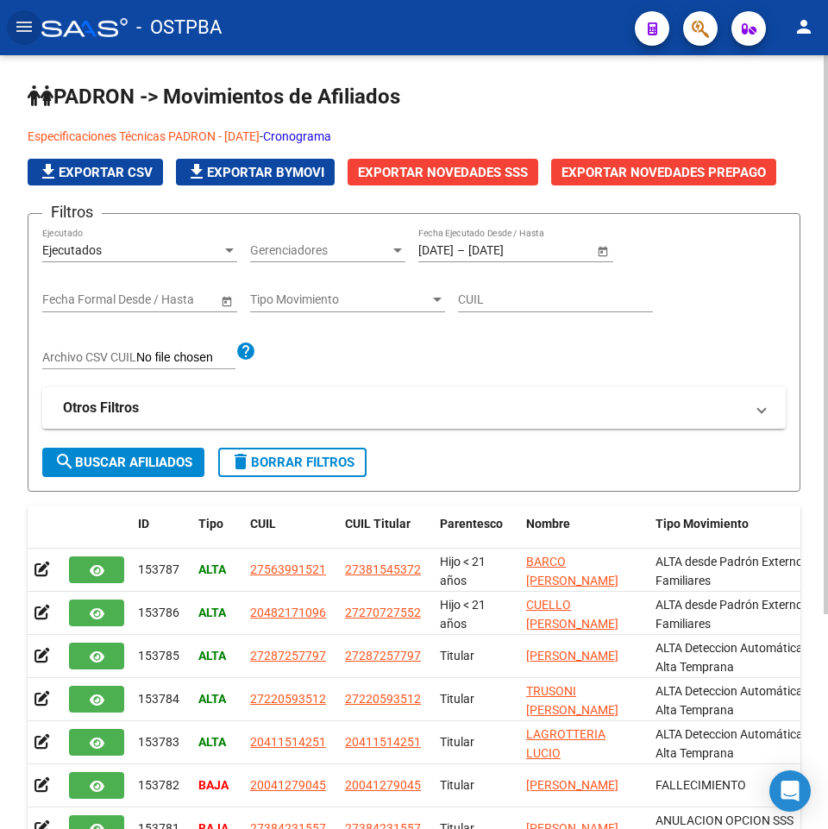
click at [305, 250] on span "Gerenciadores" at bounding box center [320, 250] width 140 height 15
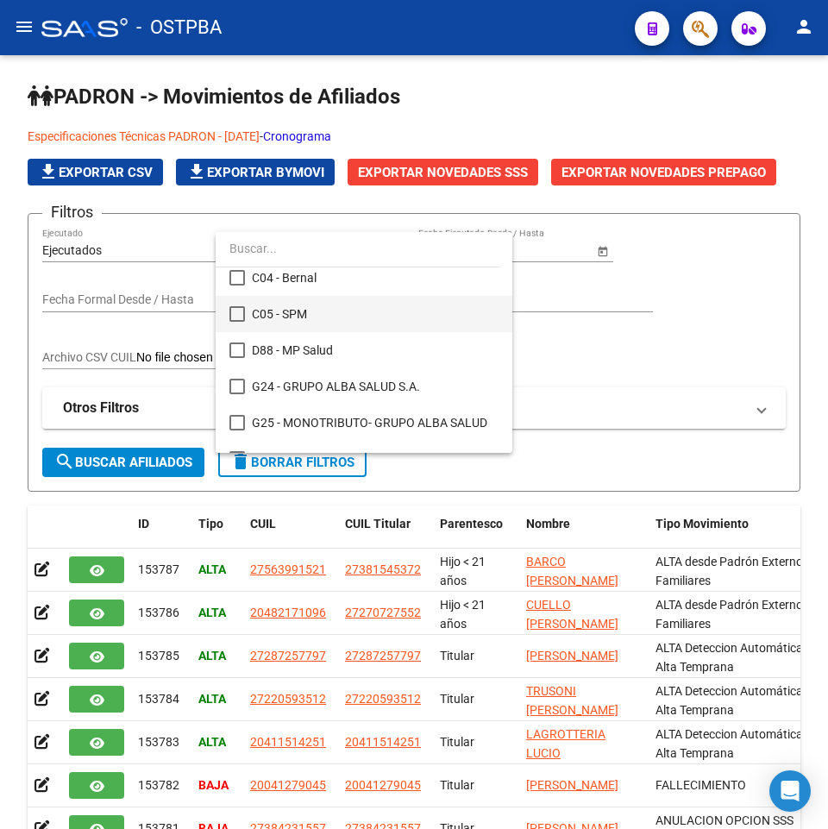
scroll to position [86, 0]
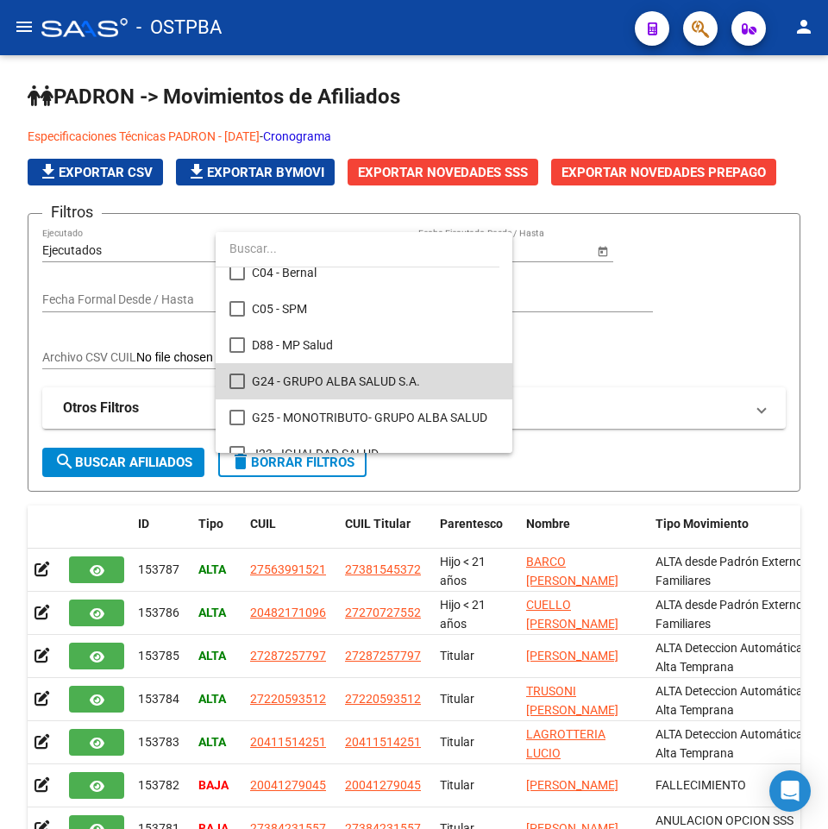
click at [444, 396] on span "G24 - GRUPO ALBA SALUD S.A." at bounding box center [375, 381] width 247 height 36
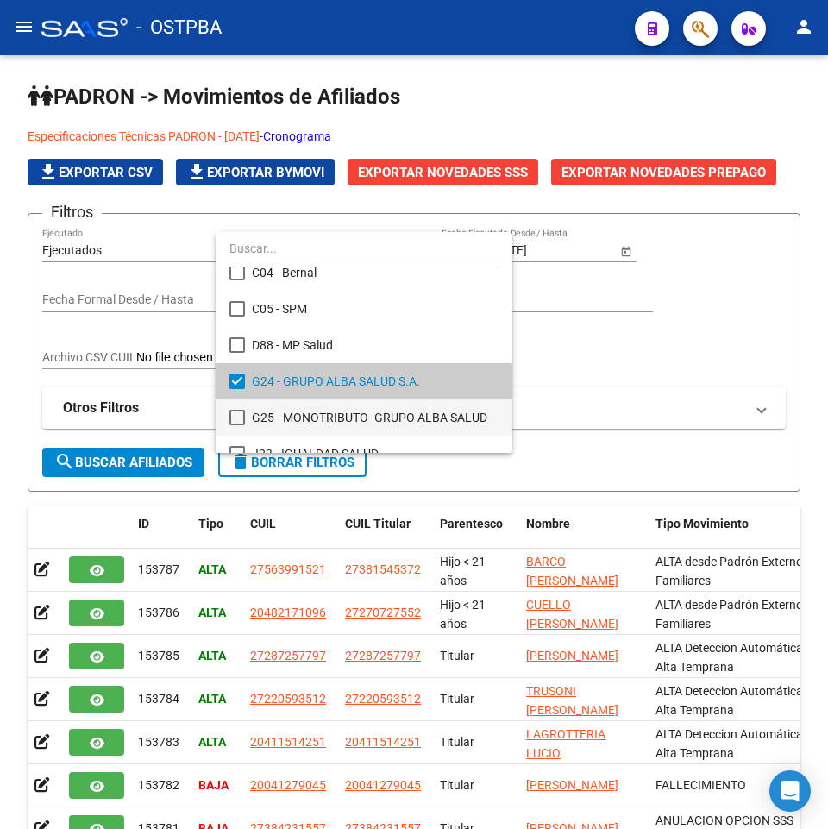
click at [356, 414] on span "G25 - MONOTRIBUTO- GRUPO ALBA SALUD" at bounding box center [375, 418] width 247 height 36
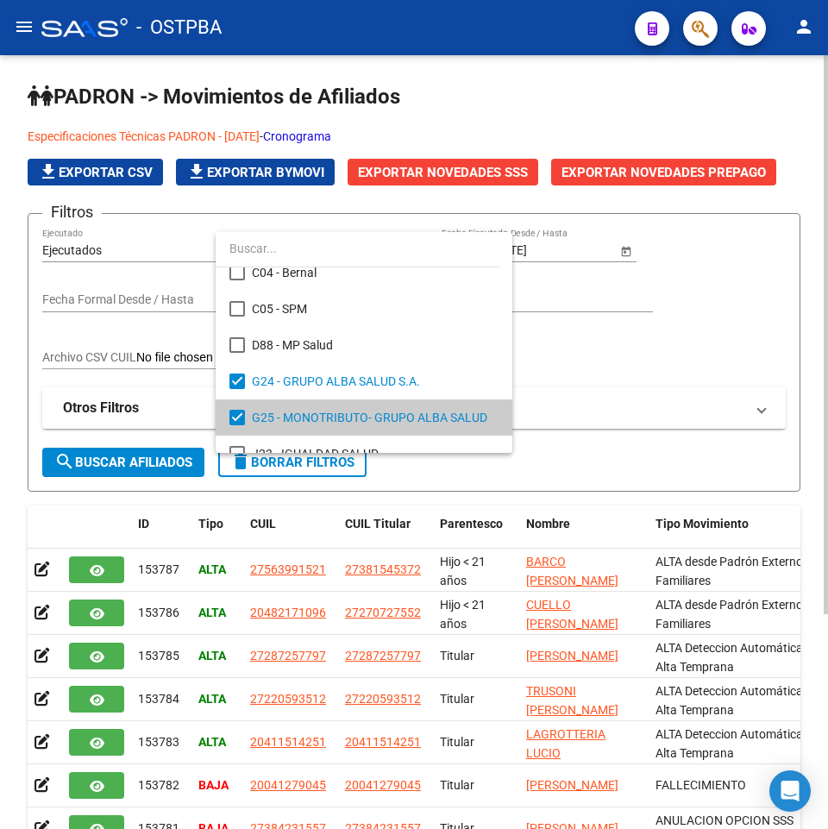
drag, startPoint x: 138, startPoint y: 470, endPoint x: 157, endPoint y: 458, distance: 22.5
click at [138, 471] on div at bounding box center [414, 414] width 828 height 829
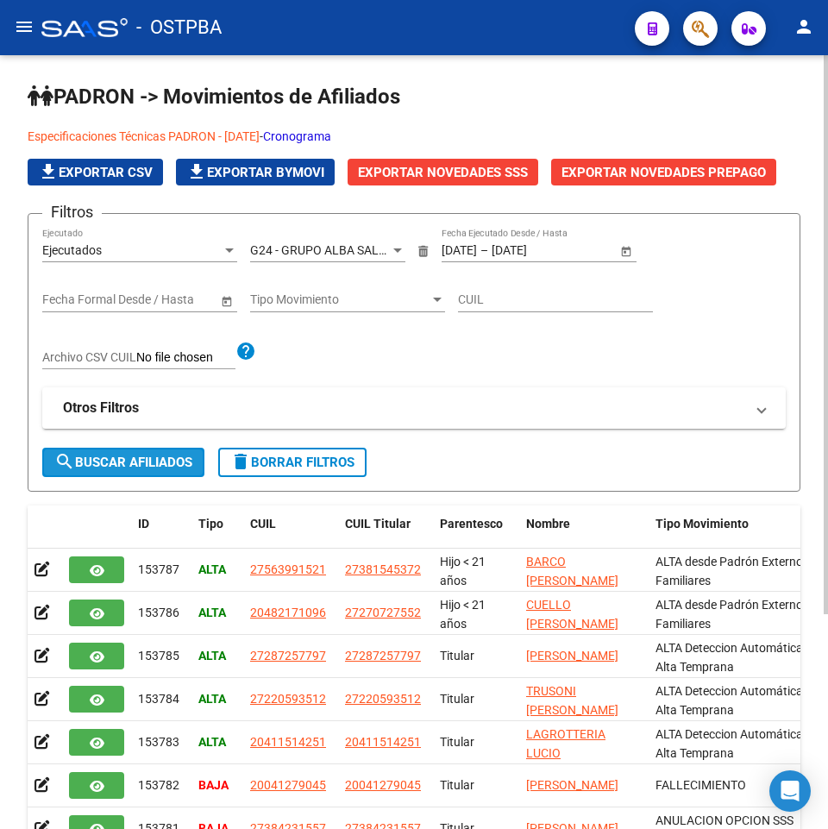
click at [155, 466] on span "search Buscar Afiliados" at bounding box center [123, 463] width 138 height 16
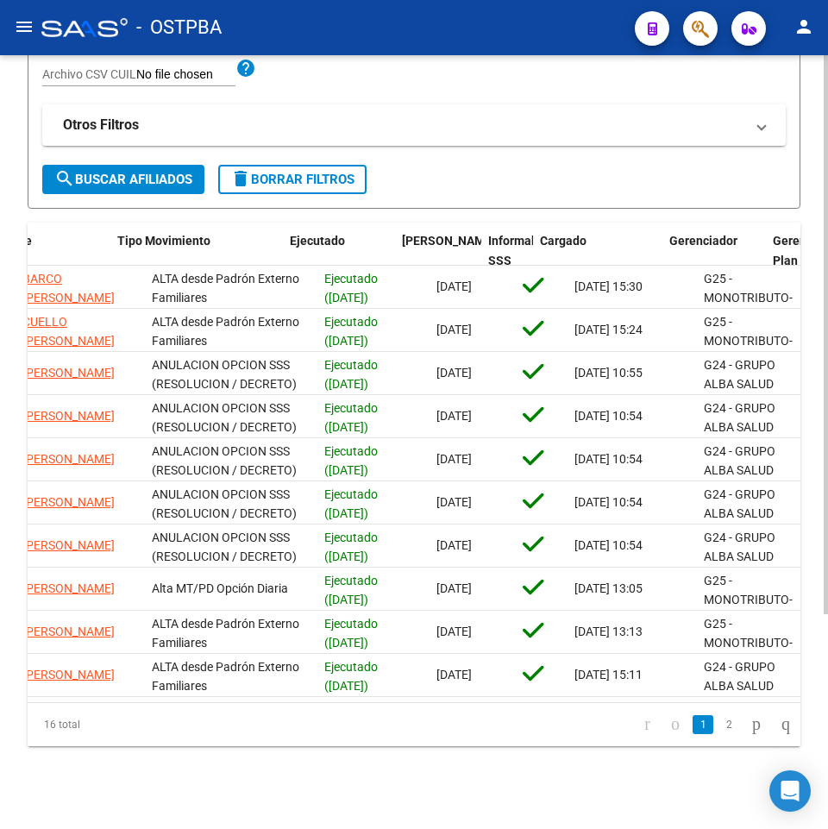
scroll to position [0, 473]
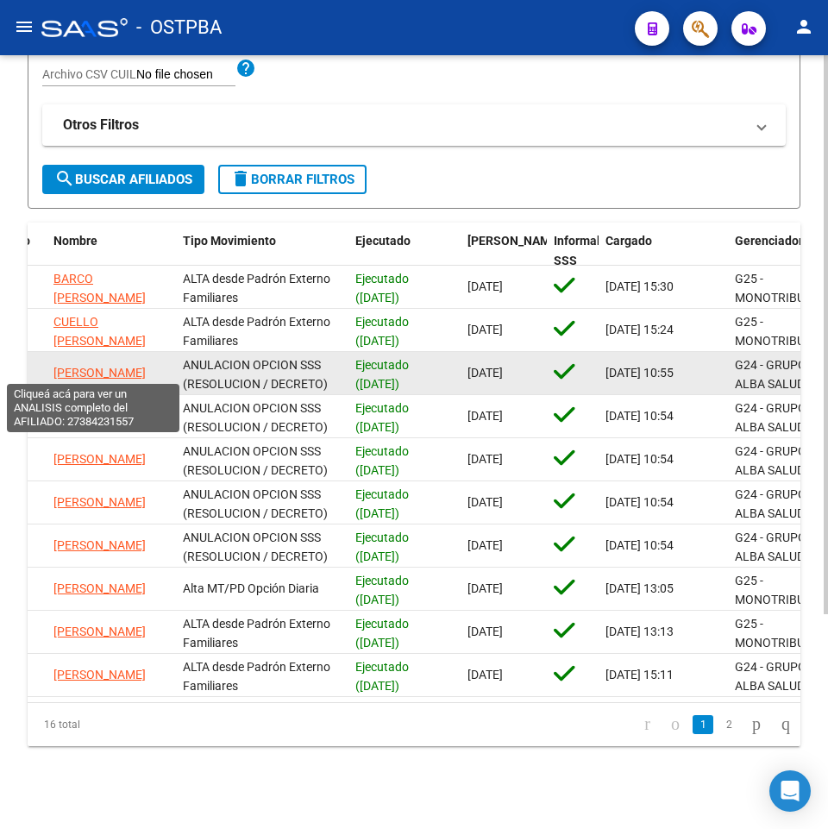
click at [93, 366] on span "[PERSON_NAME]" at bounding box center [99, 373] width 92 height 14
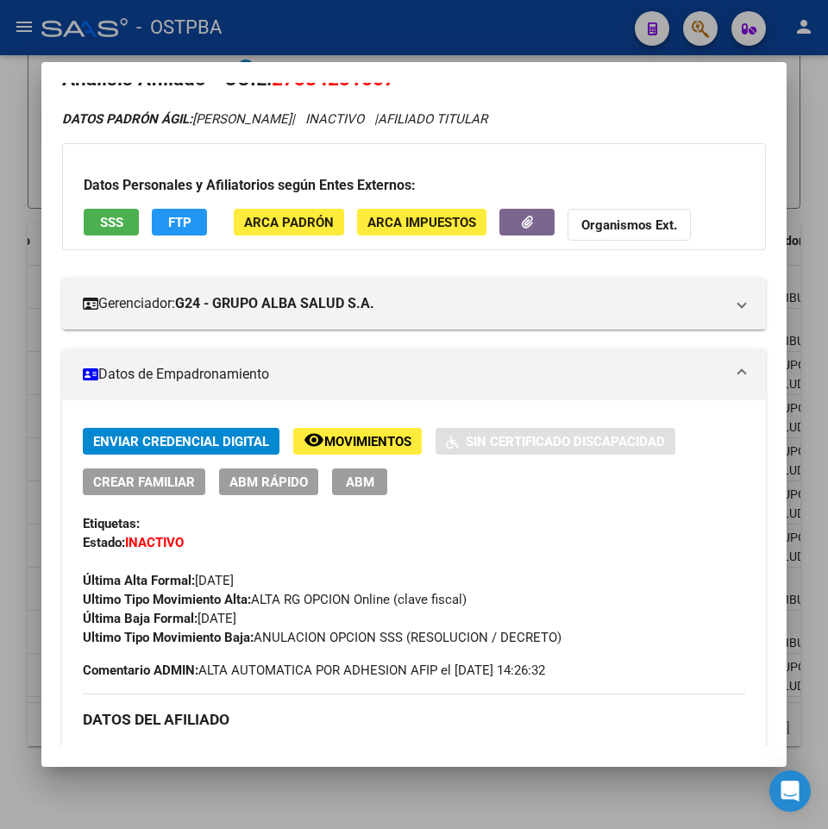
scroll to position [0, 0]
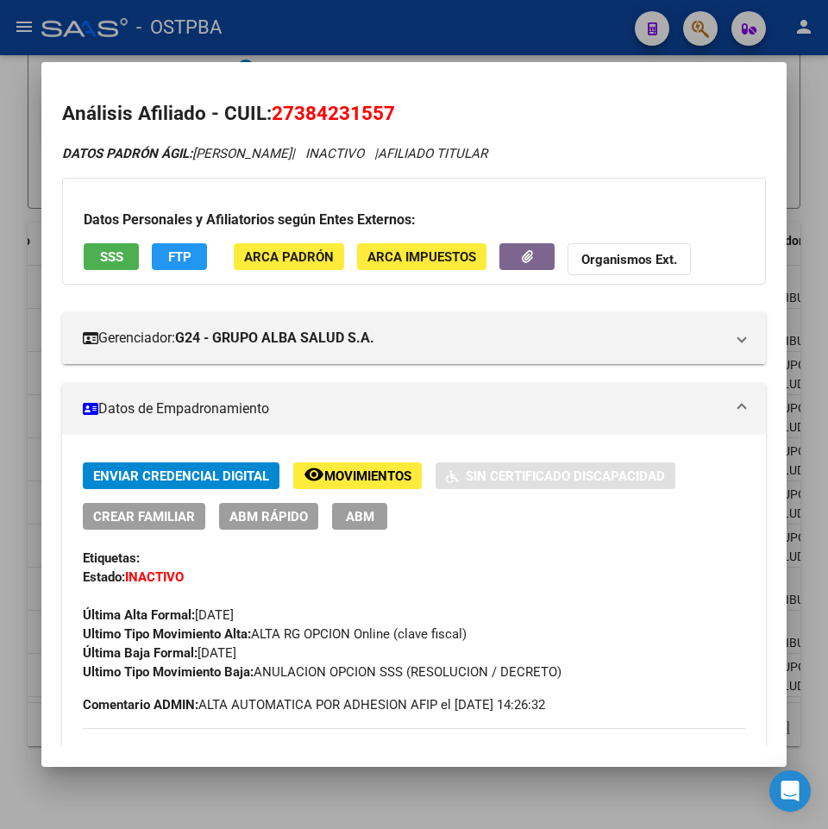
click at [359, 474] on span "Movimientos" at bounding box center [367, 477] width 87 height 16
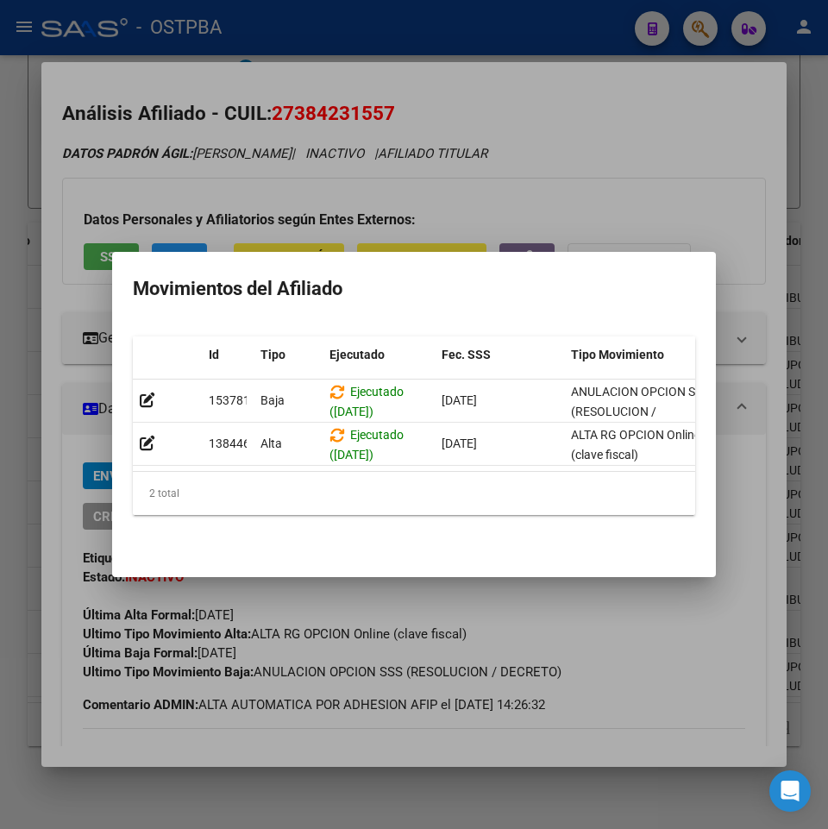
click at [501, 790] on div at bounding box center [414, 414] width 828 height 829
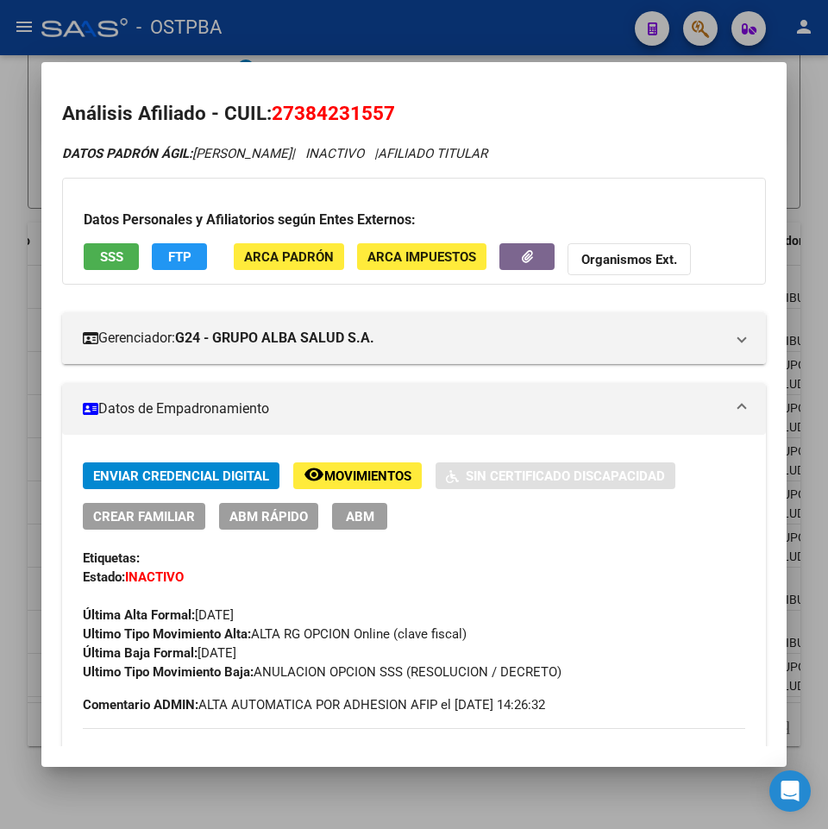
click at [500, 787] on div at bounding box center [414, 414] width 828 height 829
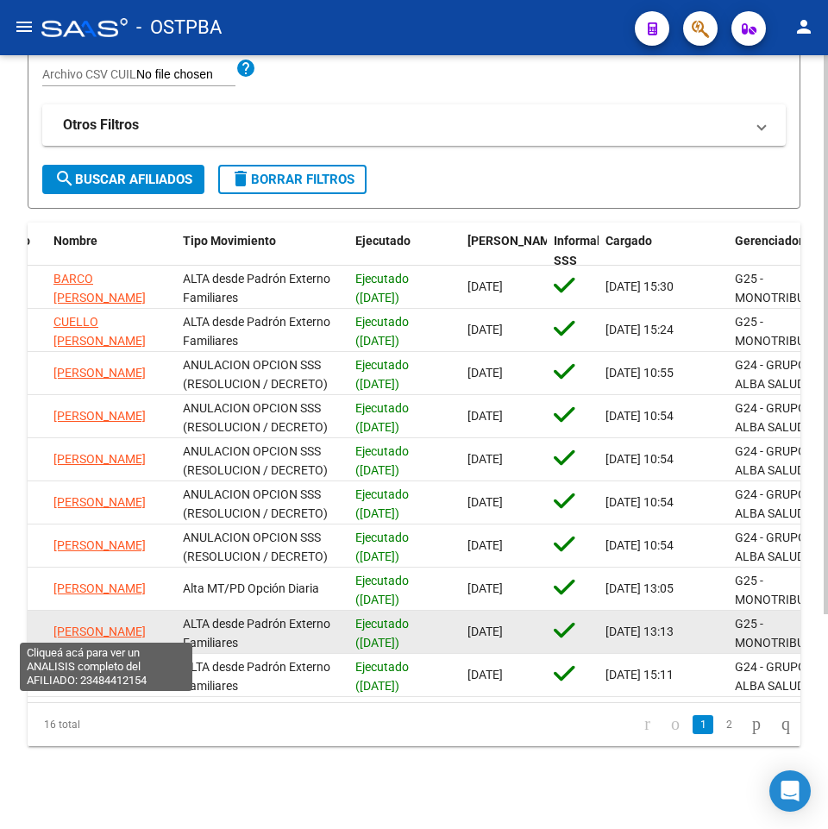
click at [142, 625] on span "[PERSON_NAME]" at bounding box center [99, 632] width 92 height 14
type textarea "23484412154"
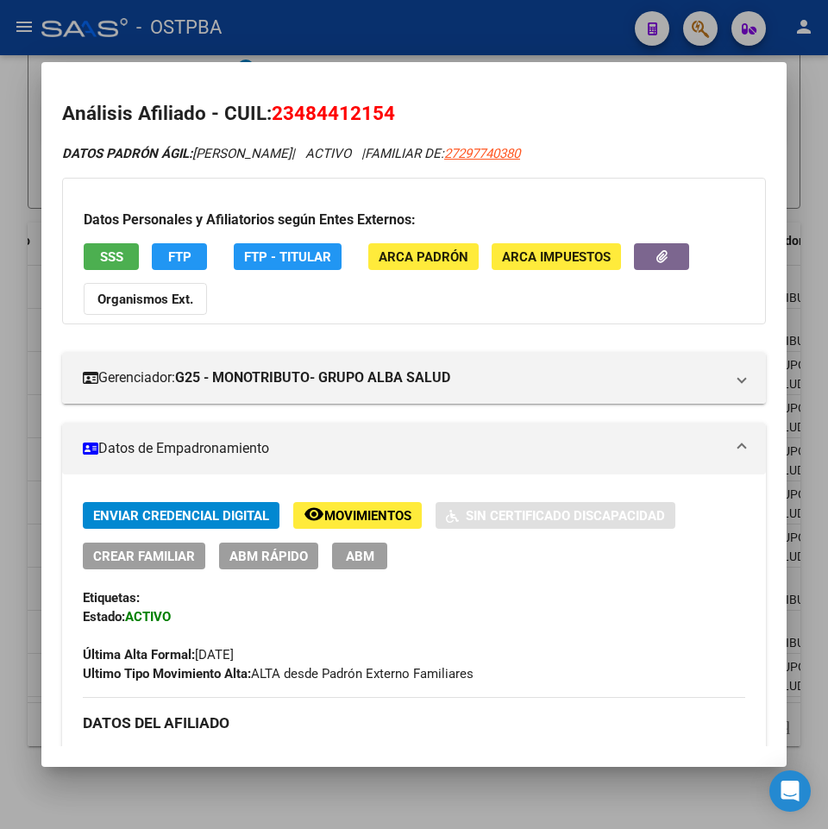
click at [593, 787] on div at bounding box center [414, 414] width 828 height 829
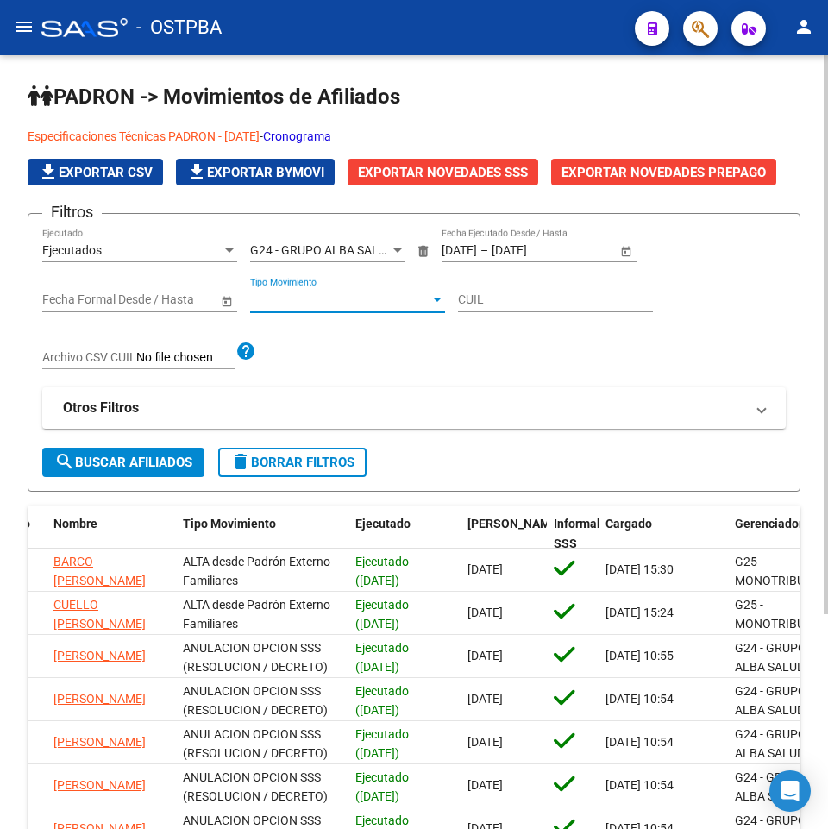
click at [326, 302] on span "Tipo Movimiento" at bounding box center [339, 300] width 179 height 15
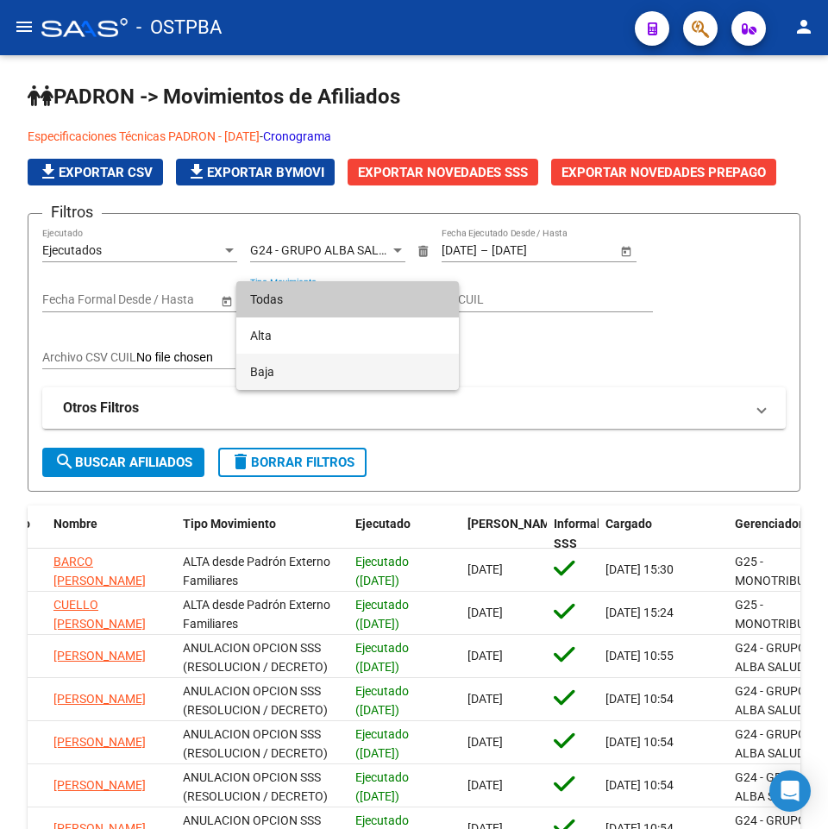
click at [280, 380] on span "Baja" at bounding box center [347, 372] width 195 height 36
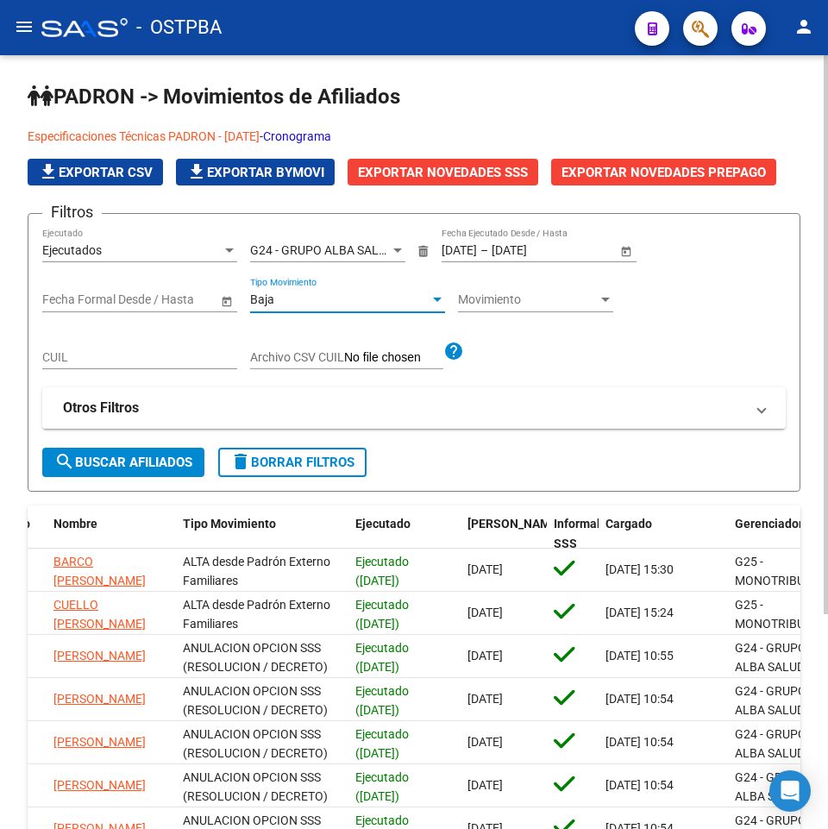
click at [124, 470] on span "search Buscar Afiliados" at bounding box center [123, 463] width 138 height 16
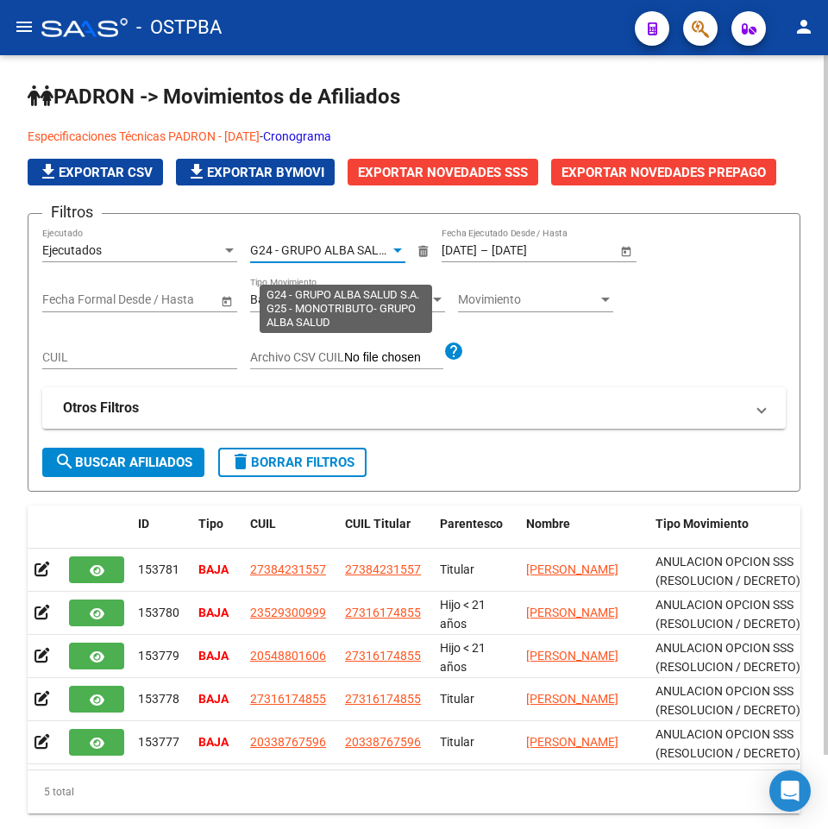
click at [372, 251] on span "G24 - GRUPO ALBA SALUD S.A., G25 - MONOTRIBUTO- GRUPO ALBA SALUD" at bounding box center [454, 250] width 409 height 14
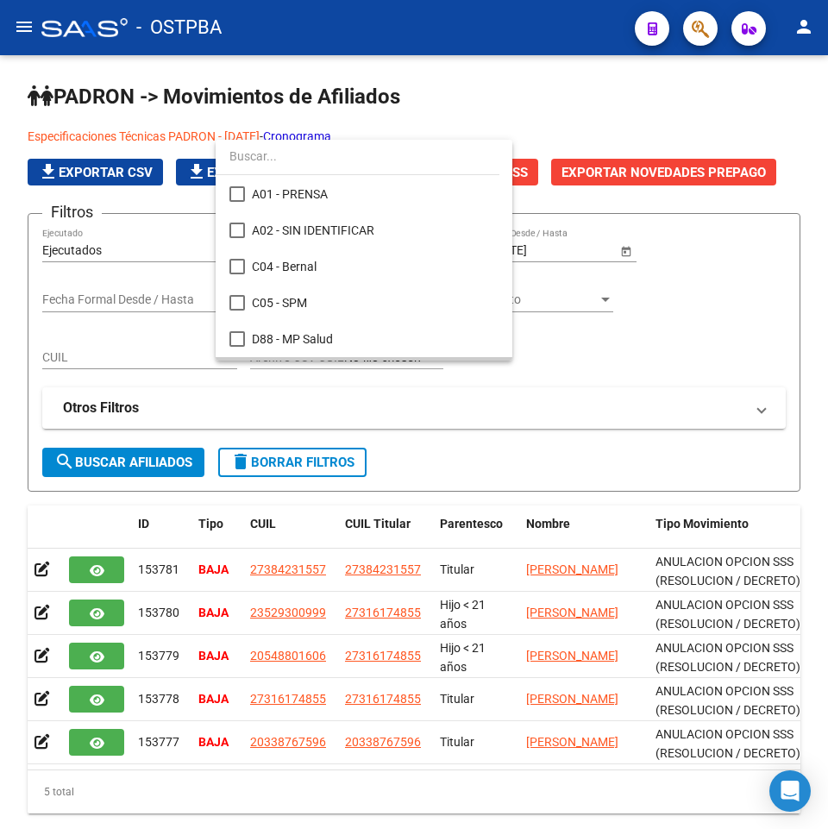
scroll to position [125, 0]
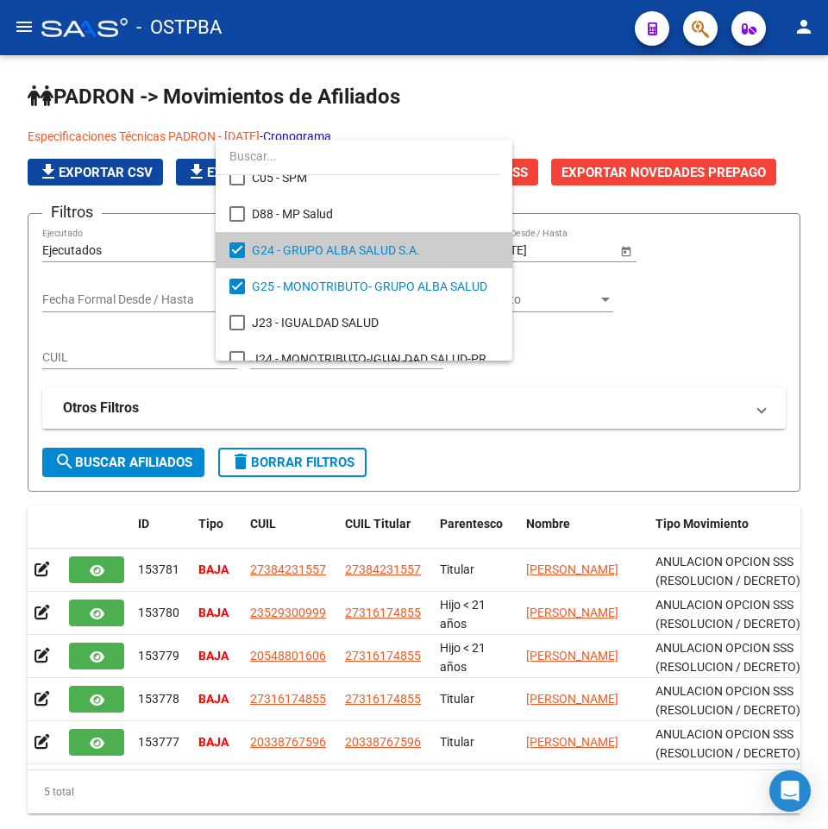
click at [721, 374] on div at bounding box center [414, 414] width 828 height 829
